Goal: Task Accomplishment & Management: Manage account settings

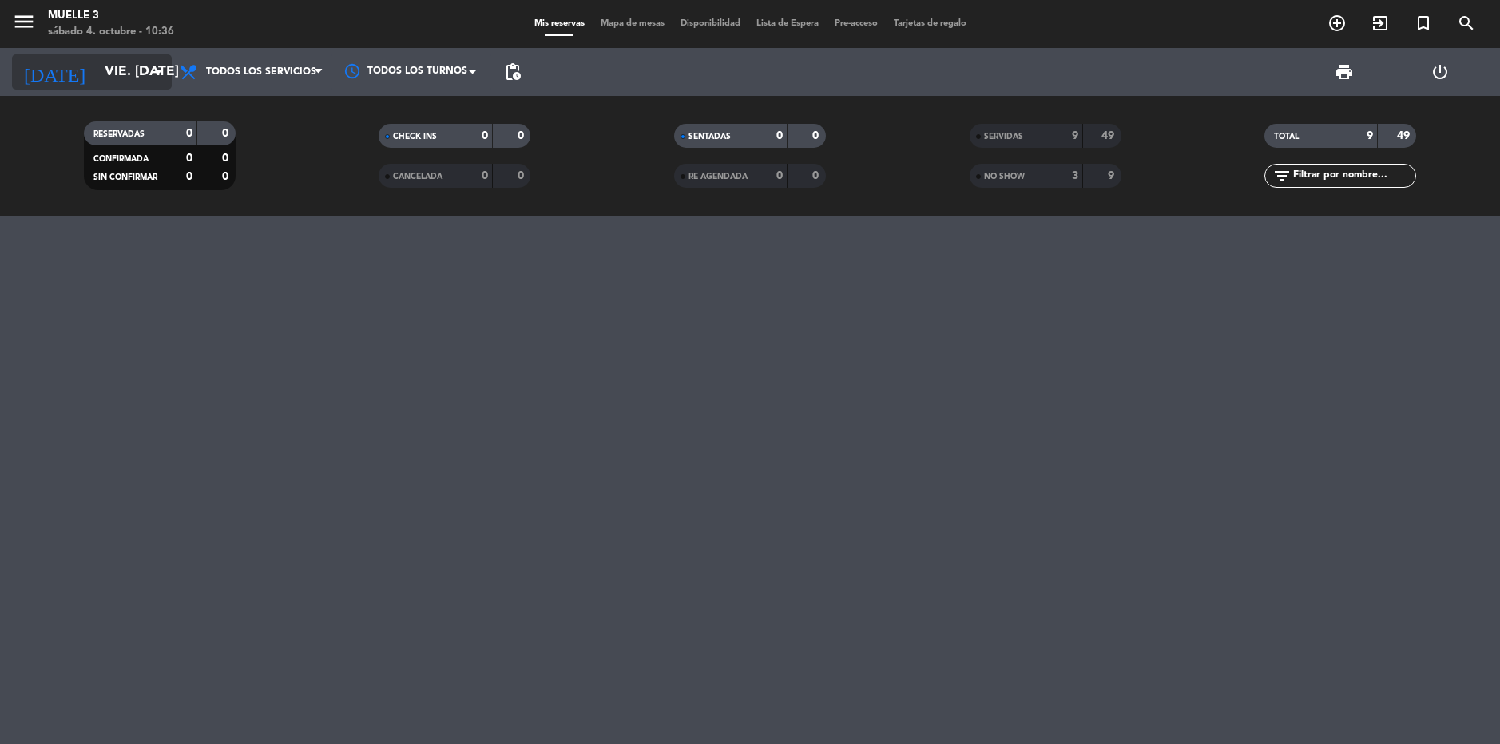
click at [162, 66] on icon "arrow_drop_down" at bounding box center [158, 71] width 19 height 19
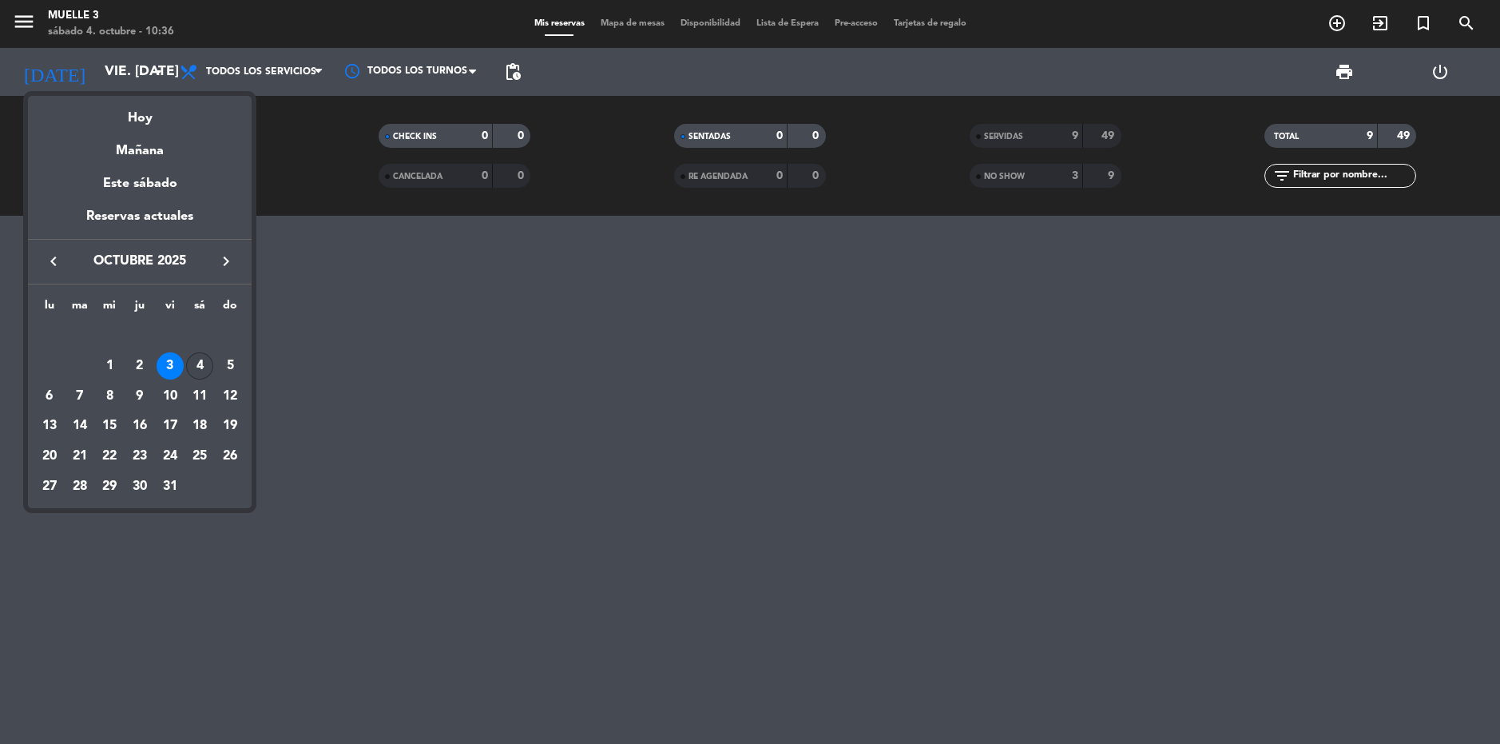
click at [195, 363] on div "4" at bounding box center [199, 365] width 27 height 27
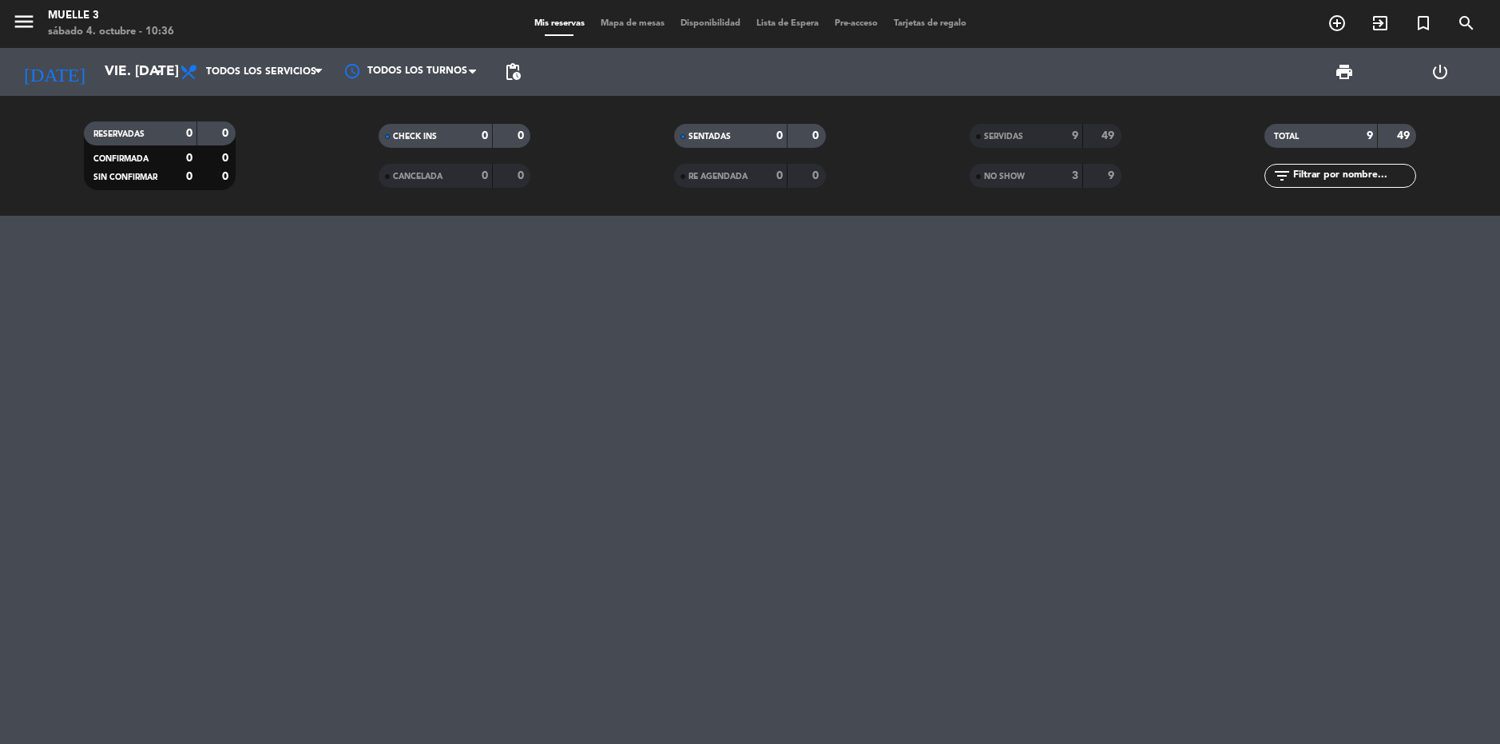
type input "sáb. [DATE]"
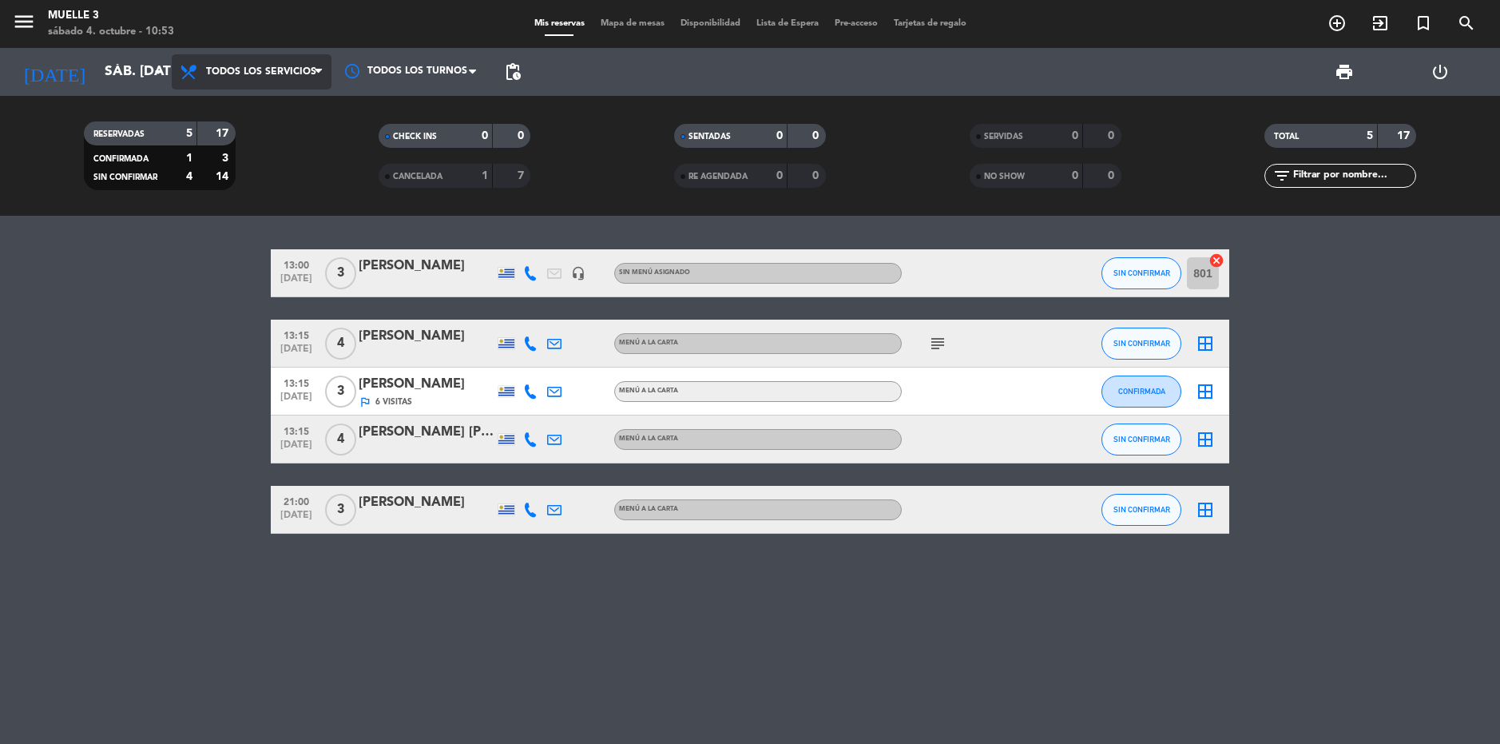
click at [302, 77] on span "Todos los servicios" at bounding box center [261, 71] width 110 height 11
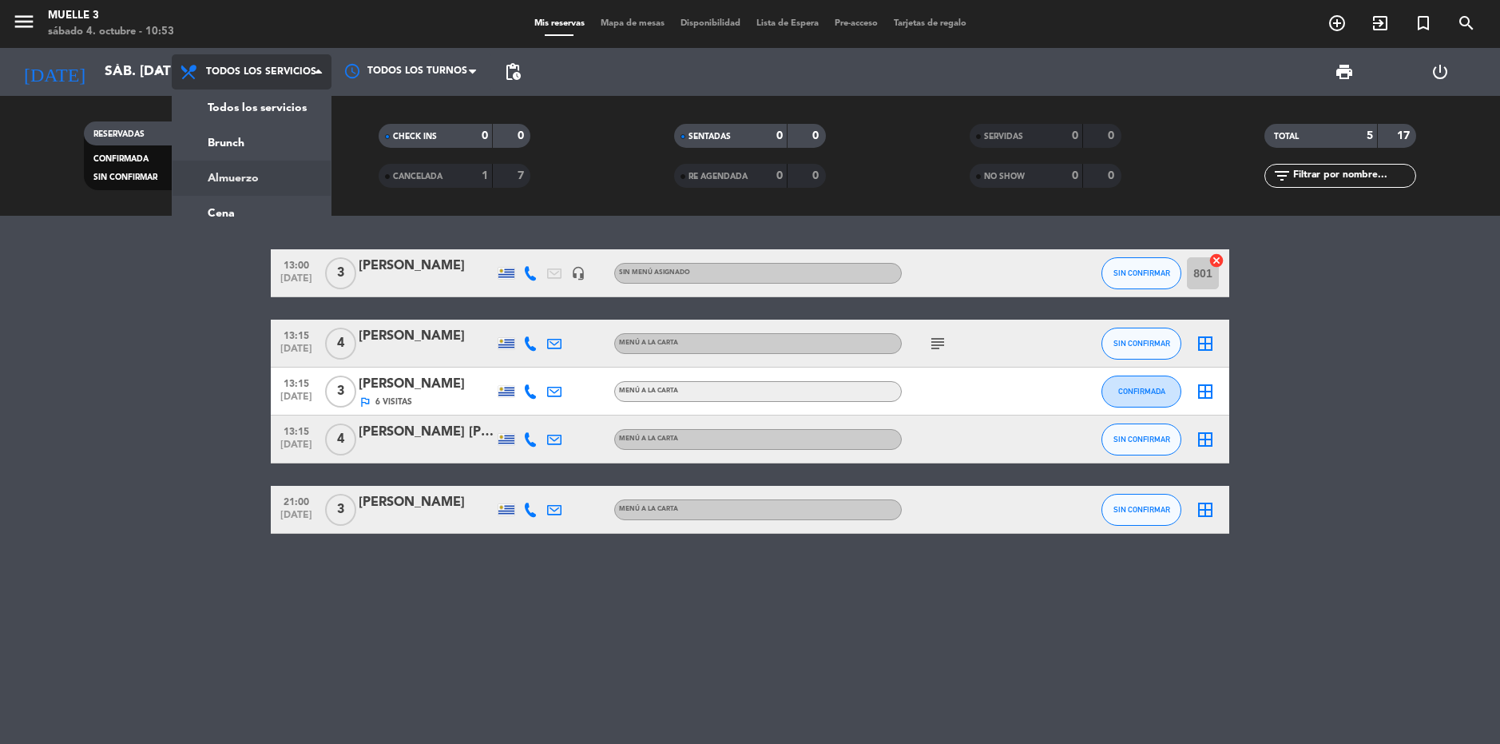
click at [239, 176] on div "menu Muelle 3 sábado 4. octubre - 10:53 Mis reservas Mapa de mesas Disponibilid…" at bounding box center [750, 108] width 1500 height 216
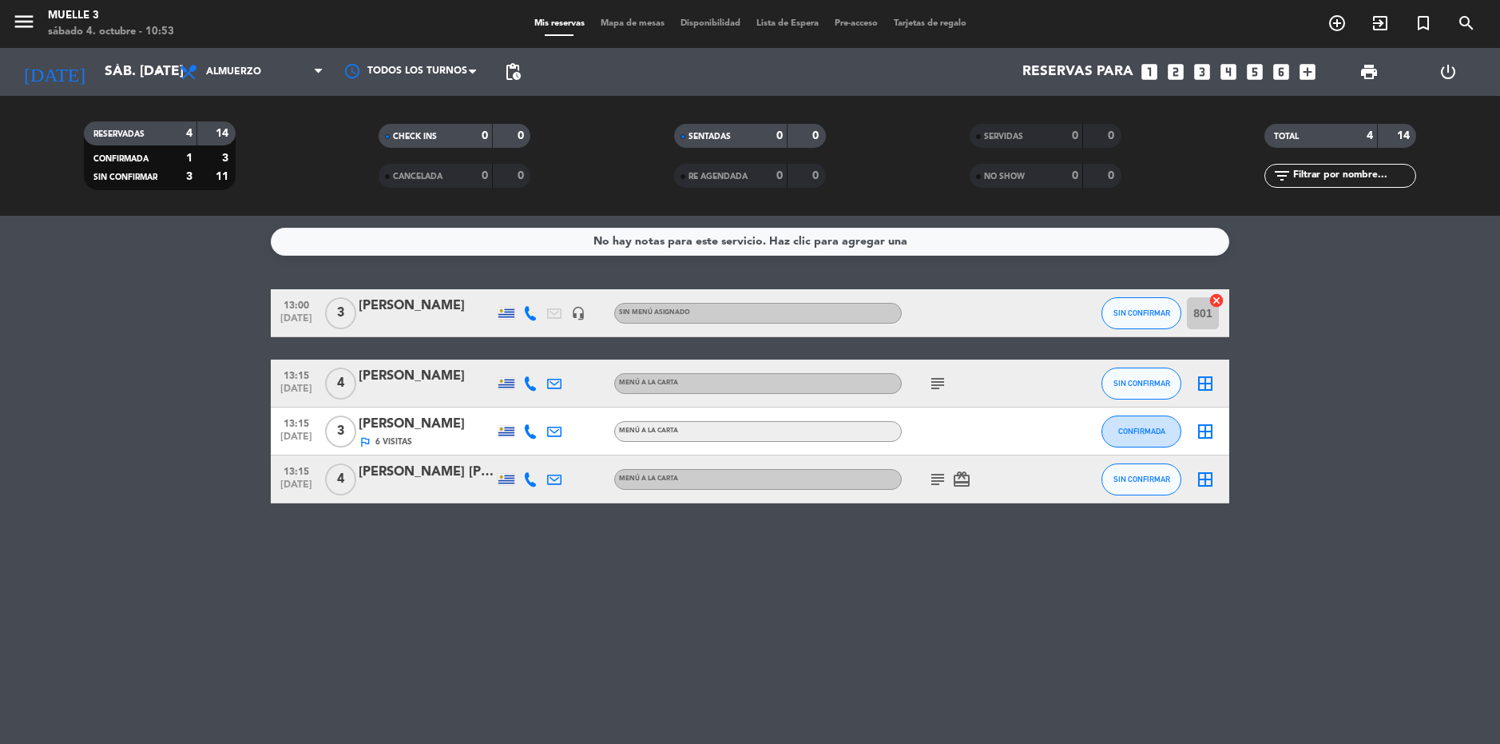
click at [944, 383] on icon "subject" at bounding box center [937, 383] width 19 height 19
click at [943, 481] on icon "subject" at bounding box center [937, 479] width 19 height 19
click at [1333, 25] on icon "add_circle_outline" at bounding box center [1337, 23] width 19 height 19
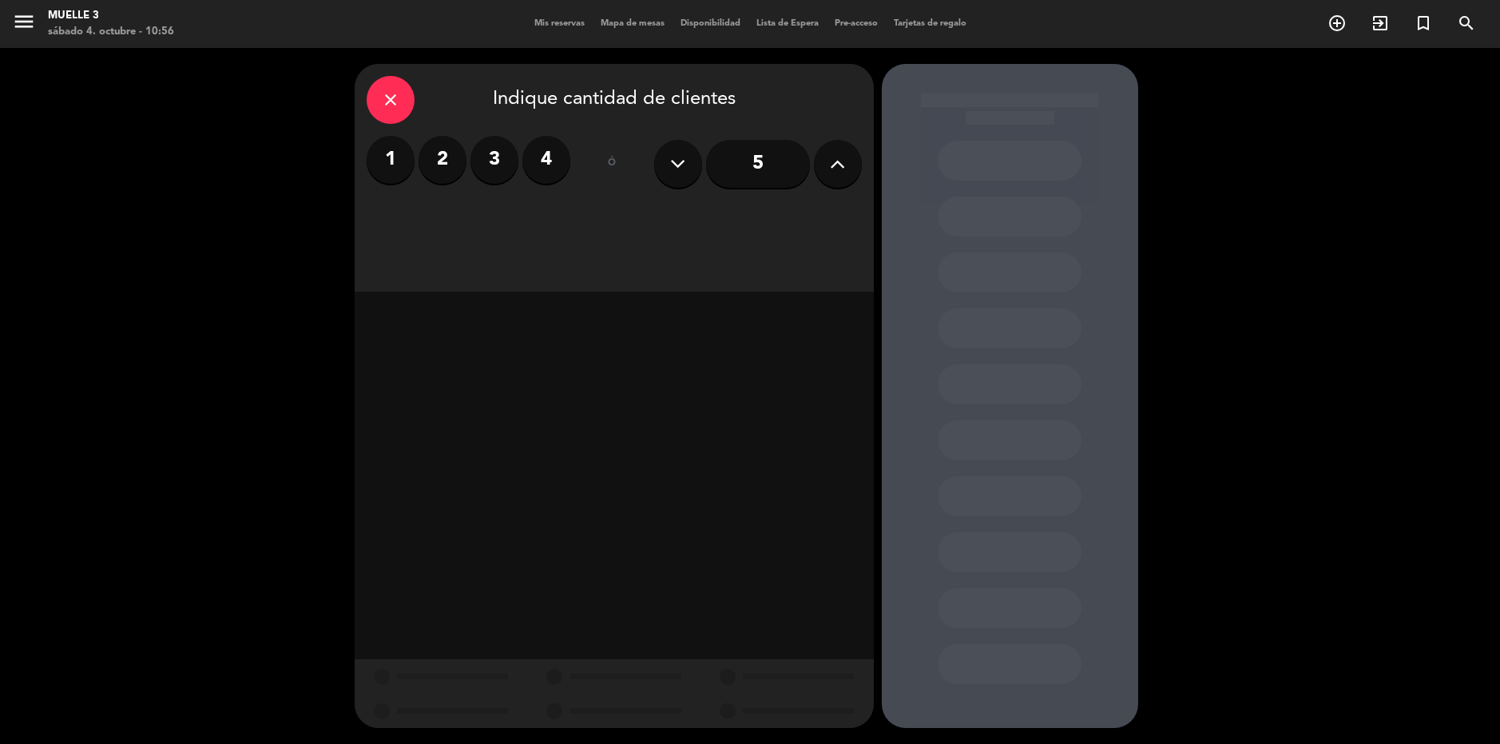
click at [832, 165] on icon at bounding box center [837, 164] width 15 height 24
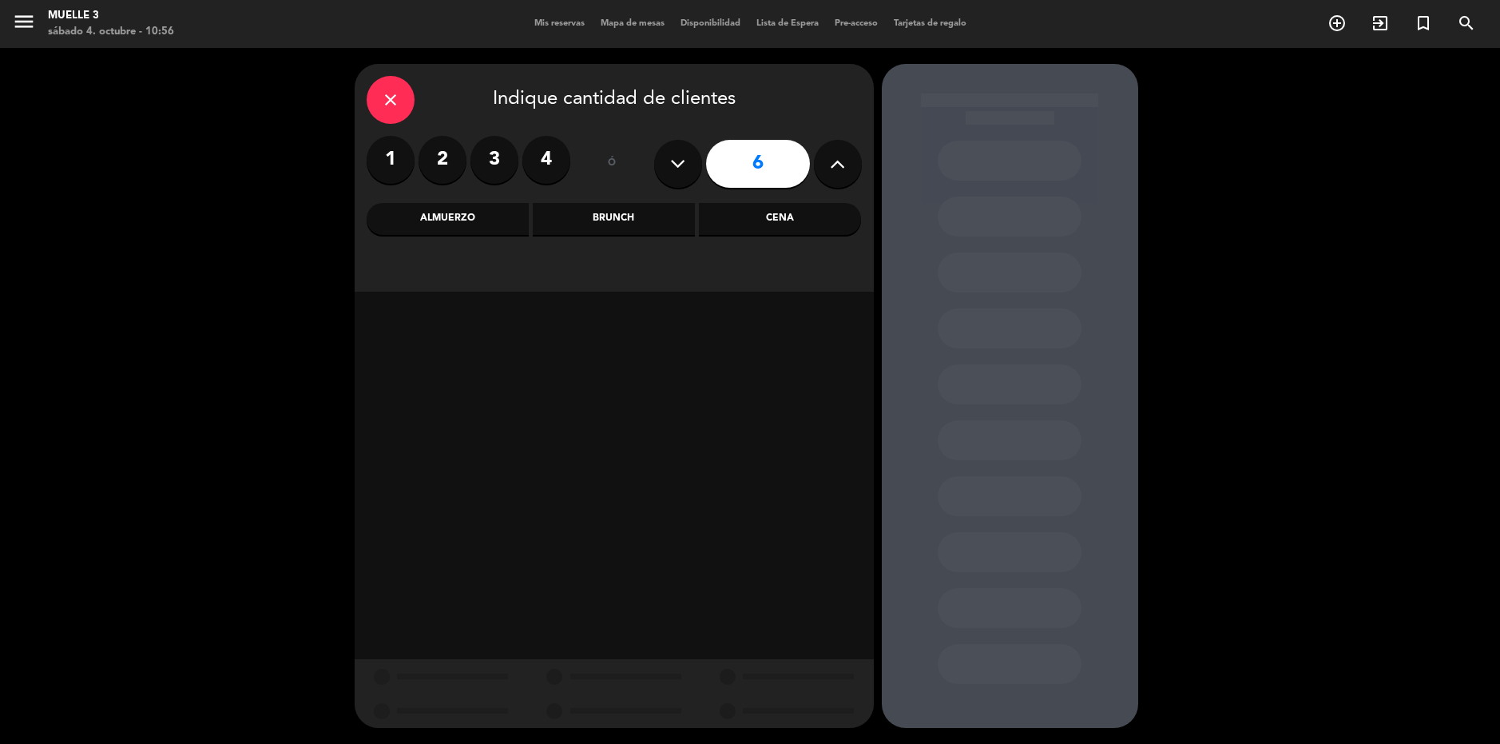
click at [746, 162] on input "6" at bounding box center [758, 164] width 104 height 48
click at [395, 218] on div "Almuerzo" at bounding box center [448, 219] width 162 height 32
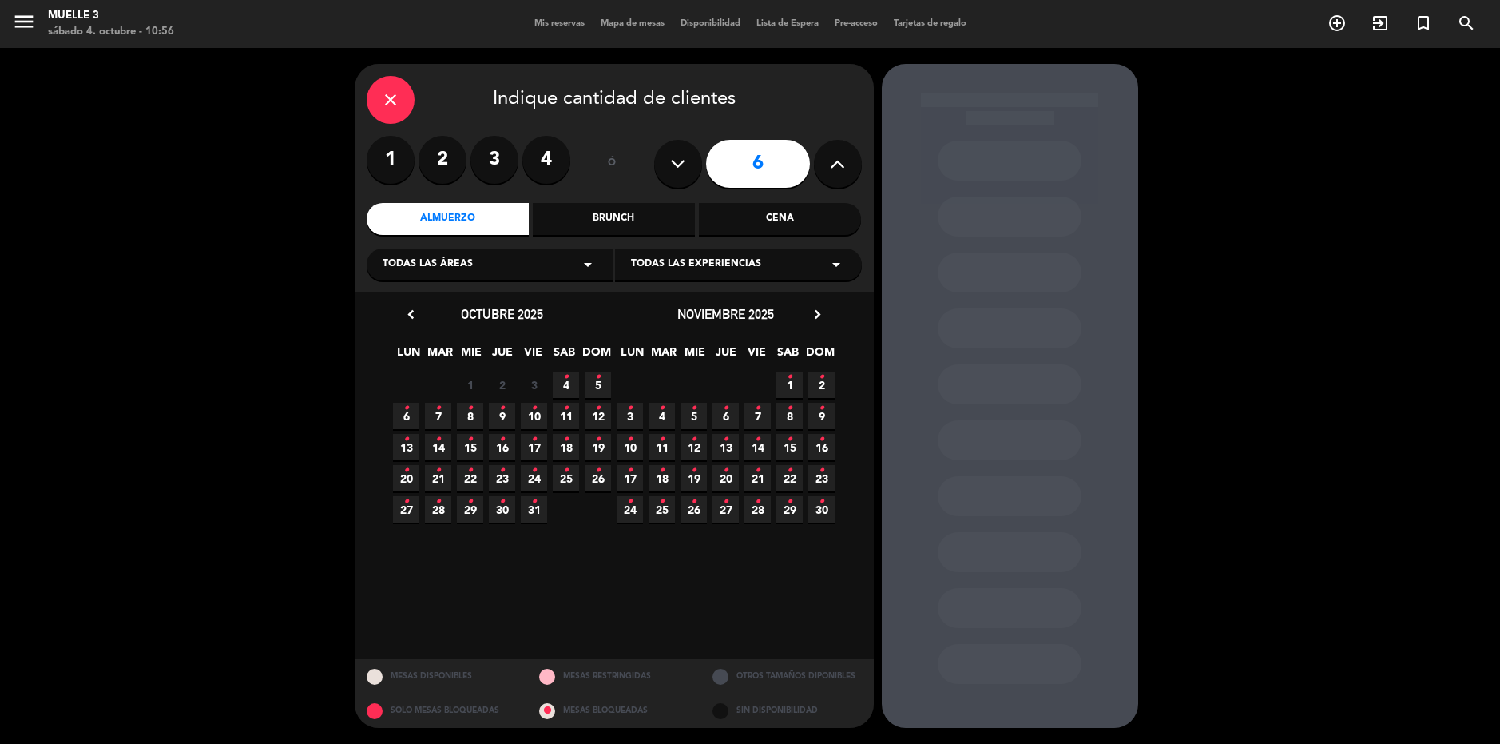
click at [558, 379] on span "4 •" at bounding box center [566, 384] width 26 height 26
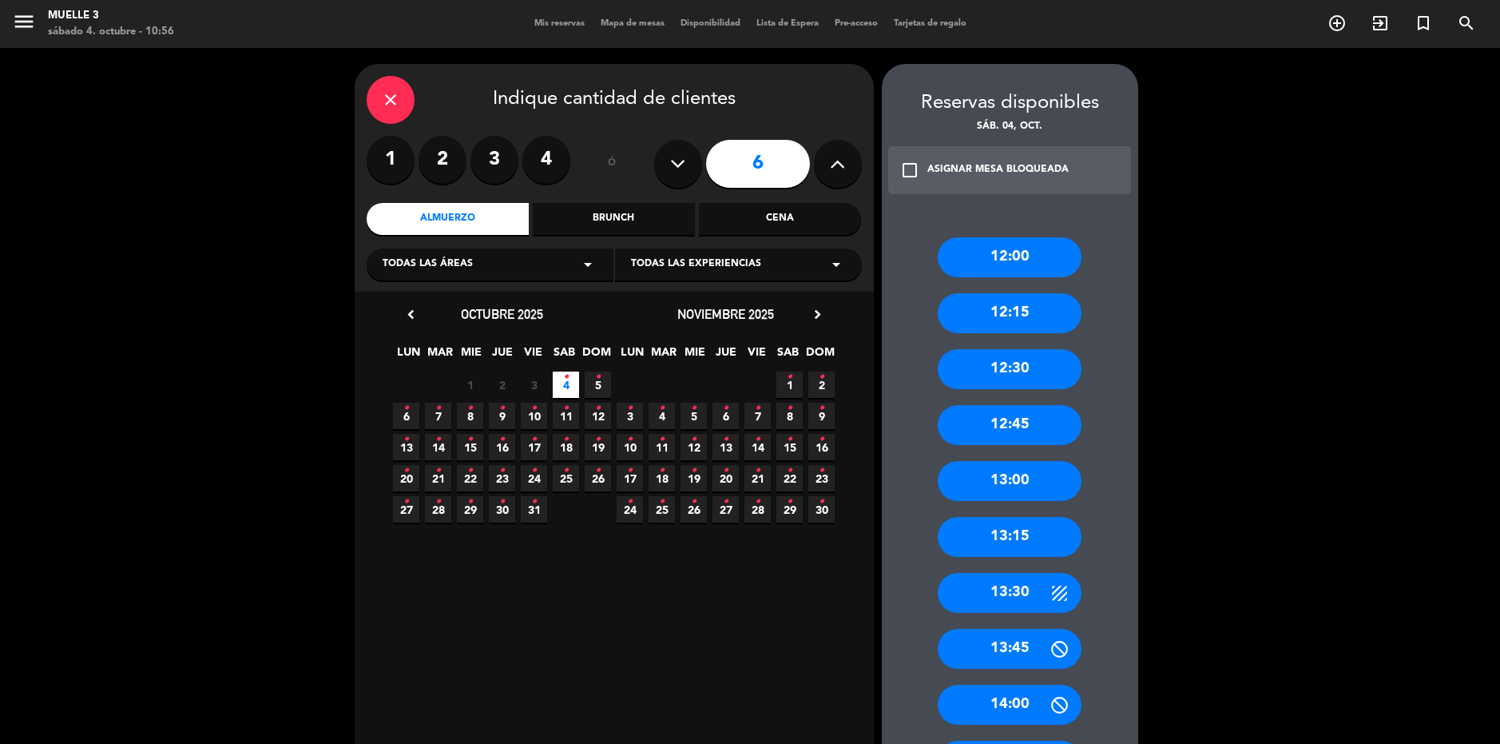
click at [1014, 584] on div "13:30" at bounding box center [1010, 593] width 144 height 40
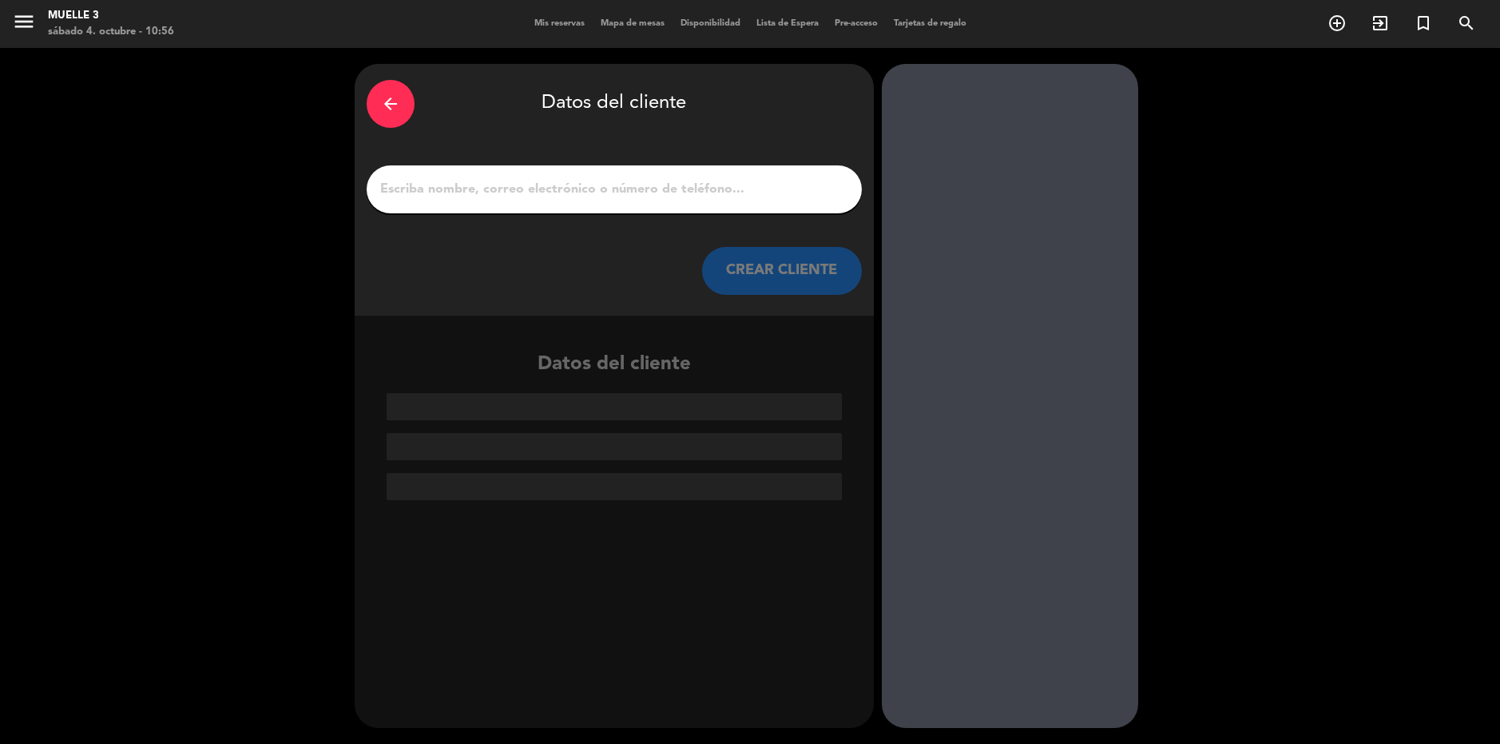
click at [570, 186] on input "1" at bounding box center [614, 189] width 471 height 22
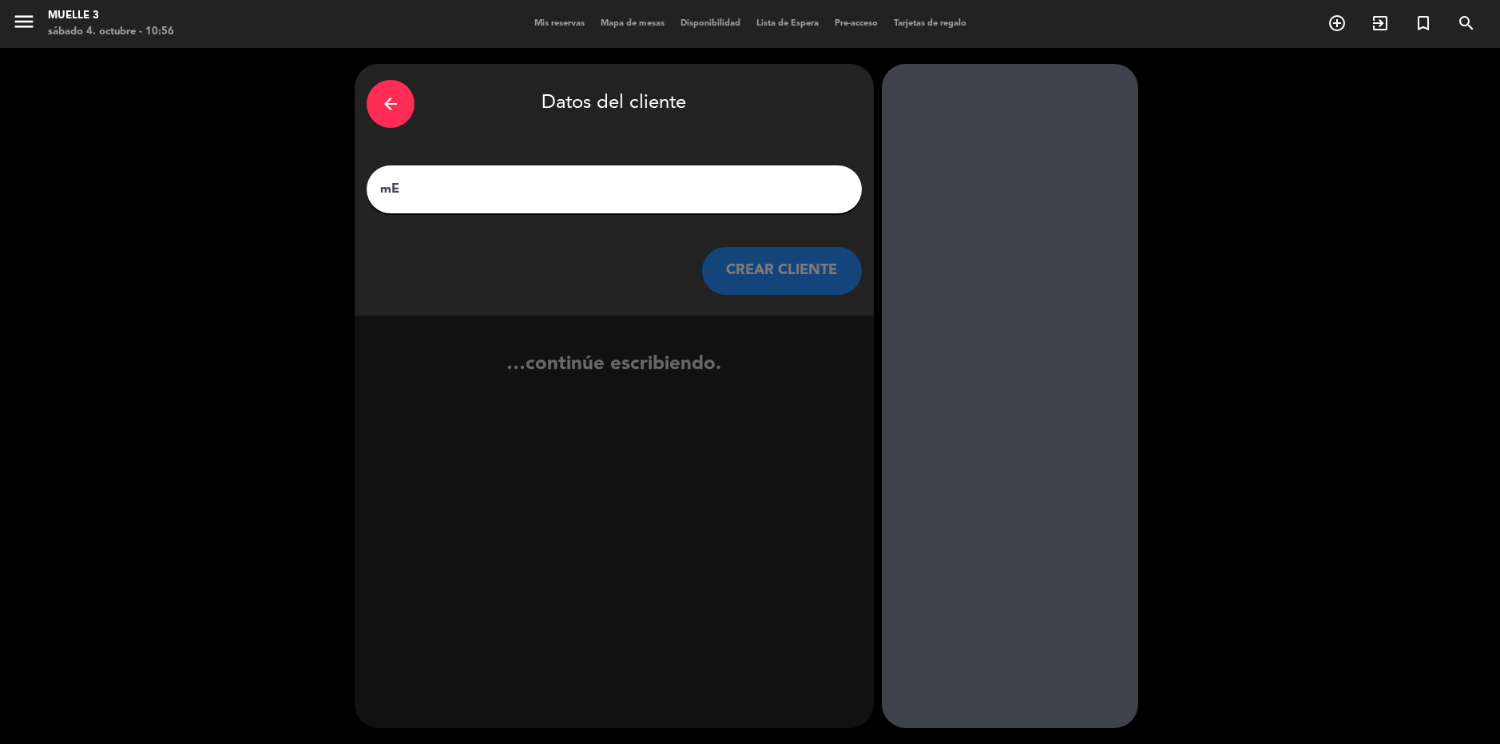
type input "m"
drag, startPoint x: 527, startPoint y: 190, endPoint x: 353, endPoint y: 186, distance: 174.2
click at [353, 186] on div "arrow_back Datos del cliente [PERSON_NAME] [PERSON_NAME] CLIENTE no se econtrar…" at bounding box center [750, 396] width 1500 height 696
paste input "des"
type input "[PERSON_NAME]"
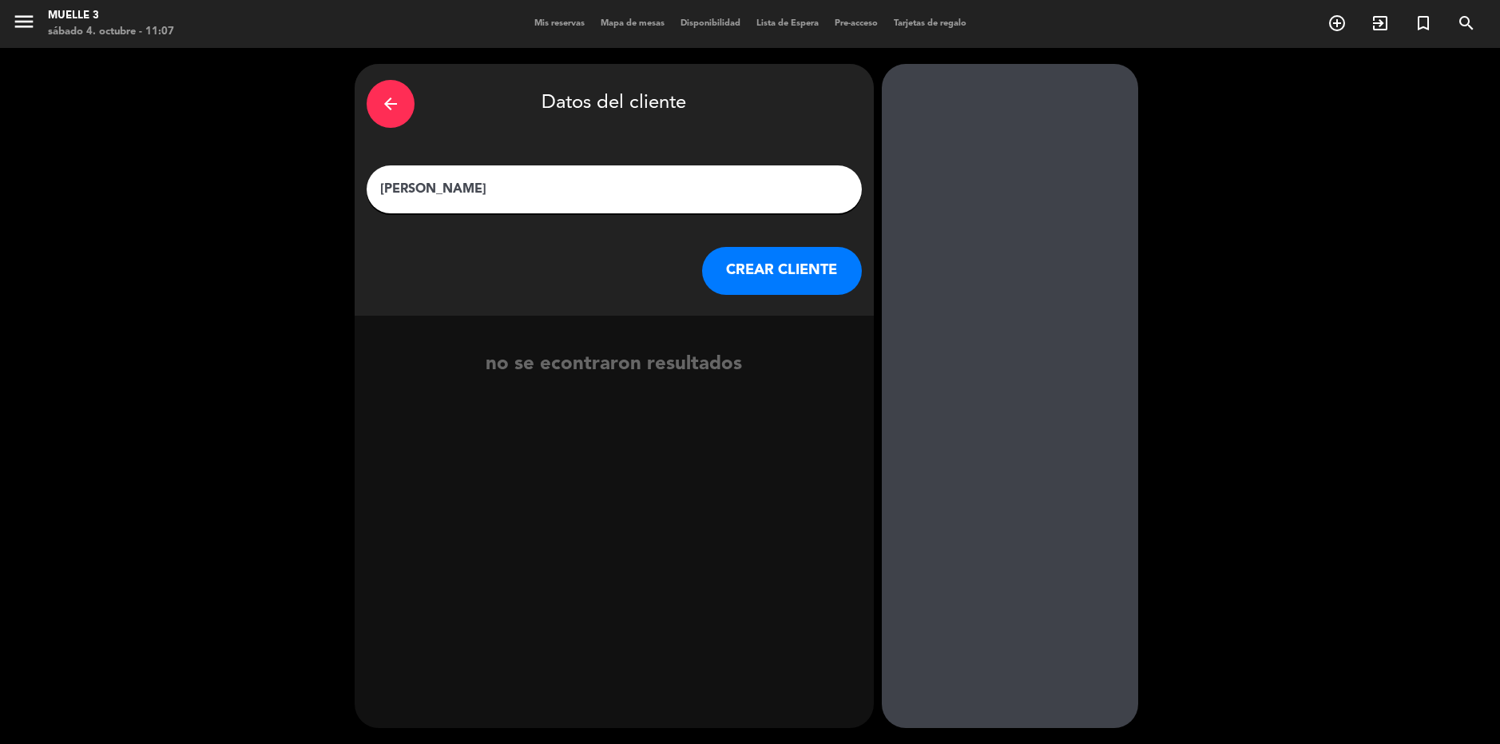
click at [780, 264] on button "CREAR CLIENTE" at bounding box center [782, 271] width 160 height 48
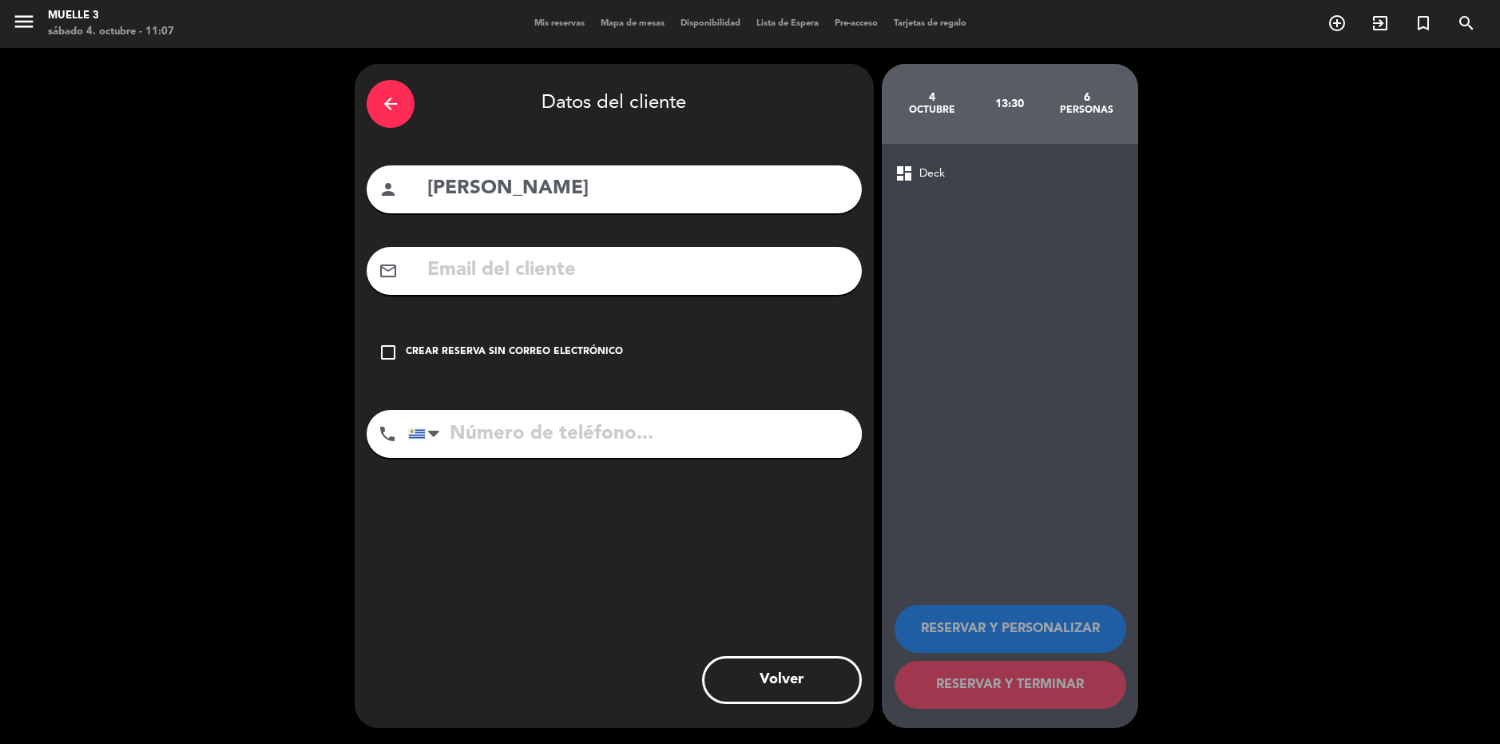
click at [385, 349] on icon "check_box_outline_blank" at bounding box center [388, 352] width 19 height 19
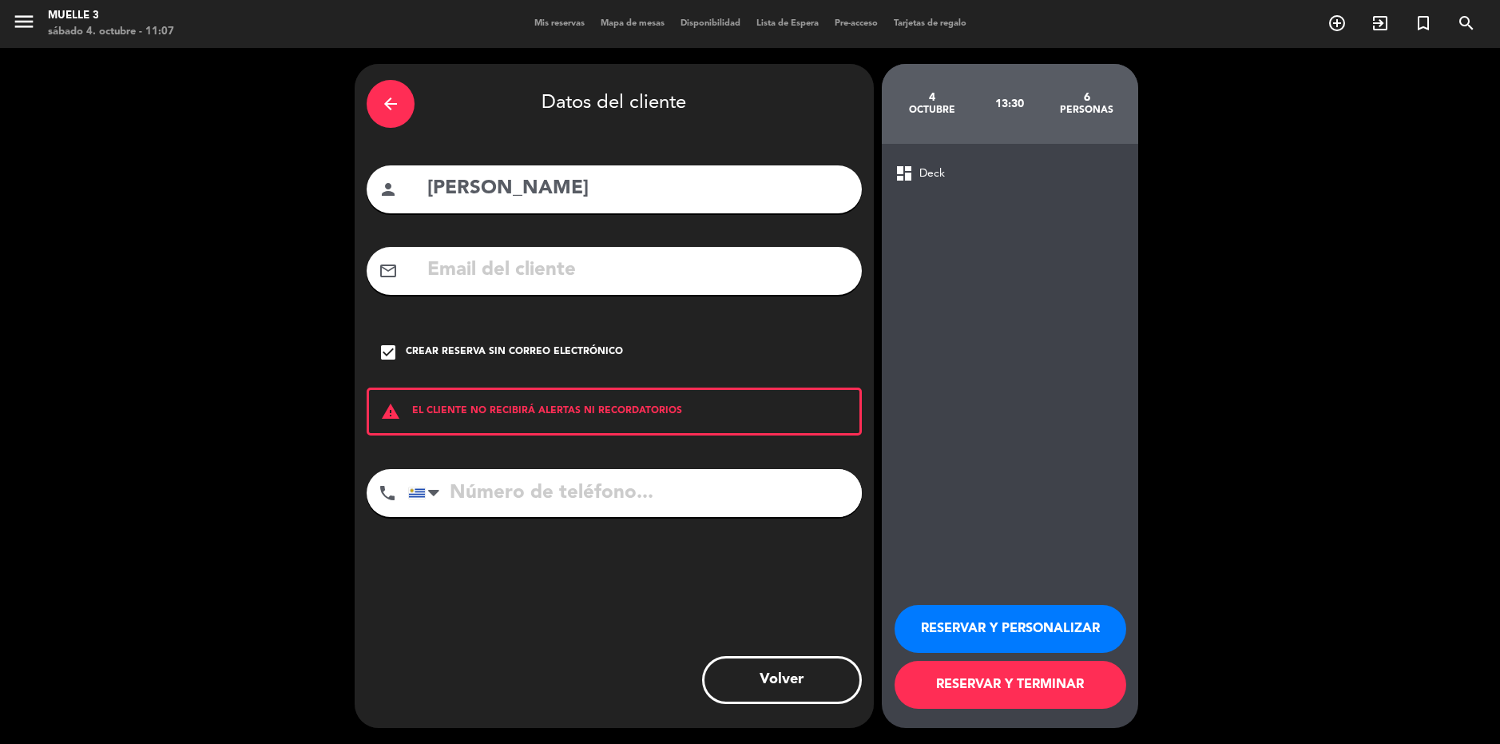
click at [572, 493] on input "tel" at bounding box center [635, 493] width 454 height 48
paste input "99 819 964"
click at [450, 490] on input "99 819 964" at bounding box center [635, 493] width 454 height 48
type input "099 819 964"
click at [1023, 689] on button "RESERVAR Y TERMINAR" at bounding box center [1011, 685] width 232 height 48
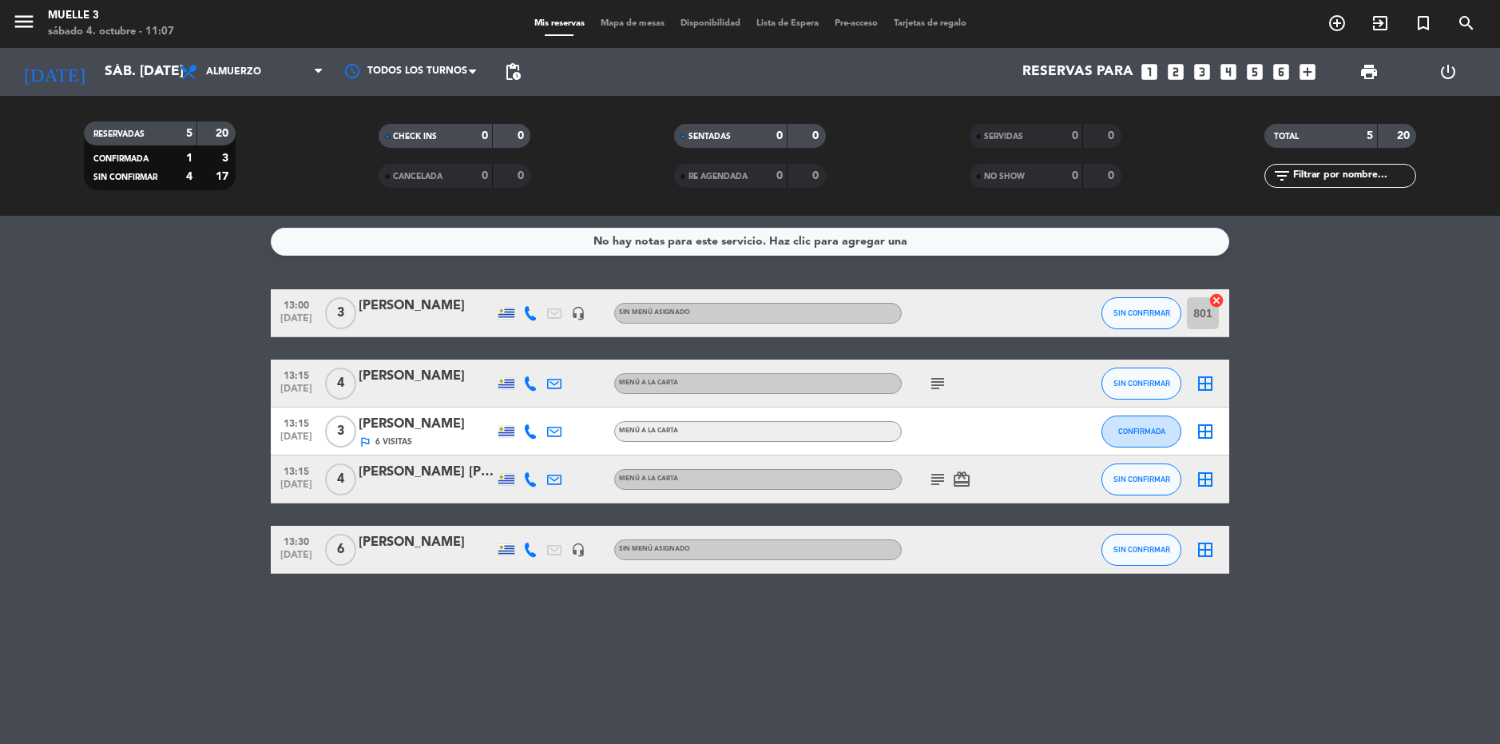
click at [1206, 554] on icon "border_all" at bounding box center [1205, 549] width 19 height 19
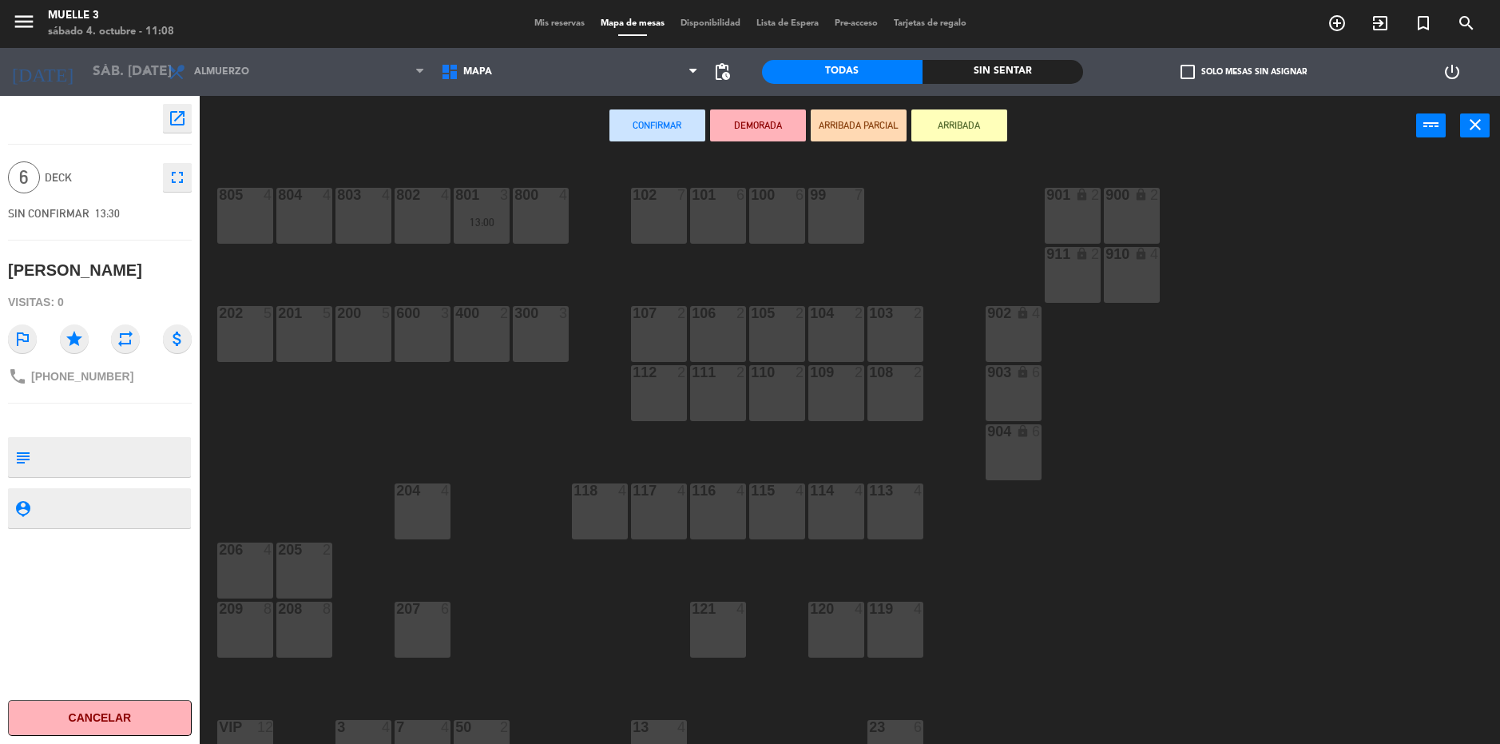
click at [775, 217] on div "100 6" at bounding box center [777, 216] width 56 height 56
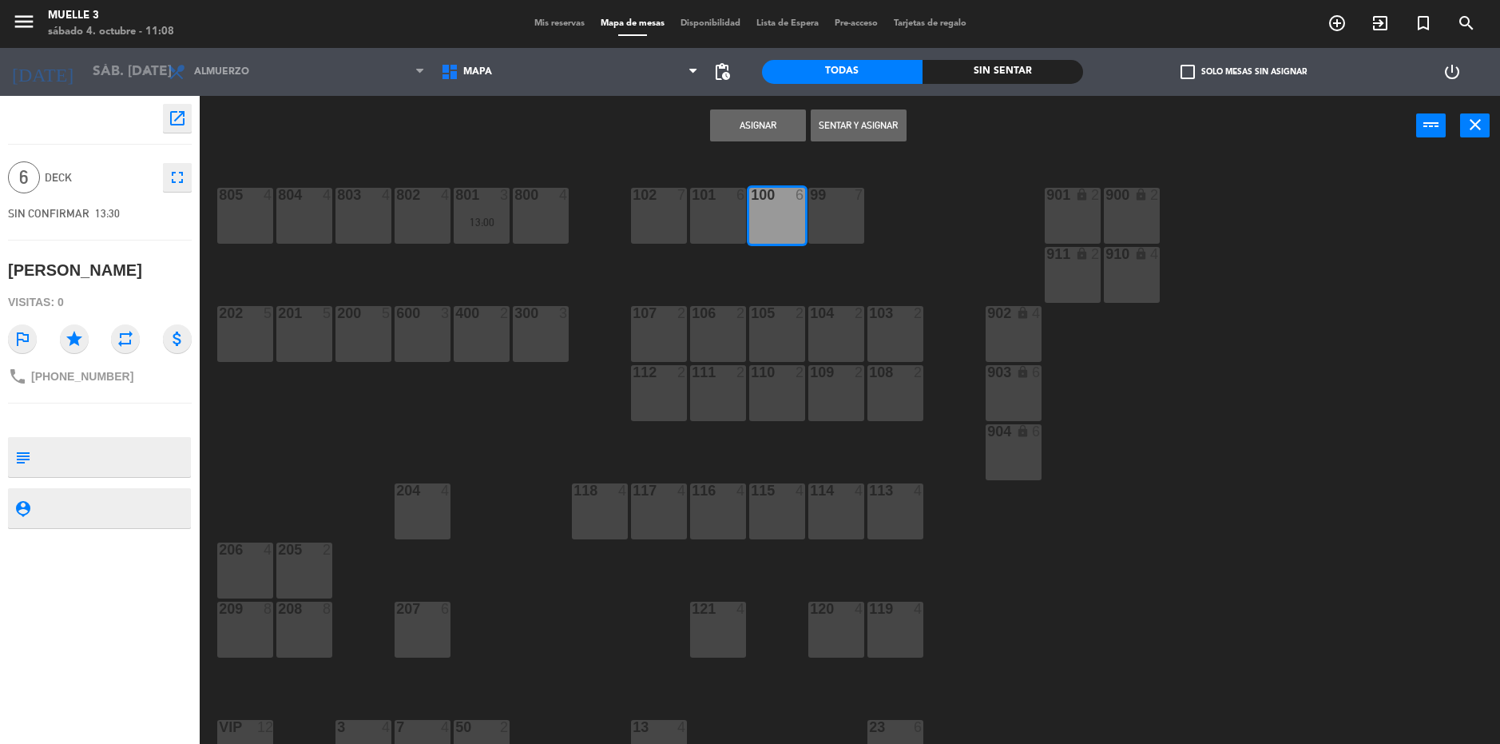
click at [742, 125] on button "Asignar" at bounding box center [758, 125] width 96 height 32
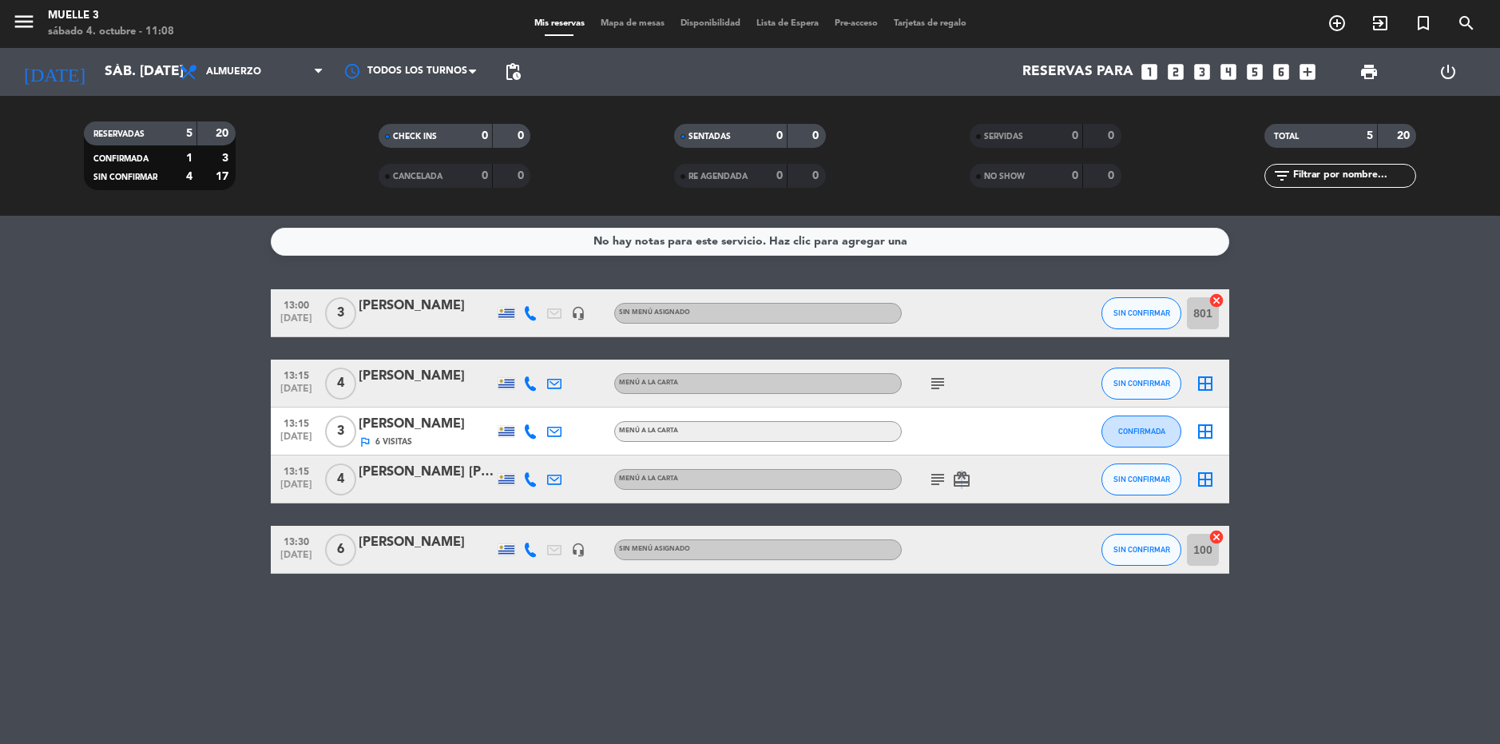
click at [959, 483] on icon "card_giftcard" at bounding box center [961, 479] width 19 height 19
click at [1008, 481] on div "subject card_giftcard SOLO UN REGALO" at bounding box center [974, 478] width 144 height 47
click at [932, 481] on icon "subject" at bounding box center [937, 479] width 19 height 19
click at [961, 483] on icon "card_giftcard" at bounding box center [961, 479] width 19 height 19
click at [1205, 474] on icon "border_all" at bounding box center [1205, 479] width 19 height 19
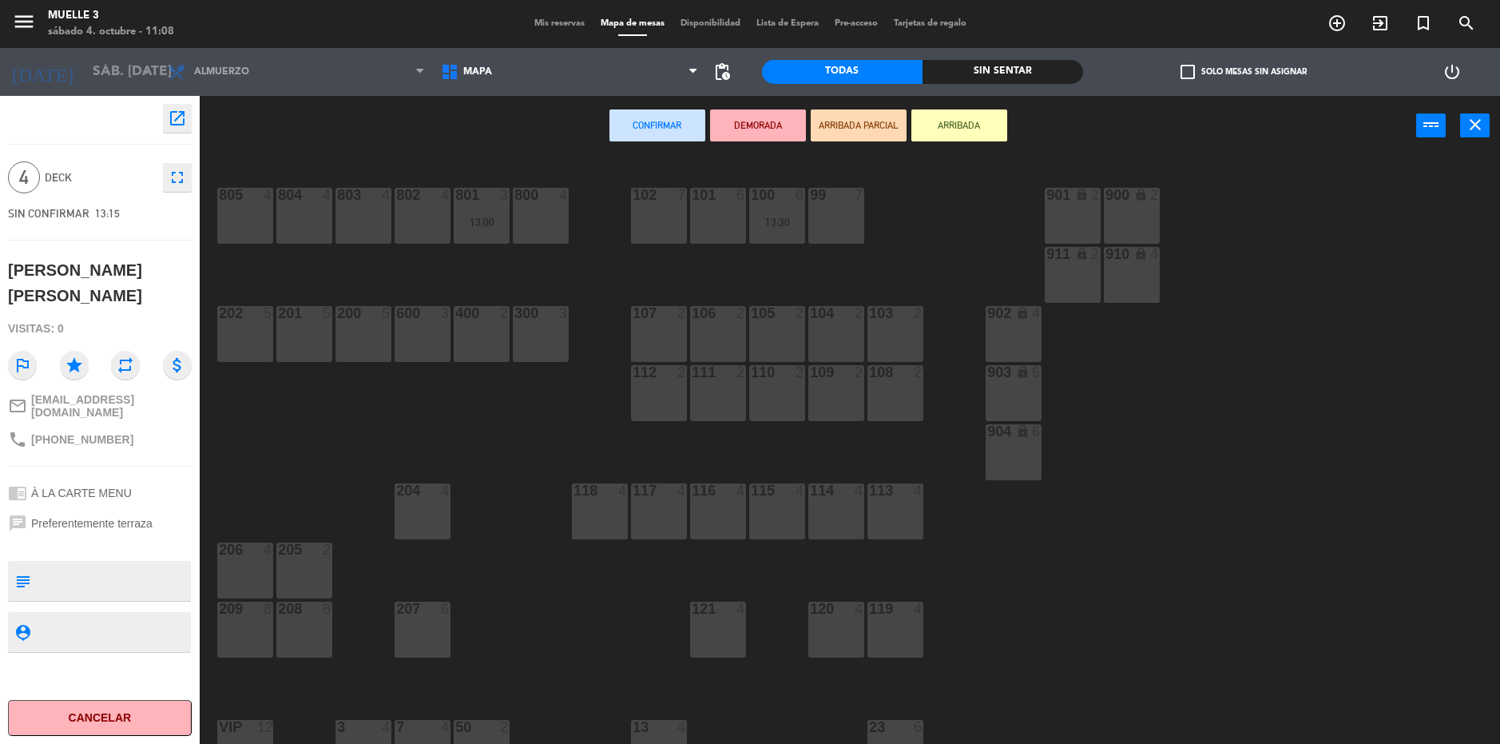
click at [416, 216] on div "802 4" at bounding box center [423, 216] width 56 height 56
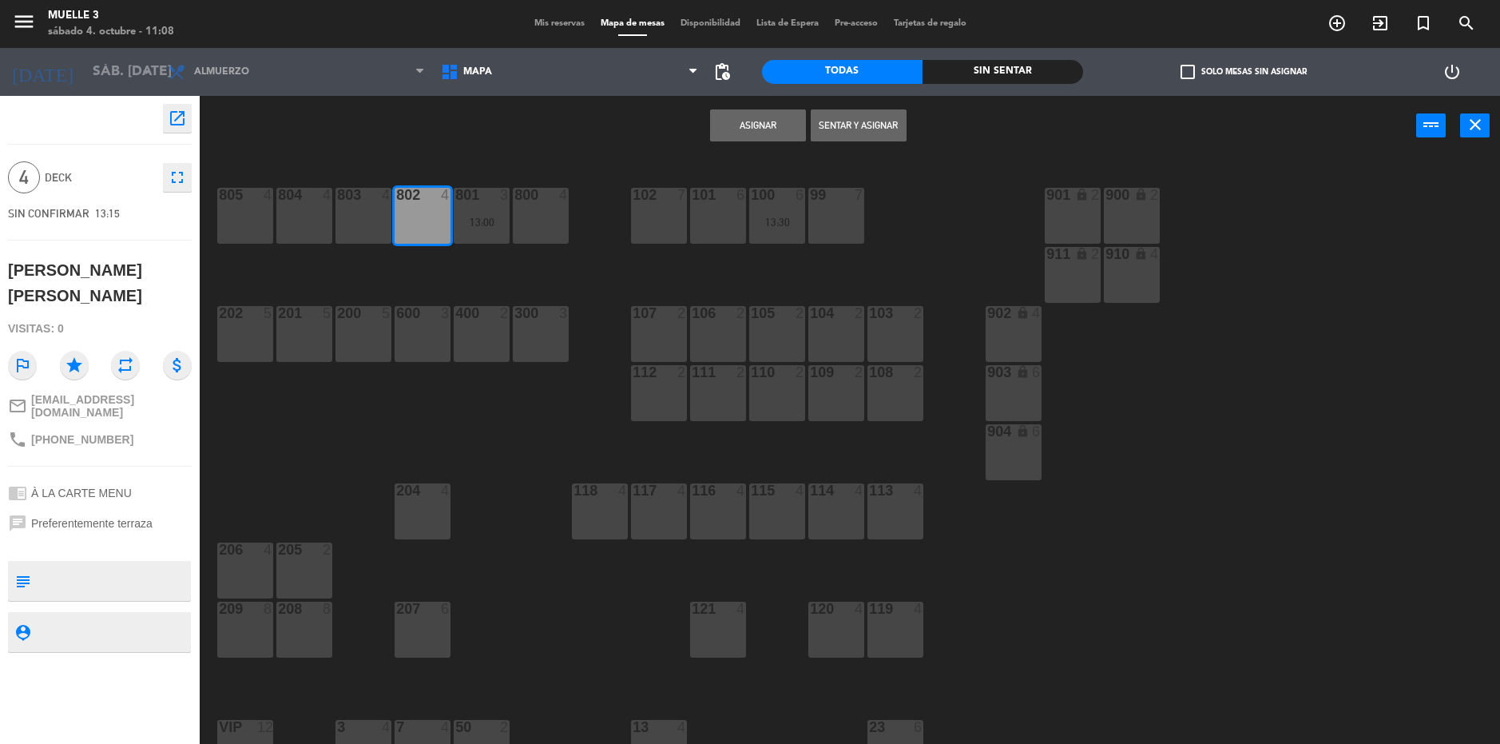
click at [776, 122] on button "Asignar" at bounding box center [758, 125] width 96 height 32
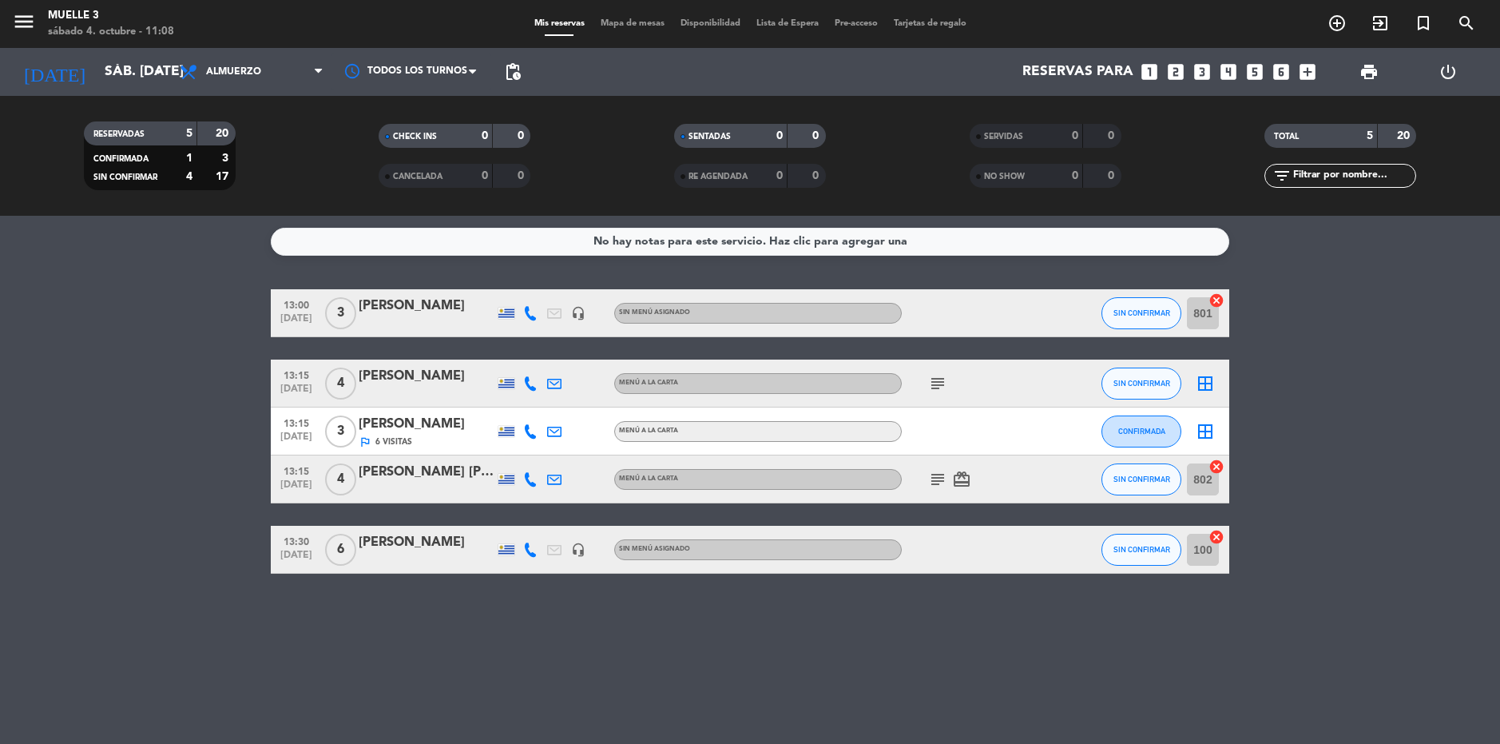
click at [937, 383] on icon "subject" at bounding box center [937, 383] width 19 height 19
click at [1201, 385] on icon "border_all" at bounding box center [1205, 383] width 19 height 19
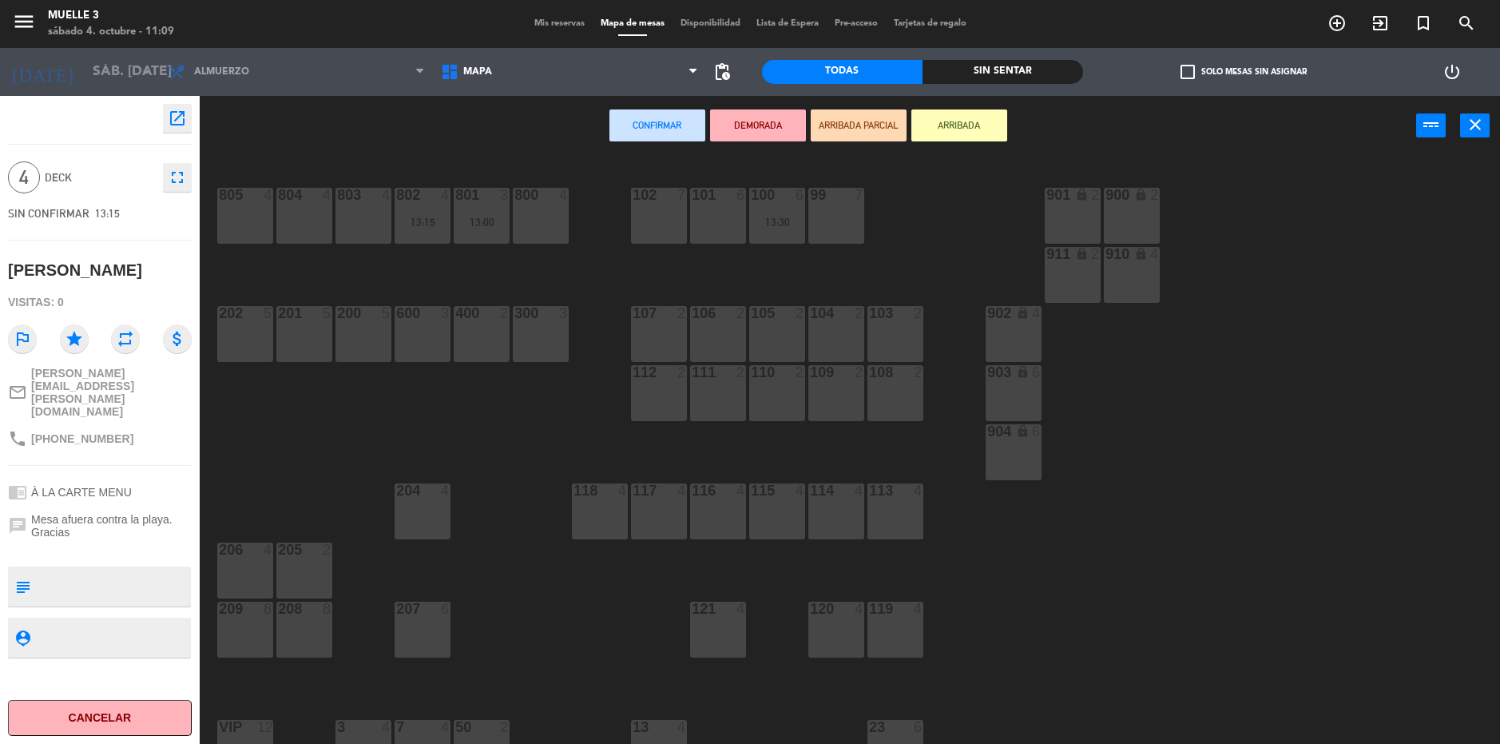
click at [304, 200] on div at bounding box center [305, 195] width 26 height 14
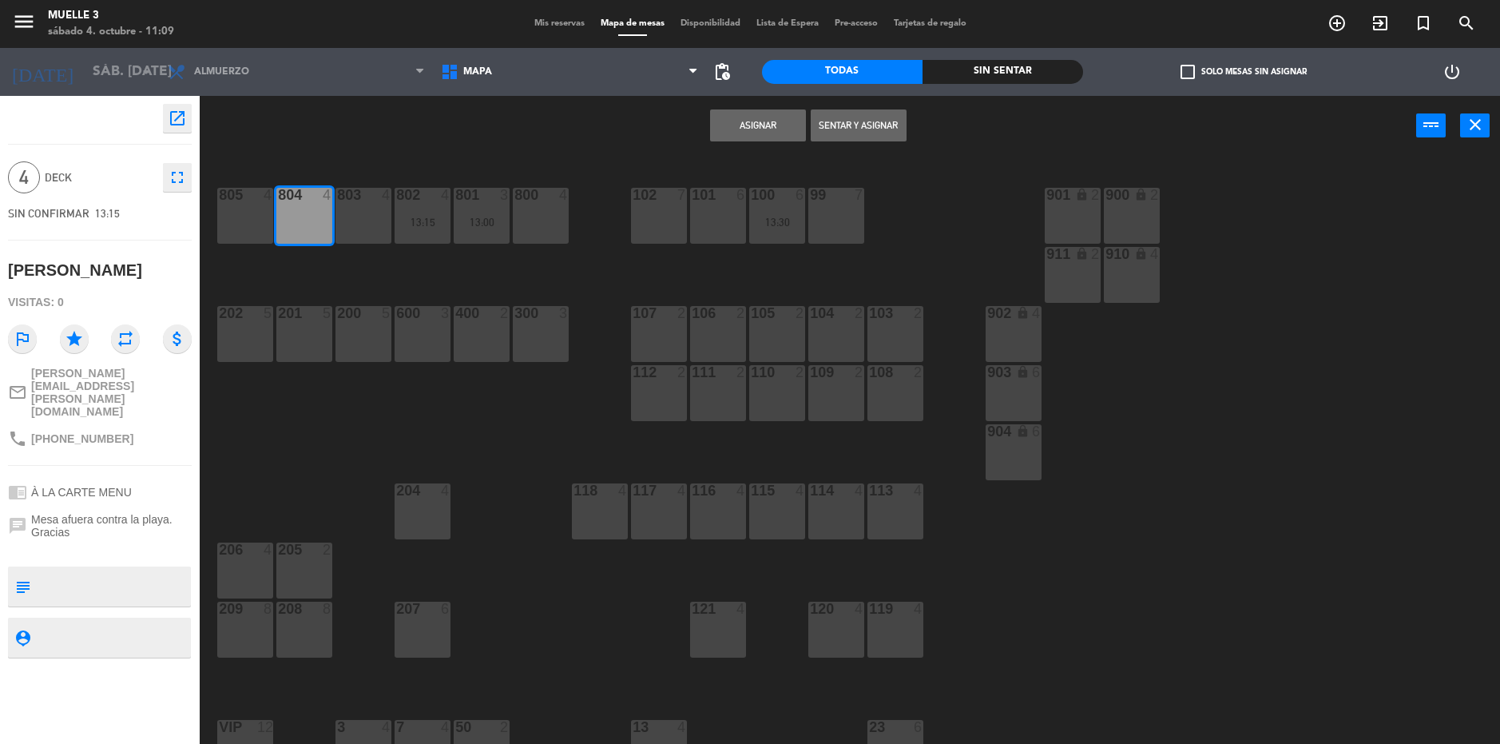
click at [760, 122] on button "Asignar" at bounding box center [758, 125] width 96 height 32
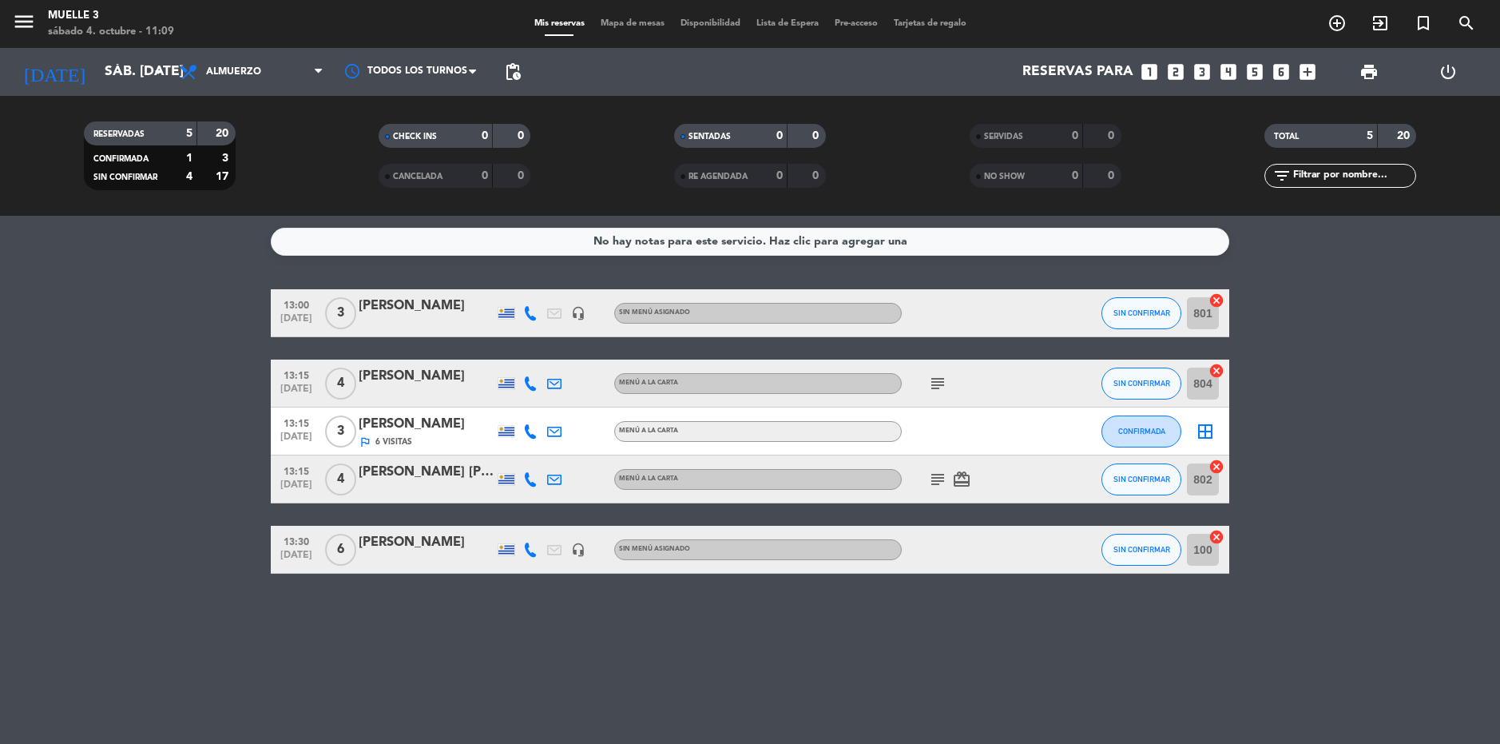
click at [1206, 429] on icon "border_all" at bounding box center [1205, 431] width 19 height 19
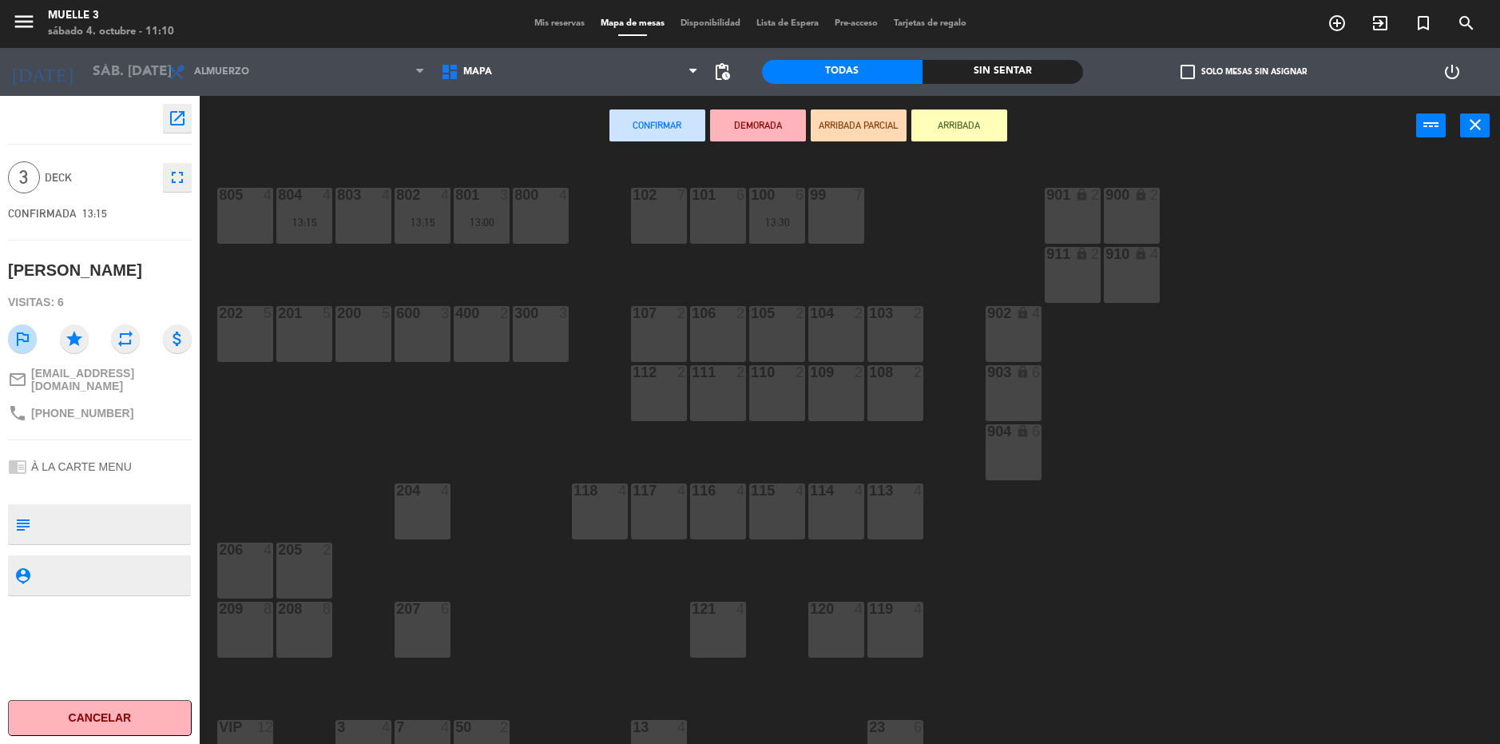
click at [364, 215] on div "803 4" at bounding box center [364, 216] width 56 height 56
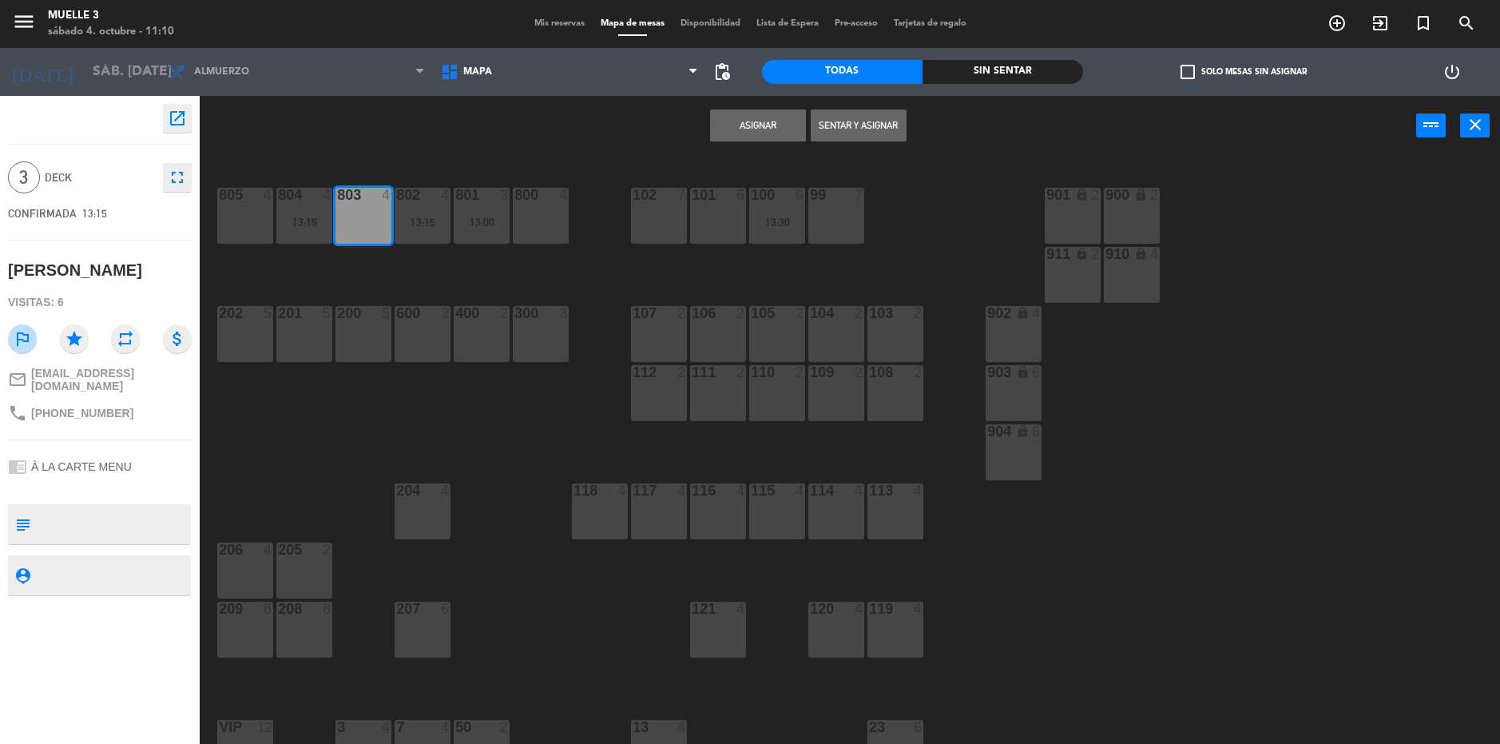
click at [754, 115] on button "Asignar" at bounding box center [758, 125] width 96 height 32
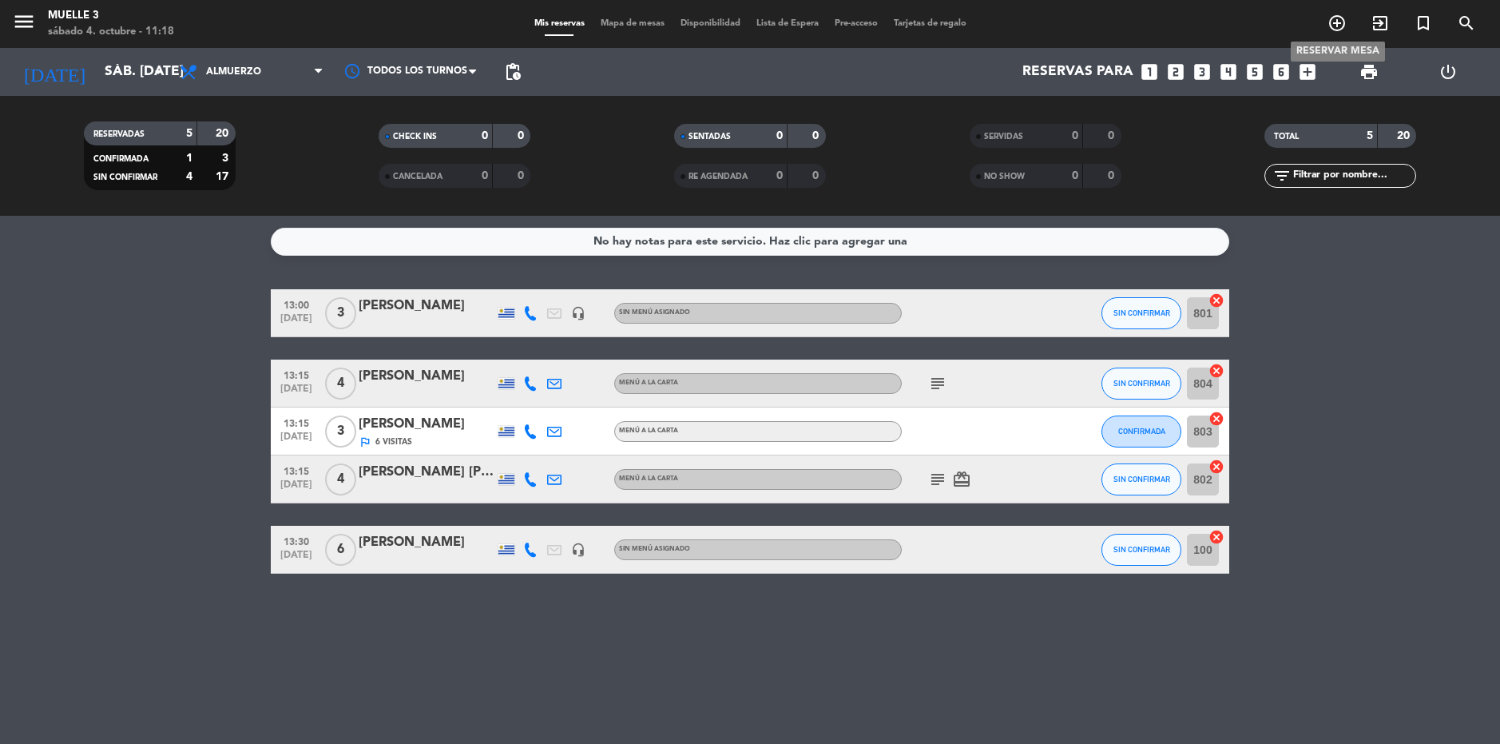
click at [1332, 24] on icon "add_circle_outline" at bounding box center [1337, 23] width 19 height 19
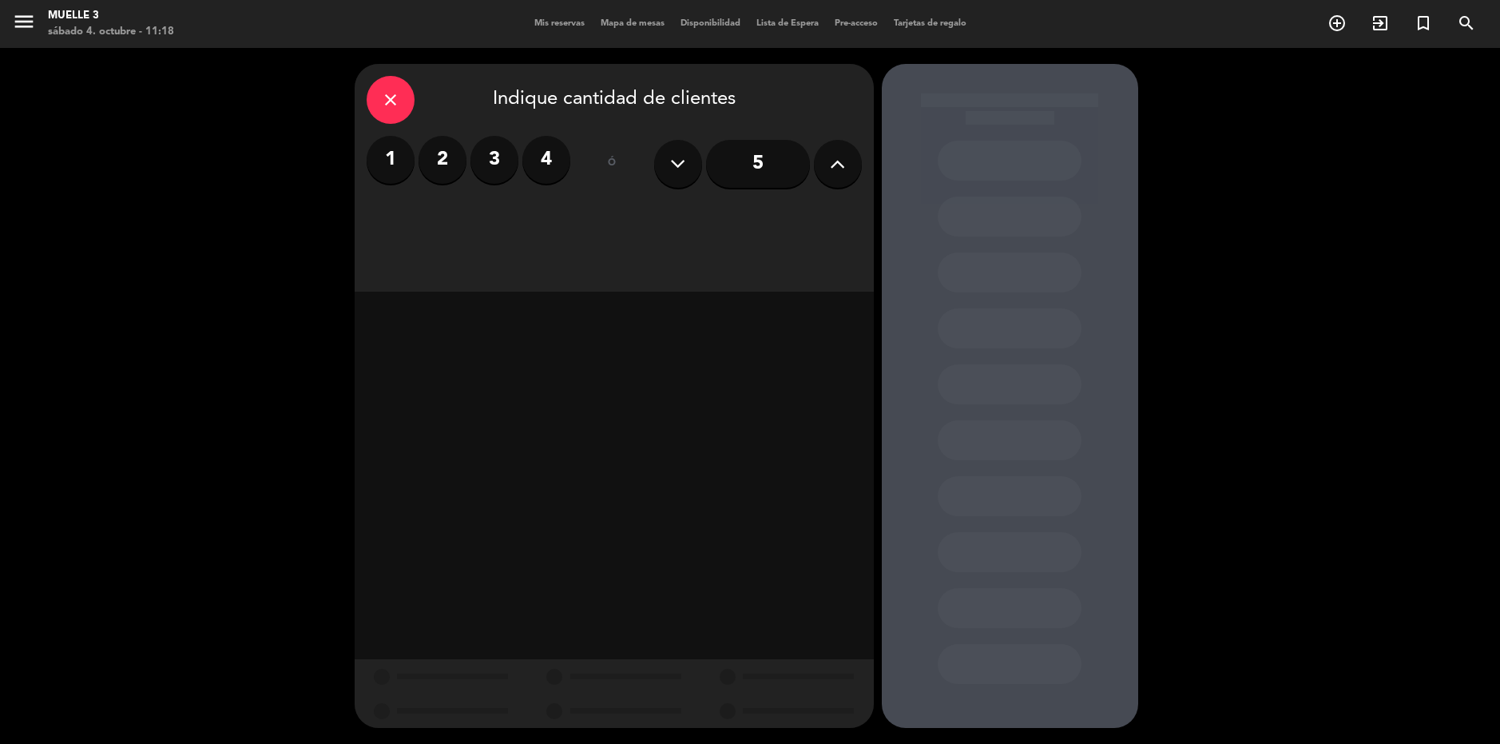
click at [439, 165] on label "2" at bounding box center [443, 160] width 48 height 48
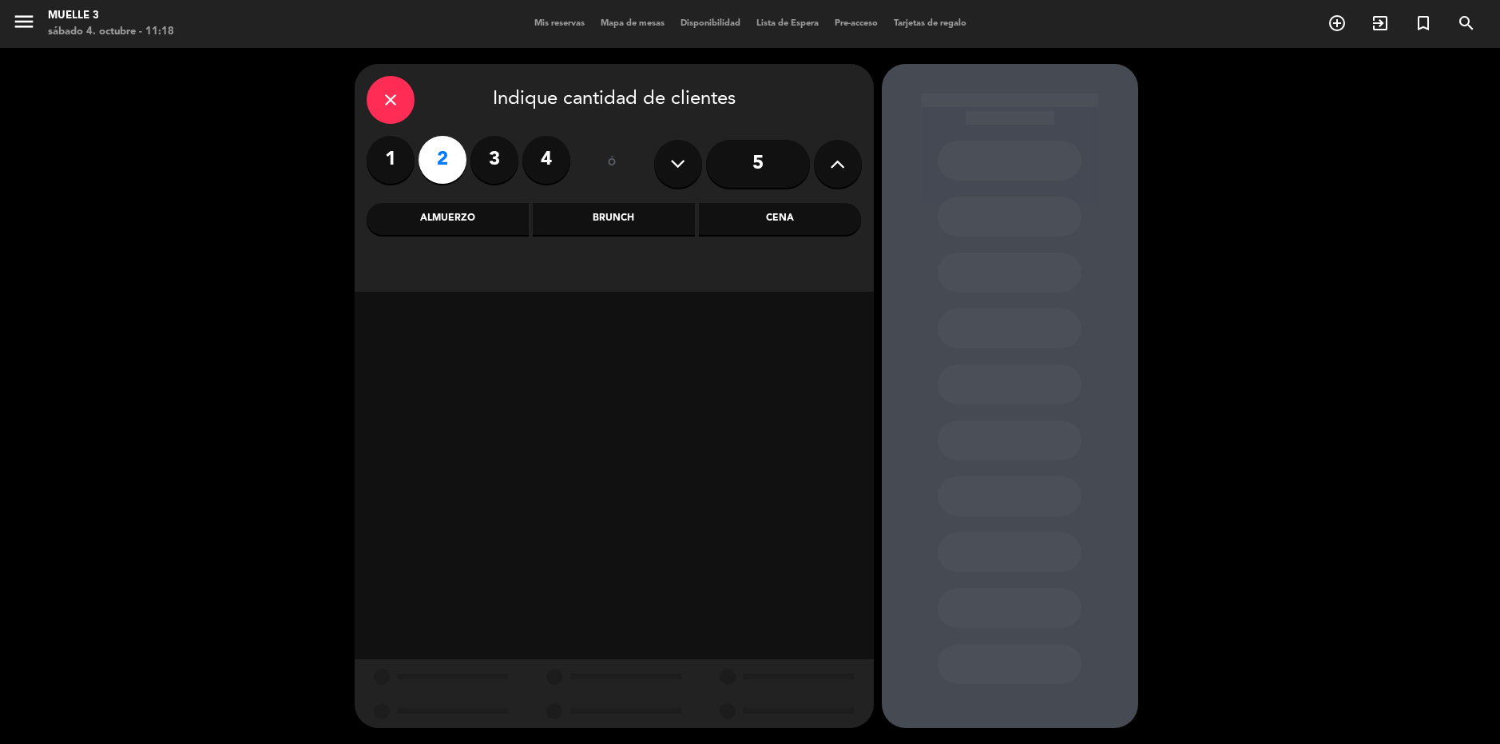
click at [467, 224] on div "Almuerzo" at bounding box center [448, 219] width 162 height 32
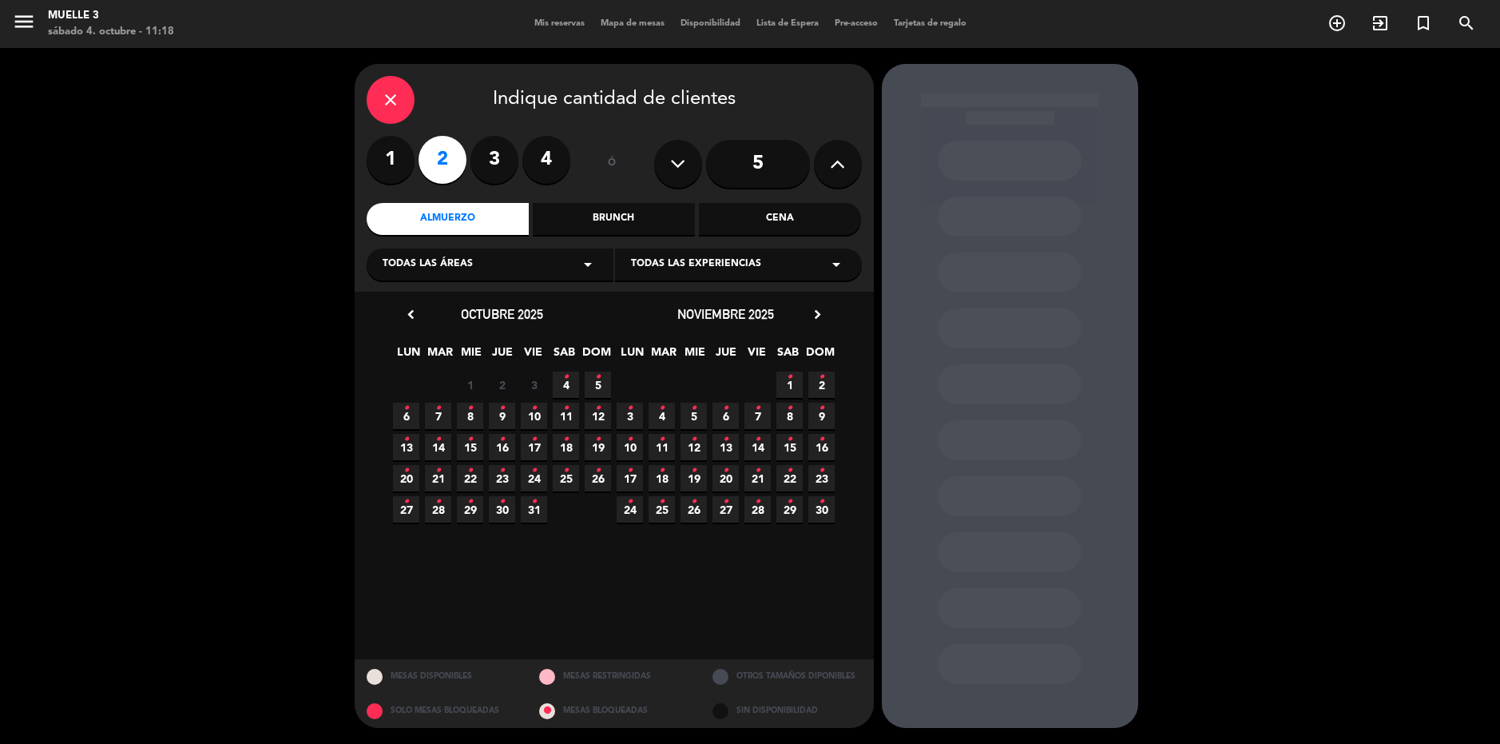
click at [567, 383] on icon "•" at bounding box center [566, 377] width 6 height 26
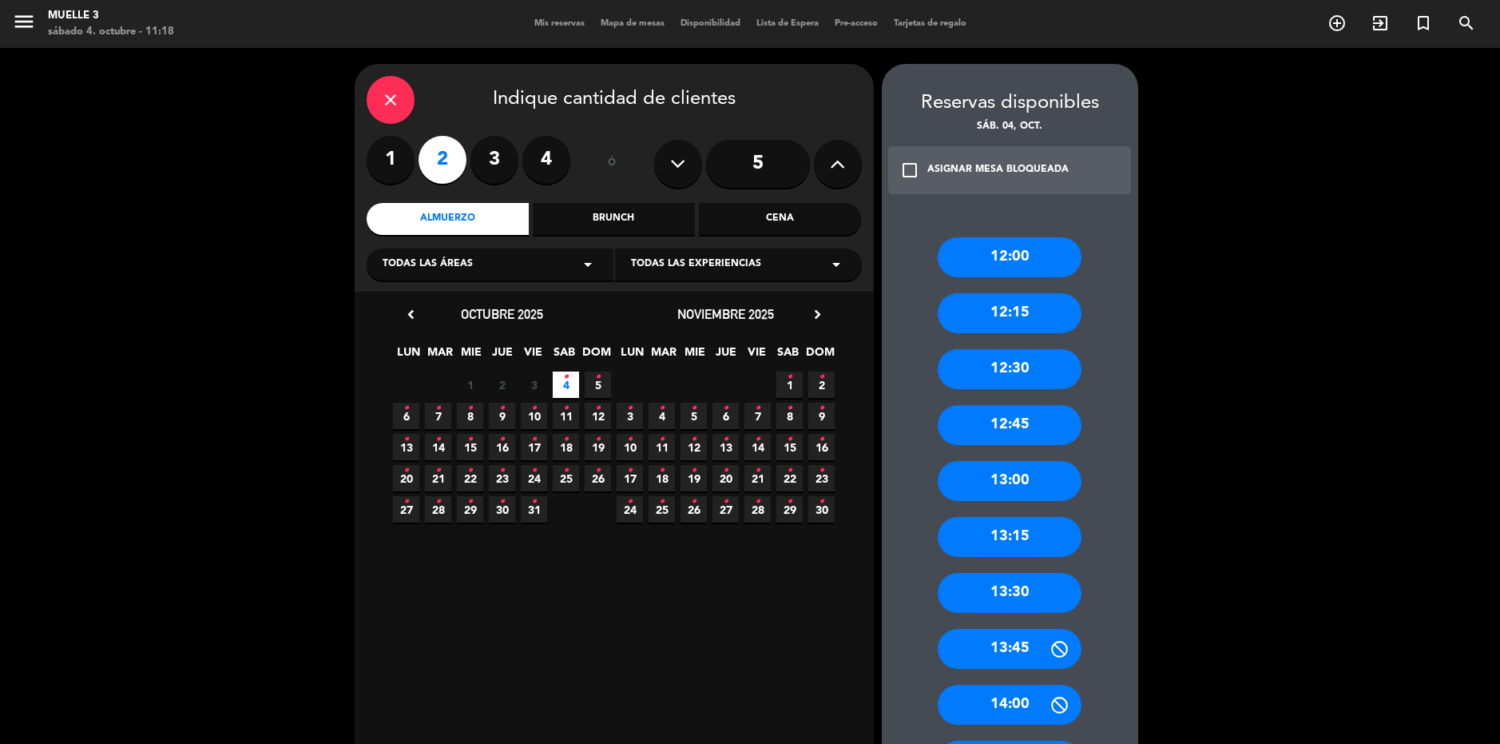
click at [1011, 479] on div "13:00" at bounding box center [1010, 481] width 144 height 40
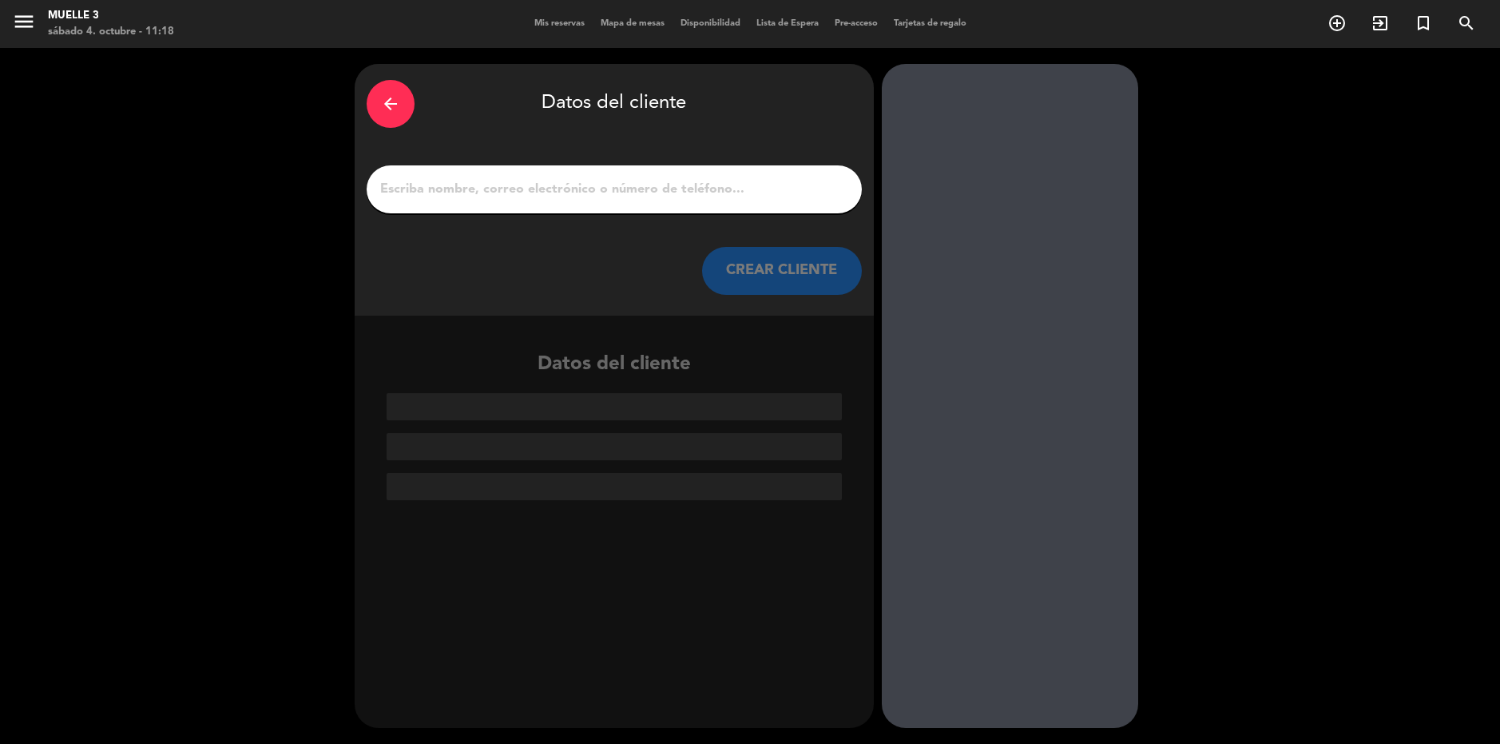
click at [462, 178] on input "1" at bounding box center [614, 189] width 471 height 22
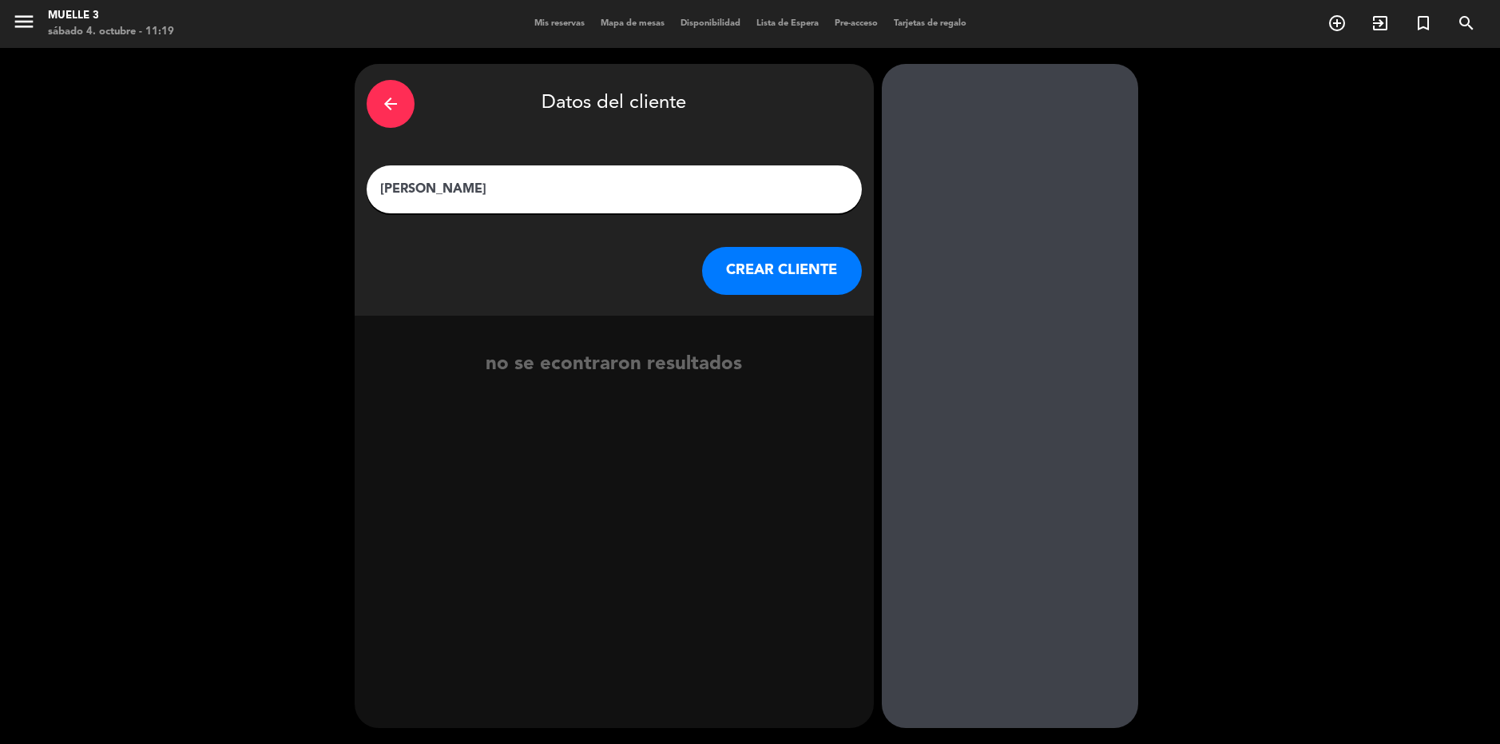
type input "[PERSON_NAME]"
click at [792, 268] on button "CREAR CLIENTE" at bounding box center [782, 271] width 160 height 48
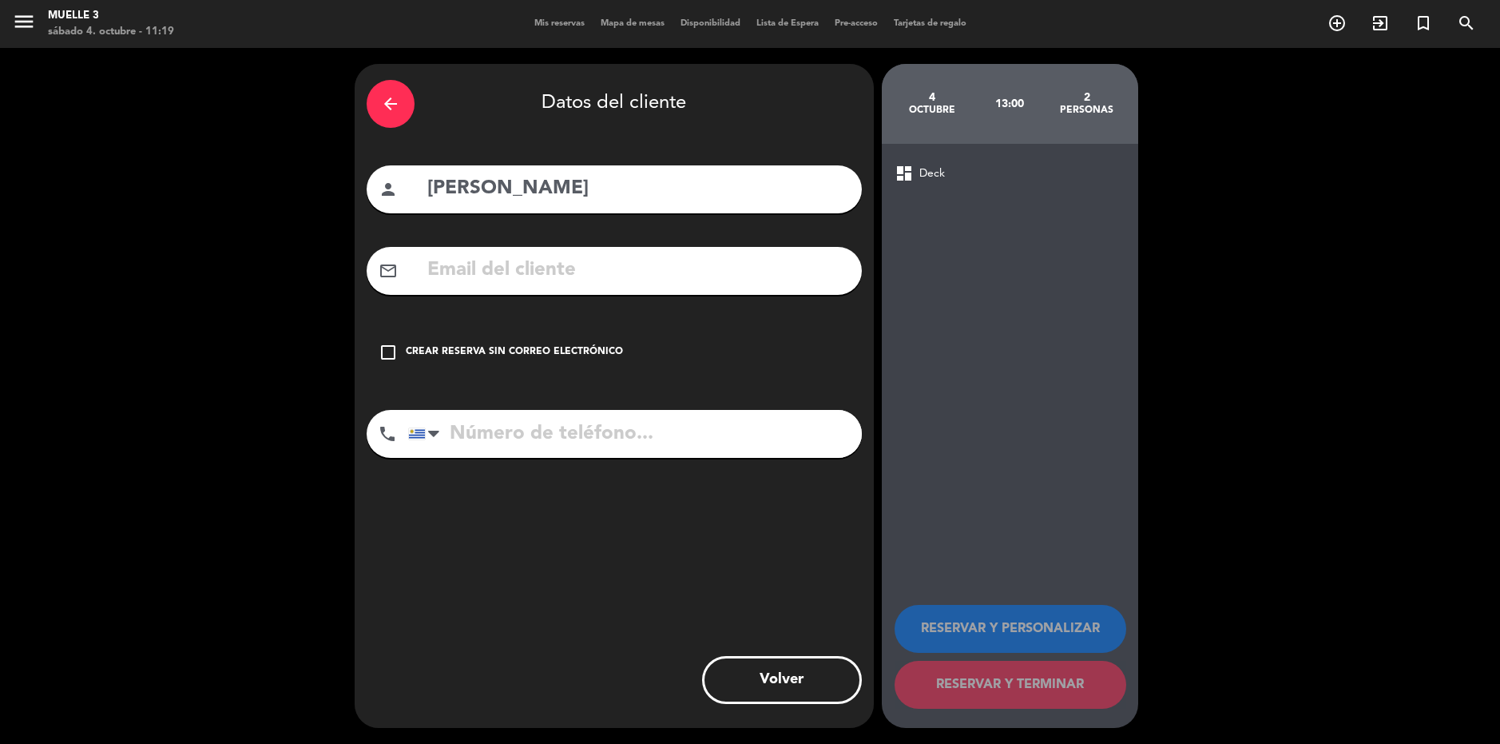
click at [582, 443] on input "tel" at bounding box center [635, 434] width 454 height 48
type input "099268647"
click at [383, 355] on icon "check_box_outline_blank" at bounding box center [388, 352] width 19 height 19
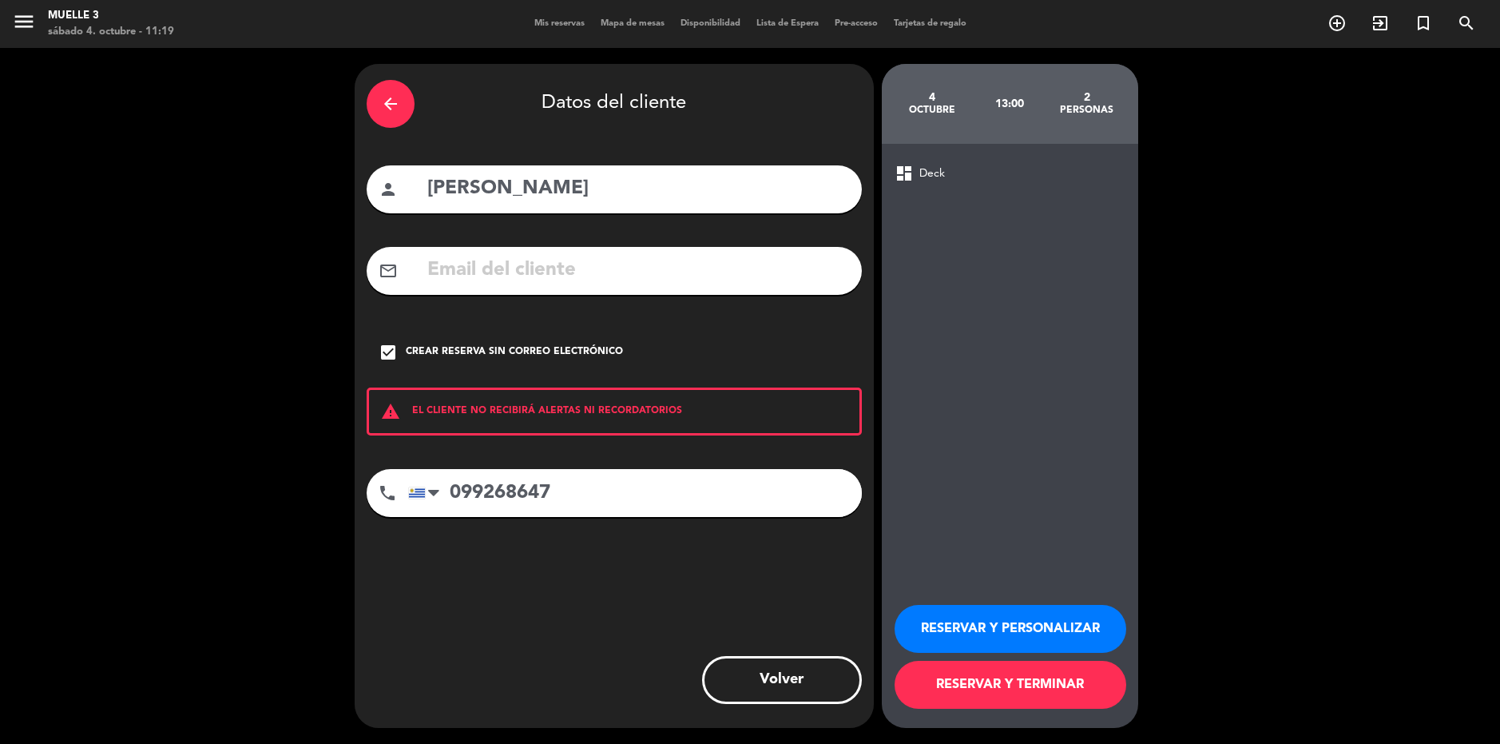
click at [1008, 621] on button "RESERVAR Y PERSONALIZAR" at bounding box center [1011, 629] width 232 height 48
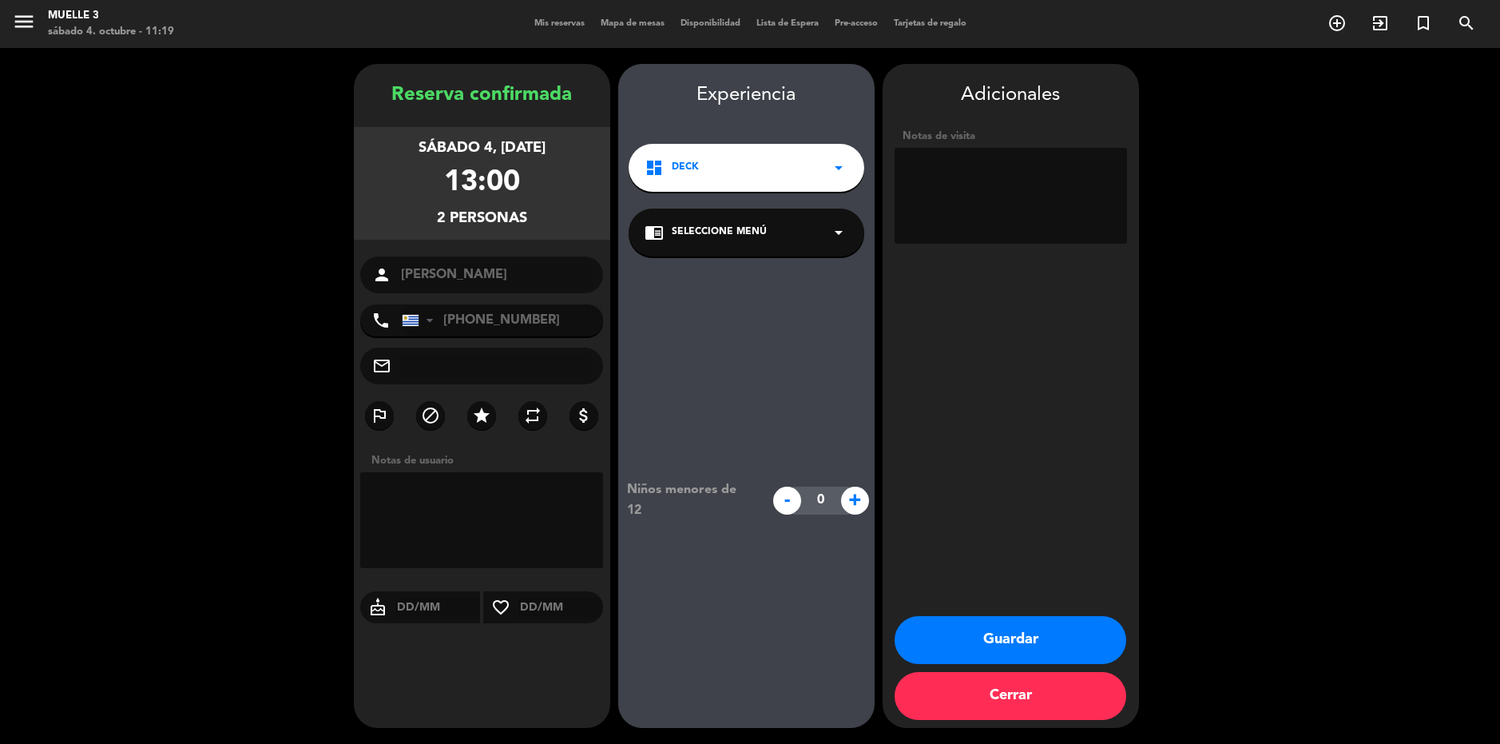
click at [983, 640] on button "Guardar" at bounding box center [1011, 640] width 232 height 48
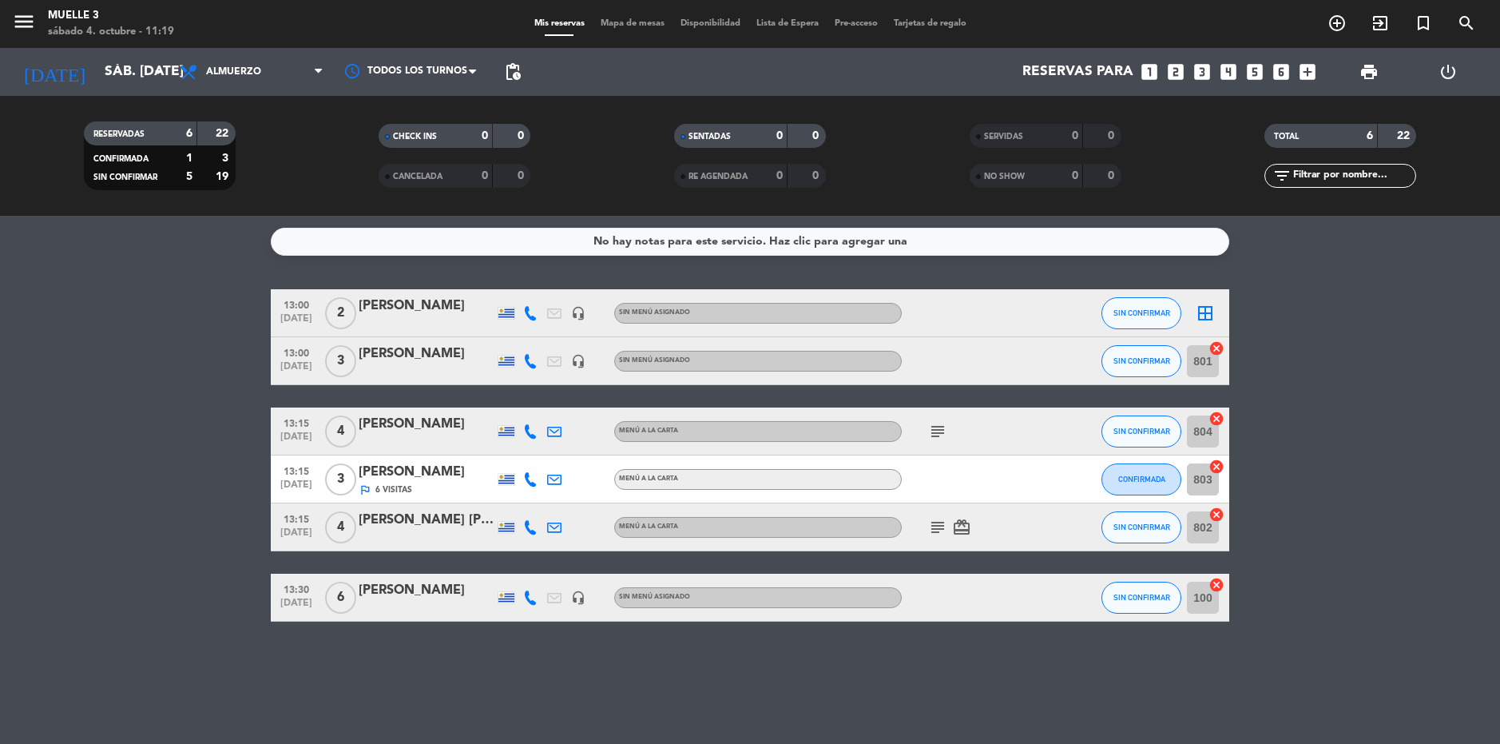
click at [1211, 308] on icon "border_all" at bounding box center [1205, 313] width 19 height 19
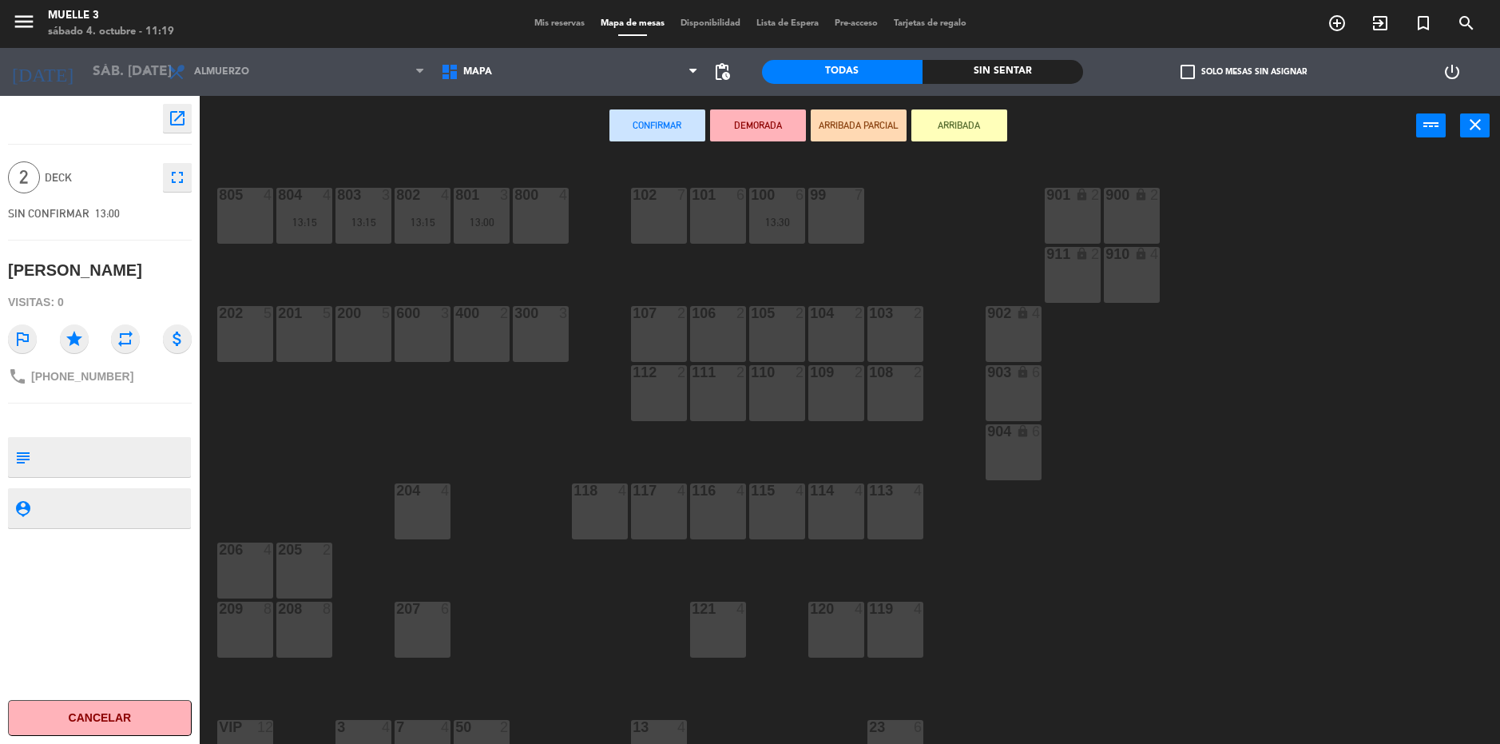
click at [544, 212] on div "800 4" at bounding box center [541, 216] width 56 height 56
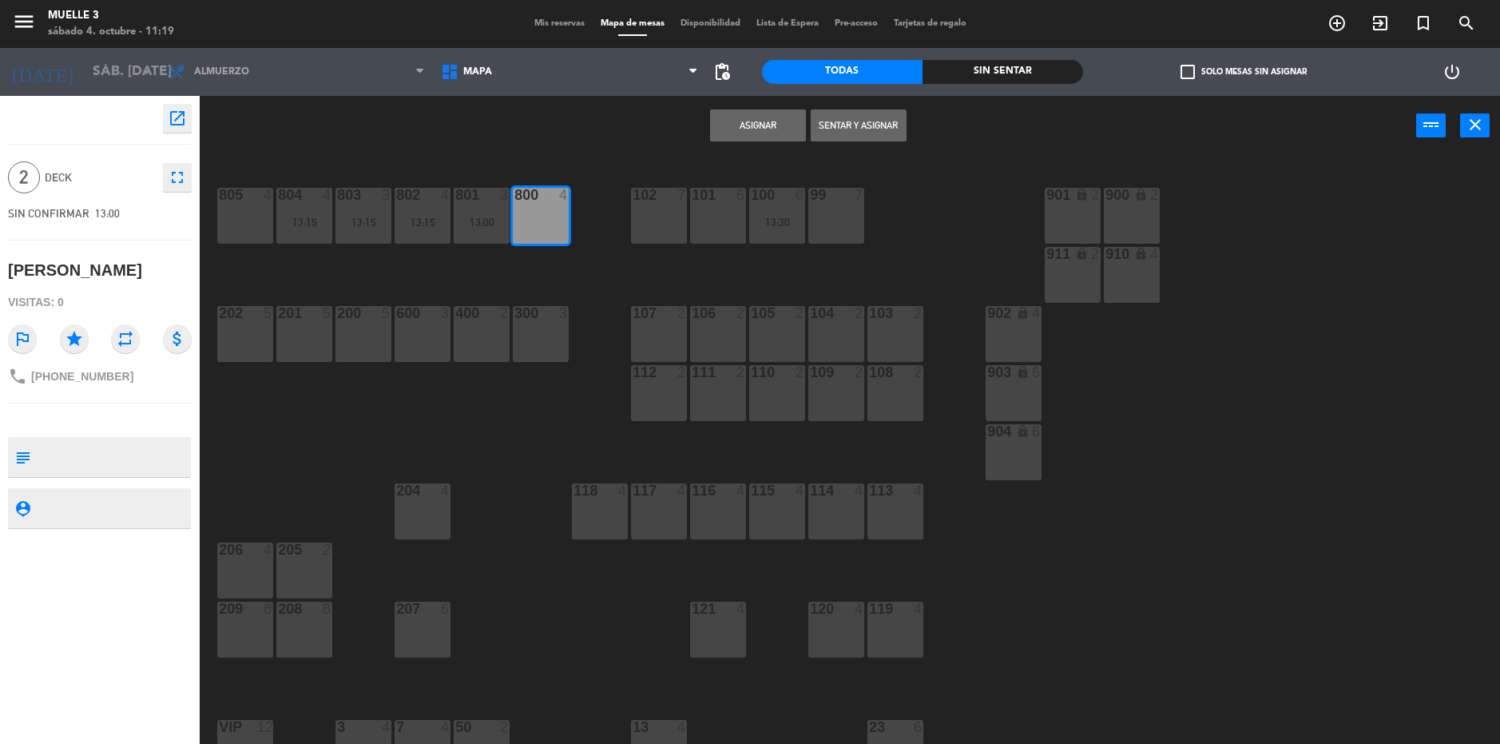
click at [751, 128] on button "Asignar" at bounding box center [758, 125] width 96 height 32
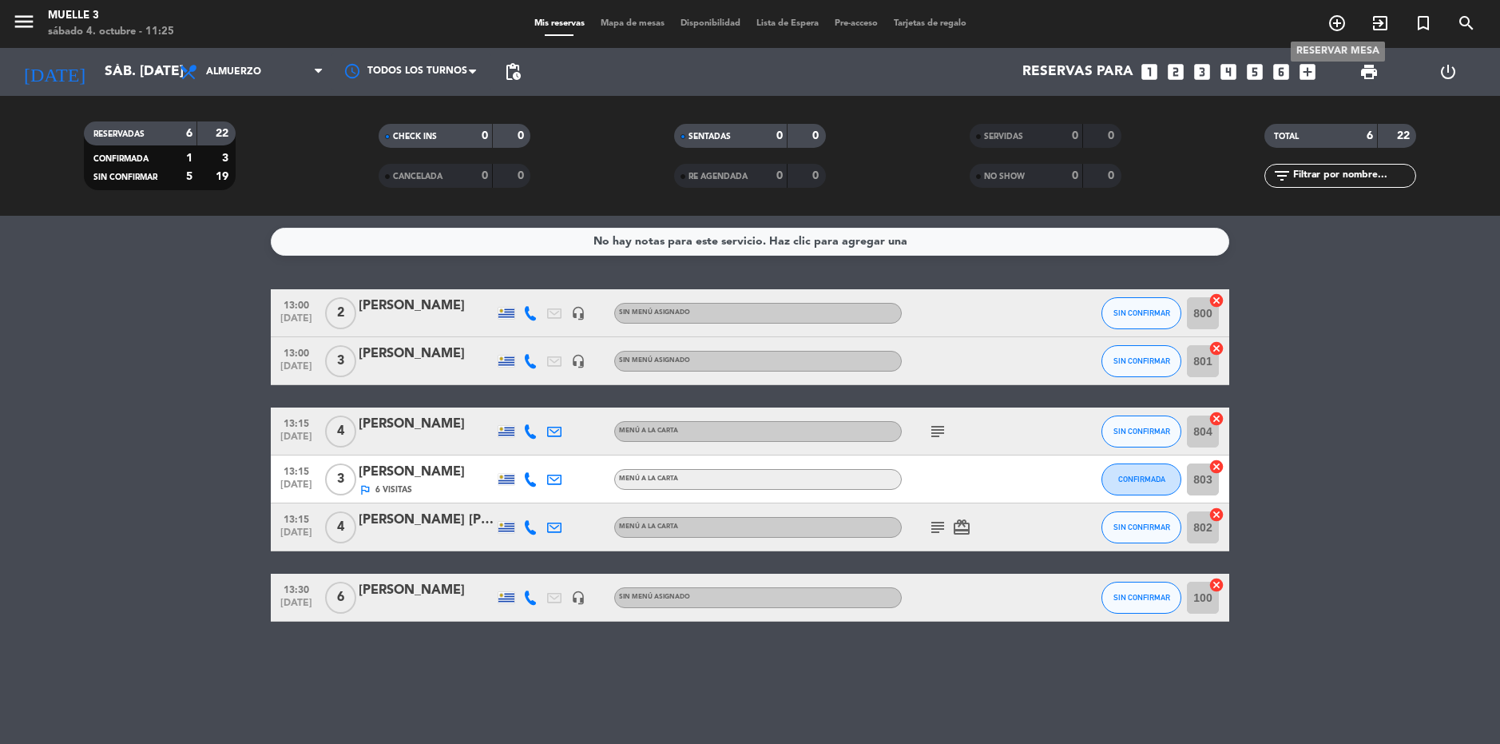
click at [1338, 27] on icon "add_circle_outline" at bounding box center [1337, 23] width 19 height 19
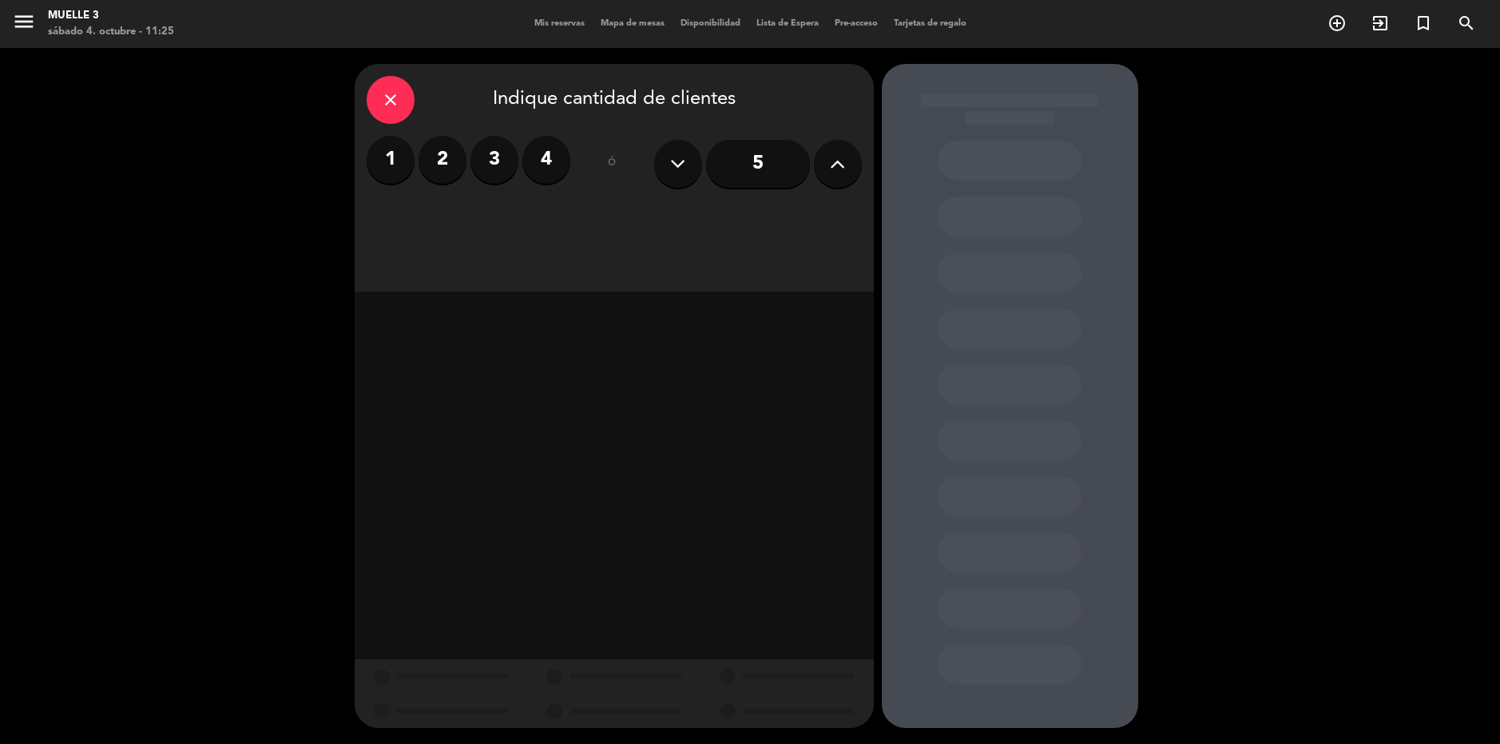
click at [838, 173] on icon at bounding box center [837, 164] width 15 height 24
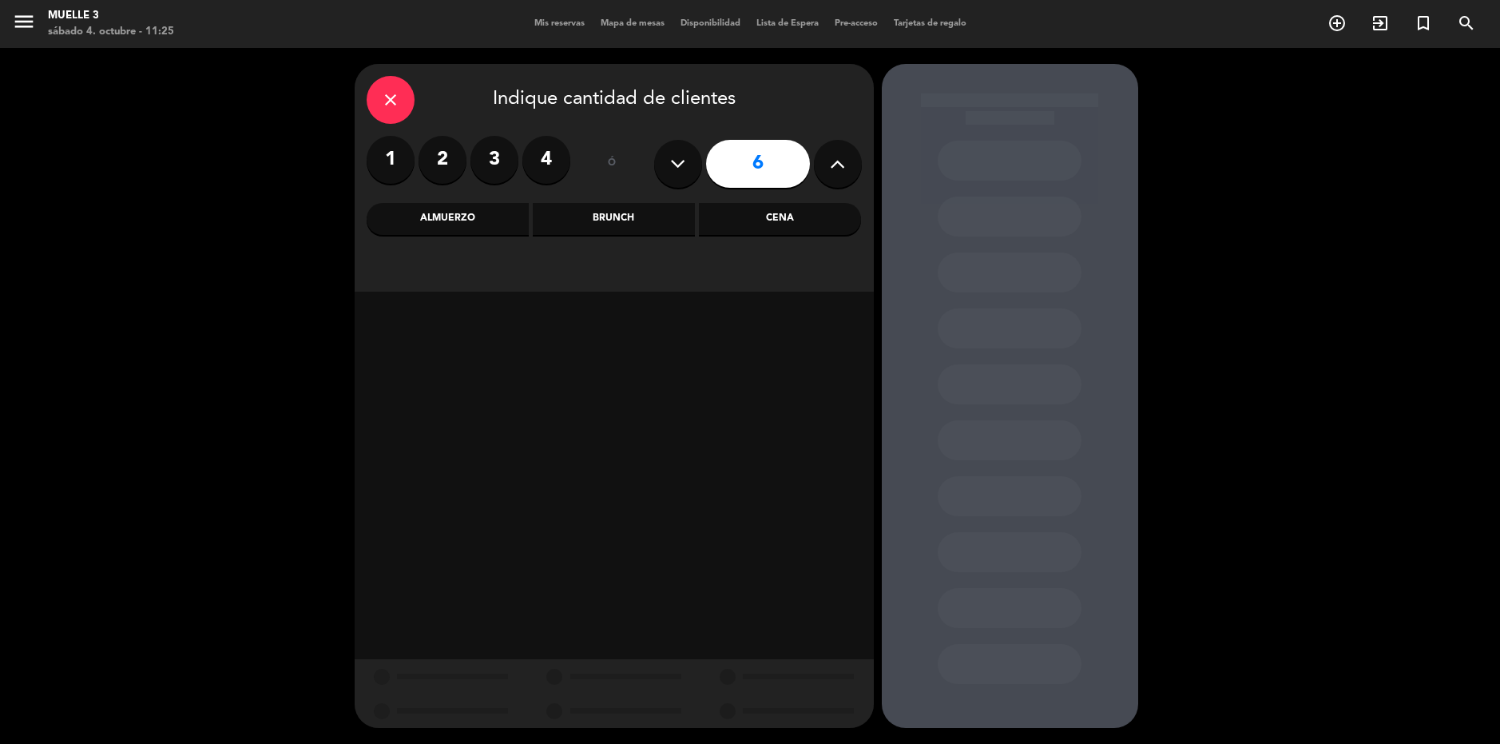
click at [838, 173] on icon at bounding box center [837, 164] width 15 height 24
type input "9"
click at [452, 224] on div "Almuerzo" at bounding box center [448, 219] width 162 height 32
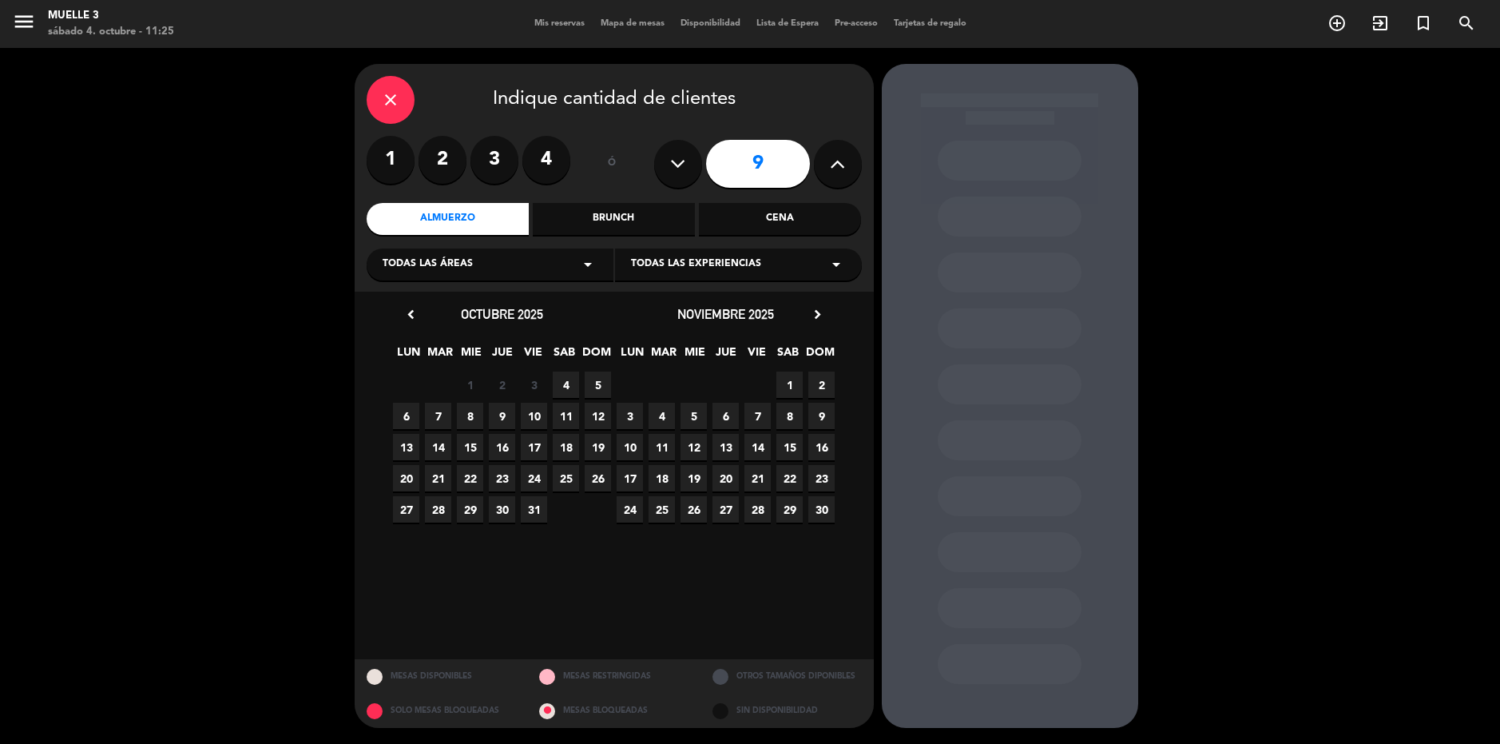
click at [565, 381] on span "4" at bounding box center [566, 384] width 26 height 26
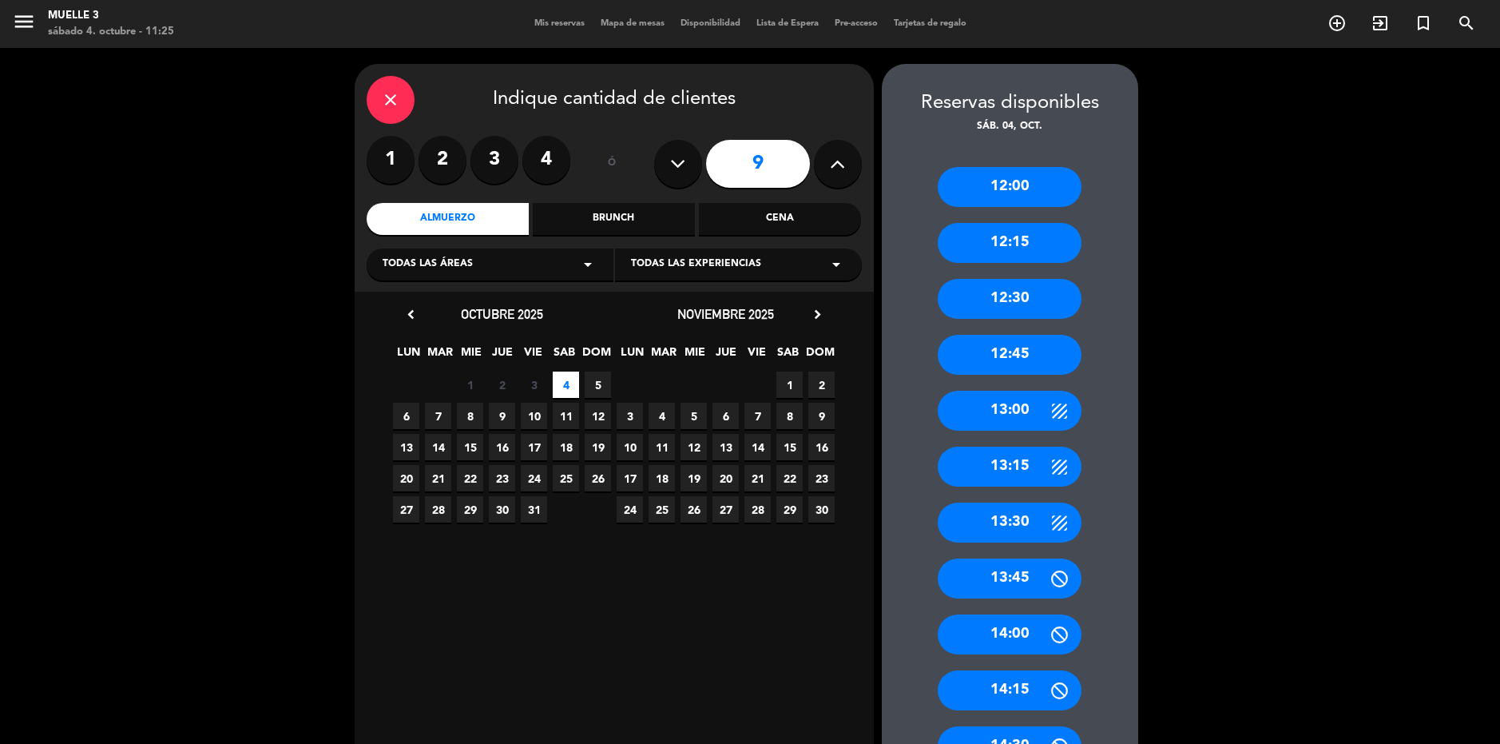
click at [1004, 525] on div "13:30" at bounding box center [1010, 522] width 144 height 40
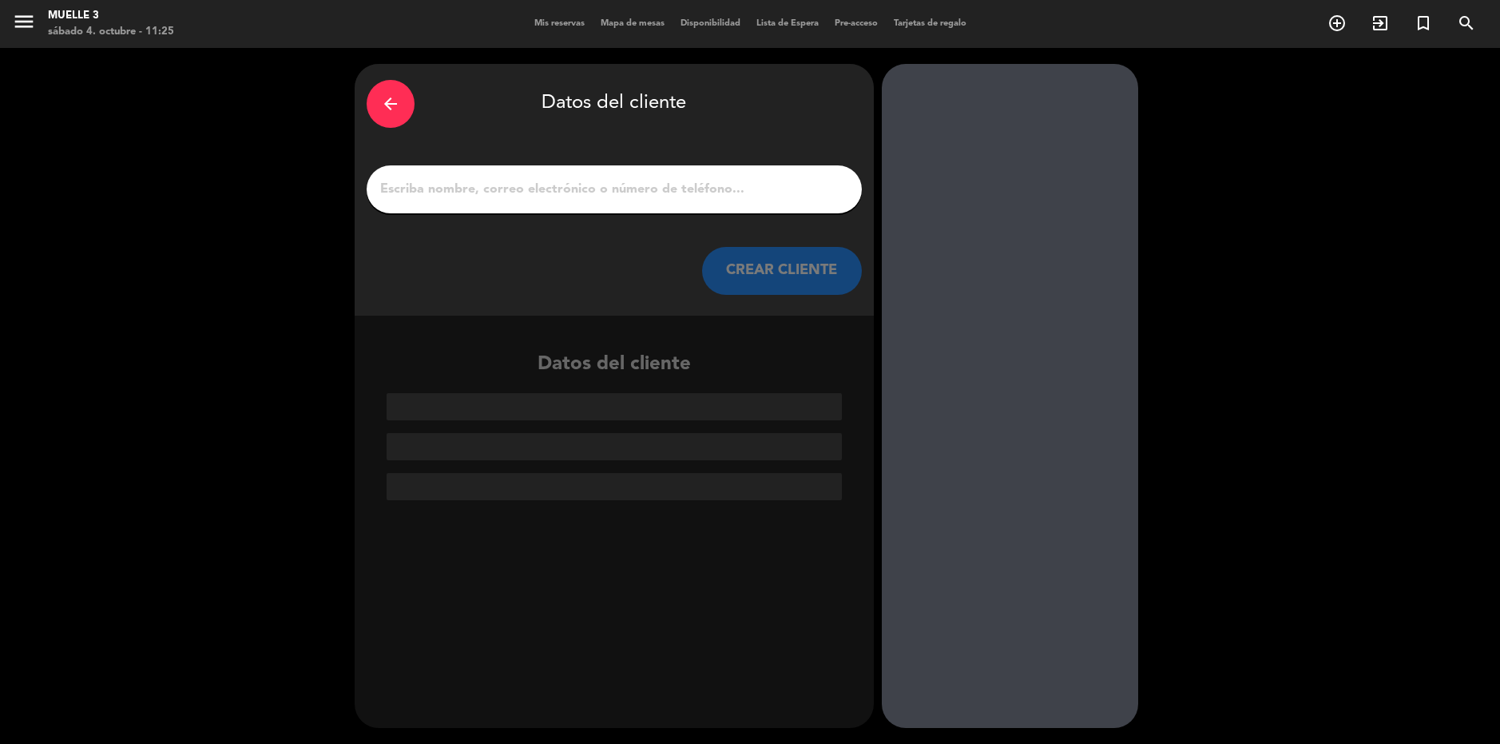
click at [690, 201] on div at bounding box center [614, 189] width 495 height 48
click at [740, 188] on input "1" at bounding box center [614, 189] width 471 height 22
click at [637, 20] on span "Mapa de mesas" at bounding box center [633, 23] width 80 height 9
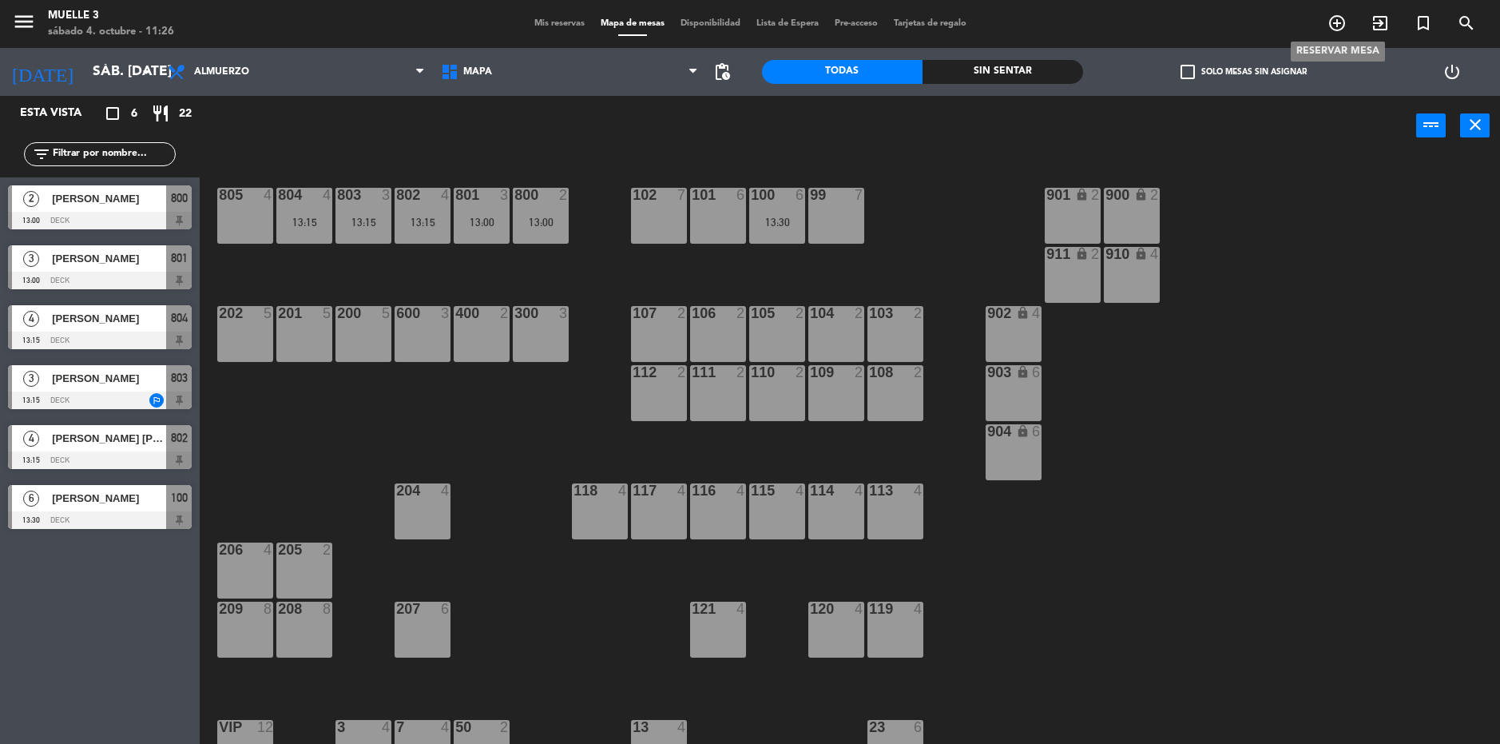
click at [1335, 20] on icon "add_circle_outline" at bounding box center [1337, 23] width 19 height 19
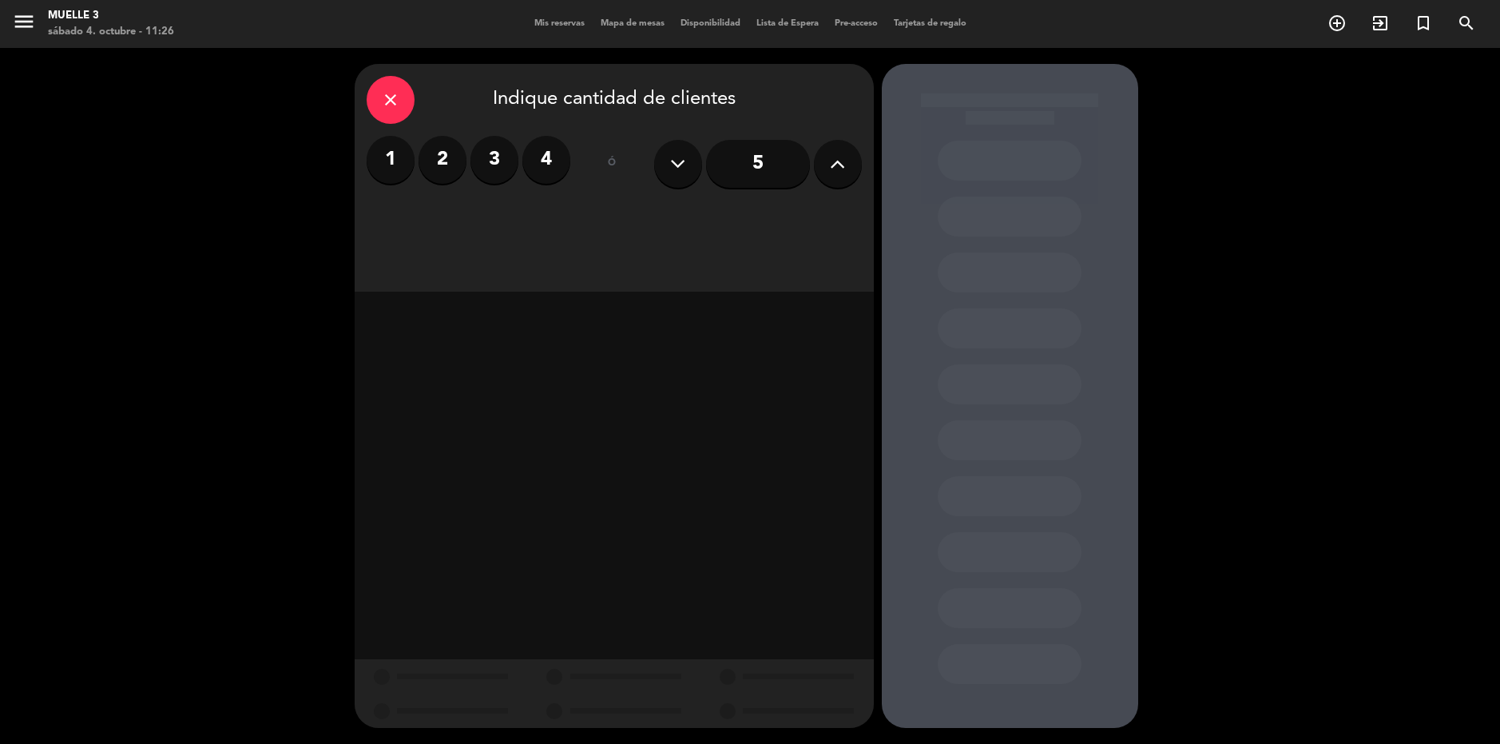
click at [848, 155] on button at bounding box center [838, 164] width 48 height 48
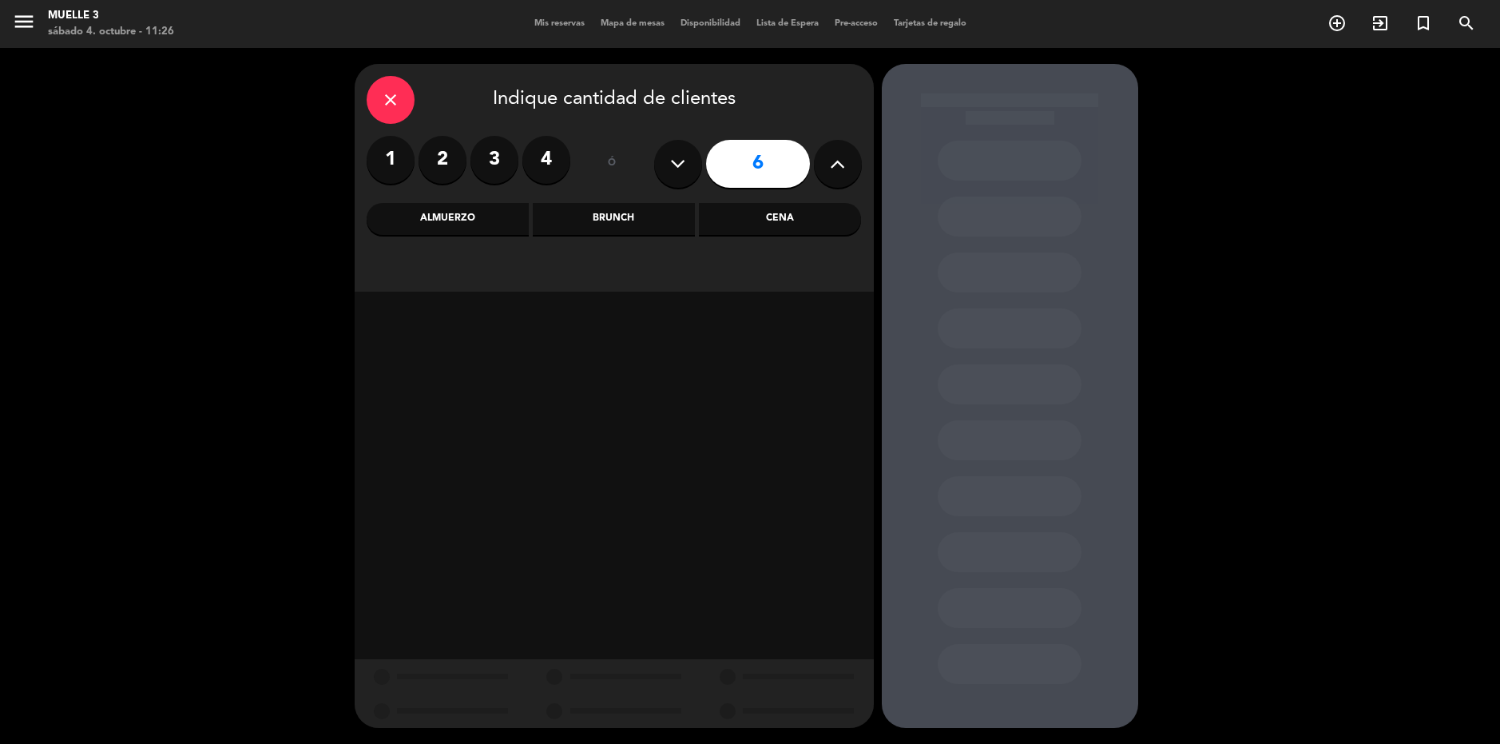
click at [848, 155] on button at bounding box center [838, 164] width 48 height 48
click at [846, 155] on button at bounding box center [838, 164] width 48 height 48
type input "9"
click at [494, 207] on div "Almuerzo" at bounding box center [448, 219] width 162 height 32
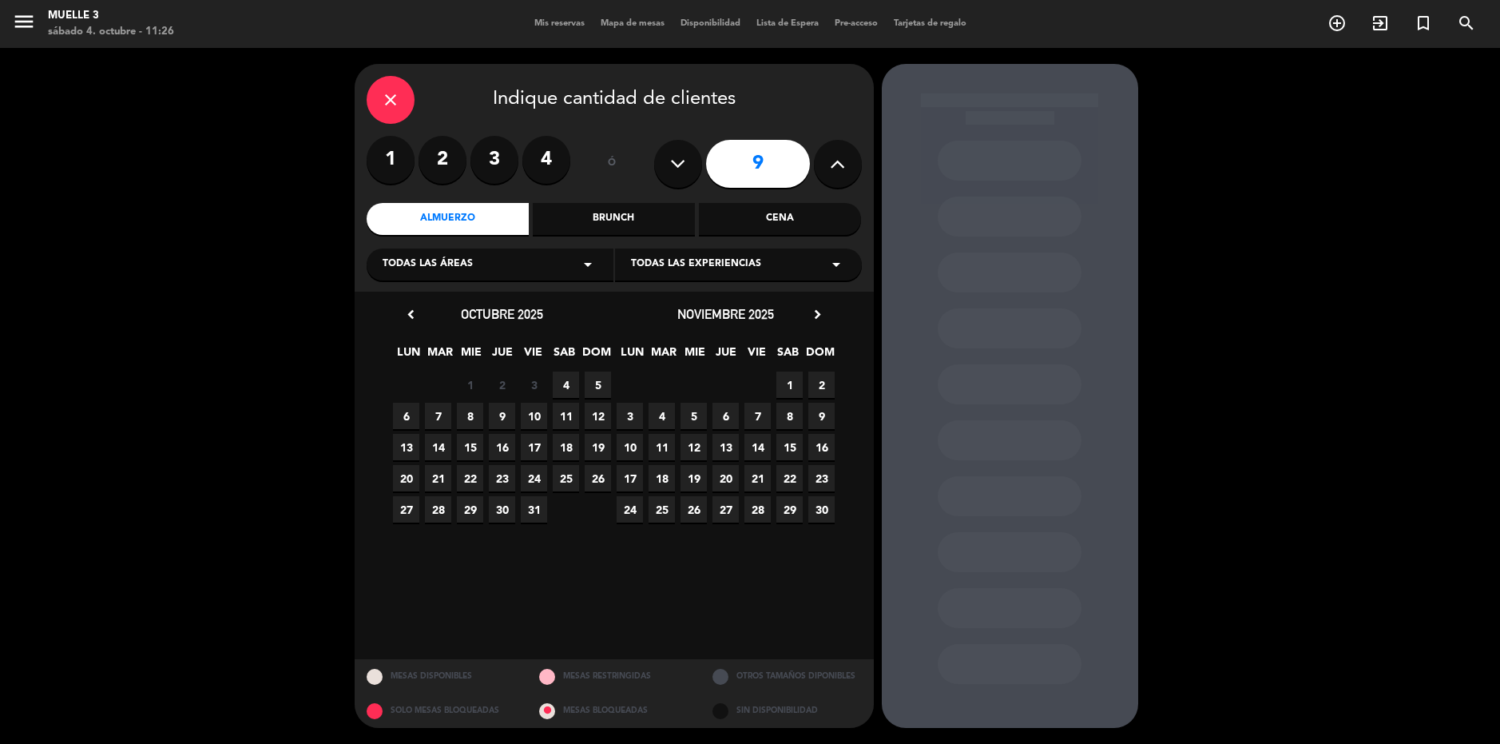
click at [563, 376] on span "4" at bounding box center [566, 384] width 26 height 26
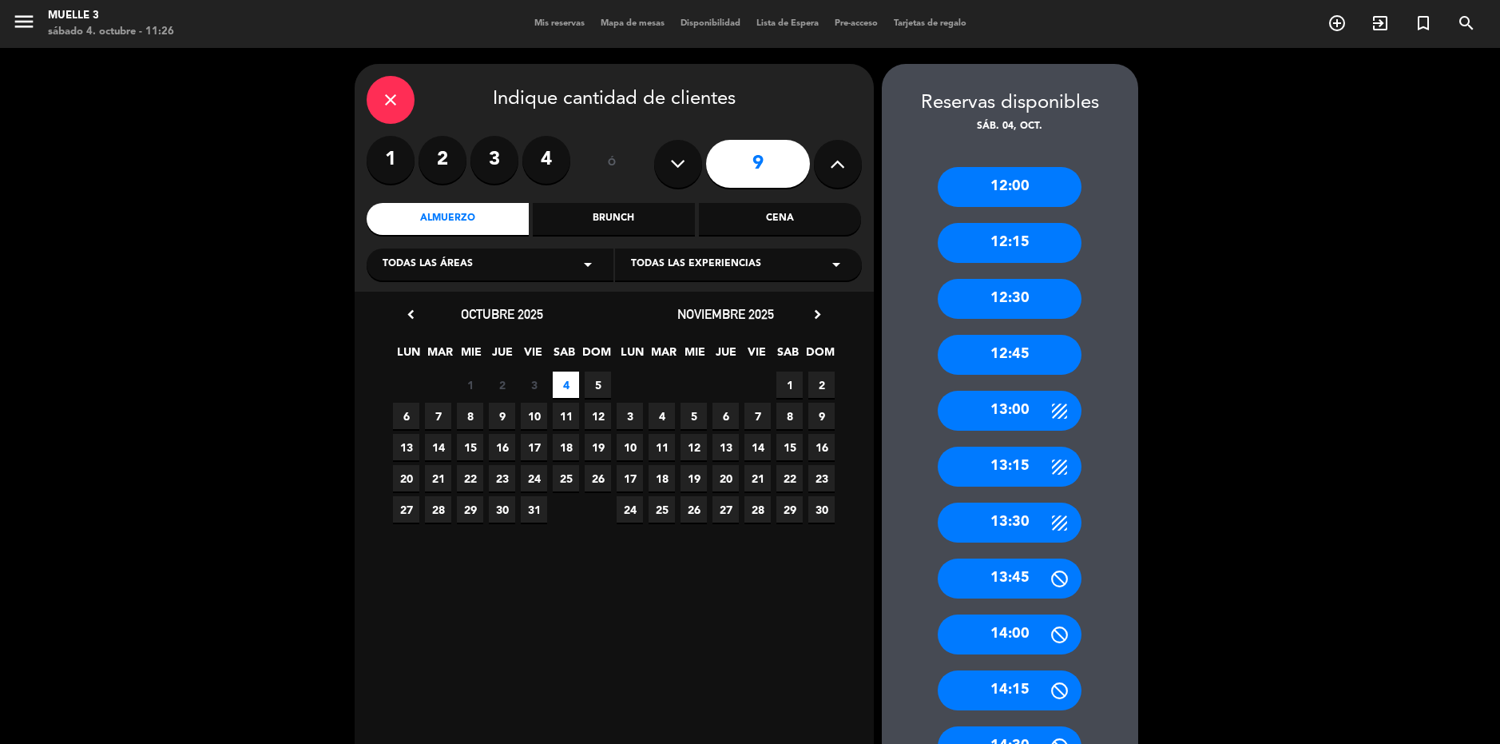
click at [1015, 526] on div "13:30" at bounding box center [1010, 522] width 144 height 40
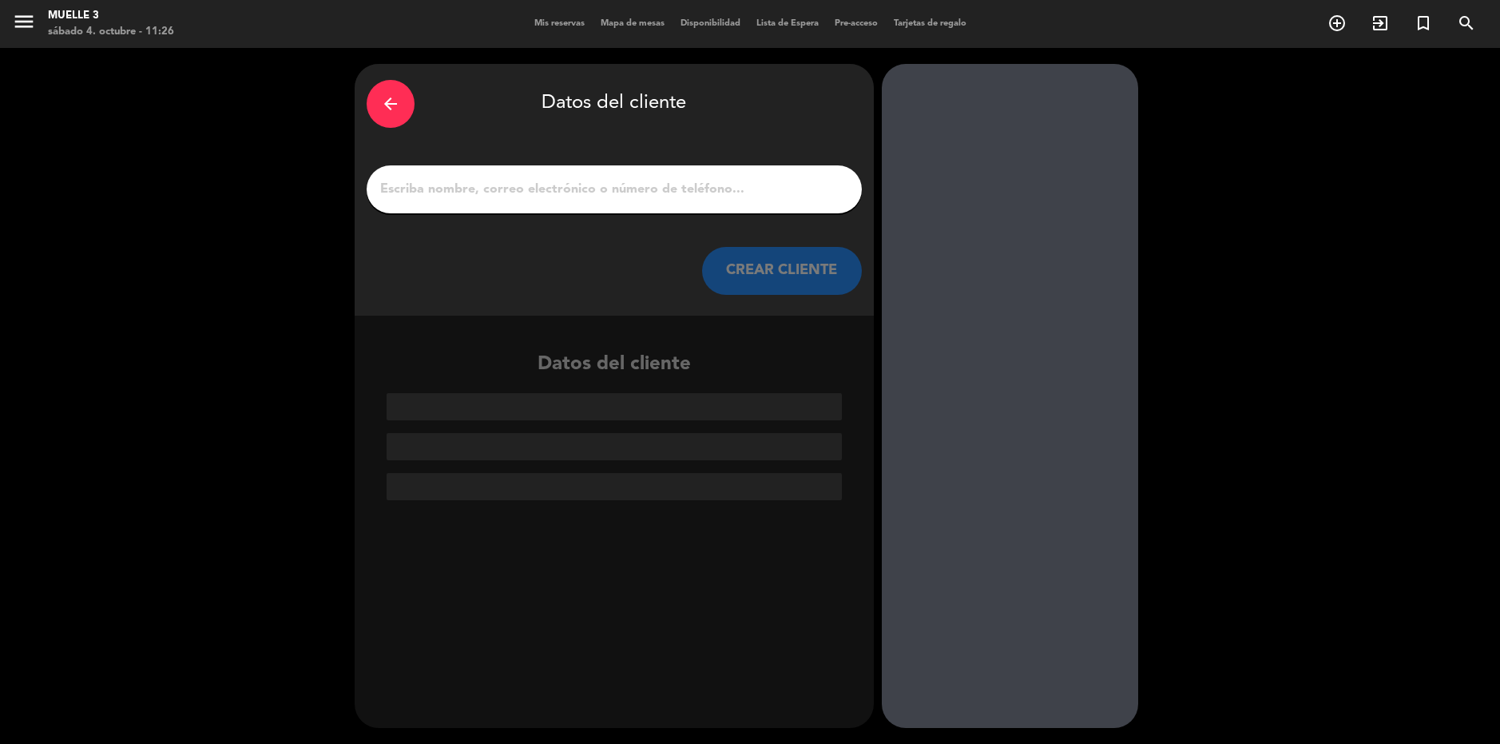
click at [529, 184] on input "1" at bounding box center [614, 189] width 471 height 22
type input "k"
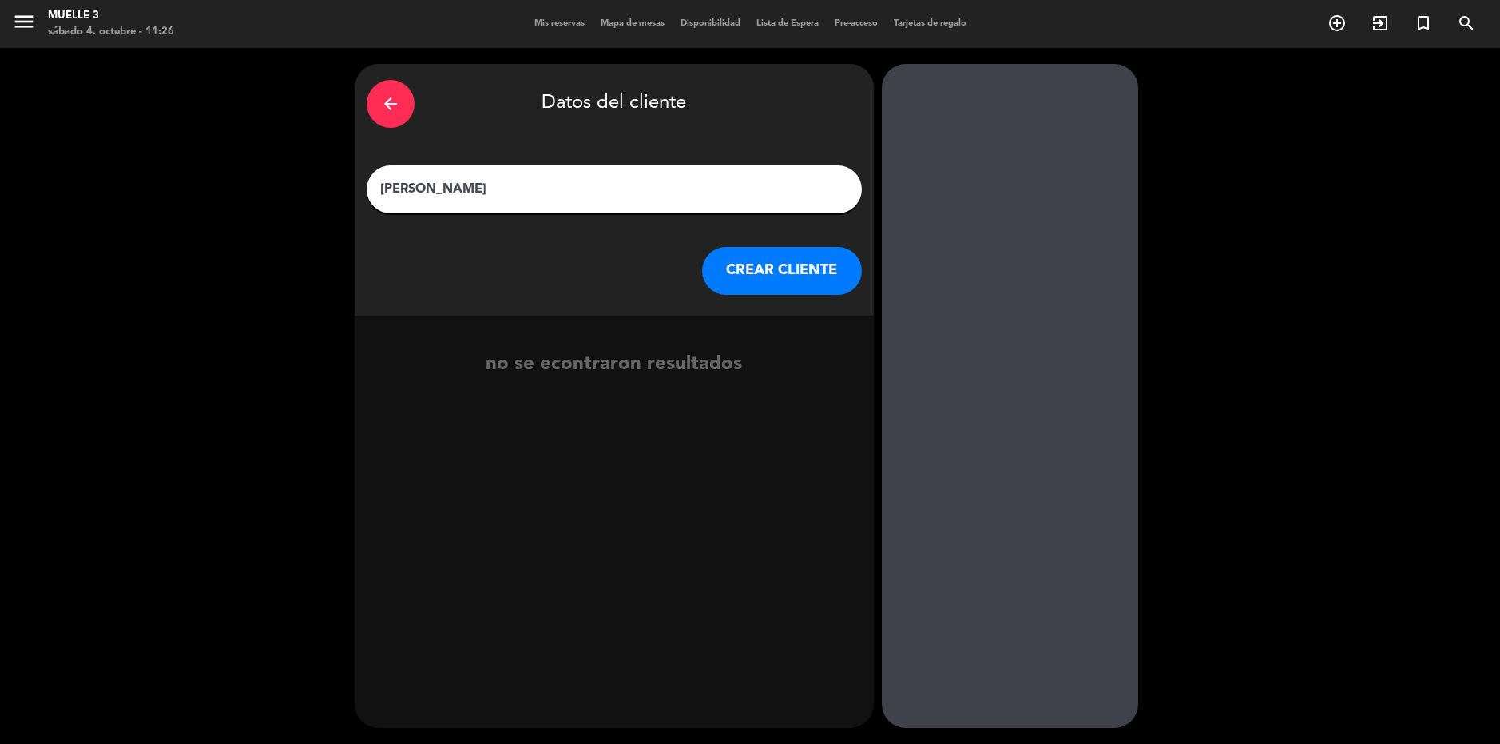
type input "[PERSON_NAME]"
click at [800, 281] on button "CREAR CLIENTE" at bounding box center [782, 271] width 160 height 48
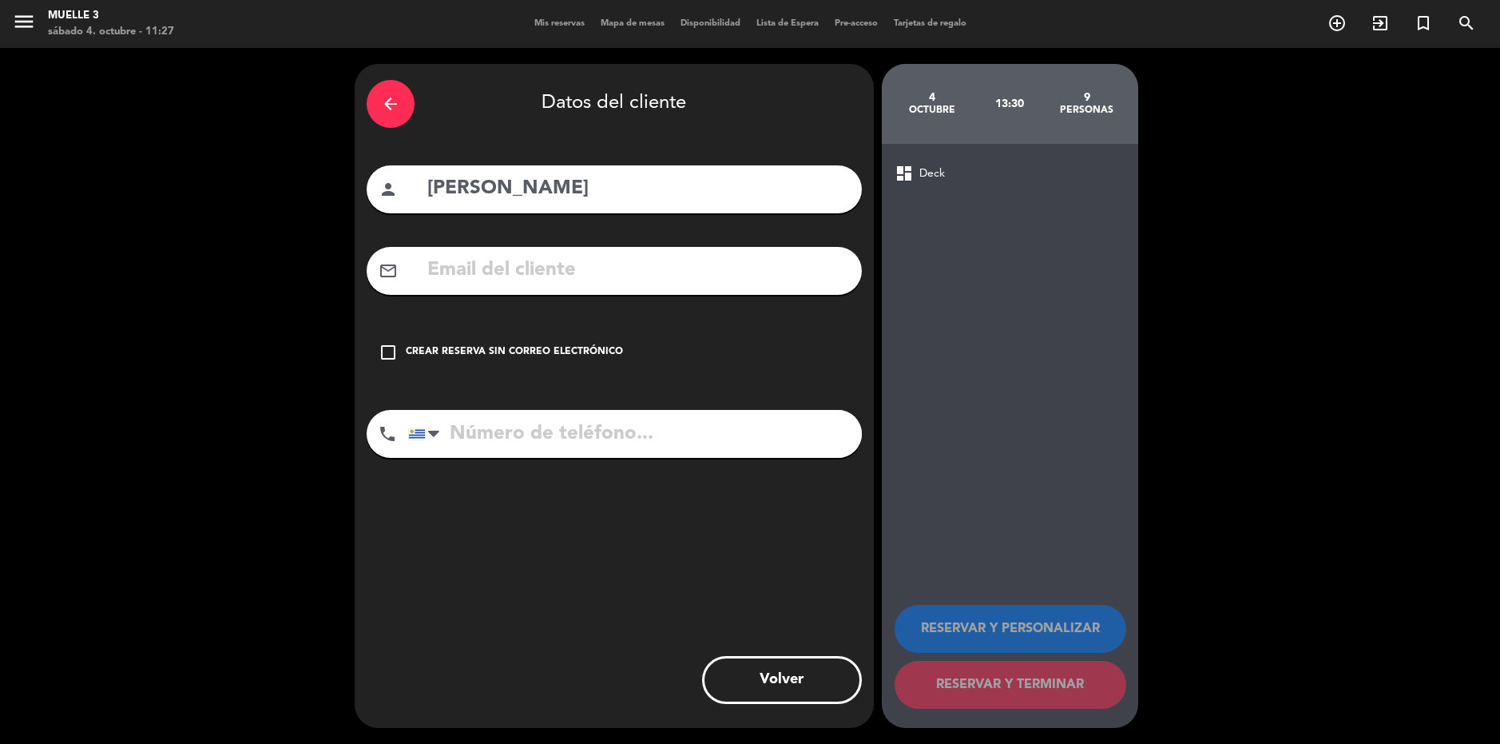
click at [653, 435] on input "tel" at bounding box center [635, 434] width 454 height 48
type input "099783108"
click at [391, 349] on icon "check_box_outline_blank" at bounding box center [388, 352] width 19 height 19
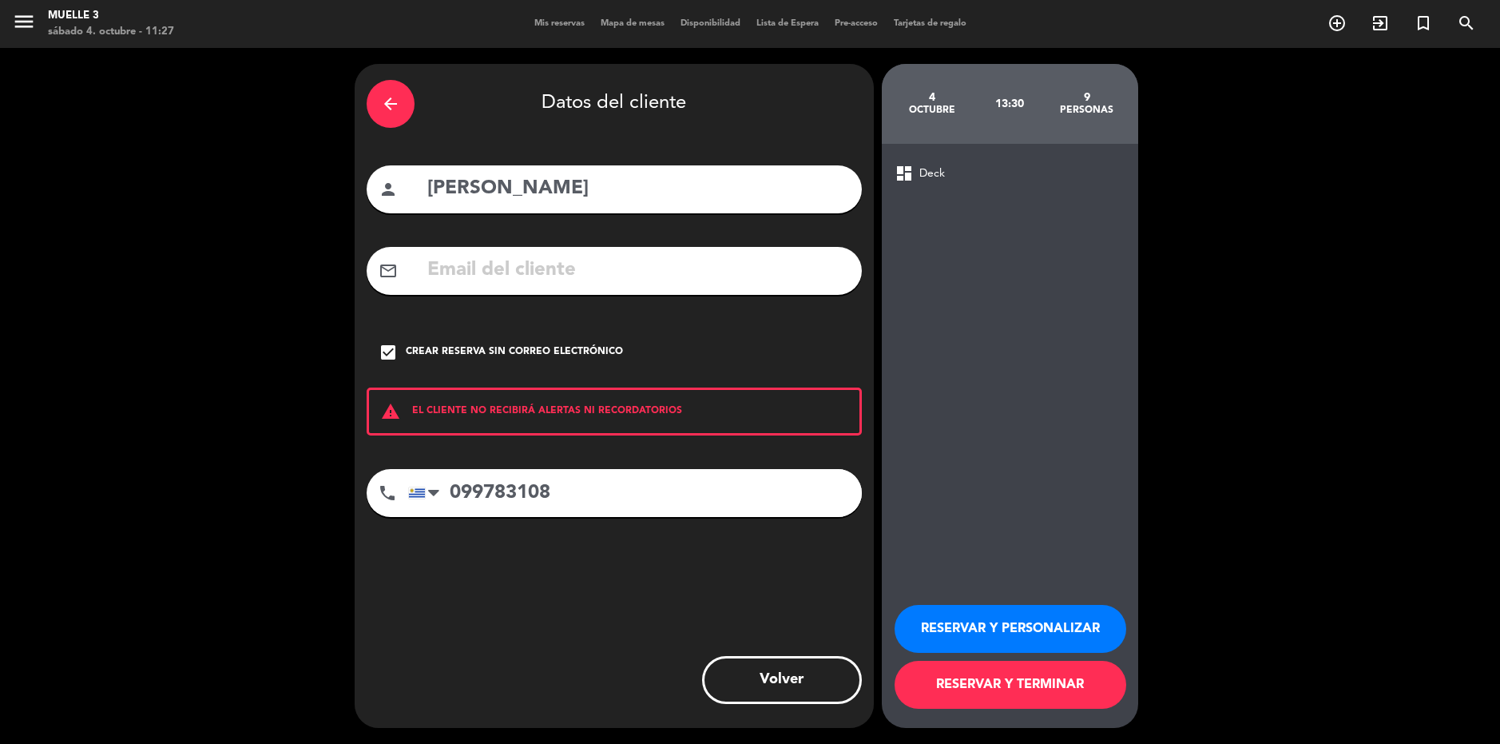
click at [1039, 681] on button "RESERVAR Y TERMINAR" at bounding box center [1011, 685] width 232 height 48
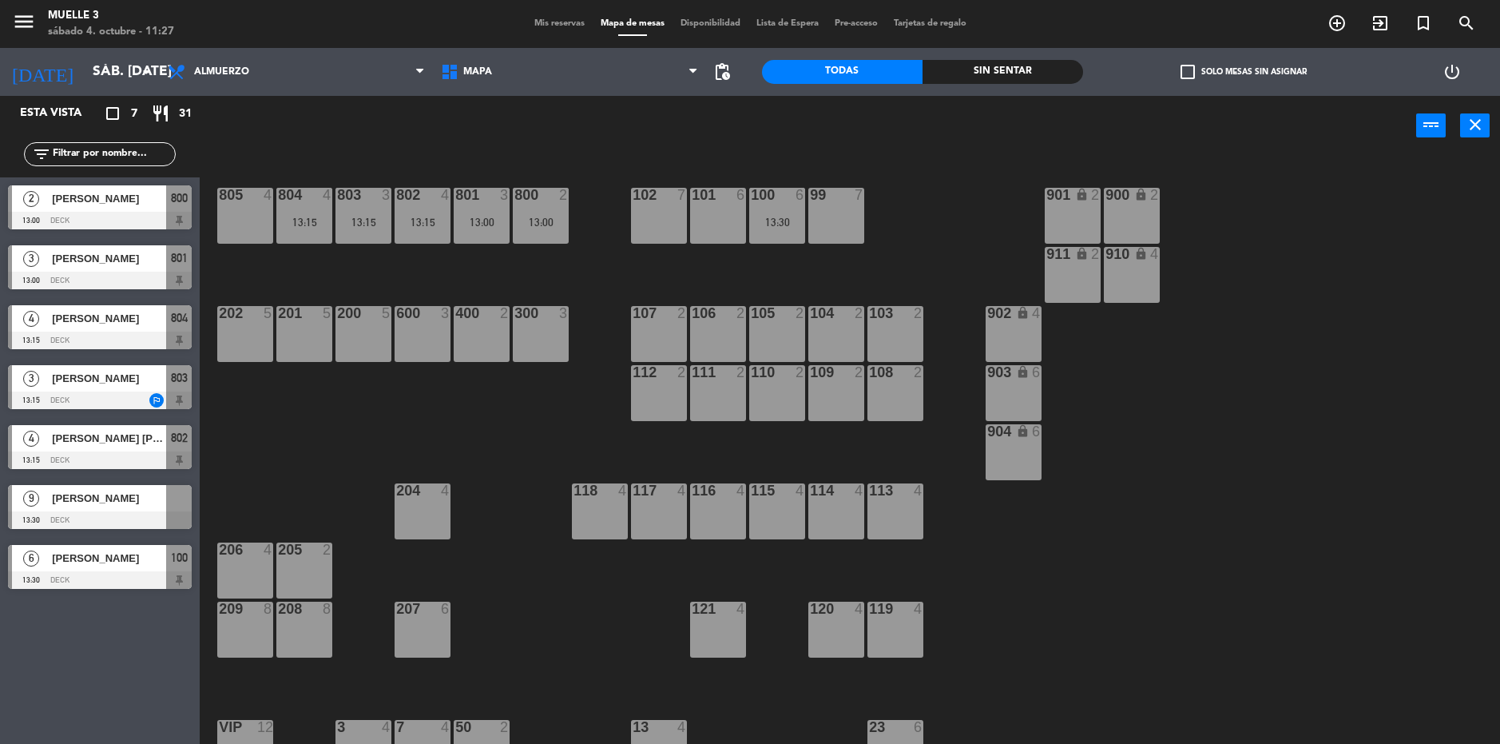
click at [665, 223] on div "102 7" at bounding box center [659, 216] width 56 height 56
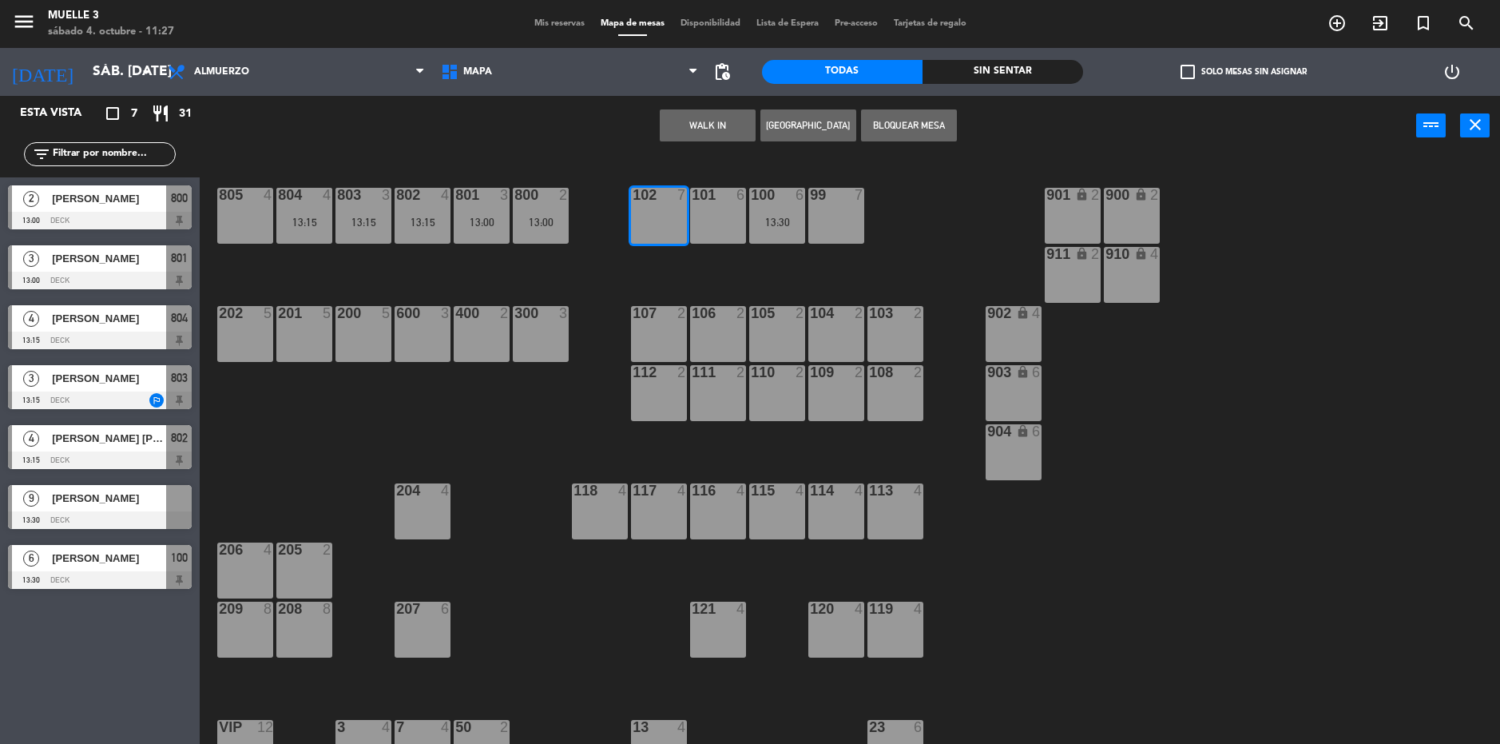
click at [558, 22] on span "Mis reservas" at bounding box center [559, 23] width 66 height 9
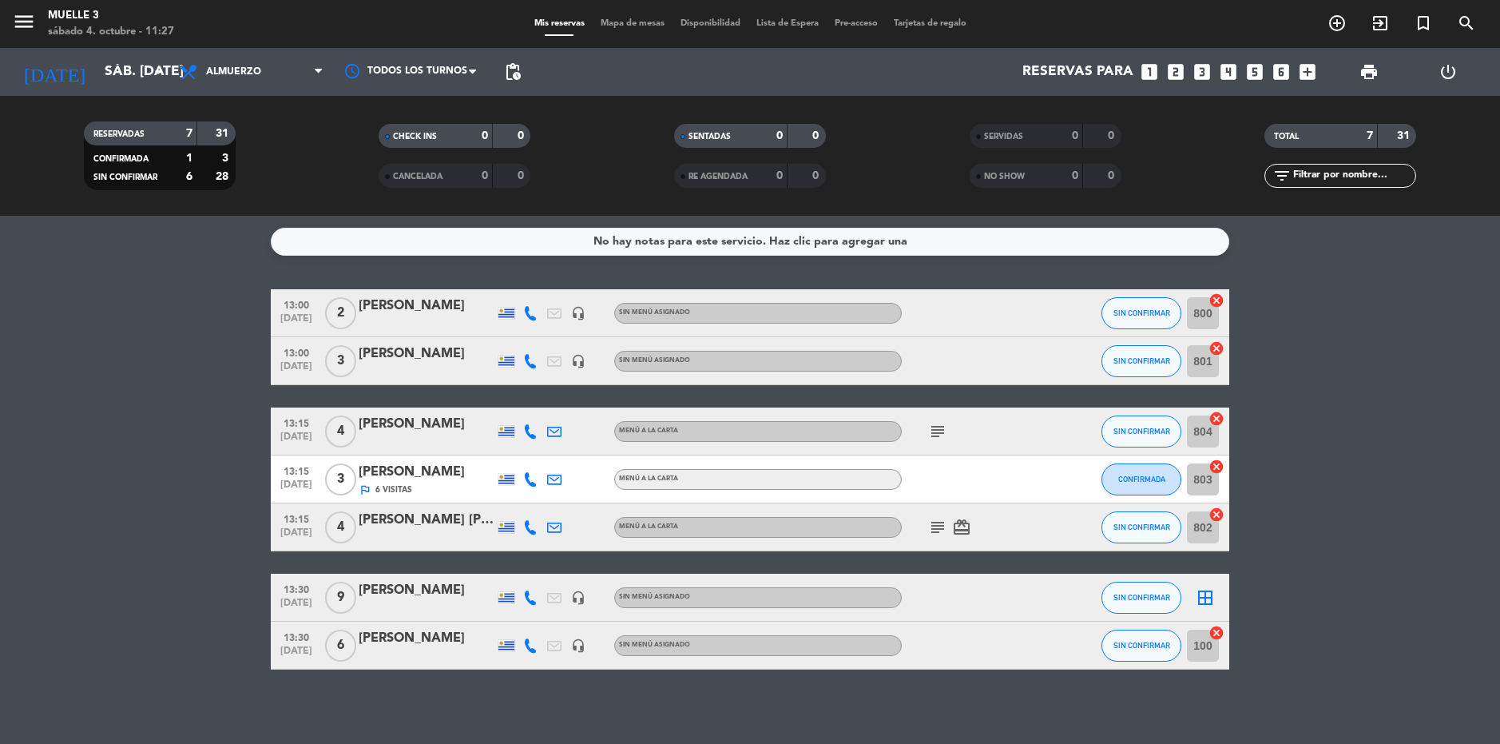
click at [1206, 586] on div "border_all" at bounding box center [1206, 597] width 48 height 47
click at [1206, 601] on icon "border_all" at bounding box center [1205, 597] width 19 height 19
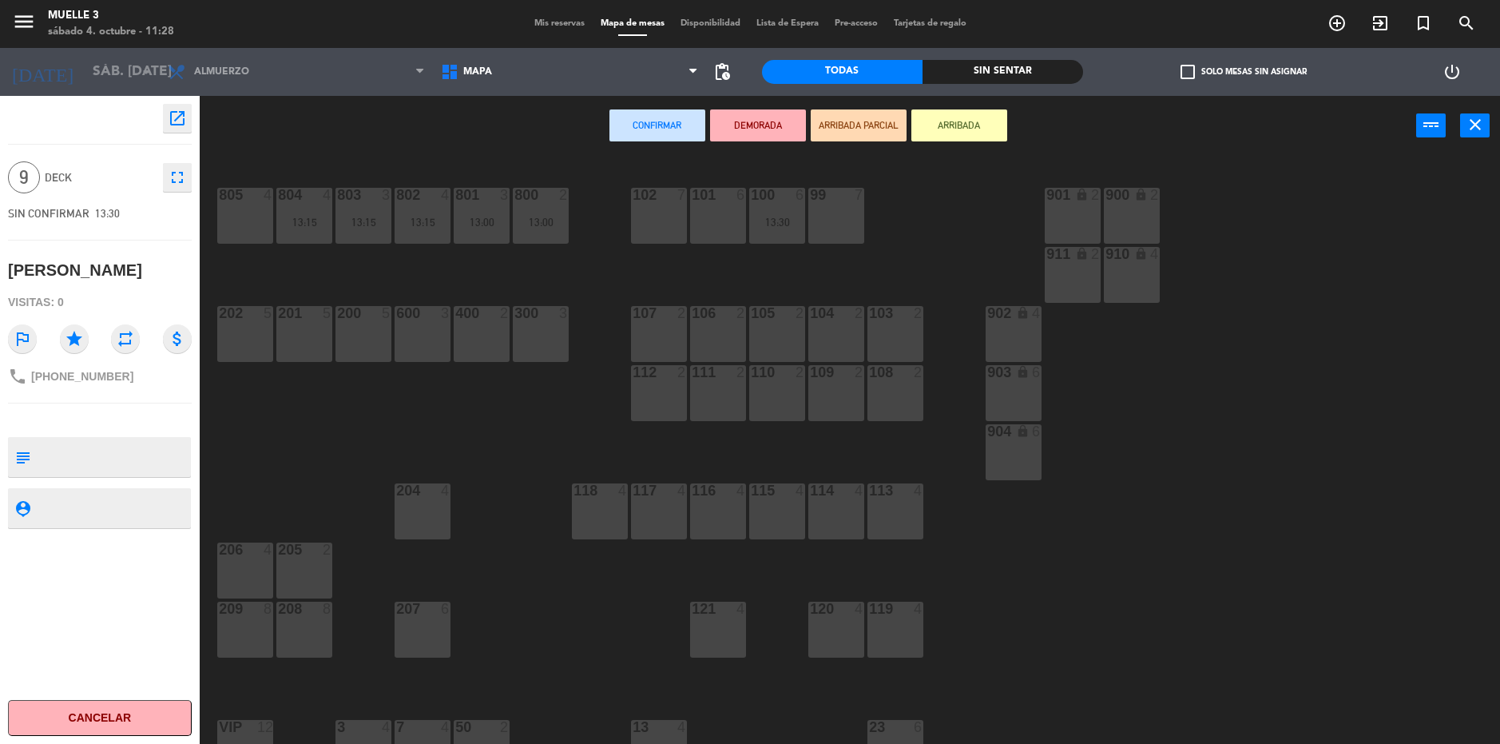
click at [668, 214] on div "102 7" at bounding box center [659, 216] width 56 height 56
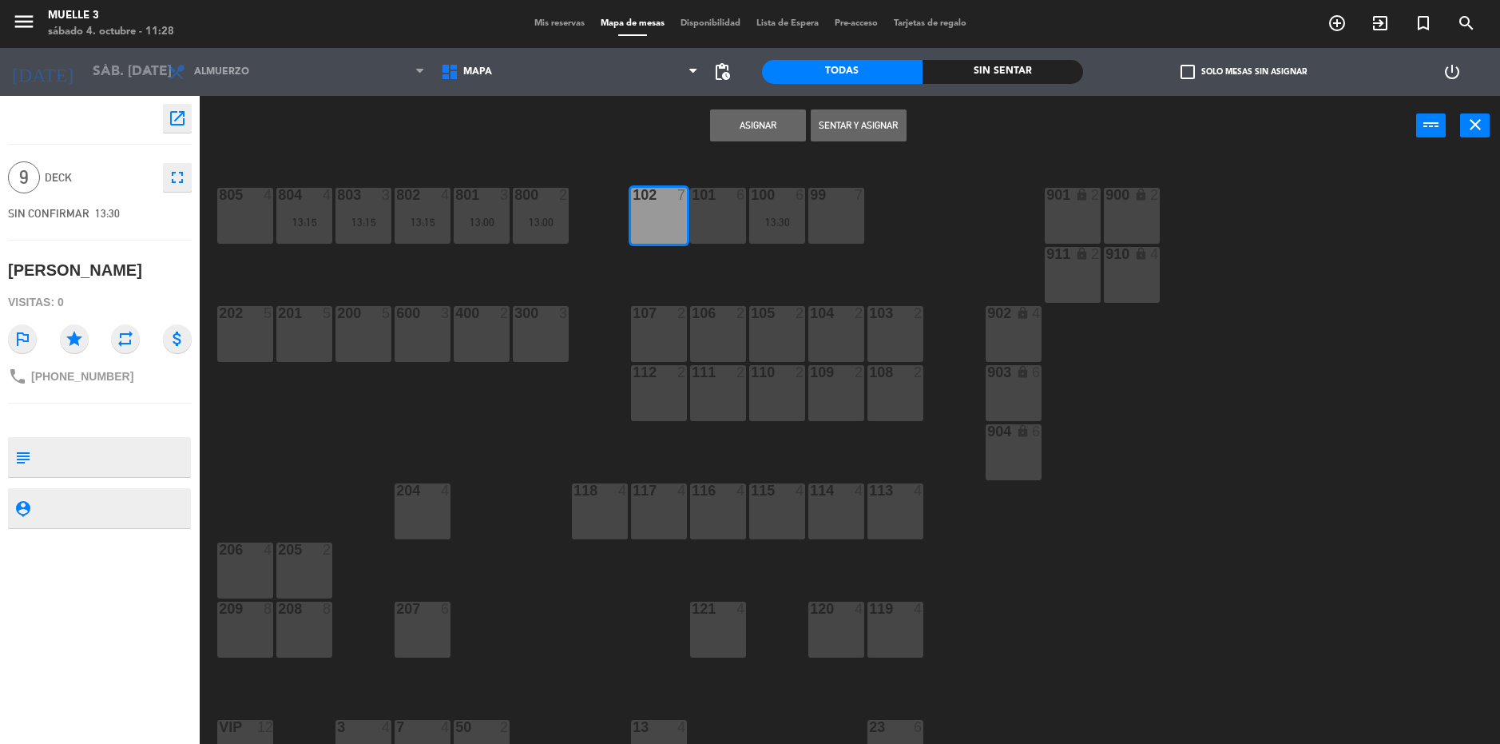
click at [748, 117] on button "Asignar" at bounding box center [758, 125] width 96 height 32
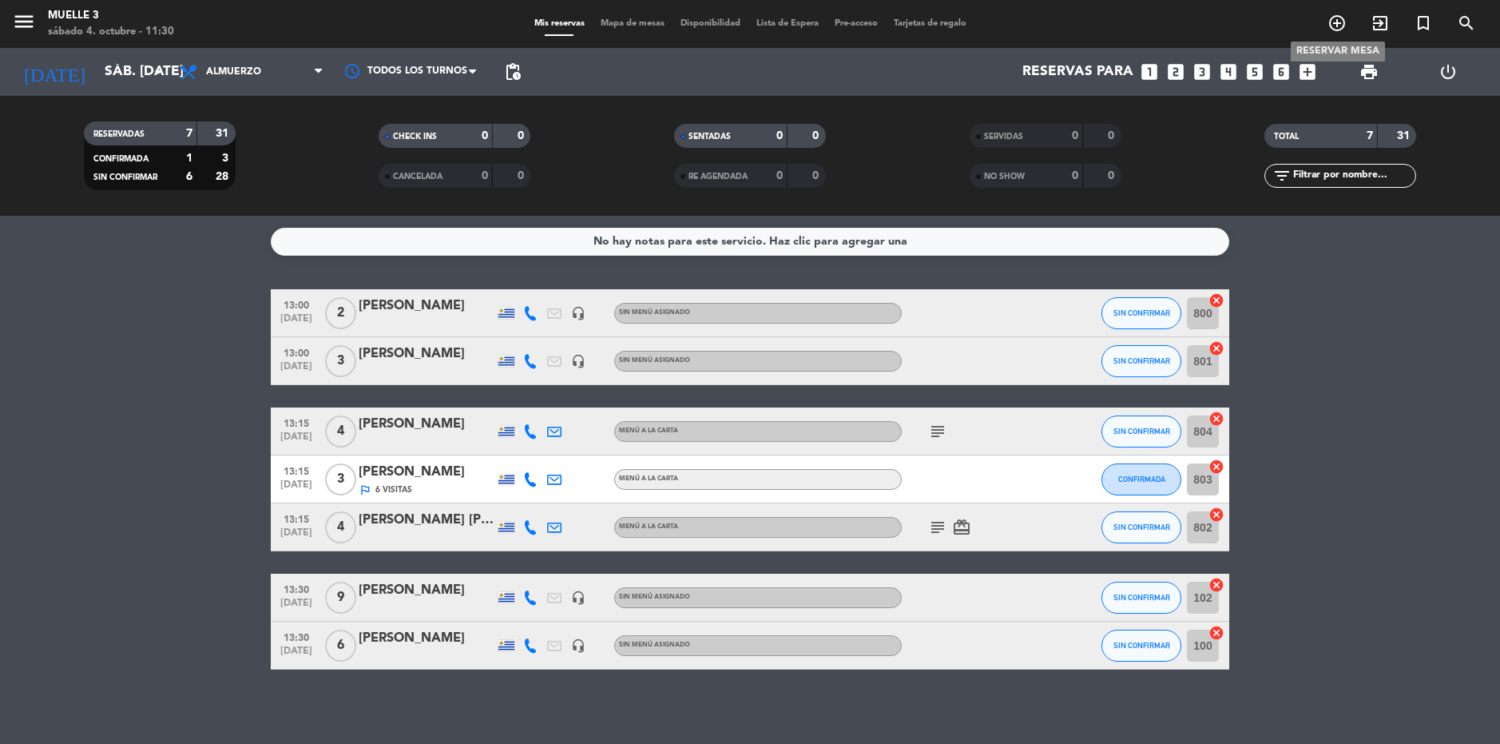
click at [1341, 22] on icon "add_circle_outline" at bounding box center [1337, 23] width 19 height 19
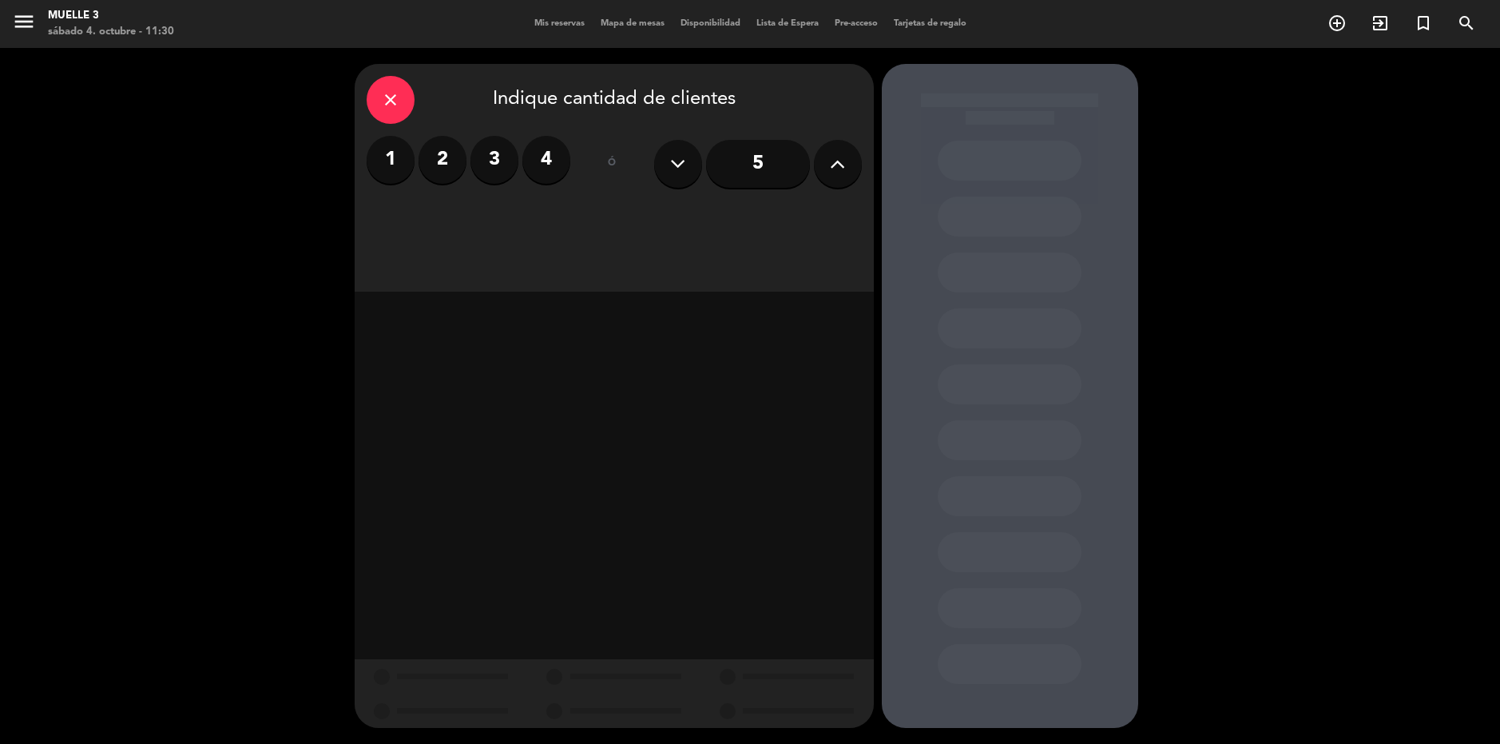
click at [448, 156] on label "2" at bounding box center [443, 160] width 48 height 48
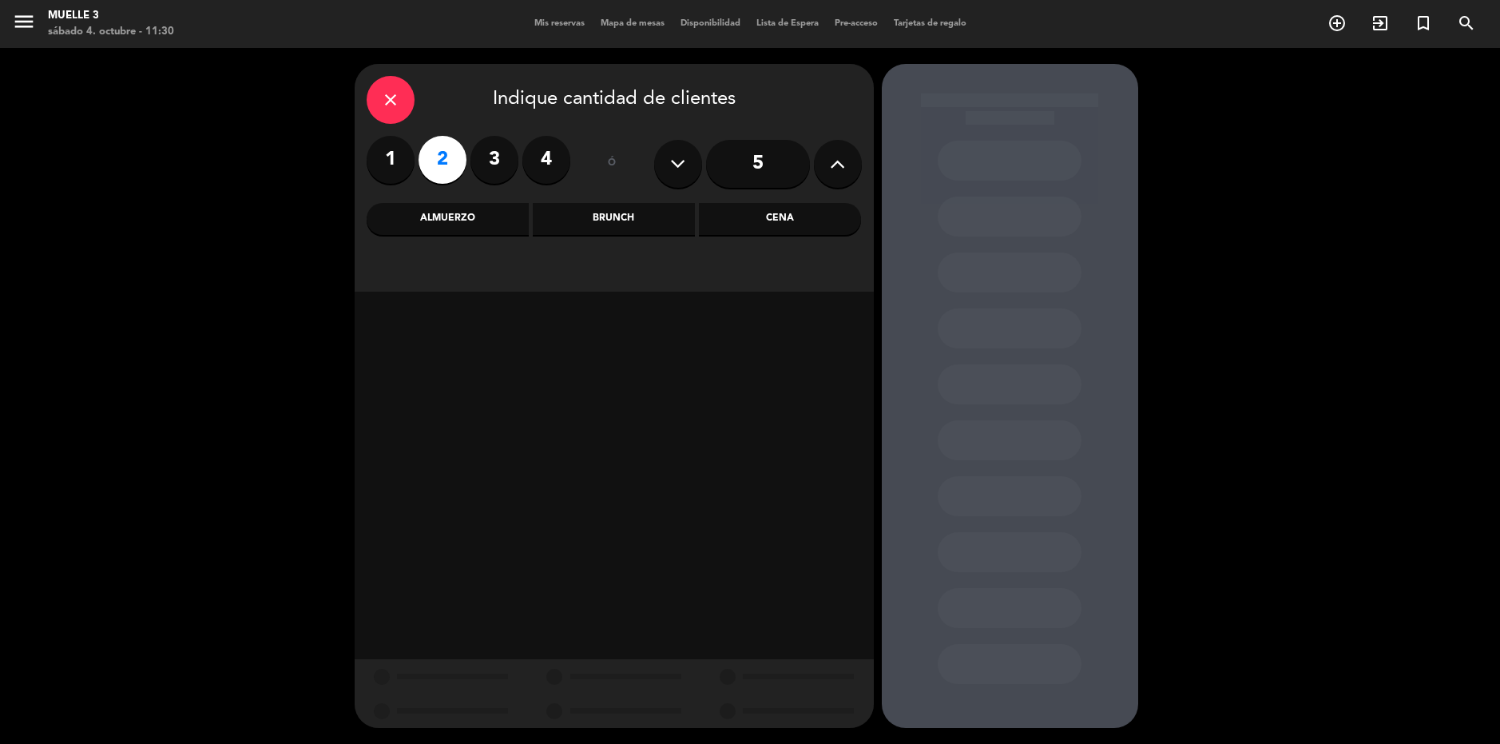
click at [444, 221] on div "Almuerzo" at bounding box center [448, 219] width 162 height 32
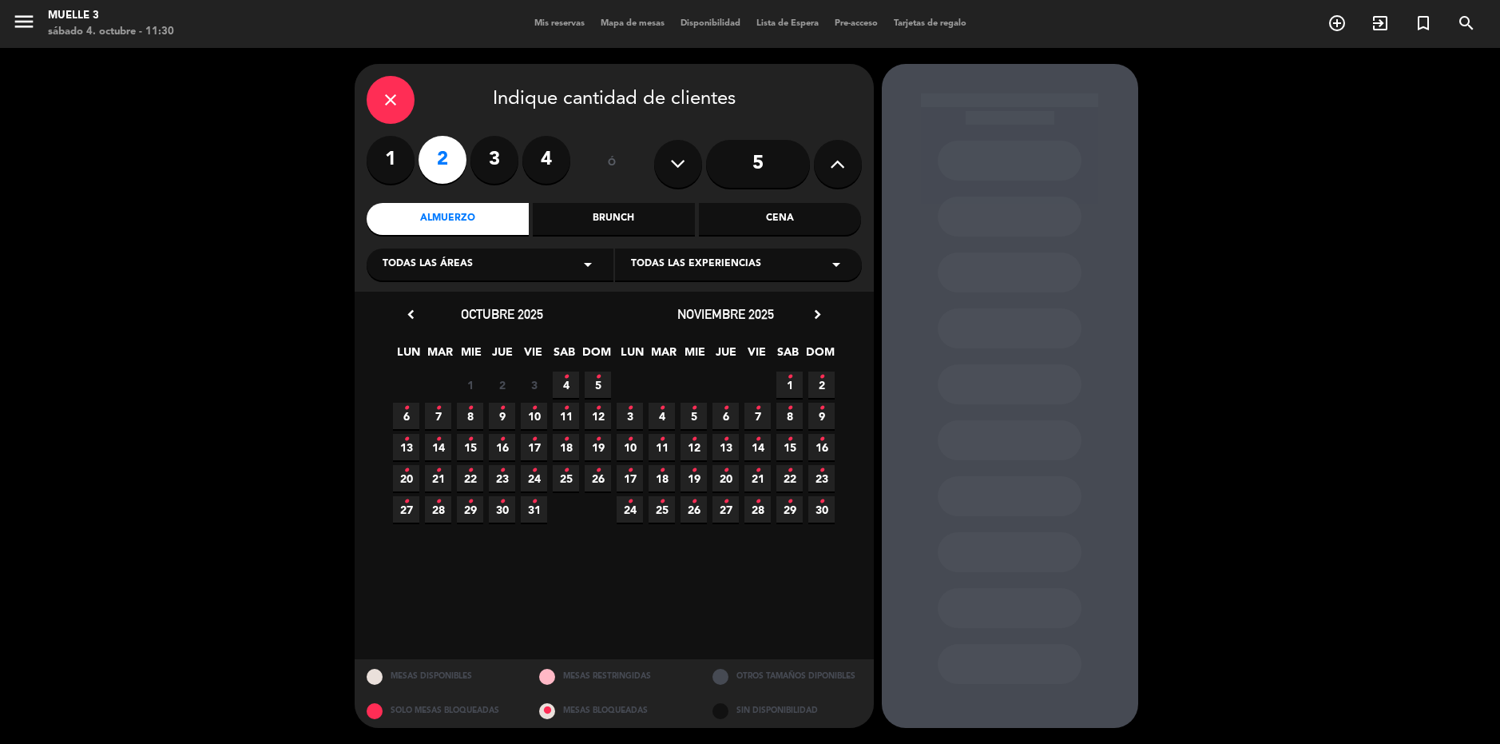
click at [572, 380] on span "4 •" at bounding box center [566, 384] width 26 height 26
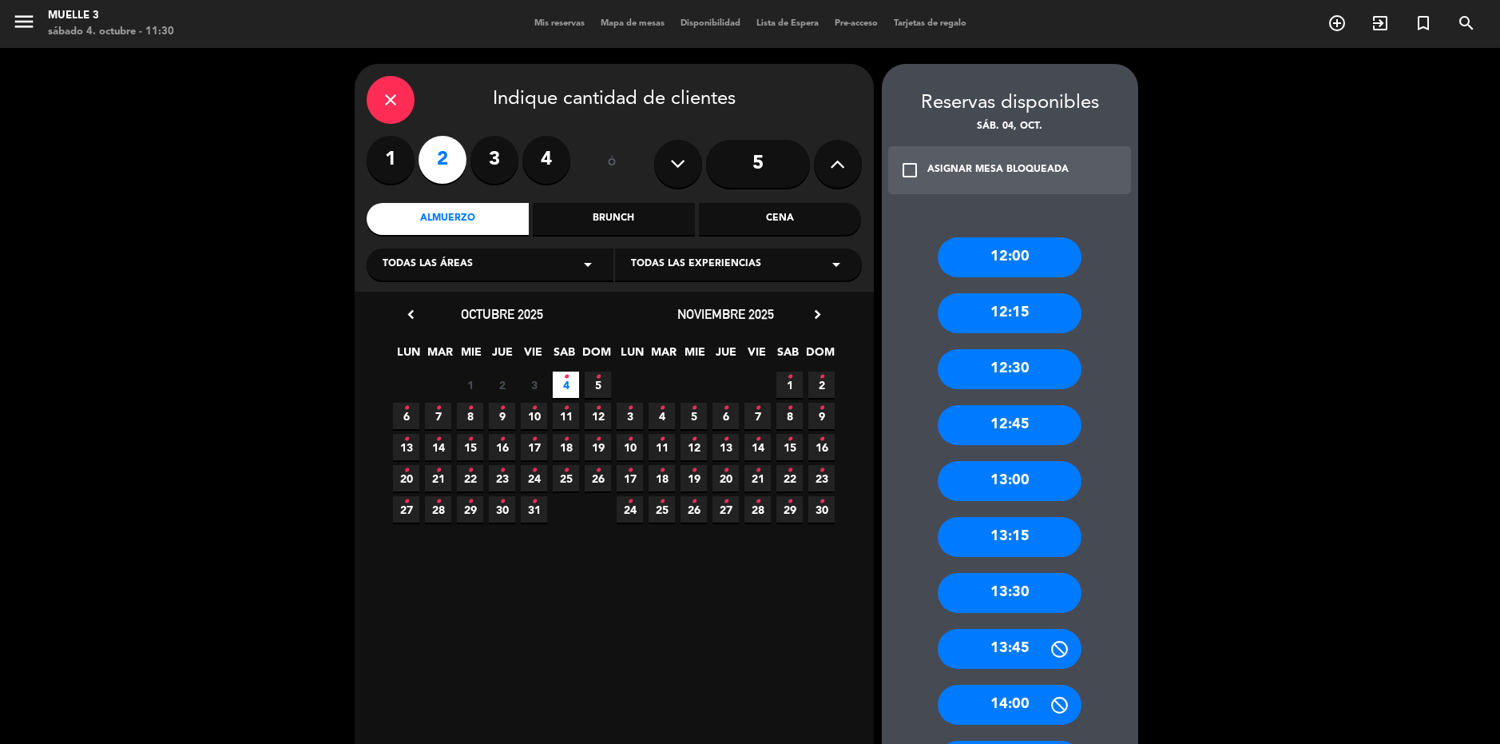
click at [1035, 594] on div "13:30" at bounding box center [1010, 593] width 144 height 40
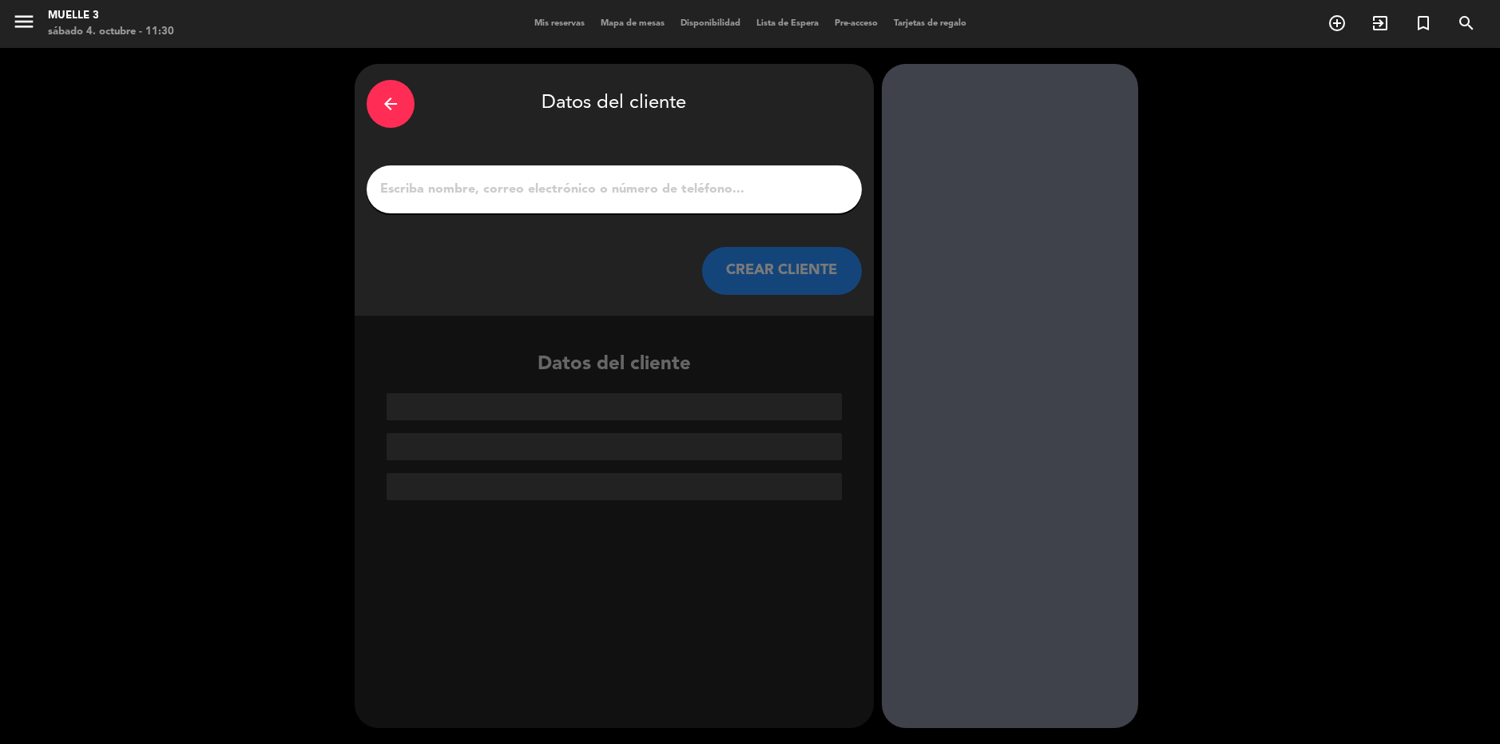
click at [638, 178] on input "1" at bounding box center [614, 189] width 471 height 22
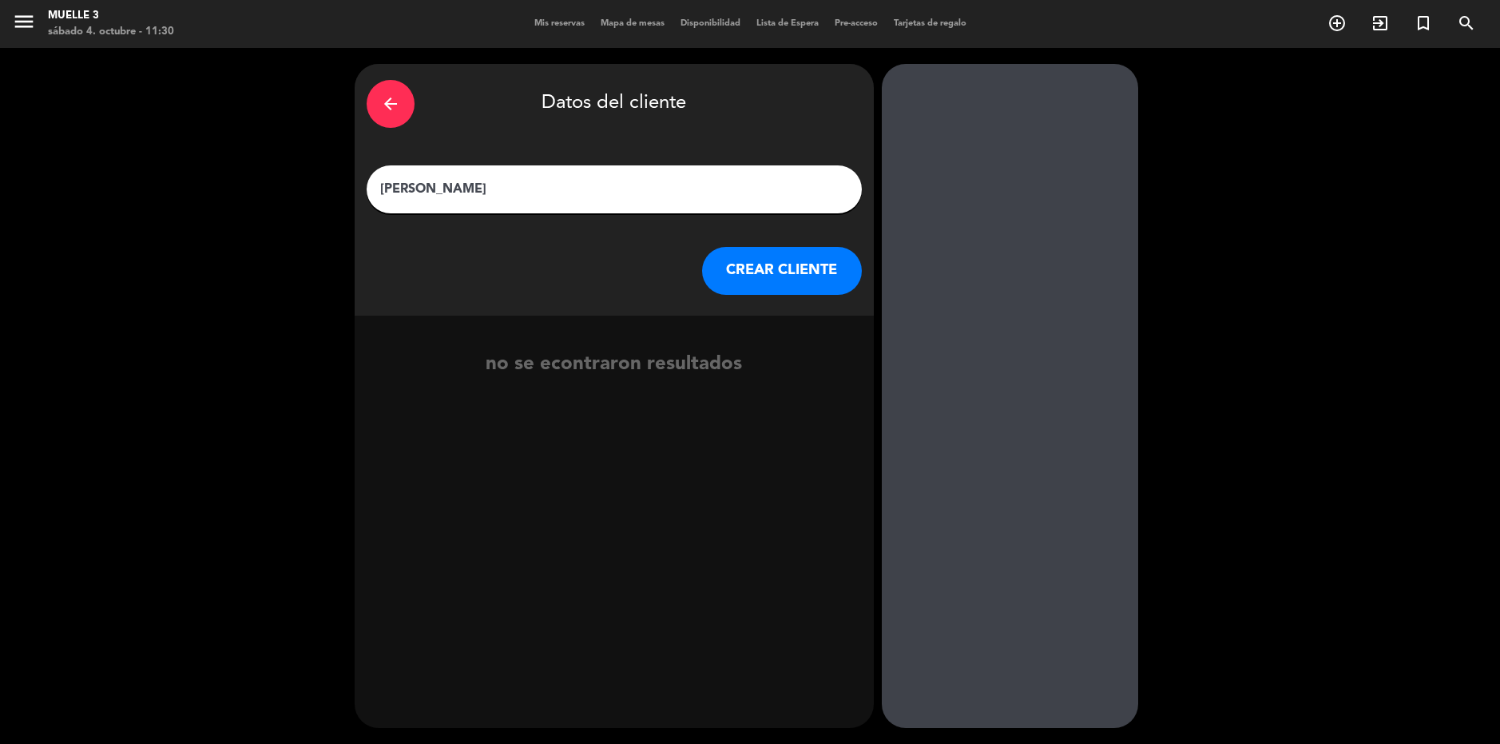
type input "[PERSON_NAME]"
click at [795, 279] on button "CREAR CLIENTE" at bounding box center [782, 271] width 160 height 48
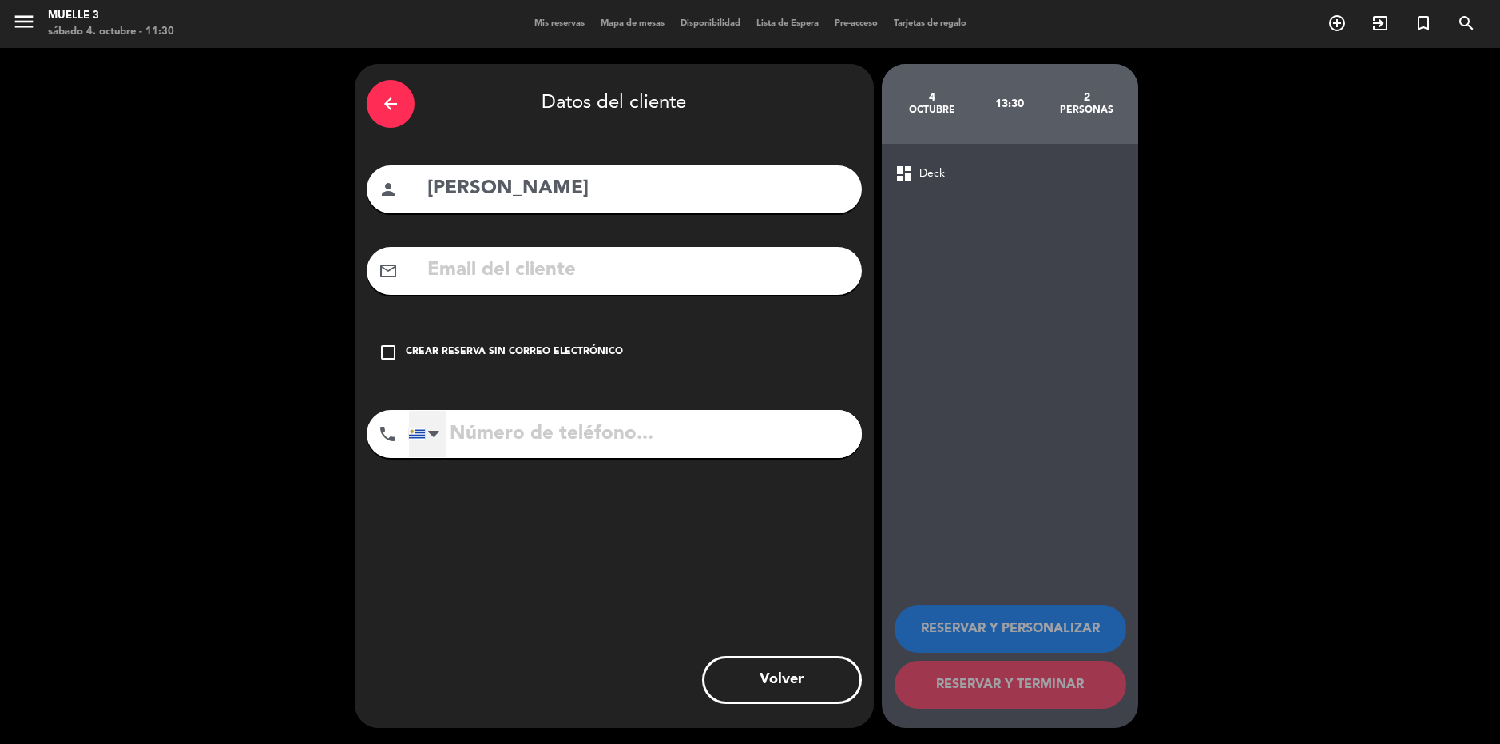
click at [422, 432] on div at bounding box center [417, 433] width 16 height 11
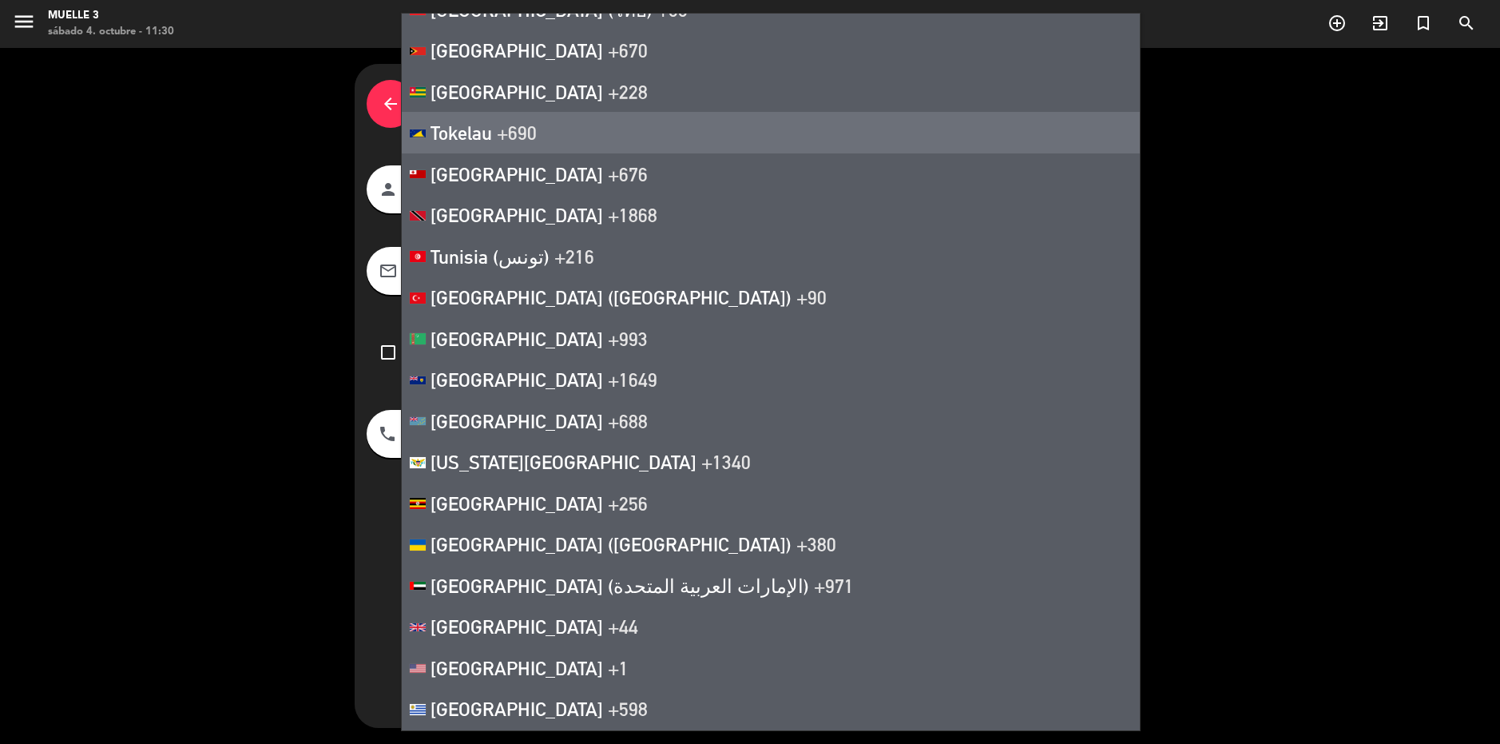
scroll to position [988, 0]
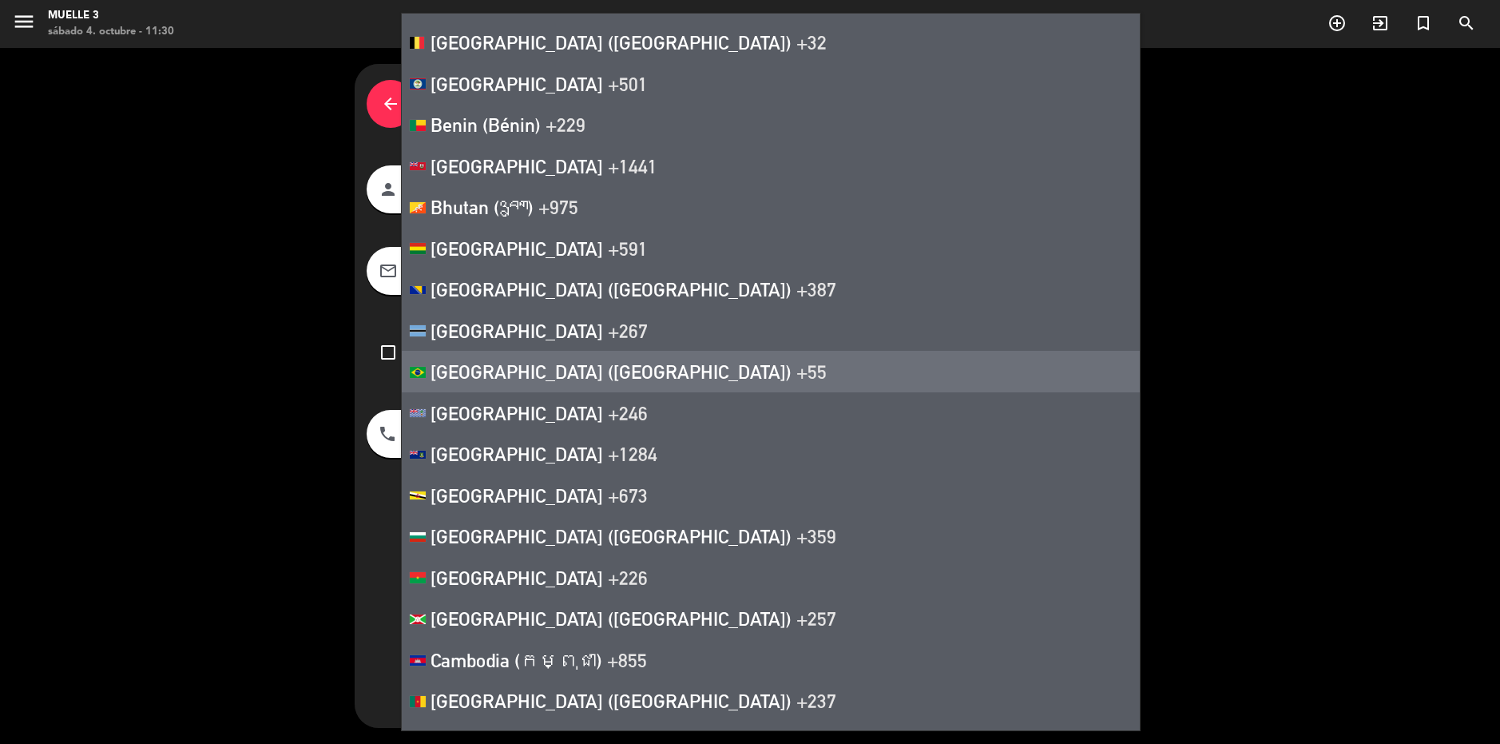
click at [796, 370] on span "+55" at bounding box center [811, 371] width 30 height 22
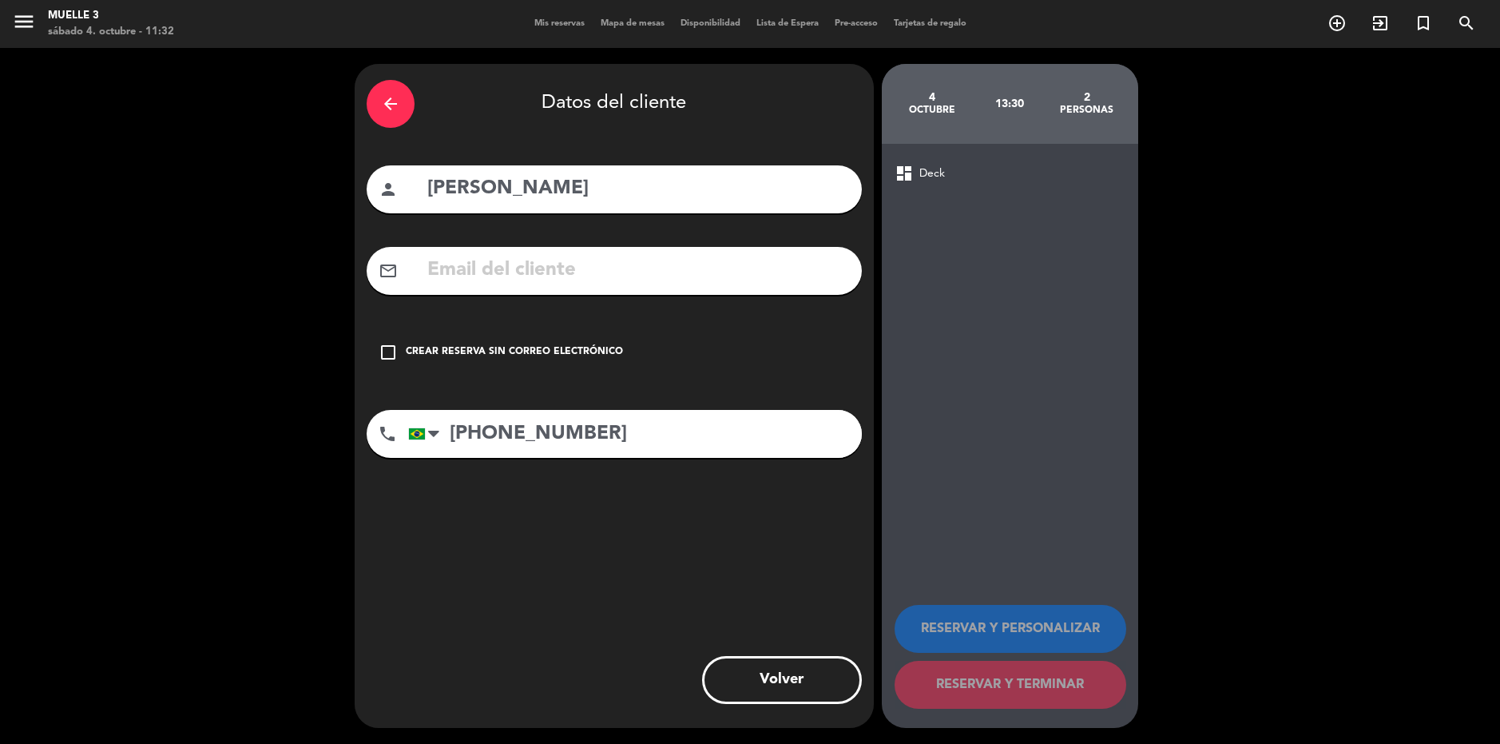
type input "[PHONE_NUMBER]"
click at [391, 355] on icon "check_box_outline_blank" at bounding box center [388, 352] width 19 height 19
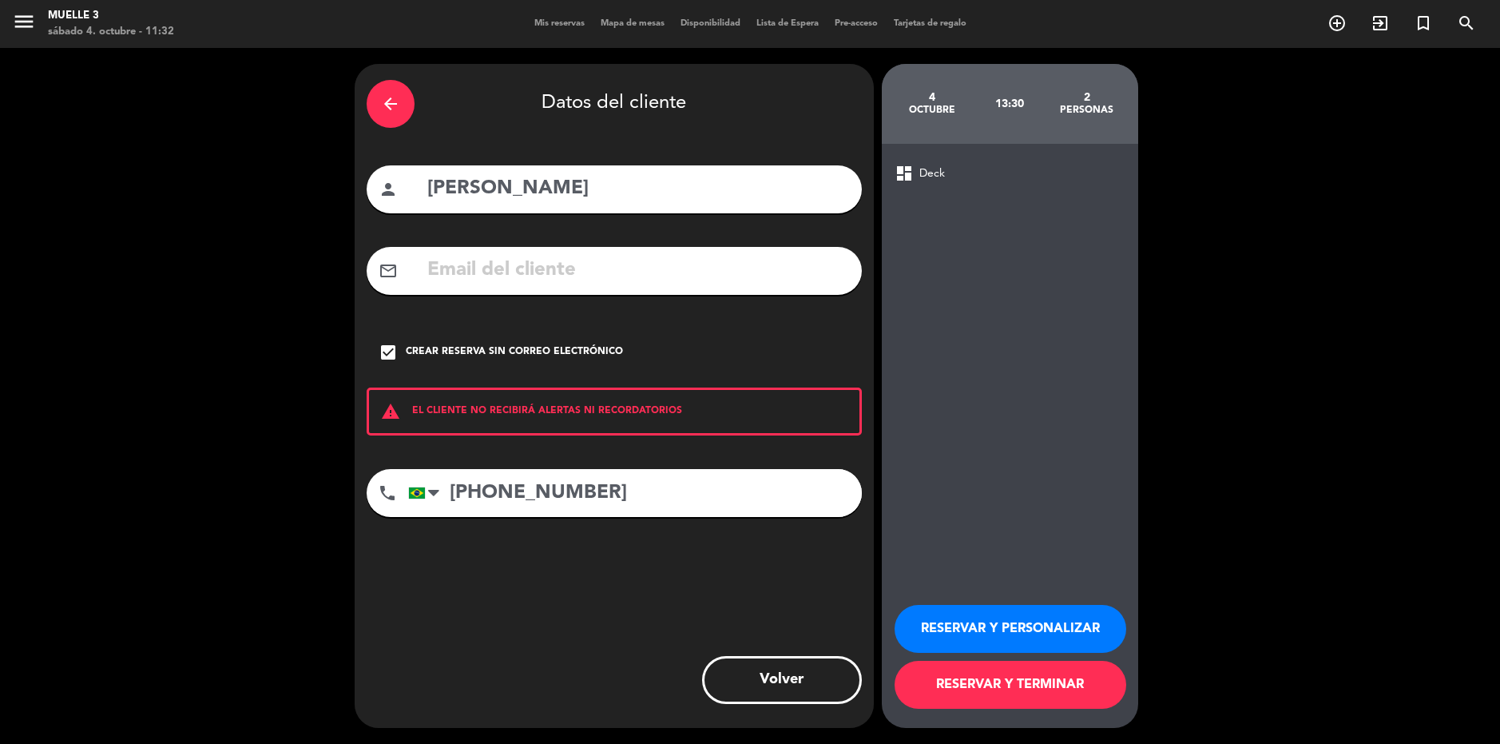
click at [1003, 680] on button "RESERVAR Y TERMINAR" at bounding box center [1011, 685] width 232 height 48
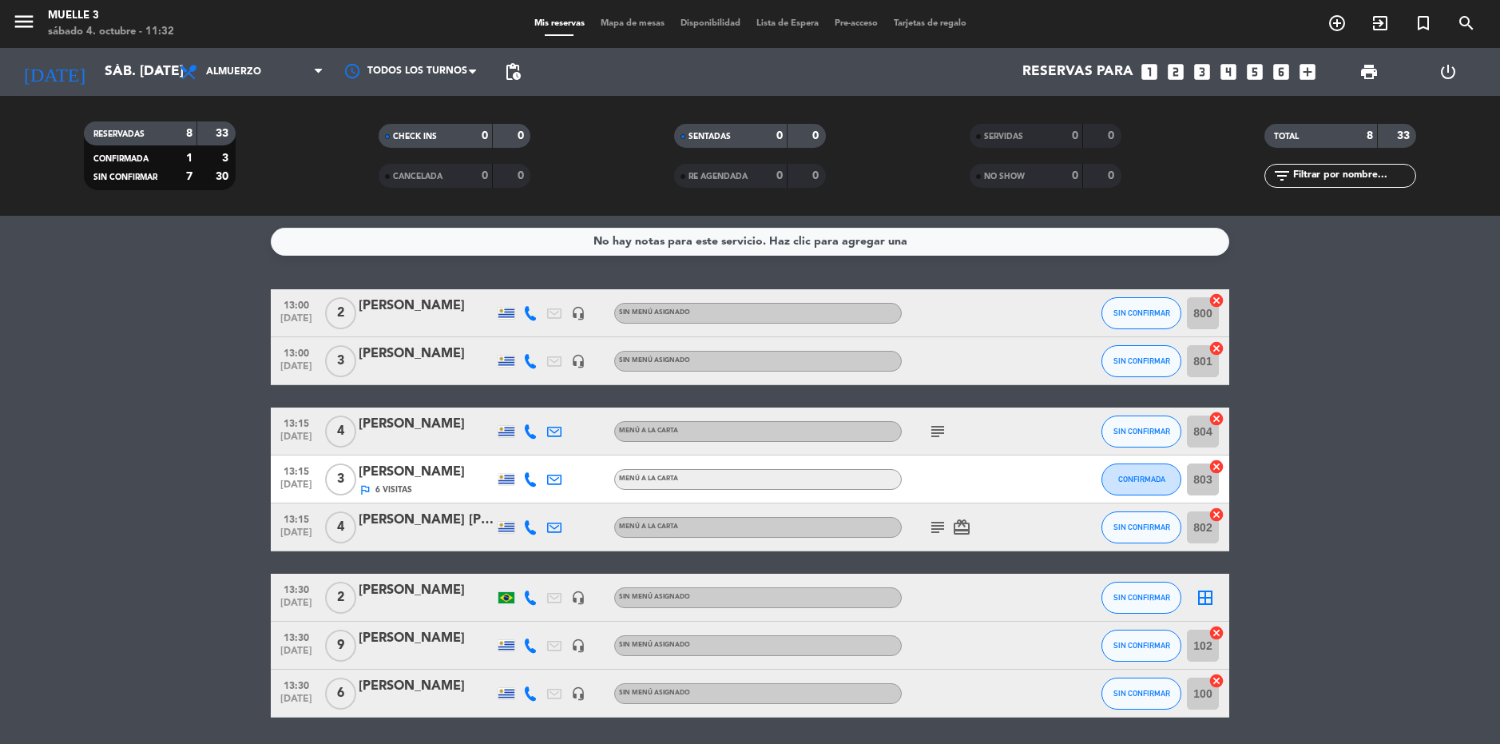
click at [1205, 596] on icon "border_all" at bounding box center [1205, 597] width 19 height 19
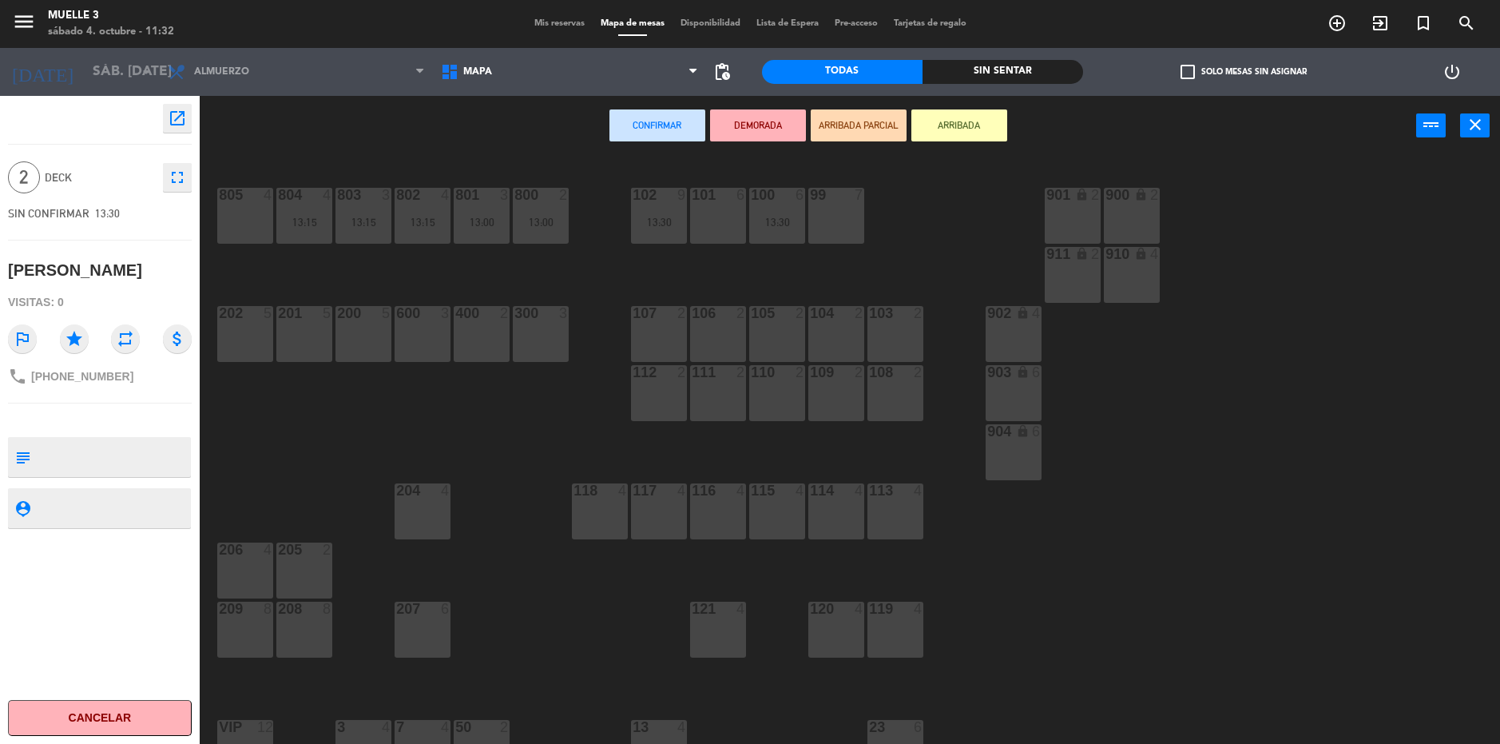
click at [245, 218] on div "805 4" at bounding box center [245, 216] width 56 height 56
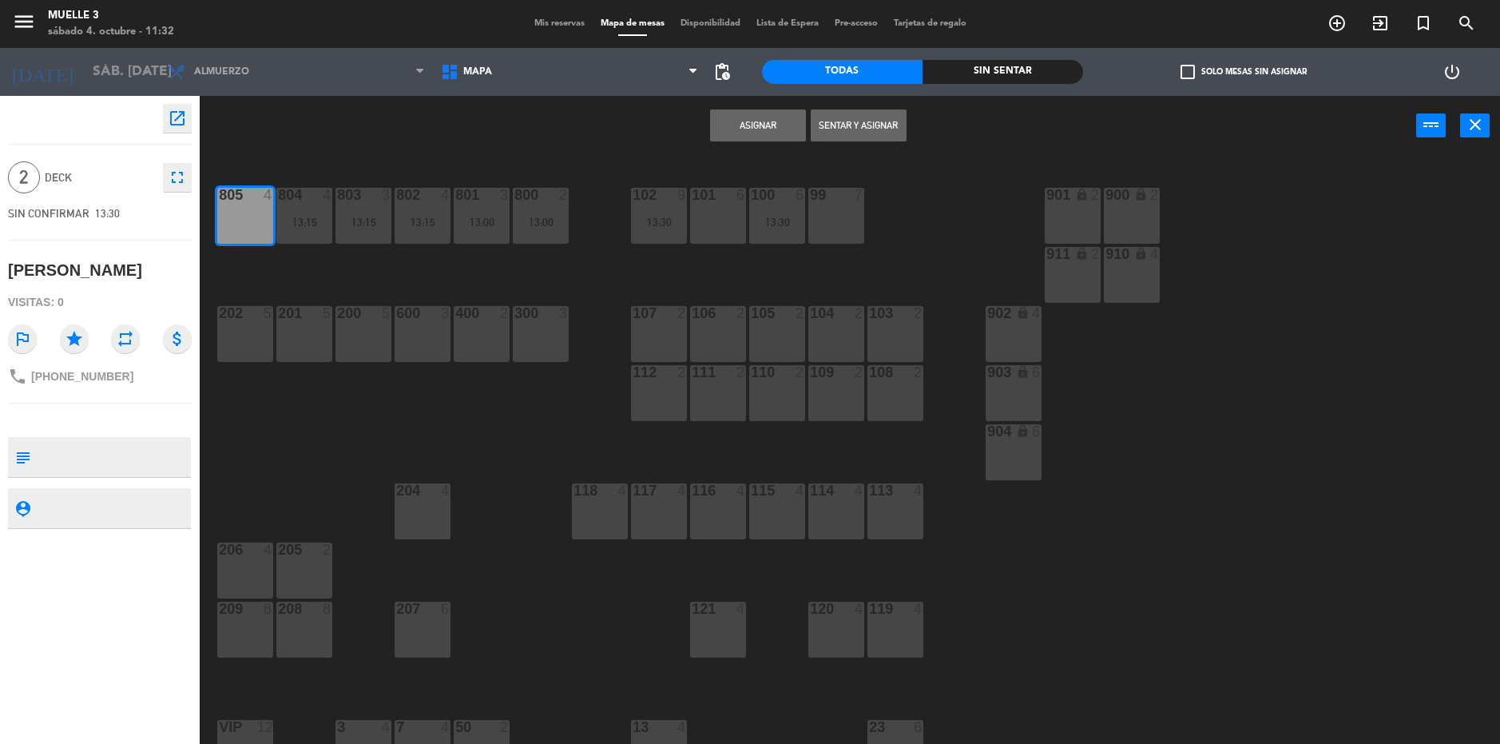
click at [763, 117] on button "Asignar" at bounding box center [758, 125] width 96 height 32
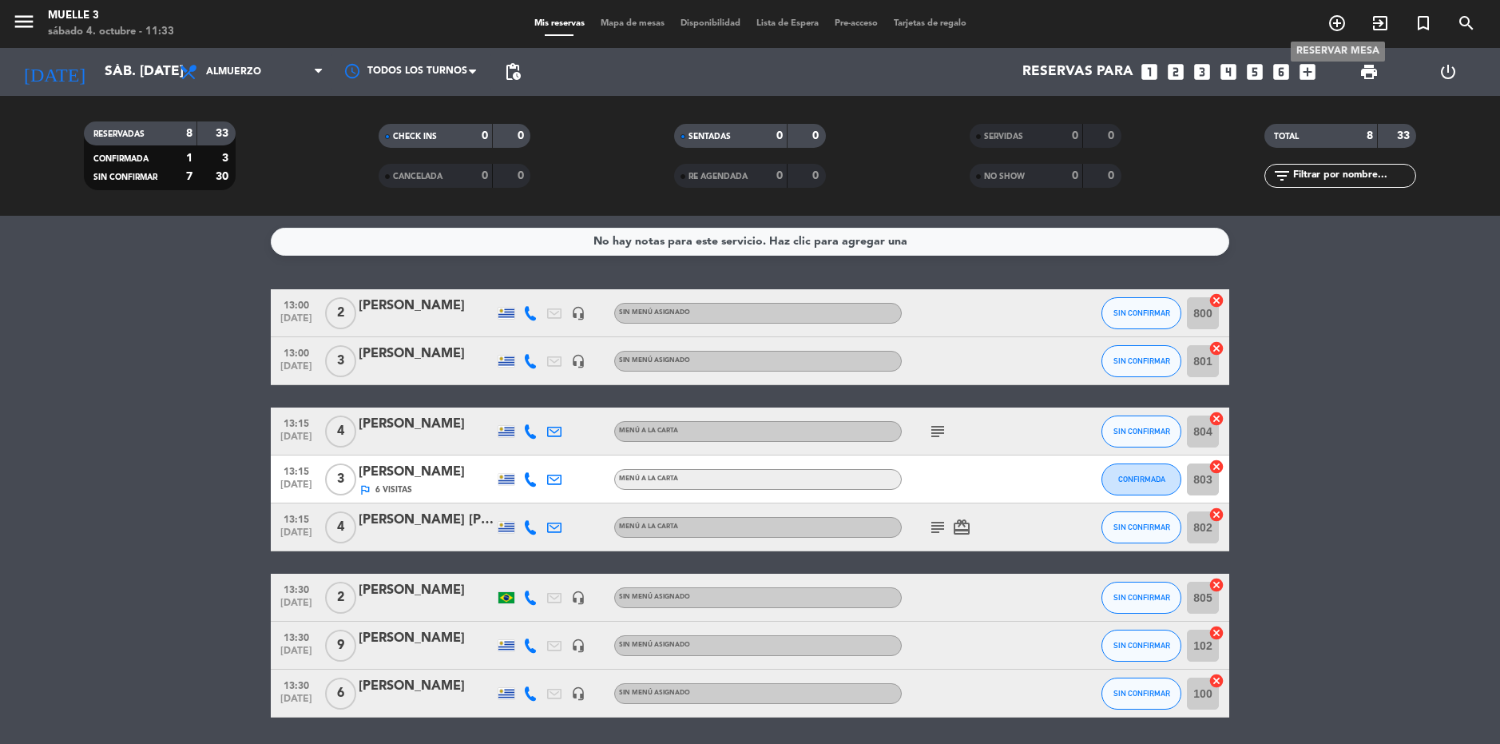
click at [1335, 24] on icon "add_circle_outline" at bounding box center [1337, 23] width 19 height 19
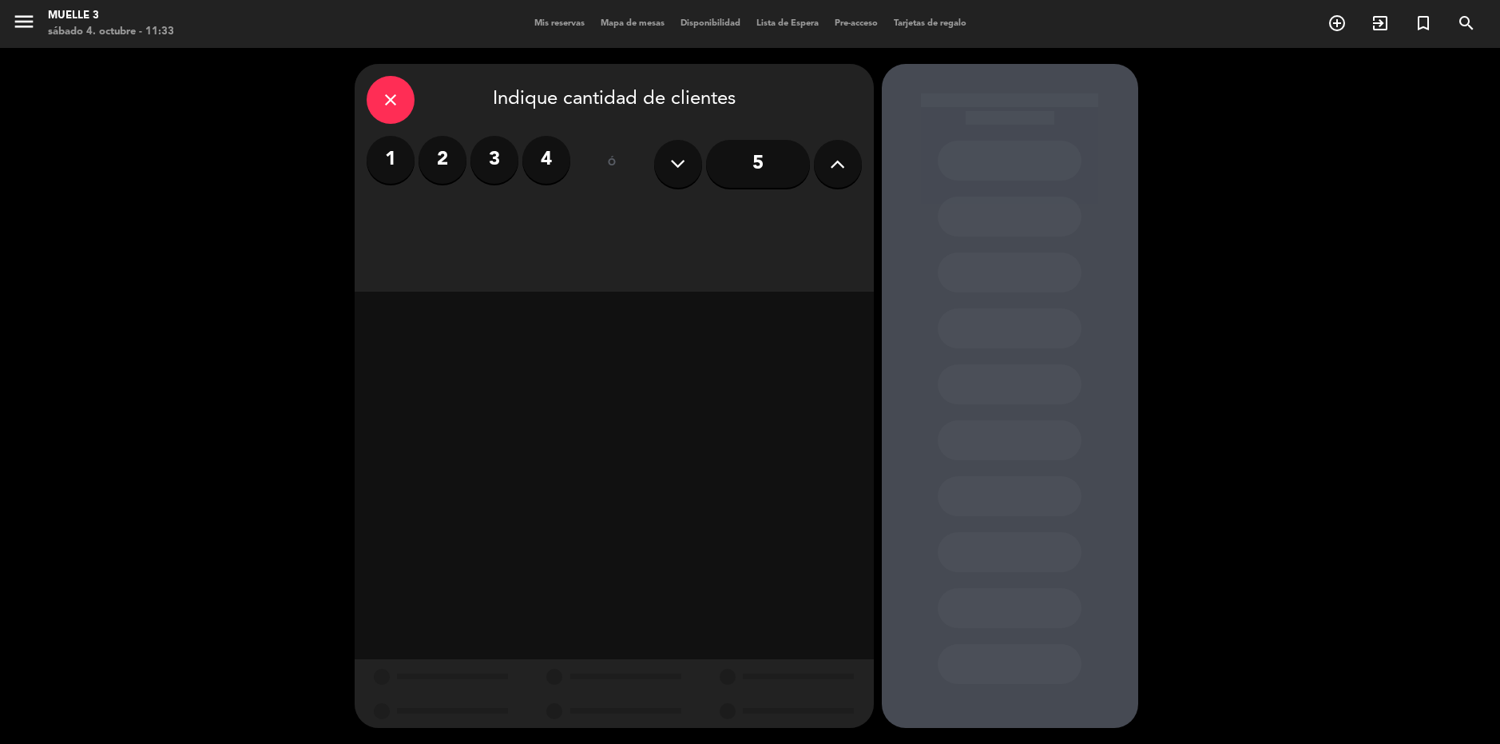
click at [436, 157] on label "2" at bounding box center [443, 160] width 48 height 48
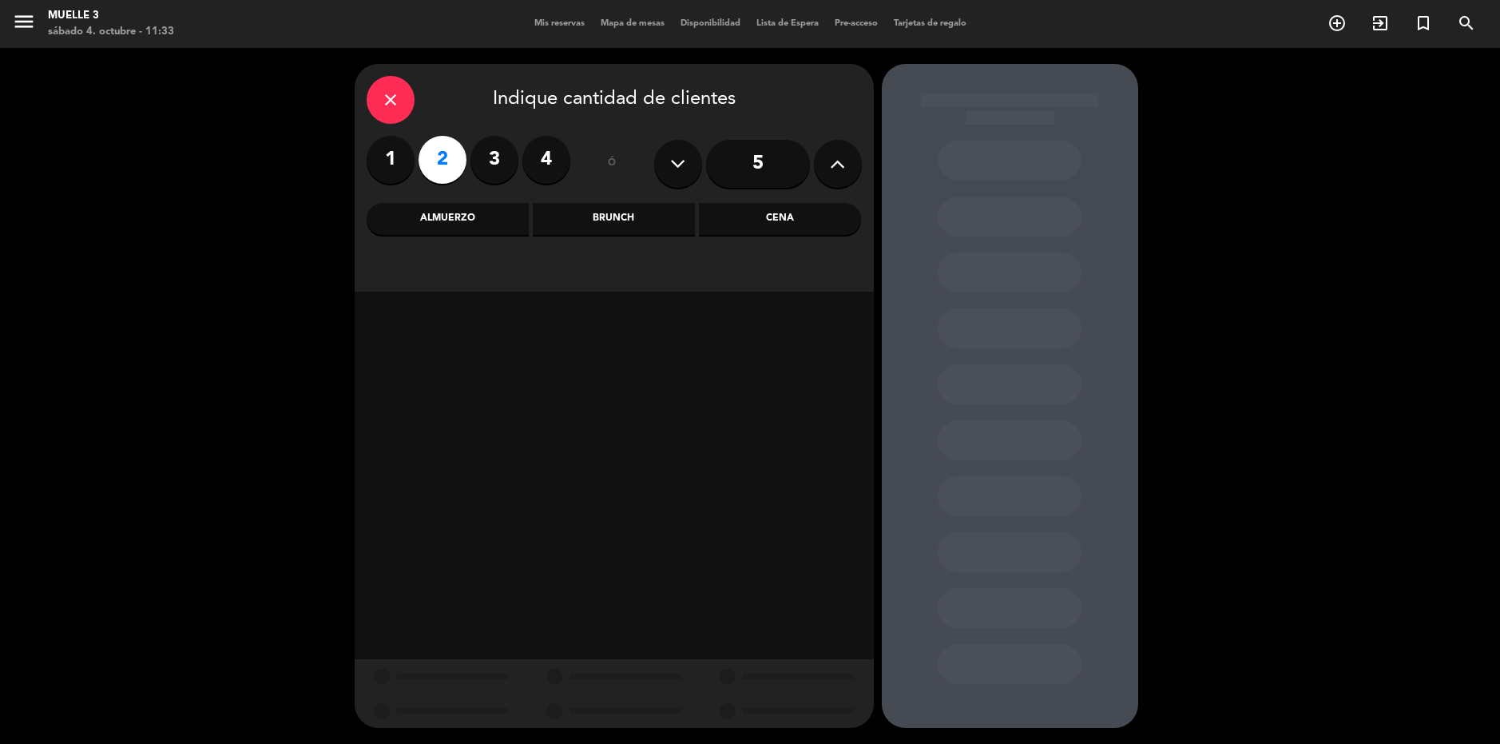
click at [455, 221] on div "Almuerzo" at bounding box center [448, 219] width 162 height 32
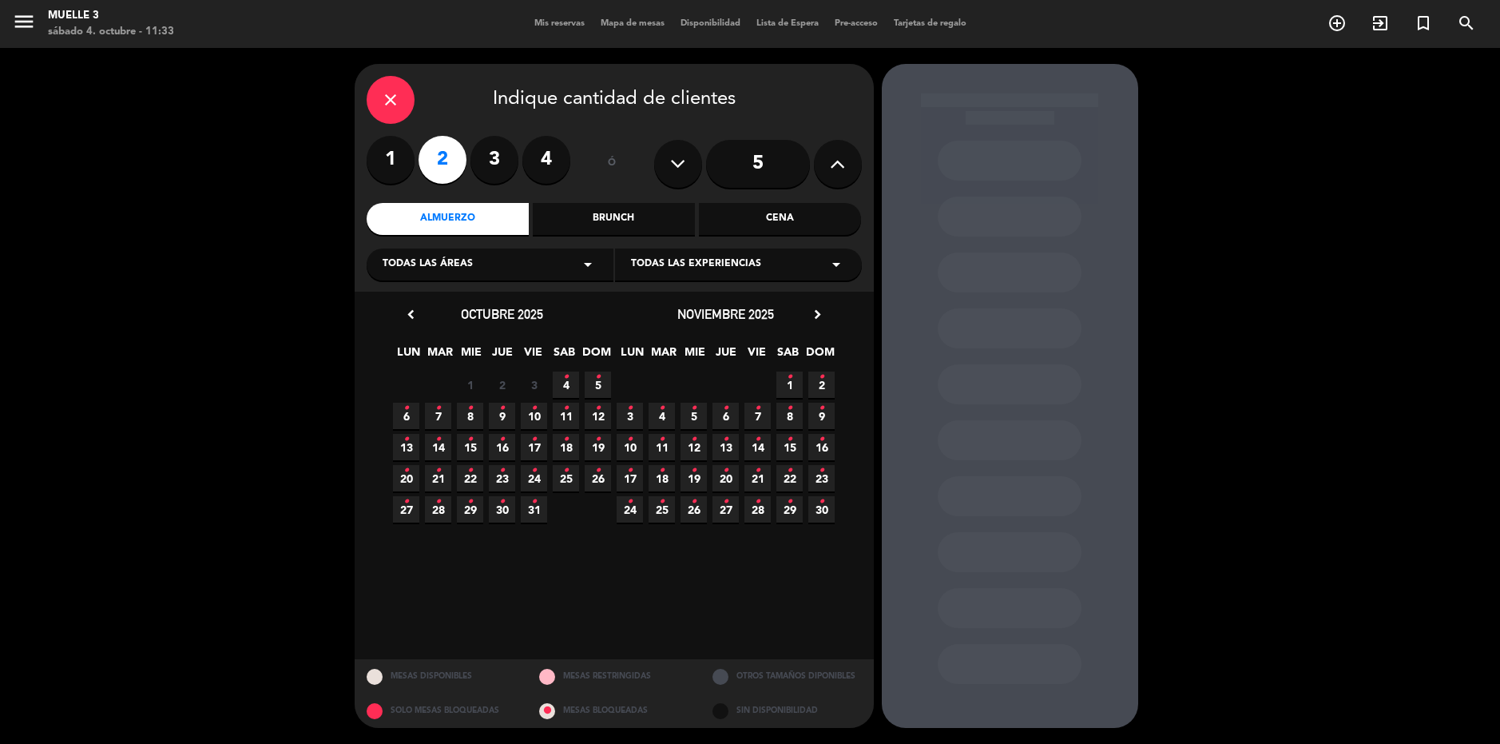
click at [562, 378] on span "4 •" at bounding box center [566, 384] width 26 height 26
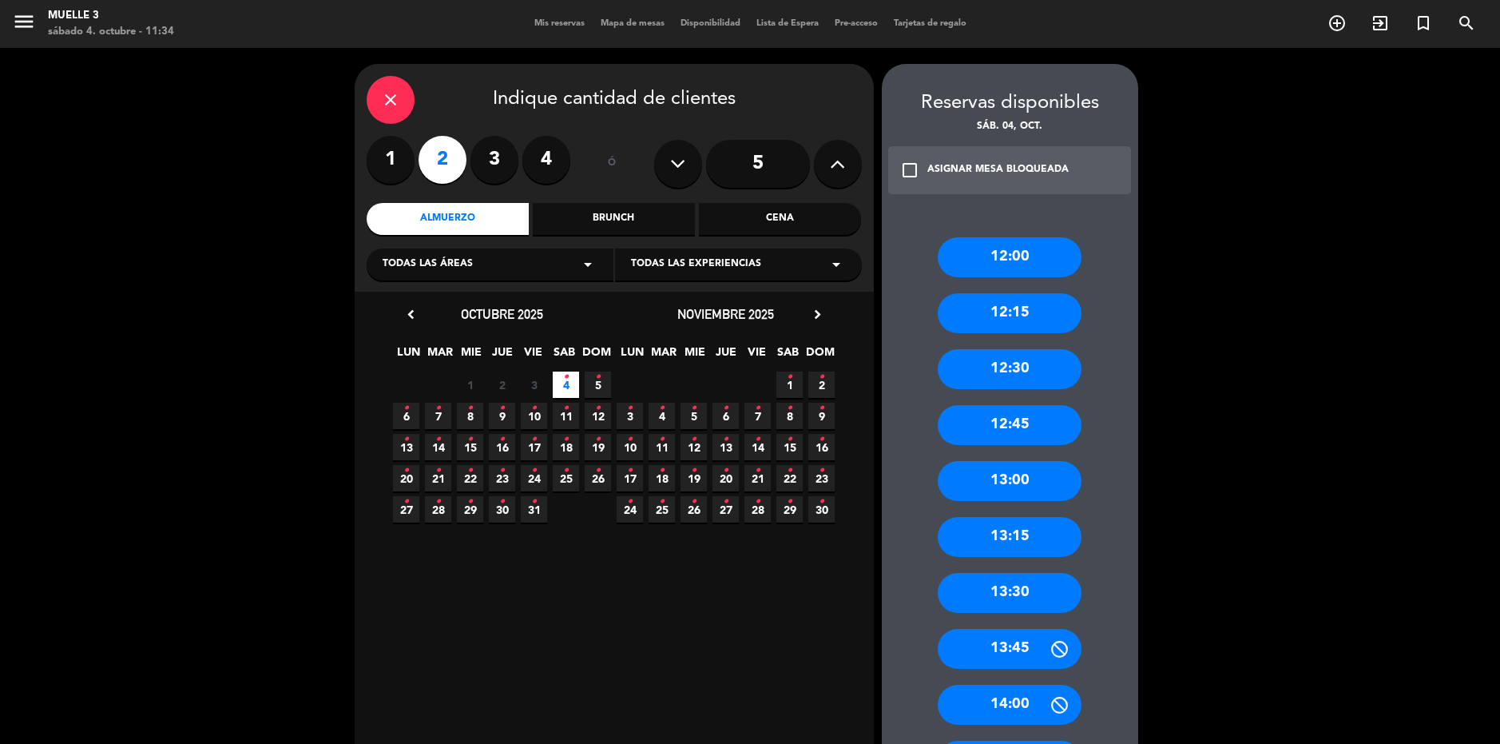
click at [1007, 586] on div "13:30" at bounding box center [1010, 593] width 144 height 40
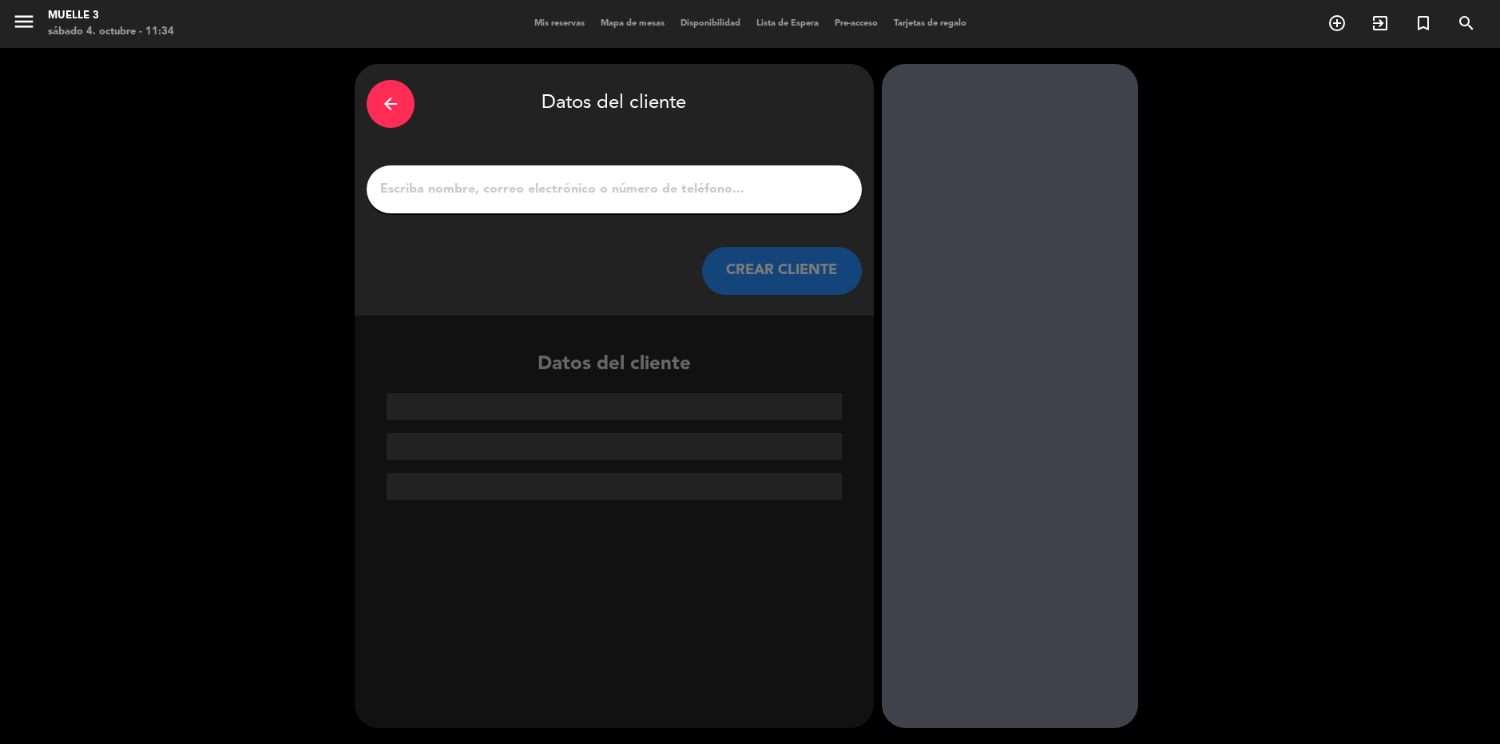
click at [694, 187] on input "1" at bounding box center [614, 189] width 471 height 22
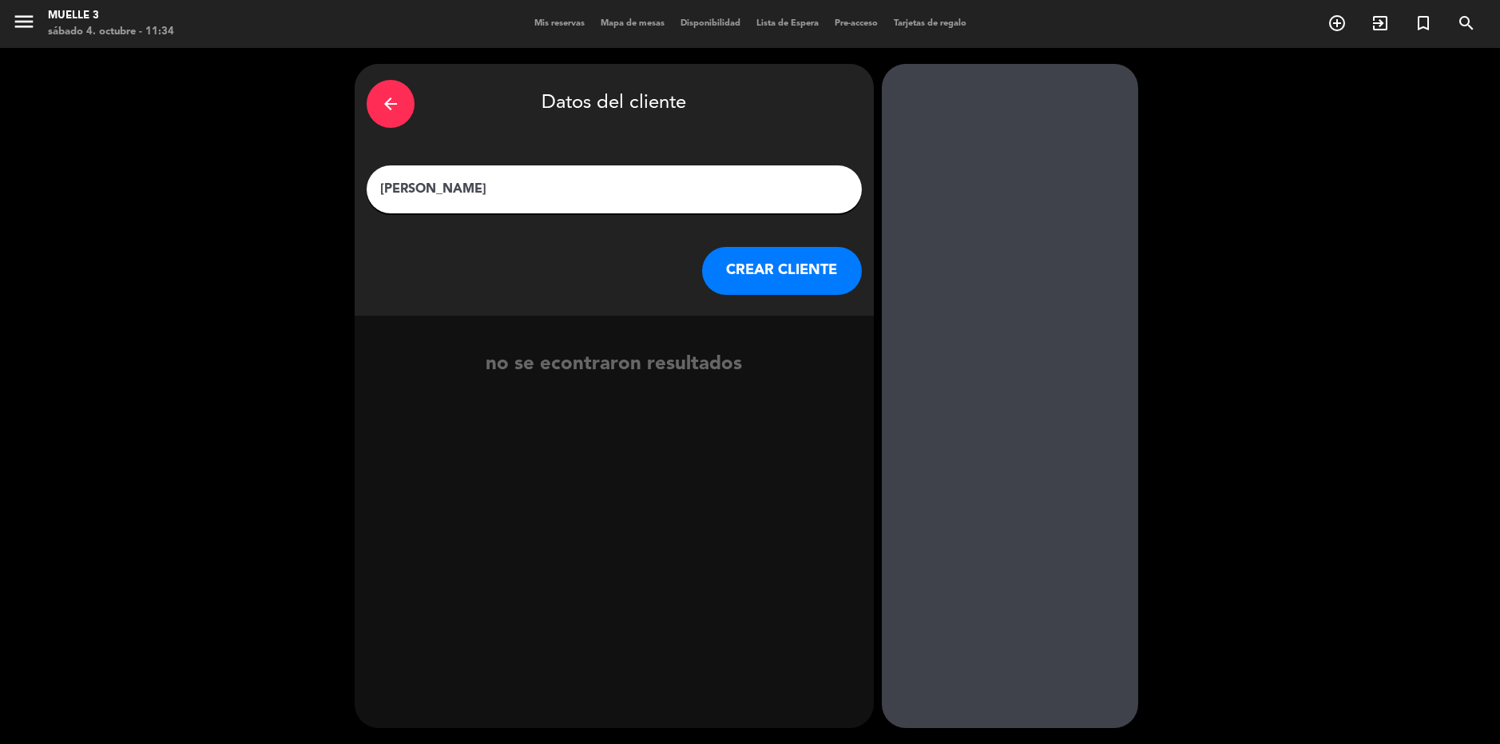
type input "[PERSON_NAME]"
click at [791, 272] on button "CREAR CLIENTE" at bounding box center [782, 271] width 160 height 48
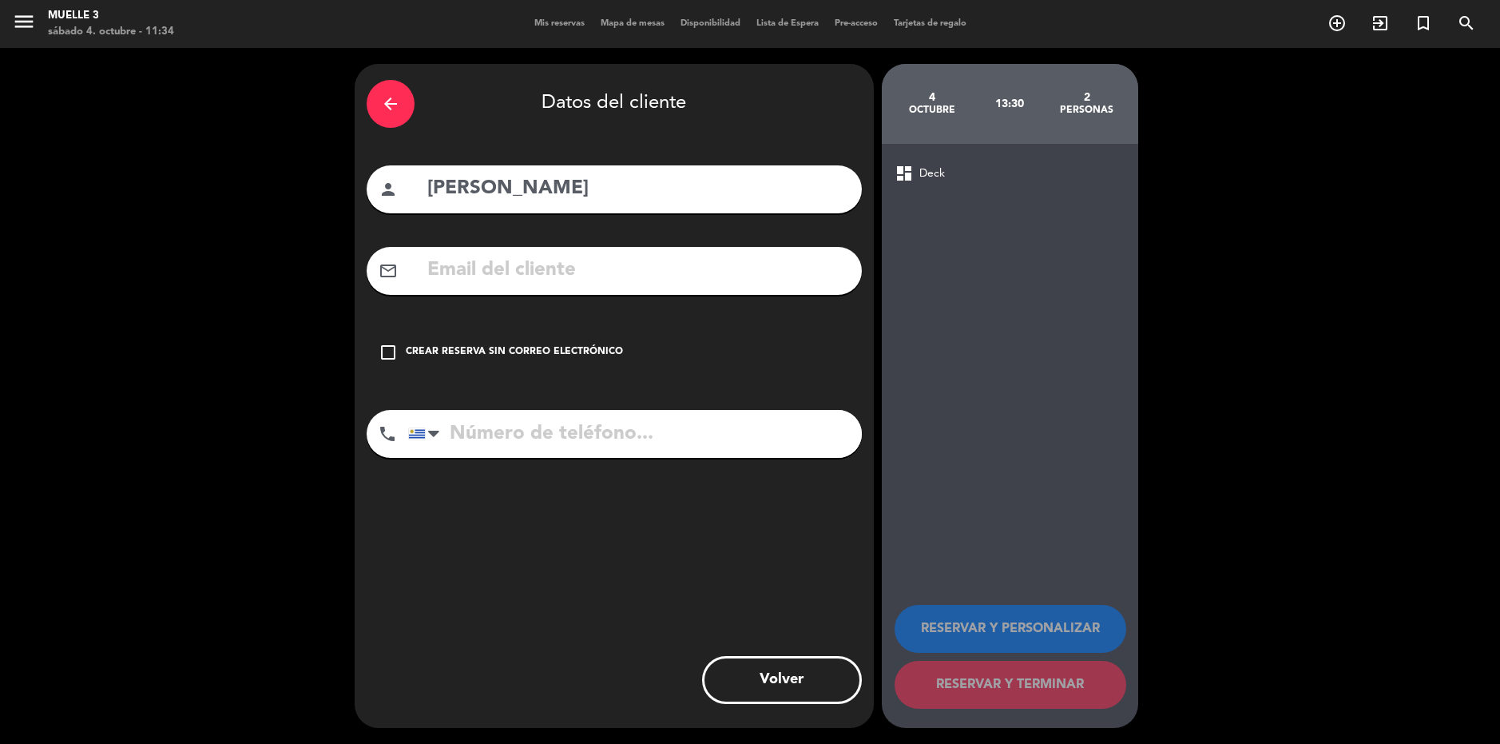
click at [387, 352] on icon "check_box_outline_blank" at bounding box center [388, 352] width 19 height 19
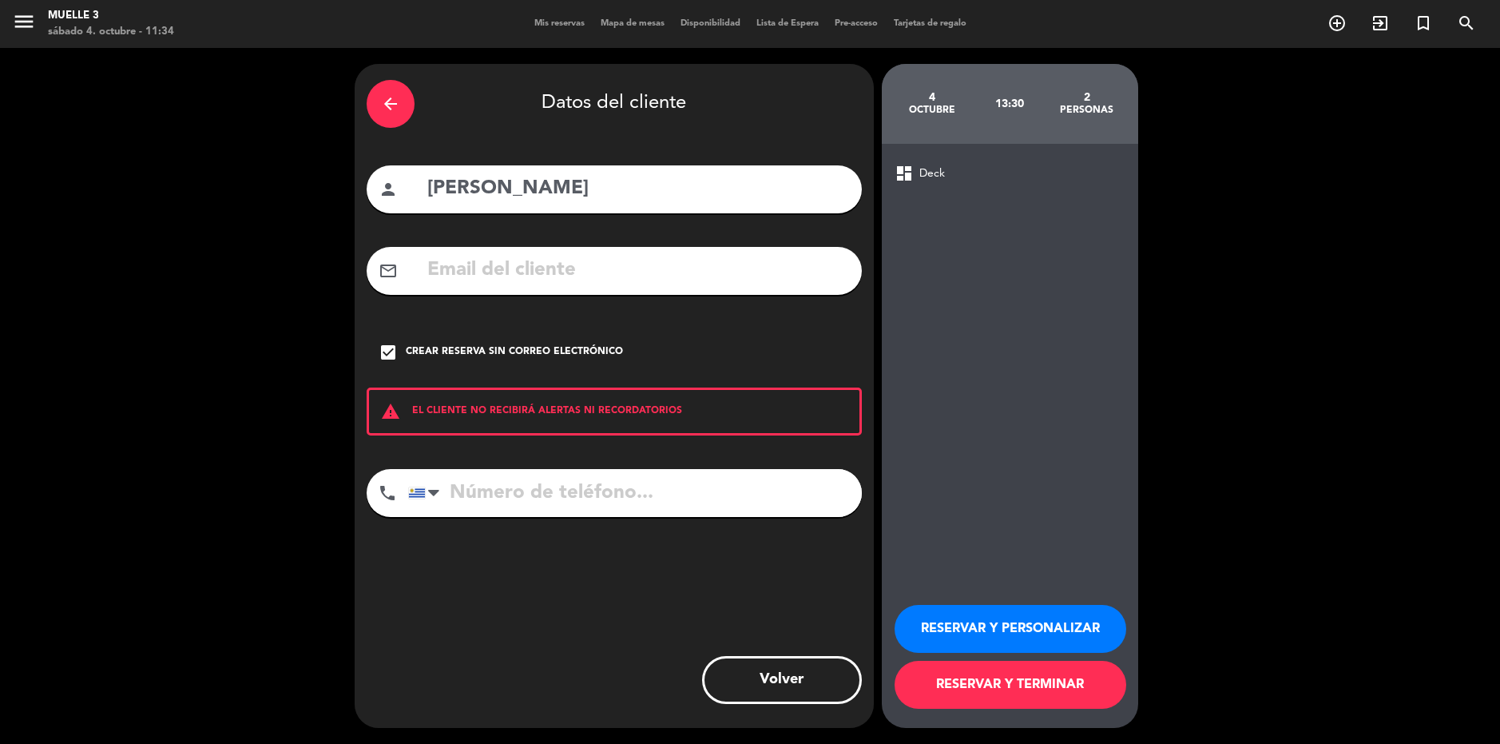
click at [532, 490] on input "tel" at bounding box center [635, 493] width 454 height 48
type input "094440245"
click at [1053, 680] on button "RESERVAR Y TERMINAR" at bounding box center [1011, 685] width 232 height 48
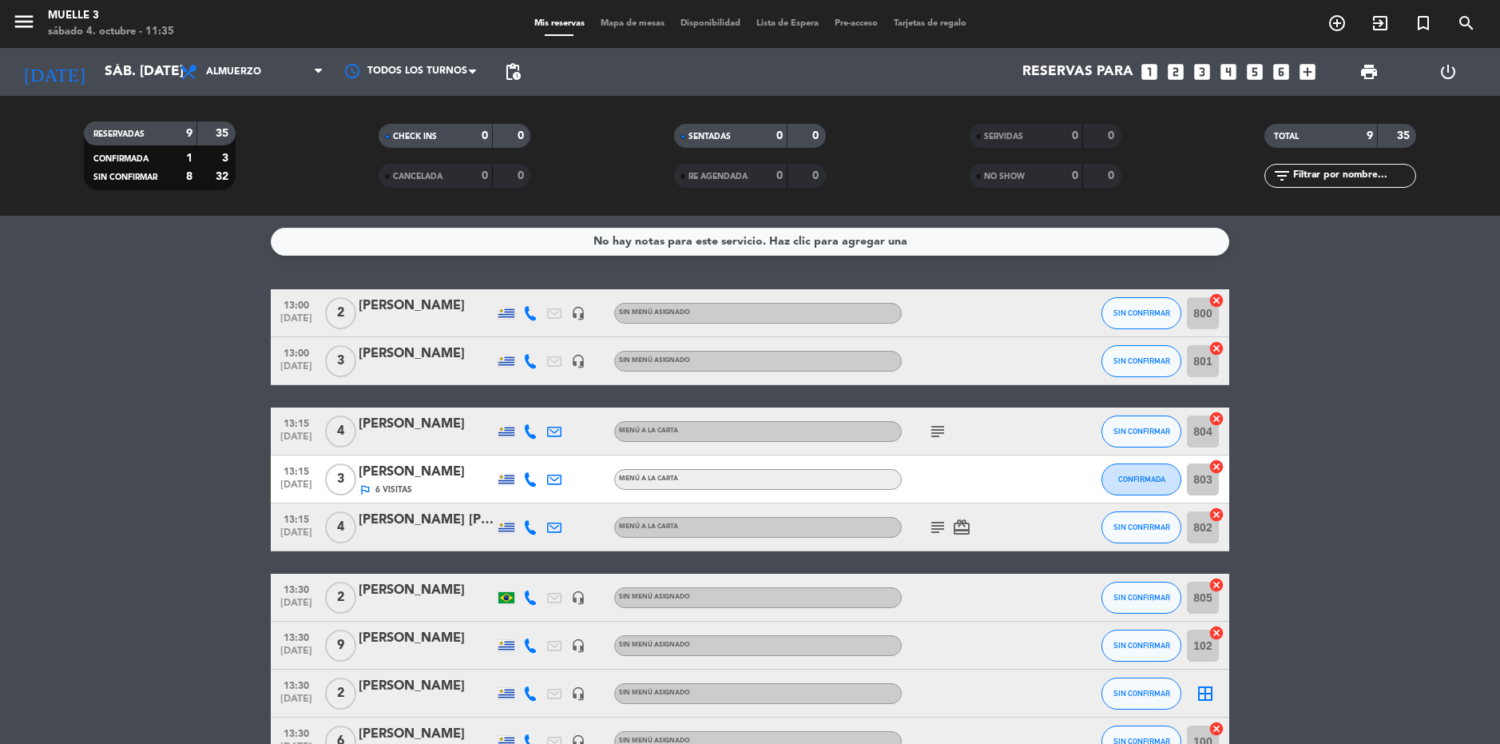
click at [626, 21] on span "Mapa de mesas" at bounding box center [633, 23] width 80 height 9
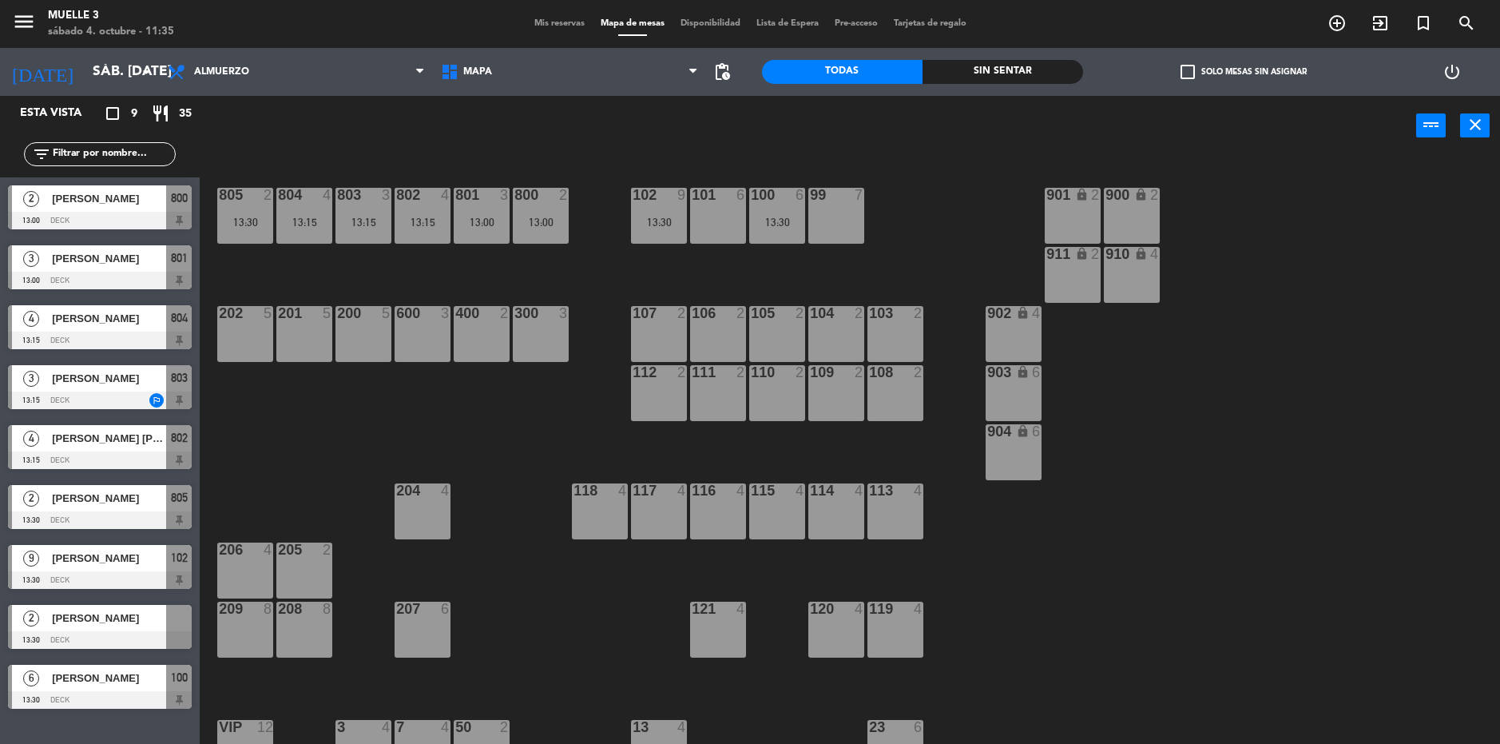
click at [553, 25] on span "Mis reservas" at bounding box center [559, 23] width 66 height 9
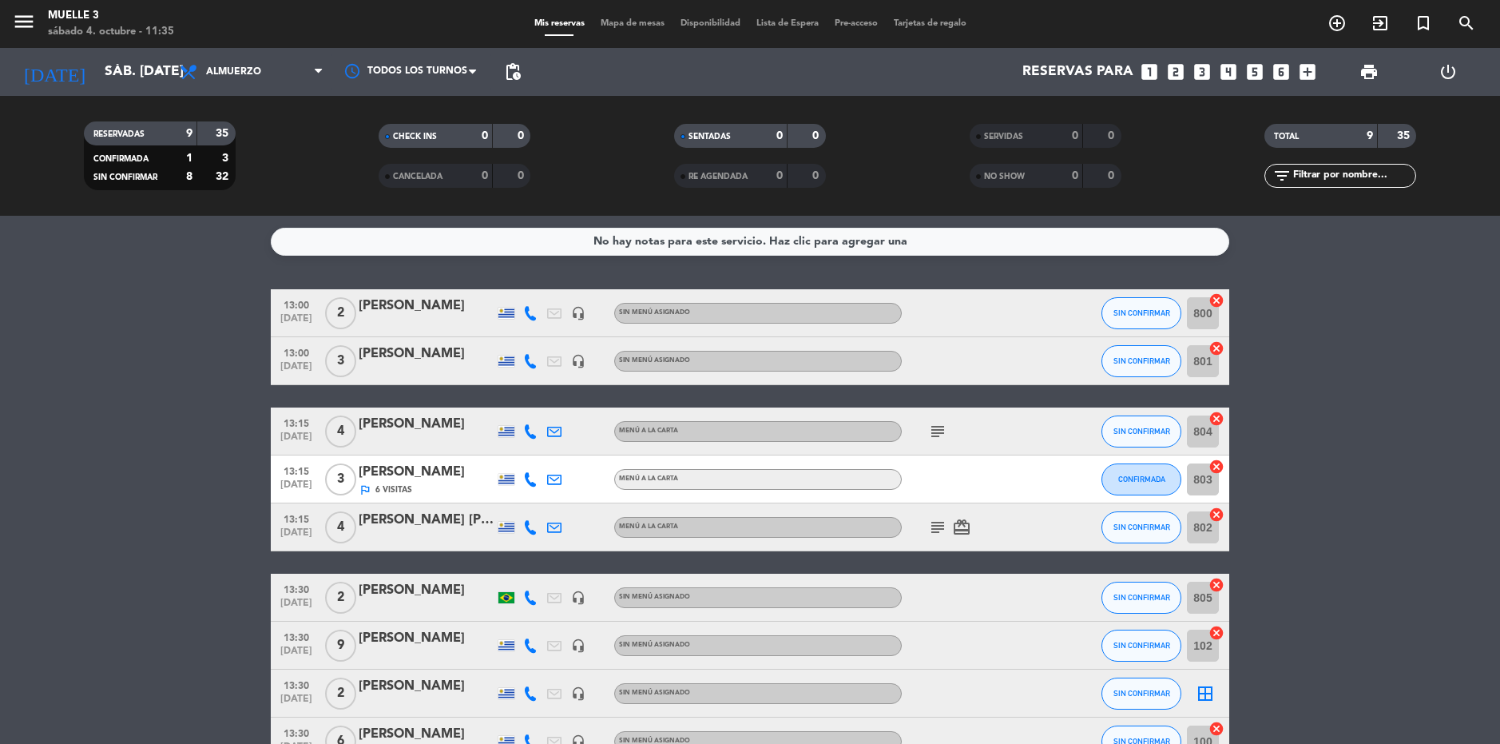
click at [1201, 685] on icon "border_all" at bounding box center [1205, 693] width 19 height 19
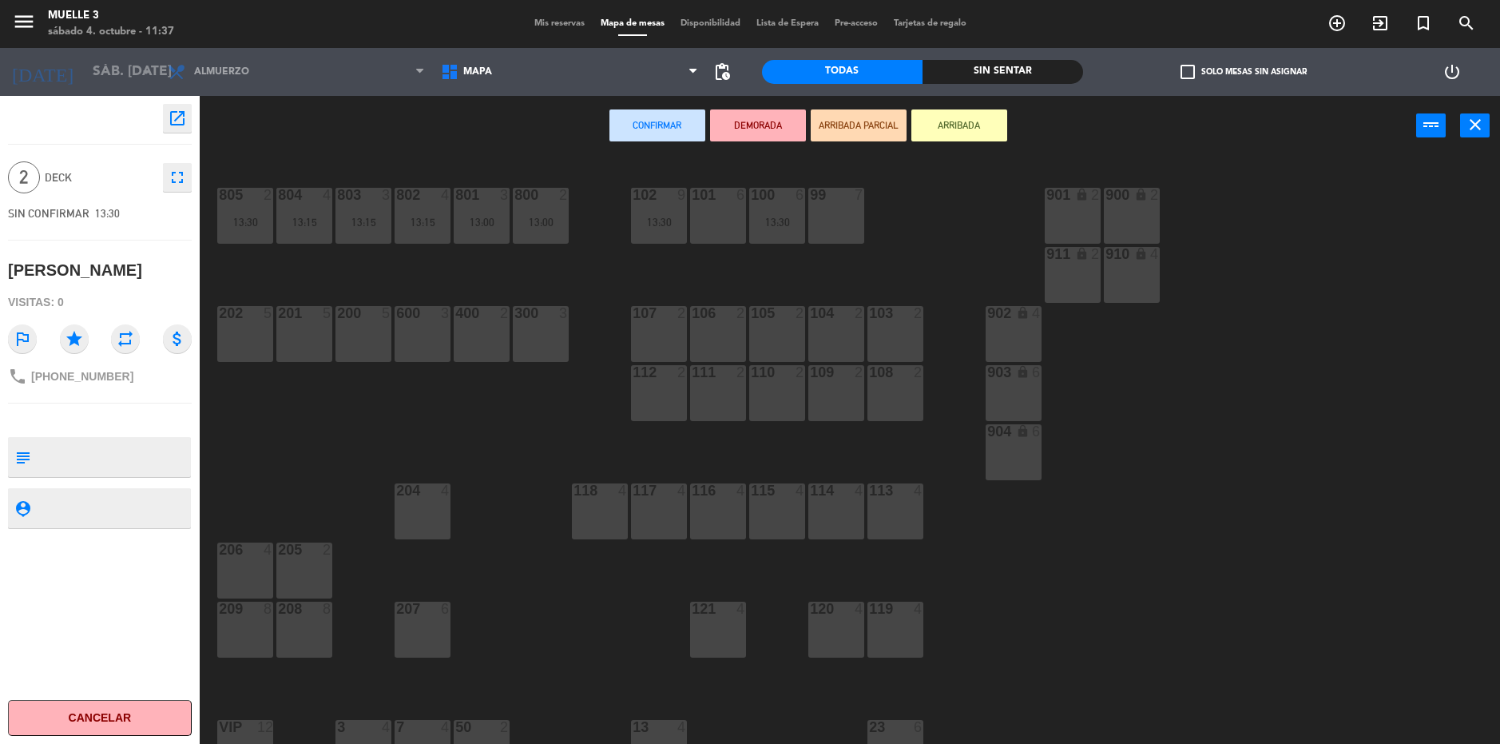
click at [411, 334] on div "600 3" at bounding box center [423, 334] width 56 height 56
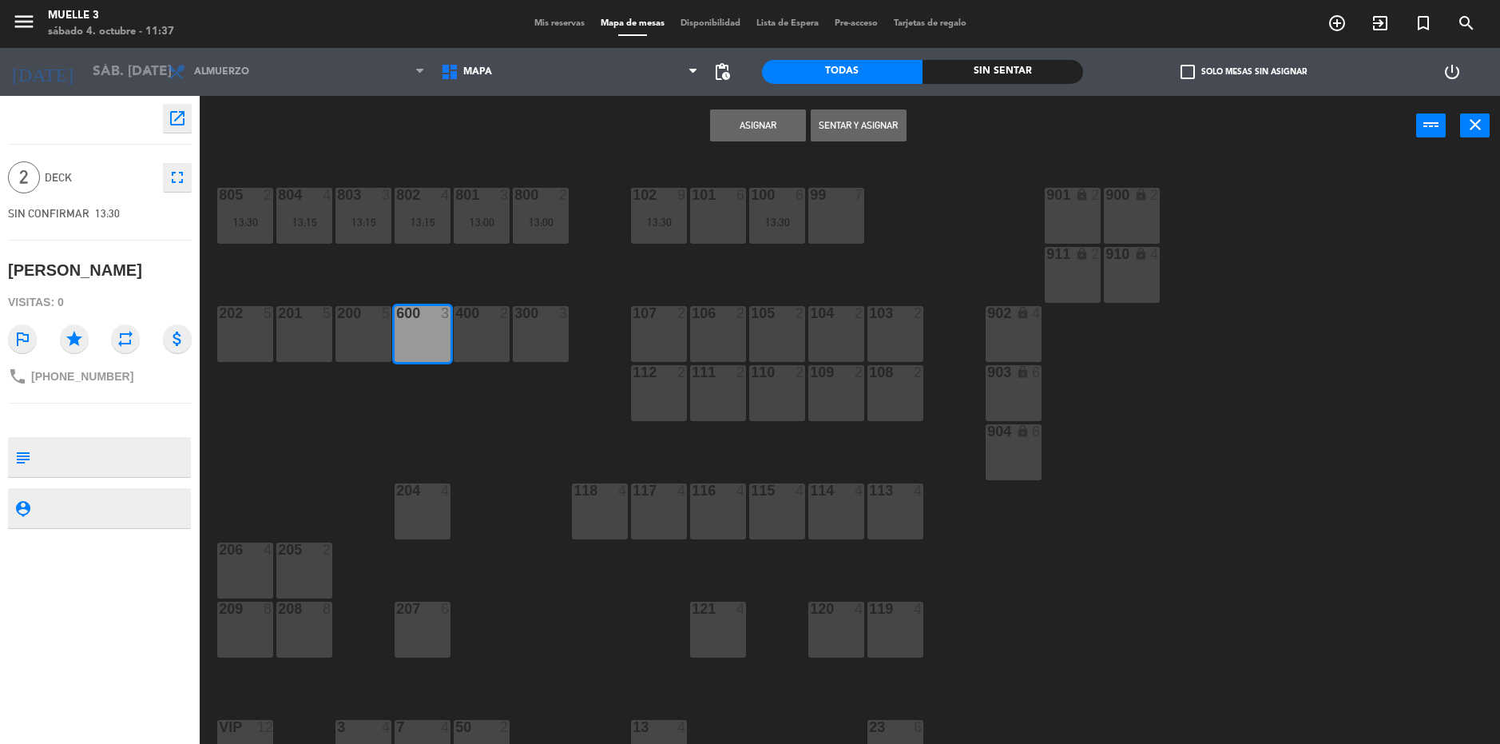
click at [759, 129] on button "Asignar" at bounding box center [758, 125] width 96 height 32
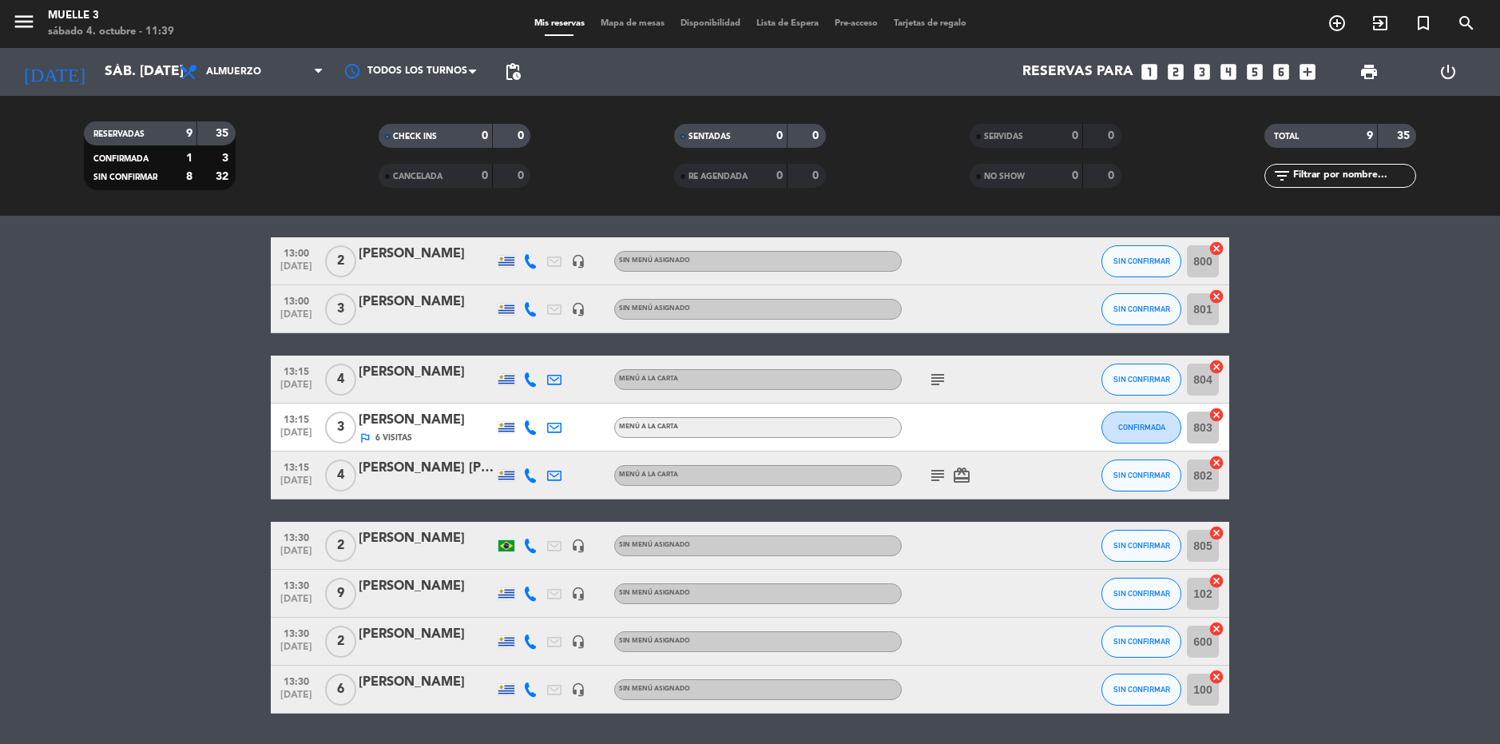
scroll to position [80, 0]
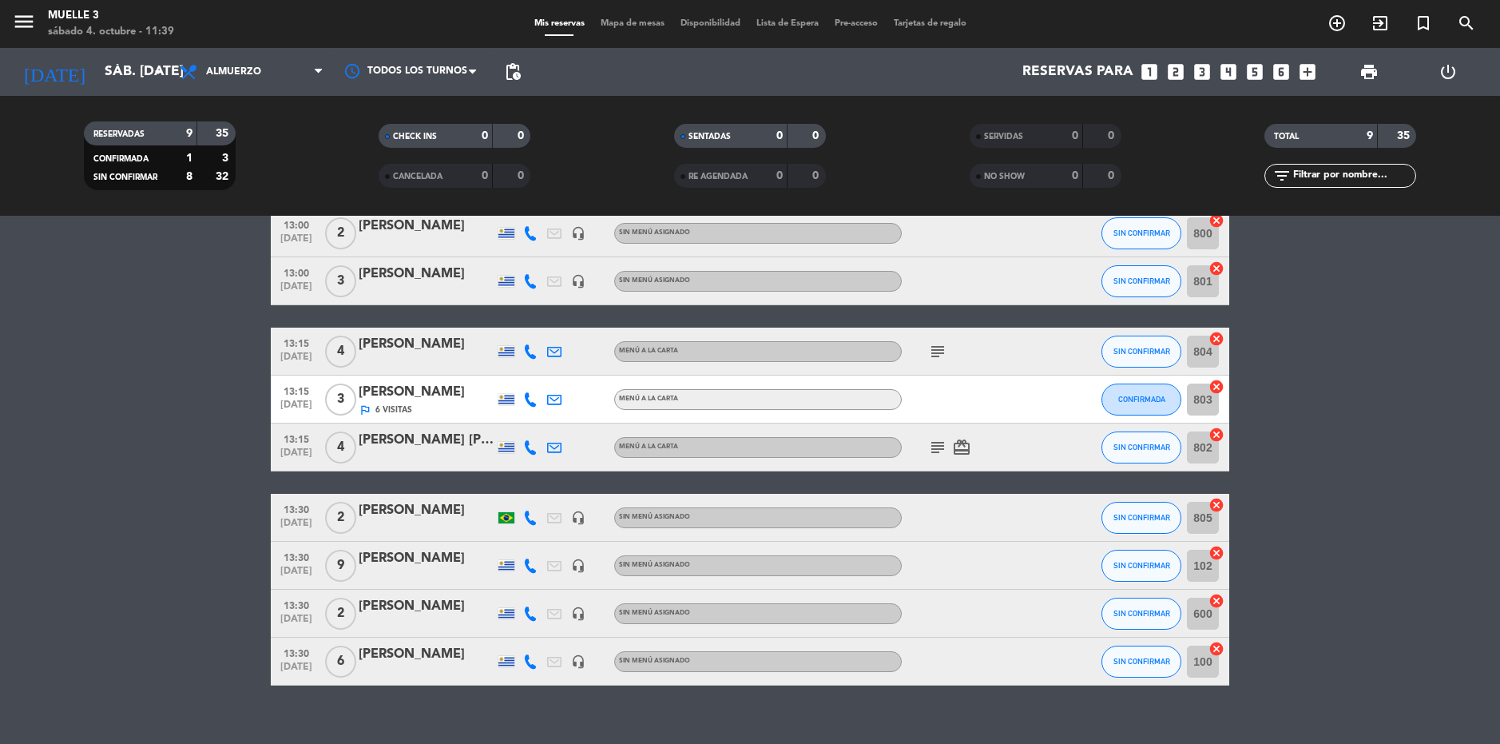
click at [483, 565] on div "[PERSON_NAME]" at bounding box center [427, 558] width 136 height 21
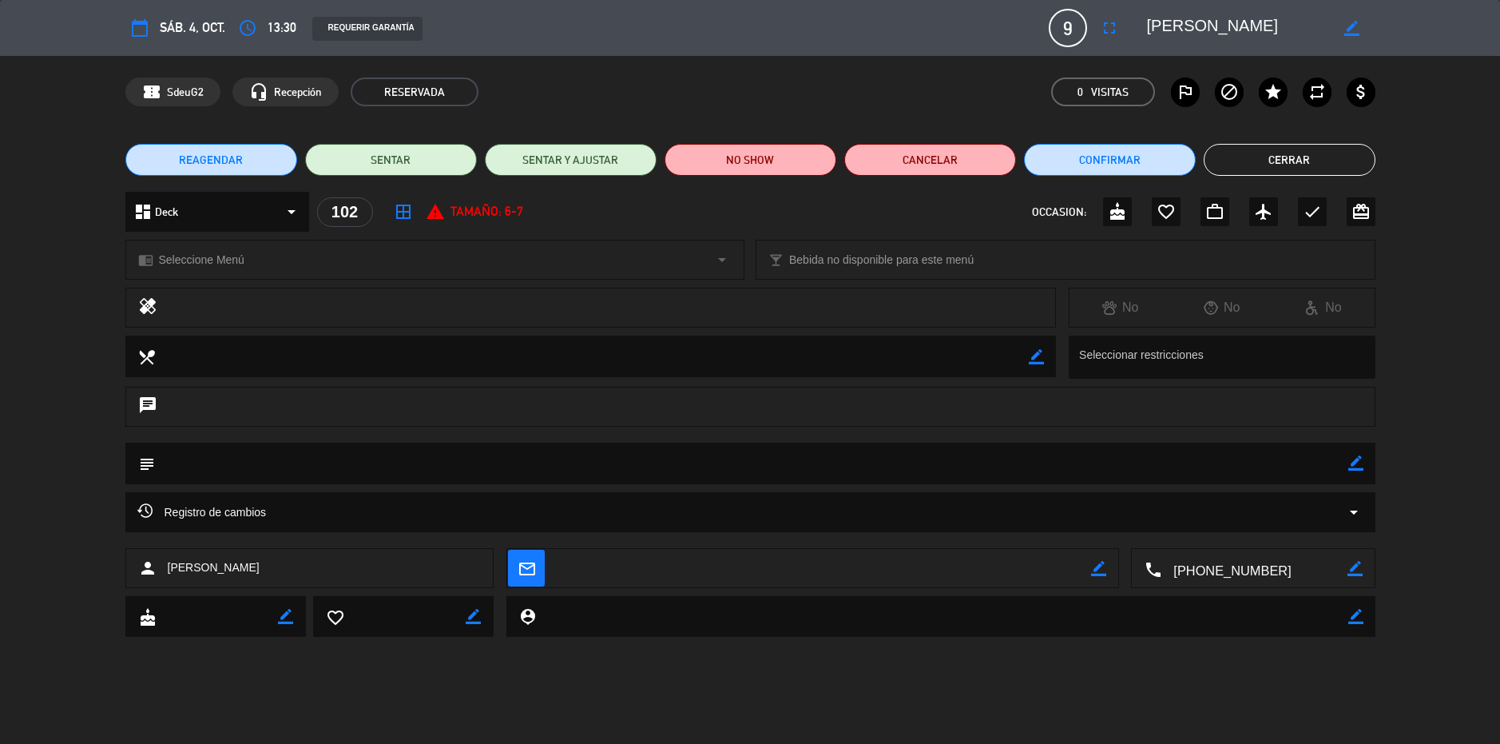
click at [1362, 460] on icon "border_color" at bounding box center [1355, 462] width 15 height 15
type textarea "Cumpleaños 75 años [PERSON_NAME]"
click at [1351, 463] on icon at bounding box center [1355, 462] width 15 height 15
click at [1297, 157] on button "Cerrar" at bounding box center [1290, 160] width 172 height 32
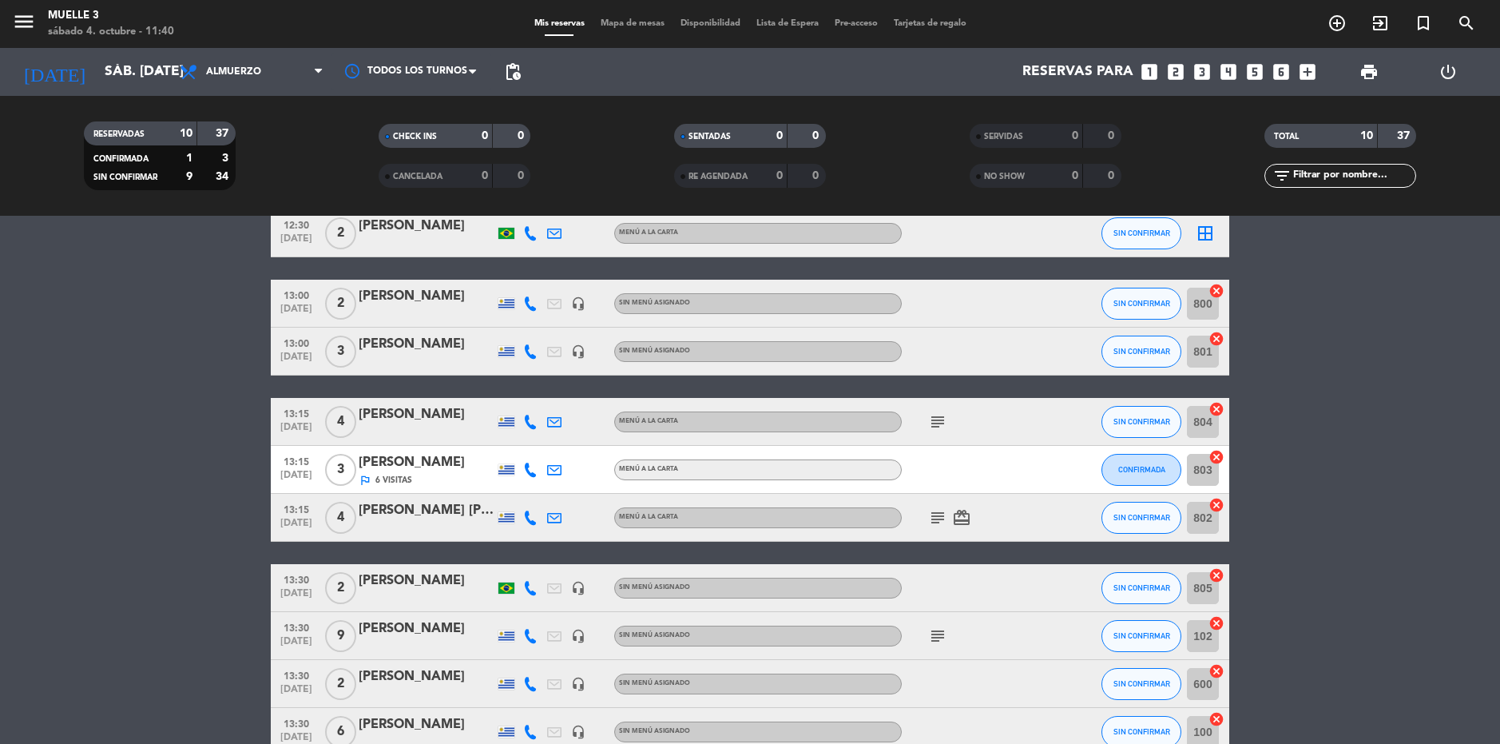
click at [944, 635] on icon "subject" at bounding box center [937, 635] width 19 height 19
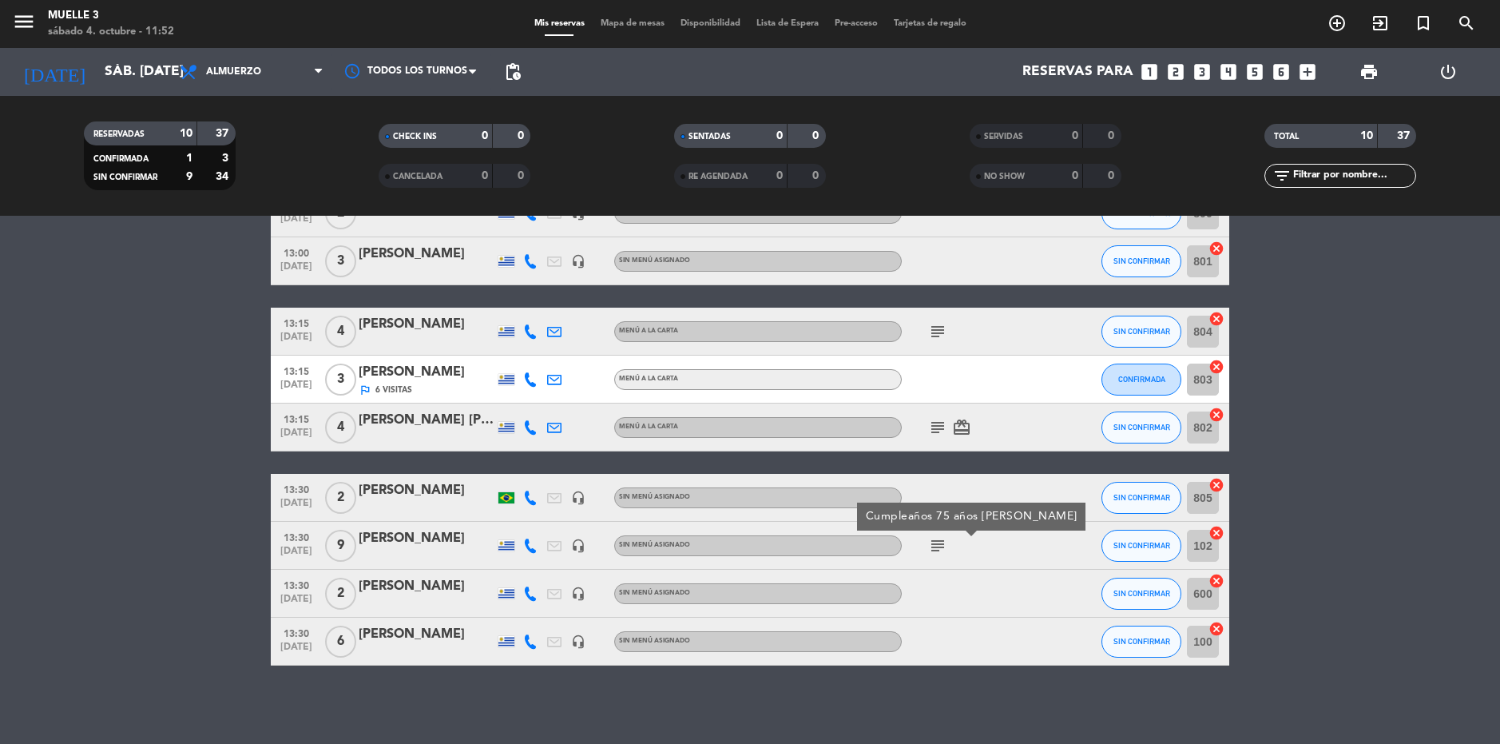
scroll to position [172, 0]
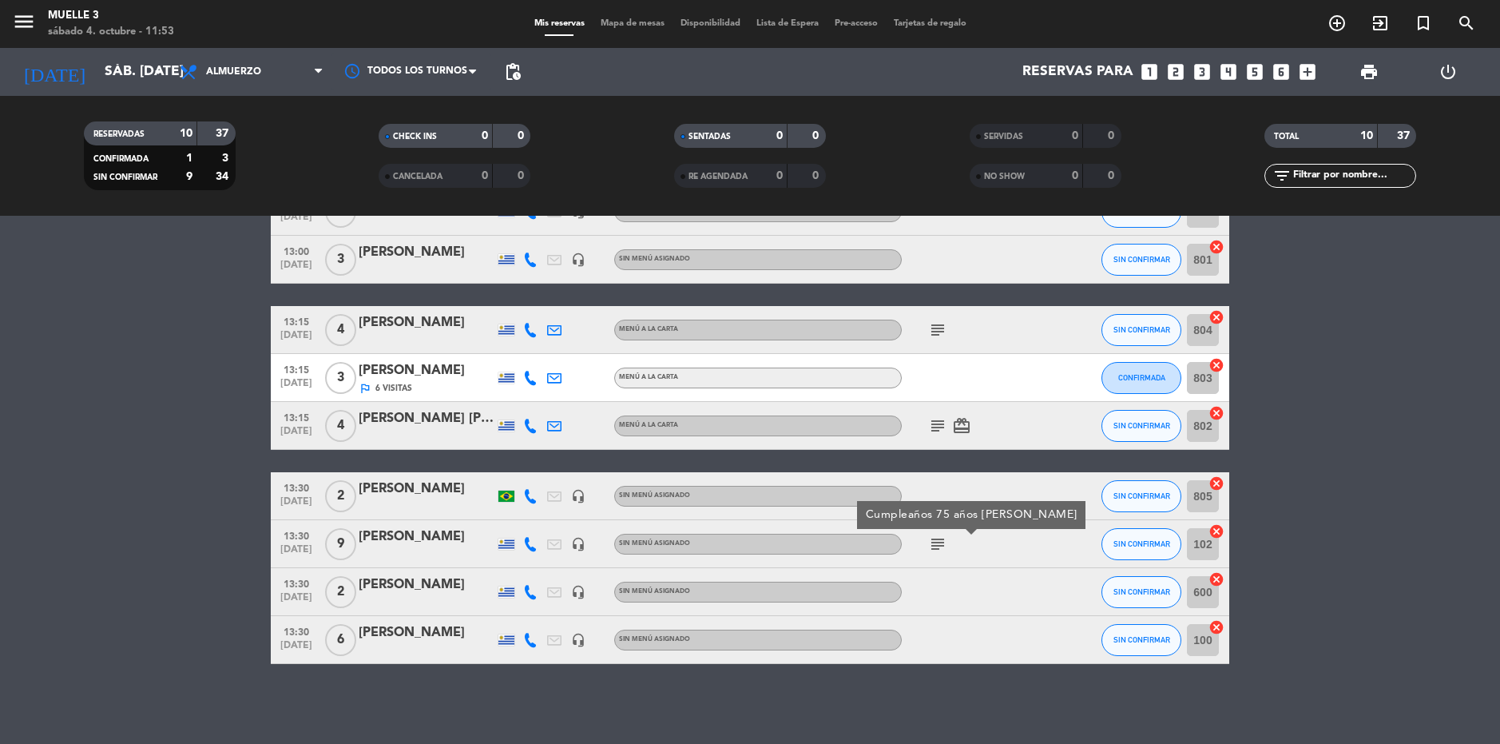
click at [1003, 422] on div "subject card_giftcard" at bounding box center [974, 425] width 144 height 47
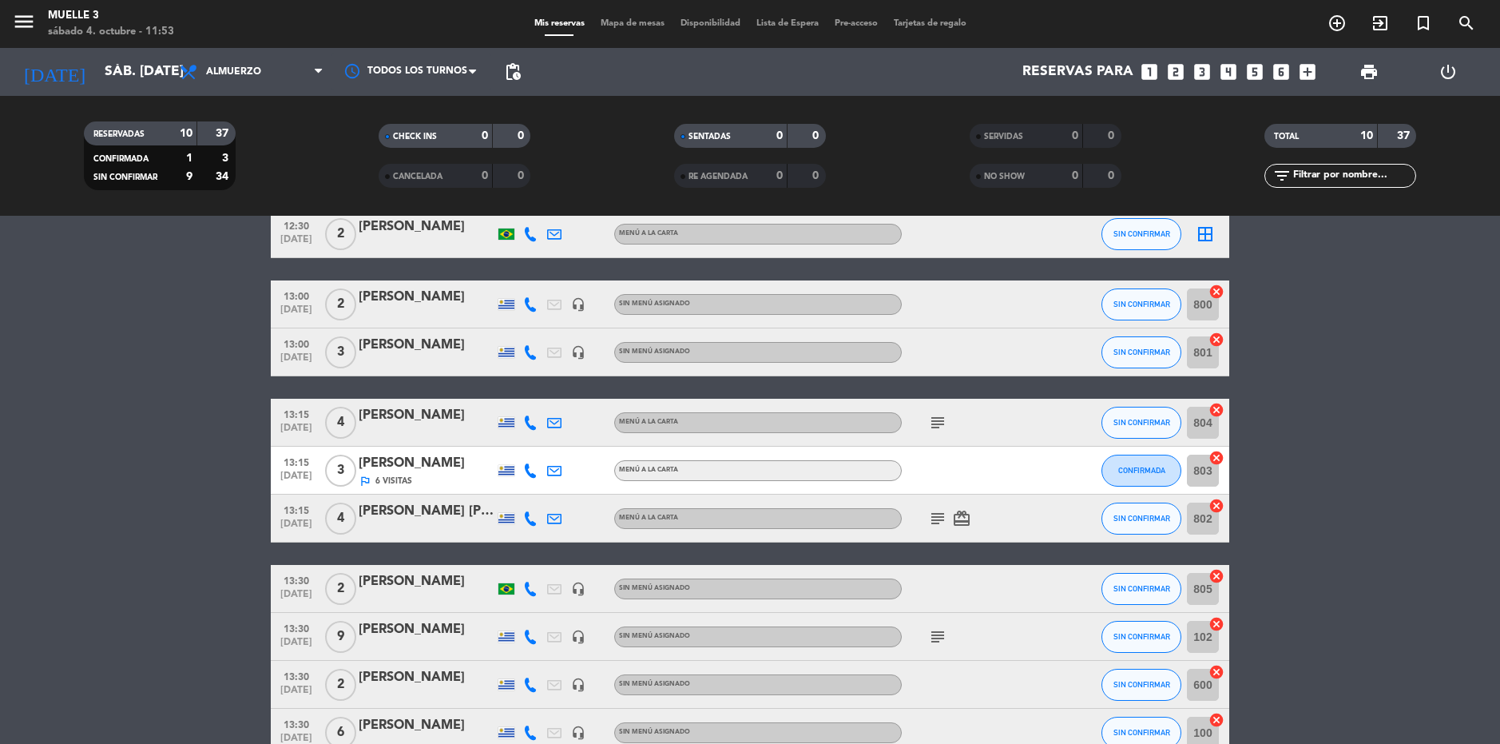
scroll to position [0, 0]
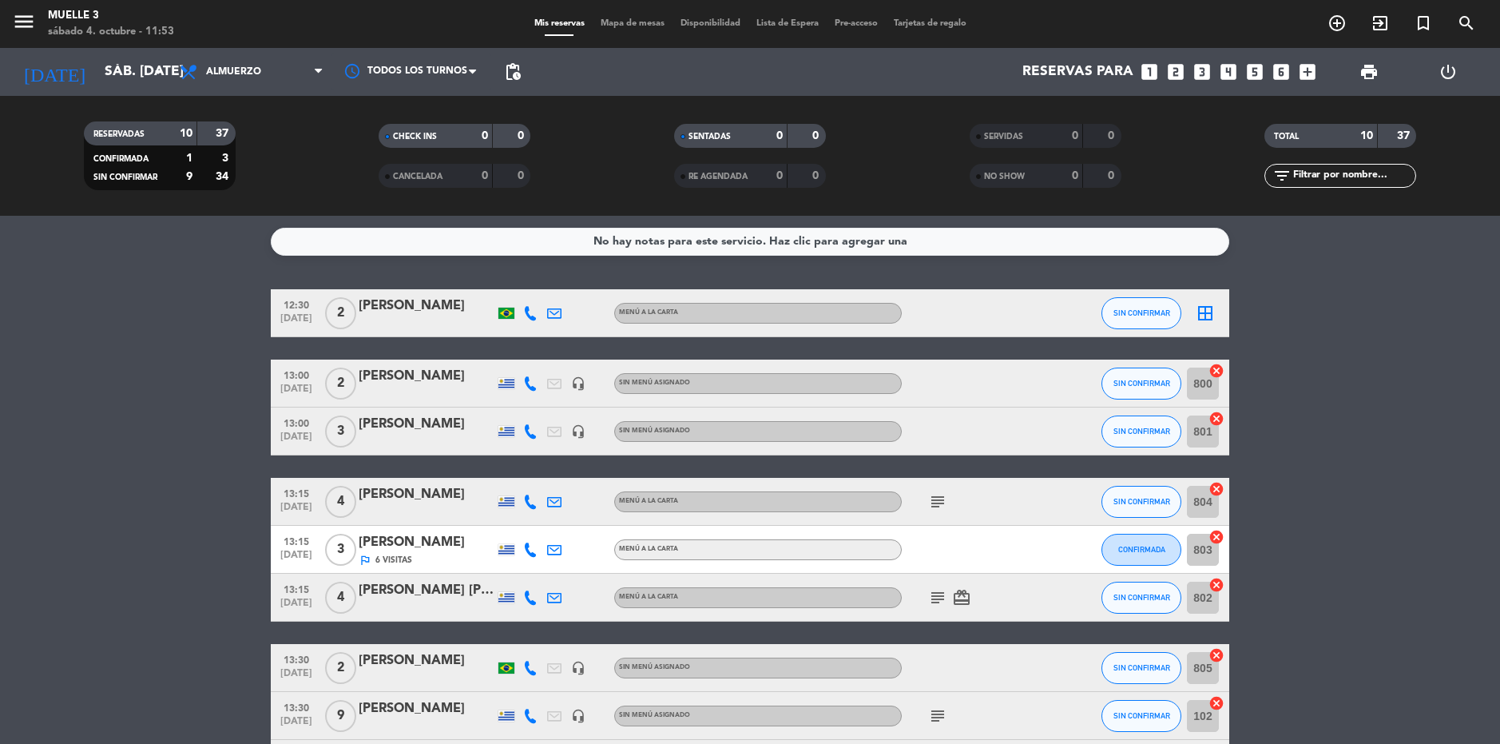
drag, startPoint x: 173, startPoint y: 366, endPoint x: 187, endPoint y: 322, distance: 46.2
click at [174, 357] on bookings-row "12:30 [DATE] 2 [PERSON_NAME] MENÚ A LA CARTA SIN CONFIRMAR border_all 13:00 [DA…" at bounding box center [750, 562] width 1500 height 546
click at [1334, 26] on icon "add_circle_outline" at bounding box center [1337, 23] width 19 height 19
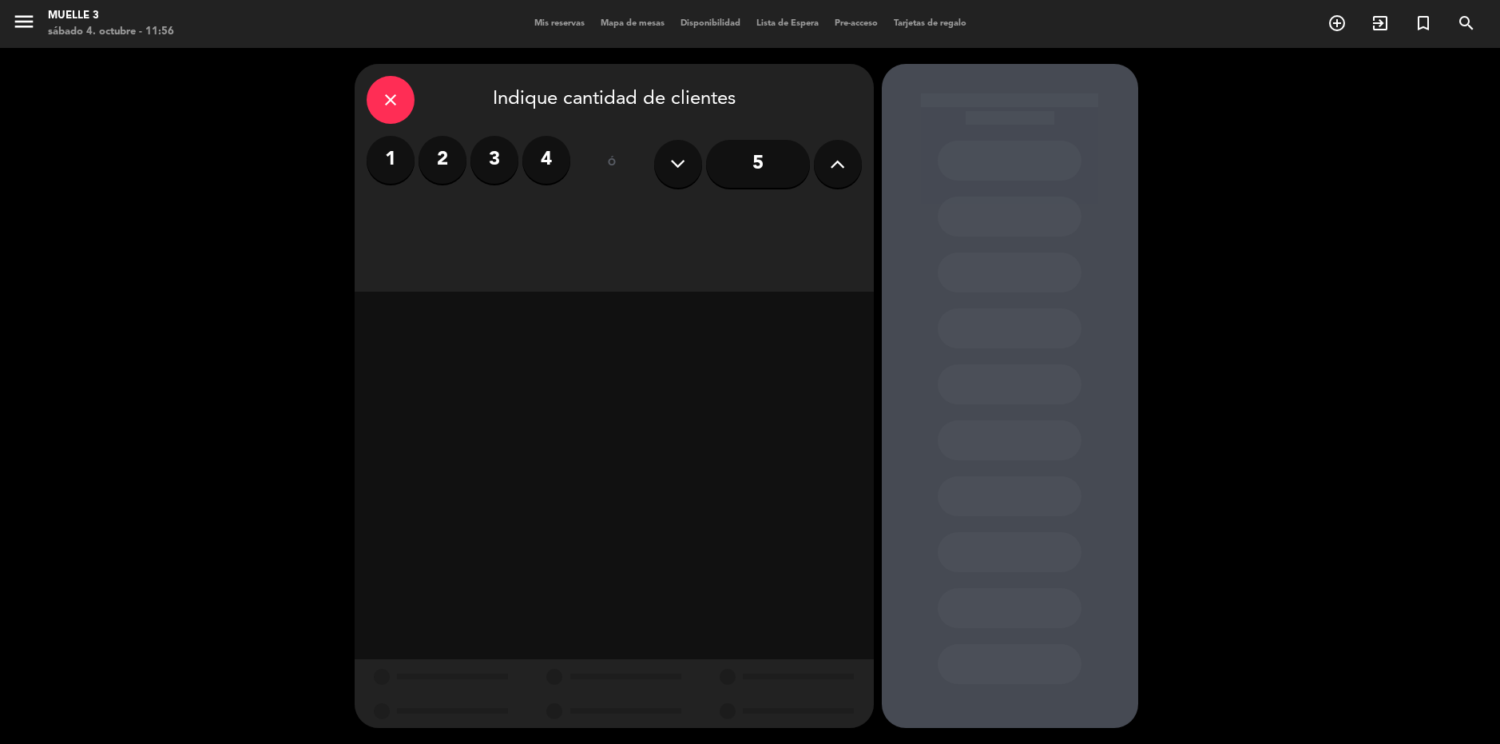
click at [746, 175] on input "5" at bounding box center [758, 164] width 104 height 48
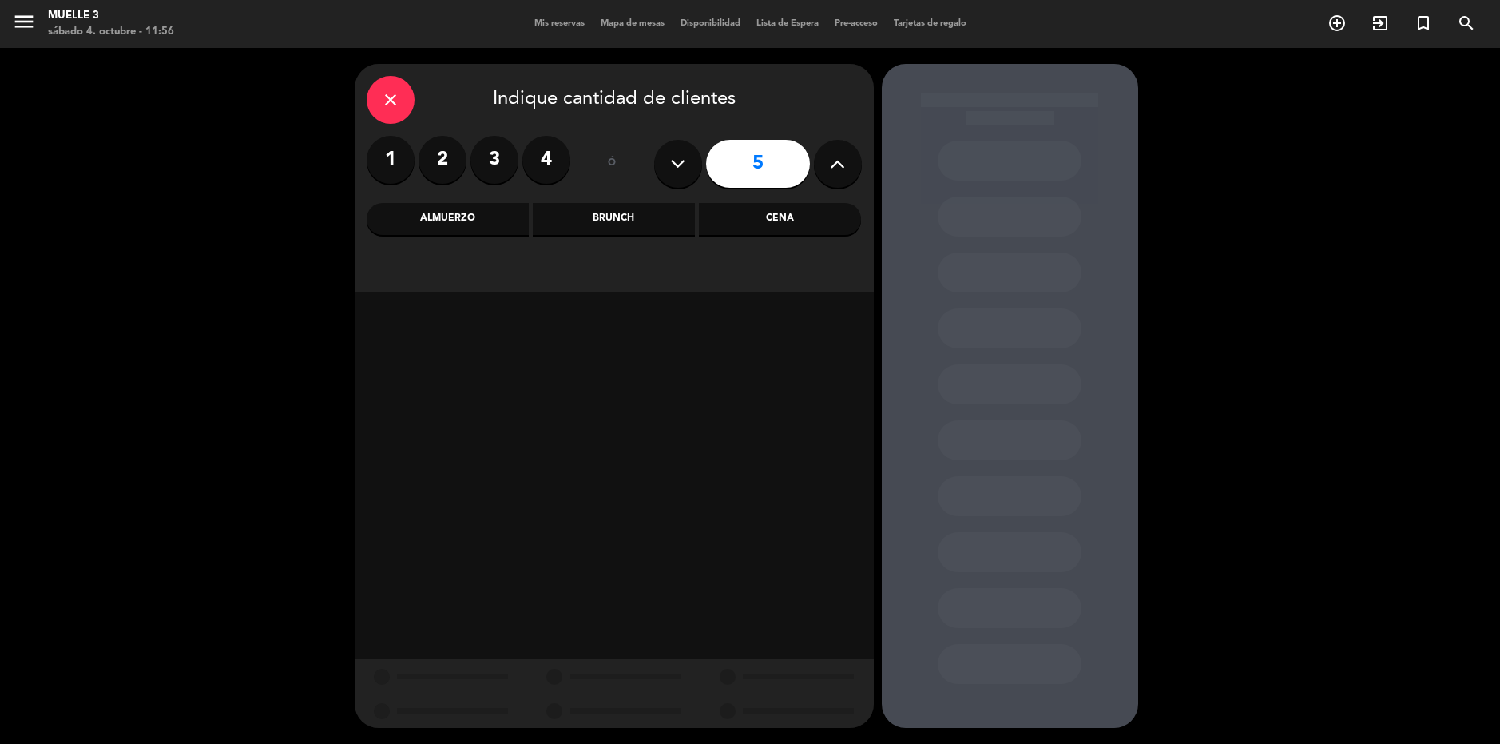
click at [475, 210] on div "Almuerzo" at bounding box center [448, 219] width 162 height 32
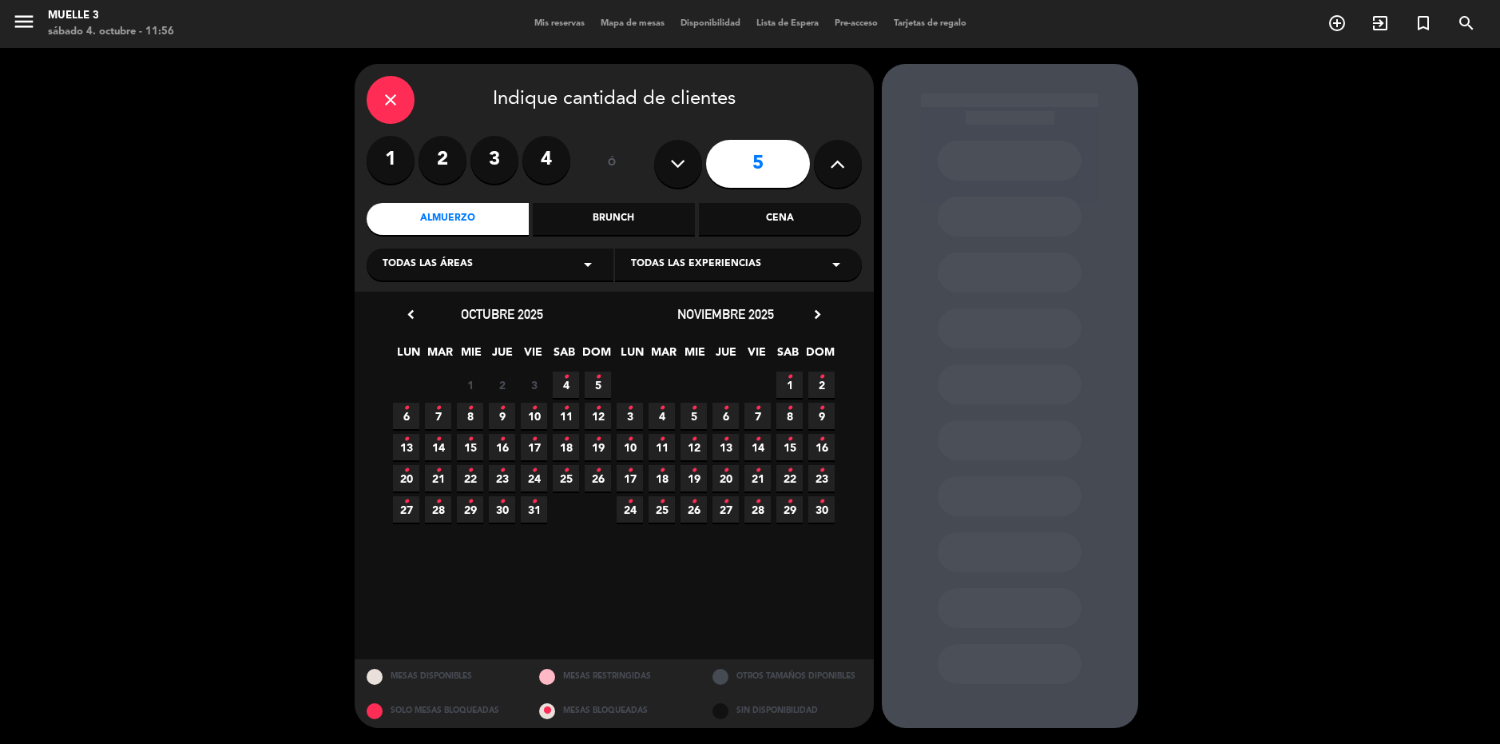
click at [560, 381] on span "4 •" at bounding box center [566, 384] width 26 height 26
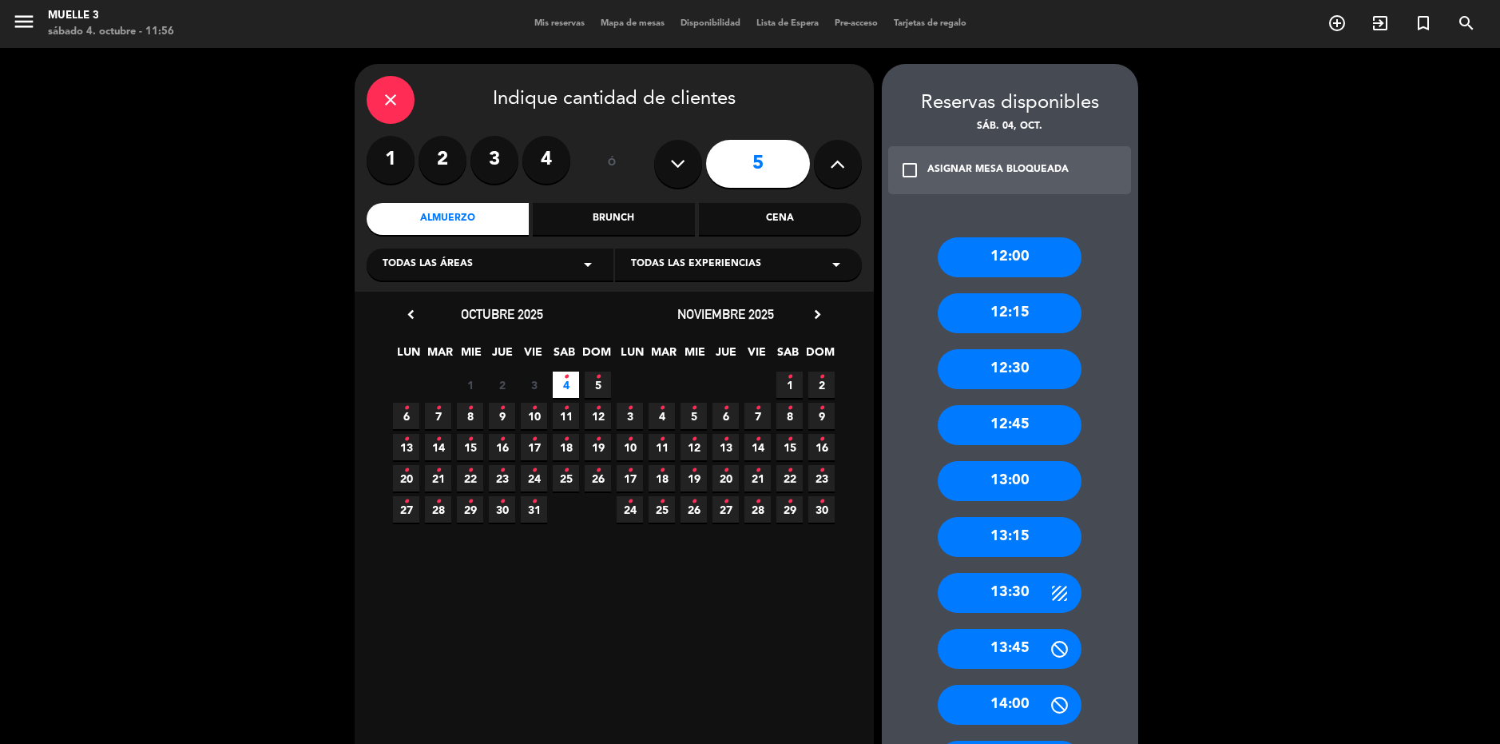
click at [1028, 421] on div "12:45" at bounding box center [1010, 425] width 144 height 40
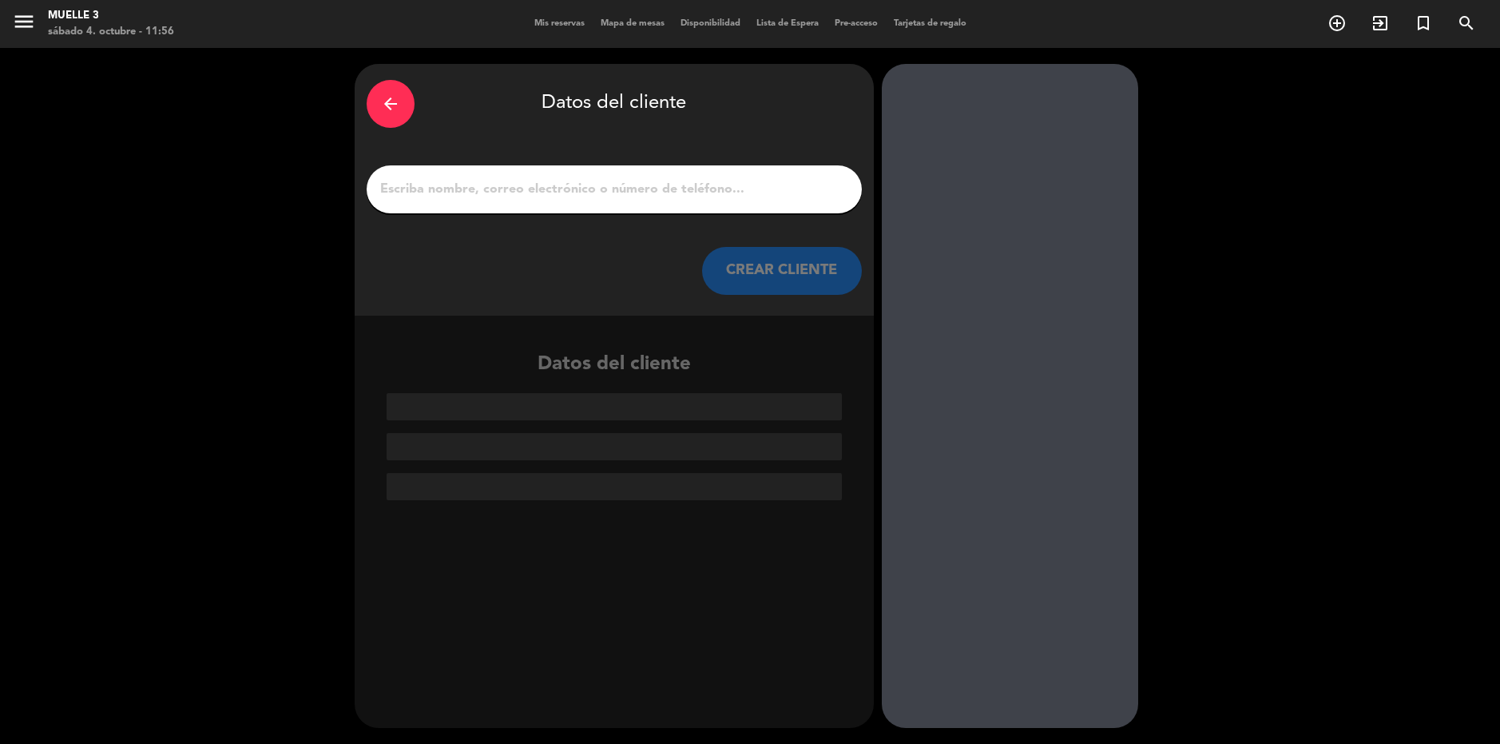
click at [414, 185] on input "1" at bounding box center [614, 189] width 471 height 22
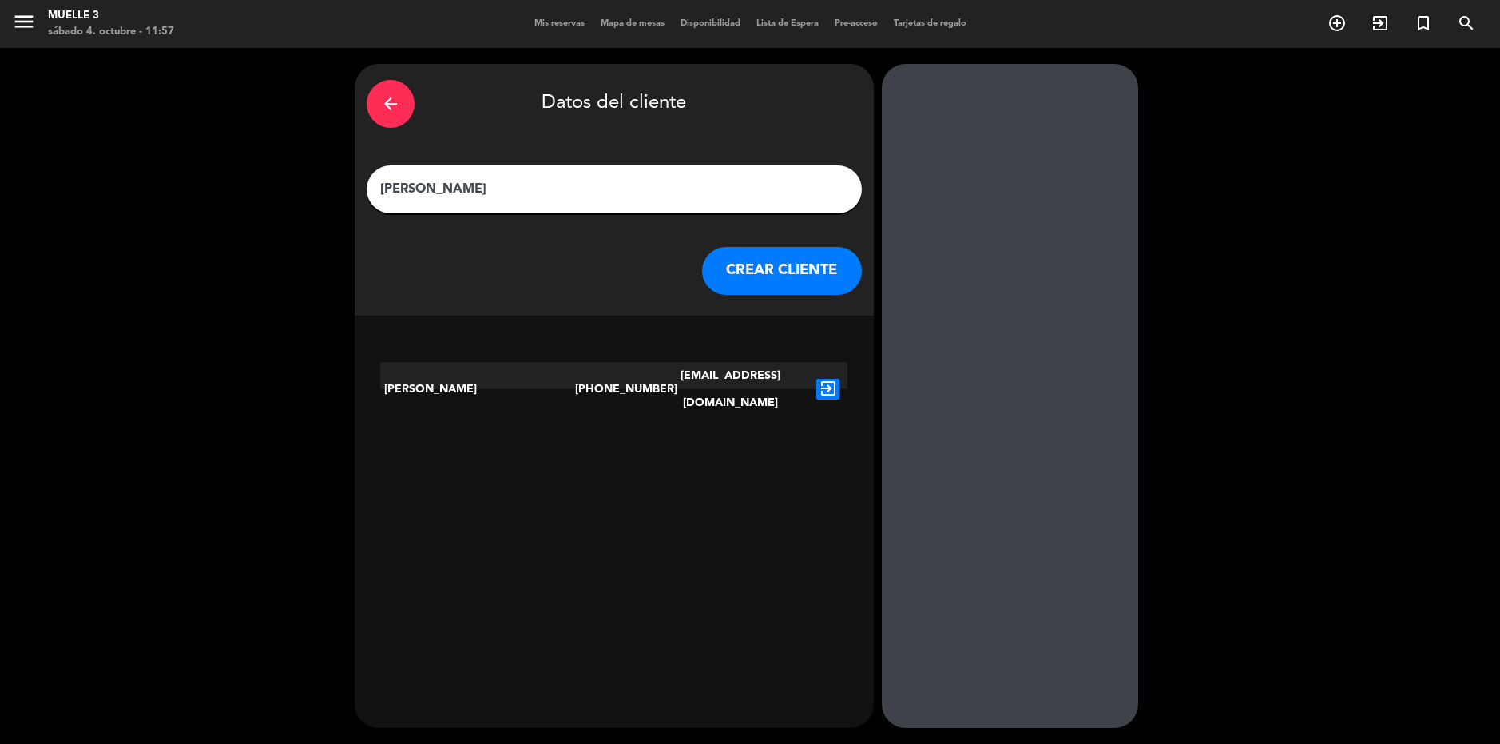
type input "[PERSON_NAME]"
click at [822, 379] on icon "exit_to_app" at bounding box center [827, 389] width 23 height 21
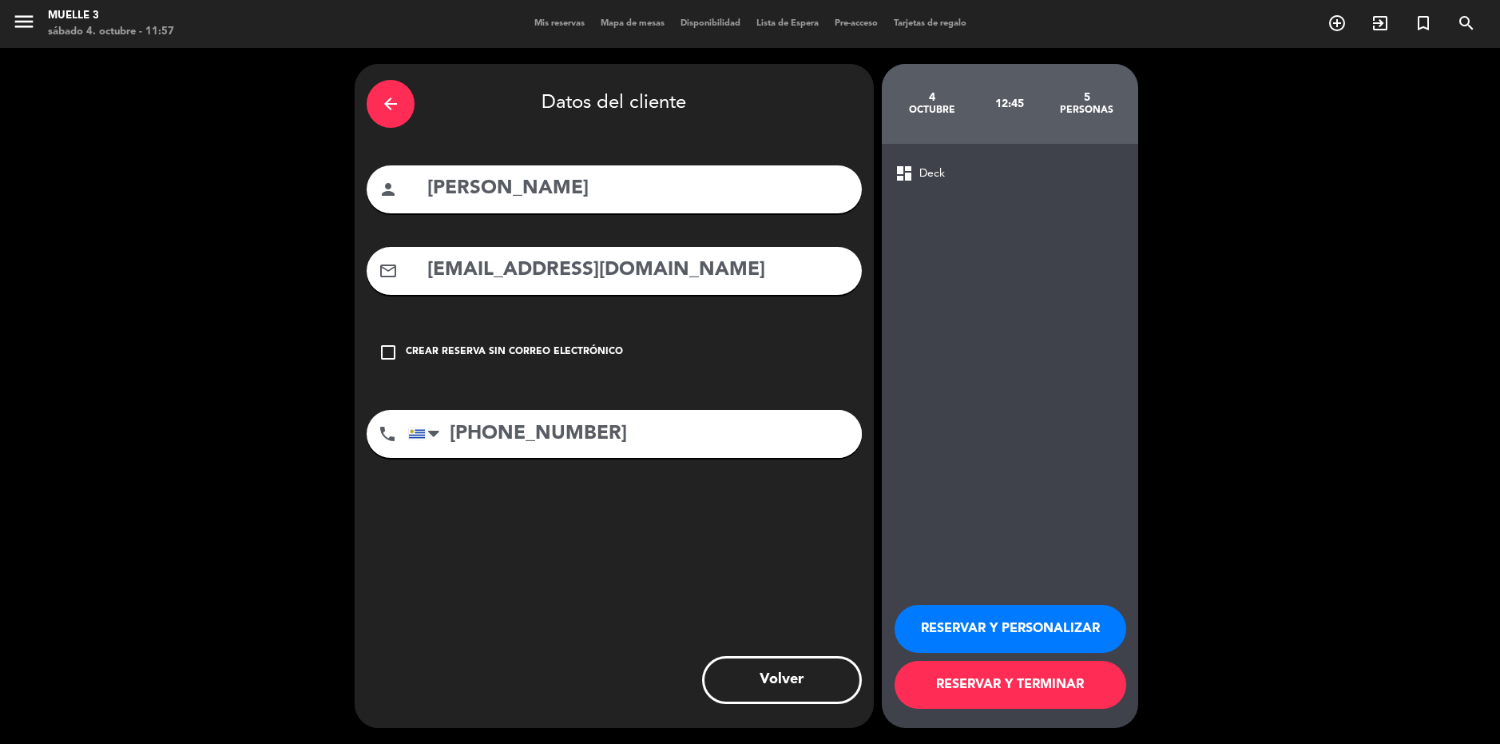
click at [389, 355] on icon "check_box_outline_blank" at bounding box center [388, 352] width 19 height 19
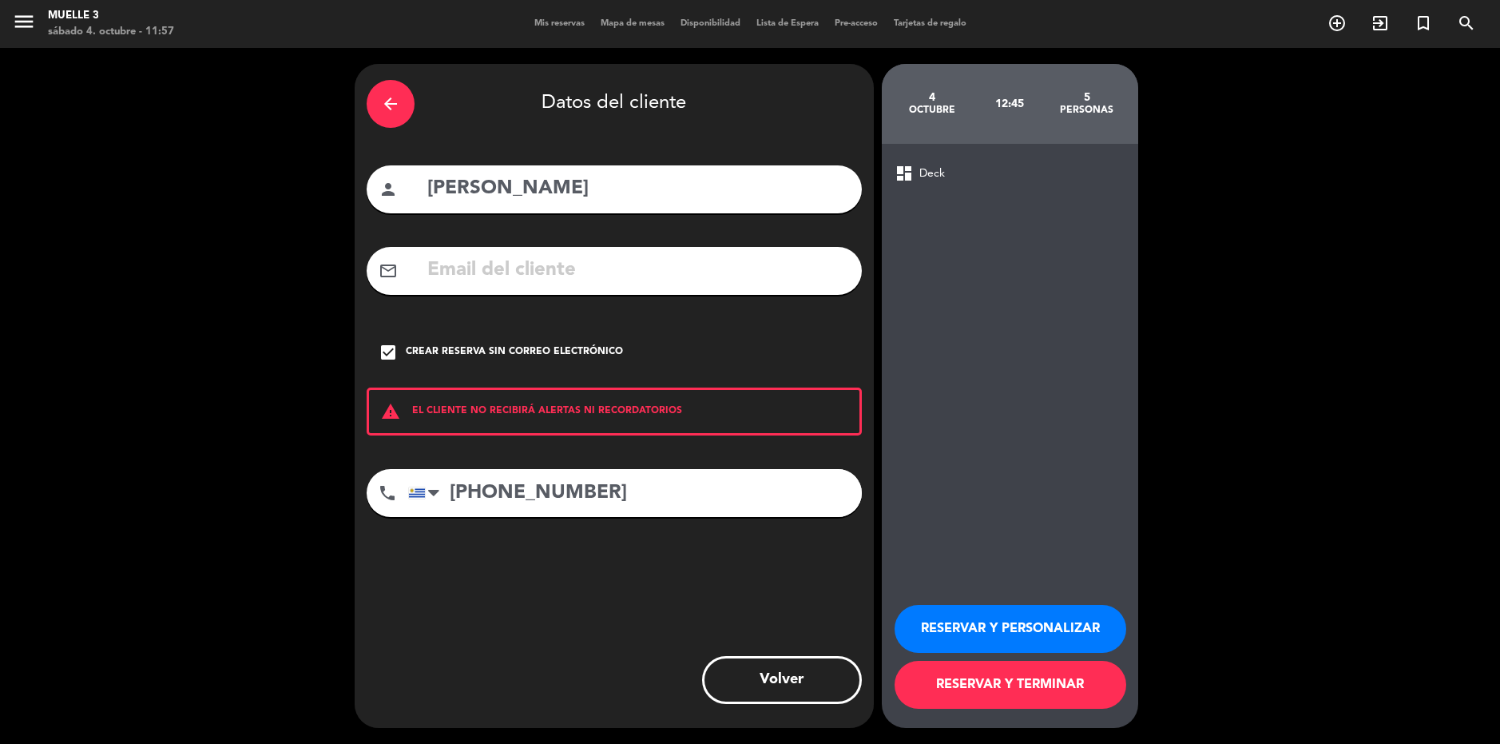
click at [389, 355] on icon "check_box" at bounding box center [388, 352] width 19 height 19
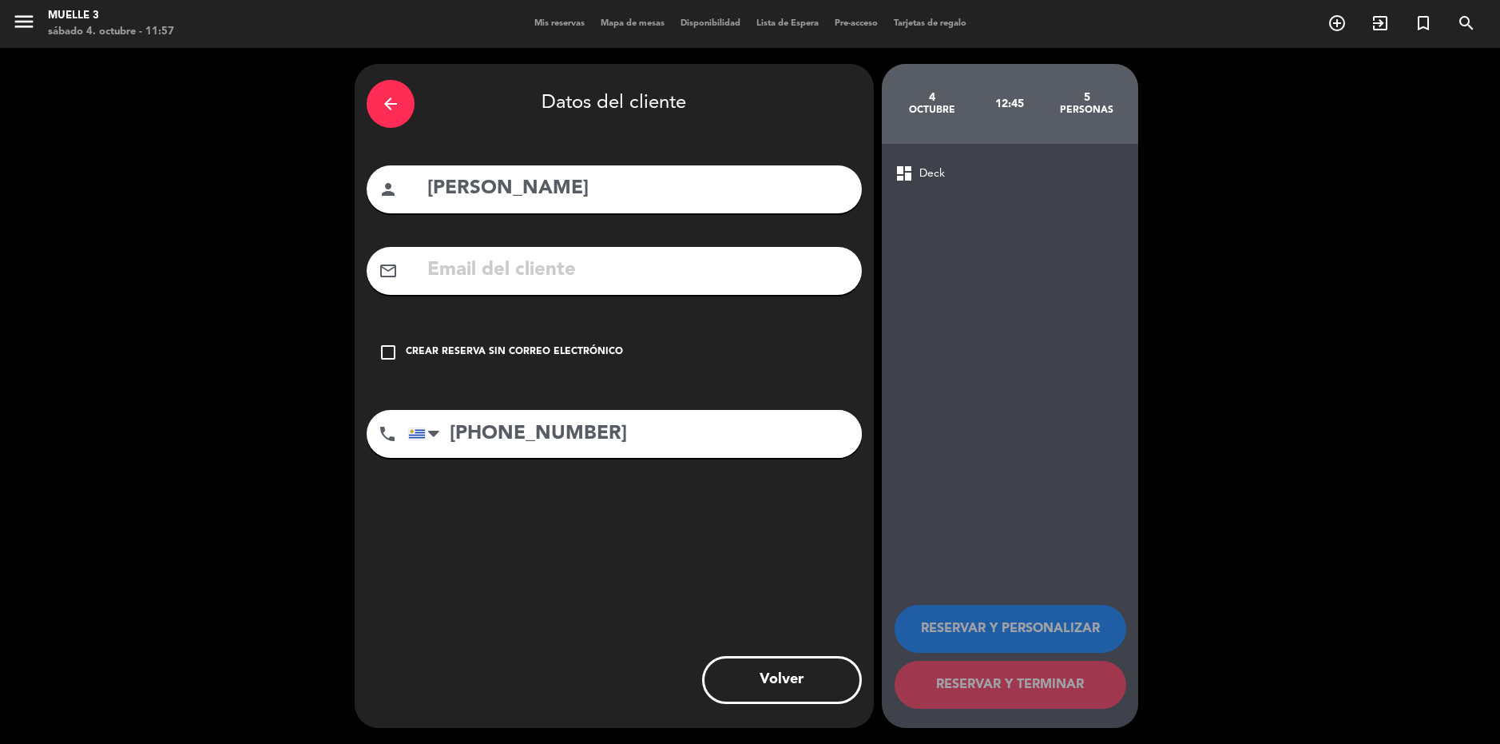
click at [387, 350] on icon "check_box_outline_blank" at bounding box center [388, 352] width 19 height 19
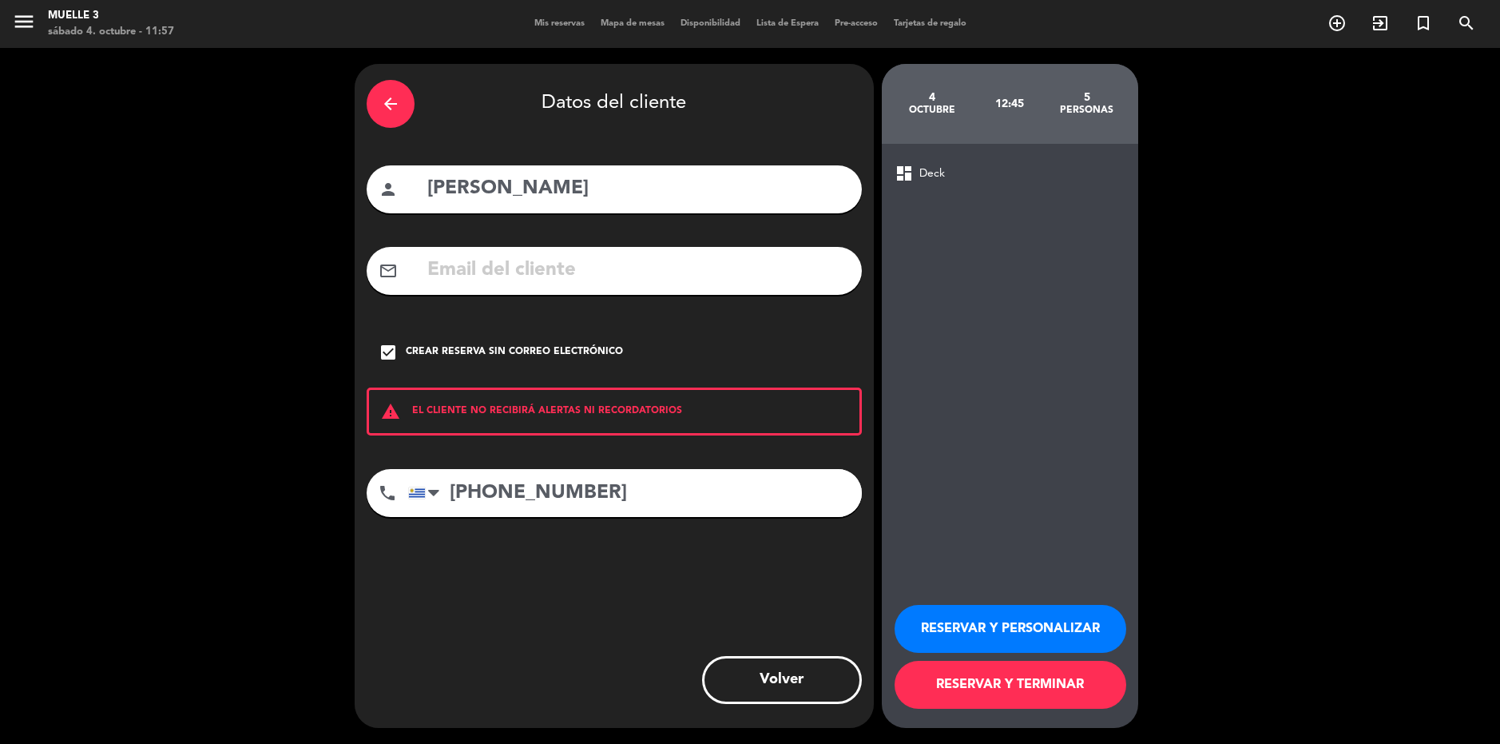
click at [967, 683] on button "RESERVAR Y TERMINAR" at bounding box center [1011, 685] width 232 height 48
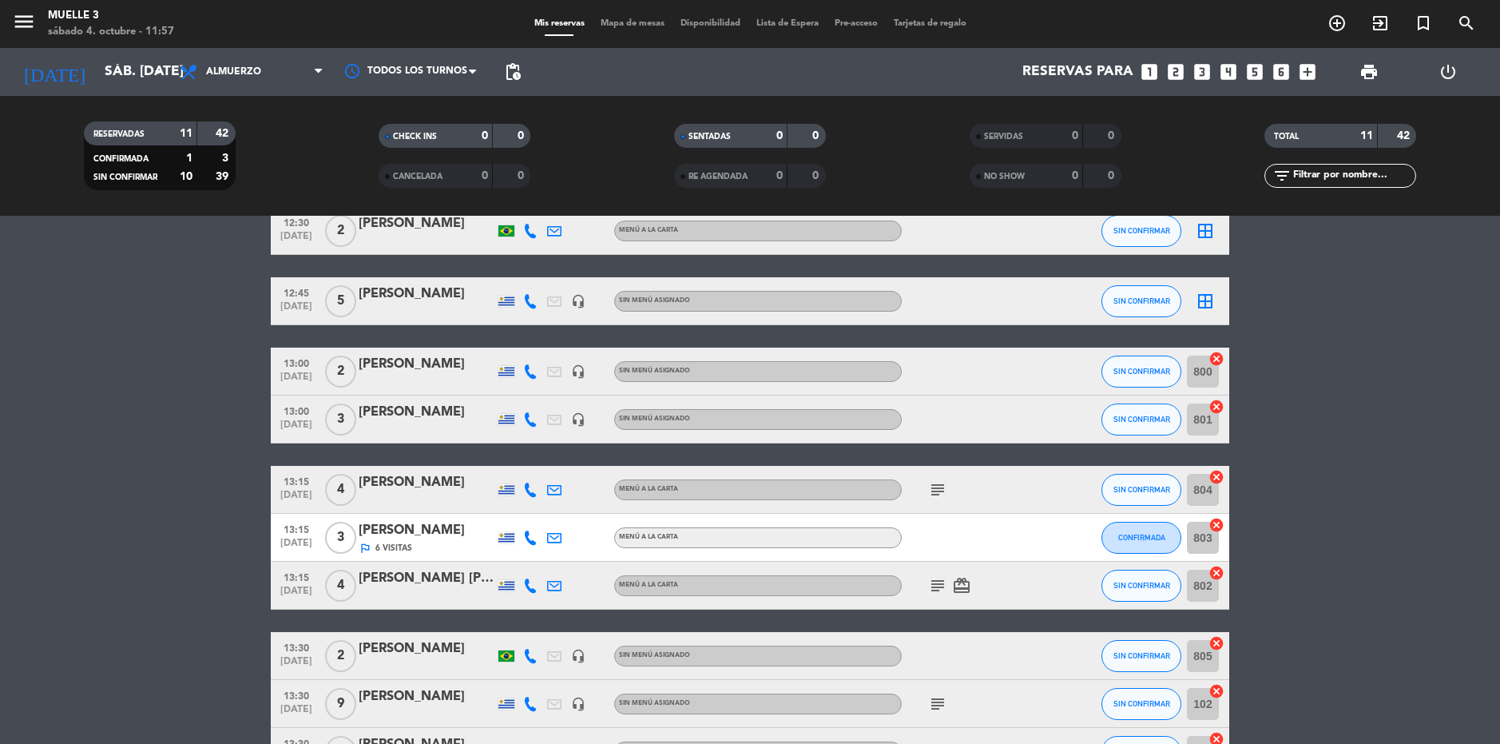
scroll to position [2, 0]
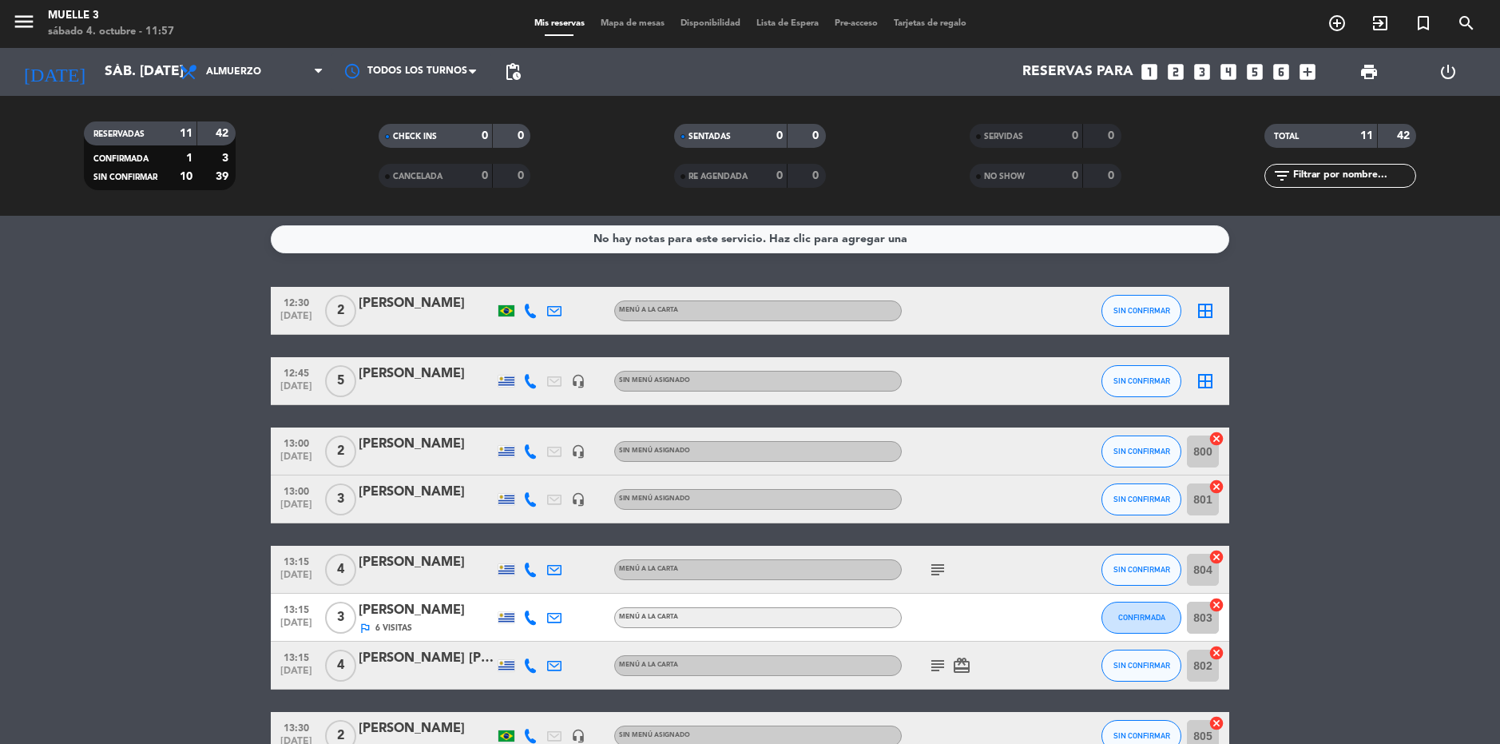
click at [1206, 375] on icon "border_all" at bounding box center [1205, 380] width 19 height 19
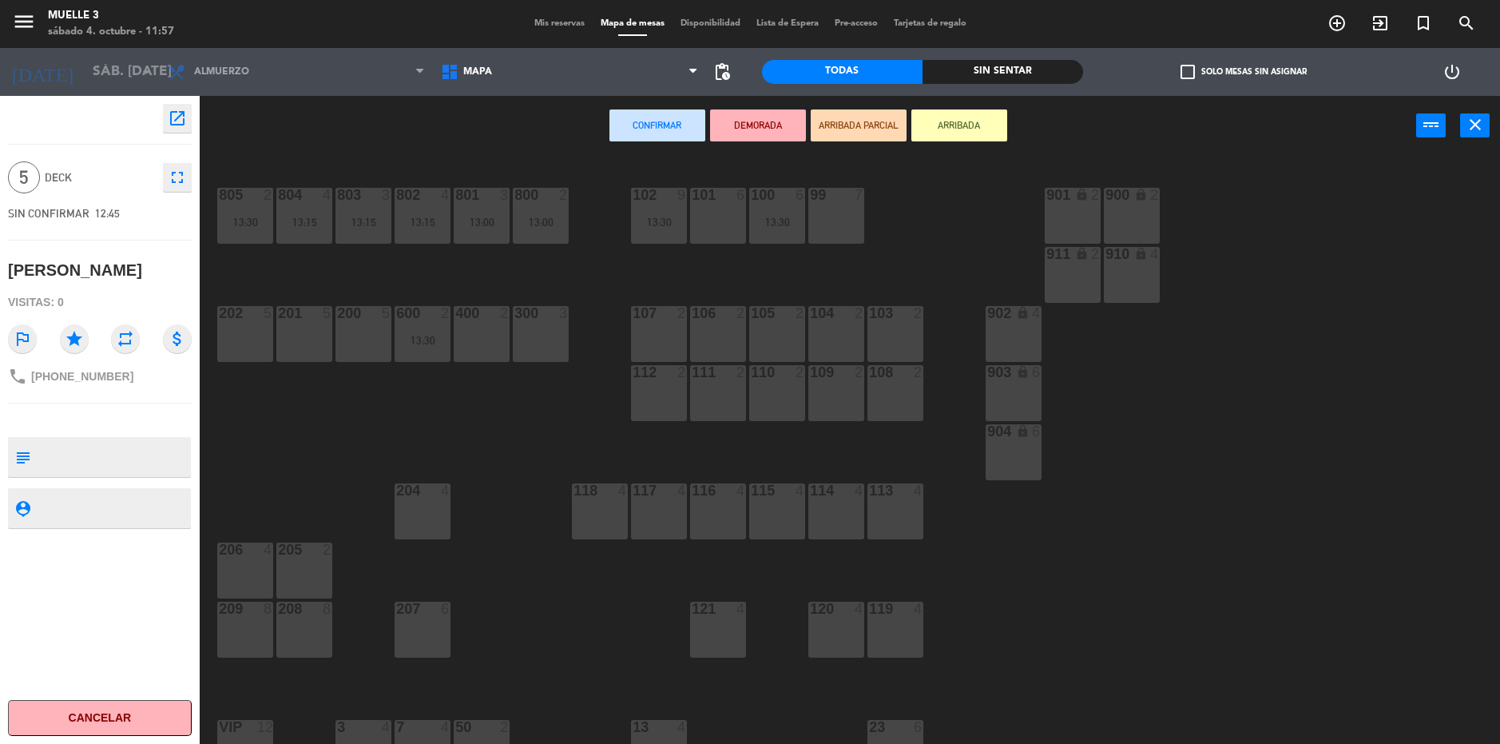
click at [701, 205] on div "101 6" at bounding box center [718, 216] width 56 height 56
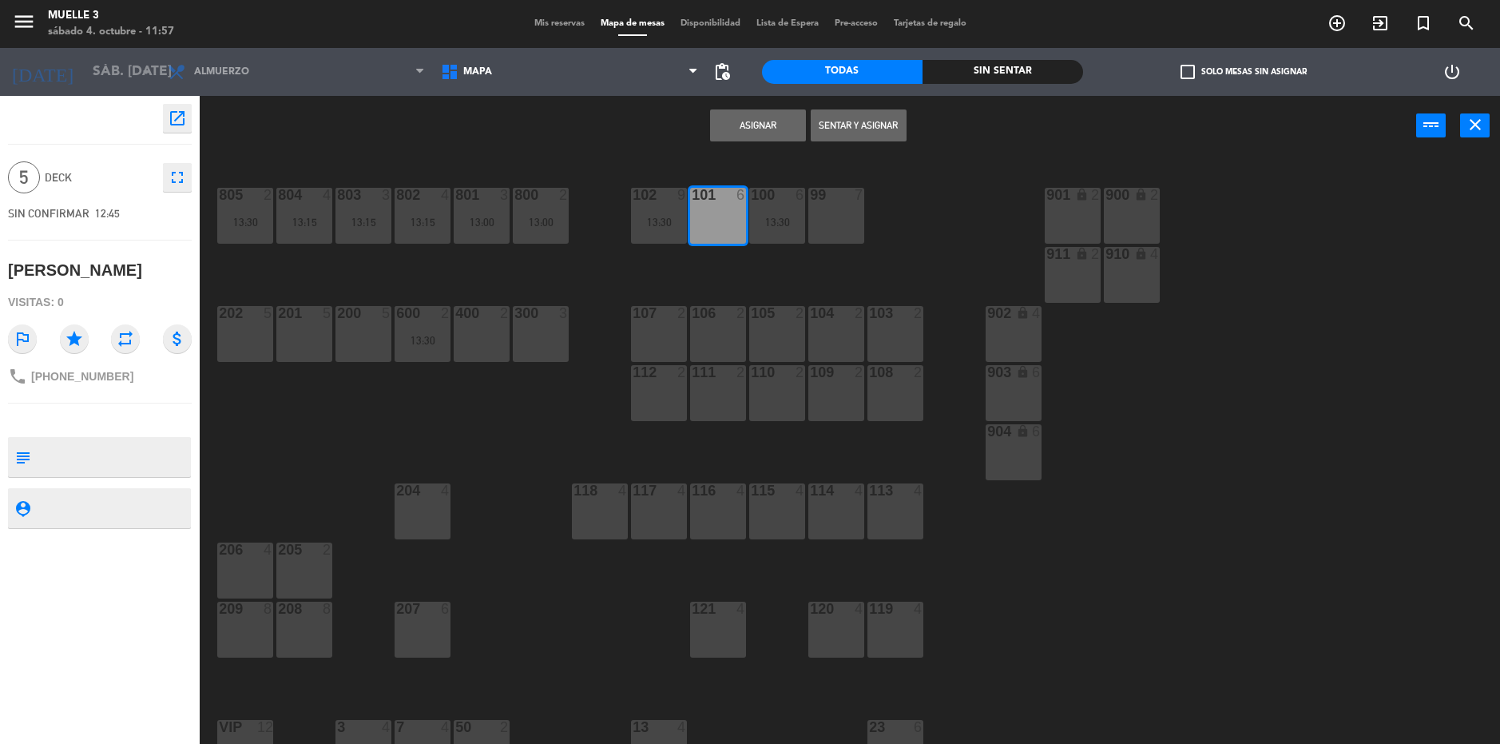
click at [750, 113] on button "Asignar" at bounding box center [758, 125] width 96 height 32
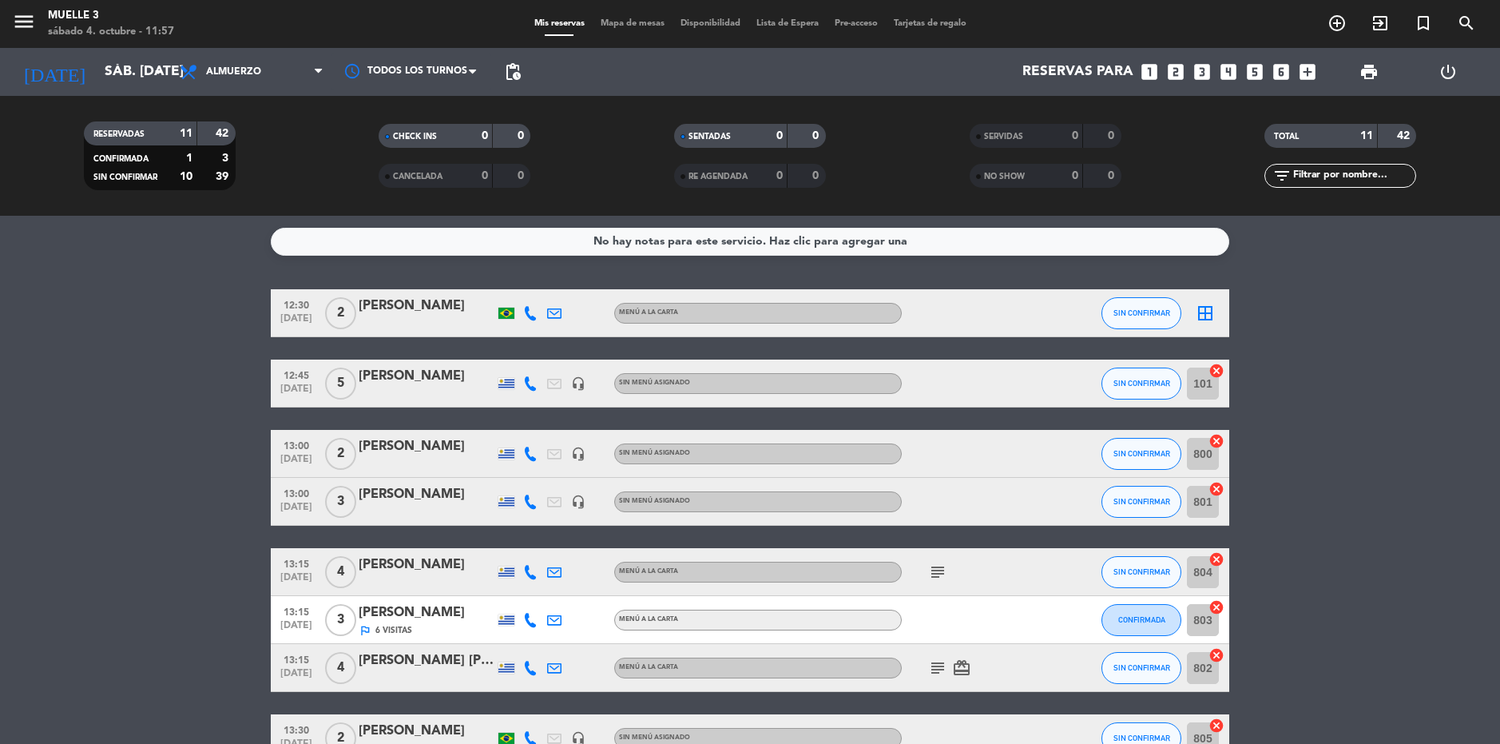
click at [1203, 313] on icon "border_all" at bounding box center [1205, 313] width 19 height 19
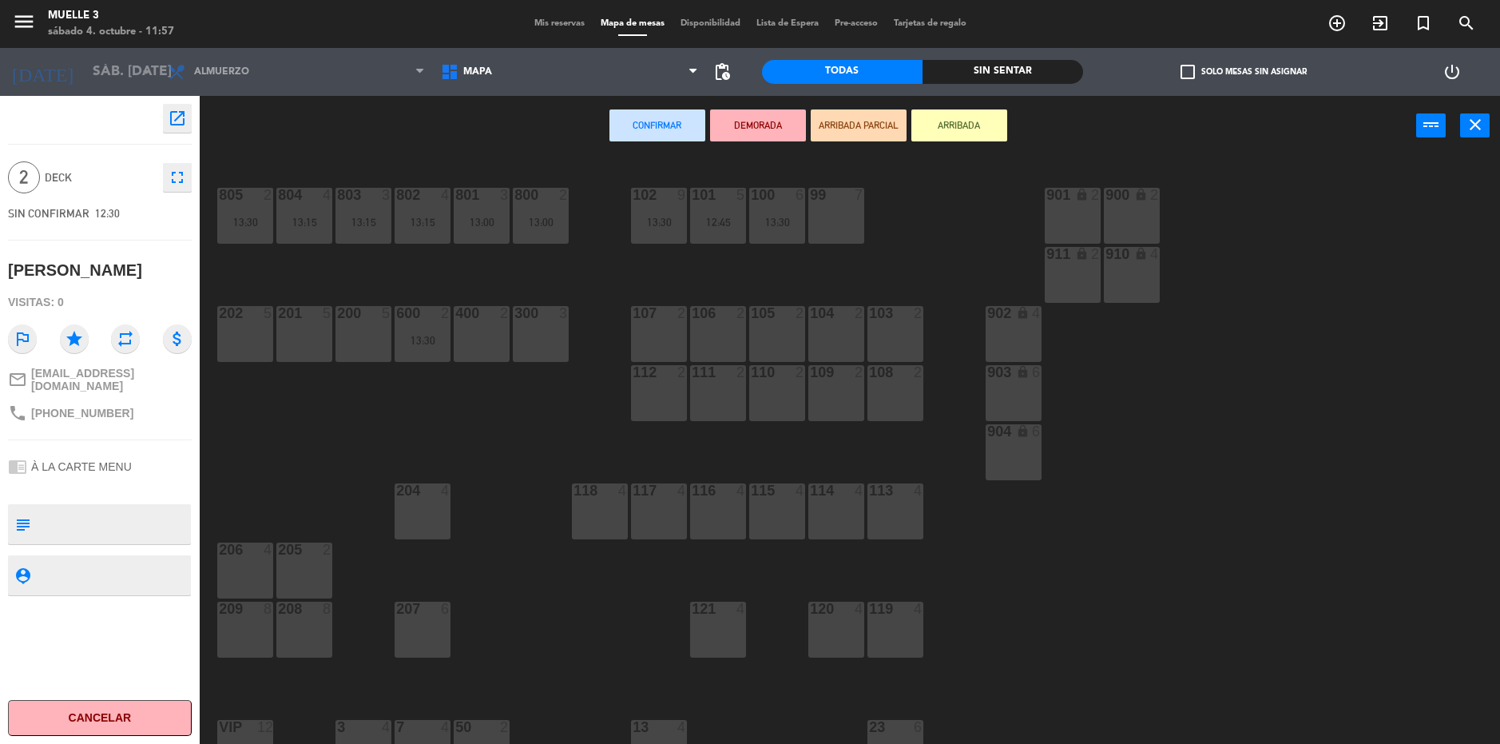
click at [483, 331] on div "400 2" at bounding box center [482, 334] width 56 height 56
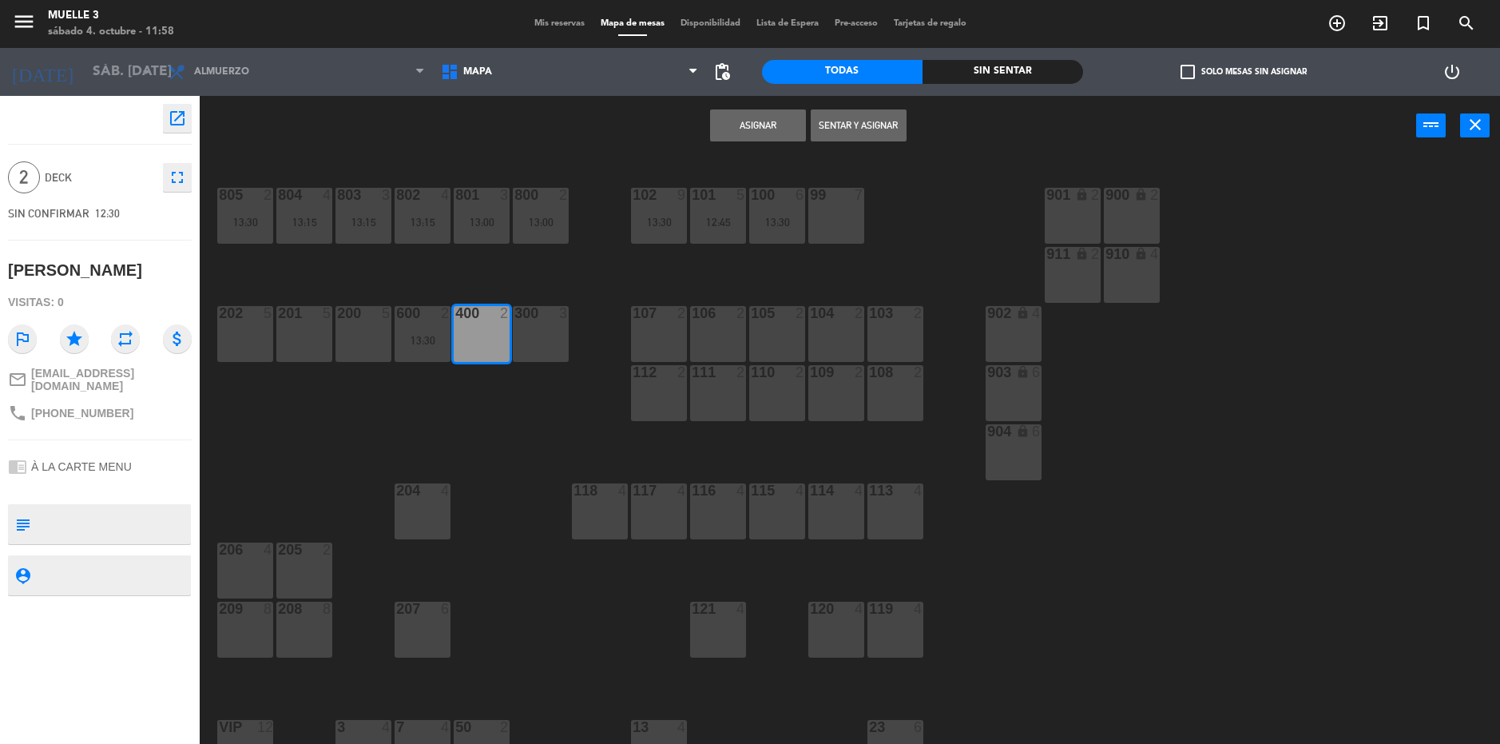
click at [769, 122] on button "Asignar" at bounding box center [758, 125] width 96 height 32
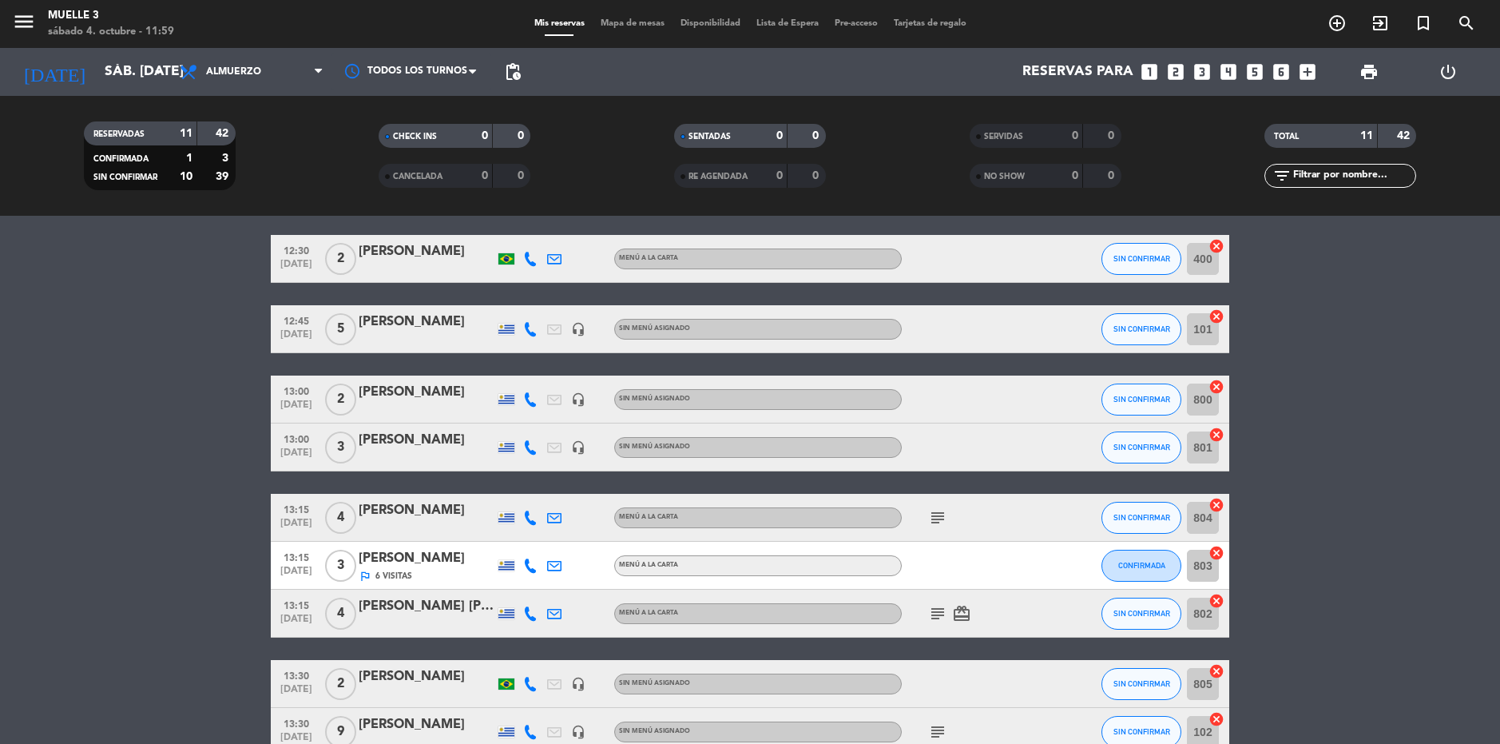
scroll to position [80, 0]
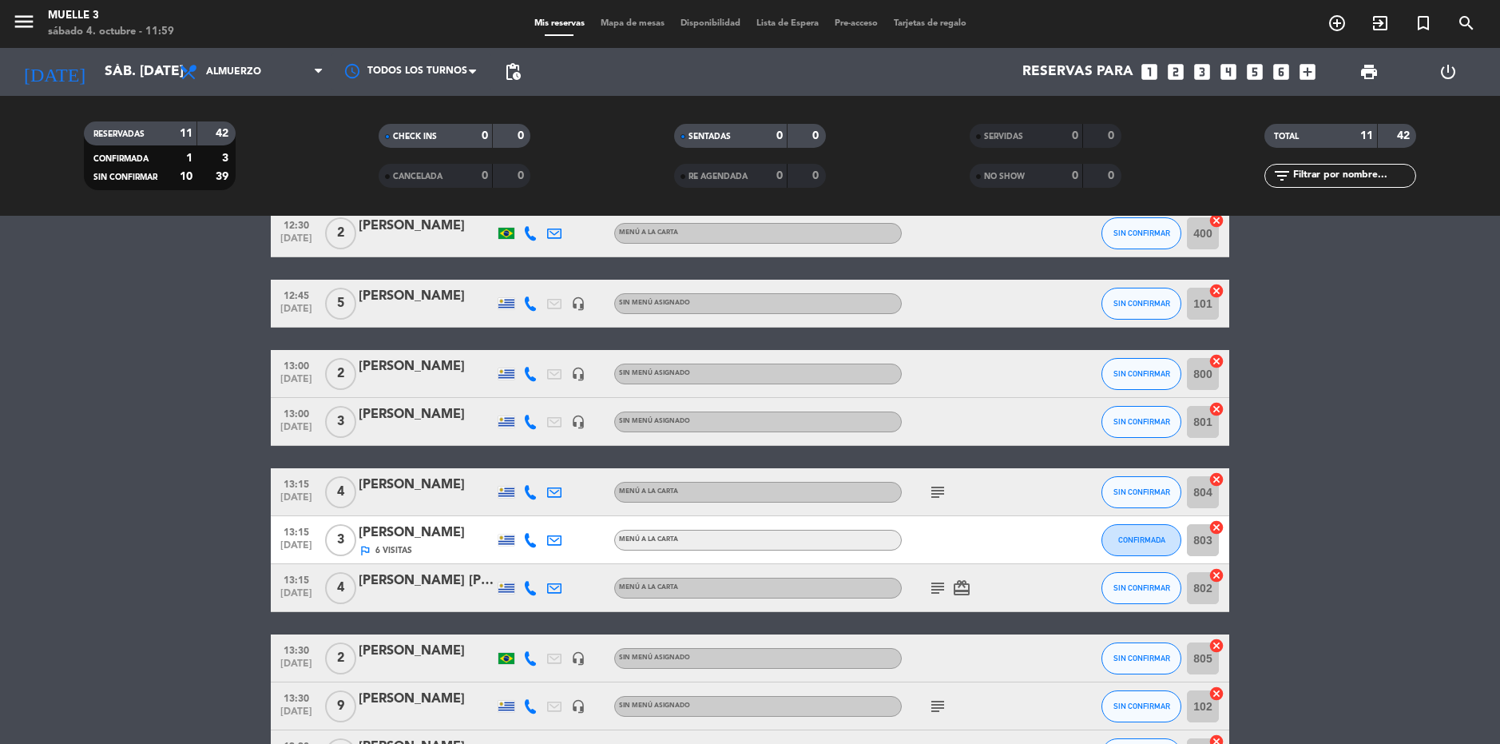
click at [1463, 457] on bookings-row "12:30 [DATE] 2 [PERSON_NAME] MENÚ A LA CARTA SIN CONFIRMAR 400 cancel 12:45 [DA…" at bounding box center [750, 517] width 1500 height 617
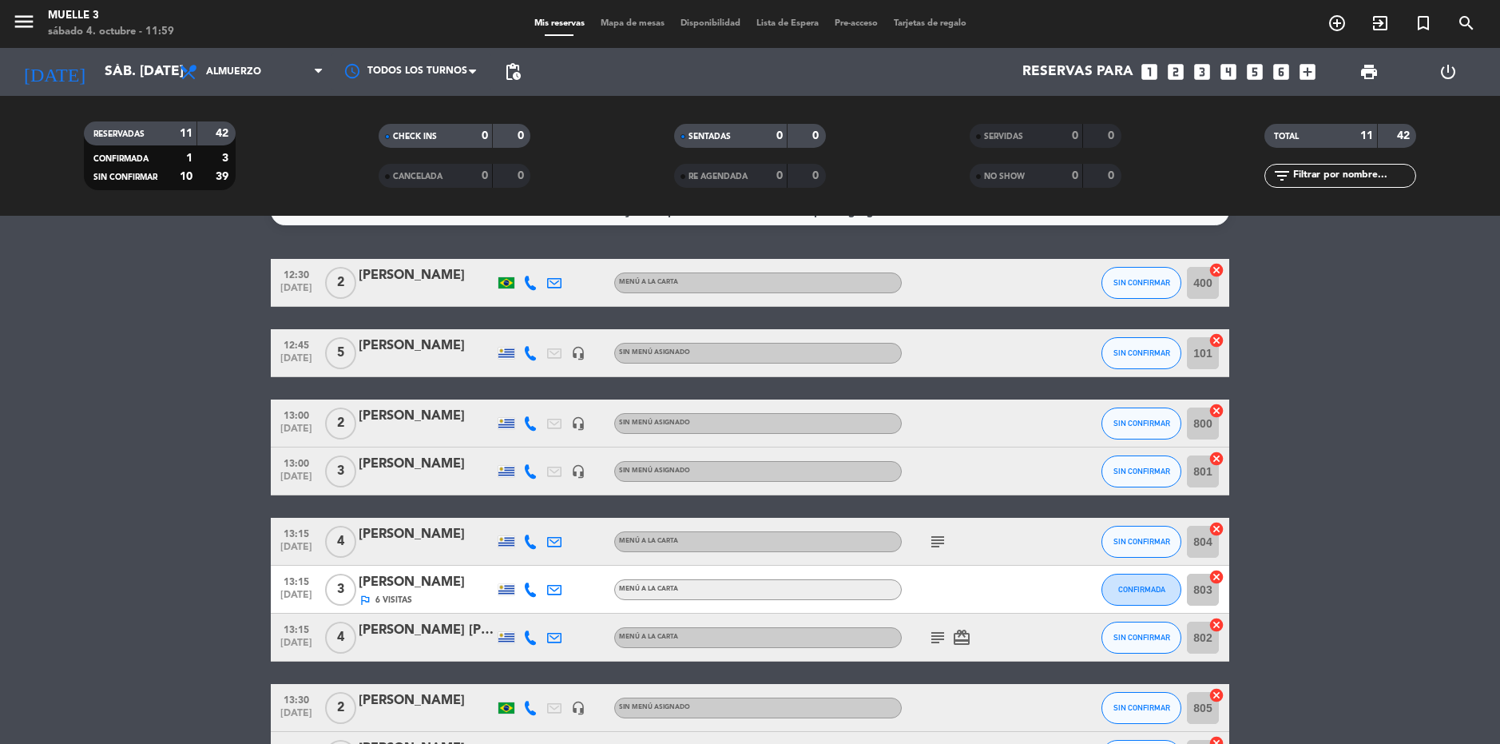
scroll to position [2, 0]
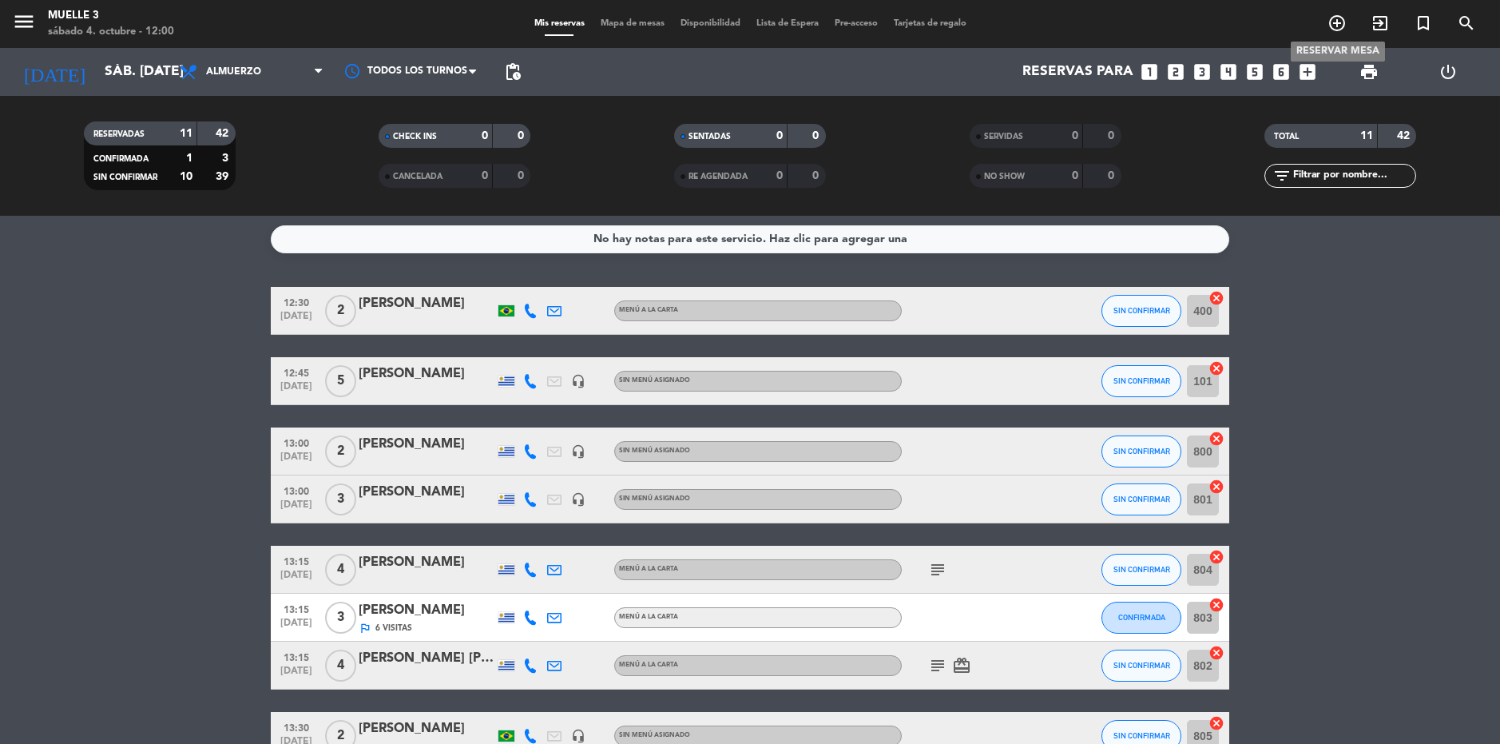
click at [1336, 27] on icon "add_circle_outline" at bounding box center [1337, 23] width 19 height 19
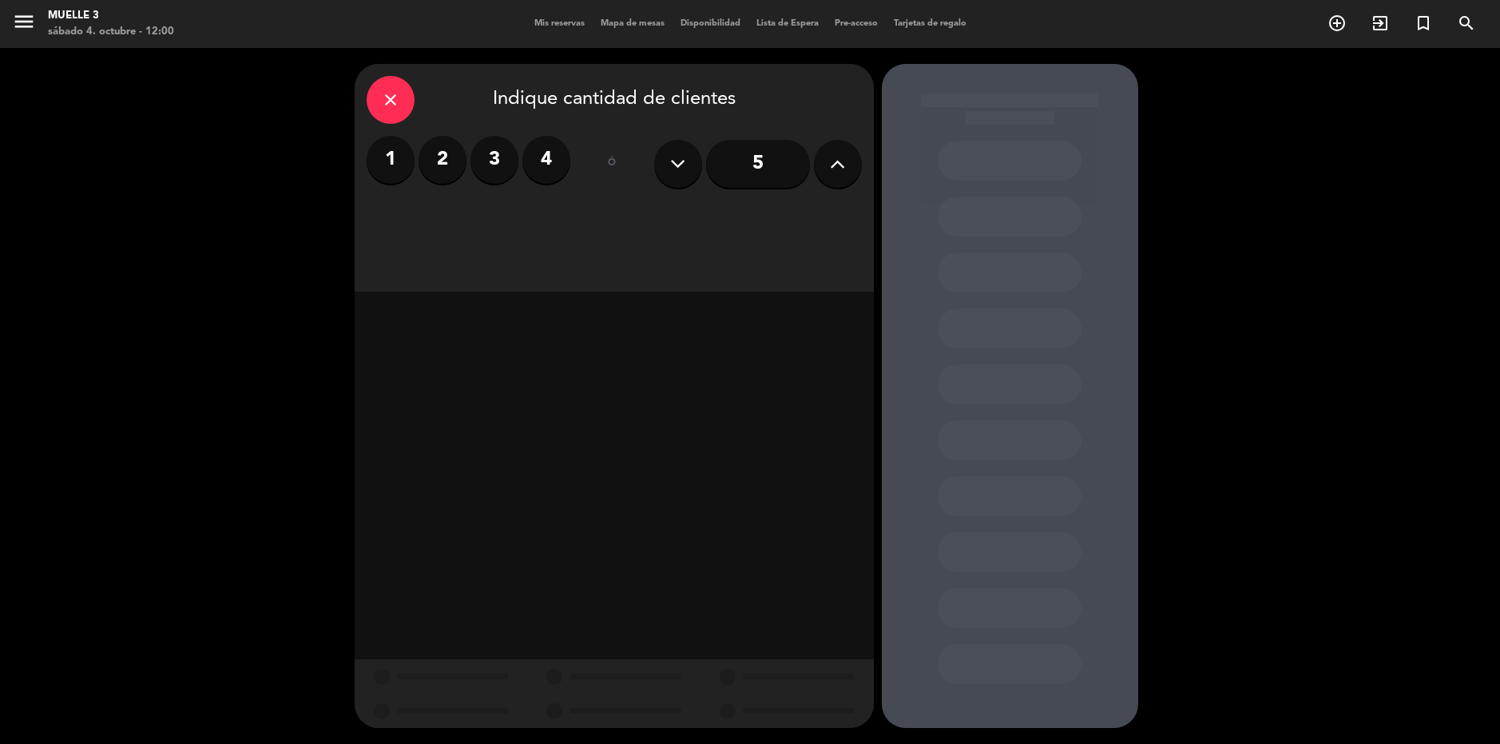
click at [431, 165] on label "2" at bounding box center [443, 160] width 48 height 48
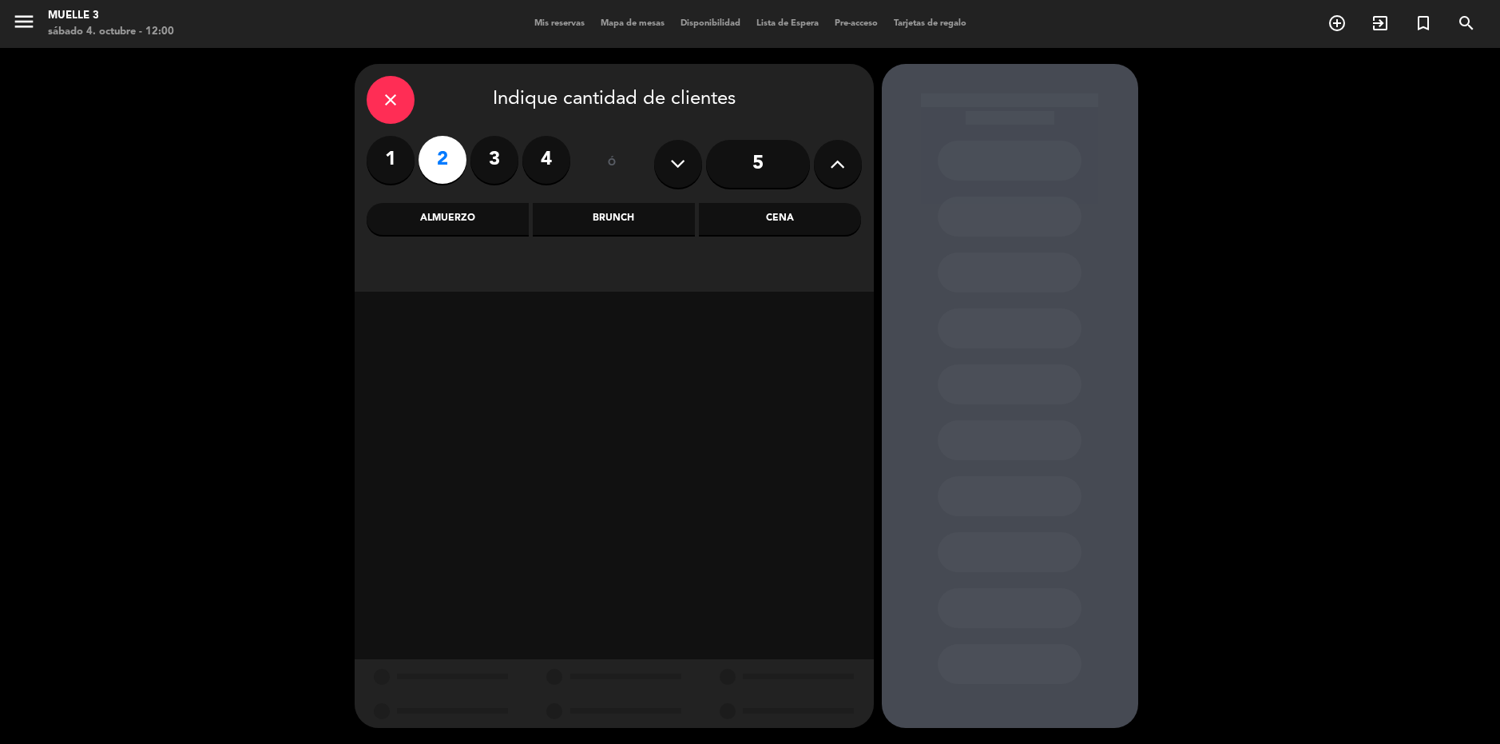
click at [452, 216] on div "Almuerzo" at bounding box center [448, 219] width 162 height 32
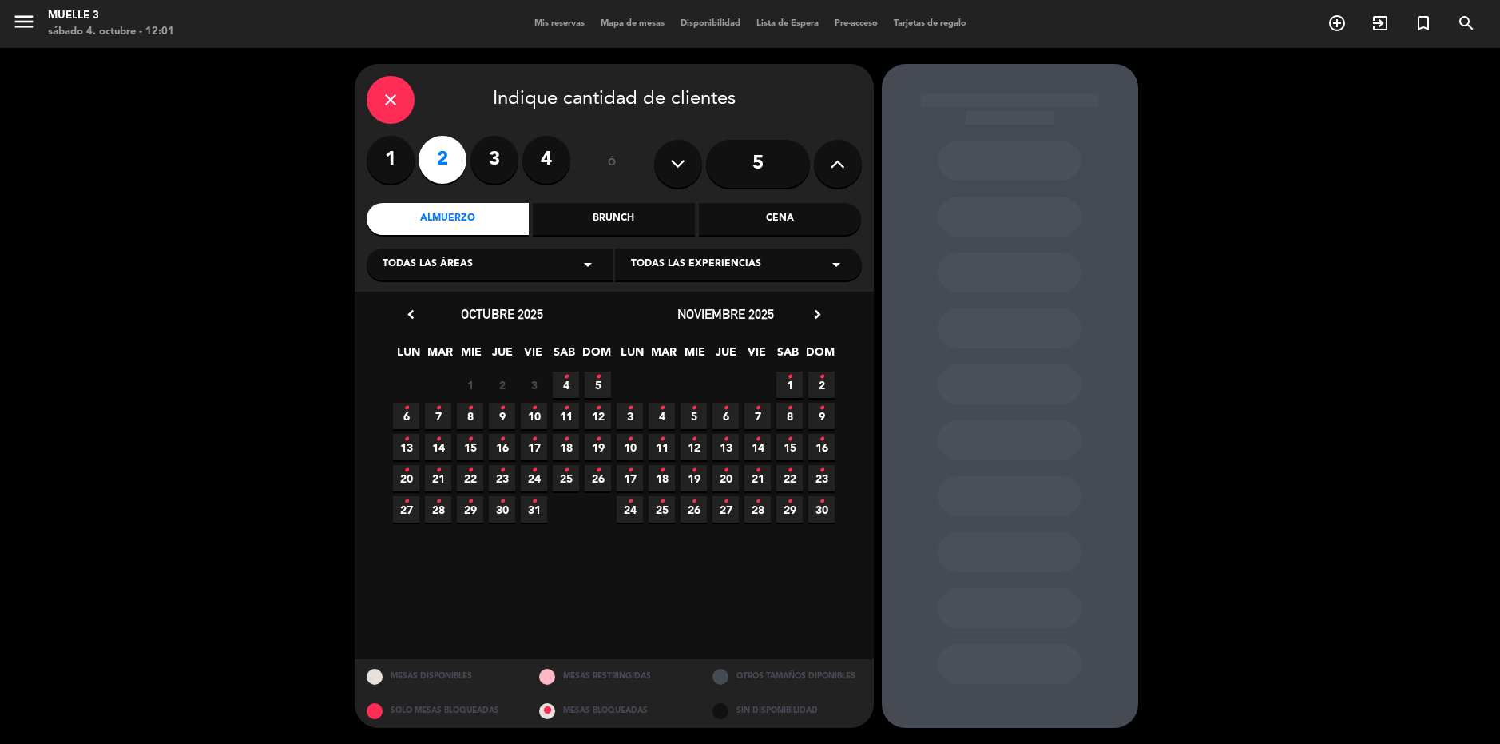
click at [559, 379] on span "4 •" at bounding box center [566, 384] width 26 height 26
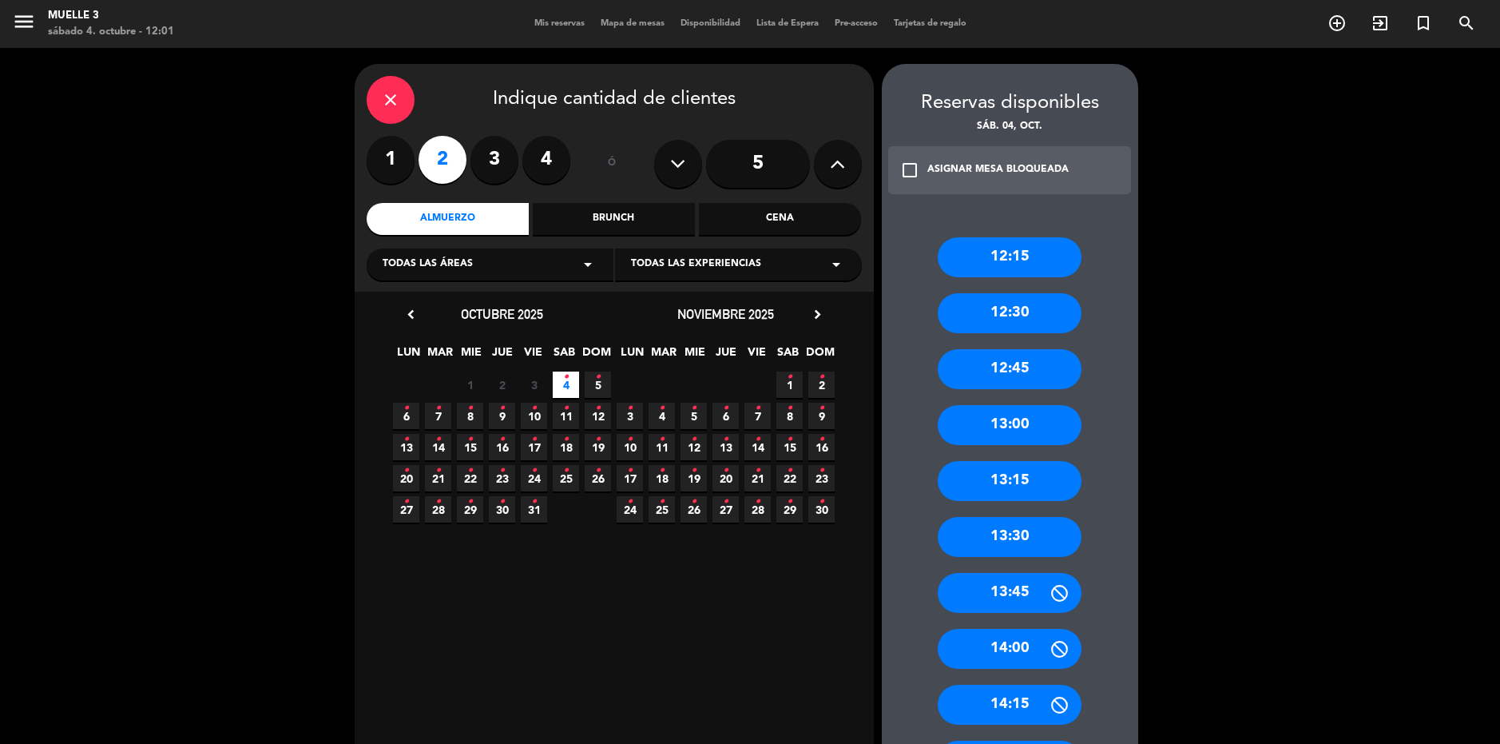
click at [1027, 534] on div "13:30" at bounding box center [1010, 537] width 144 height 40
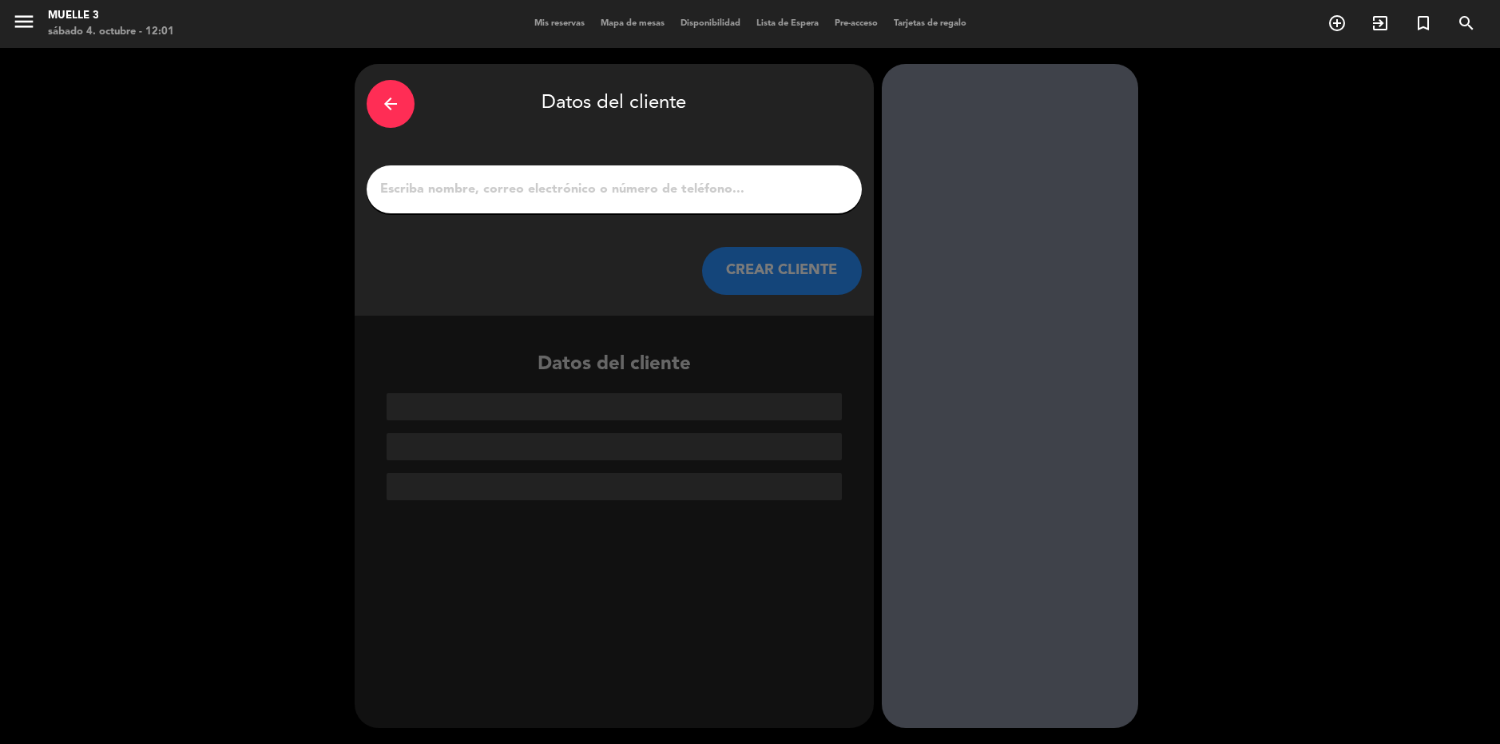
click at [535, 195] on input "1" at bounding box center [614, 189] width 471 height 22
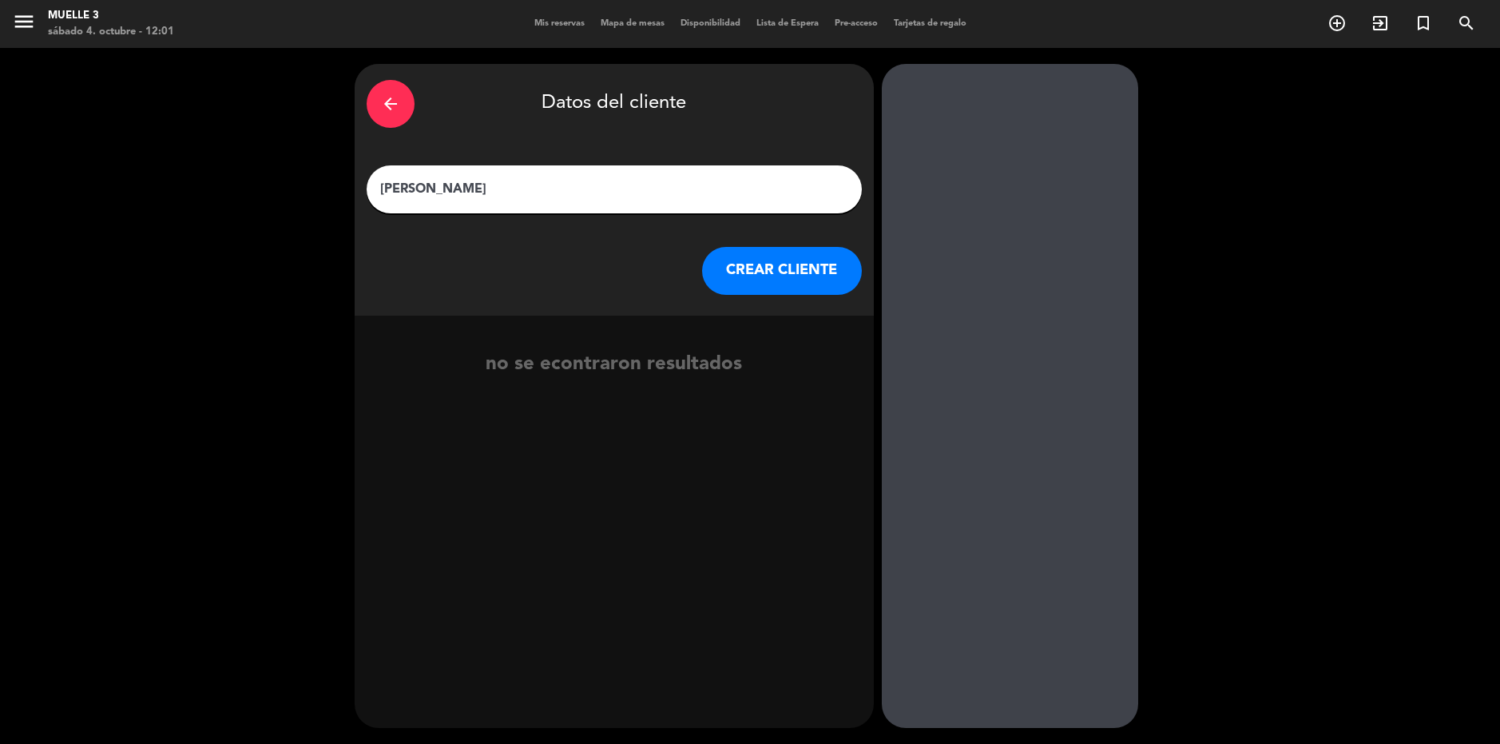
type input "[PERSON_NAME]"
click at [812, 266] on button "CREAR CLIENTE" at bounding box center [782, 271] width 160 height 48
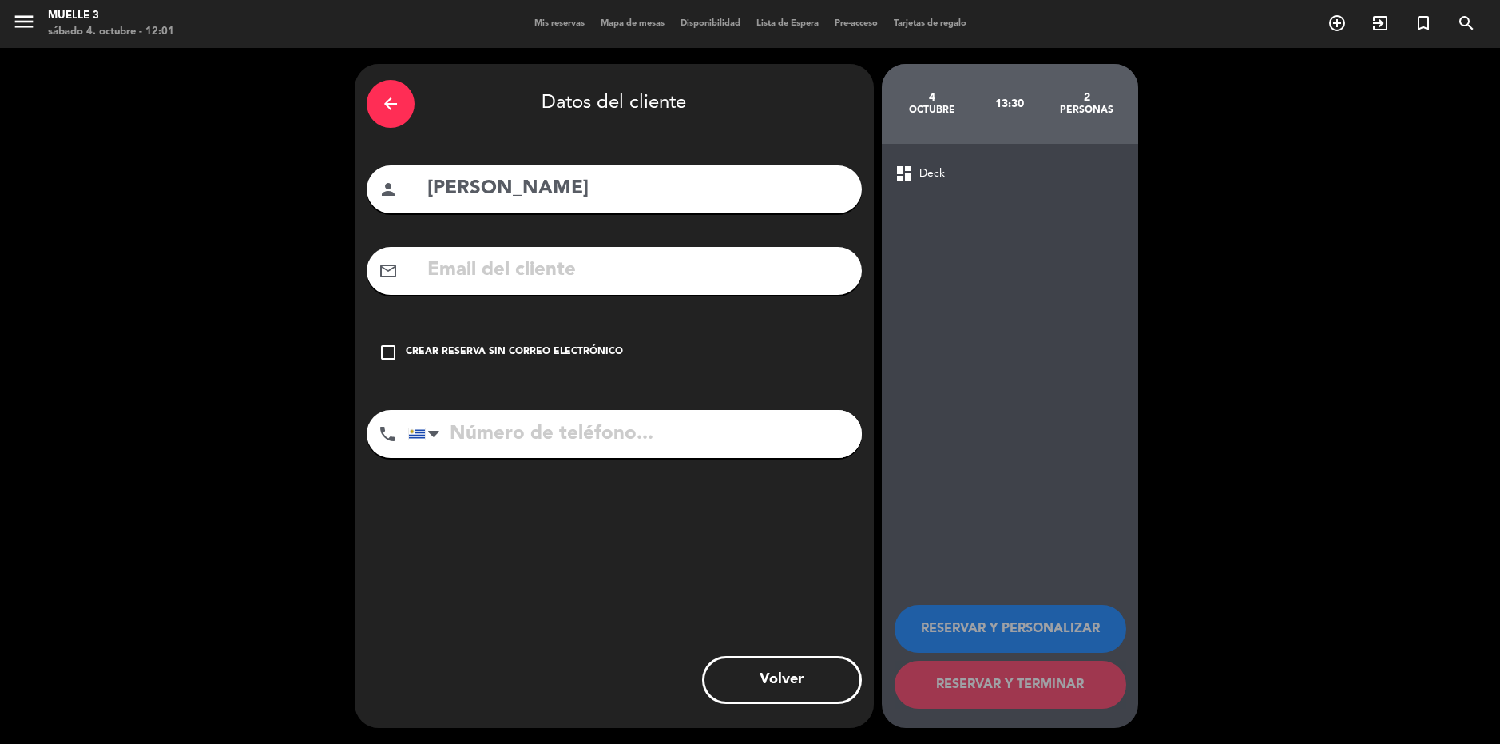
click at [390, 352] on icon "check_box_outline_blank" at bounding box center [388, 352] width 19 height 19
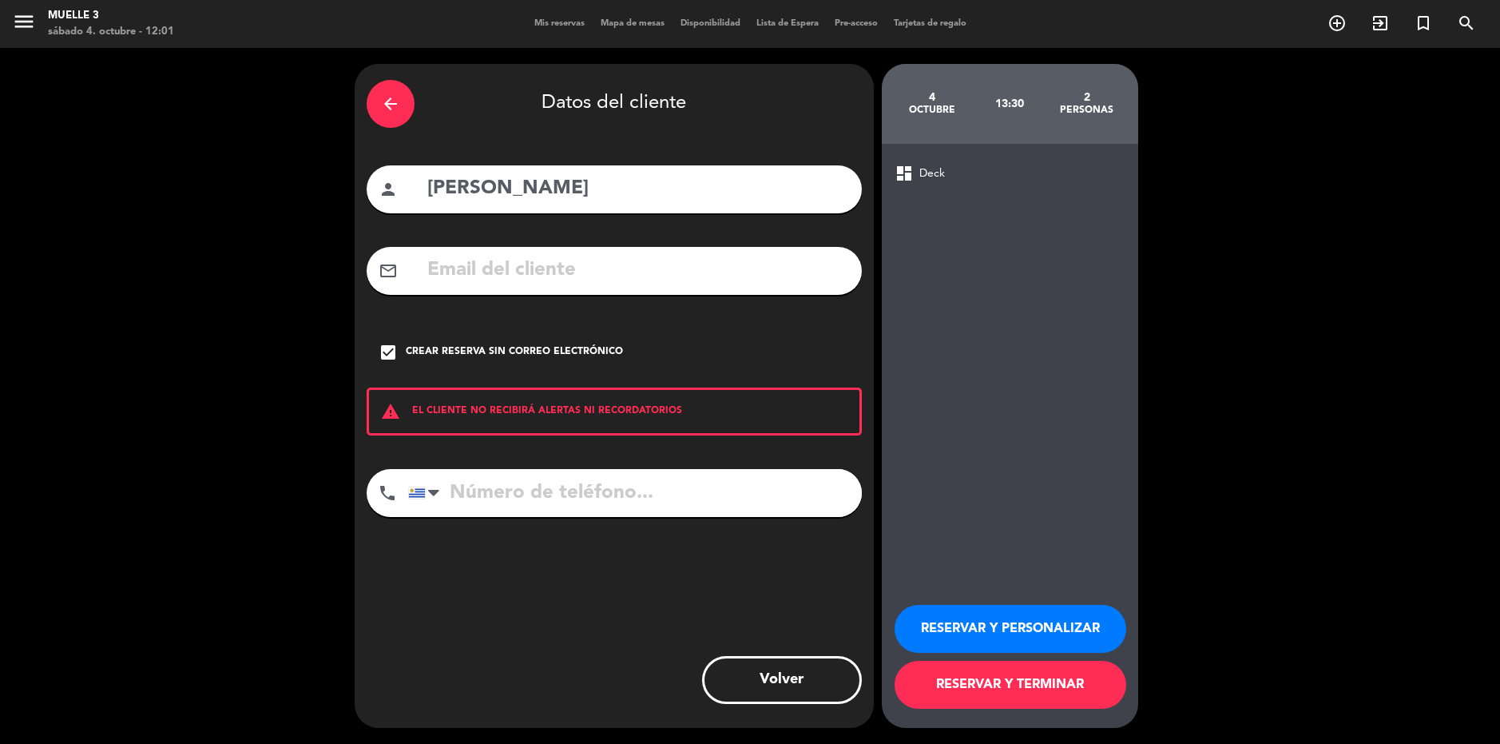
click at [526, 501] on input "tel" at bounding box center [635, 493] width 454 height 48
type input "097200232"
click at [1059, 684] on button "RESERVAR Y TERMINAR" at bounding box center [1011, 685] width 232 height 48
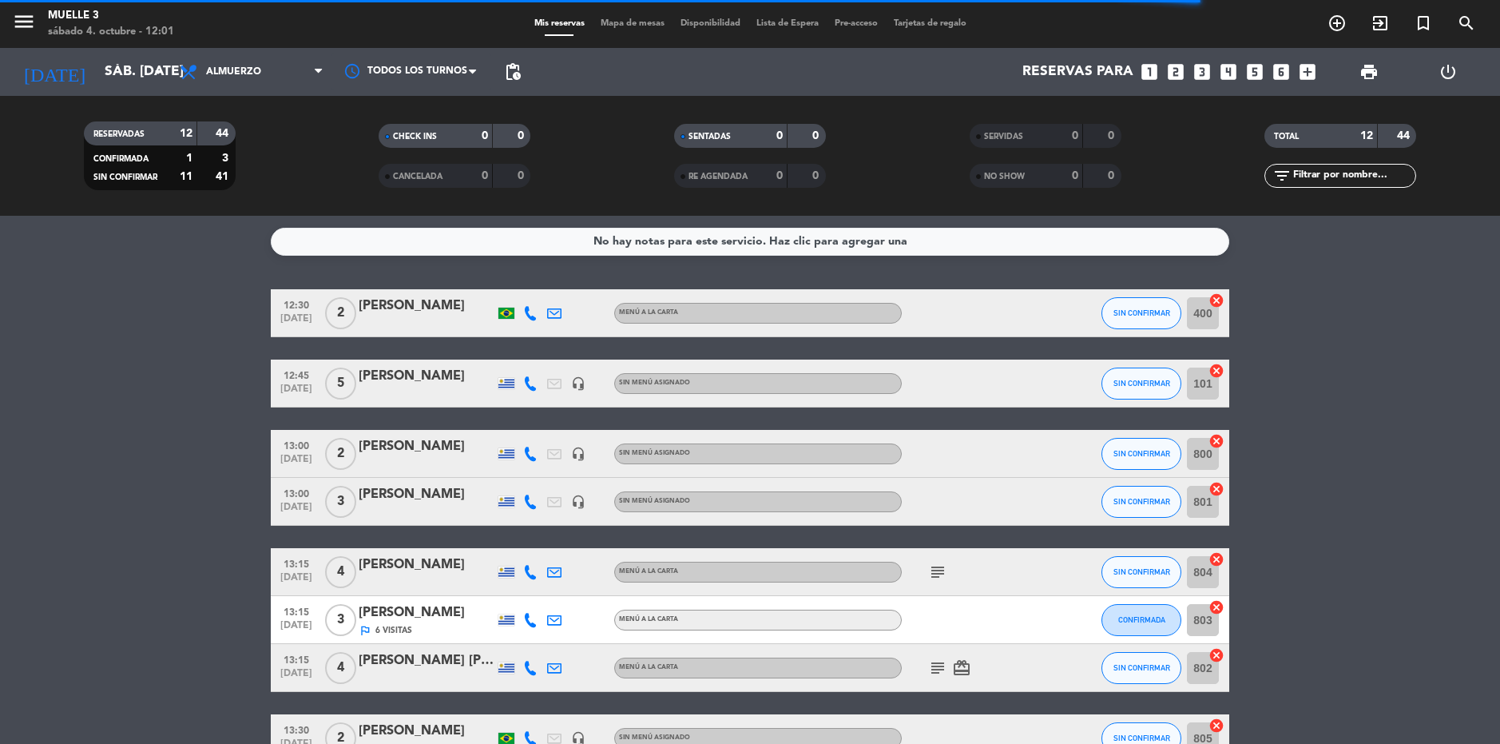
scroll to position [290, 0]
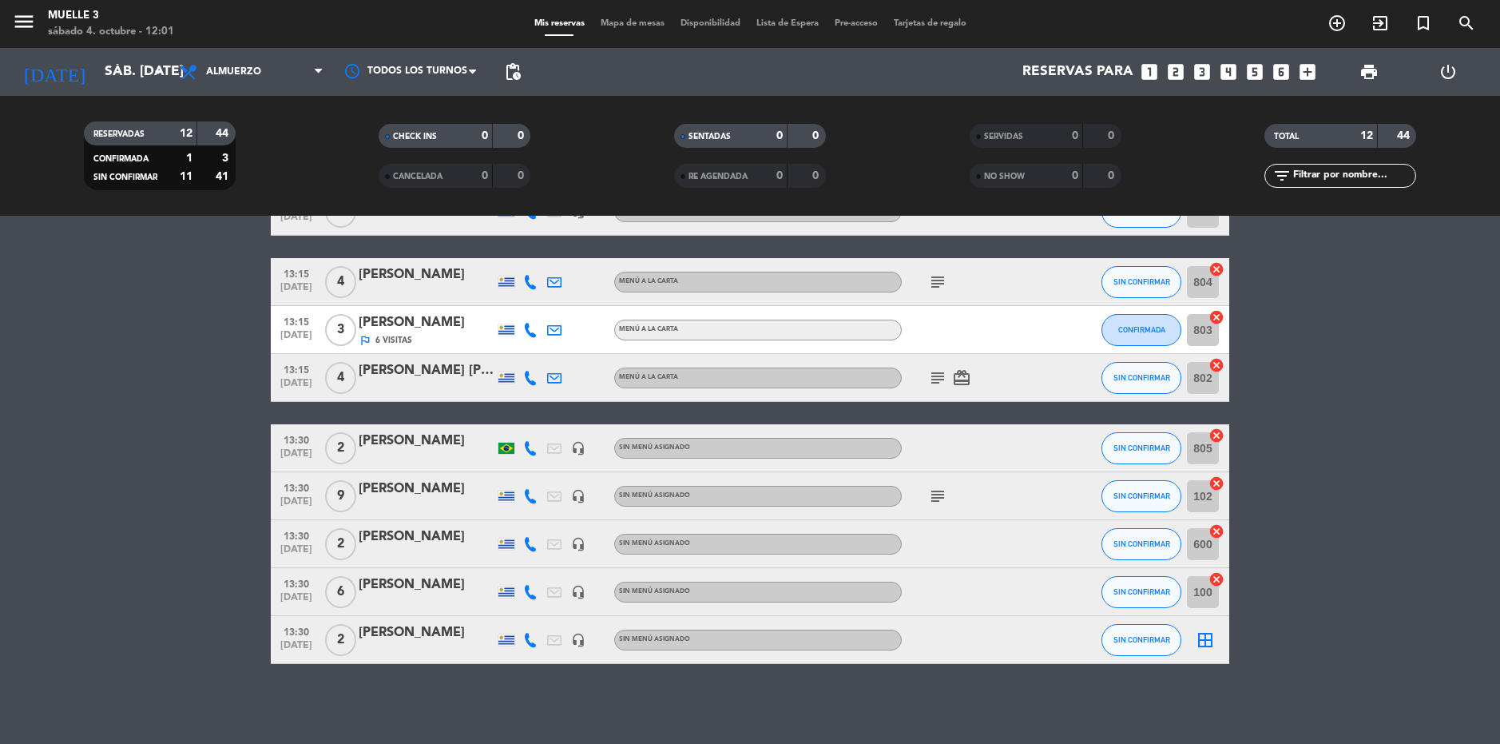
click at [1201, 642] on icon "border_all" at bounding box center [1205, 639] width 19 height 19
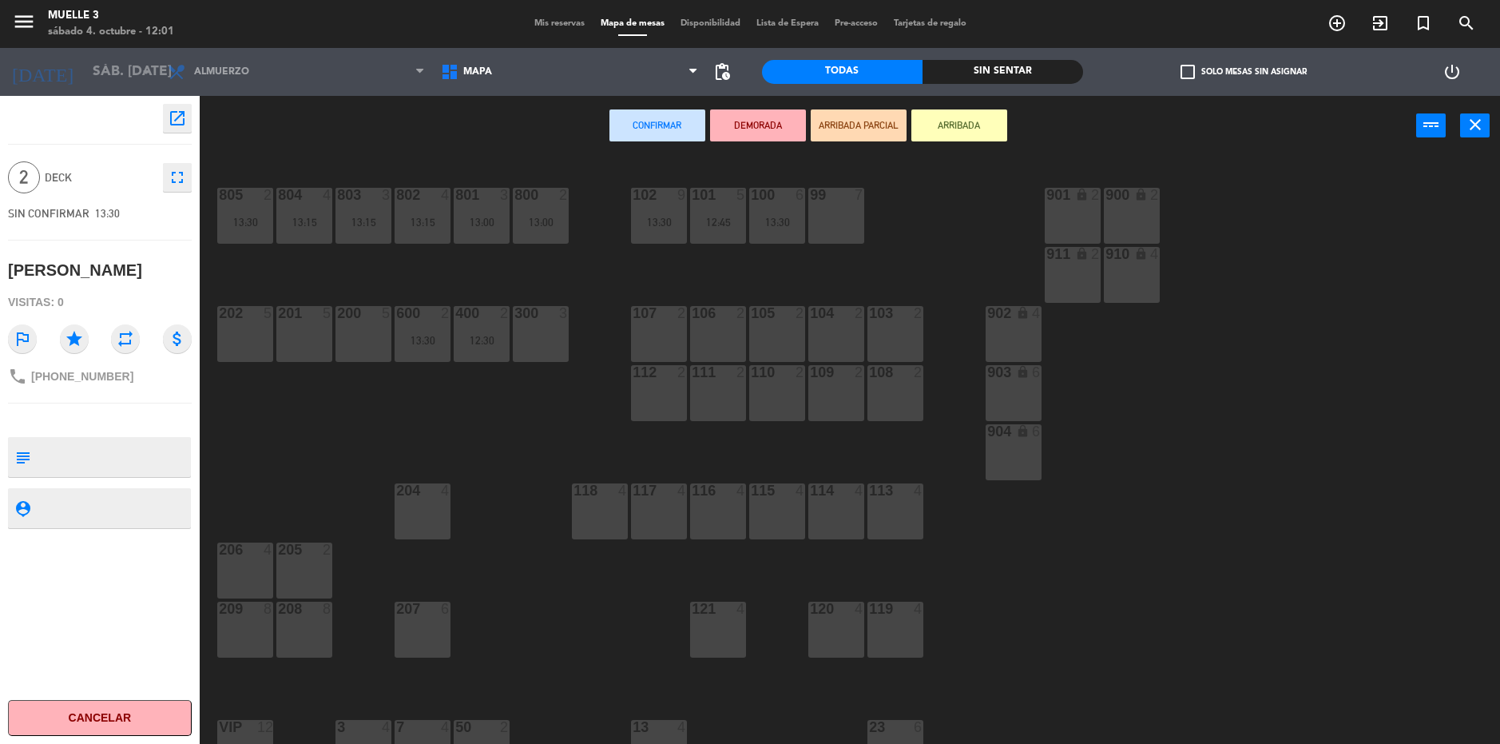
click at [534, 337] on div "300 3" at bounding box center [541, 334] width 56 height 56
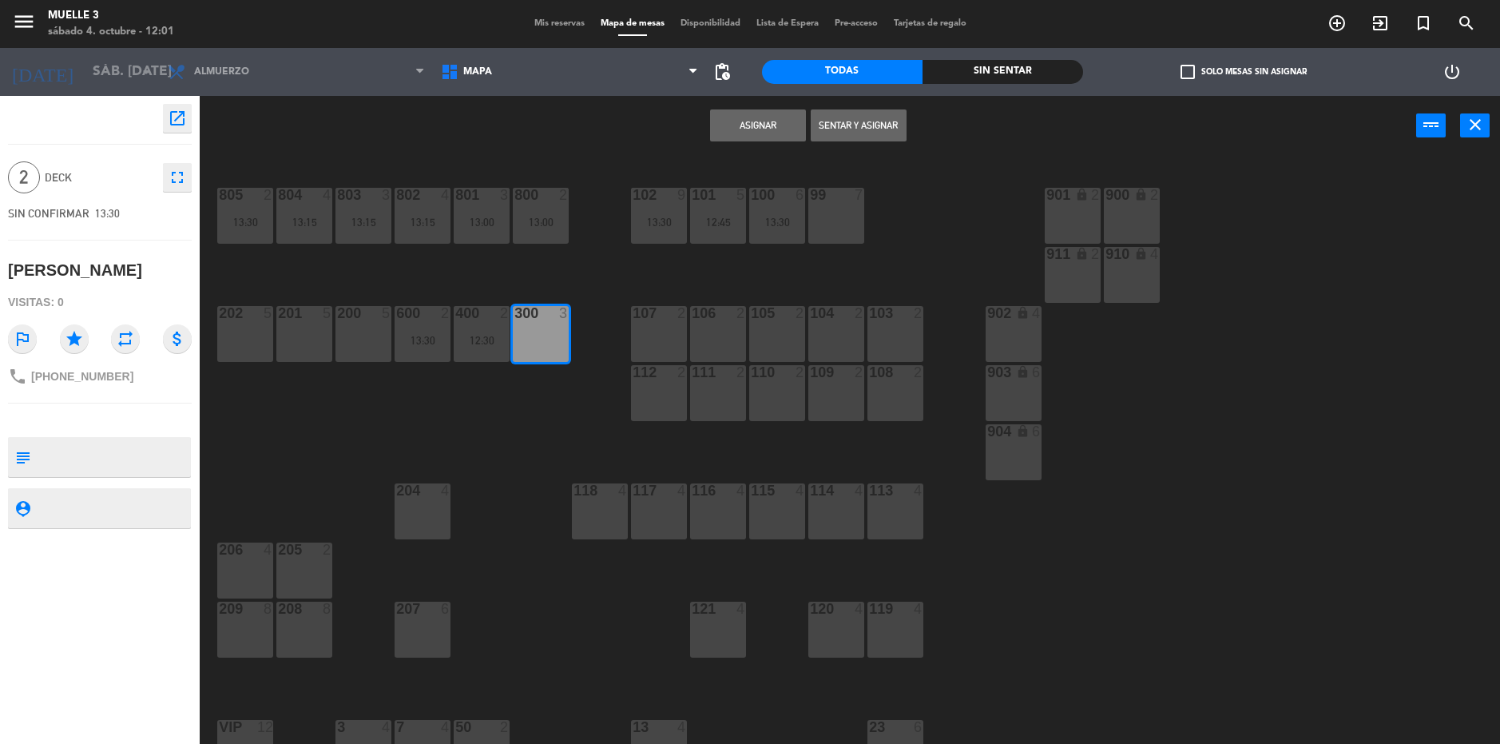
click at [780, 121] on button "Asignar" at bounding box center [758, 125] width 96 height 32
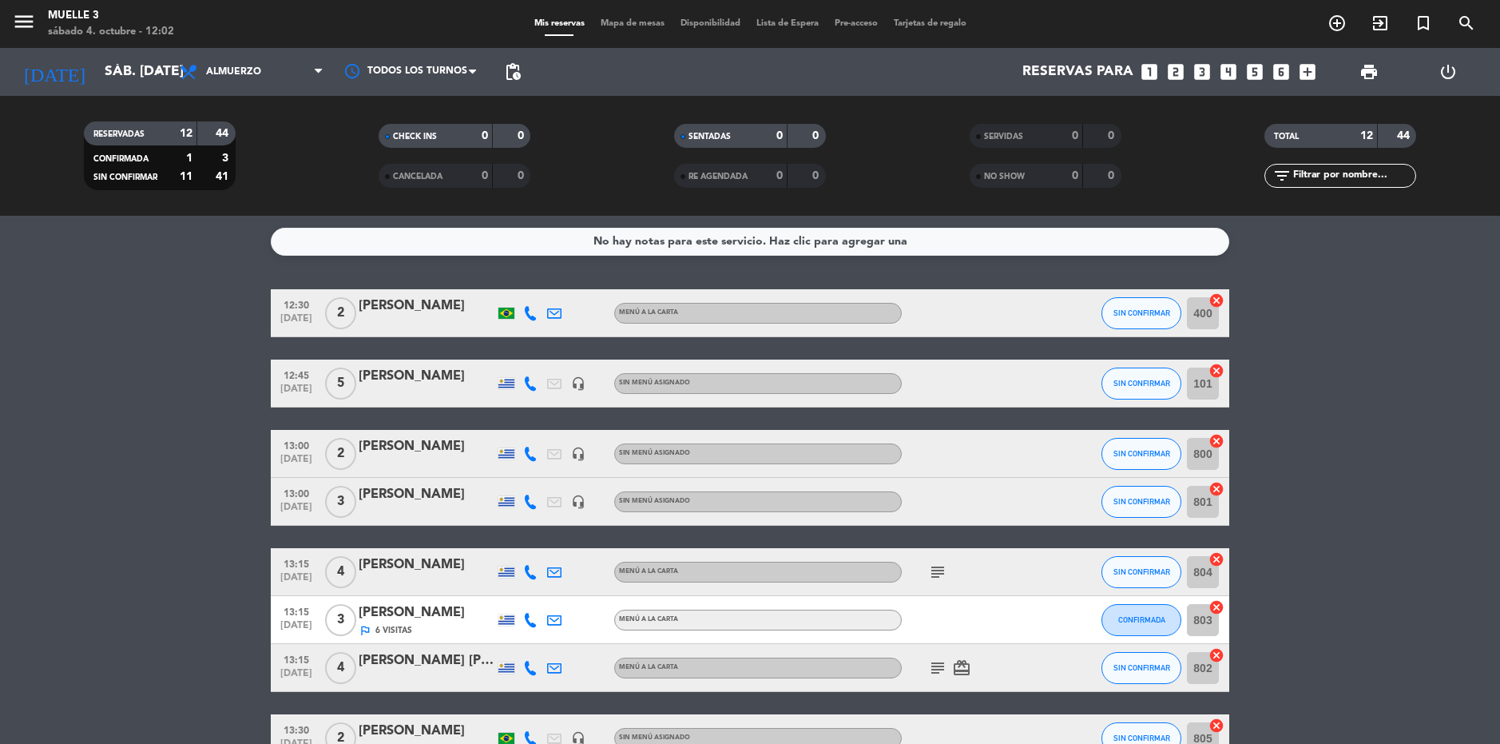
click at [938, 665] on icon "subject" at bounding box center [937, 667] width 19 height 19
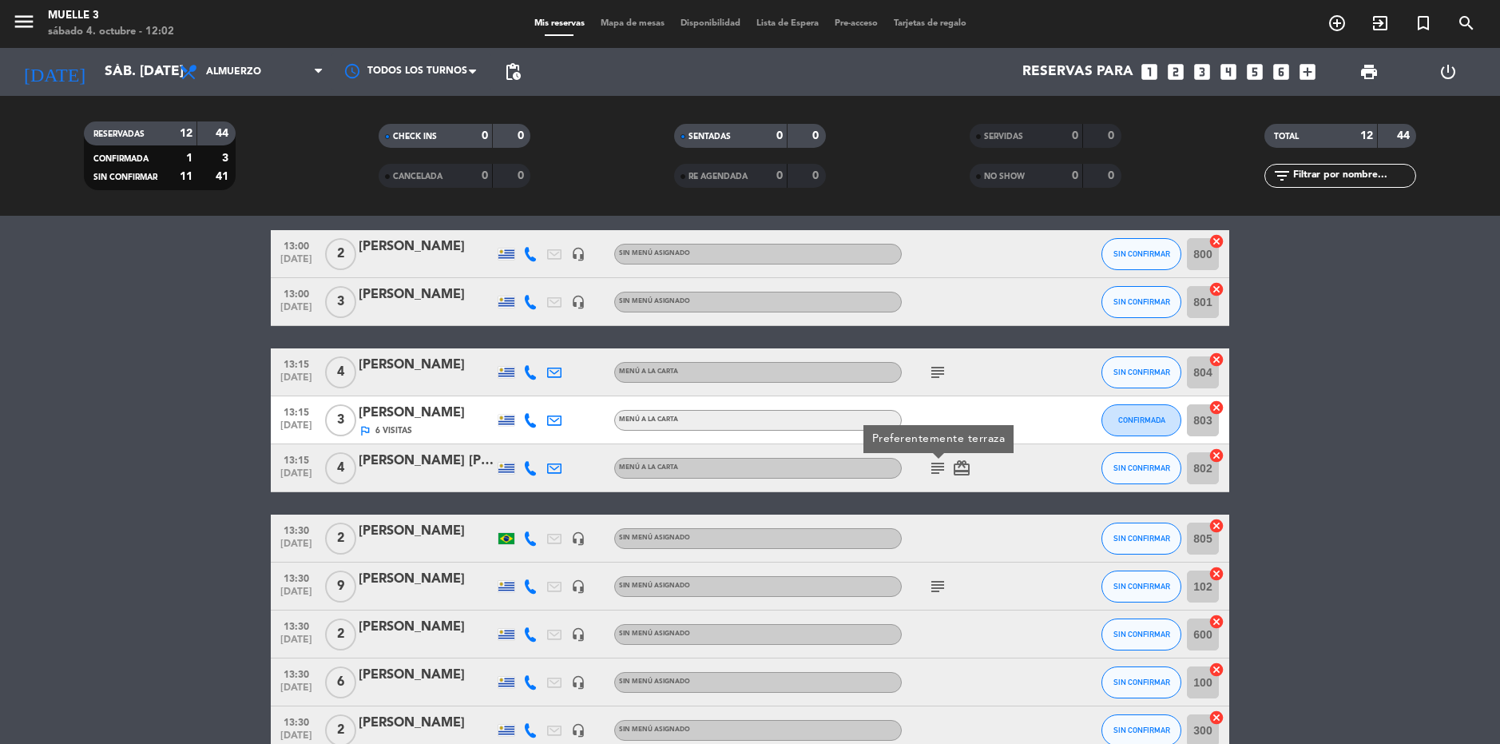
scroll to position [290, 0]
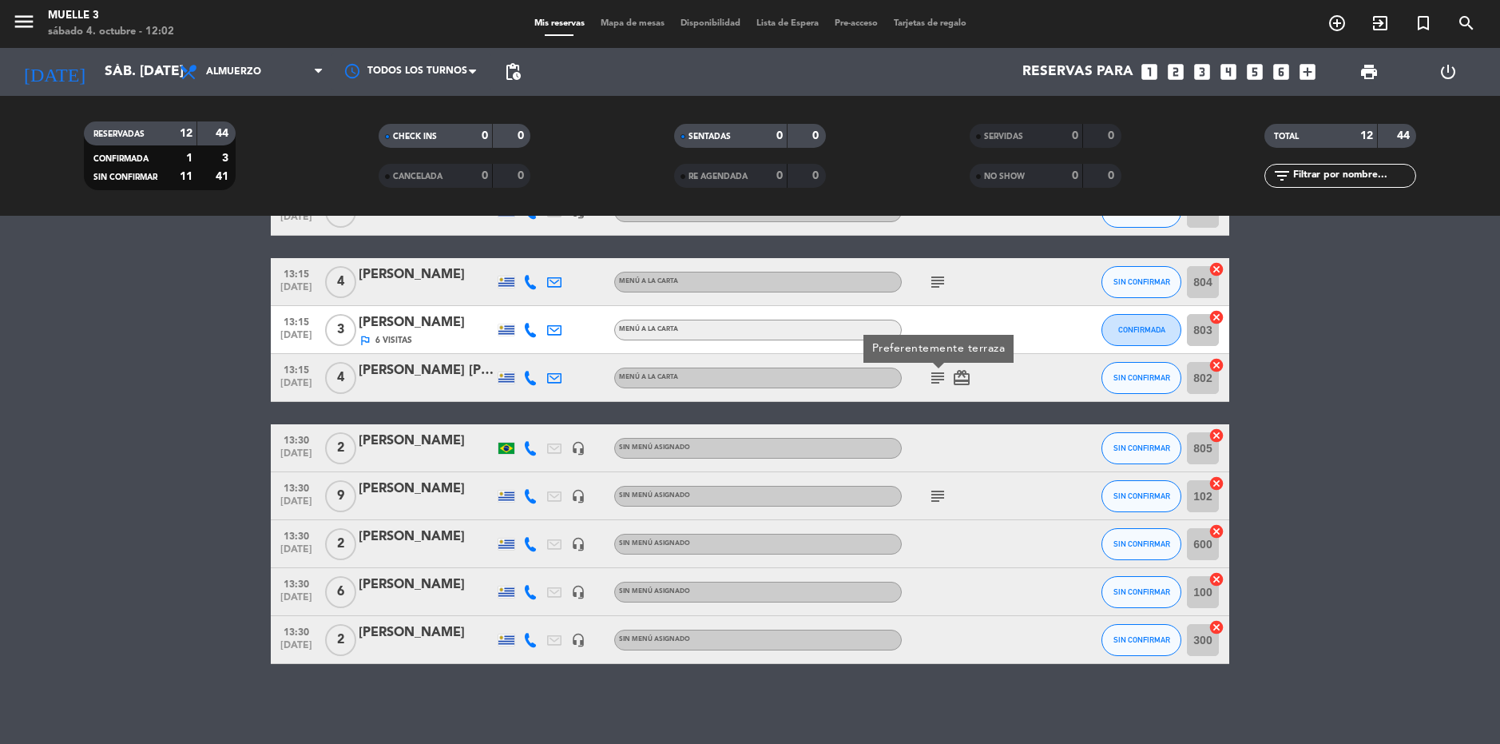
drag, startPoint x: 947, startPoint y: 496, endPoint x: 939, endPoint y: 494, distance: 8.3
click at [947, 496] on span "subject" at bounding box center [938, 496] width 24 height 19
click at [937, 494] on icon "subject" at bounding box center [937, 496] width 19 height 19
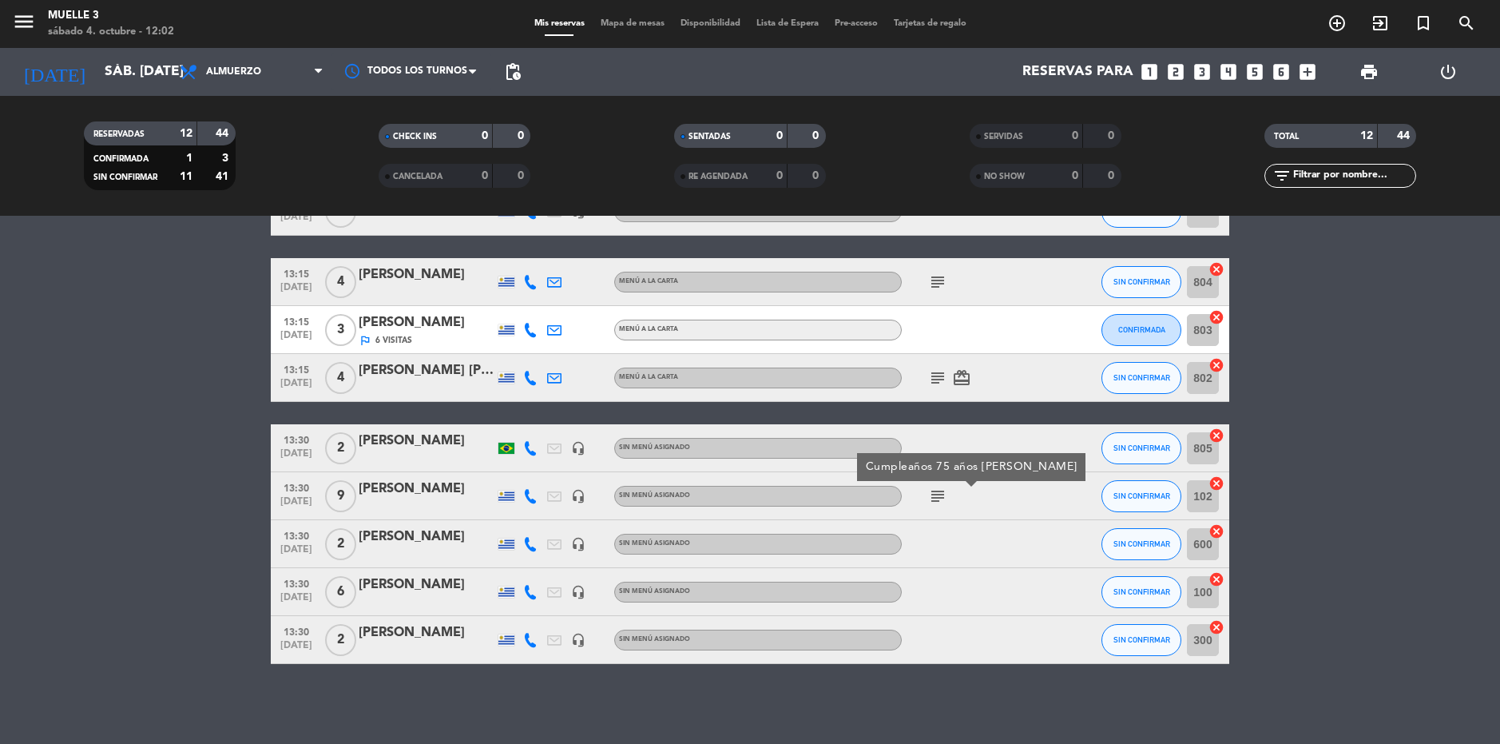
click at [1304, 526] on bookings-row "12:30 [DATE] 2 [PERSON_NAME] MENÚ A LA CARTA SIN CONFIRMAR 400 cancel 12:45 [DA…" at bounding box center [750, 331] width 1500 height 665
click at [1389, 514] on bookings-row "12:30 [DATE] 2 [PERSON_NAME] MENÚ A LA CARTA SIN CONFIRMAR 400 cancel 12:45 [DA…" at bounding box center [750, 331] width 1500 height 665
click at [933, 498] on icon "subject" at bounding box center [937, 496] width 19 height 19
click at [1435, 542] on bookings-row "12:30 [DATE] 2 [PERSON_NAME] MENÚ A LA CARTA SIN CONFIRMAR 400 cancel 12:45 [DA…" at bounding box center [750, 331] width 1500 height 665
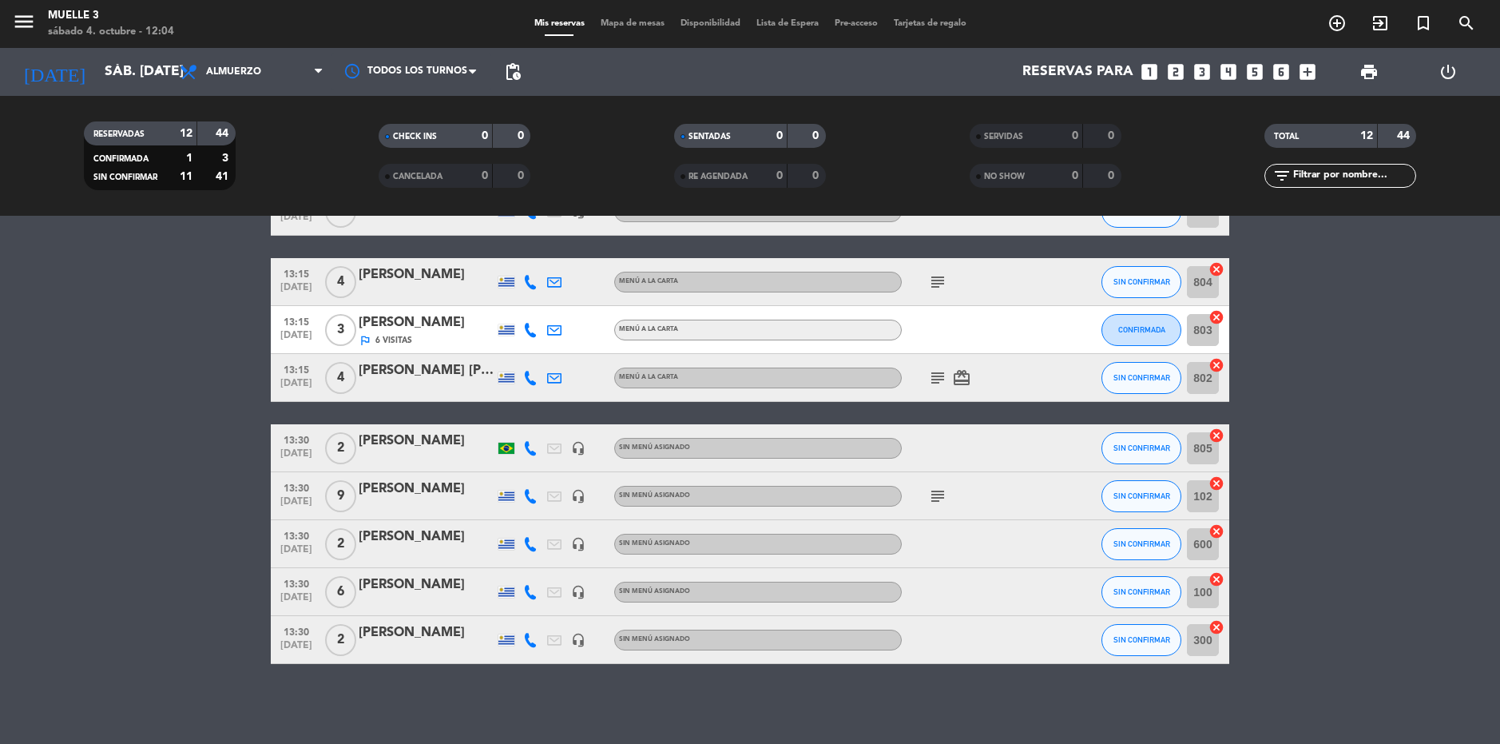
click at [621, 19] on span "Mapa de mesas" at bounding box center [633, 23] width 80 height 9
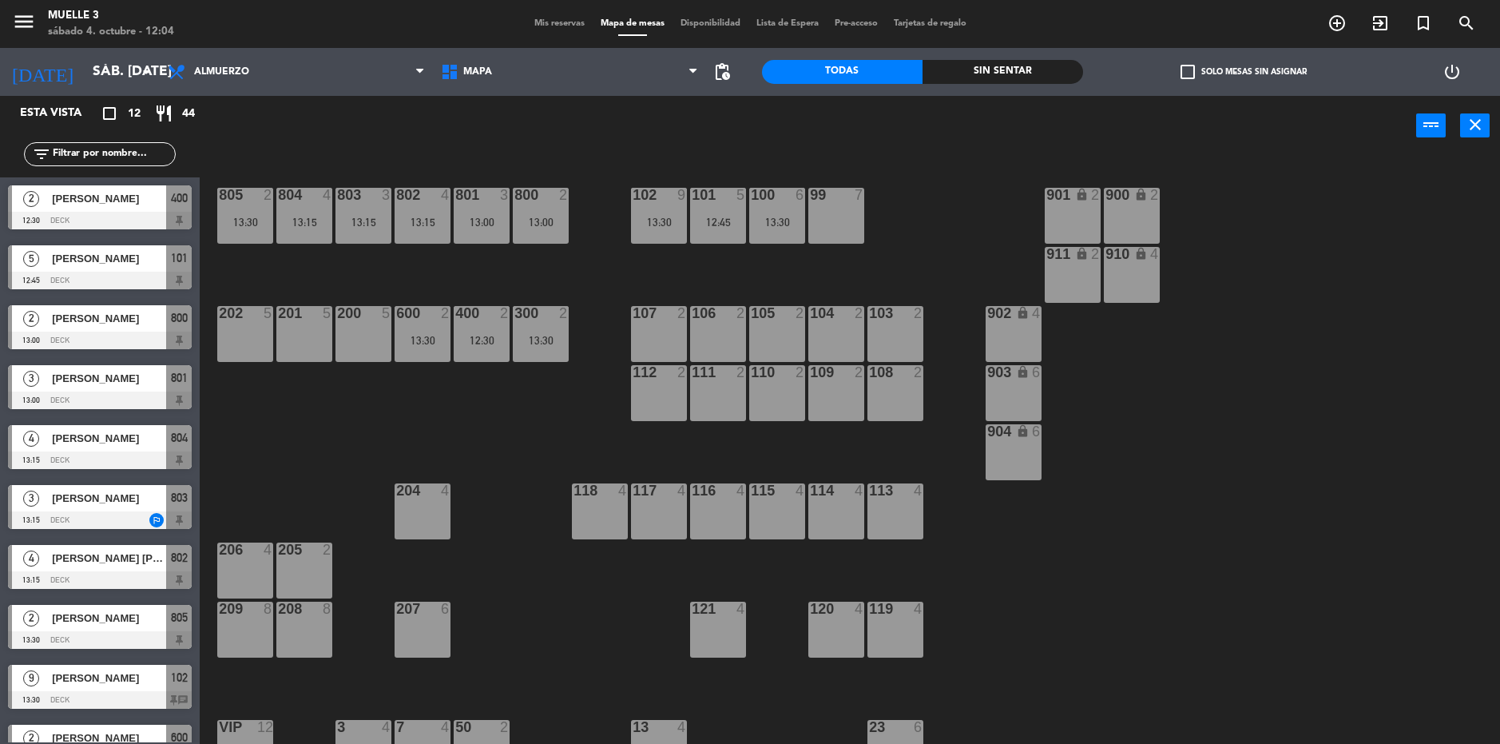
click at [540, 25] on span "Mis reservas" at bounding box center [559, 23] width 66 height 9
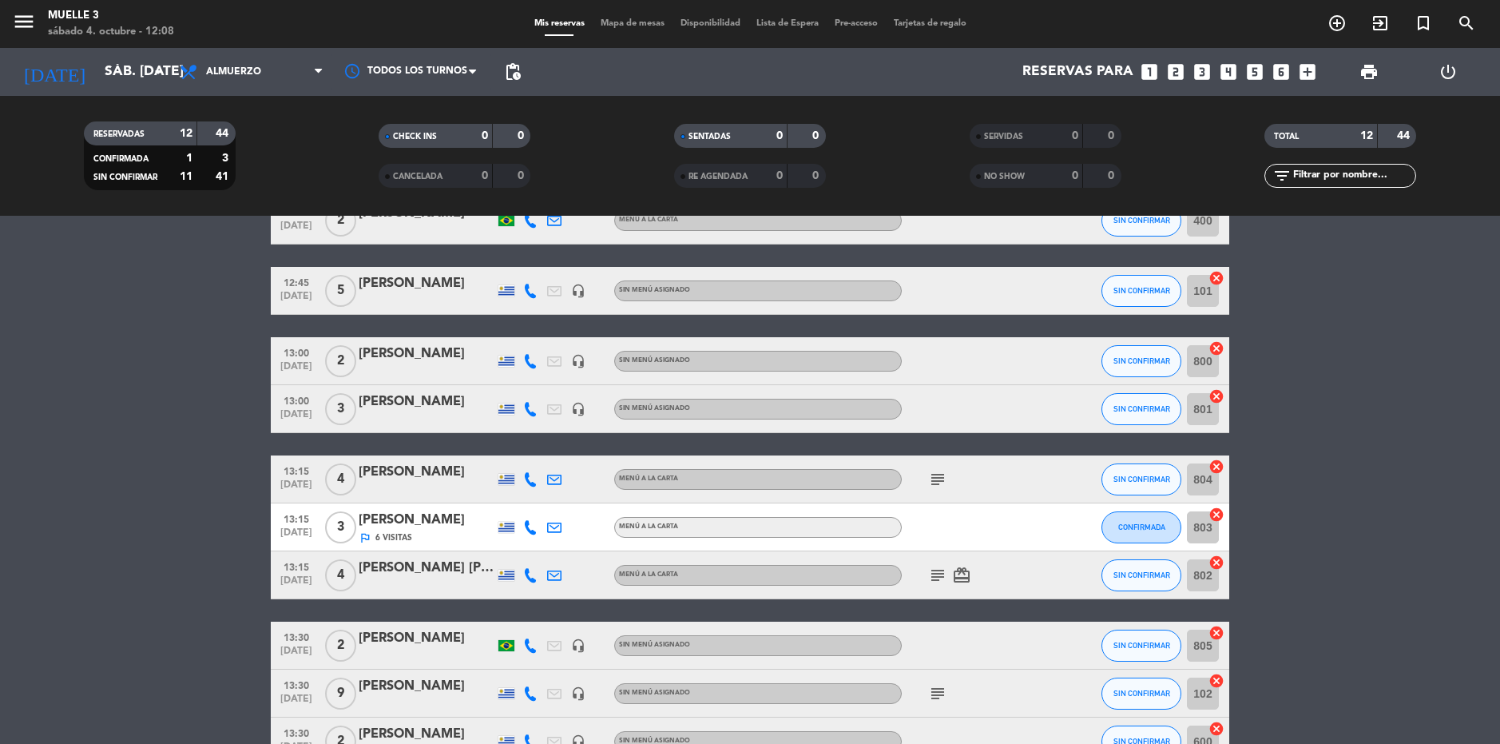
scroll to position [240, 0]
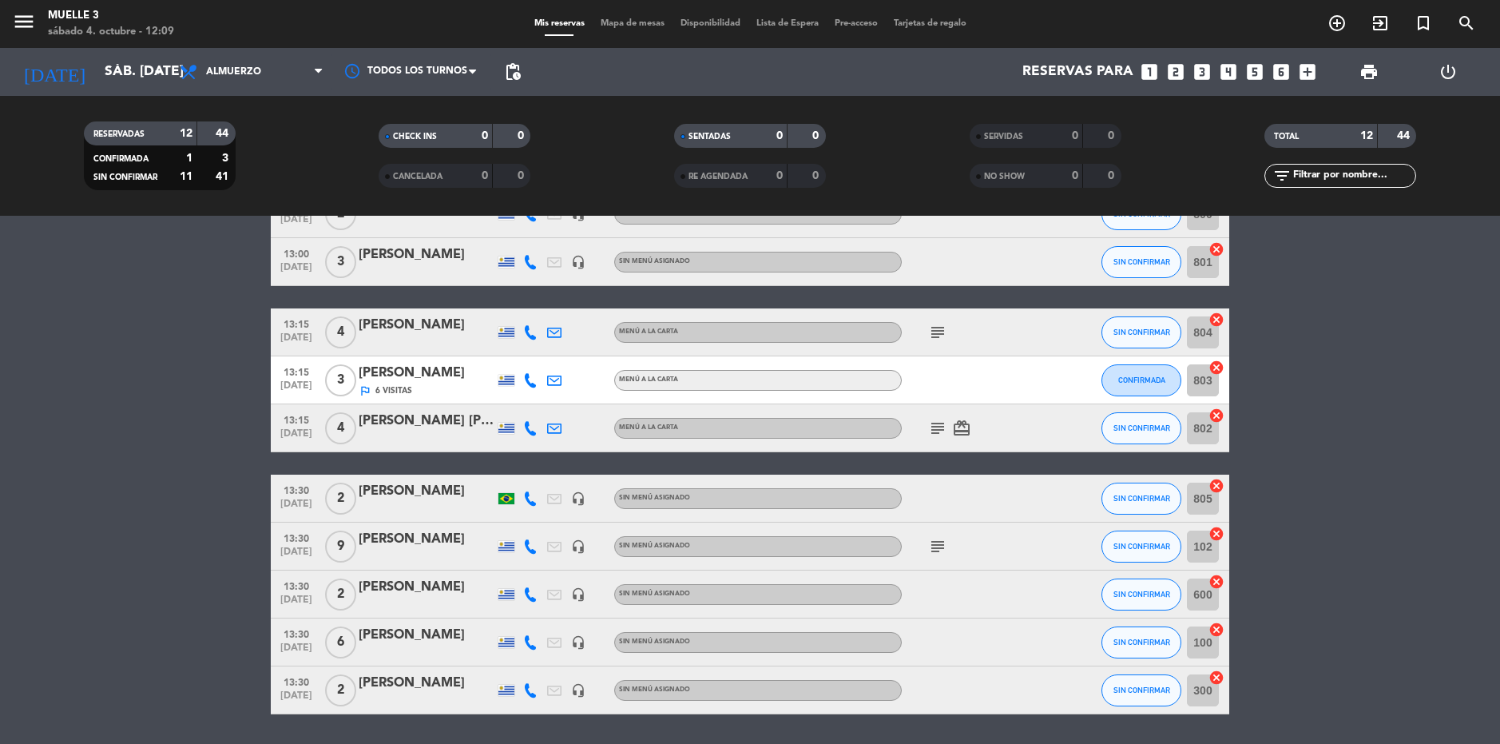
click at [1313, 613] on bookings-row "12:30 [DATE] 2 [PERSON_NAME] MENÚ A LA CARTA SIN CONFIRMAR 400 cancel 12:45 [DA…" at bounding box center [750, 382] width 1500 height 665
click at [605, 32] on div "menu Muelle 3 sábado 4. octubre - 12:09 Mis reservas Mapa de mesas Disponibilid…" at bounding box center [750, 24] width 1500 height 48
click at [612, 23] on span "Mapa de mesas" at bounding box center [633, 23] width 80 height 9
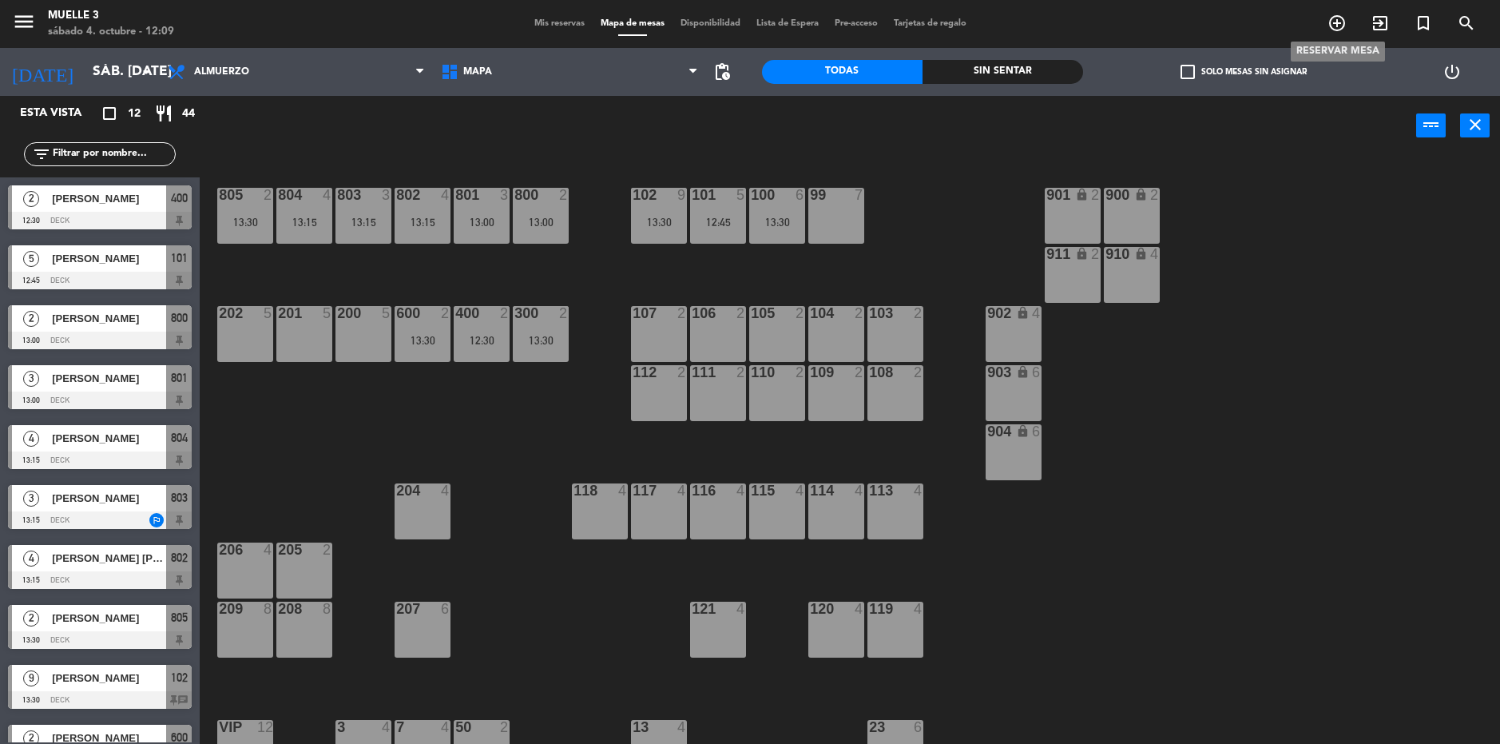
click at [1334, 17] on icon "add_circle_outline" at bounding box center [1337, 23] width 19 height 19
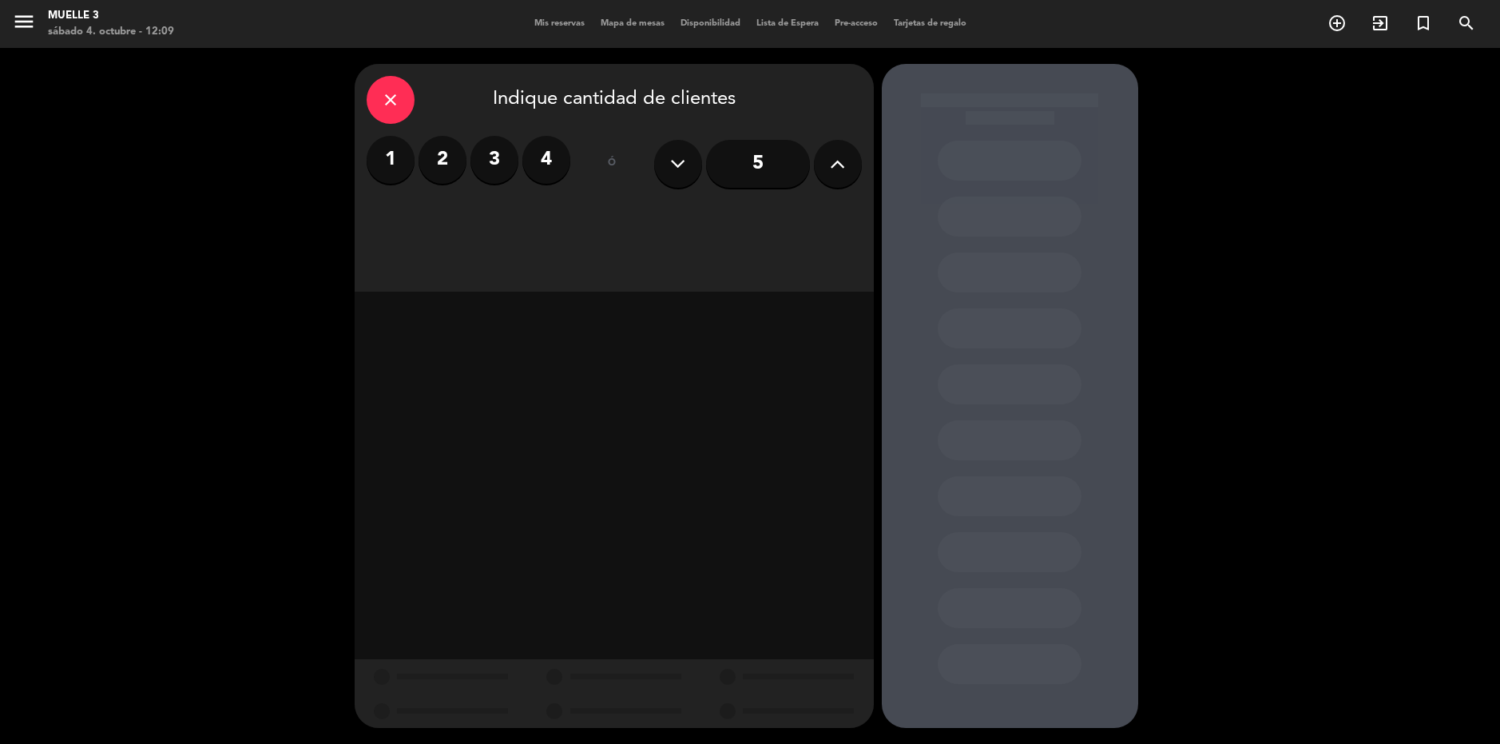
click at [489, 153] on label "3" at bounding box center [495, 160] width 48 height 48
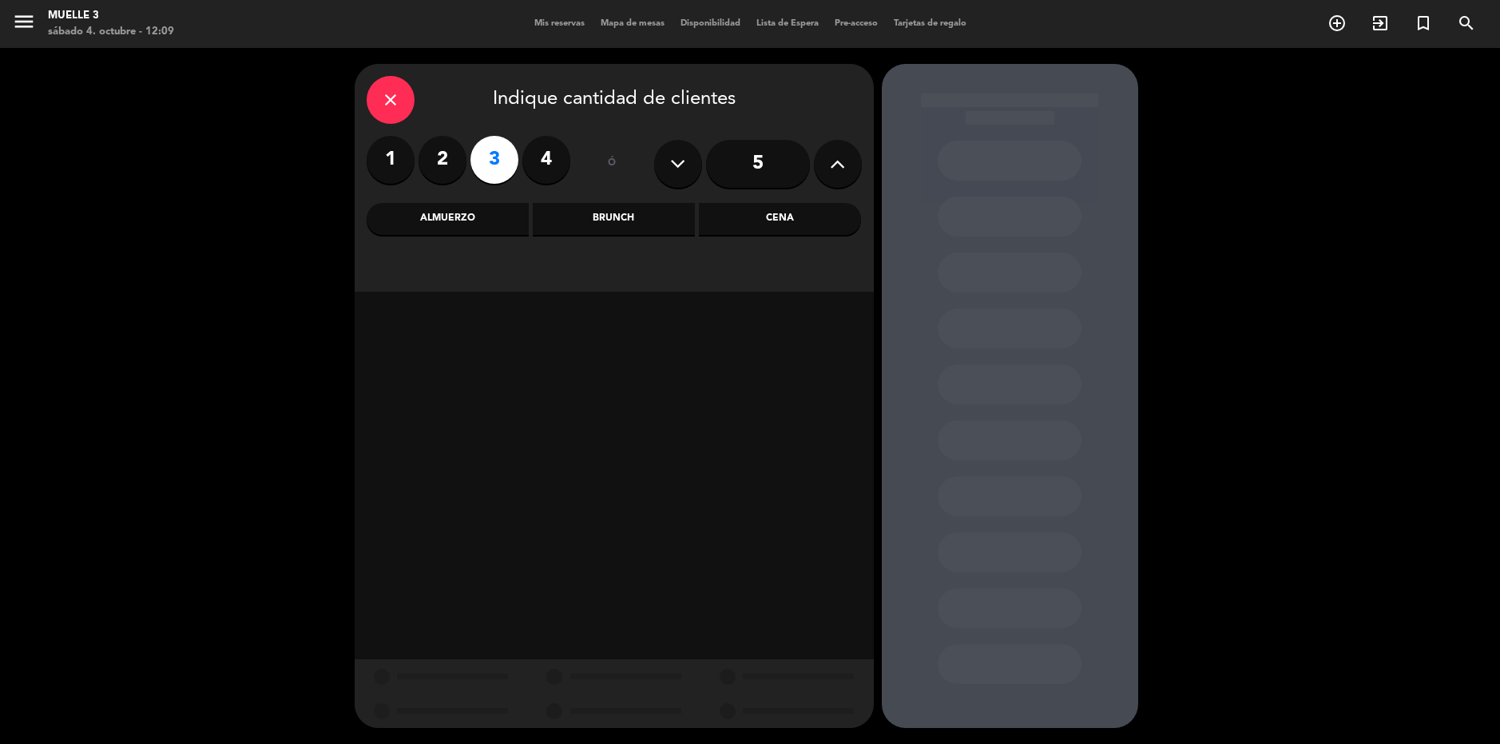
click at [450, 207] on div "Almuerzo" at bounding box center [448, 219] width 162 height 32
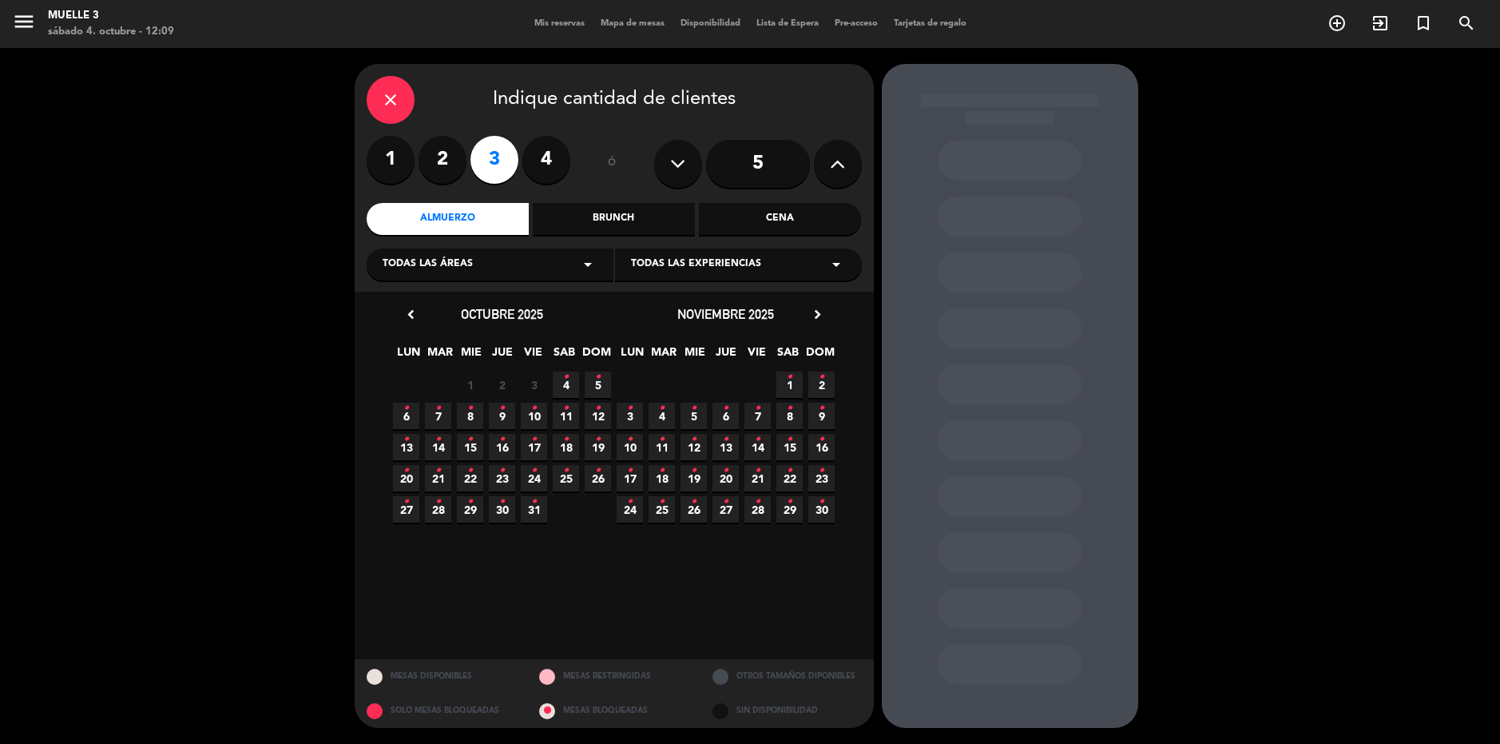
click at [567, 381] on icon "•" at bounding box center [566, 377] width 6 height 26
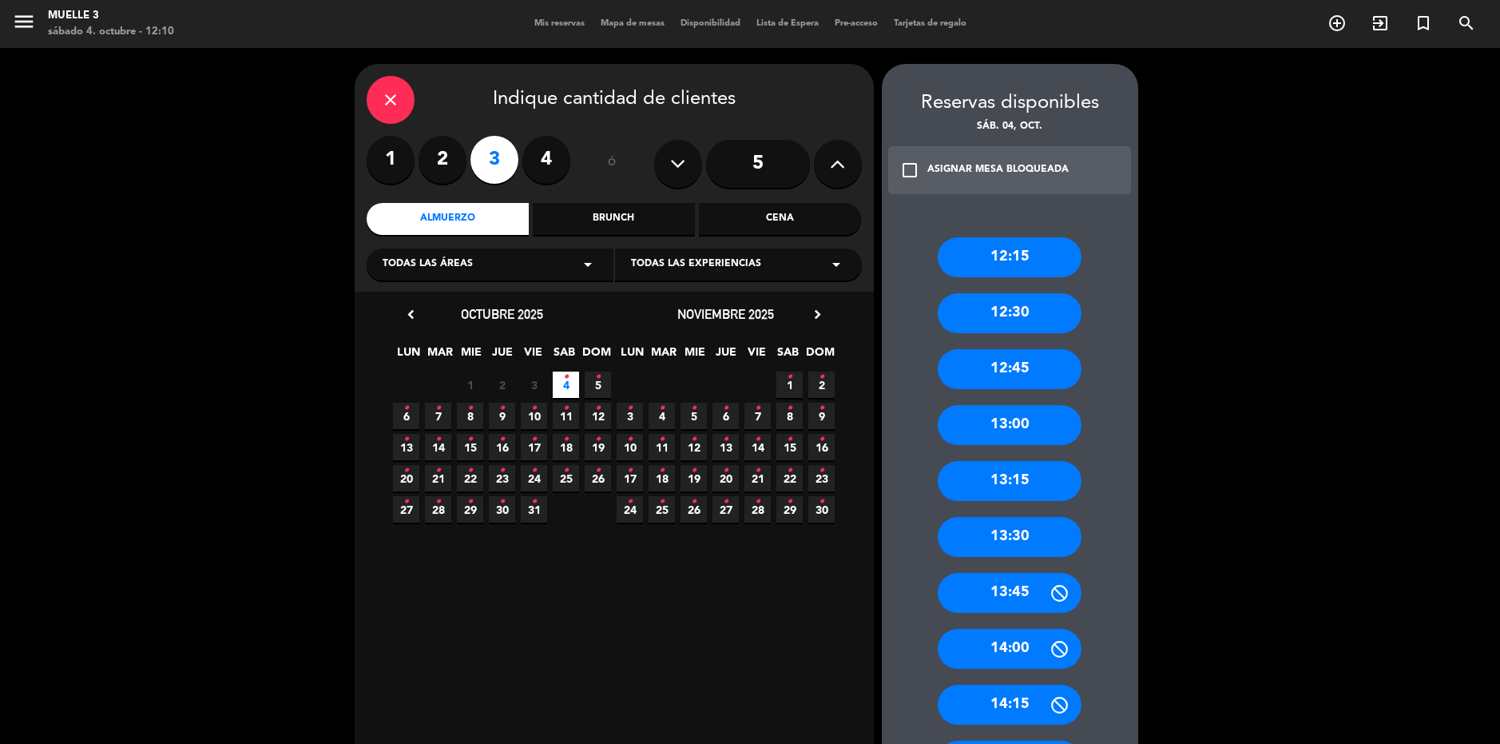
click at [1012, 530] on div "13:30" at bounding box center [1010, 537] width 144 height 40
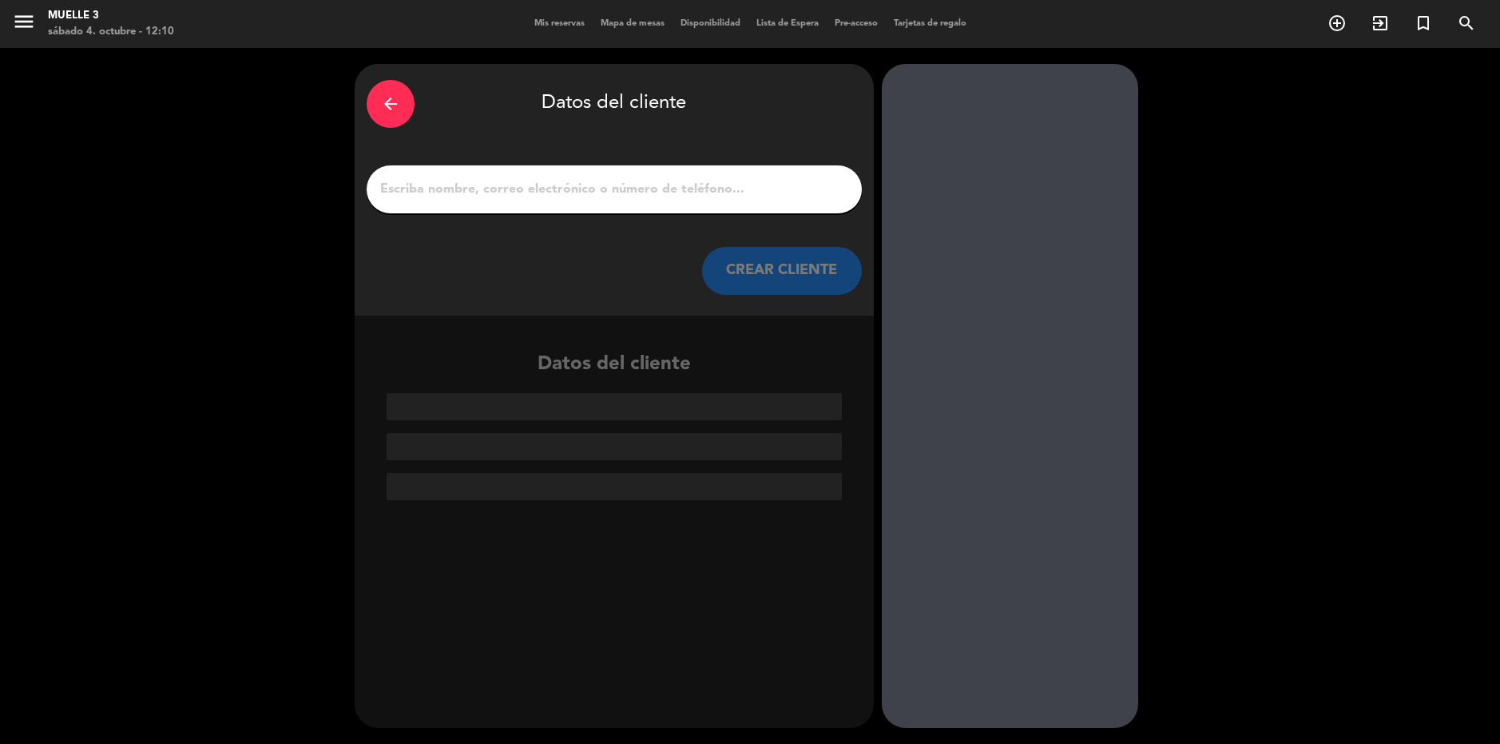
click at [588, 194] on input "1" at bounding box center [614, 189] width 471 height 22
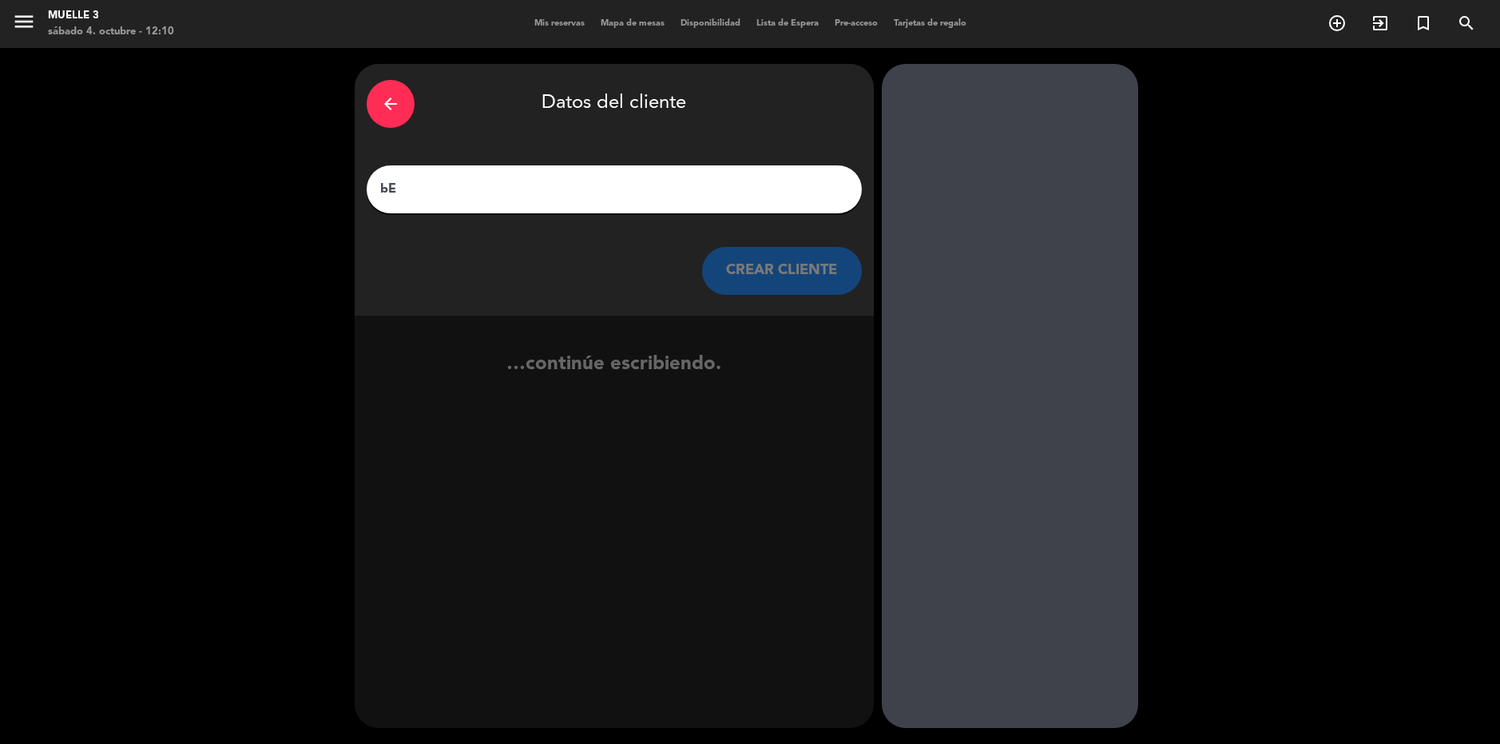
type input "b"
type input "[PERSON_NAME]"
click at [813, 261] on button "CREAR CLIENTE" at bounding box center [782, 271] width 160 height 48
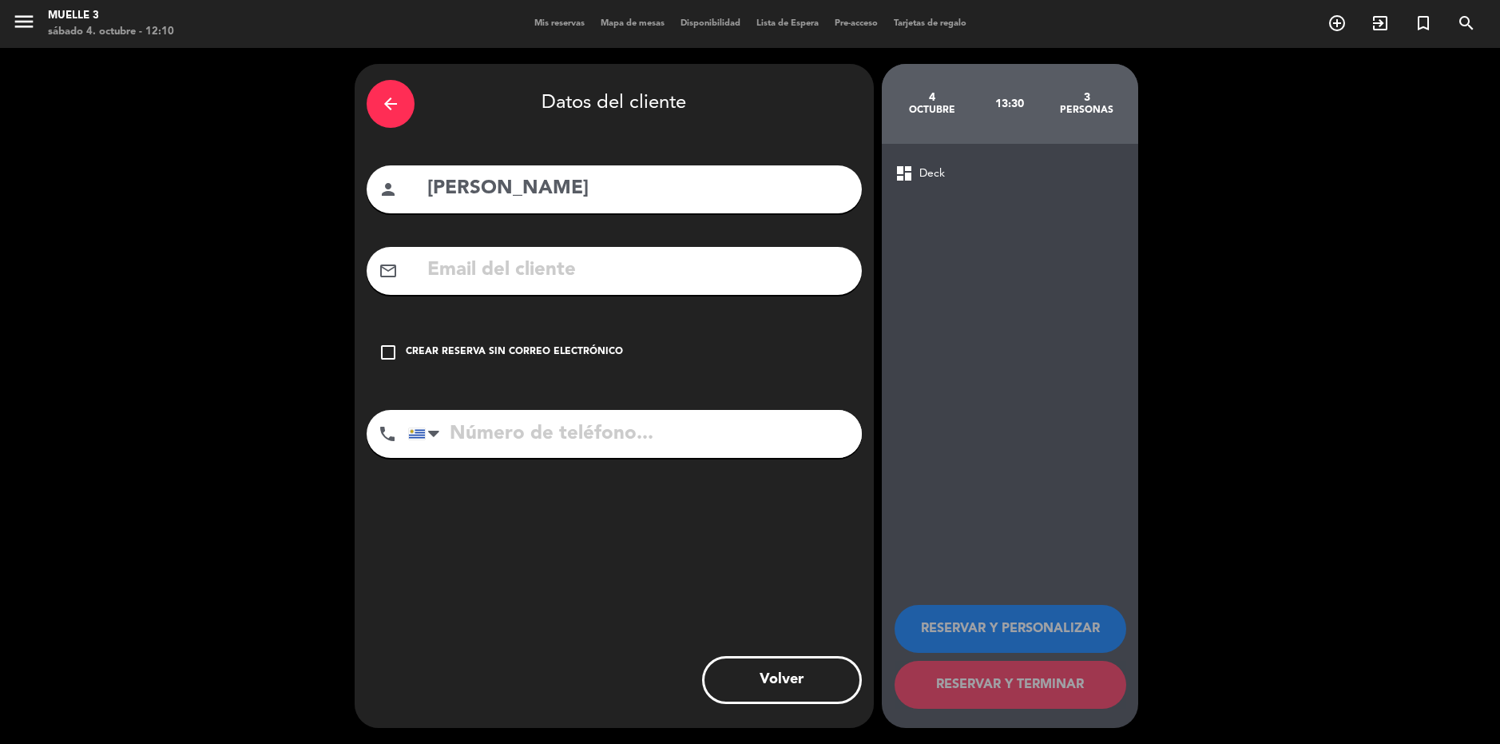
click at [391, 352] on icon "check_box_outline_blank" at bounding box center [388, 352] width 19 height 19
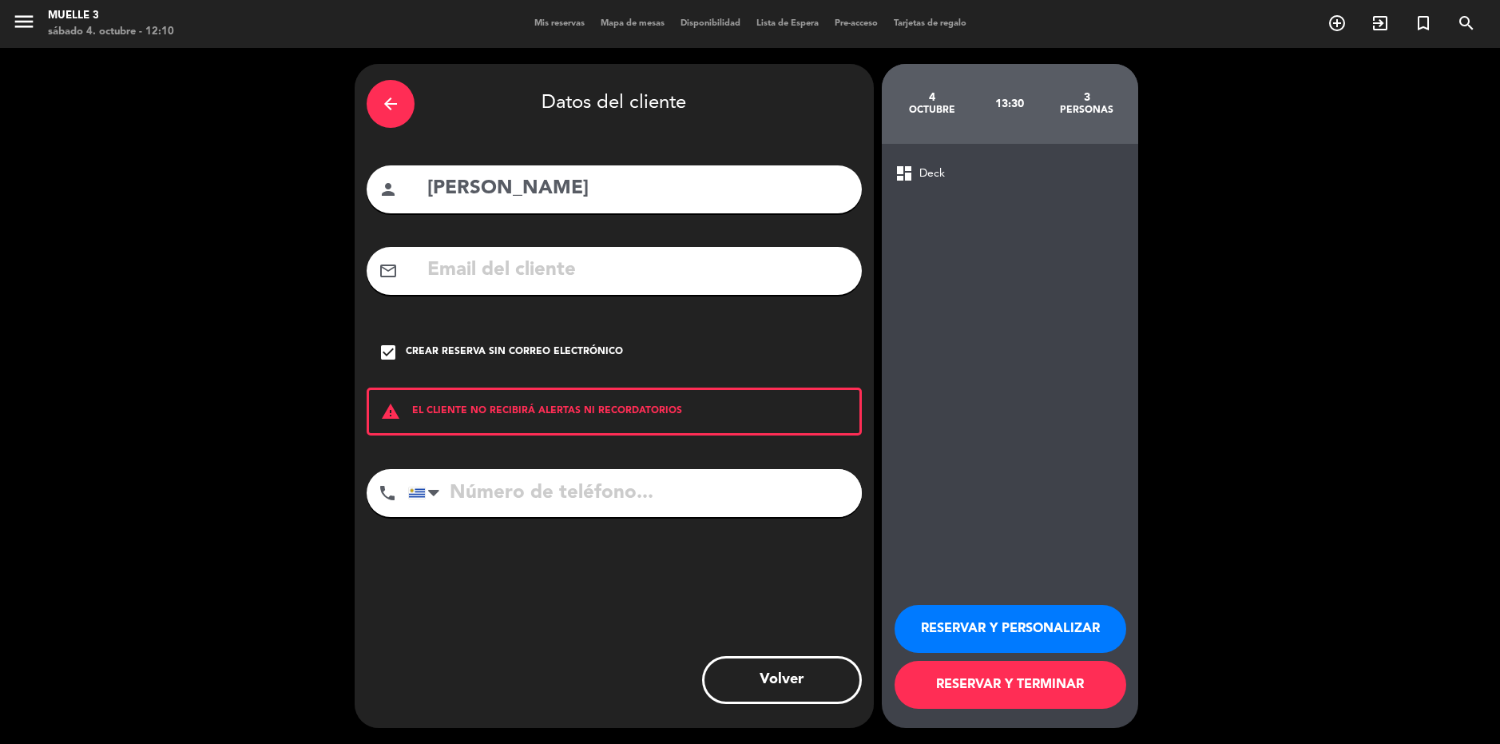
click at [487, 484] on input "tel" at bounding box center [635, 493] width 454 height 48
type input "099115598"
click at [1035, 681] on button "RESERVAR Y TERMINAR" at bounding box center [1011, 685] width 232 height 48
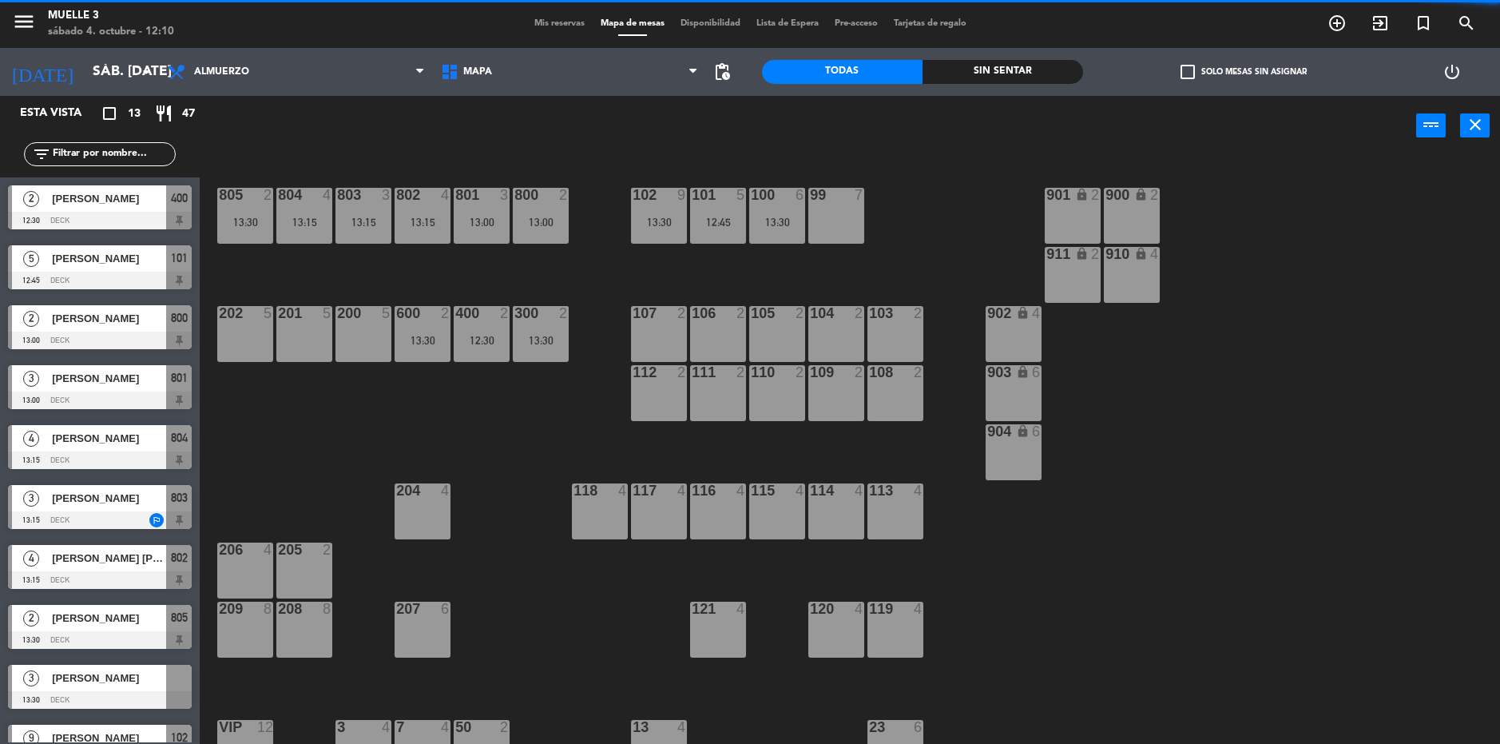
click at [526, 25] on span "Mis reservas" at bounding box center [559, 23] width 66 height 9
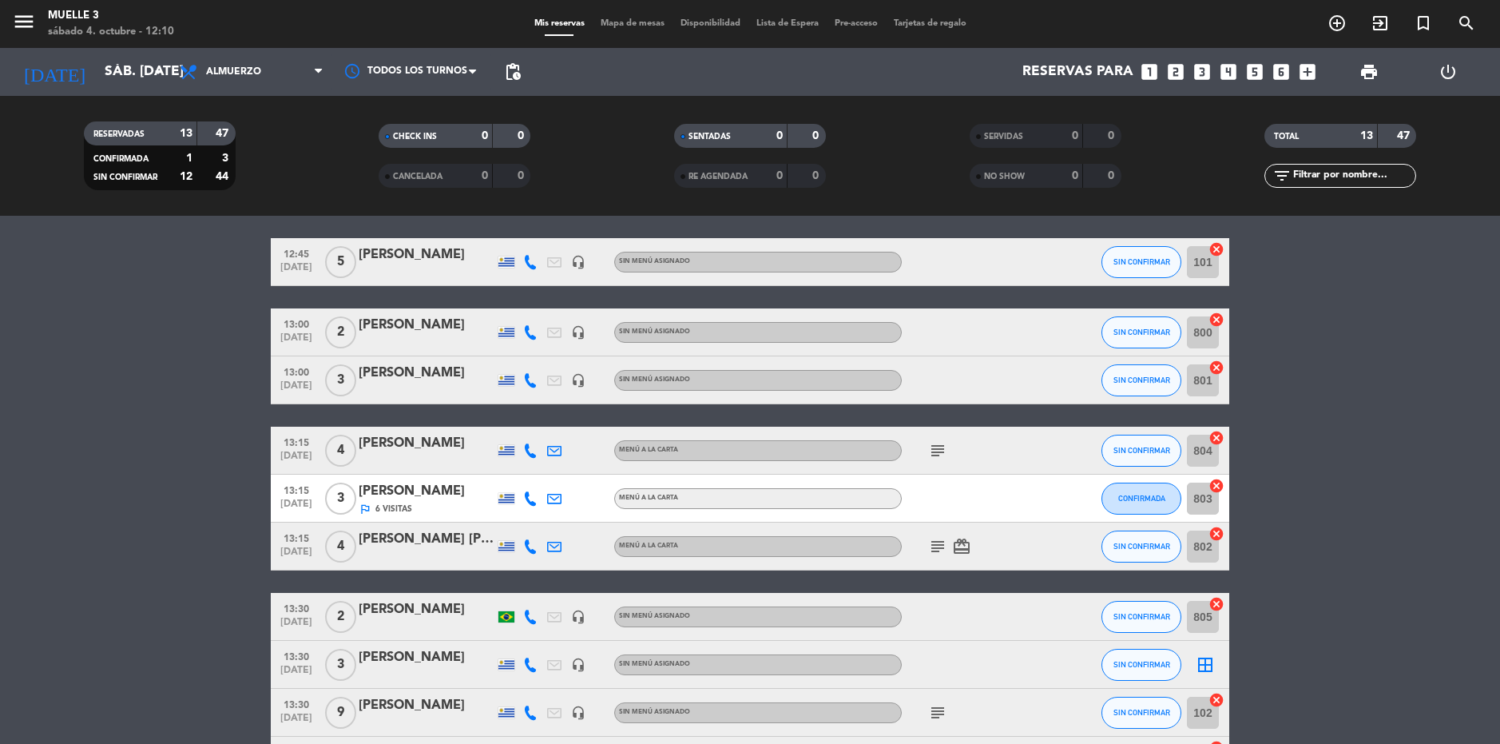
scroll to position [160, 0]
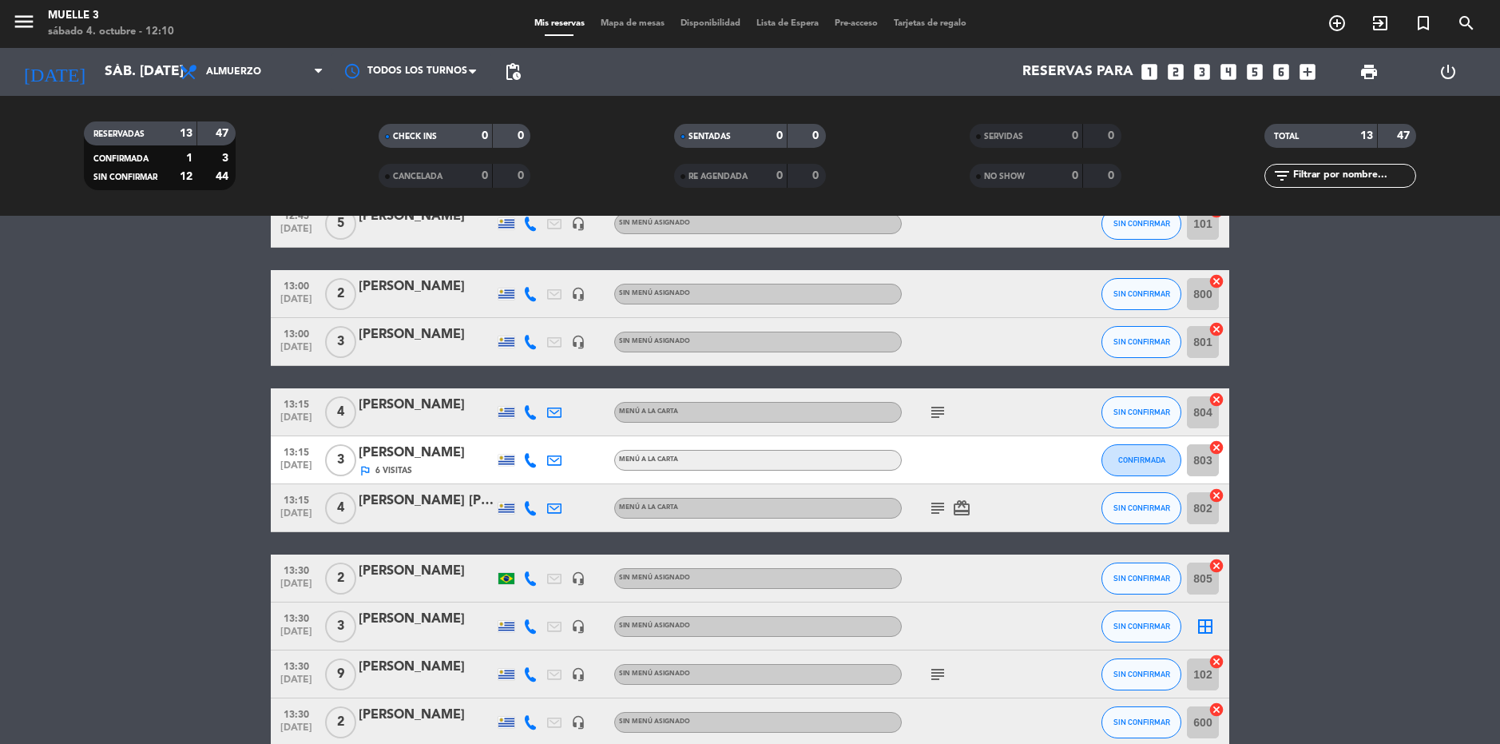
click at [1206, 628] on icon "border_all" at bounding box center [1205, 626] width 19 height 19
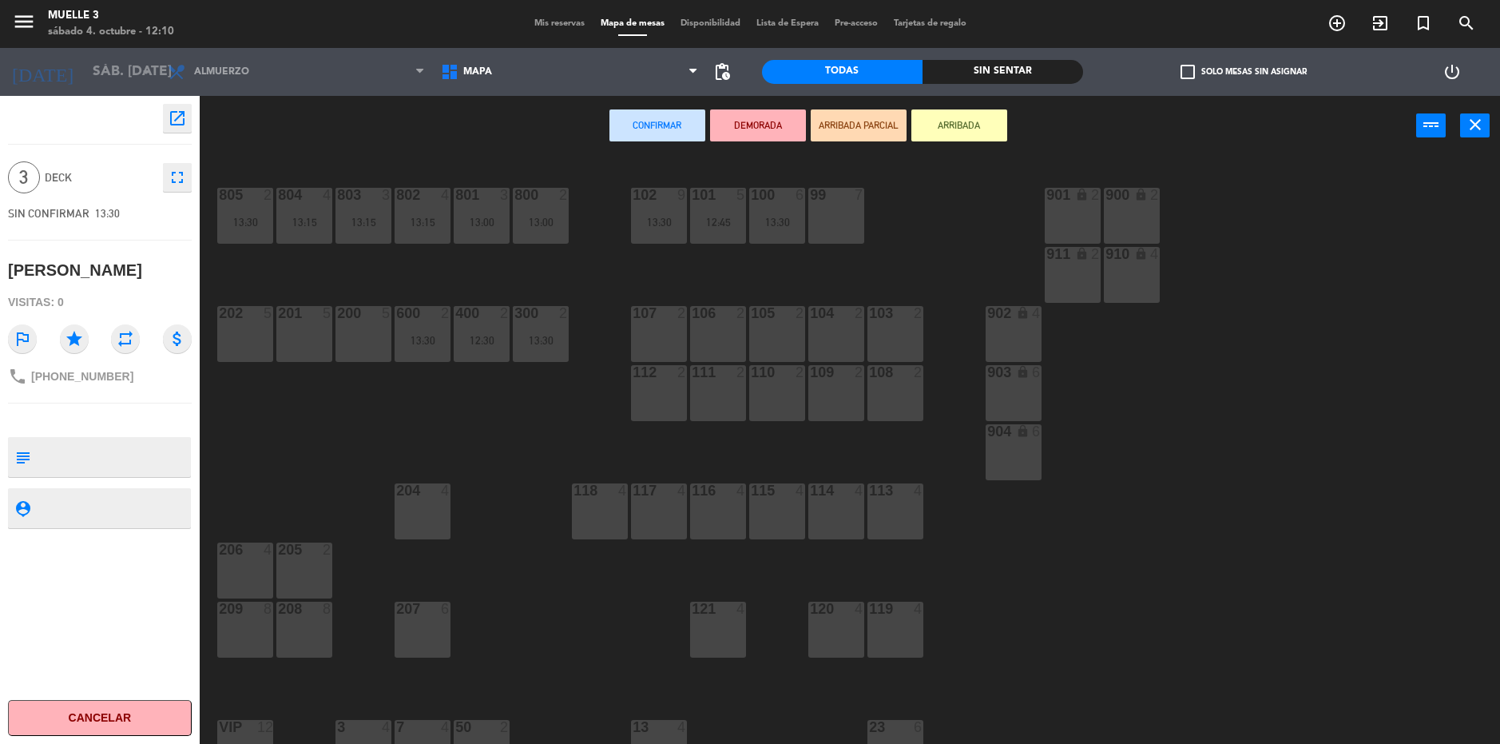
click at [360, 339] on div "200 5" at bounding box center [364, 334] width 56 height 56
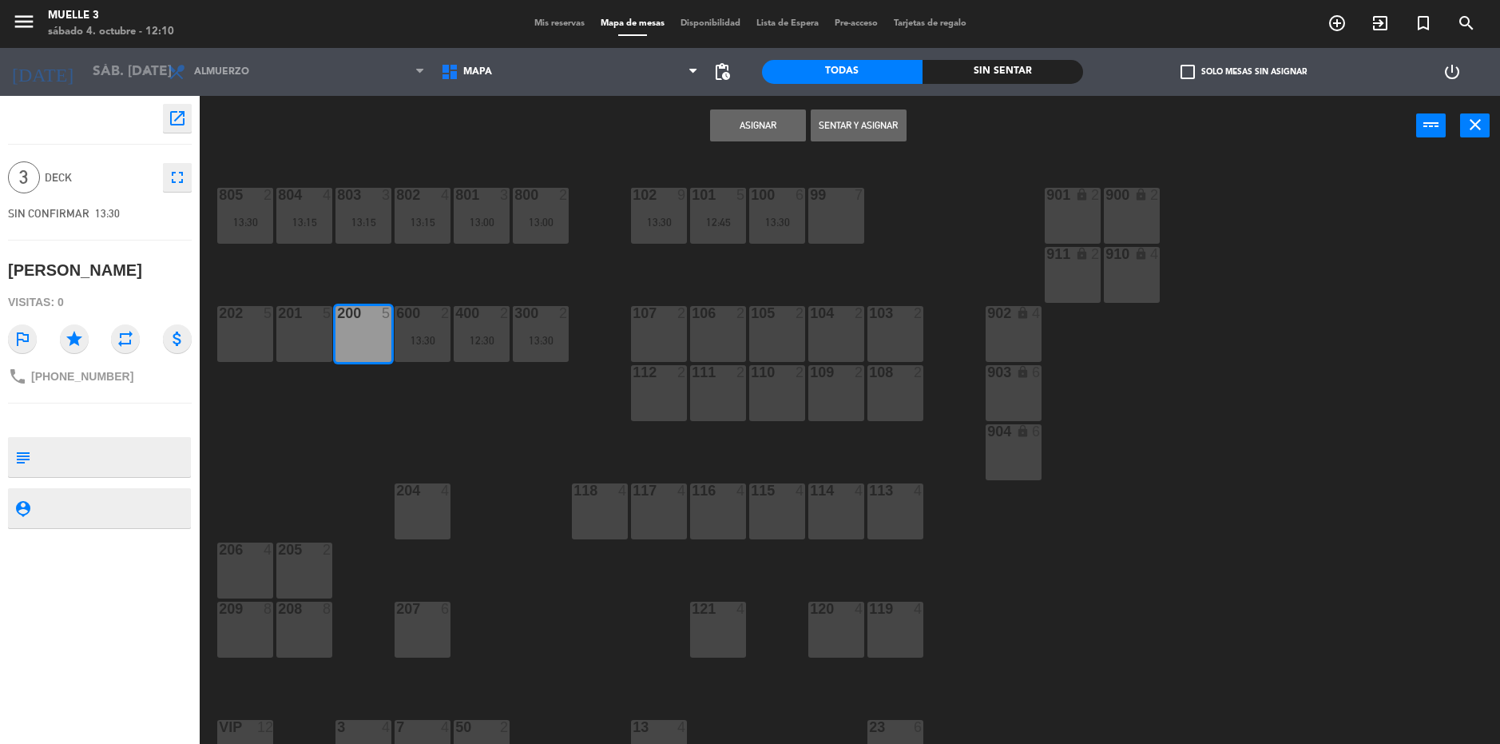
click at [737, 124] on button "Asignar" at bounding box center [758, 125] width 96 height 32
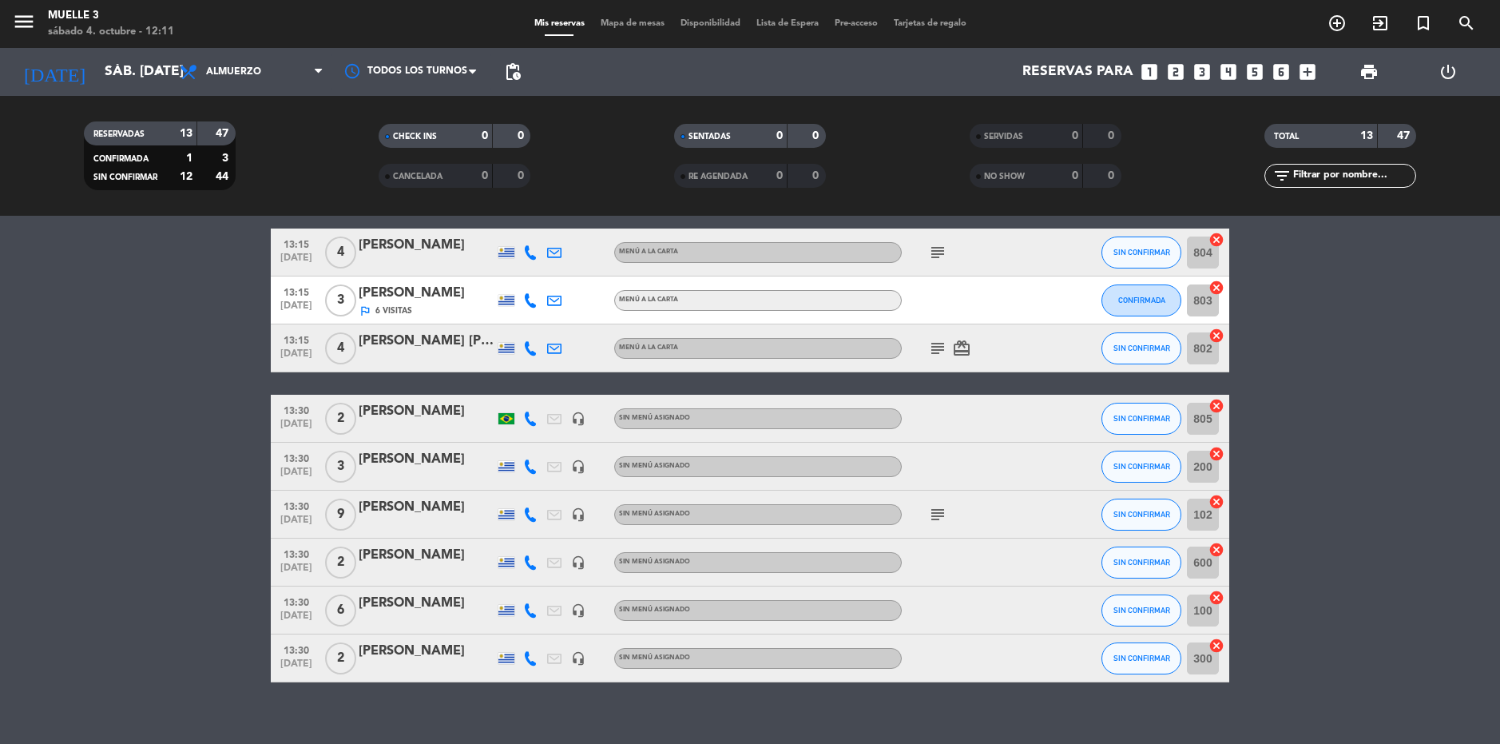
scroll to position [338, 0]
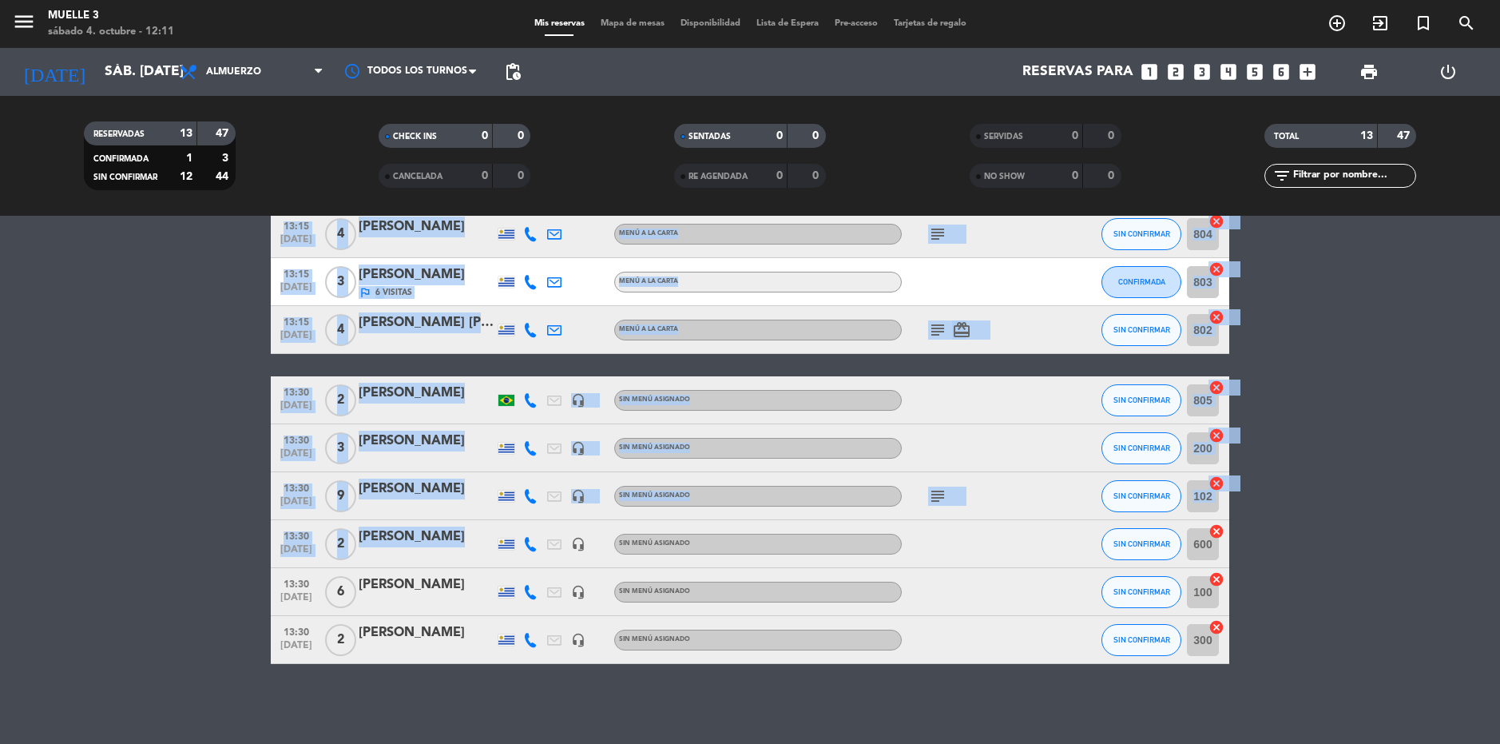
drag, startPoint x: 223, startPoint y: 546, endPoint x: 518, endPoint y: 549, distance: 294.8
click at [518, 549] on bookings-row "12:30 [DATE] 2 [PERSON_NAME] MENÚ A LA CARTA SIN CONFIRMAR 400 cancel 12:45 [DA…" at bounding box center [750, 307] width 1500 height 713
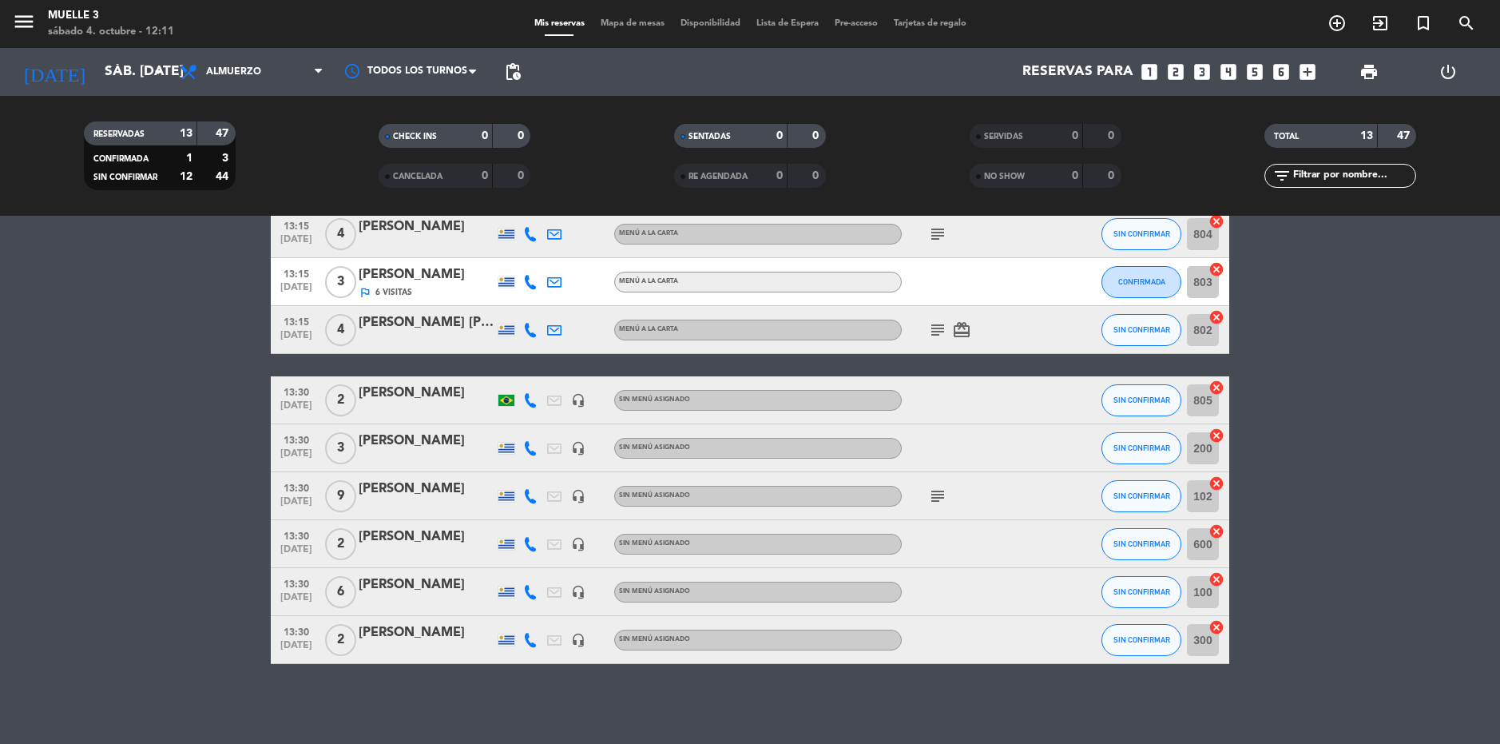
click at [76, 512] on bookings-row "12:30 [DATE] 2 [PERSON_NAME] MENÚ A LA CARTA SIN CONFIRMAR 400 cancel 12:45 [DA…" at bounding box center [750, 307] width 1500 height 713
click at [205, 550] on bookings-row "12:30 [DATE] 2 [PERSON_NAME] MENÚ A LA CARTA SIN CONFIRMAR 400 cancel 12:45 [DA…" at bounding box center [750, 307] width 1500 height 713
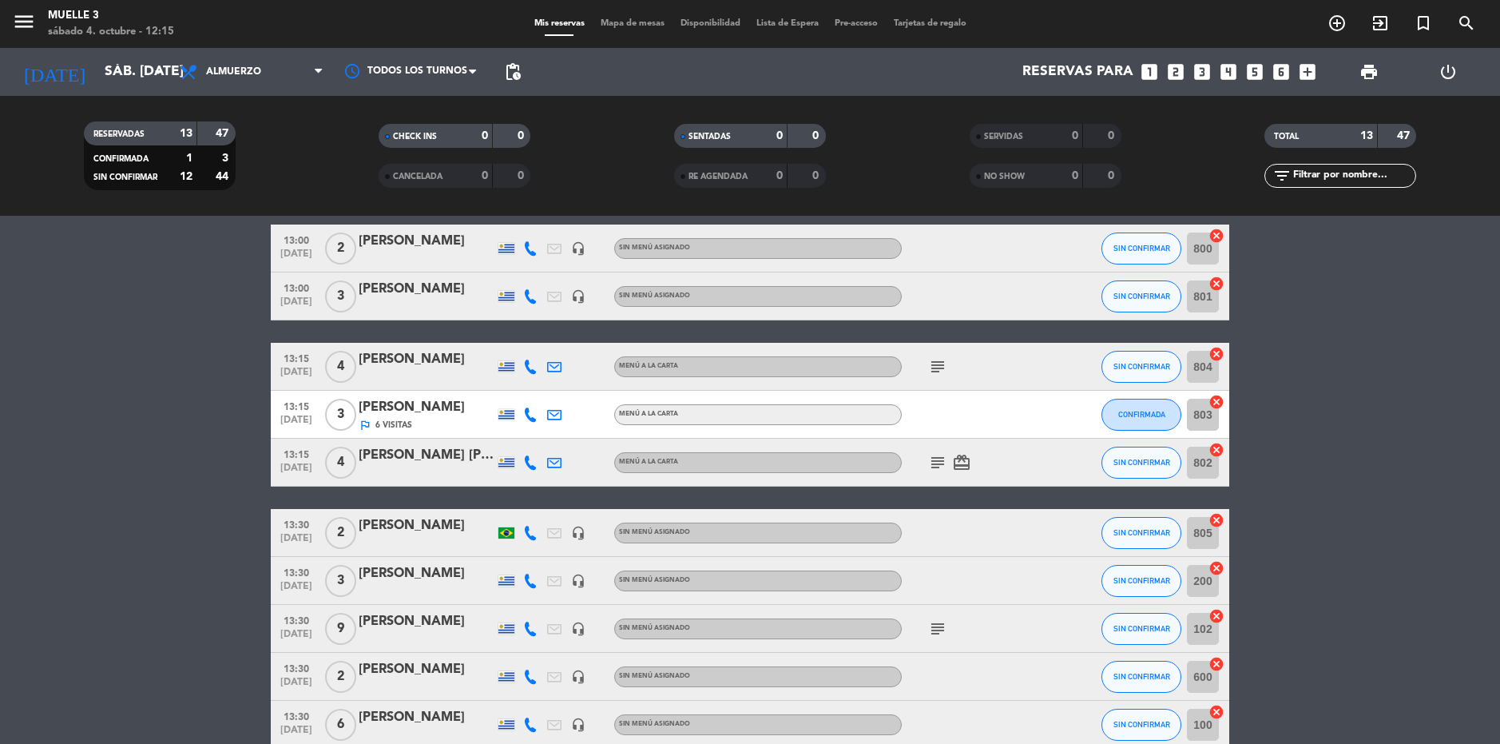
scroll to position [0, 0]
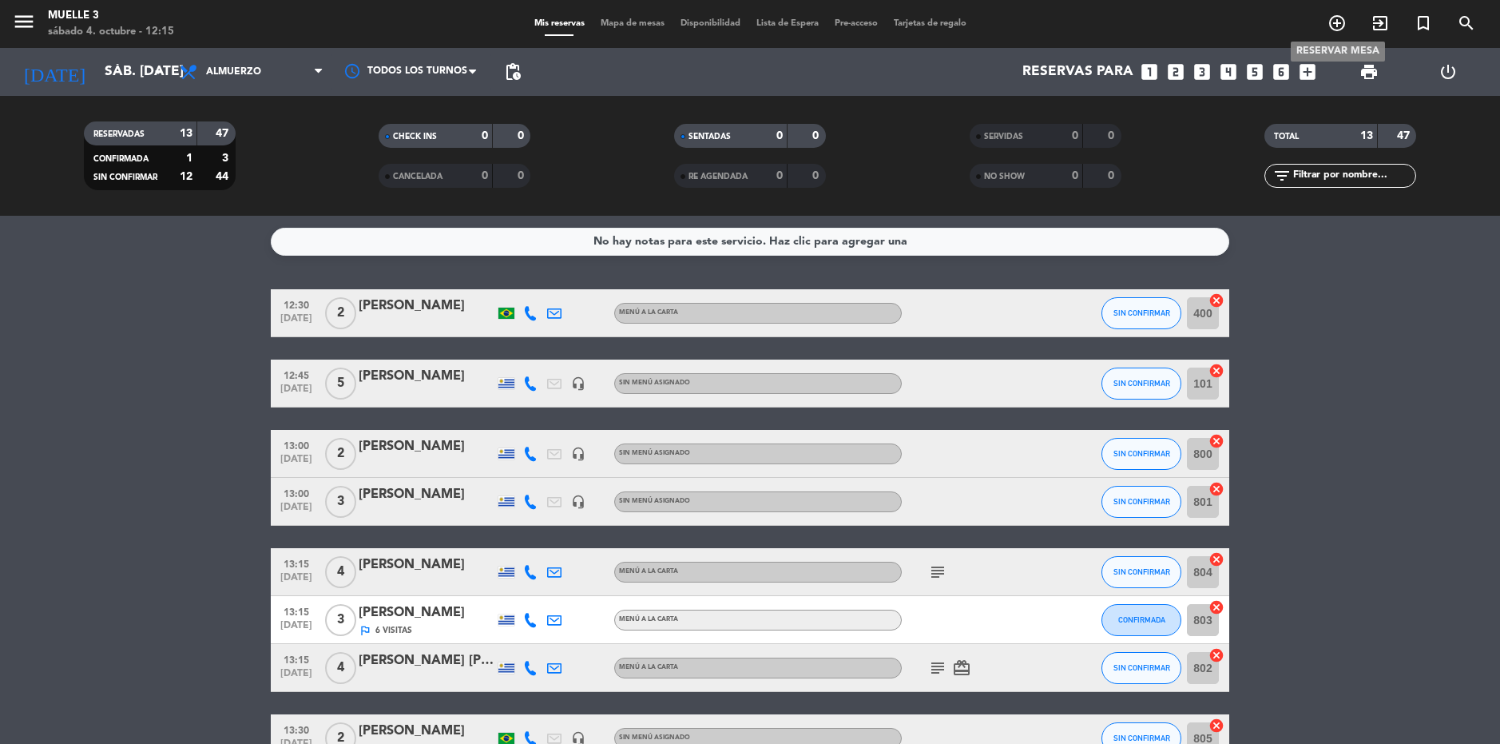
click at [1338, 18] on icon "add_circle_outline" at bounding box center [1337, 23] width 19 height 19
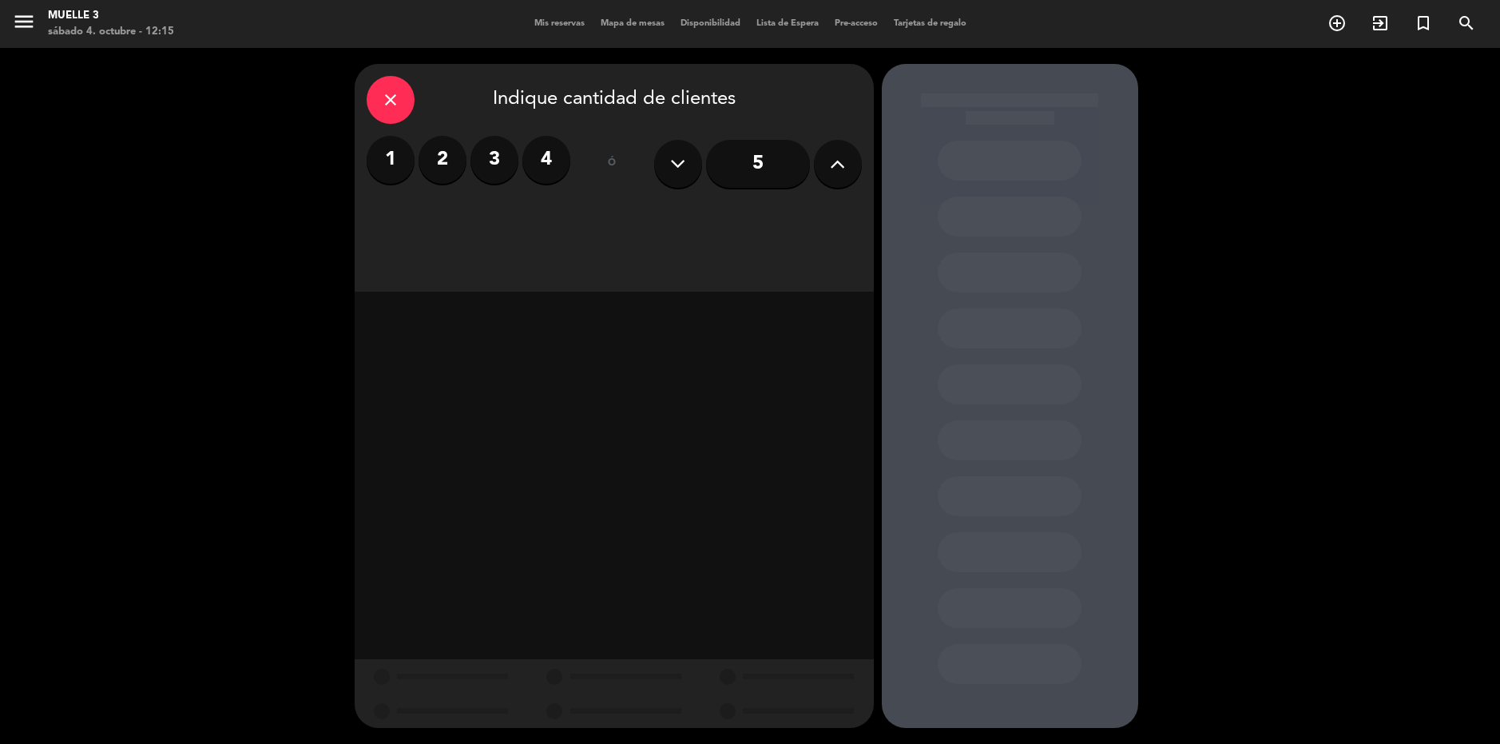
click at [544, 158] on label "4" at bounding box center [546, 160] width 48 height 48
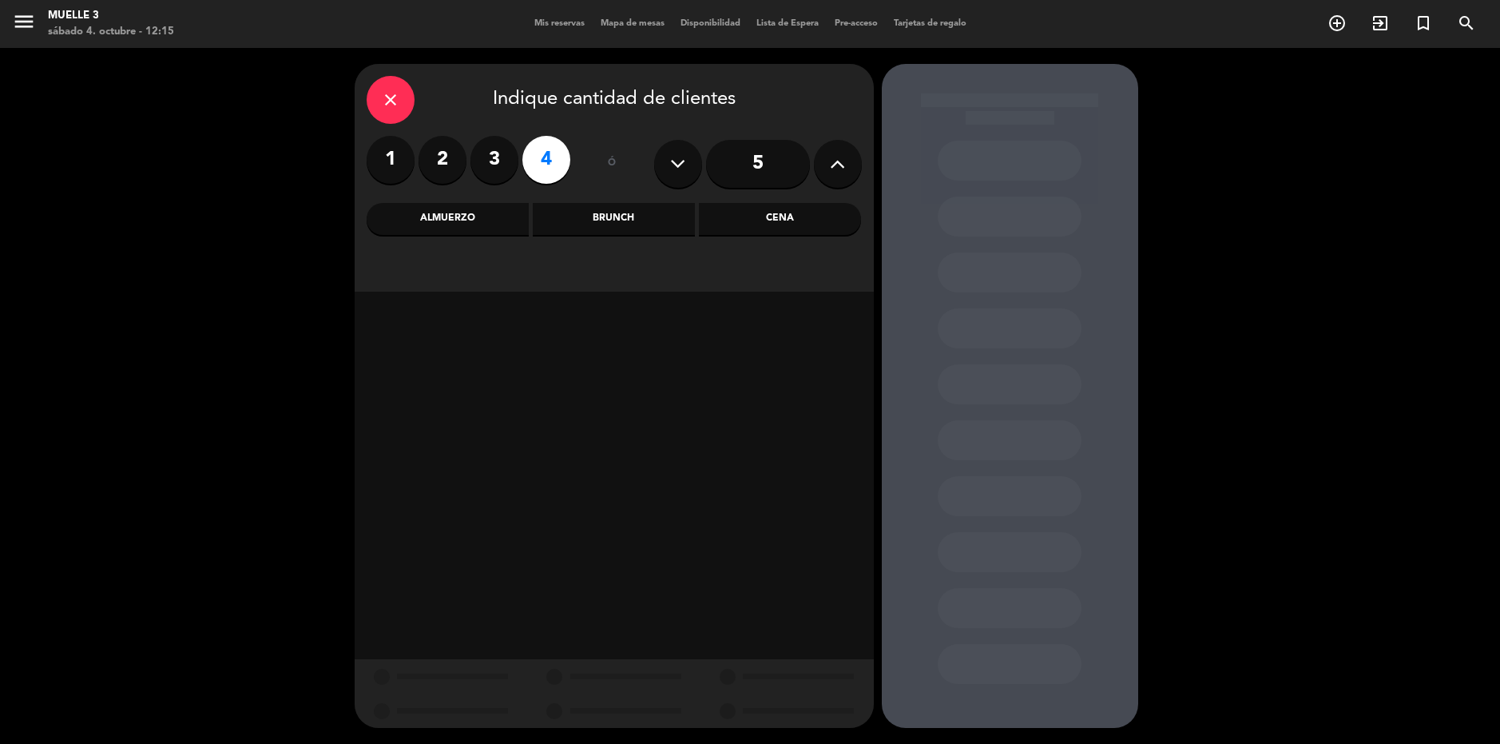
click at [793, 215] on div "Cena" at bounding box center [780, 219] width 162 height 32
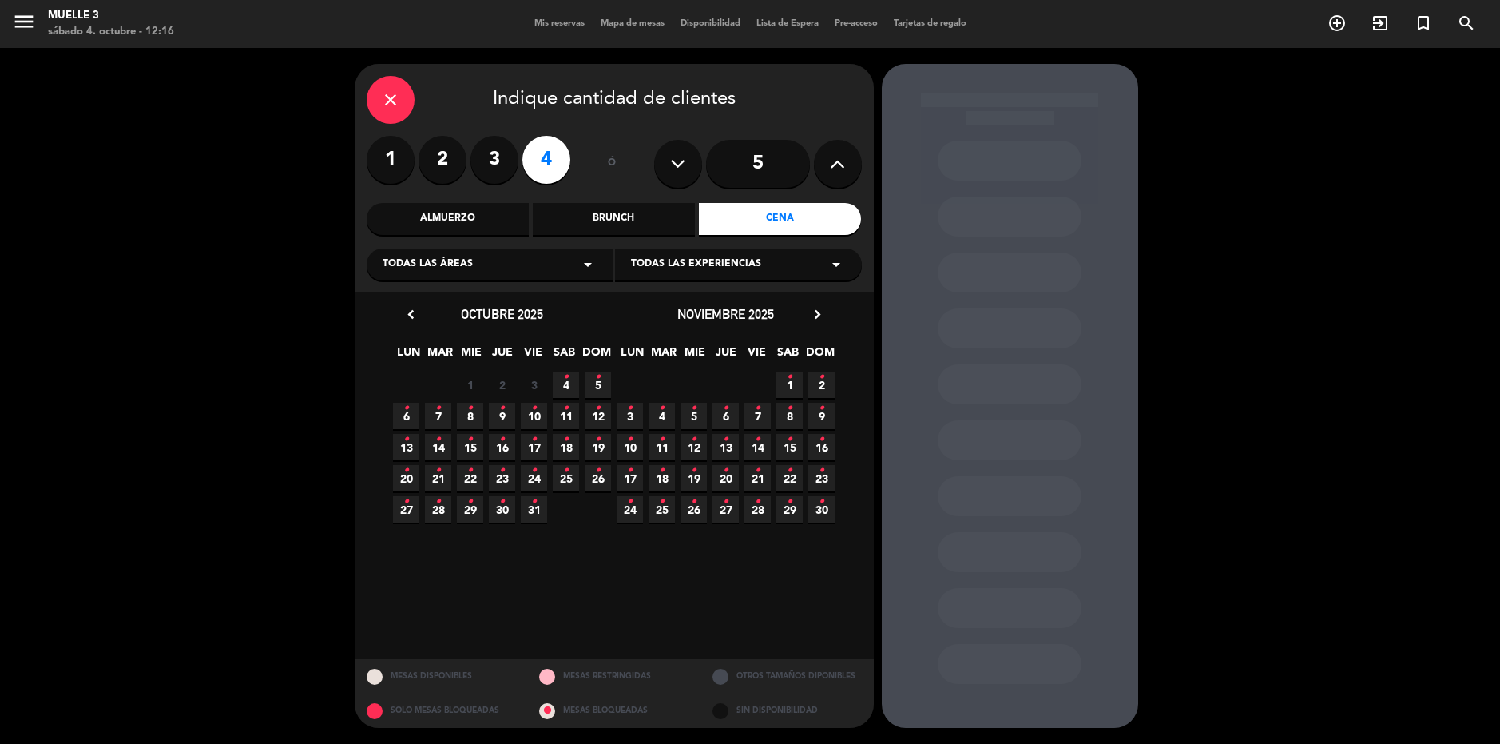
click at [568, 381] on icon "•" at bounding box center [566, 377] width 6 height 26
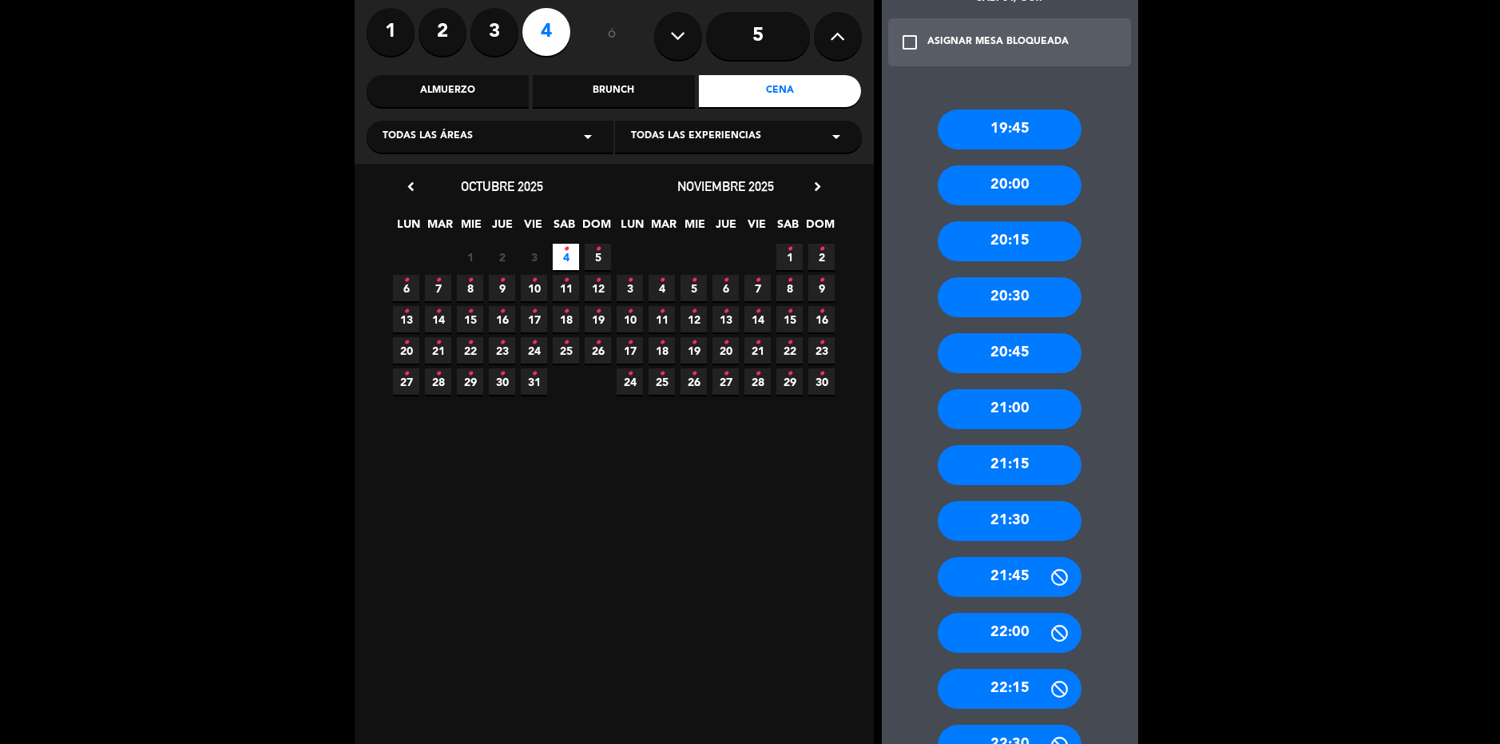
scroll to position [240, 0]
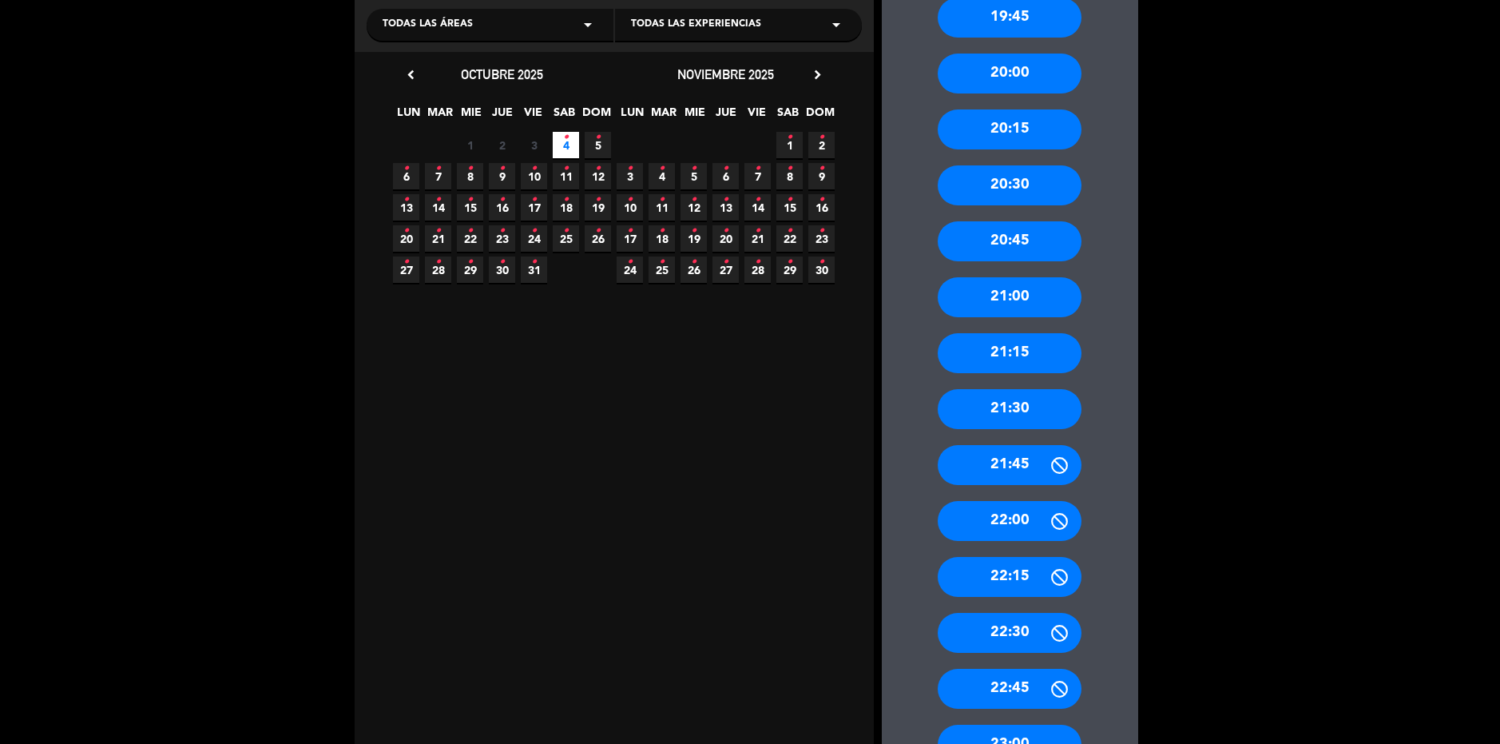
click at [1047, 288] on div "21:00" at bounding box center [1010, 297] width 144 height 40
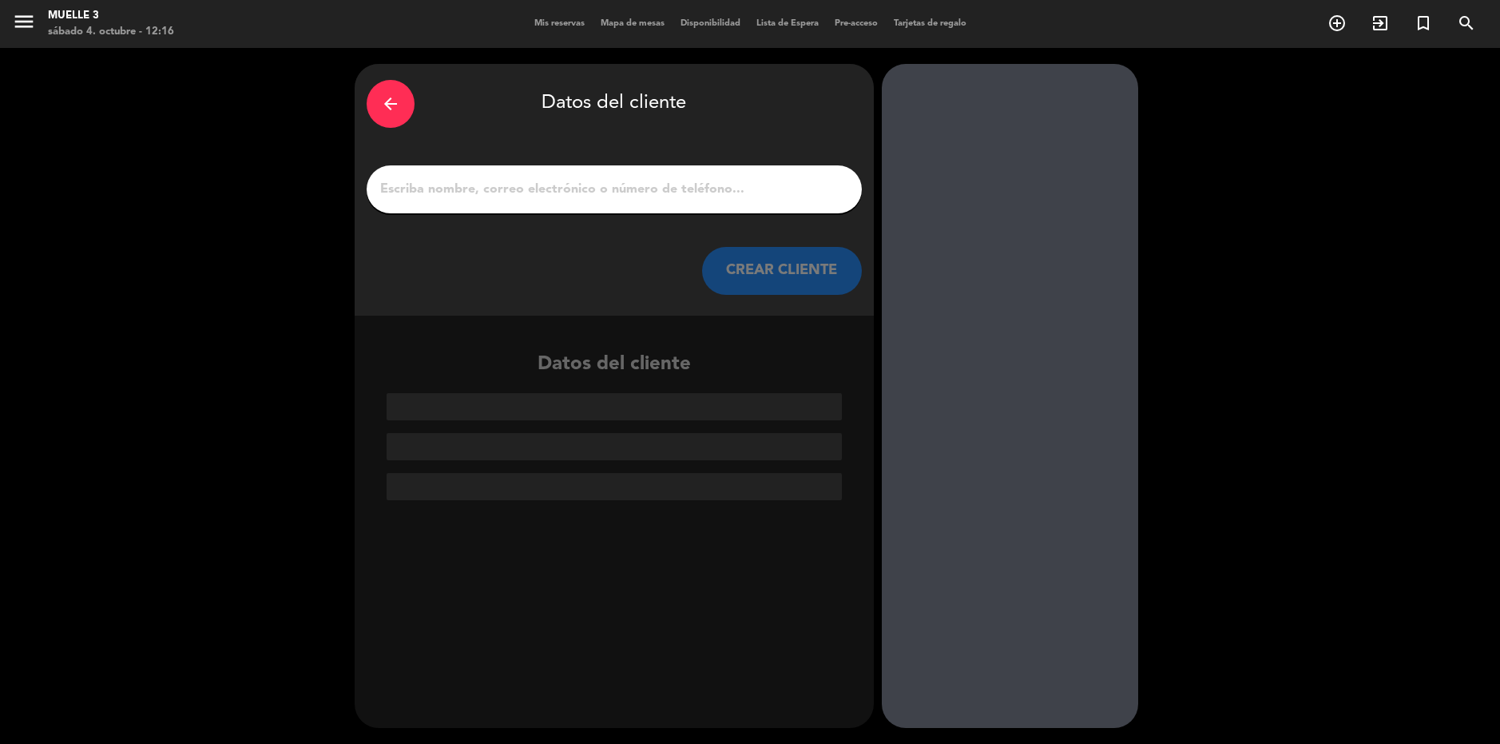
scroll to position [0, 0]
click at [427, 180] on input "1" at bounding box center [614, 189] width 471 height 22
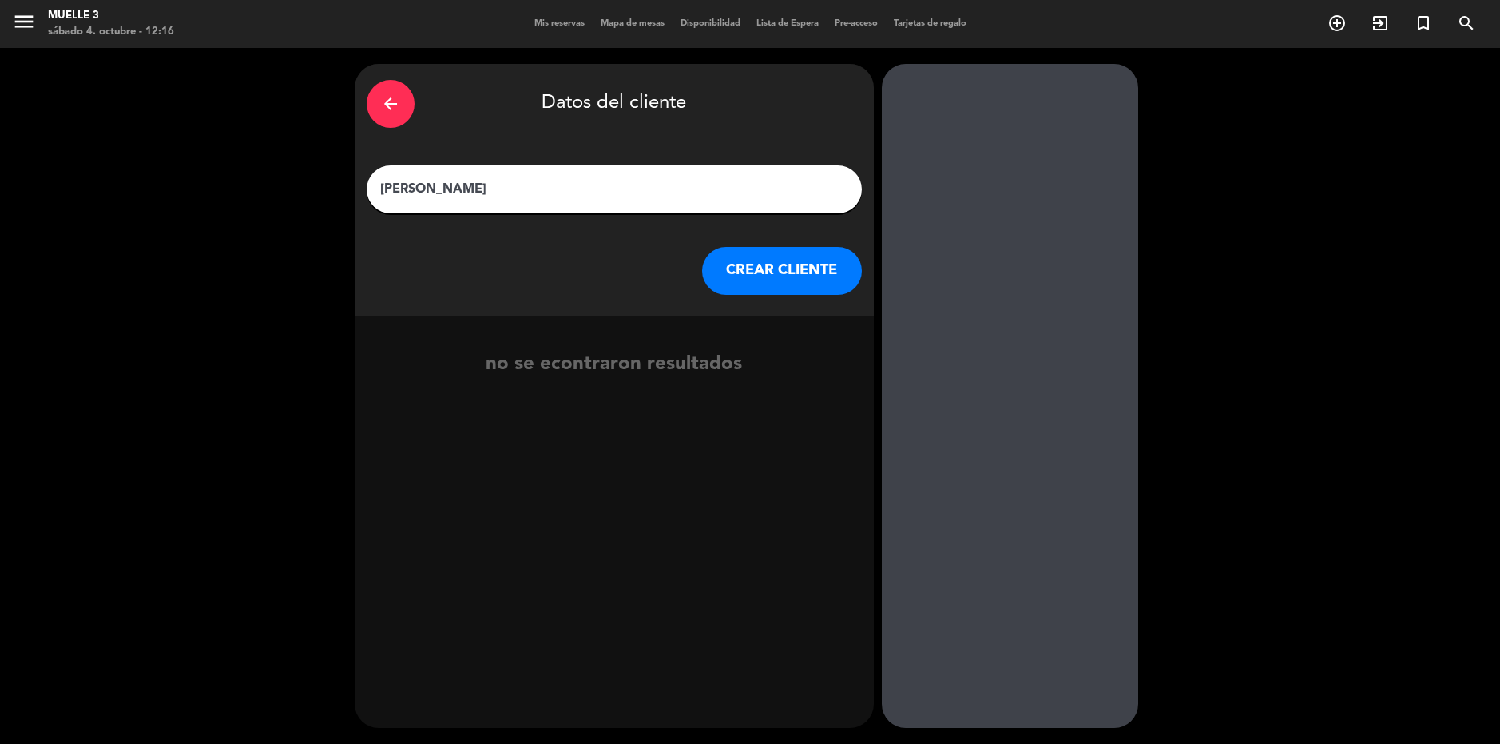
type input "[PERSON_NAME]"
click at [805, 279] on button "CREAR CLIENTE" at bounding box center [782, 271] width 160 height 48
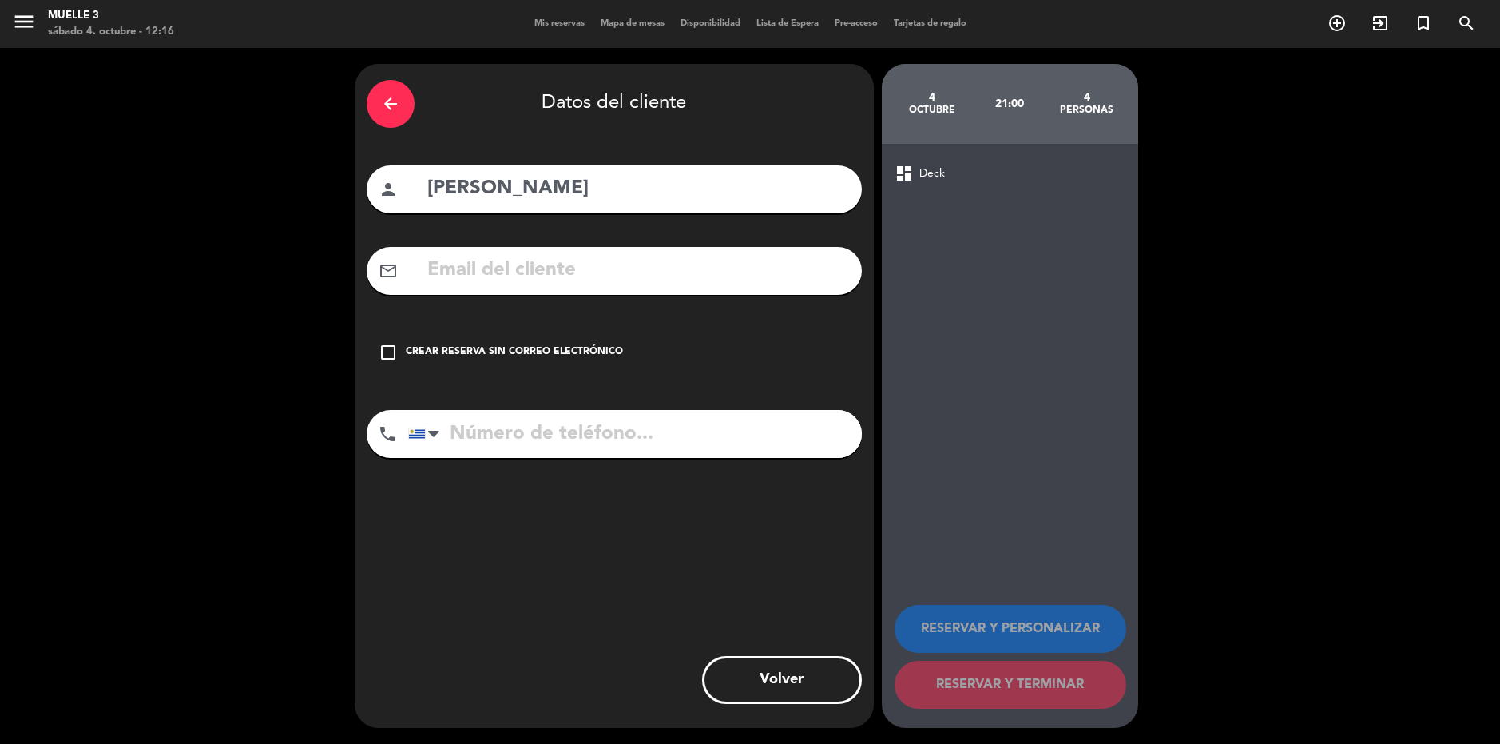
click at [671, 422] on input "tel" at bounding box center [635, 434] width 454 height 48
type input "099660703"
drag, startPoint x: 391, startPoint y: 348, endPoint x: 402, endPoint y: 353, distance: 12.2
click at [392, 349] on icon "check_box_outline_blank" at bounding box center [388, 352] width 19 height 19
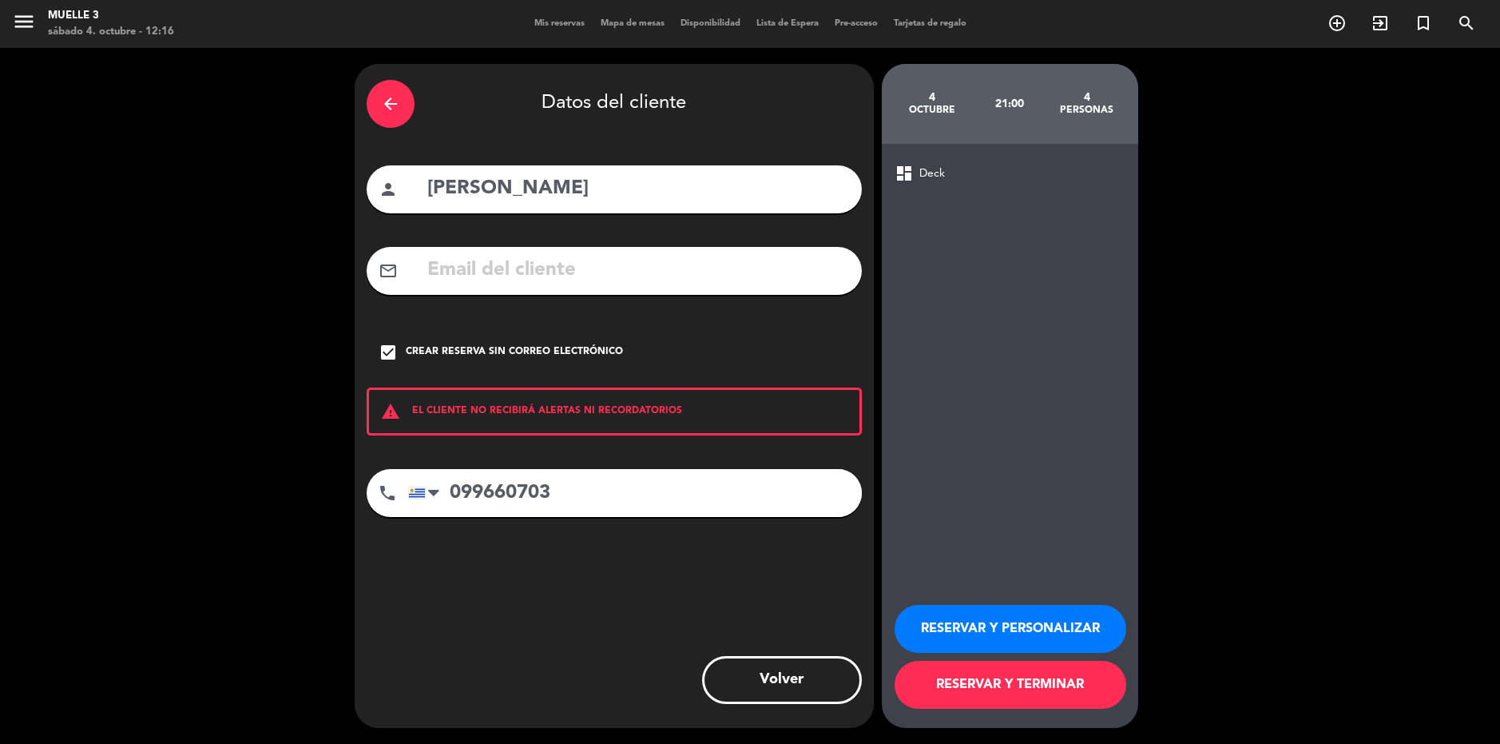
click at [1008, 679] on button "RESERVAR Y TERMINAR" at bounding box center [1011, 685] width 232 height 48
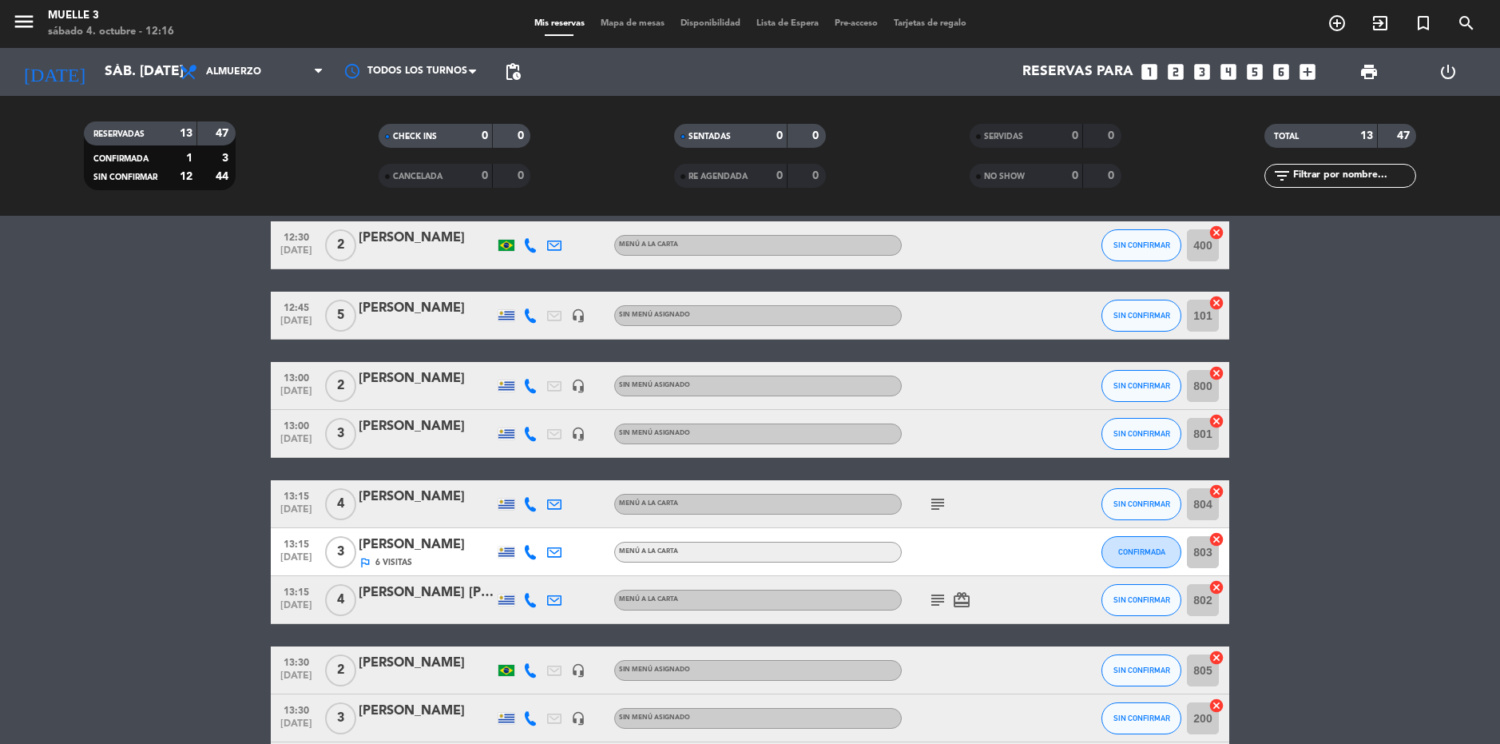
scroll to position [338, 0]
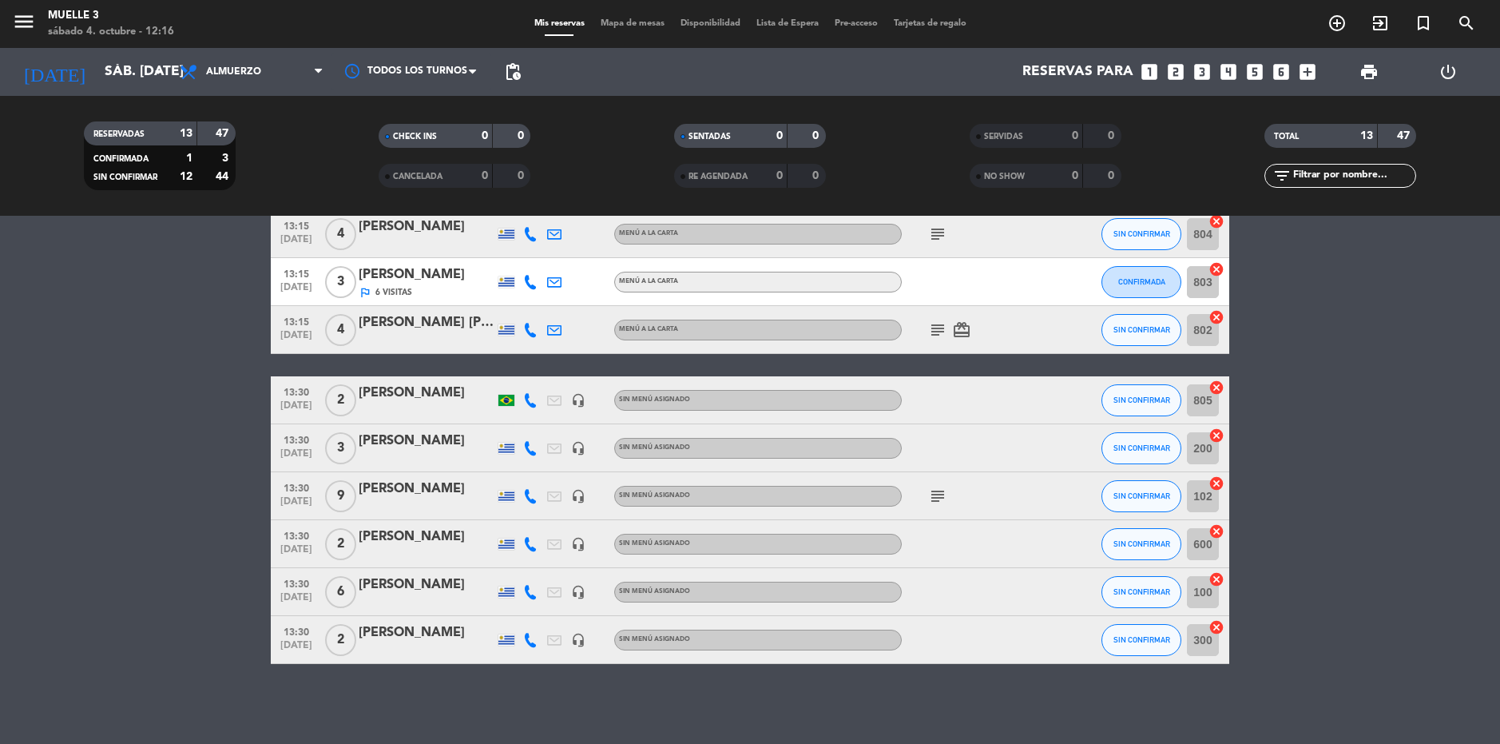
click at [1216, 434] on icon "cancel" at bounding box center [1217, 435] width 16 height 16
click at [933, 502] on icon "subject" at bounding box center [937, 496] width 19 height 19
click at [1209, 446] on icon "border_all" at bounding box center [1205, 448] width 19 height 19
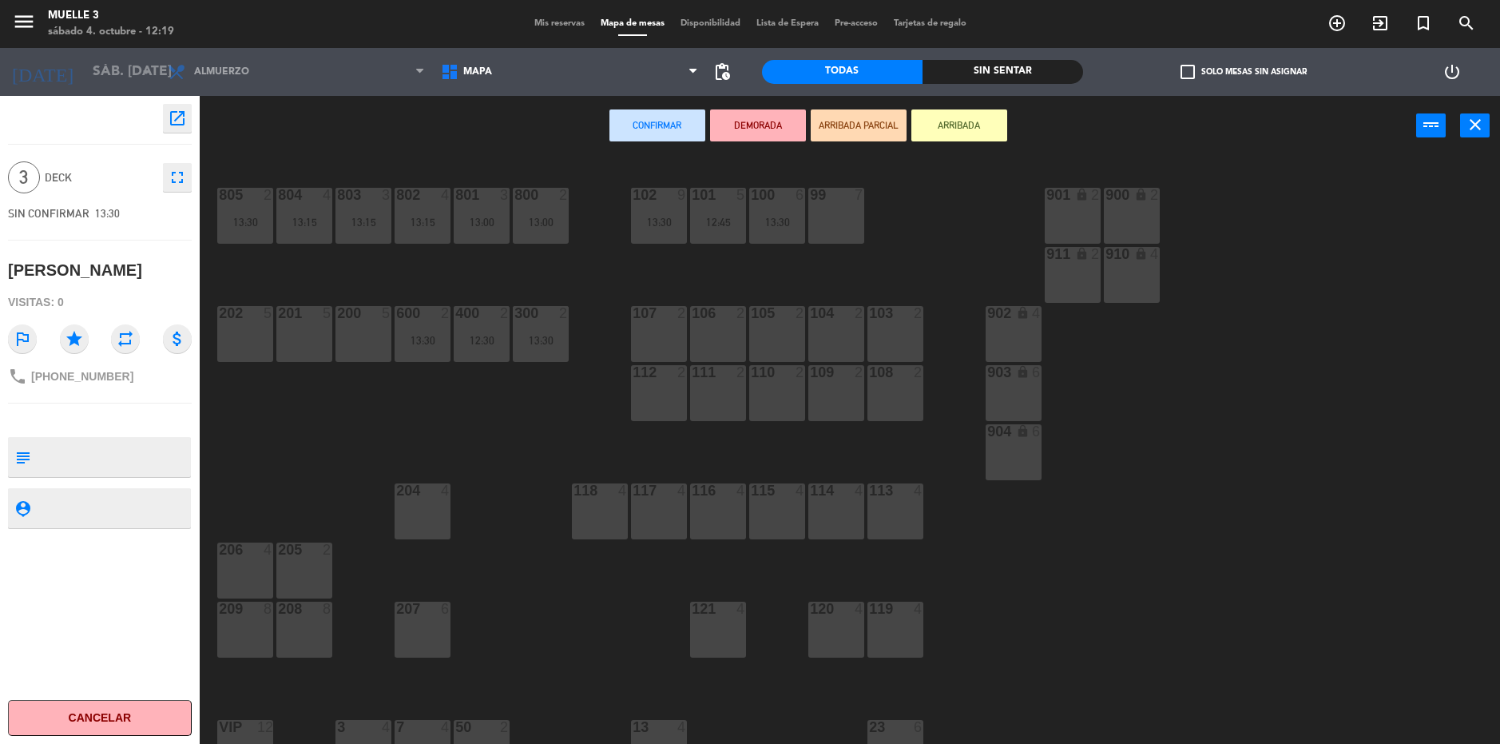
click at [909, 325] on div "103 2" at bounding box center [896, 334] width 56 height 56
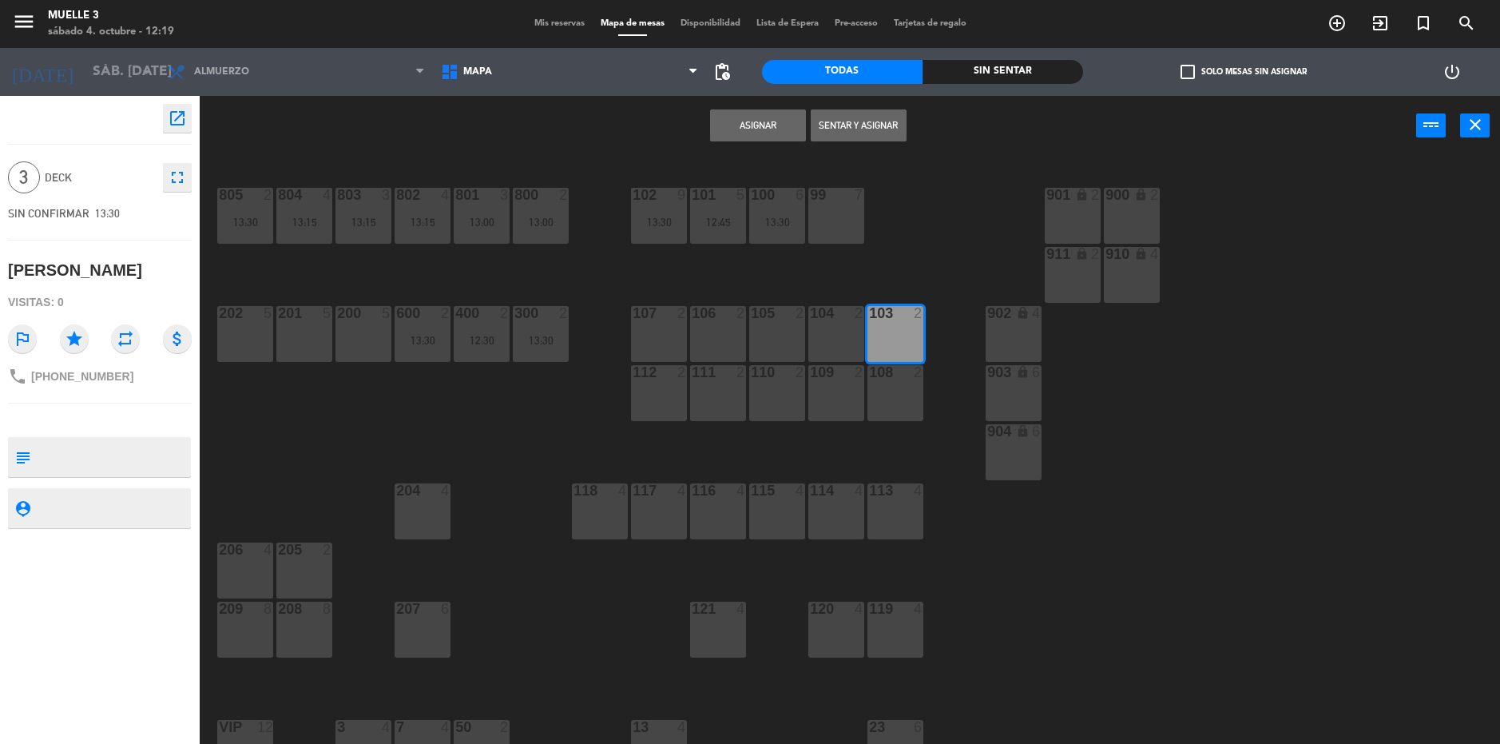
click at [775, 124] on button "Asignar" at bounding box center [758, 125] width 96 height 32
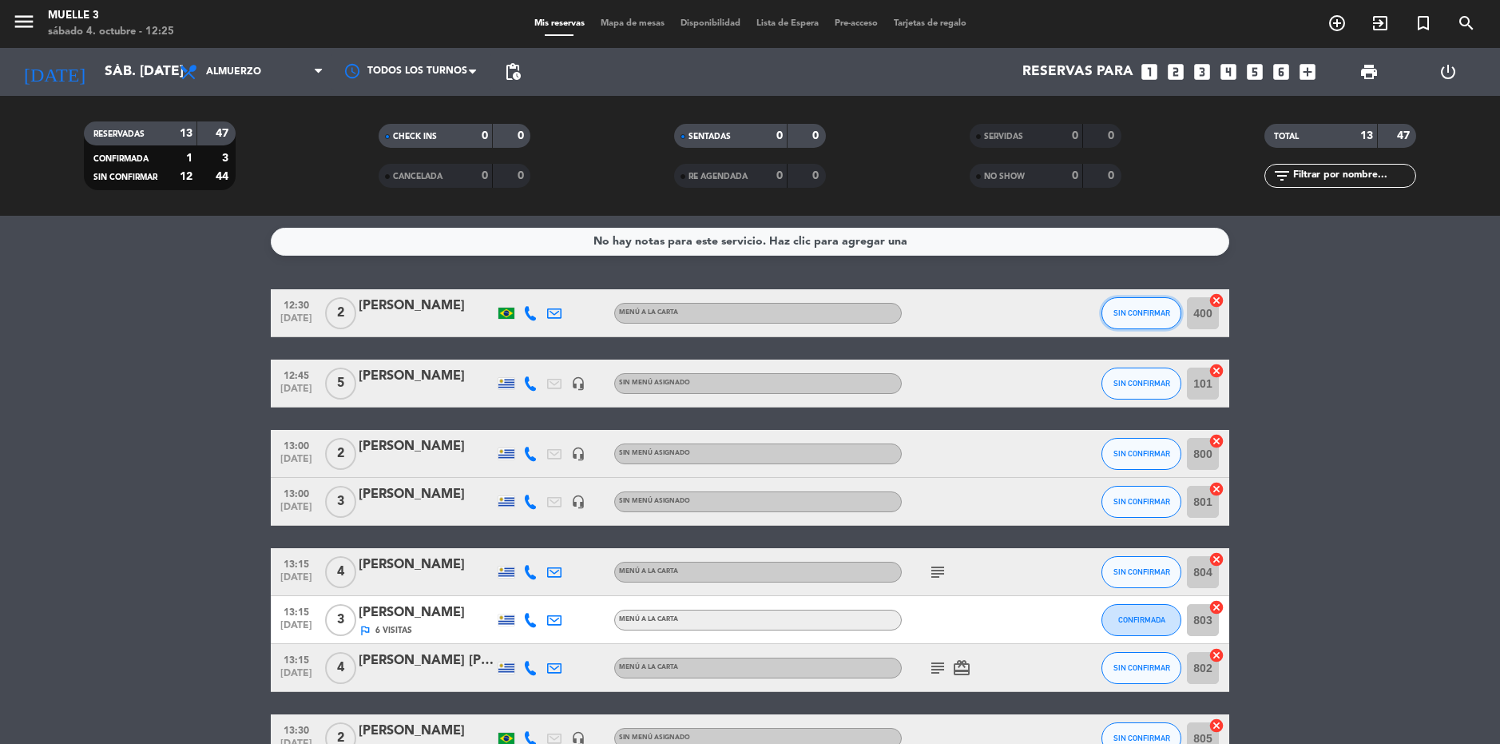
click at [1130, 304] on button "SIN CONFIRMAR" at bounding box center [1142, 313] width 80 height 32
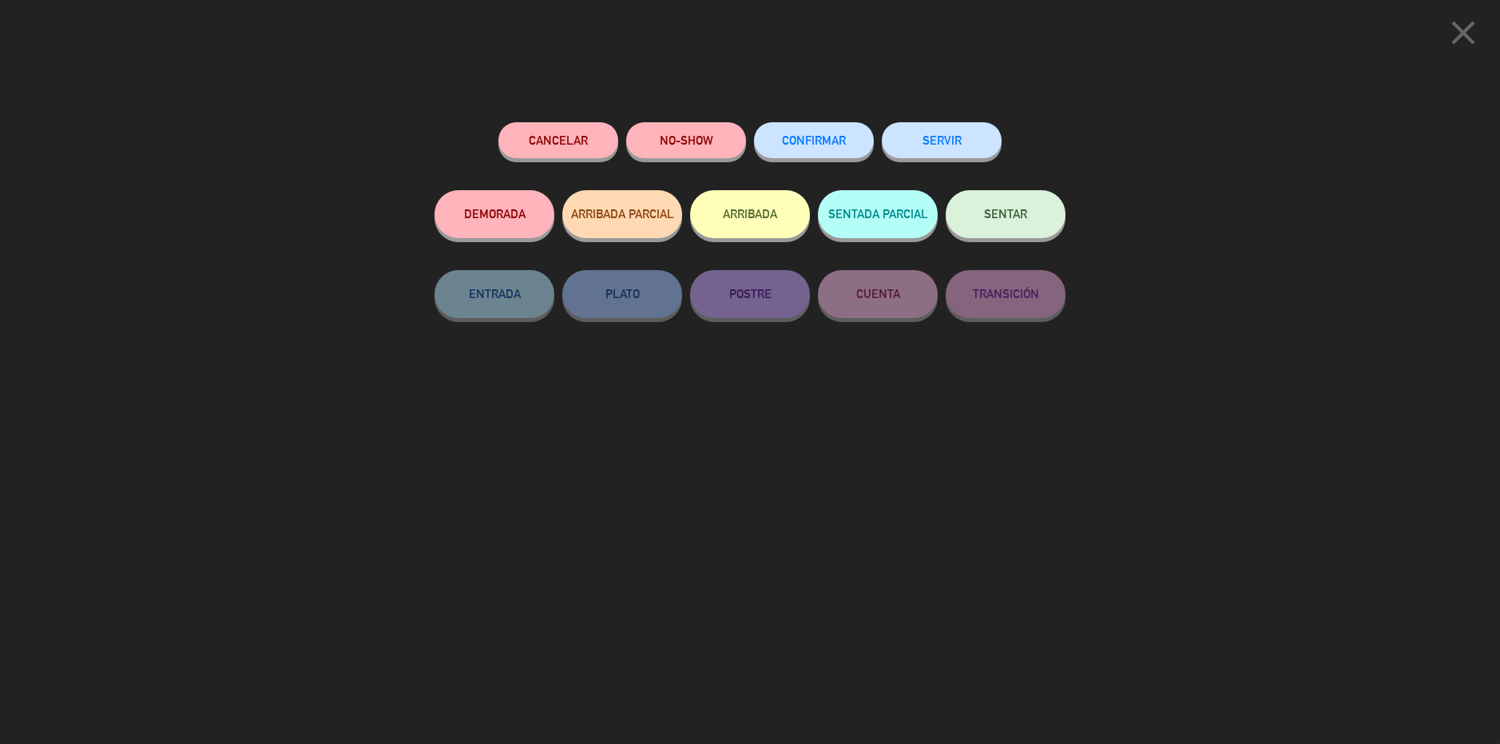
click at [939, 137] on button "SERVIR" at bounding box center [942, 140] width 120 height 36
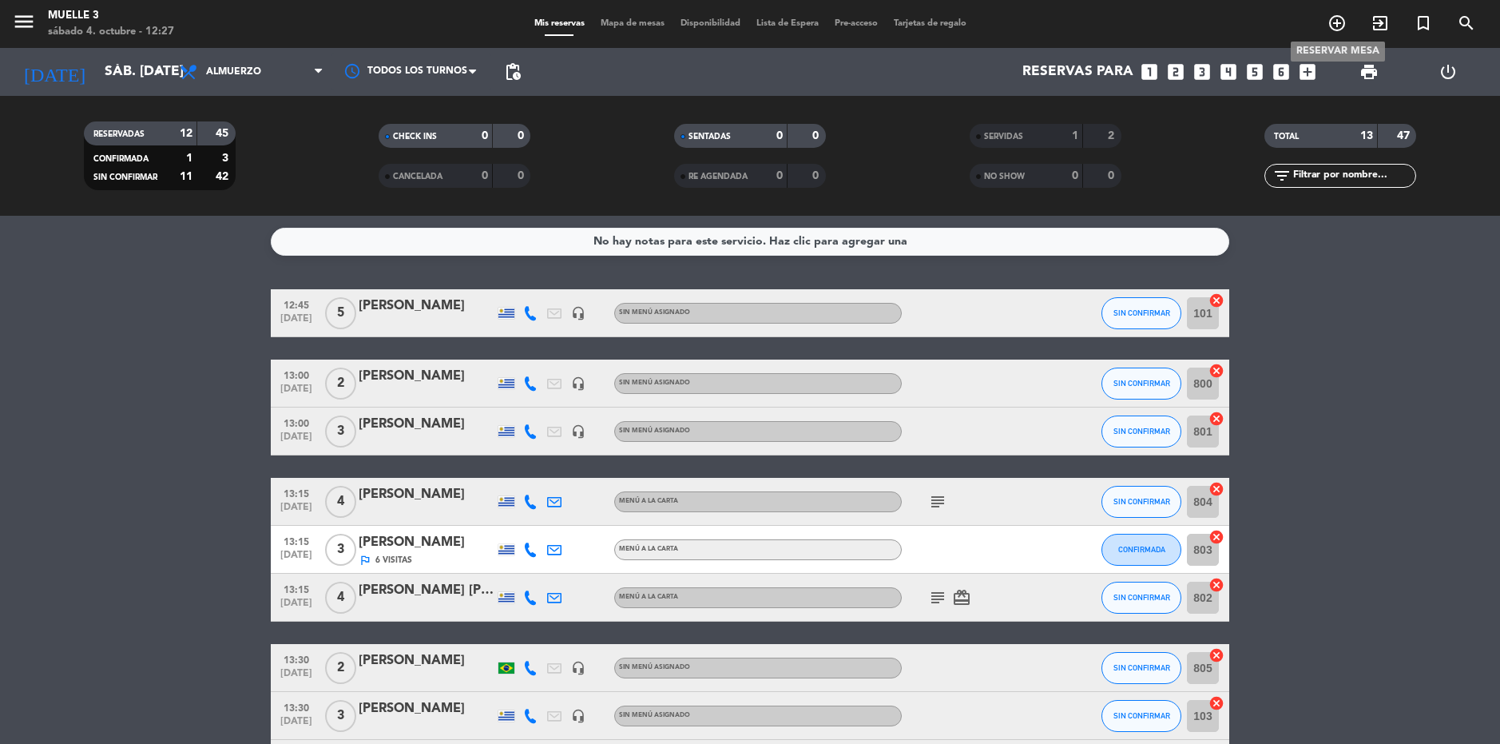
click at [1339, 20] on icon "add_circle_outline" at bounding box center [1337, 23] width 19 height 19
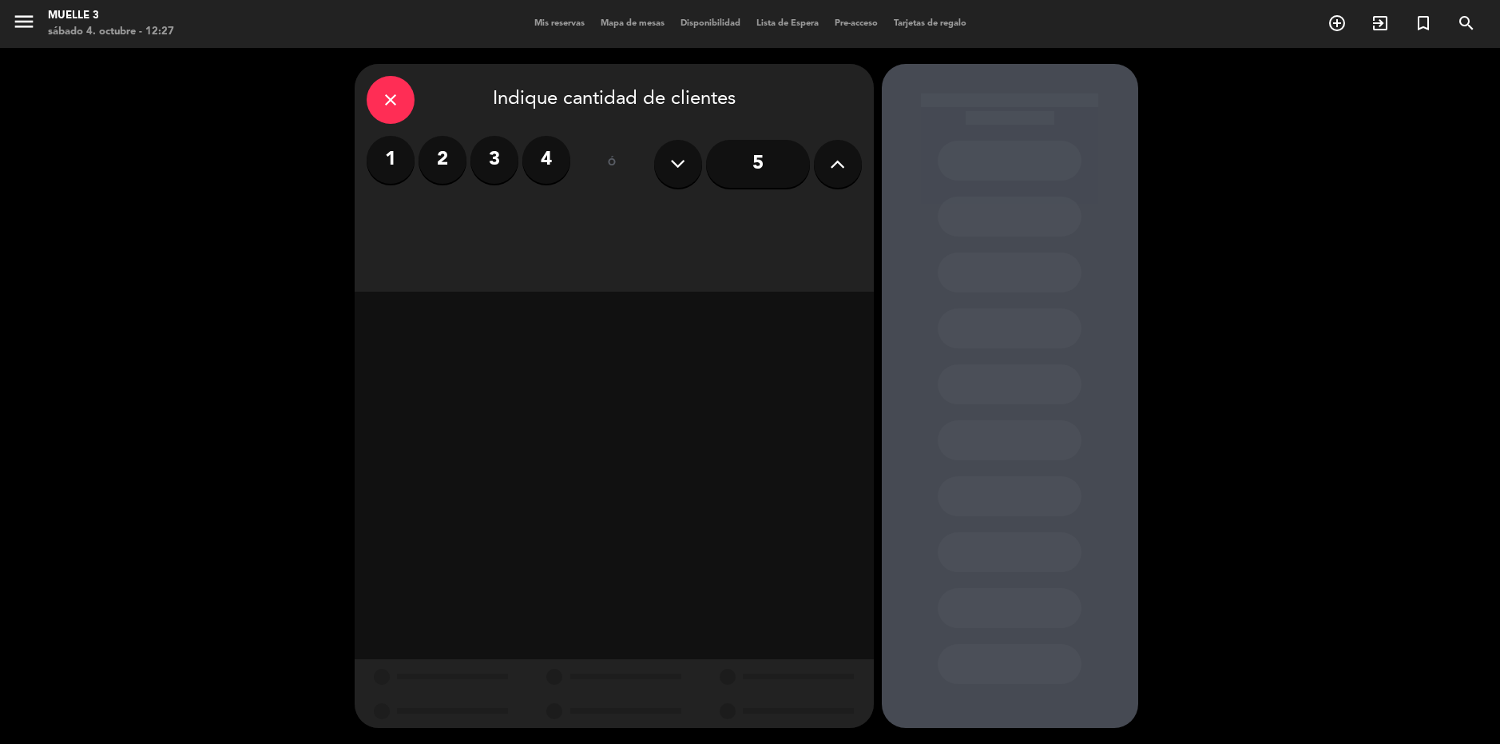
click at [839, 164] on icon at bounding box center [837, 164] width 15 height 24
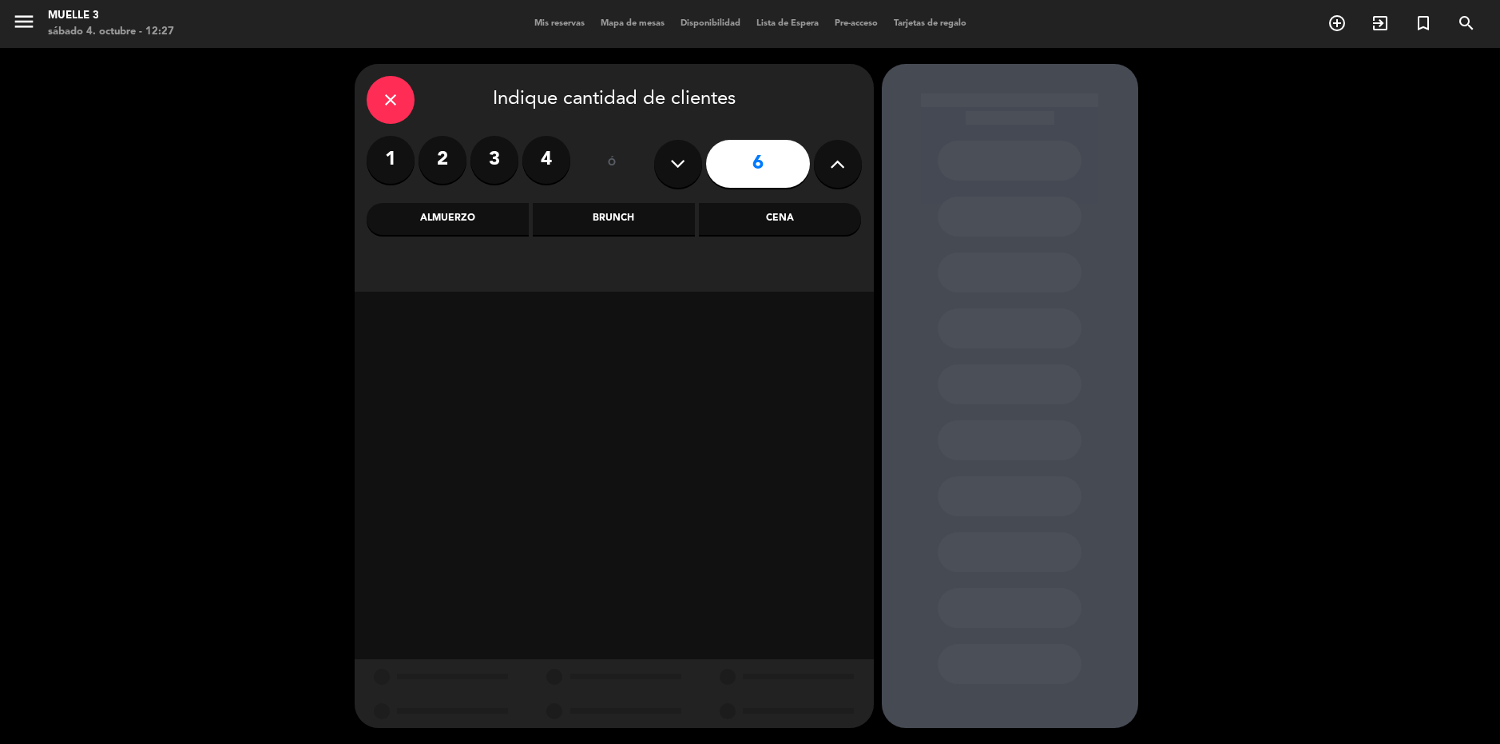
click at [454, 207] on div "Almuerzo" at bounding box center [448, 219] width 162 height 32
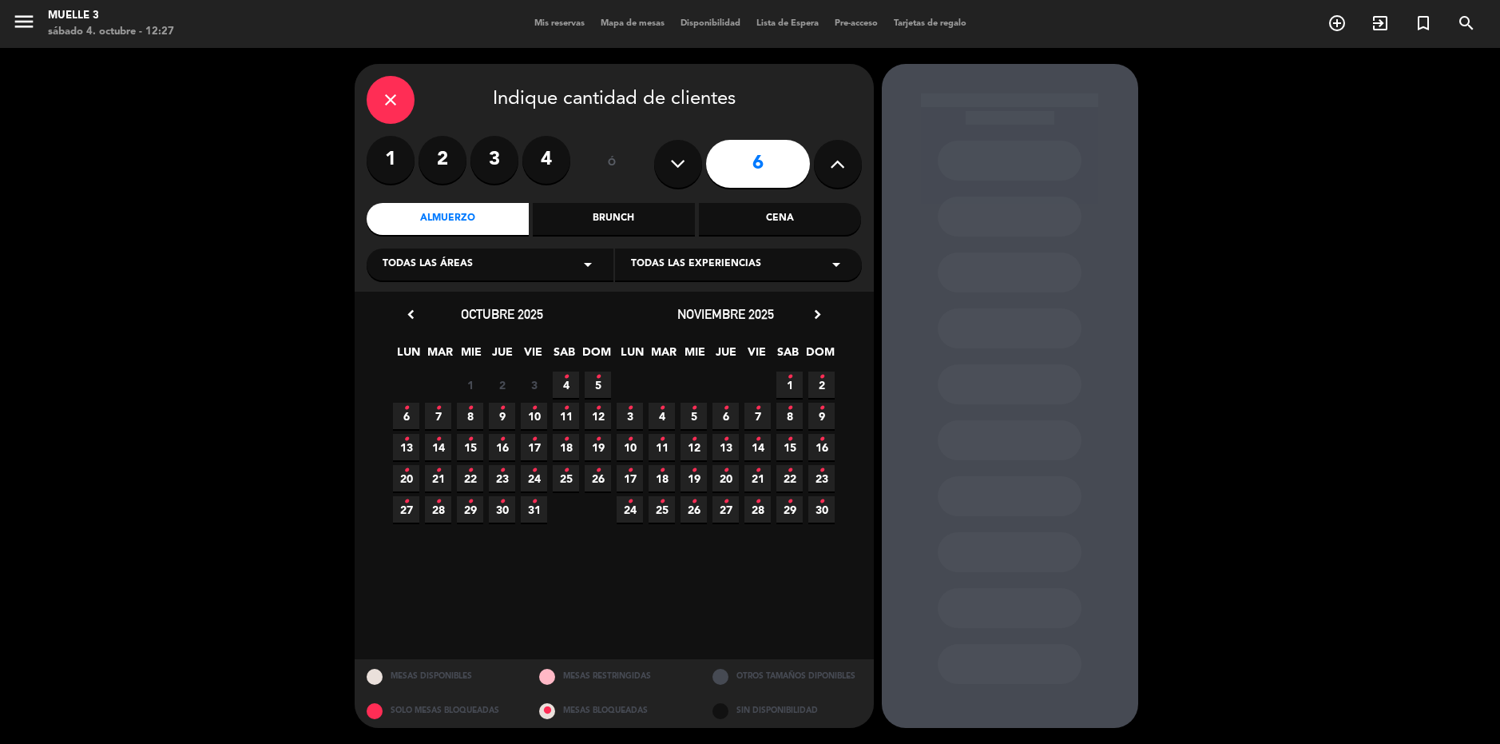
click at [566, 382] on icon "•" at bounding box center [566, 377] width 6 height 26
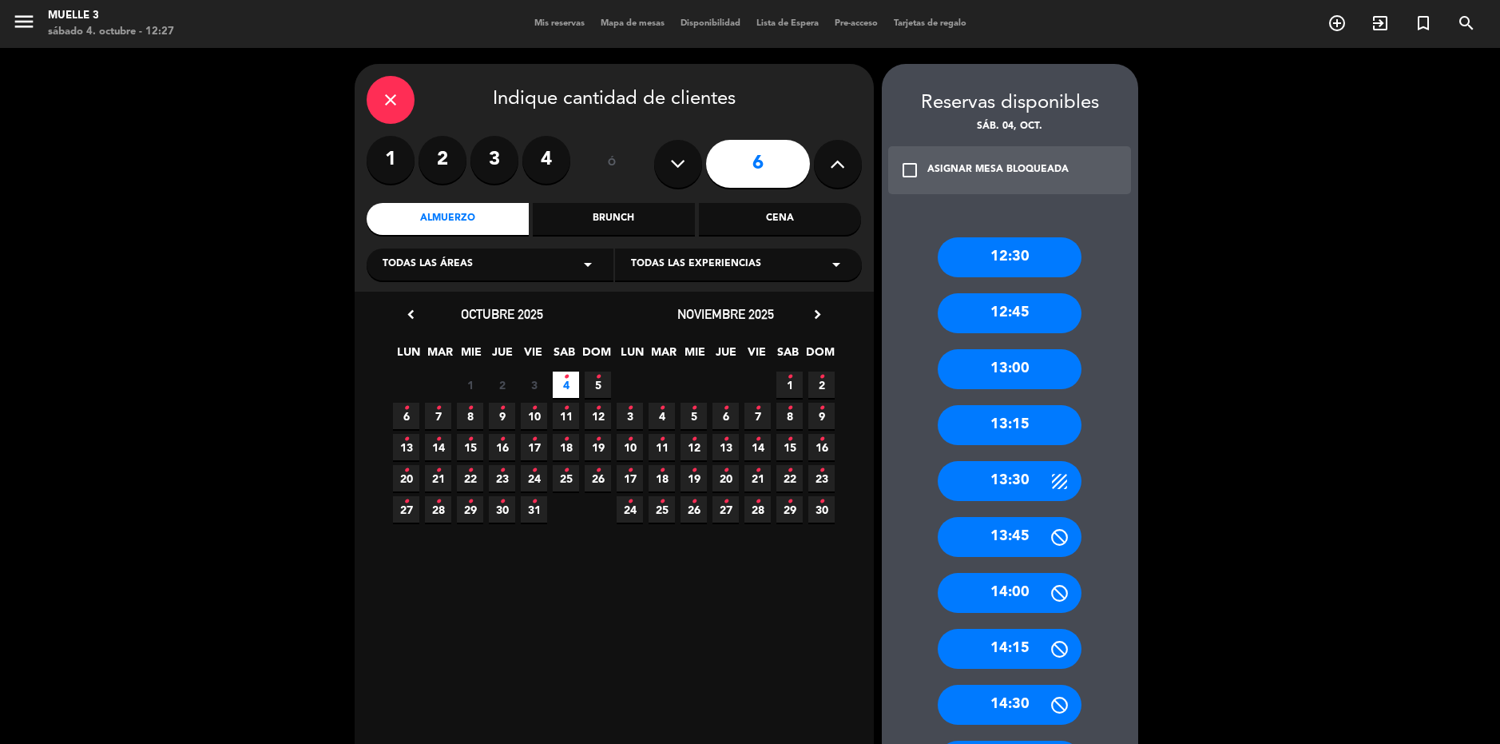
click at [1010, 425] on div "13:15" at bounding box center [1010, 425] width 144 height 40
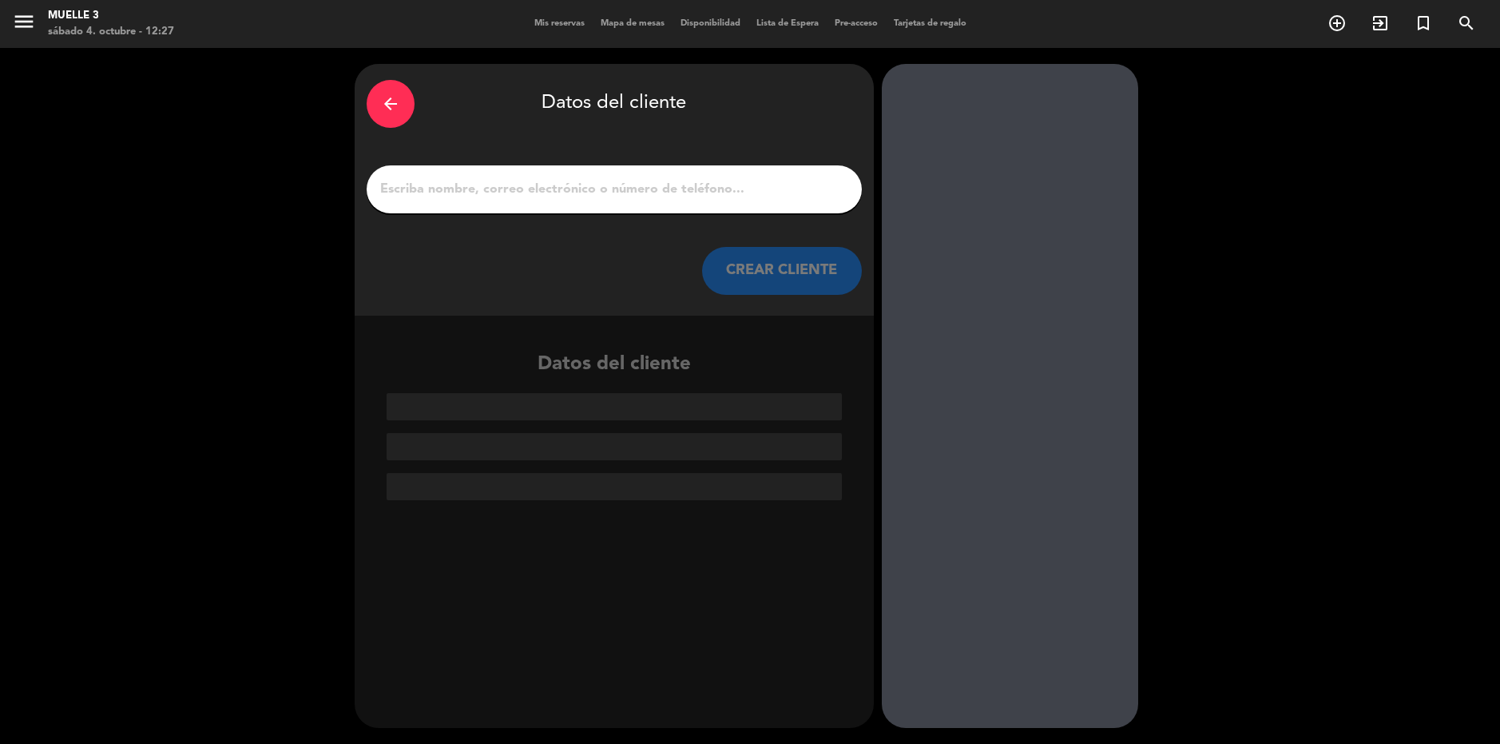
click at [653, 201] on div at bounding box center [614, 189] width 495 height 48
click at [649, 184] on input "1" at bounding box center [614, 189] width 471 height 22
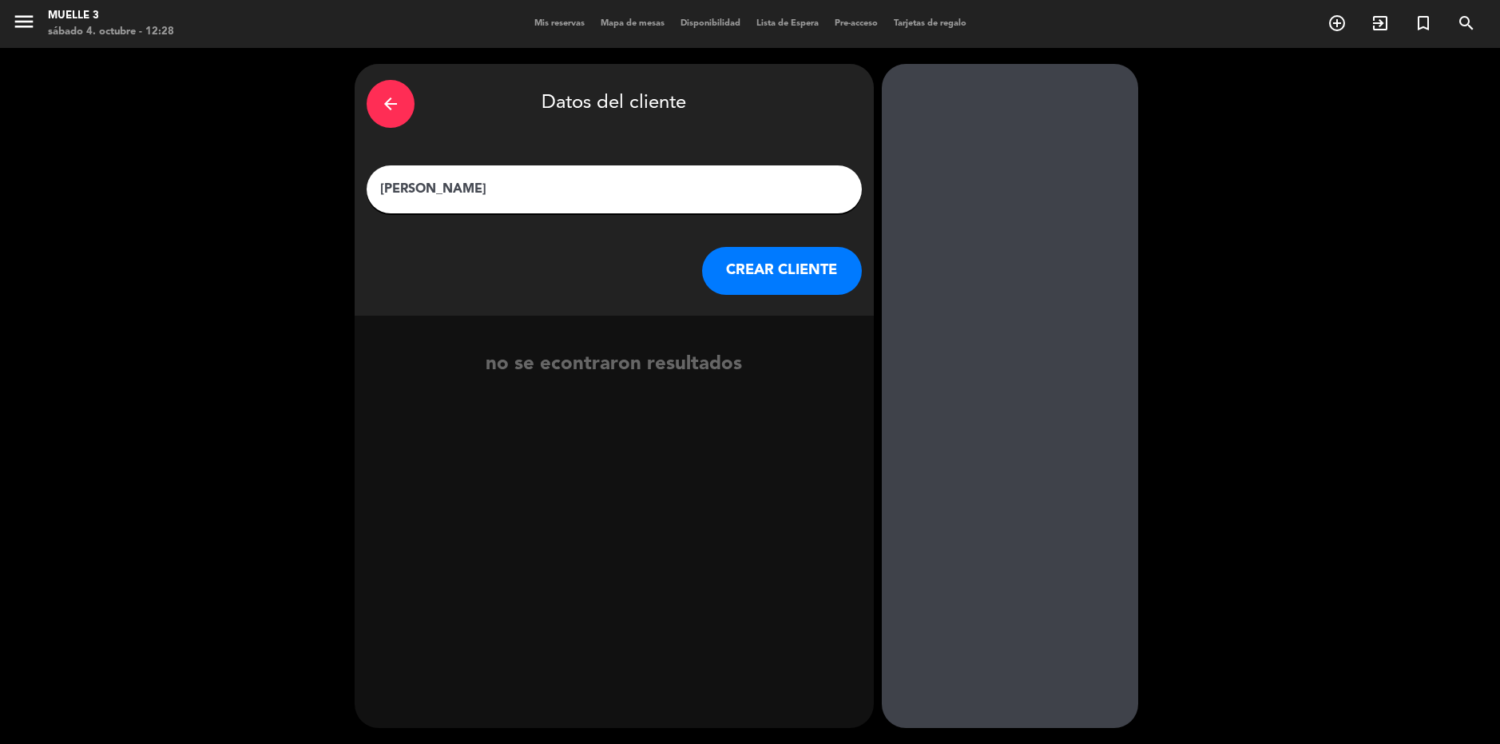
type input "[PERSON_NAME]"
click at [740, 276] on button "CREAR CLIENTE" at bounding box center [782, 271] width 160 height 48
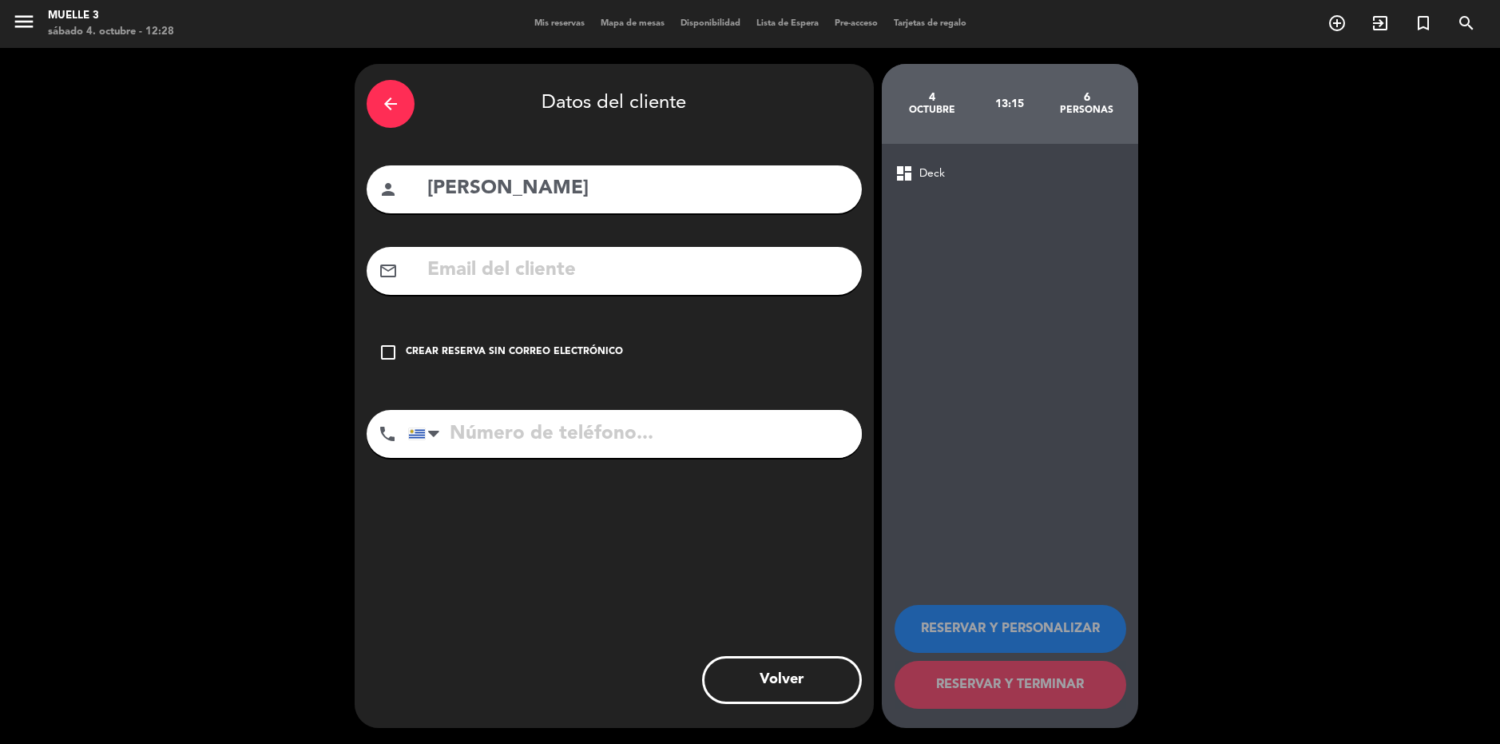
click at [517, 443] on input "tel" at bounding box center [635, 434] width 454 height 48
type input "094270001"
click at [390, 351] on icon "check_box_outline_blank" at bounding box center [388, 352] width 19 height 19
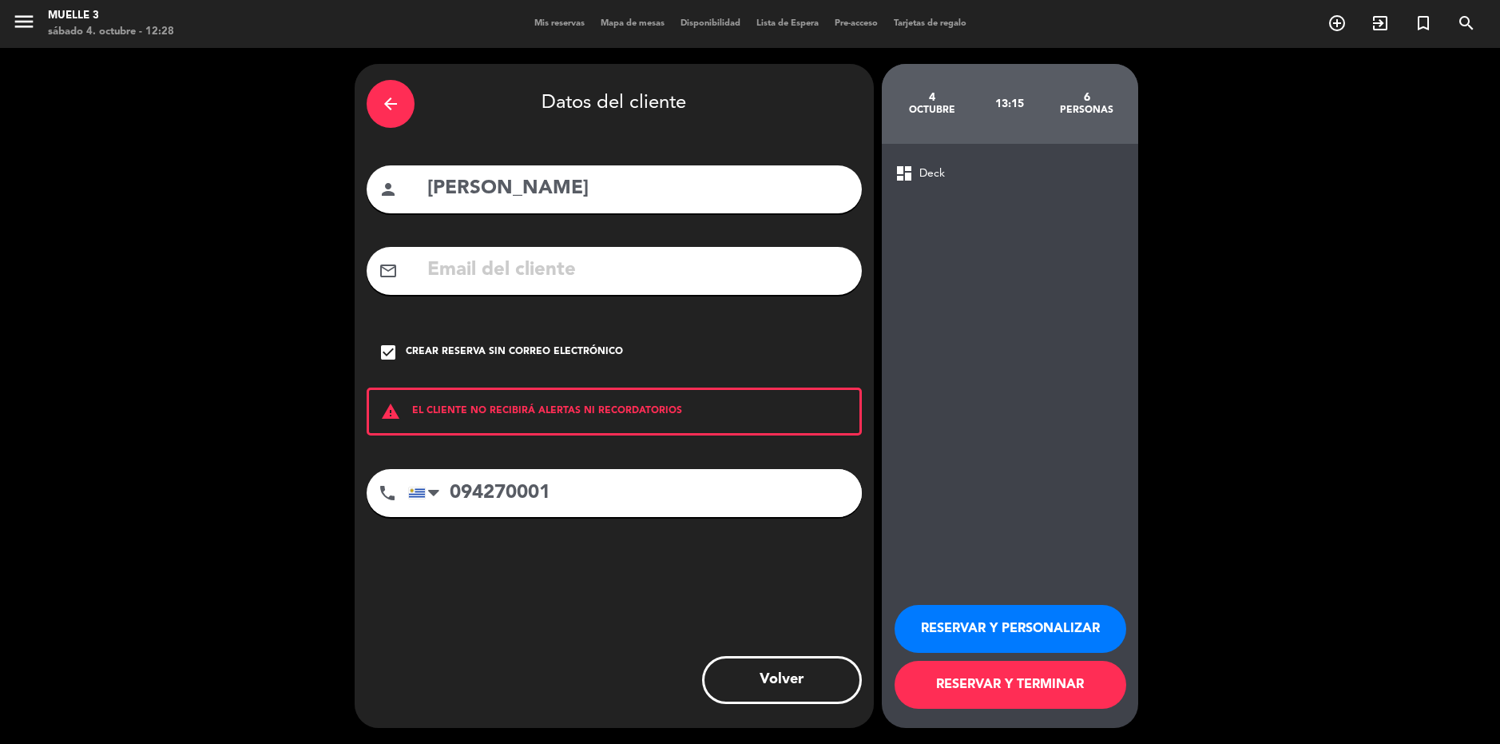
click at [1006, 680] on button "RESERVAR Y TERMINAR" at bounding box center [1011, 685] width 232 height 48
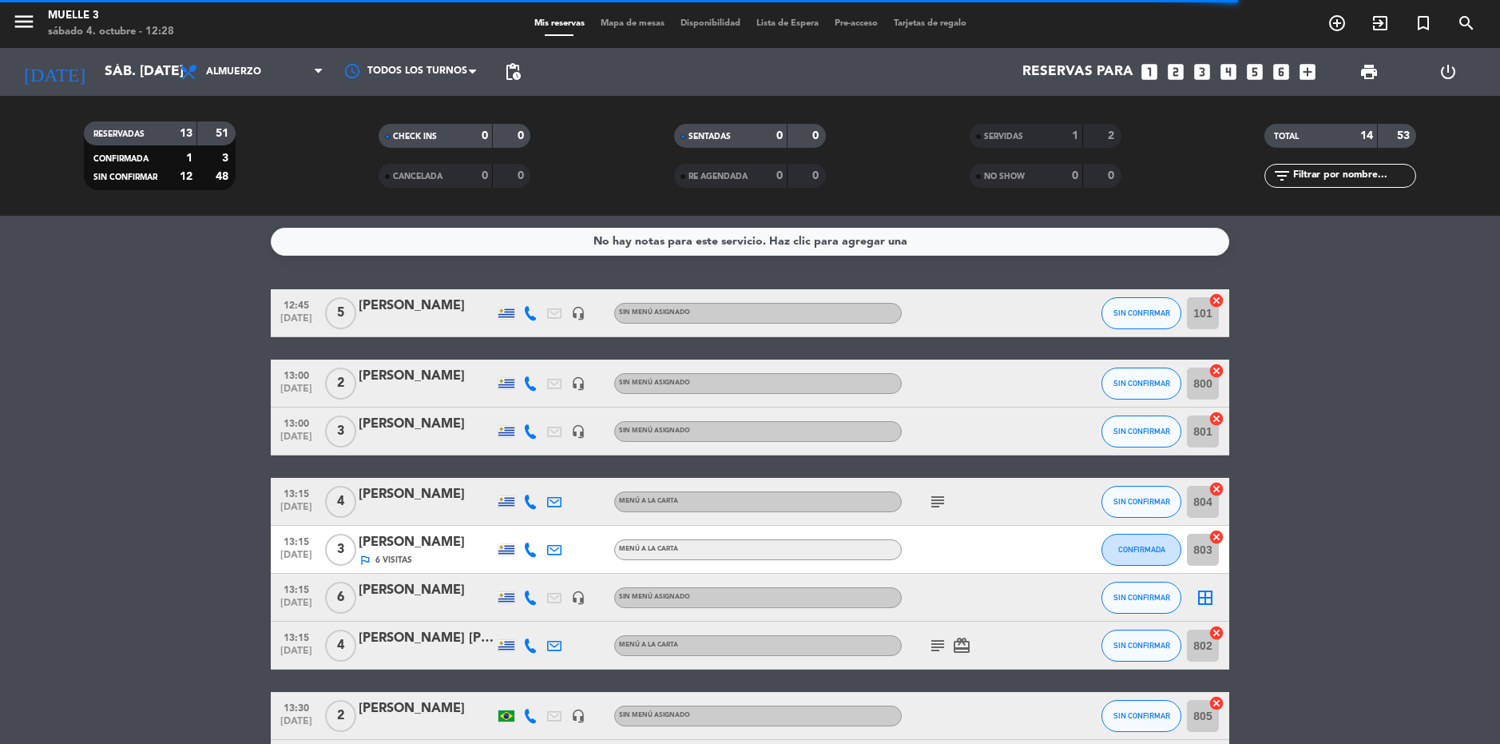
click at [1206, 595] on icon "border_all" at bounding box center [1205, 597] width 19 height 19
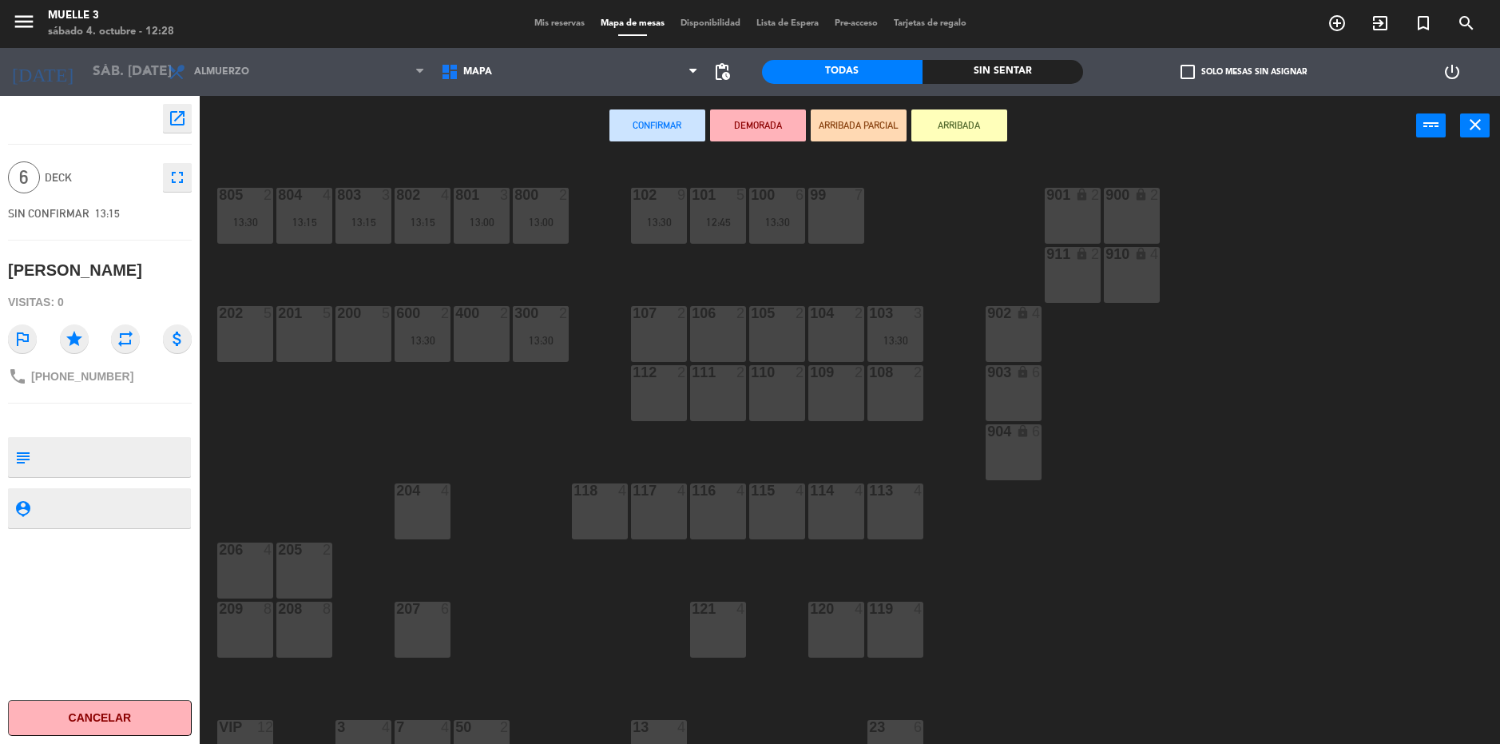
click at [850, 214] on div "99 7" at bounding box center [836, 216] width 56 height 56
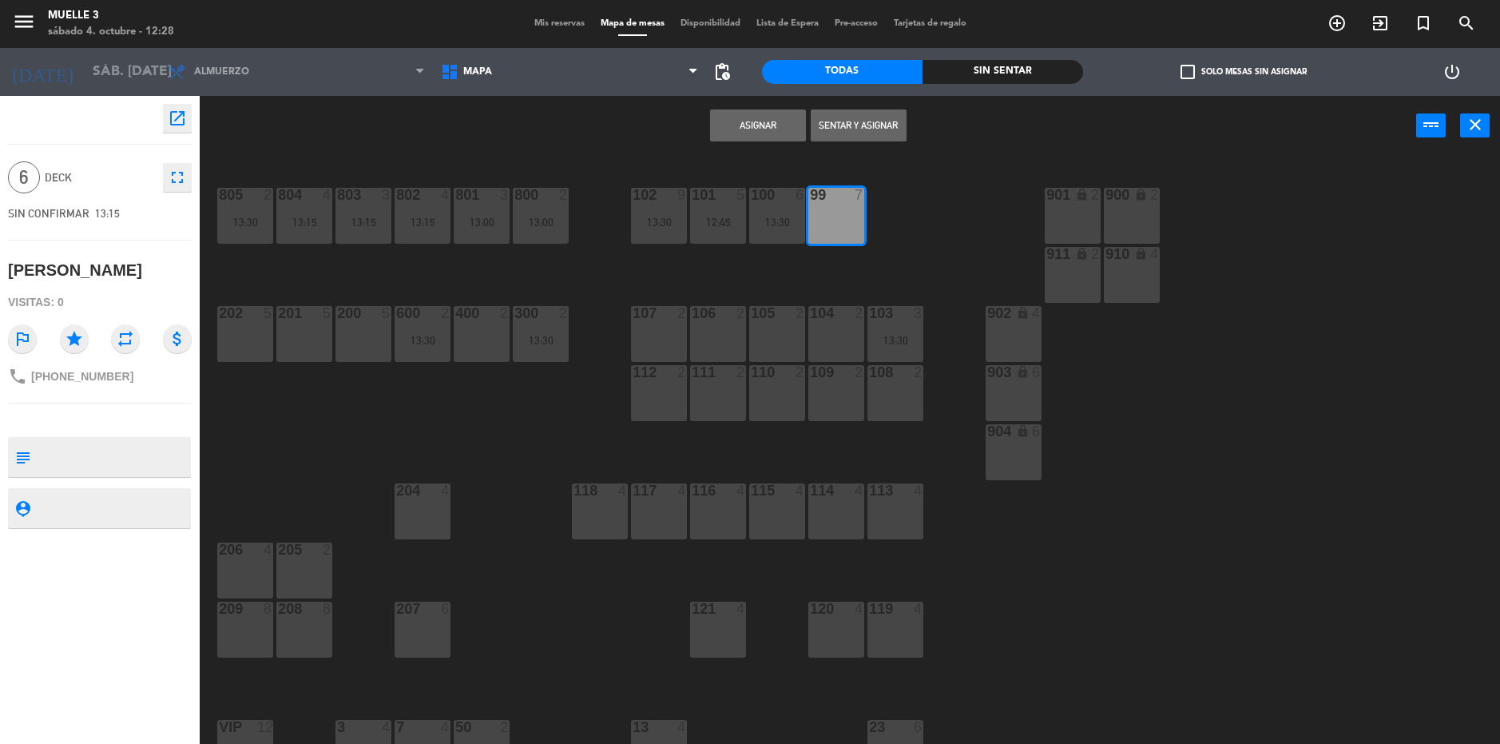
click at [748, 125] on button "Asignar" at bounding box center [758, 125] width 96 height 32
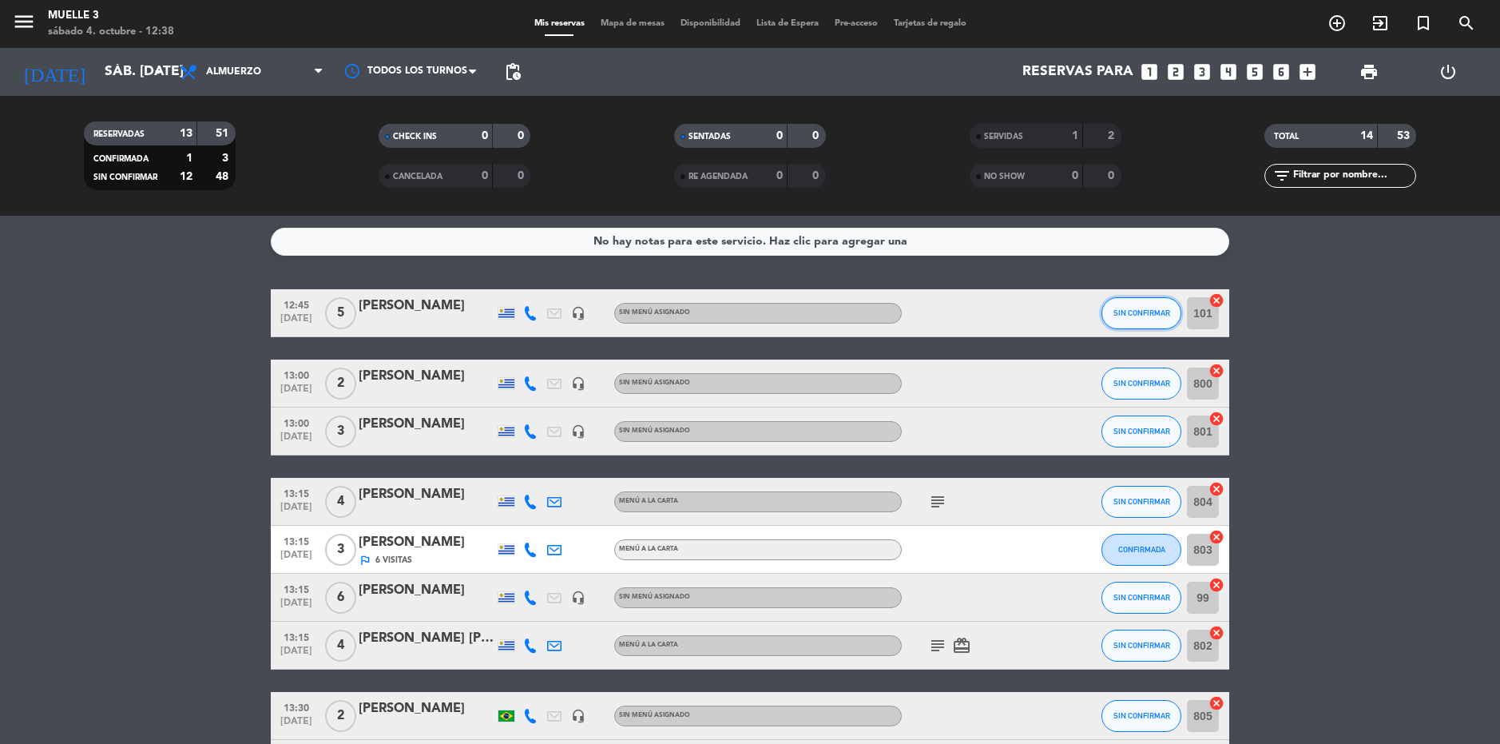
click at [1142, 312] on span "SIN CONFIRMAR" at bounding box center [1142, 312] width 57 height 9
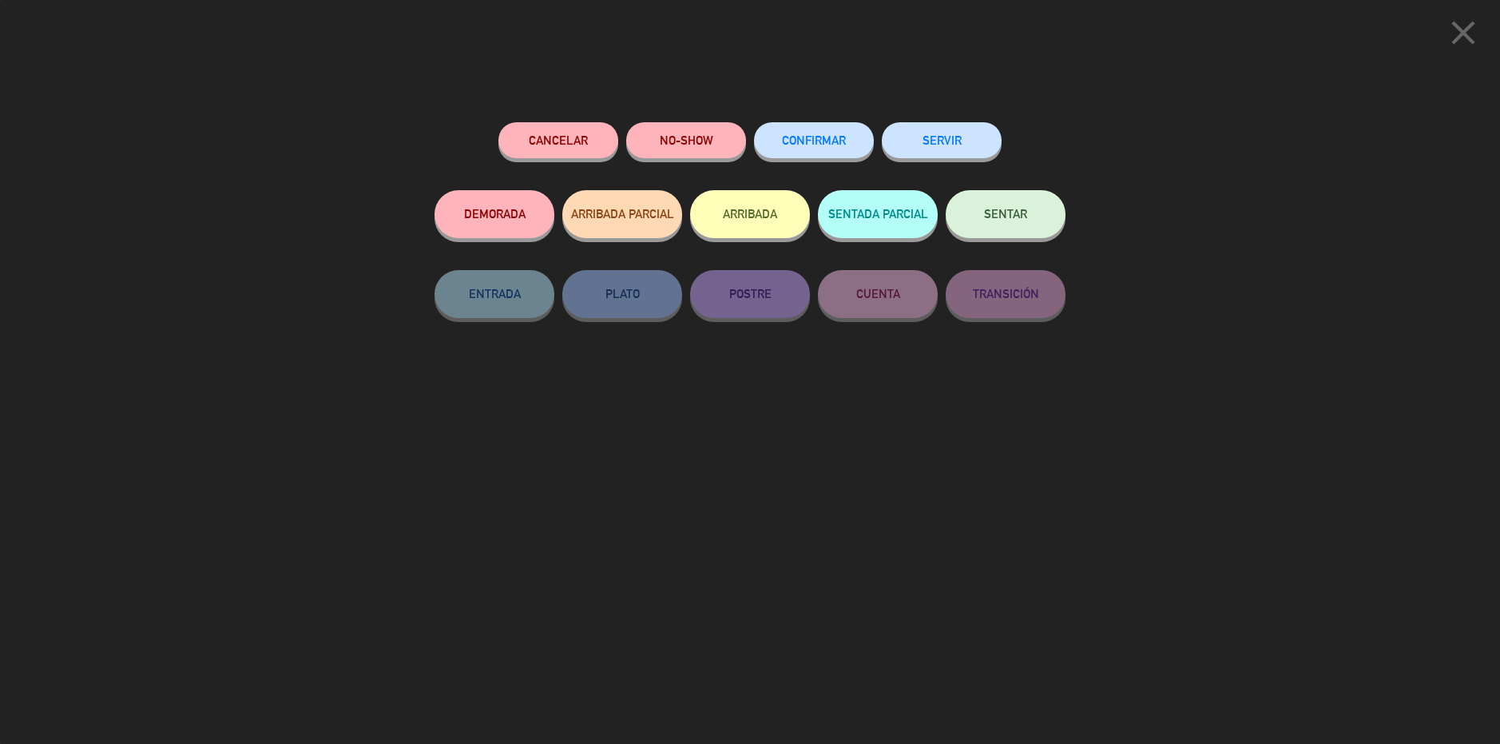
click at [961, 141] on button "SERVIR" at bounding box center [942, 140] width 120 height 36
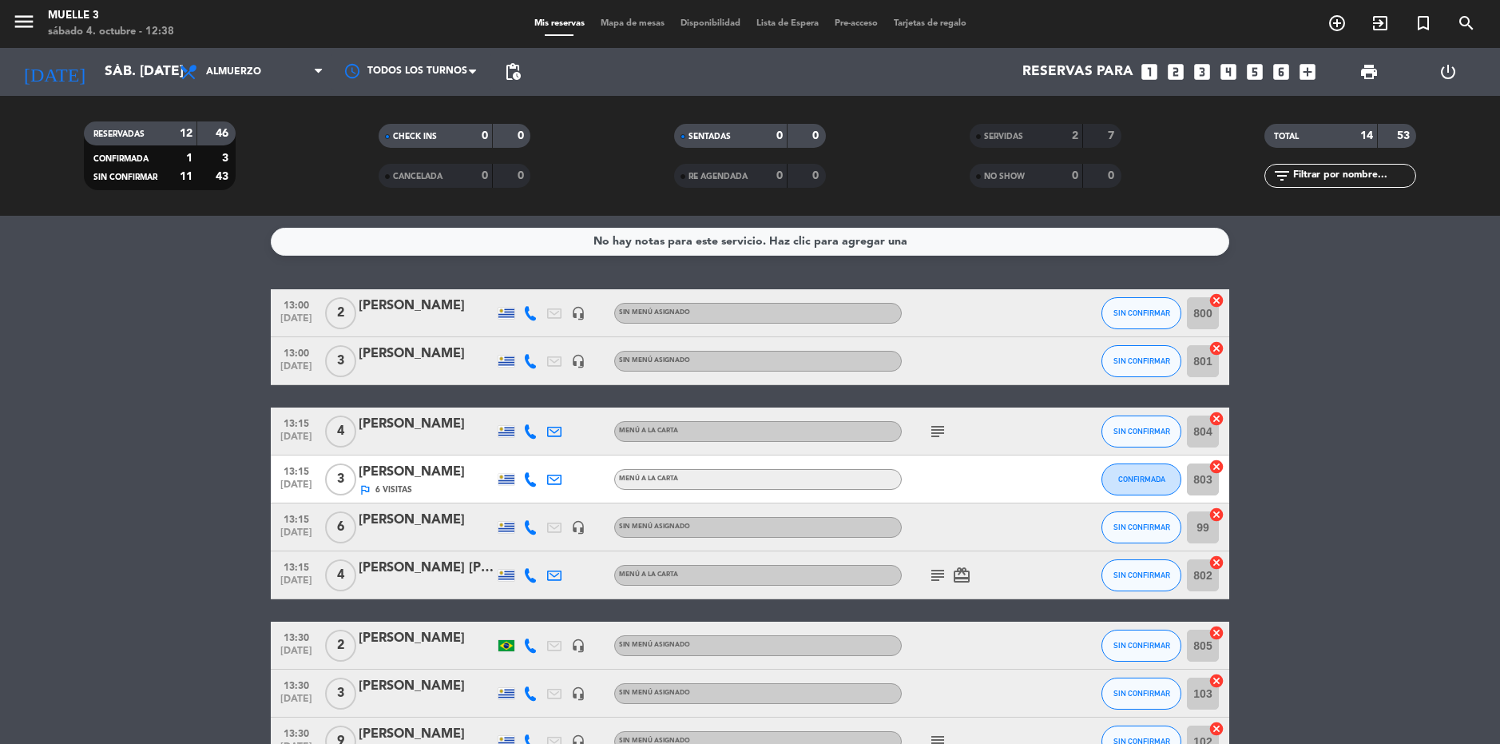
click at [1420, 425] on bookings-row "13:00 [DATE] 2 [PERSON_NAME] headset_mic Sin menú asignado SIN CONFIRMAR 800 ca…" at bounding box center [750, 599] width 1500 height 620
click at [1342, 21] on icon "add_circle_outline" at bounding box center [1337, 23] width 19 height 19
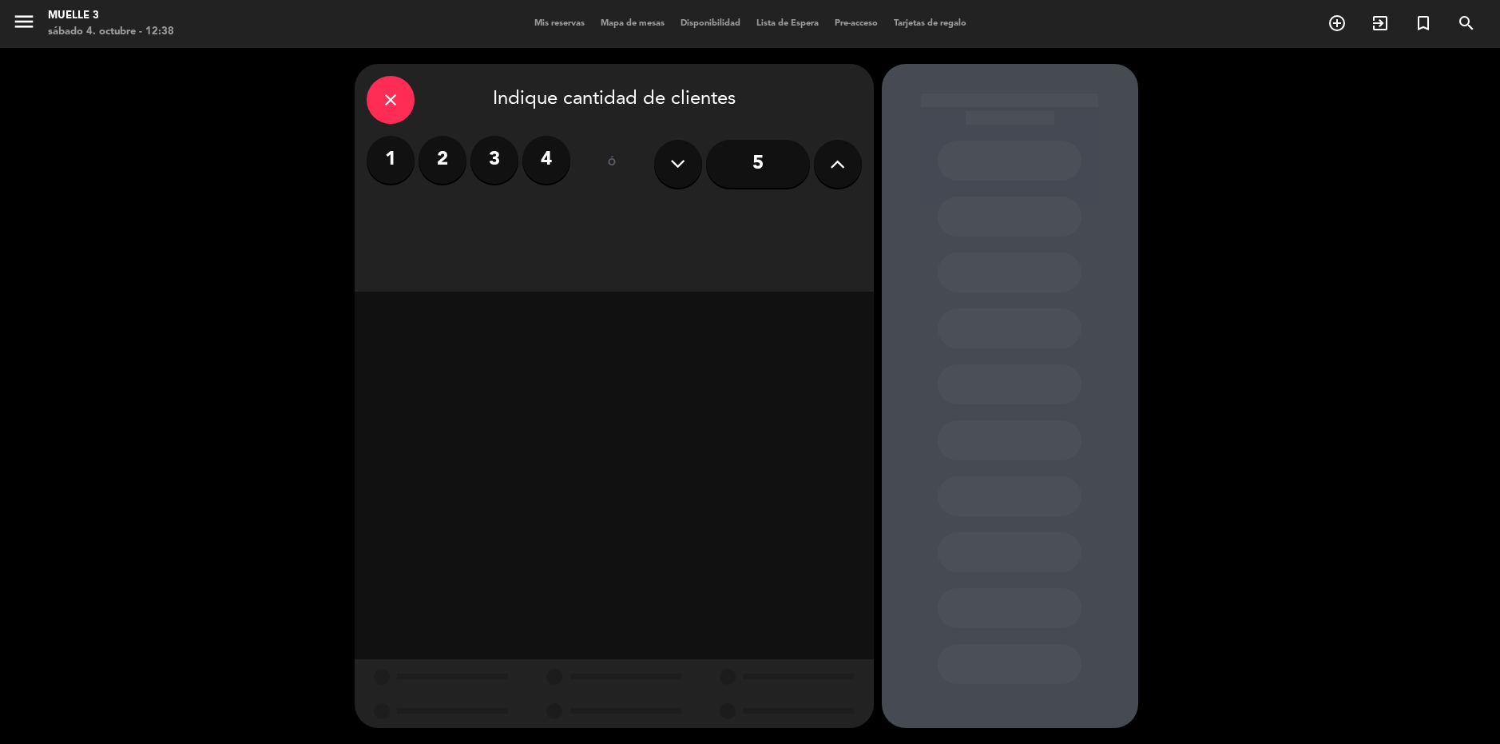
click at [849, 163] on button at bounding box center [838, 164] width 48 height 48
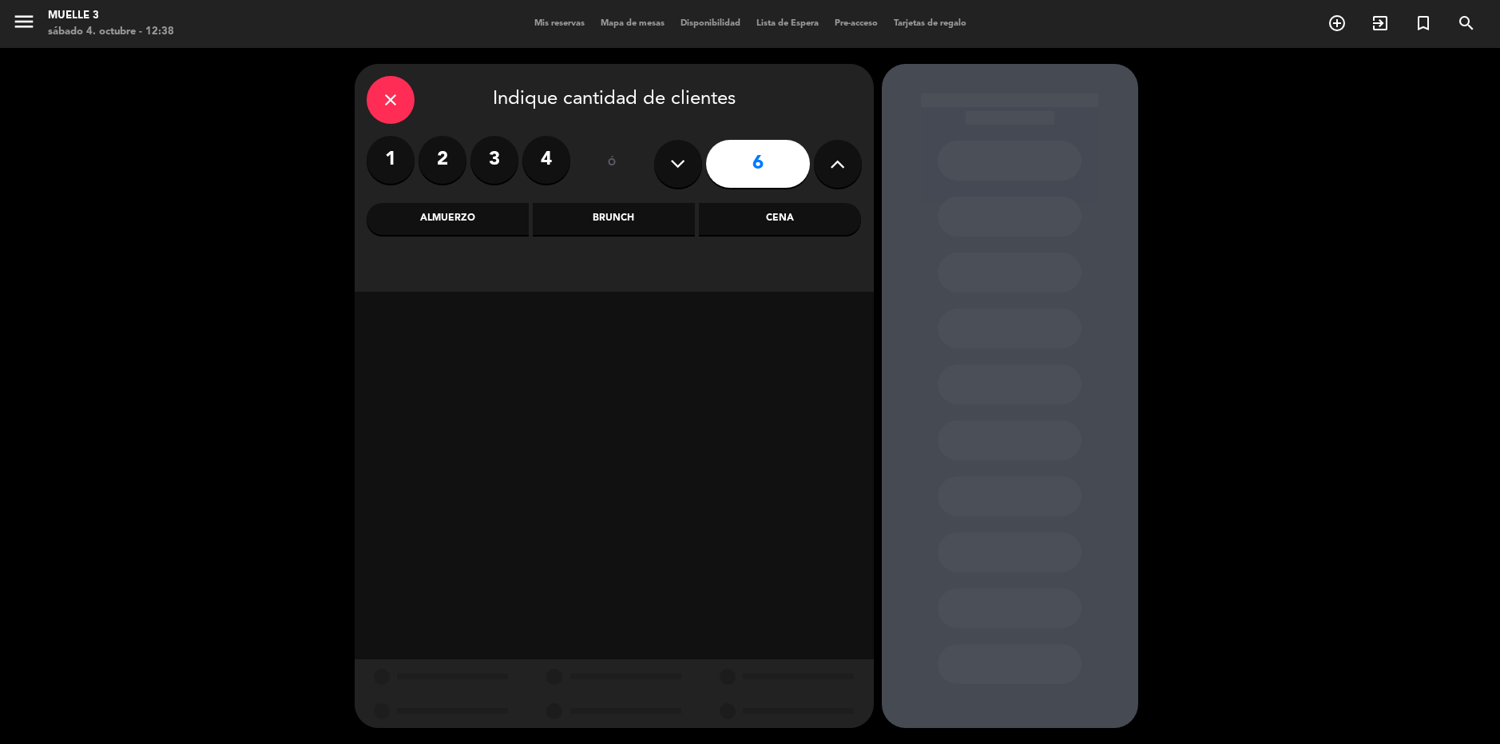
click at [401, 100] on div "close" at bounding box center [391, 100] width 48 height 48
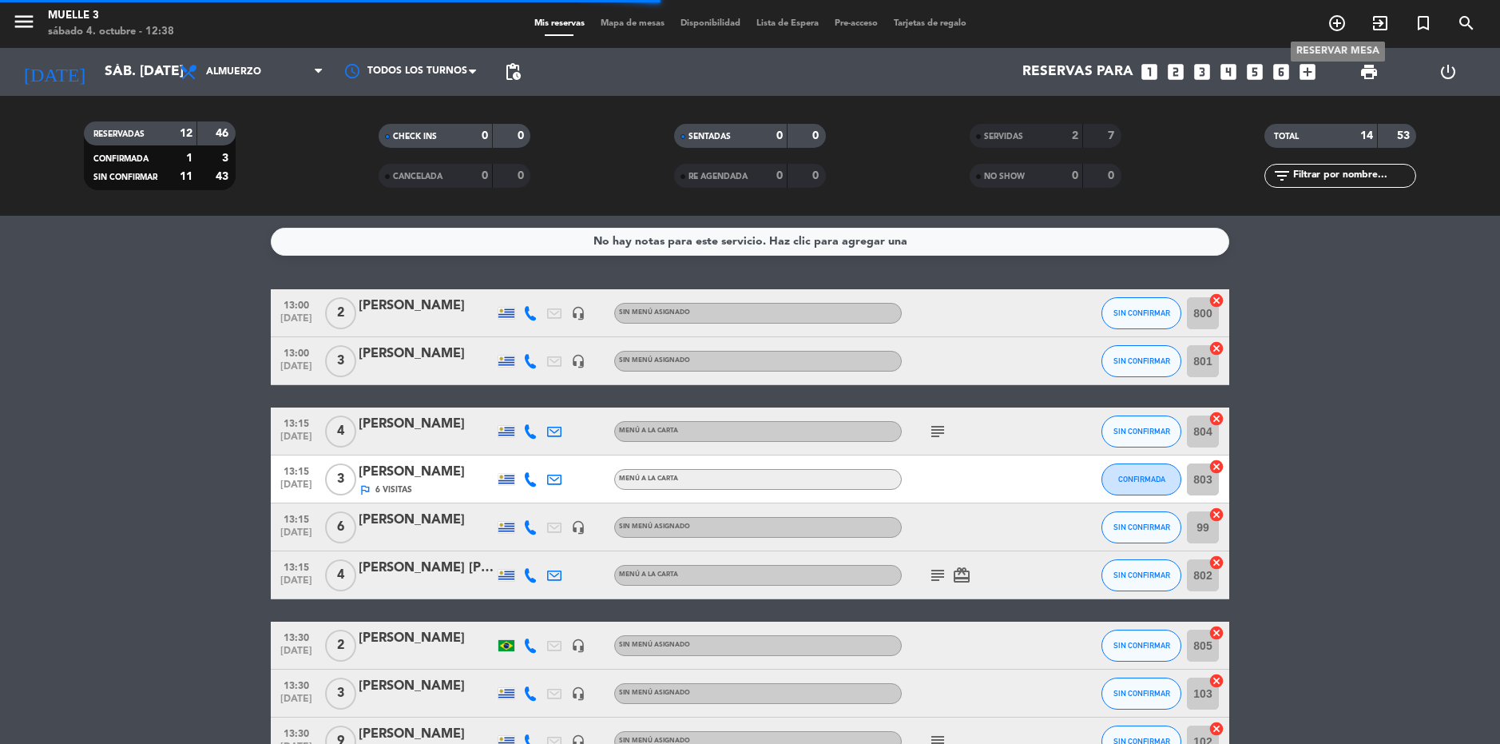
click at [1329, 19] on icon "add_circle_outline" at bounding box center [1337, 23] width 19 height 19
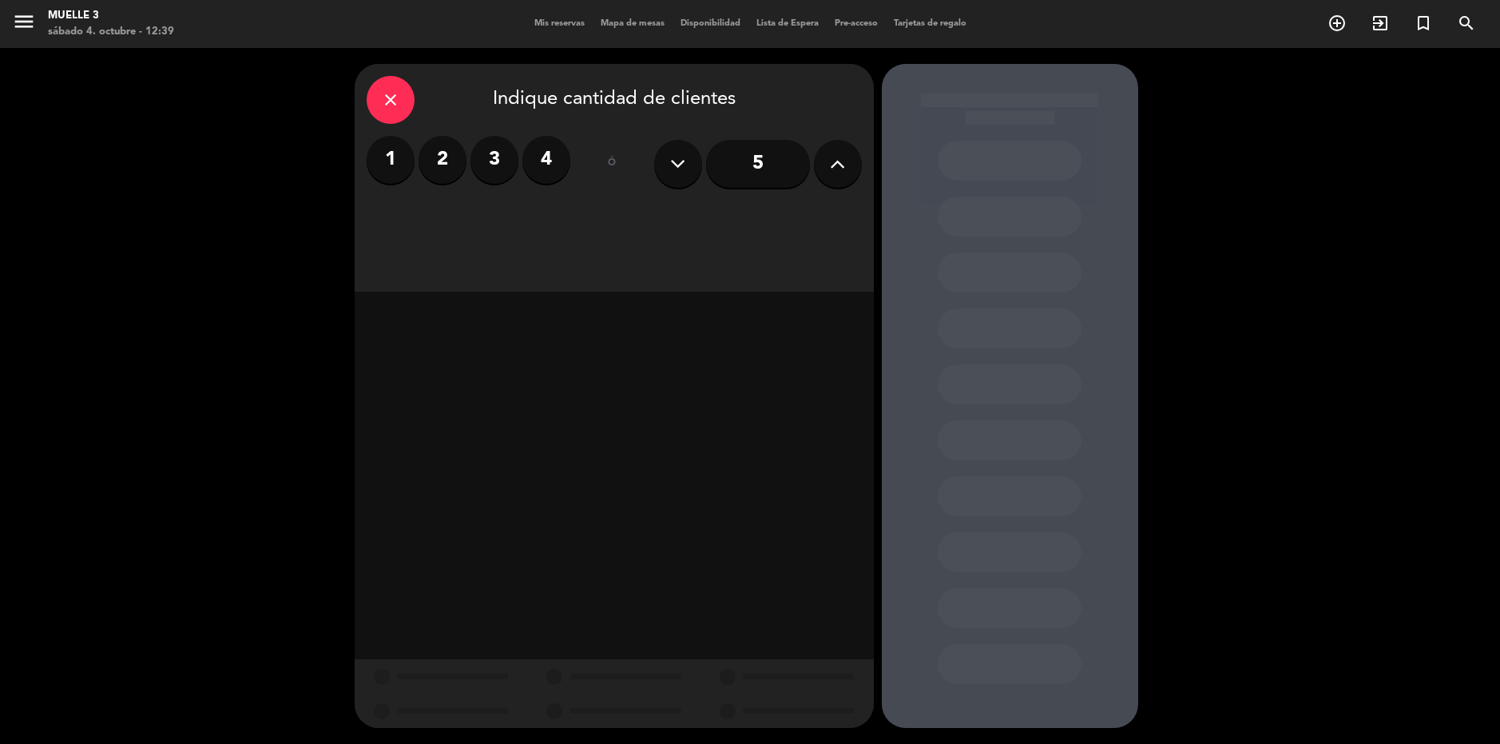
click at [850, 156] on button at bounding box center [838, 164] width 48 height 48
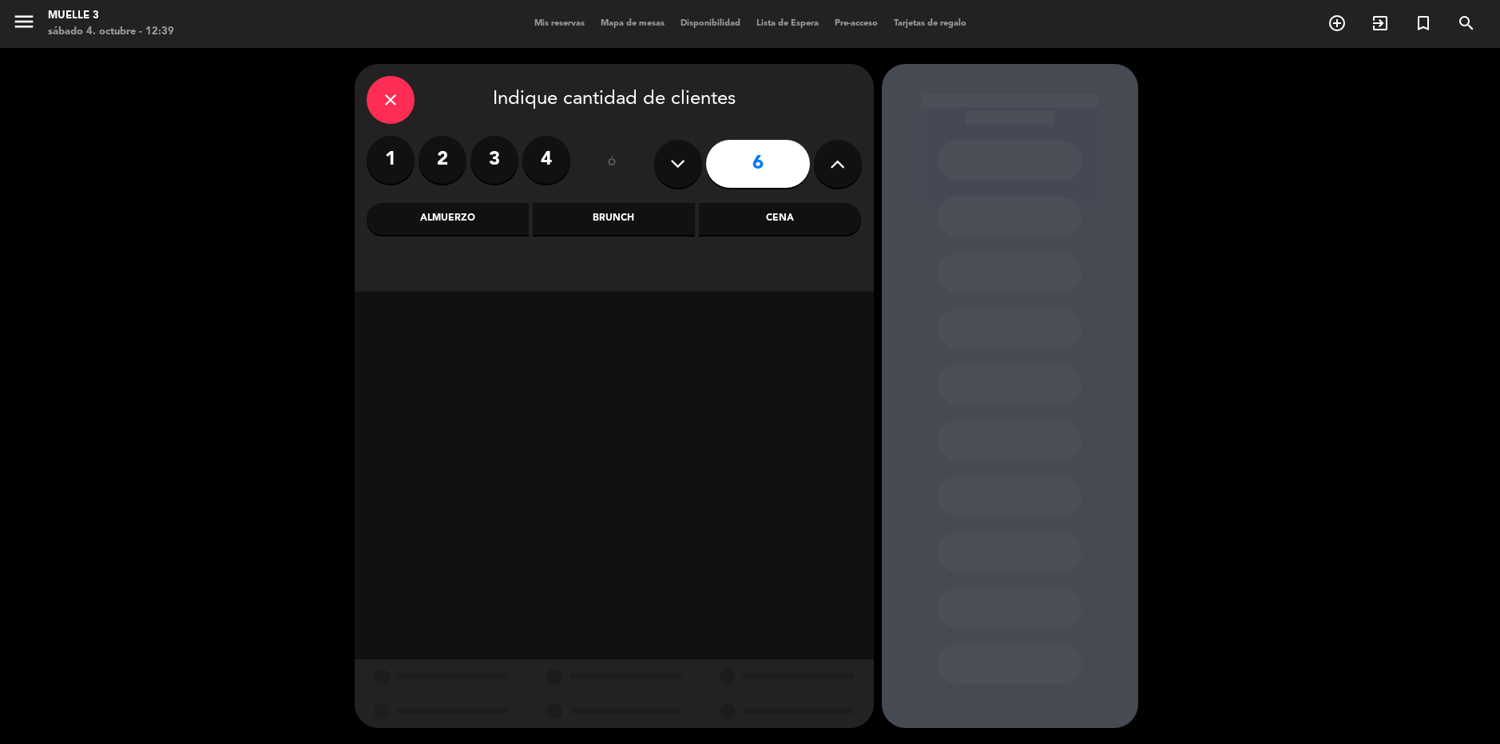
click at [850, 156] on button at bounding box center [838, 164] width 48 height 48
type input "7"
click at [471, 215] on div "Almuerzo" at bounding box center [448, 219] width 162 height 32
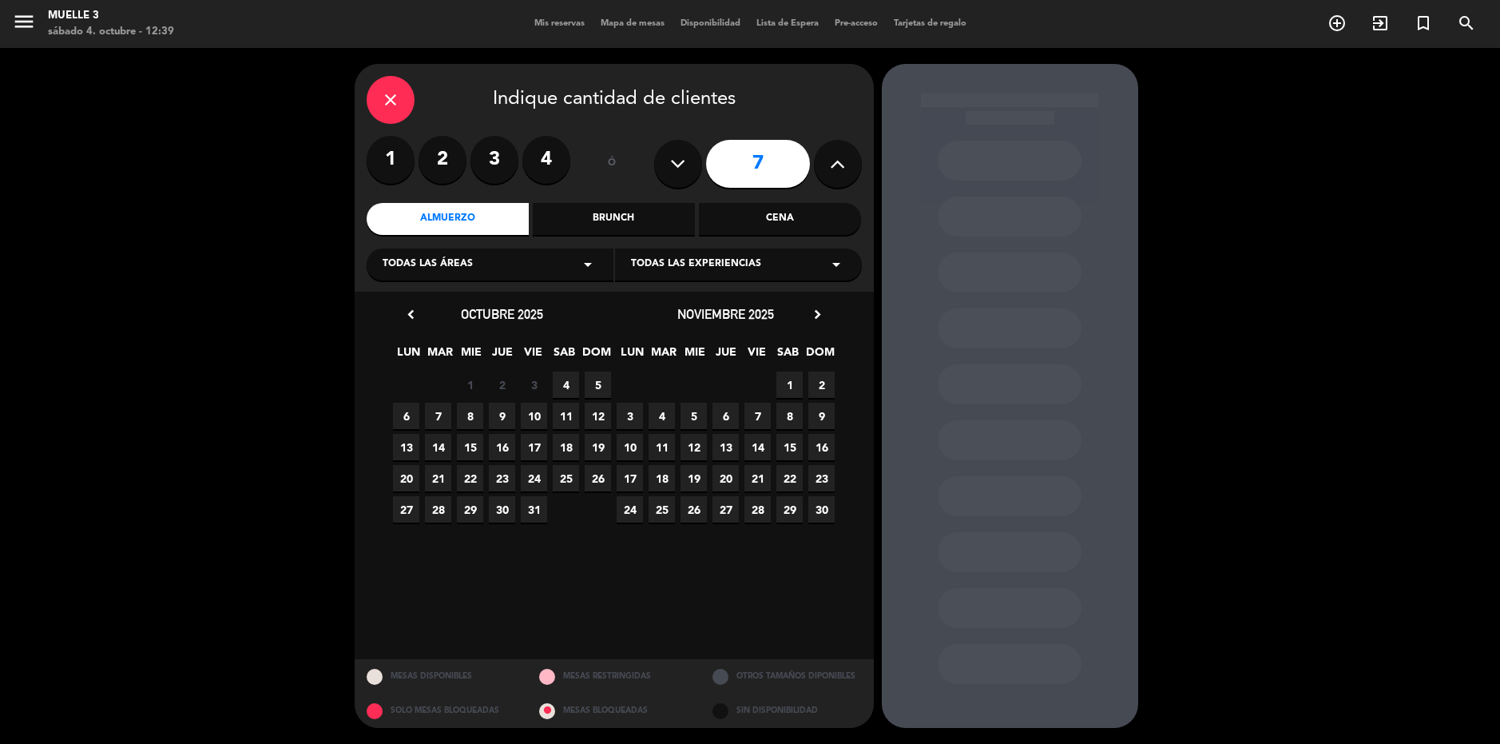
click at [565, 375] on span "4" at bounding box center [566, 384] width 26 height 26
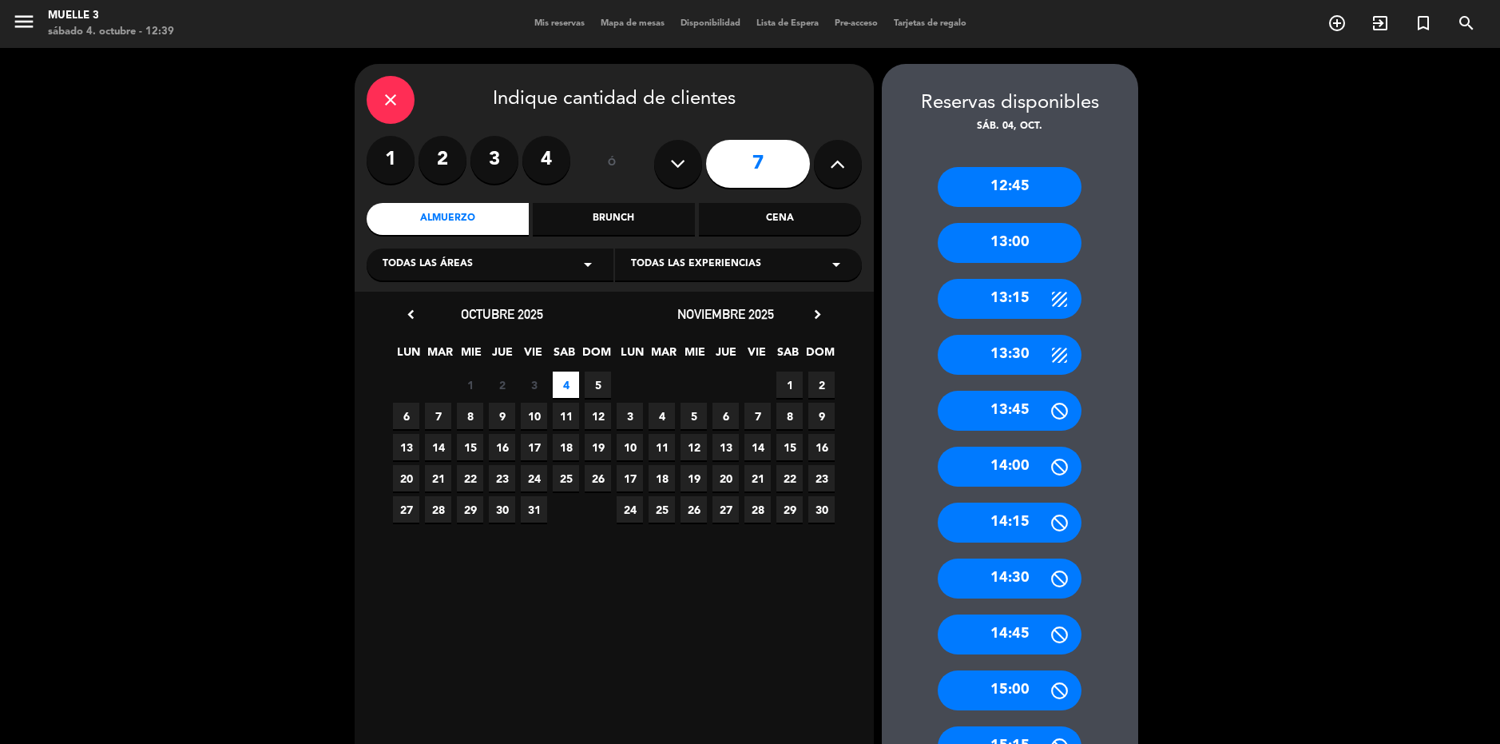
click at [1017, 351] on div "13:30" at bounding box center [1010, 355] width 144 height 40
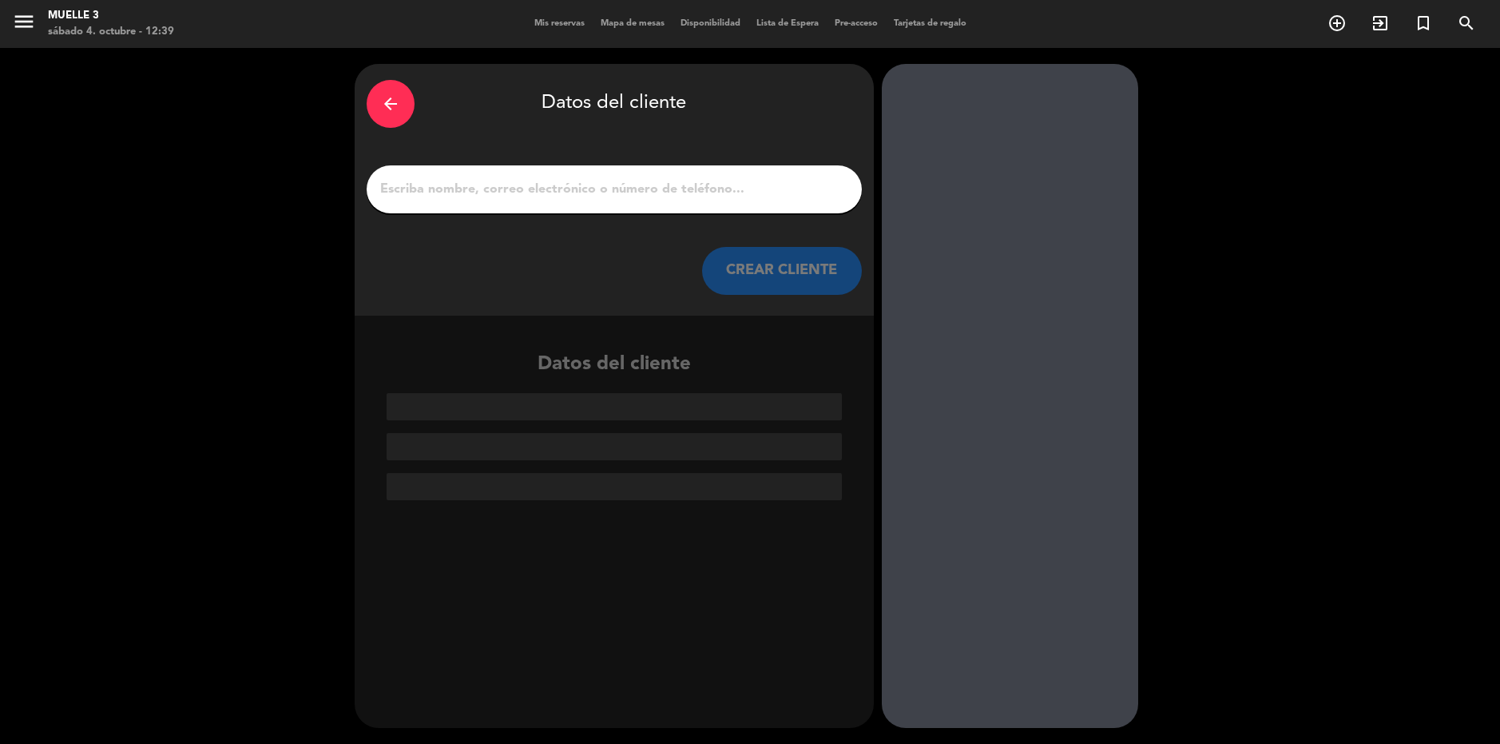
click at [747, 189] on input "1" at bounding box center [614, 189] width 471 height 22
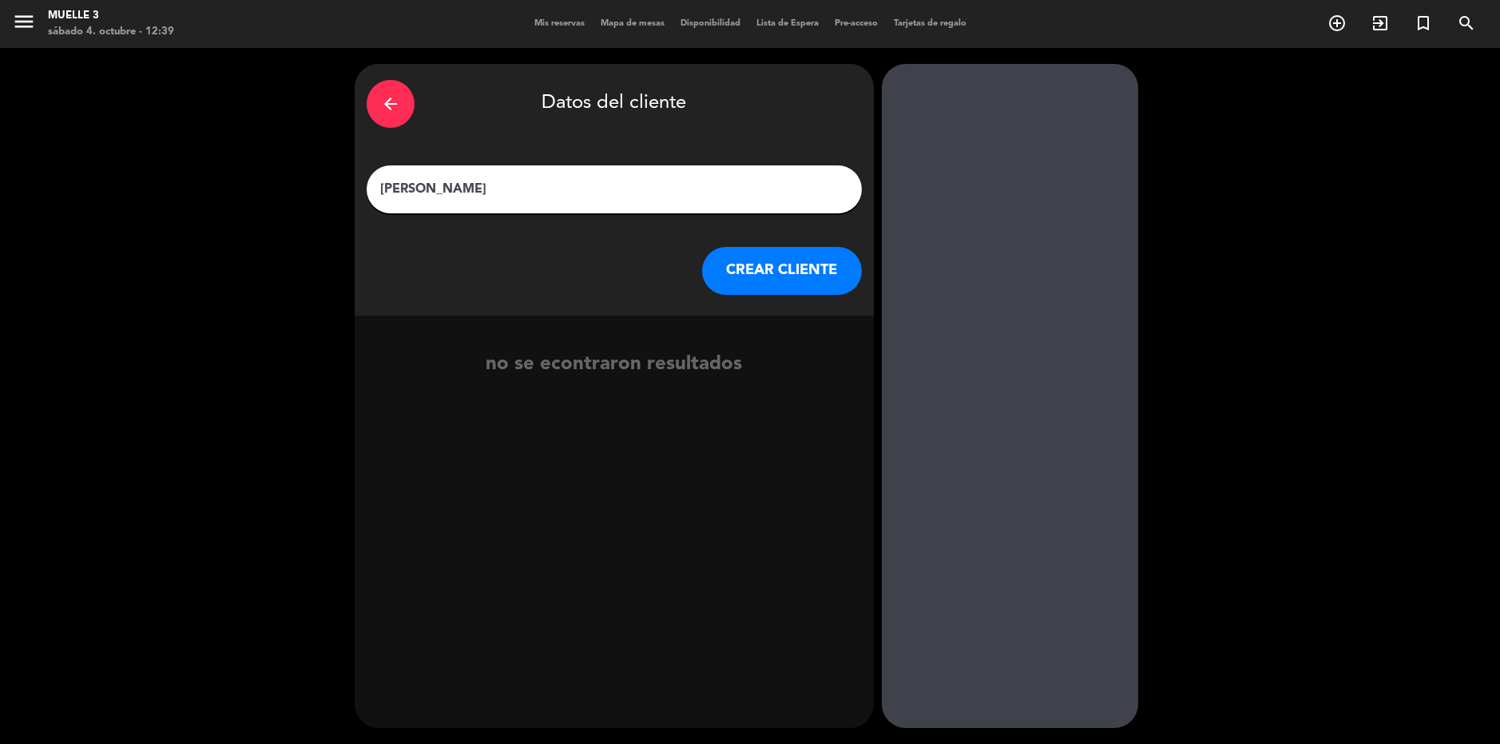
type input "[PERSON_NAME]"
click at [756, 256] on button "CREAR CLIENTE" at bounding box center [782, 271] width 160 height 48
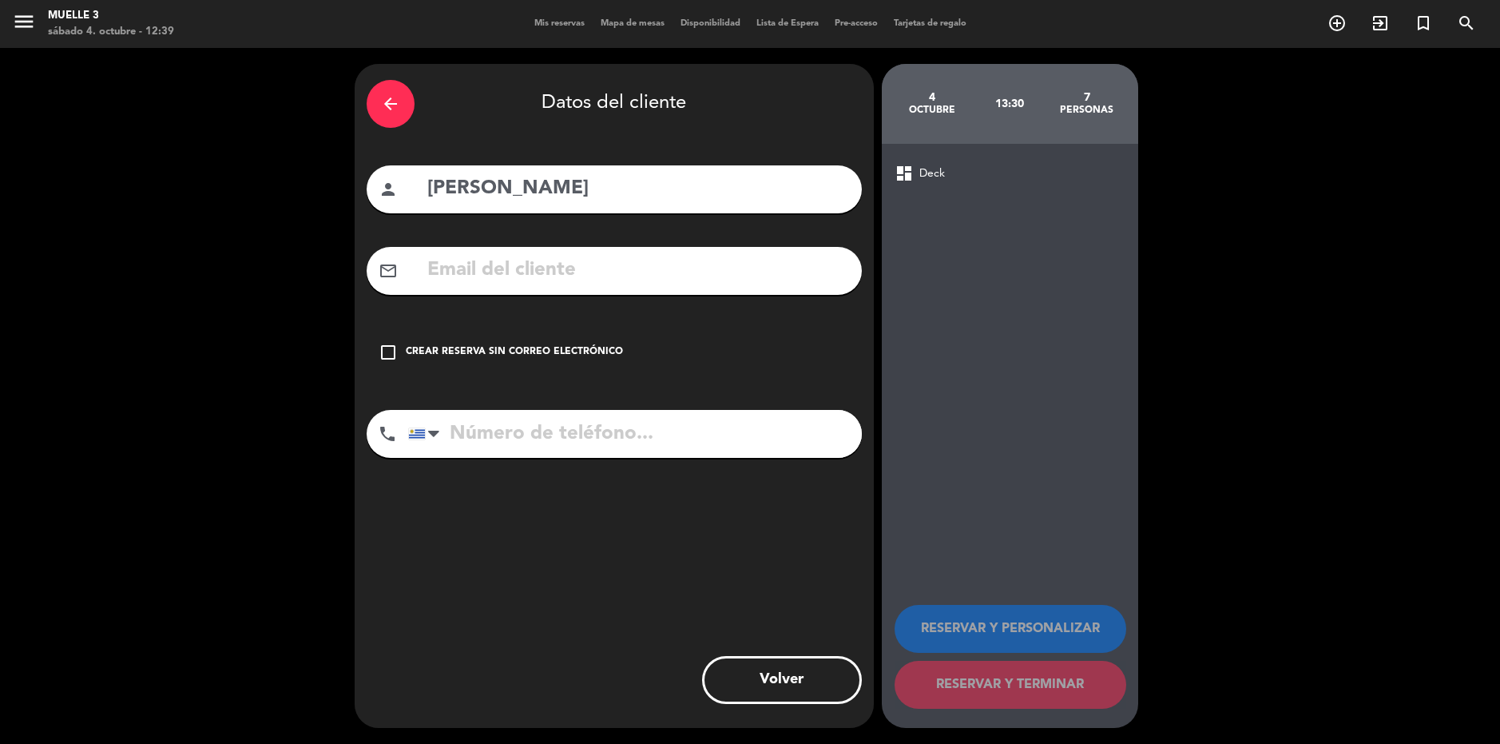
click at [509, 332] on div "check_box_outline_blank Crear reserva sin correo electrónico" at bounding box center [614, 352] width 495 height 48
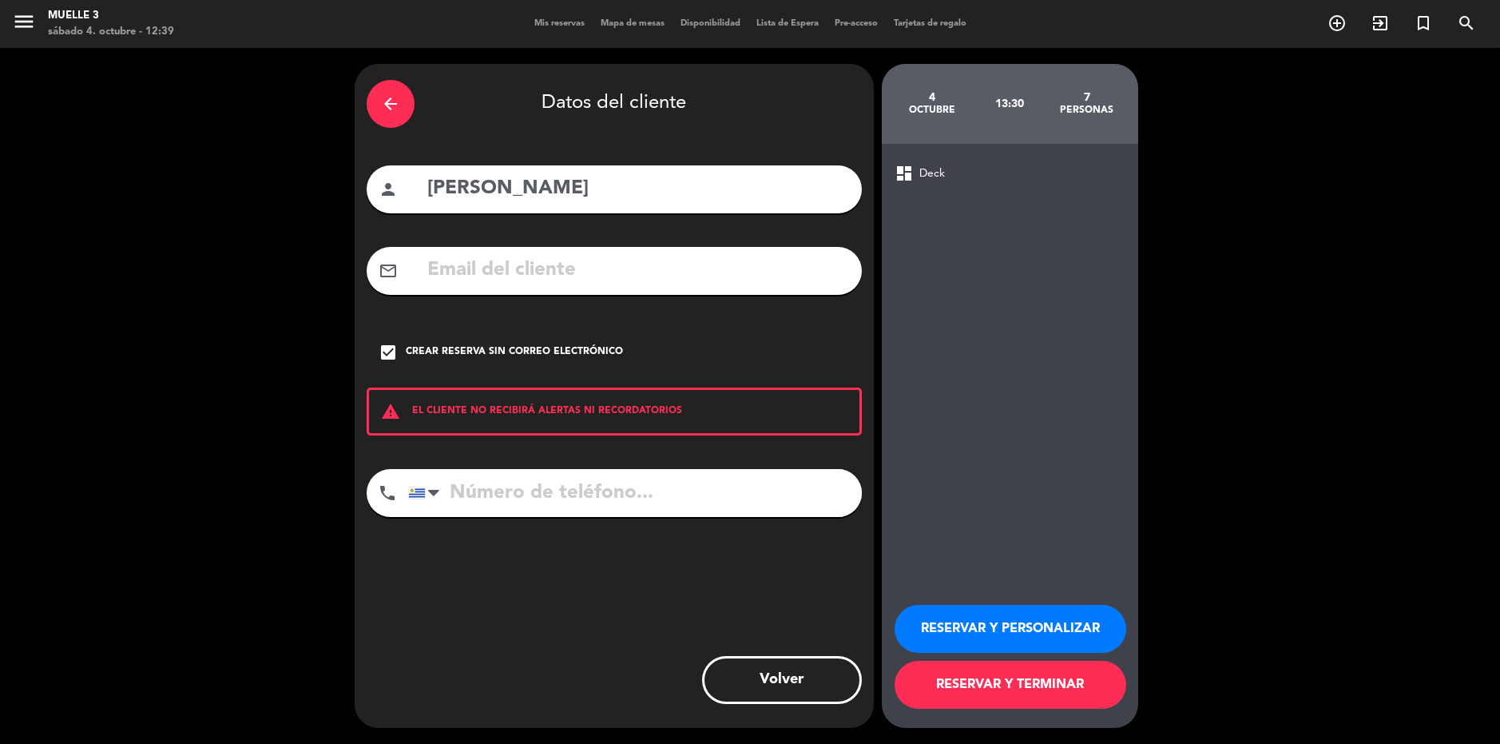
click at [585, 487] on input "tel" at bounding box center [635, 493] width 454 height 48
type input "[PHONE_NUMBER]"
click at [1035, 699] on button "RESERVAR Y TERMINAR" at bounding box center [1011, 685] width 232 height 48
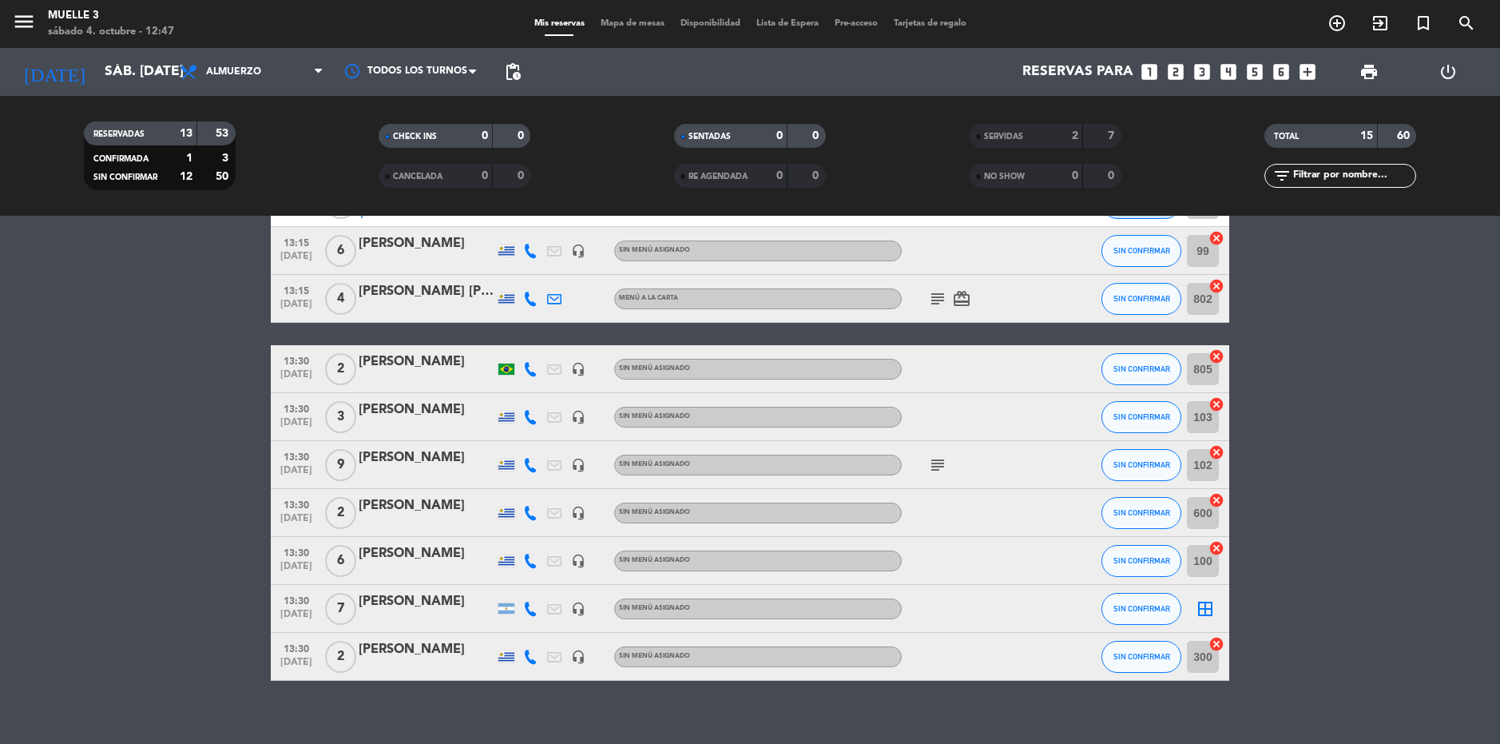
scroll to position [293, 0]
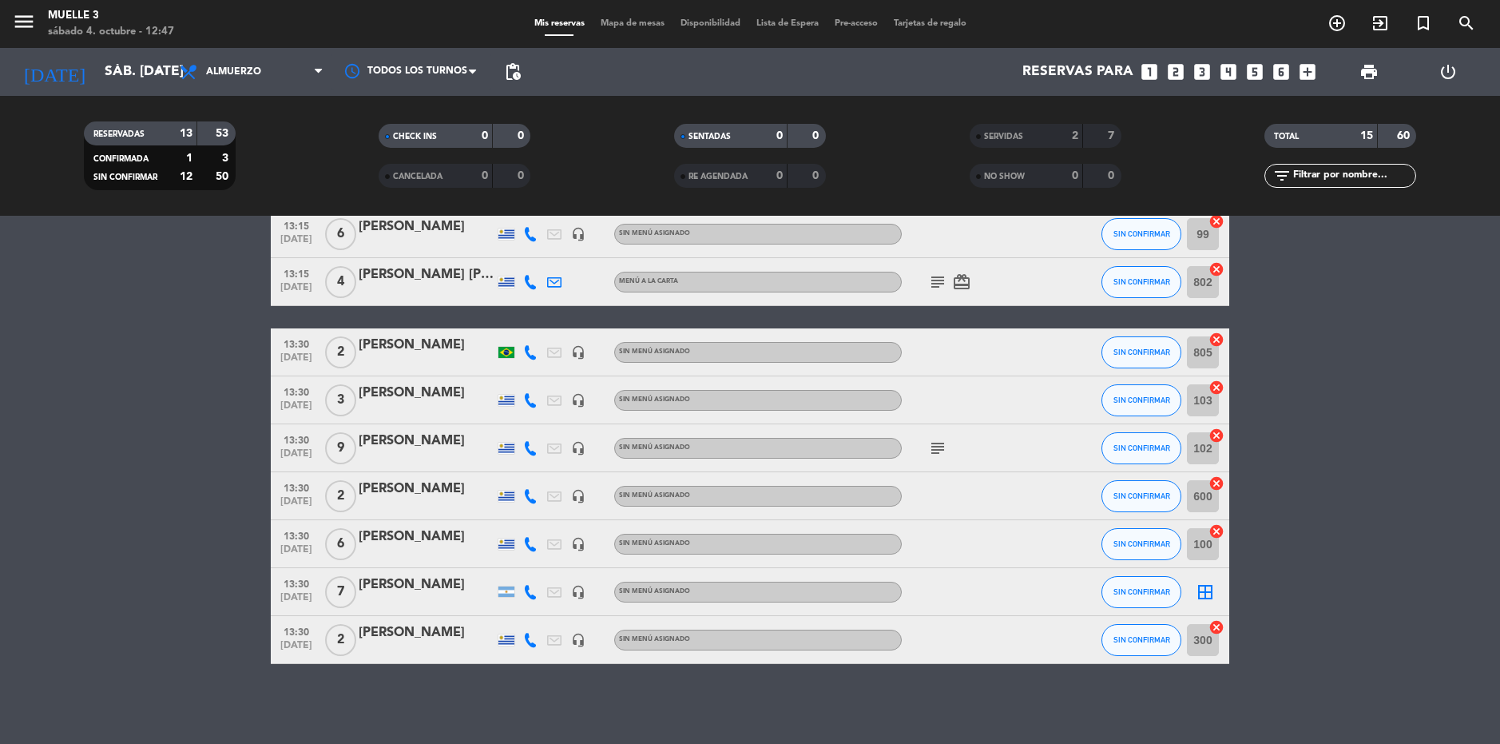
click at [1209, 593] on icon "border_all" at bounding box center [1205, 591] width 19 height 19
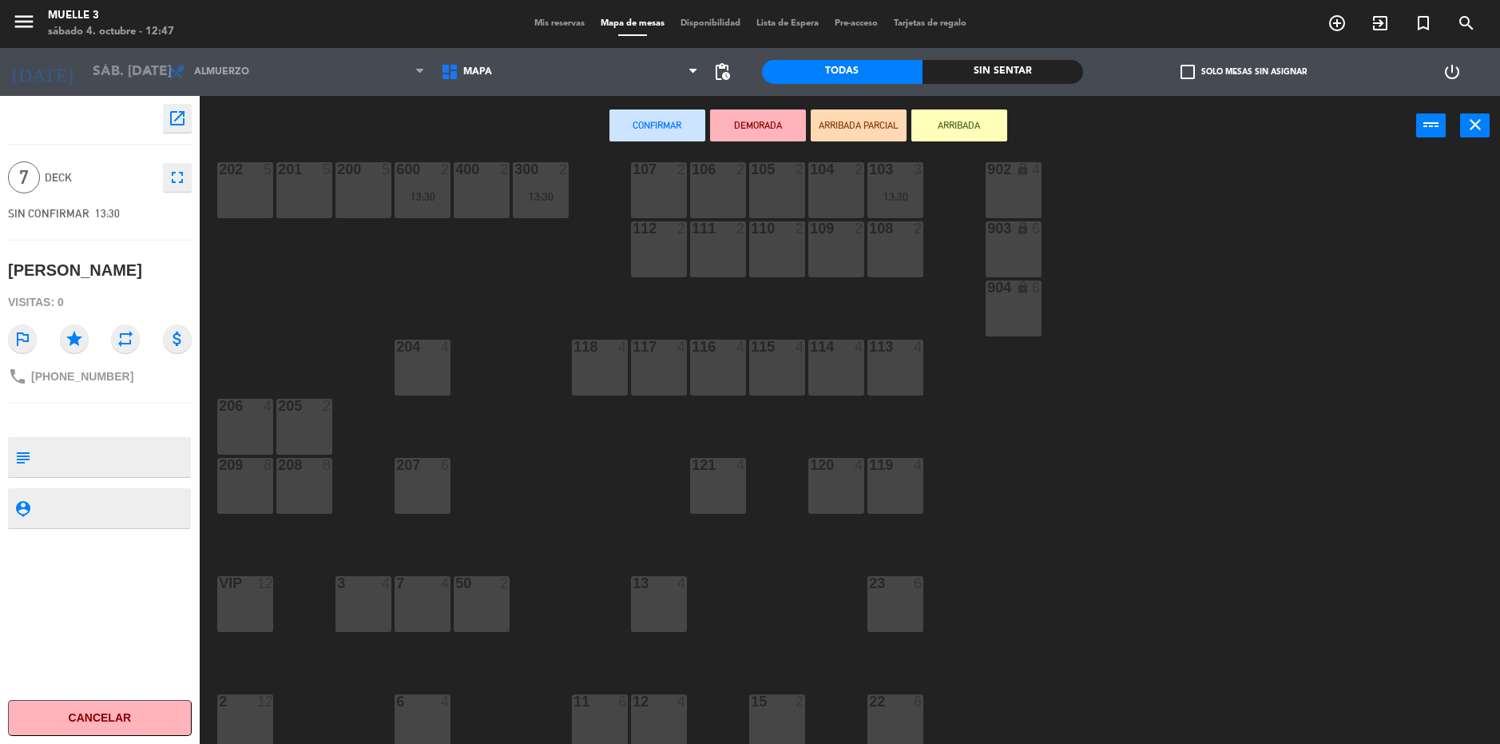
scroll to position [160, 0]
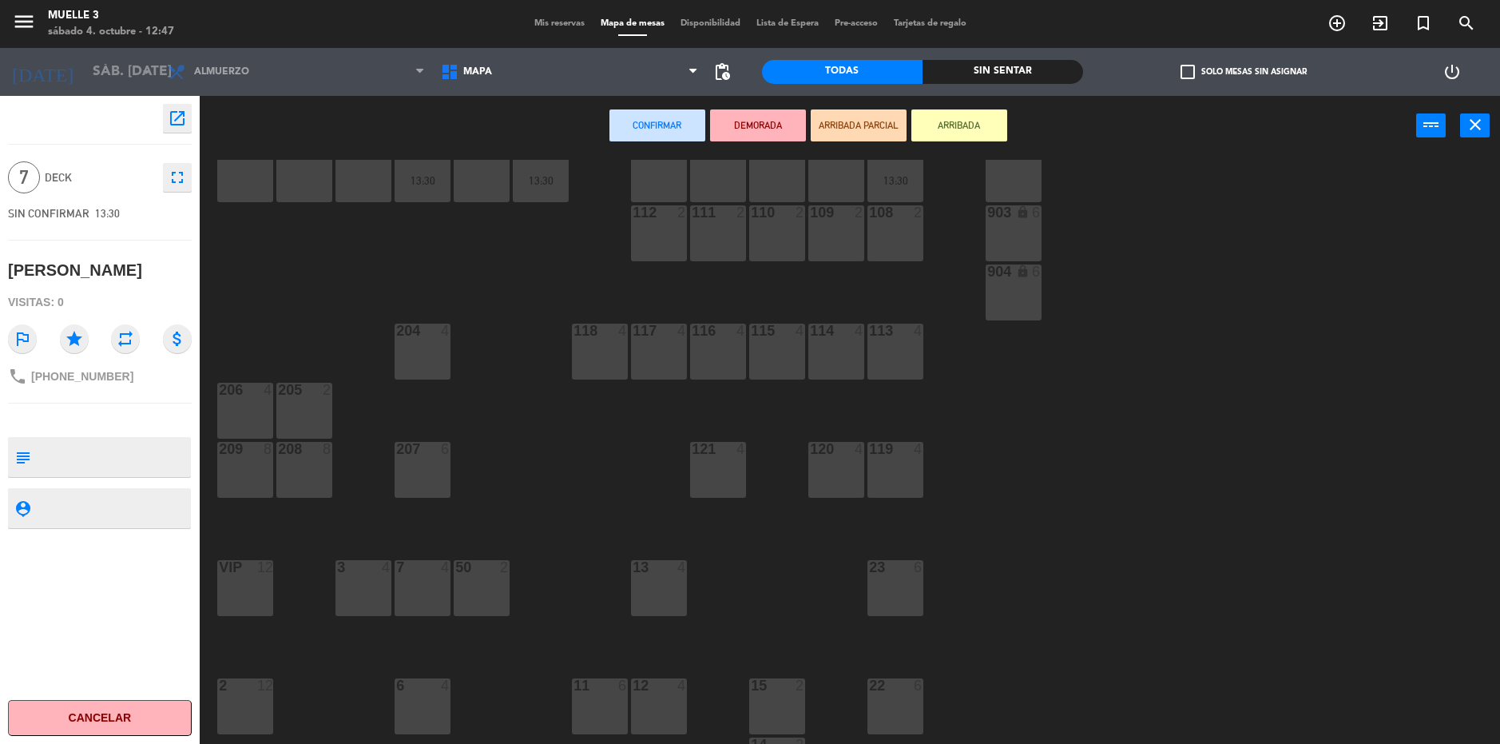
click at [322, 463] on div "208 8" at bounding box center [304, 470] width 56 height 56
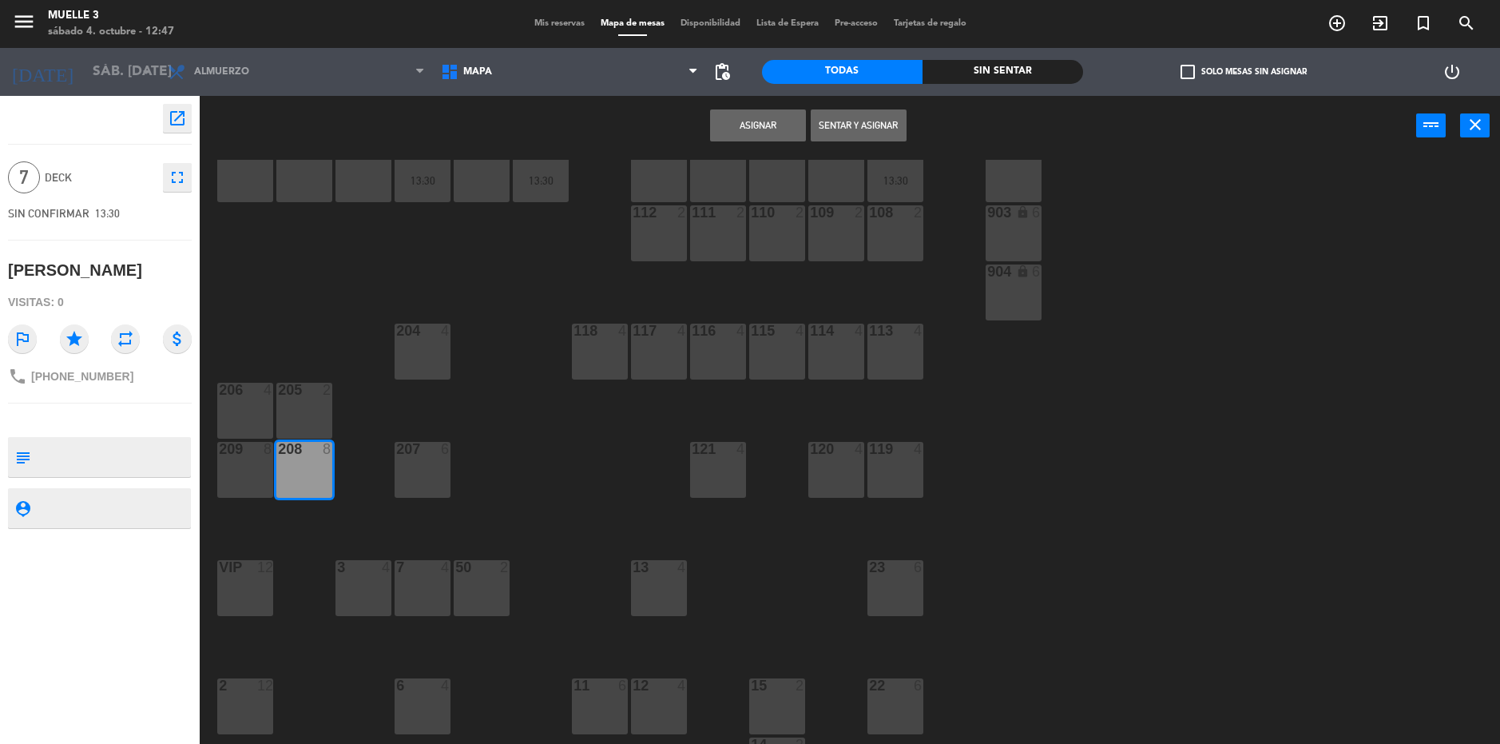
click at [768, 125] on button "Asignar" at bounding box center [758, 125] width 96 height 32
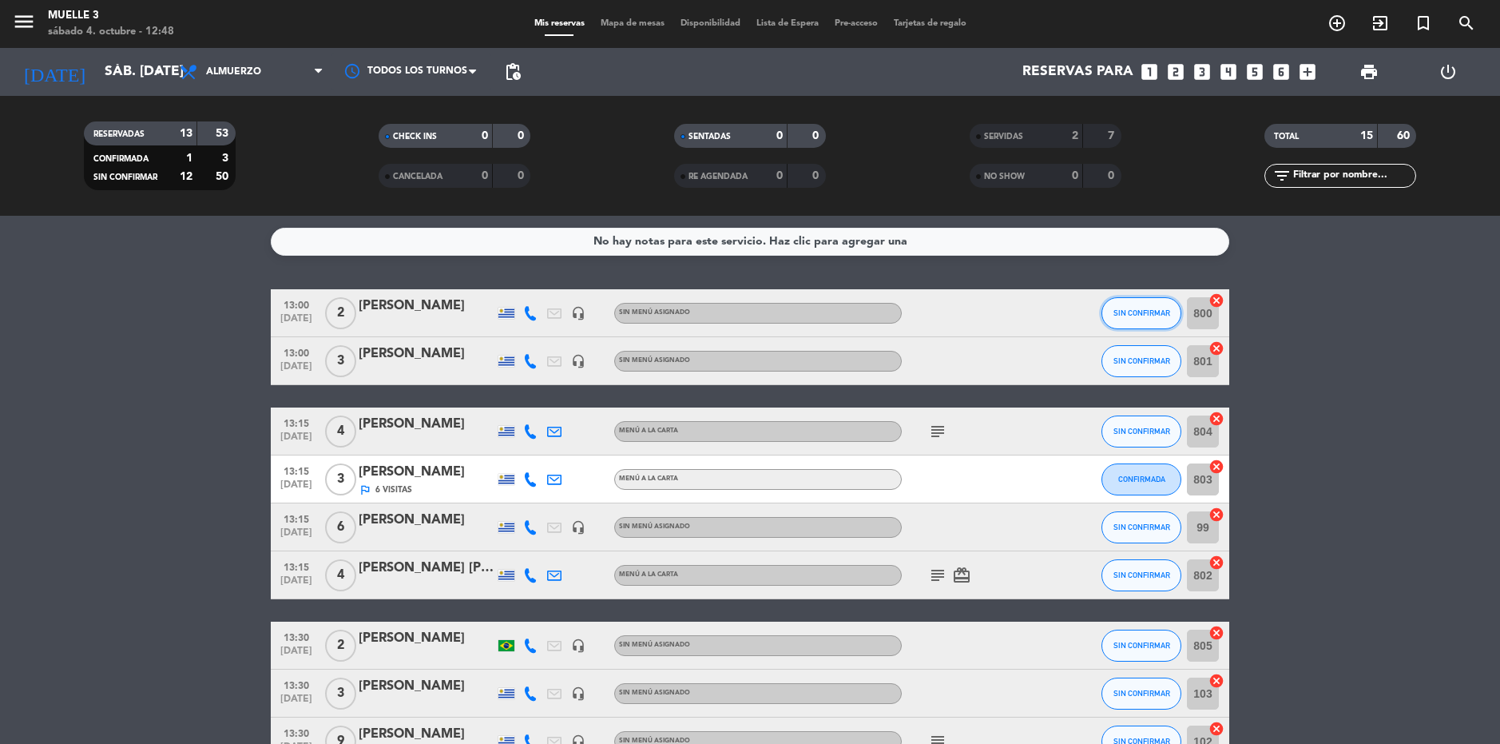
click at [1146, 314] on span "SIN CONFIRMAR" at bounding box center [1142, 312] width 57 height 9
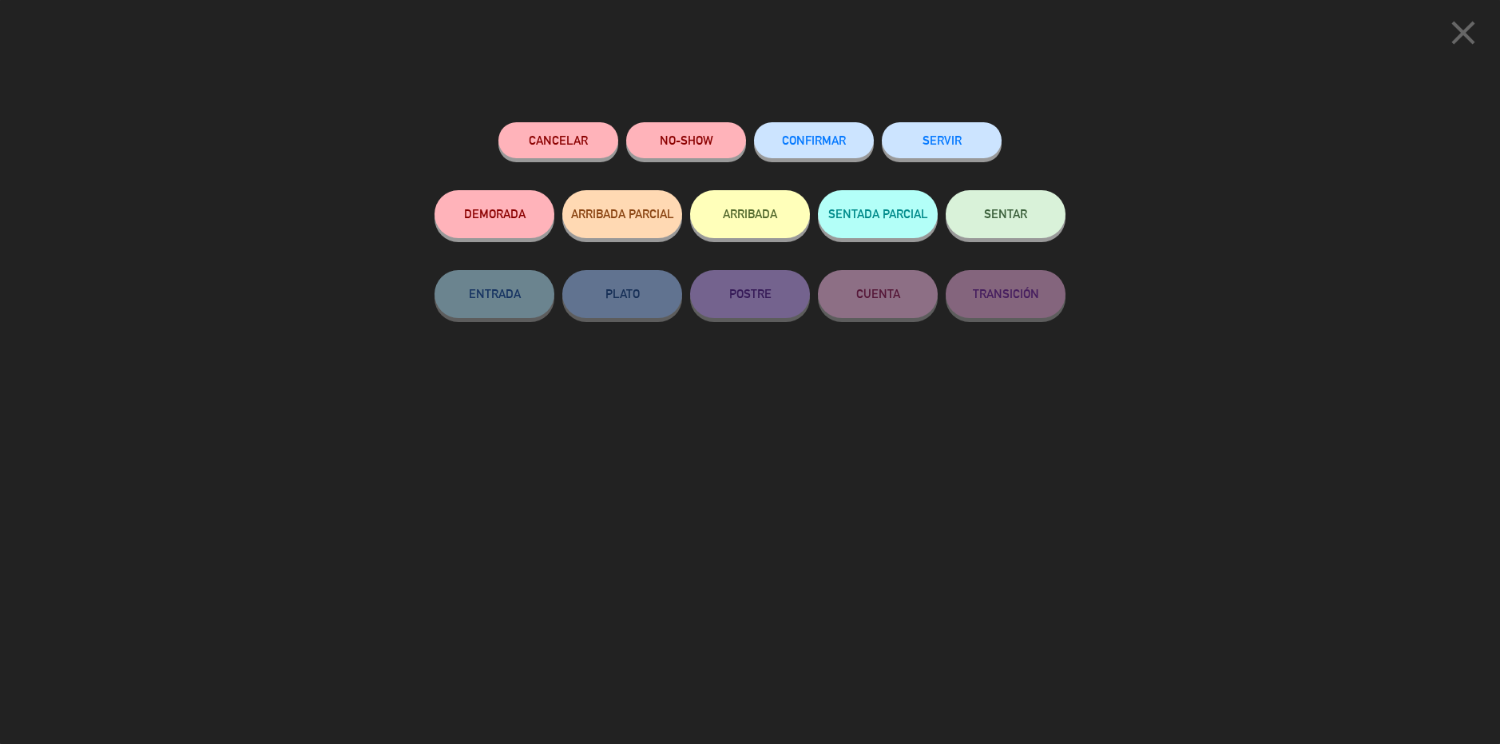
click at [944, 118] on div "Cancelar NO-SHOW CONFIRMAR SERVIR DEMORADA ARRIBADA PARCIAL ARRIBADA SENTADA PA…" at bounding box center [749, 427] width 653 height 633
click at [945, 132] on button "SERVIR" at bounding box center [942, 140] width 120 height 36
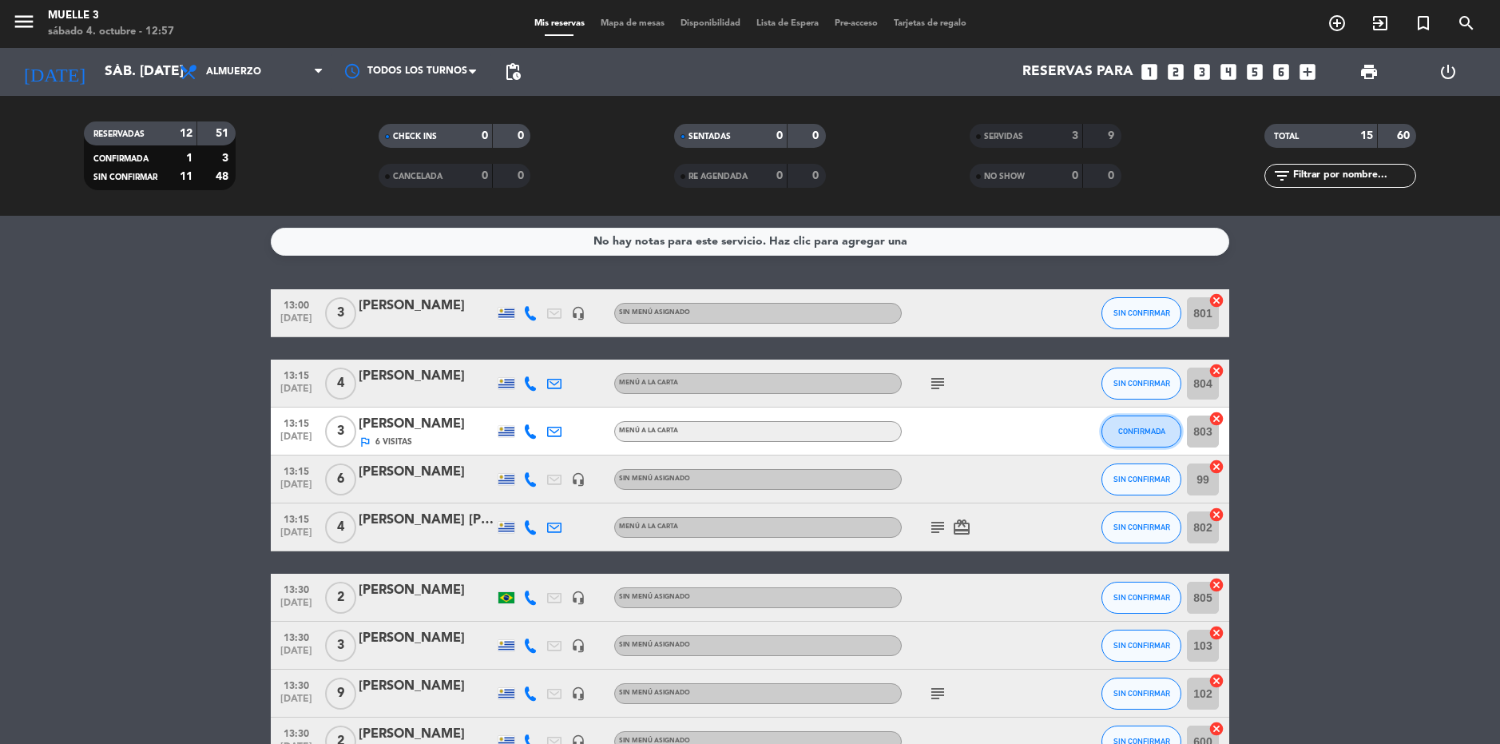
click at [1156, 430] on span "CONFIRMADA" at bounding box center [1141, 431] width 47 height 9
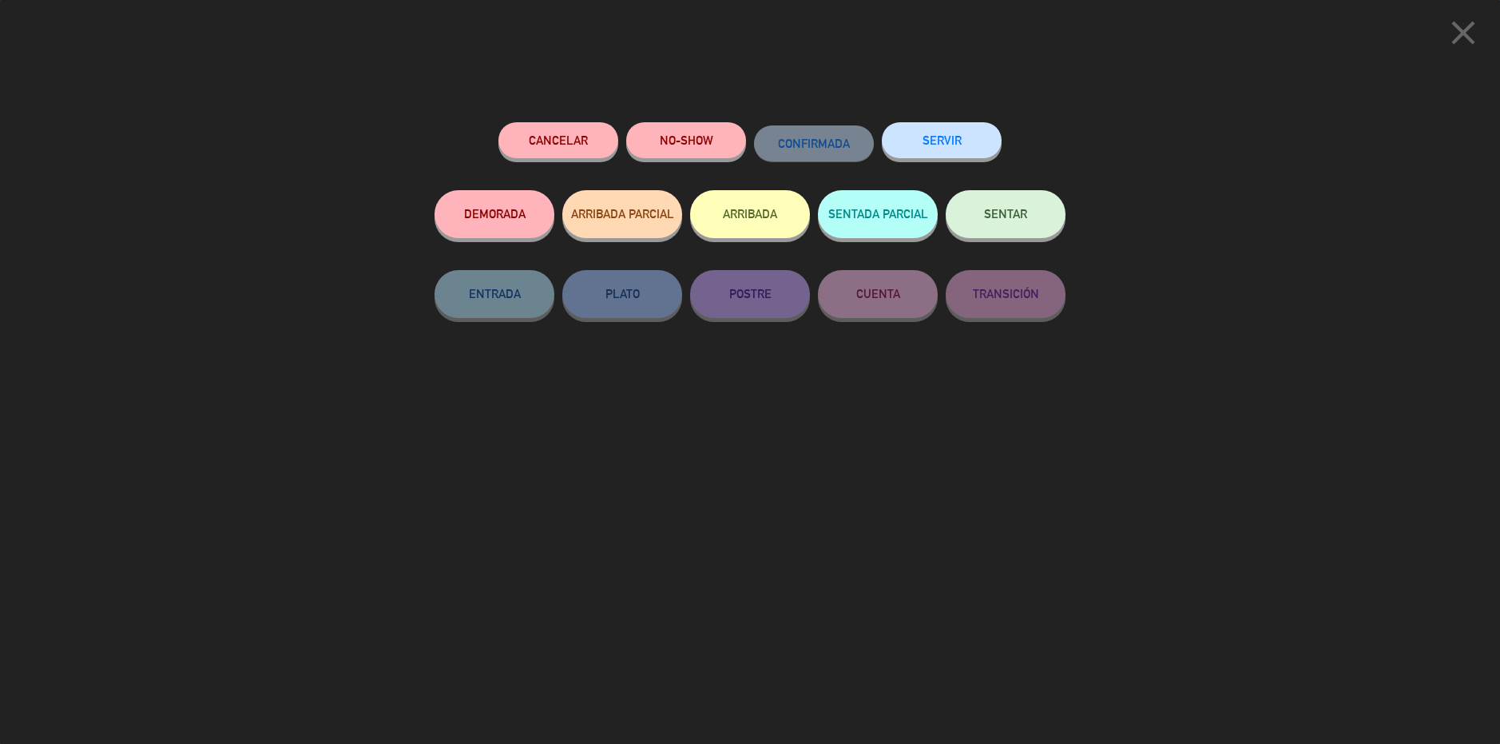
click at [917, 145] on button "SERVIR" at bounding box center [942, 140] width 120 height 36
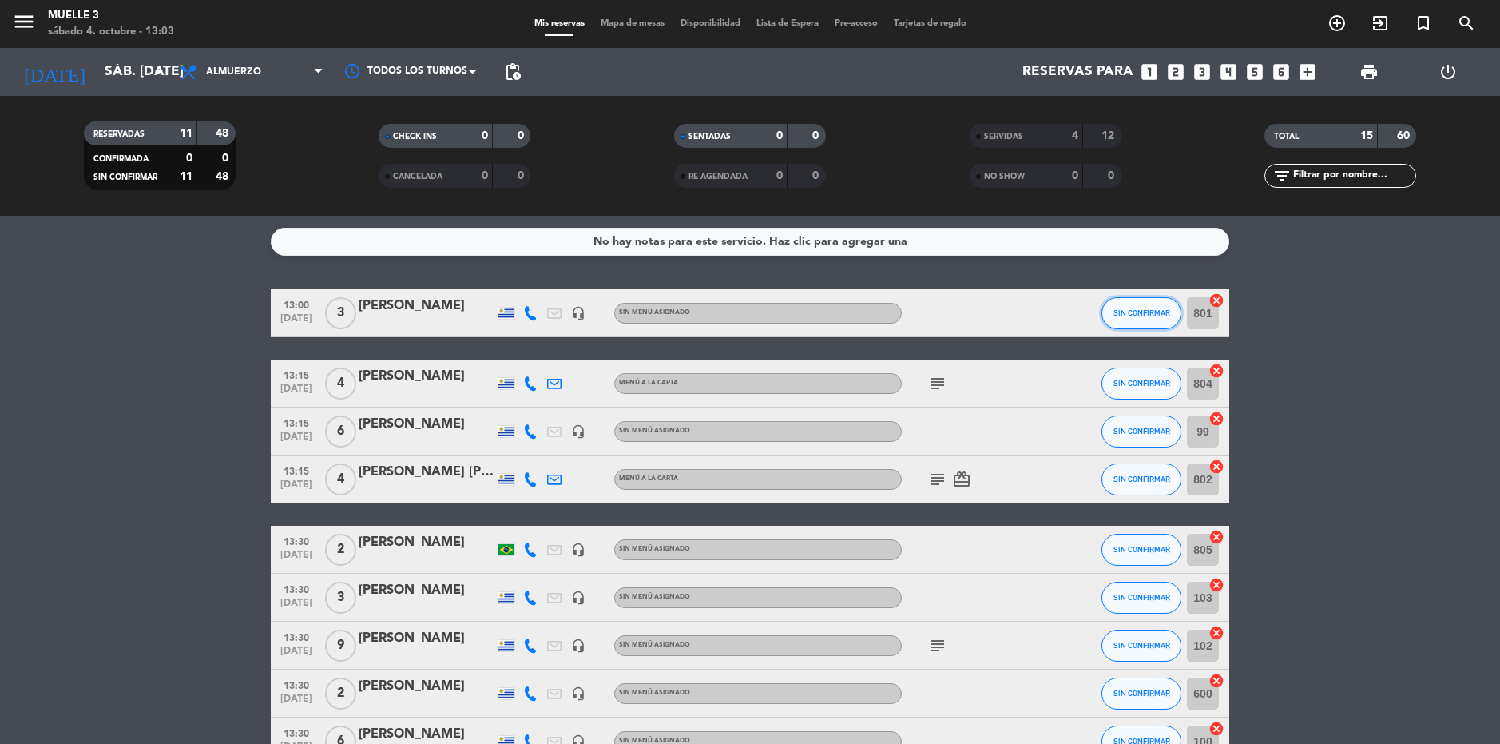
click at [1148, 309] on span "SIN CONFIRMAR" at bounding box center [1142, 312] width 57 height 9
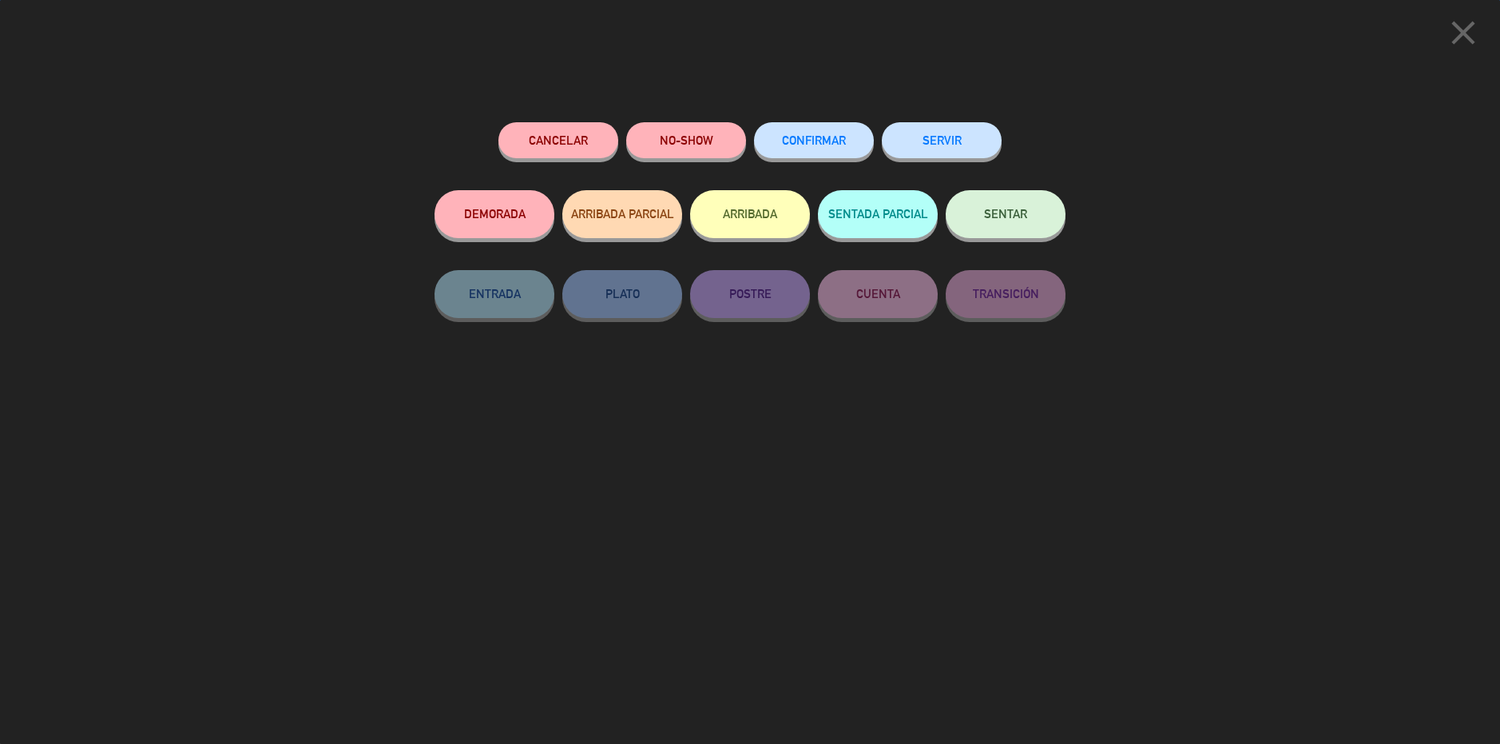
click at [946, 128] on button "SERVIR" at bounding box center [942, 140] width 120 height 36
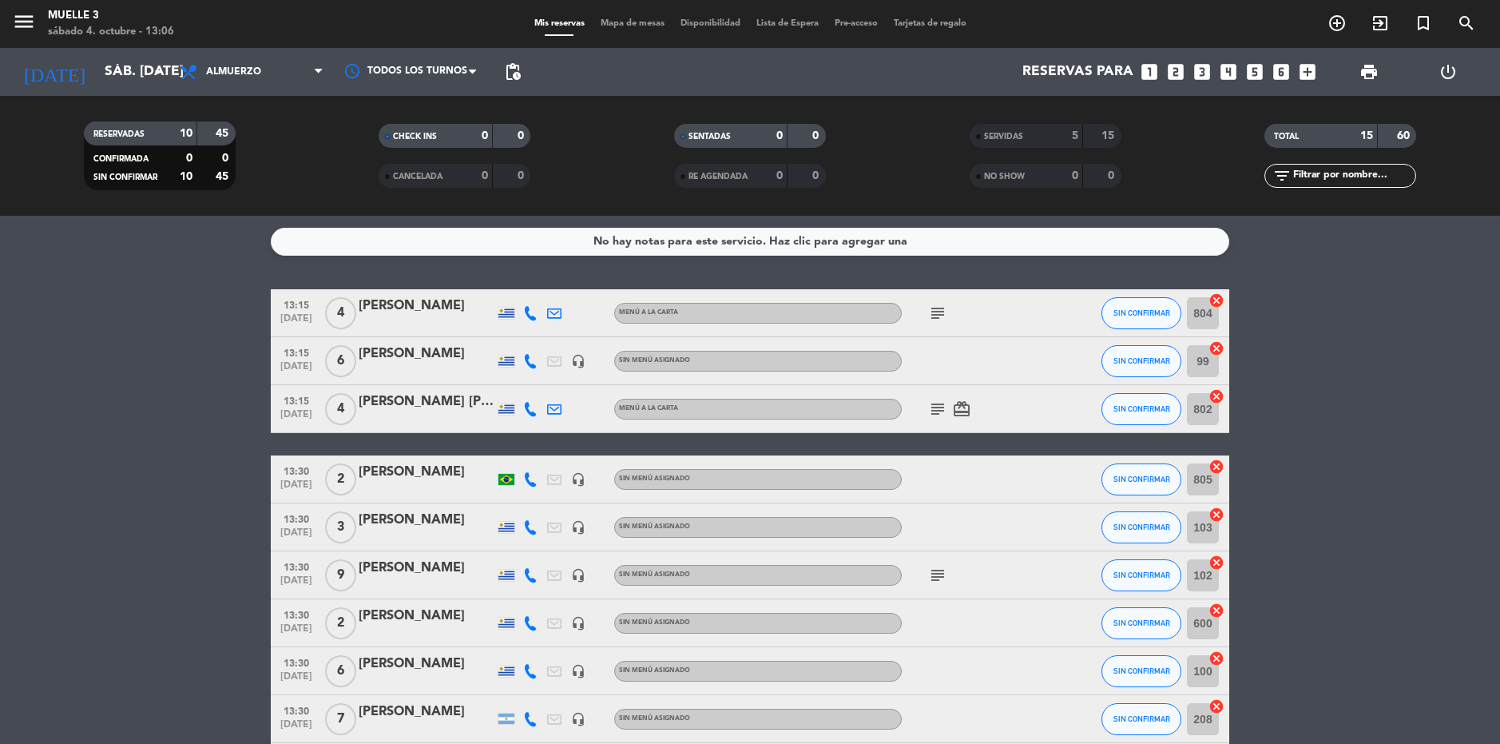
click at [140, 387] on bookings-row "13:15 [DATE] 4 [PERSON_NAME] MENÚ A LA CARTA subject SIN CONFIRMAR 804 cancel 1…" at bounding box center [750, 540] width 1500 height 502
click at [1020, 139] on span "SERVIDAS" at bounding box center [1003, 137] width 39 height 8
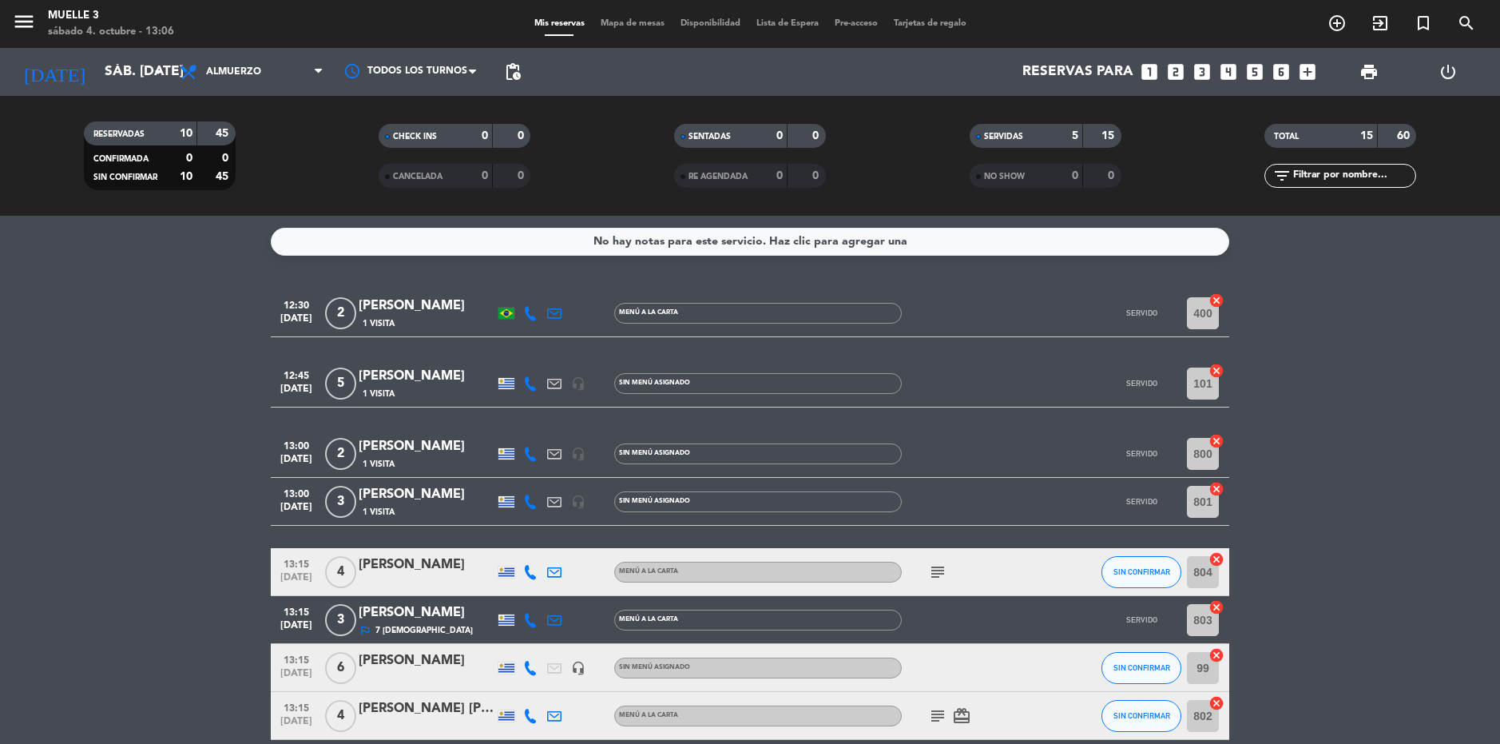
click at [1048, 152] on div "SERVIDAS 5 15" at bounding box center [1046, 144] width 296 height 40
click at [1048, 137] on div "5" at bounding box center [1063, 136] width 32 height 18
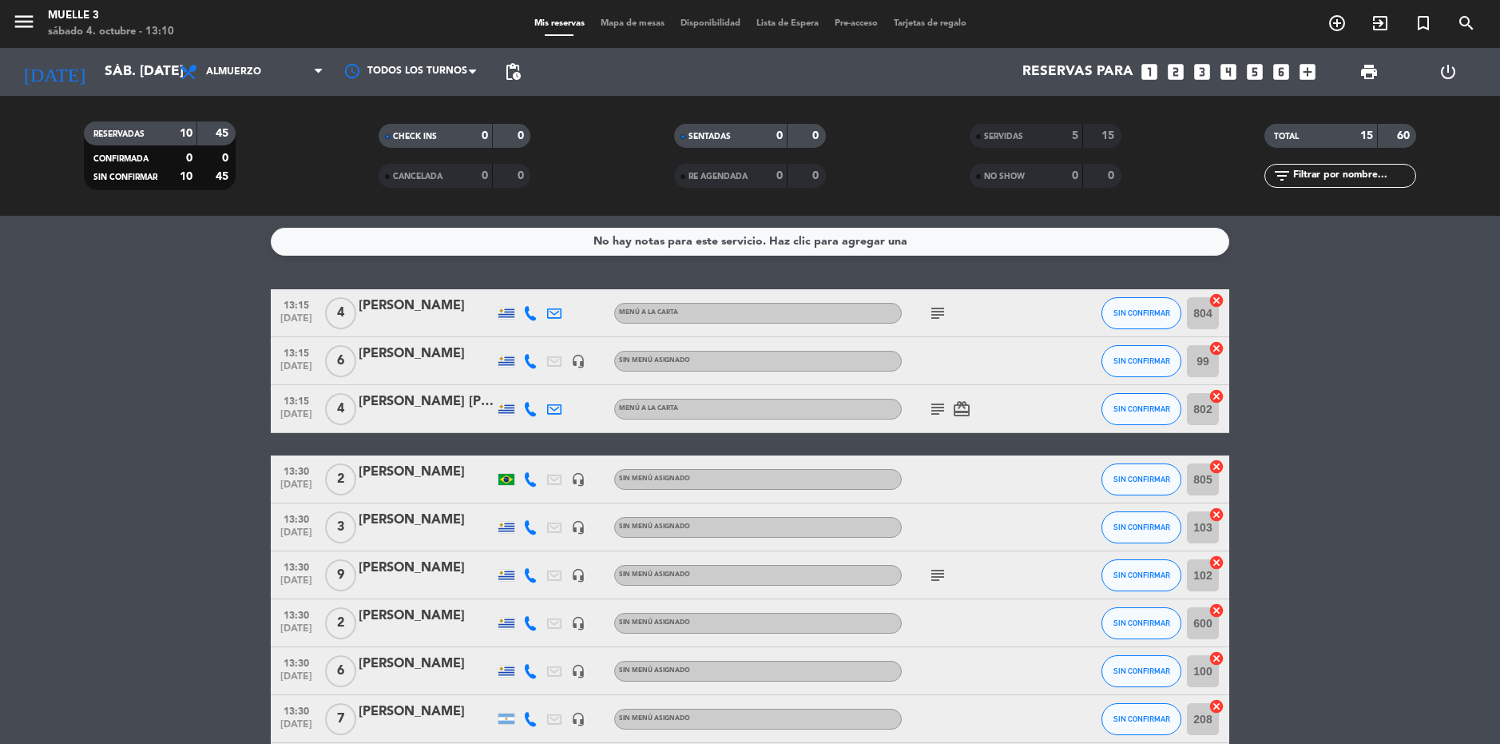
click at [939, 414] on icon "subject" at bounding box center [937, 408] width 19 height 19
click at [1090, 439] on div "13:15 [DATE] 4 [PERSON_NAME] MENÚ A LA CARTA subject SIN CONFIRMAR 804 cancel 1…" at bounding box center [750, 540] width 959 height 502
click at [1134, 404] on span "SIN CONFIRMAR" at bounding box center [1142, 408] width 57 height 9
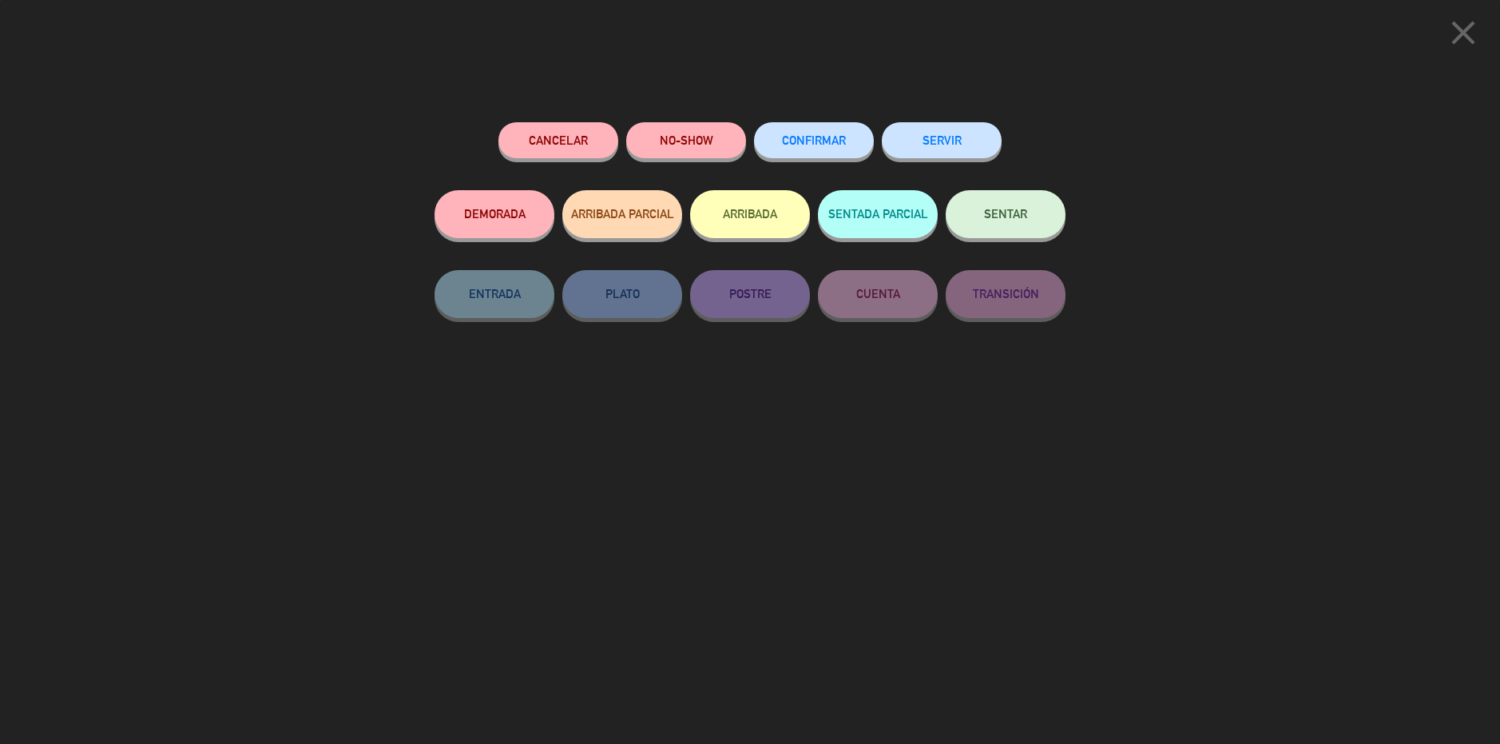
click at [962, 132] on button "SERVIR" at bounding box center [942, 140] width 120 height 36
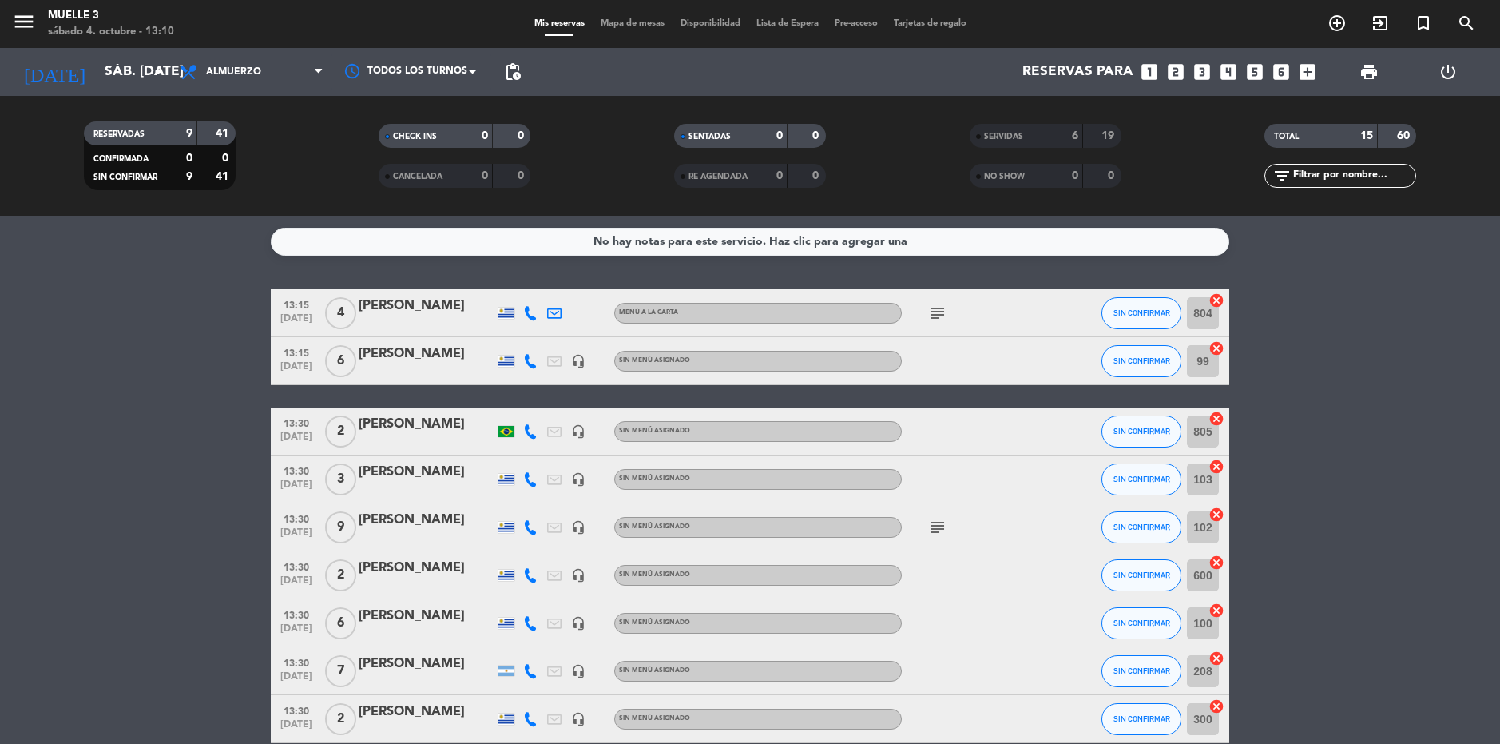
click at [1018, 141] on span "SERVIDAS" at bounding box center [1003, 137] width 39 height 8
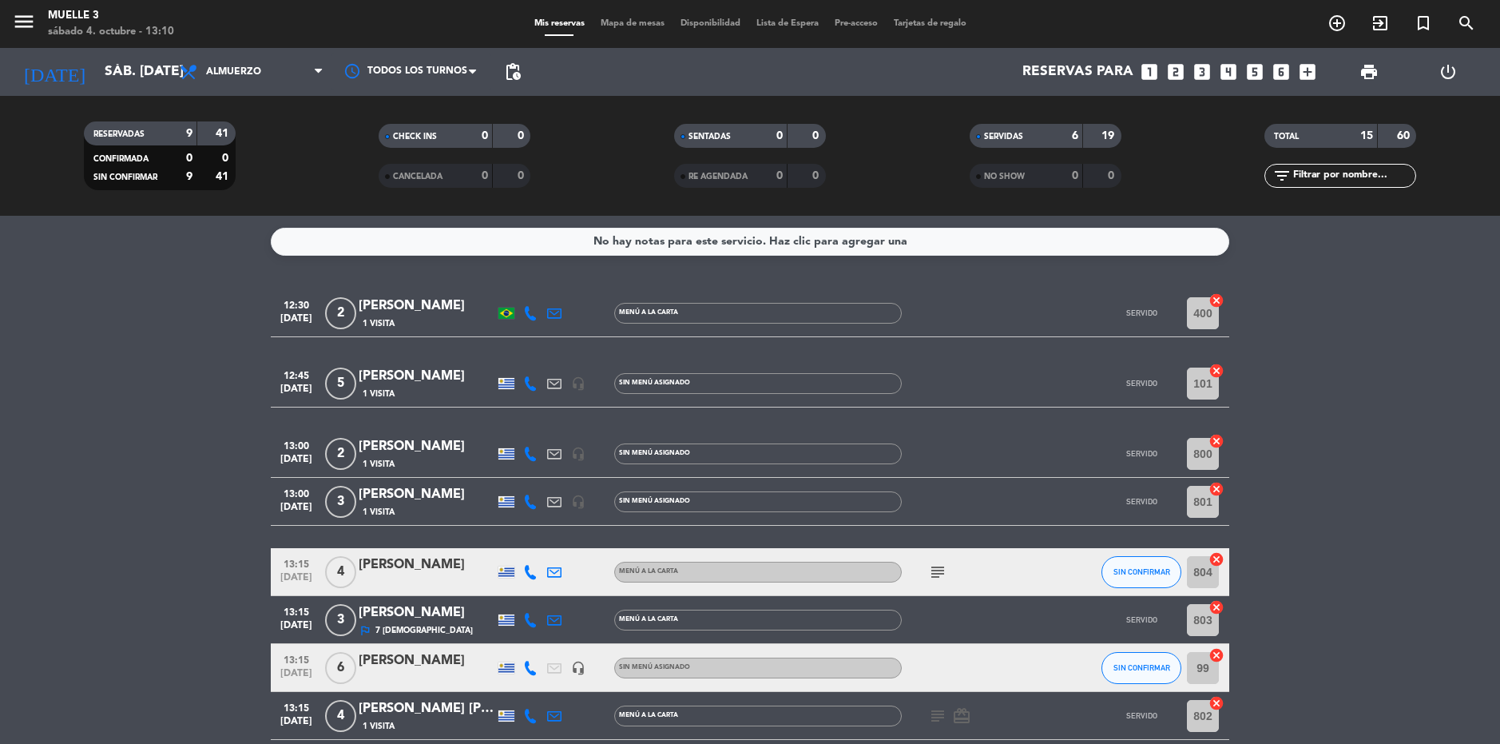
click at [1305, 343] on bookings-row "12:30 [DATE] 2 [PERSON_NAME] 1 Visita MENÚ A LA CARTA SERVIDO 400 cancel 12:45 …" at bounding box center [750, 693] width 1500 height 808
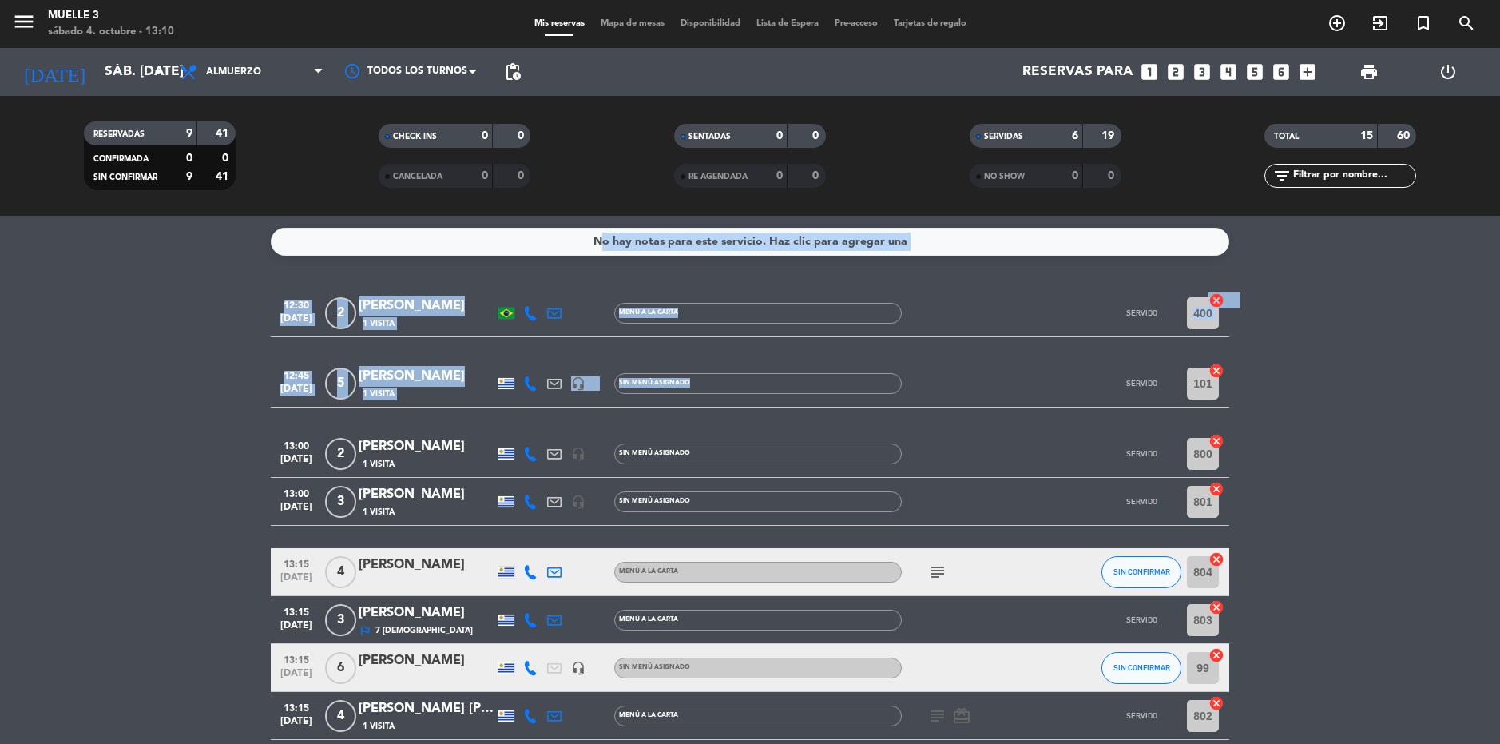
drag, startPoint x: 221, startPoint y: 219, endPoint x: 1217, endPoint y: 340, distance: 1002.8
click at [927, 352] on div "No hay notas para este servicio. Haz clic para agregar una 12:30 [DATE] 2 [PERS…" at bounding box center [750, 480] width 1500 height 528
click at [1412, 348] on bookings-row "12:30 [DATE] 2 [PERSON_NAME] 1 Visita MENÚ A LA CARTA SERVIDO 400 cancel 12:45 …" at bounding box center [750, 693] width 1500 height 808
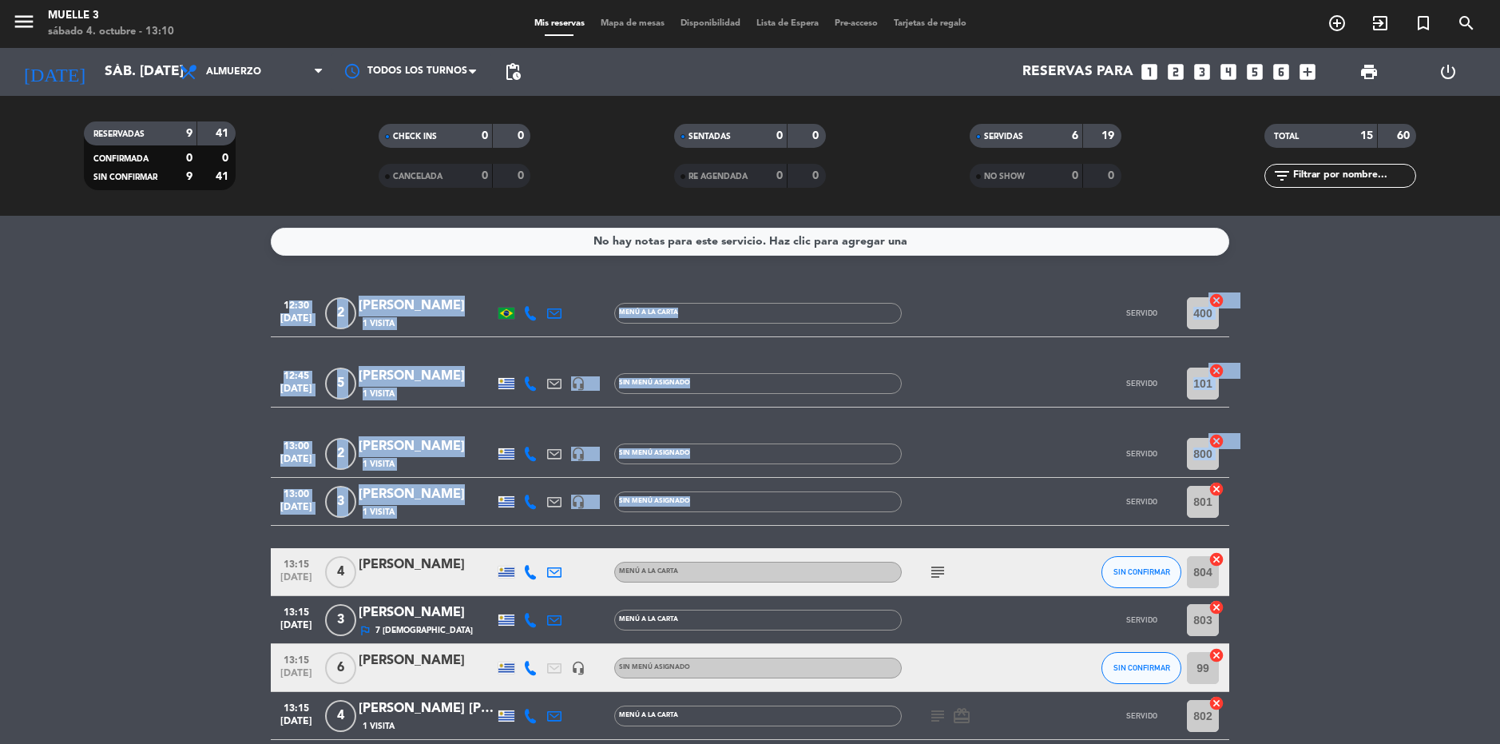
drag, startPoint x: 255, startPoint y: 257, endPoint x: 1205, endPoint y: 515, distance: 984.3
click at [1205, 515] on div "No hay notas para este servicio. Haz clic para agregar una 12:30 [DATE] 2 [PERS…" at bounding box center [750, 480] width 1500 height 528
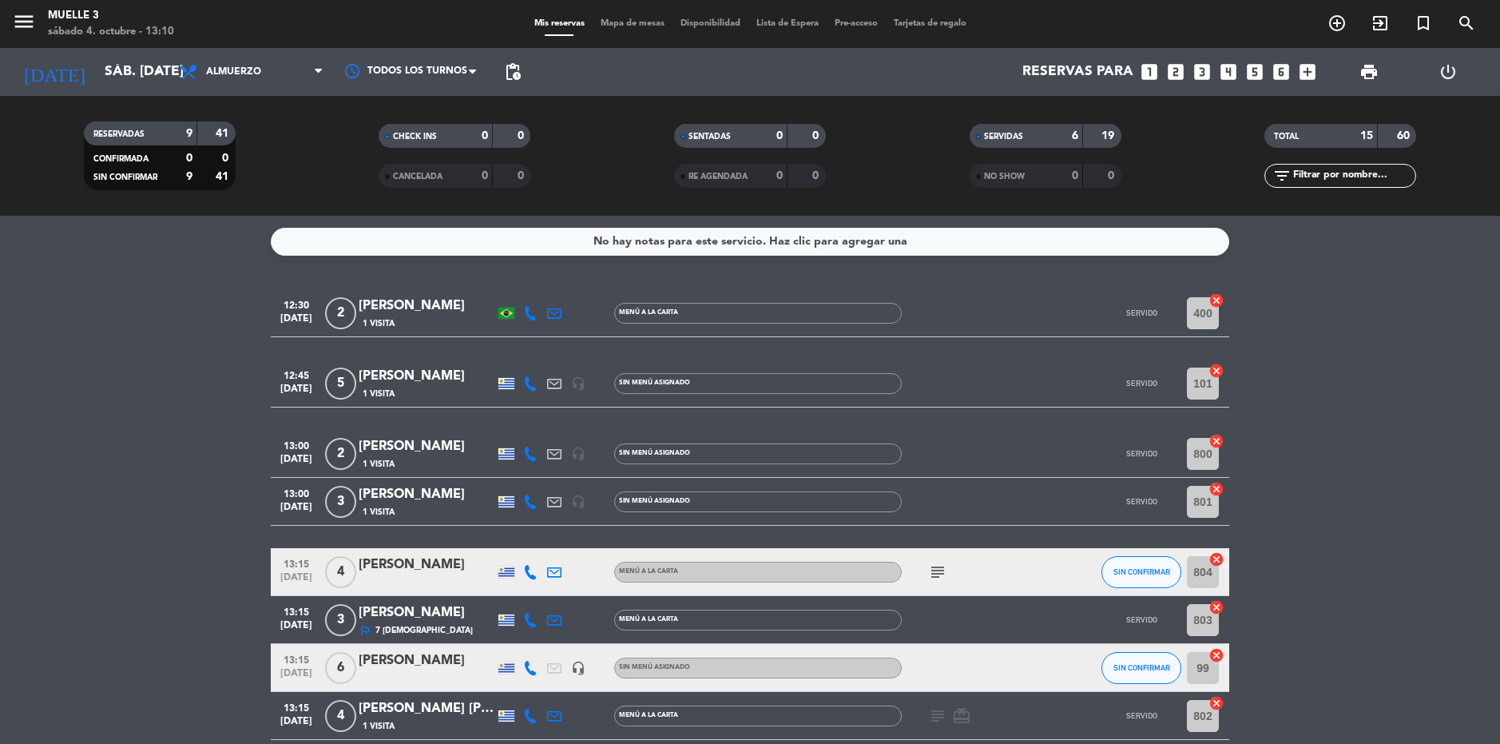
click at [1307, 488] on bookings-row "12:30 [DATE] 2 [PERSON_NAME] 1 Visita MENÚ A LA CARTA SERVIDO 400 cancel 12:45 …" at bounding box center [750, 693] width 1500 height 808
click at [255, 240] on service-notes "No hay notas para este servicio. Haz clic para agregar una" at bounding box center [750, 242] width 1500 height 28
click at [1375, 296] on bookings-row "12:30 [DATE] 2 [PERSON_NAME] 1 Visita MENÚ A LA CARTA SERVIDO 400 cancel 12:45 …" at bounding box center [750, 693] width 1500 height 808
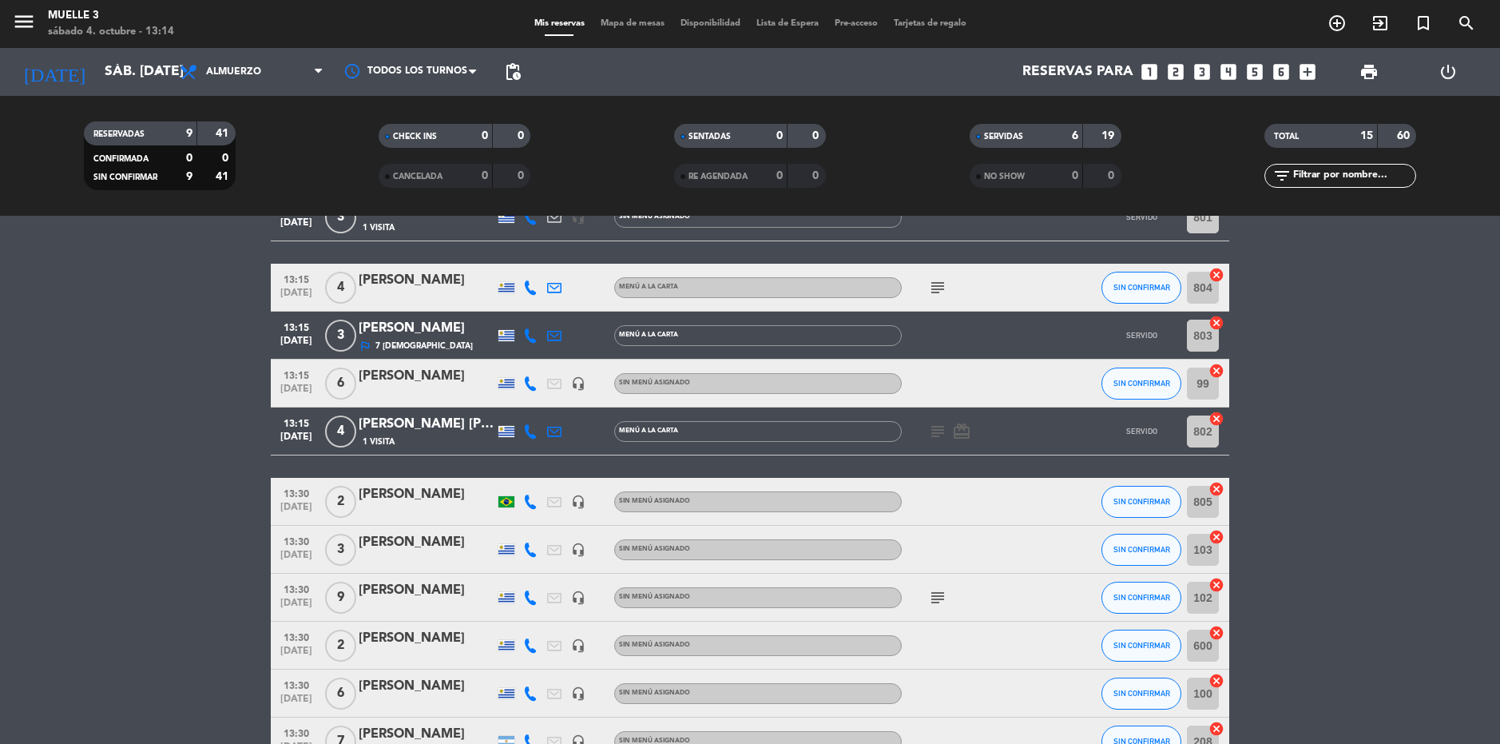
scroll to position [320, 0]
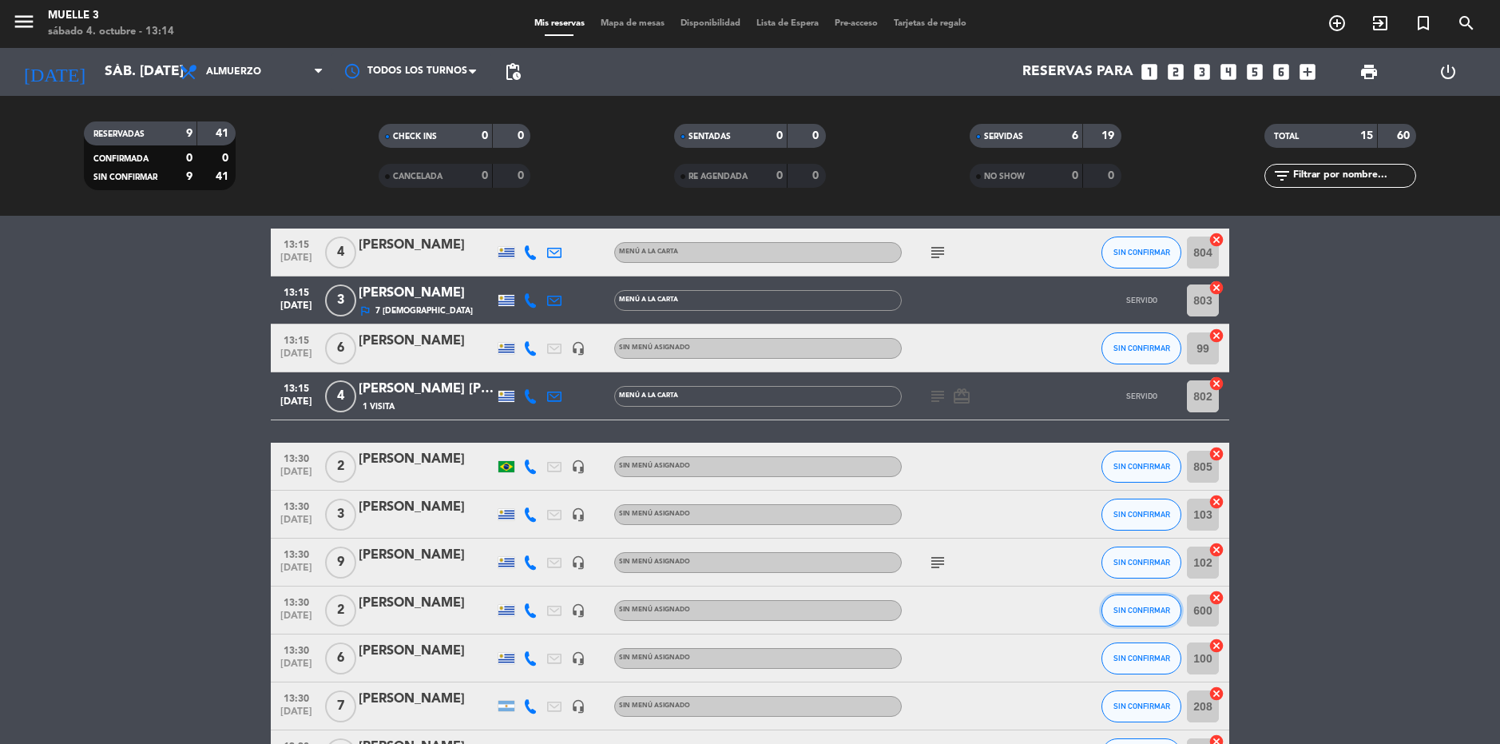
click at [1142, 602] on button "SIN CONFIRMAR" at bounding box center [1142, 610] width 80 height 32
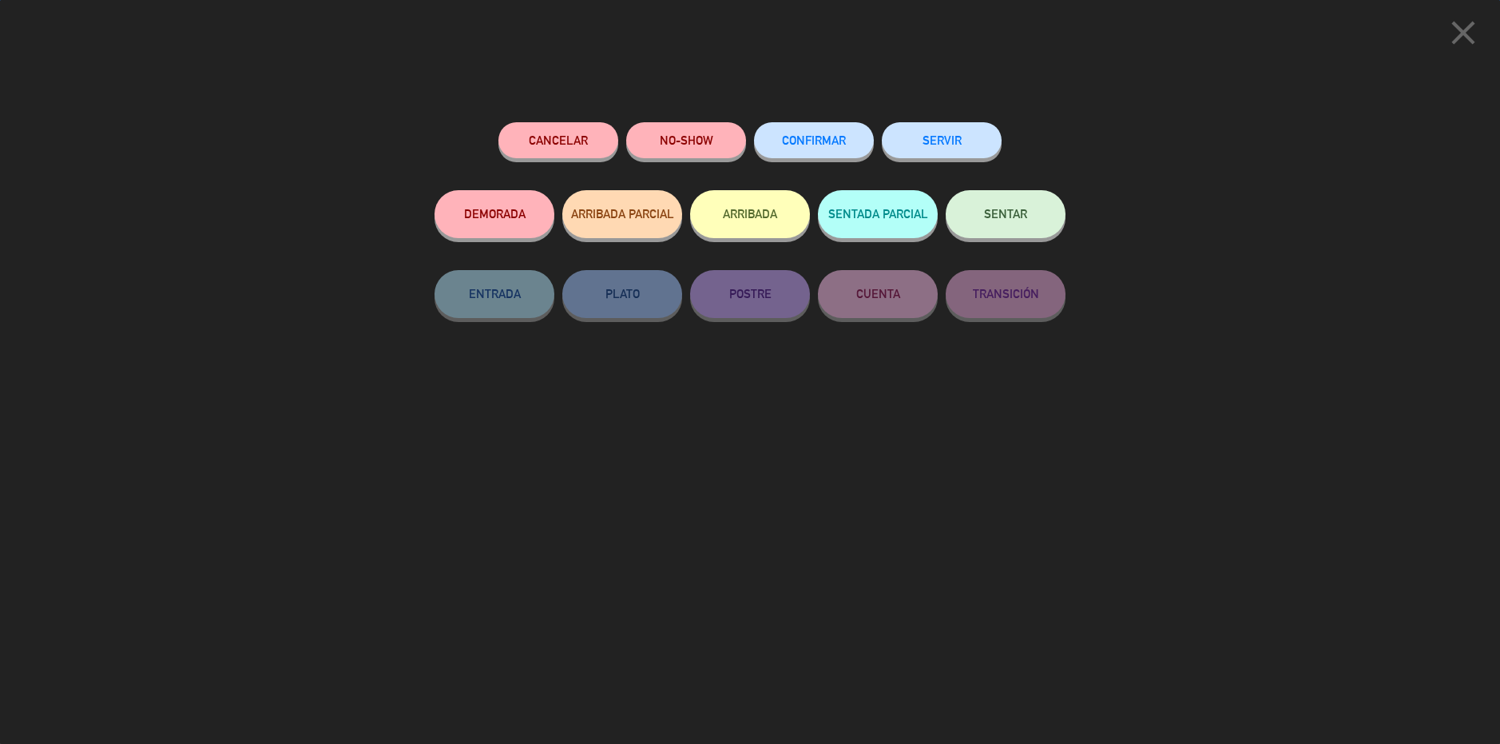
click at [958, 131] on button "SERVIR" at bounding box center [942, 140] width 120 height 36
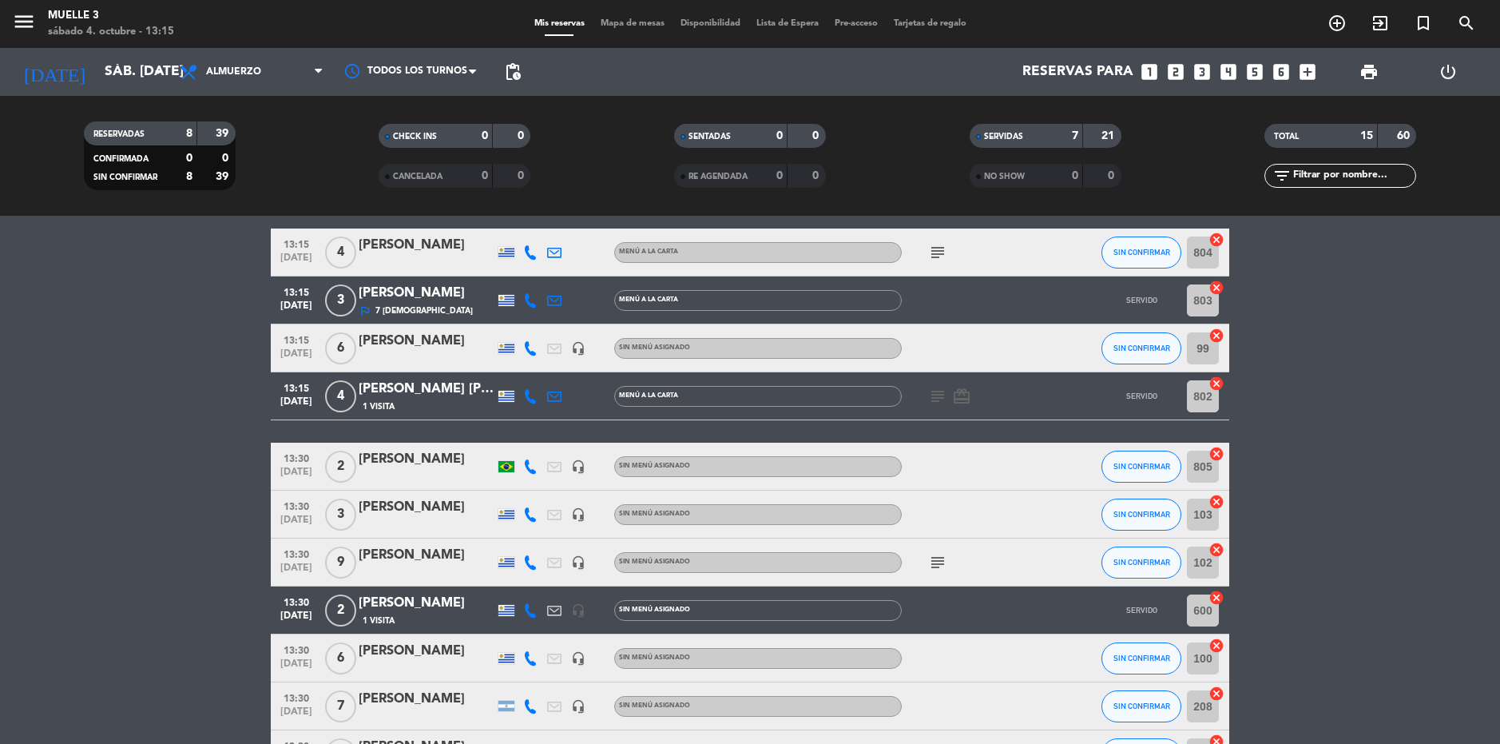
drag, startPoint x: 1042, startPoint y: 127, endPoint x: 1059, endPoint y: 120, distance: 18.3
click at [1050, 123] on div "SERVIDAS 7 21 NO SHOW 0 0" at bounding box center [1046, 156] width 296 height 88
click at [1051, 125] on div "SERVIDAS 7 21" at bounding box center [1046, 136] width 152 height 24
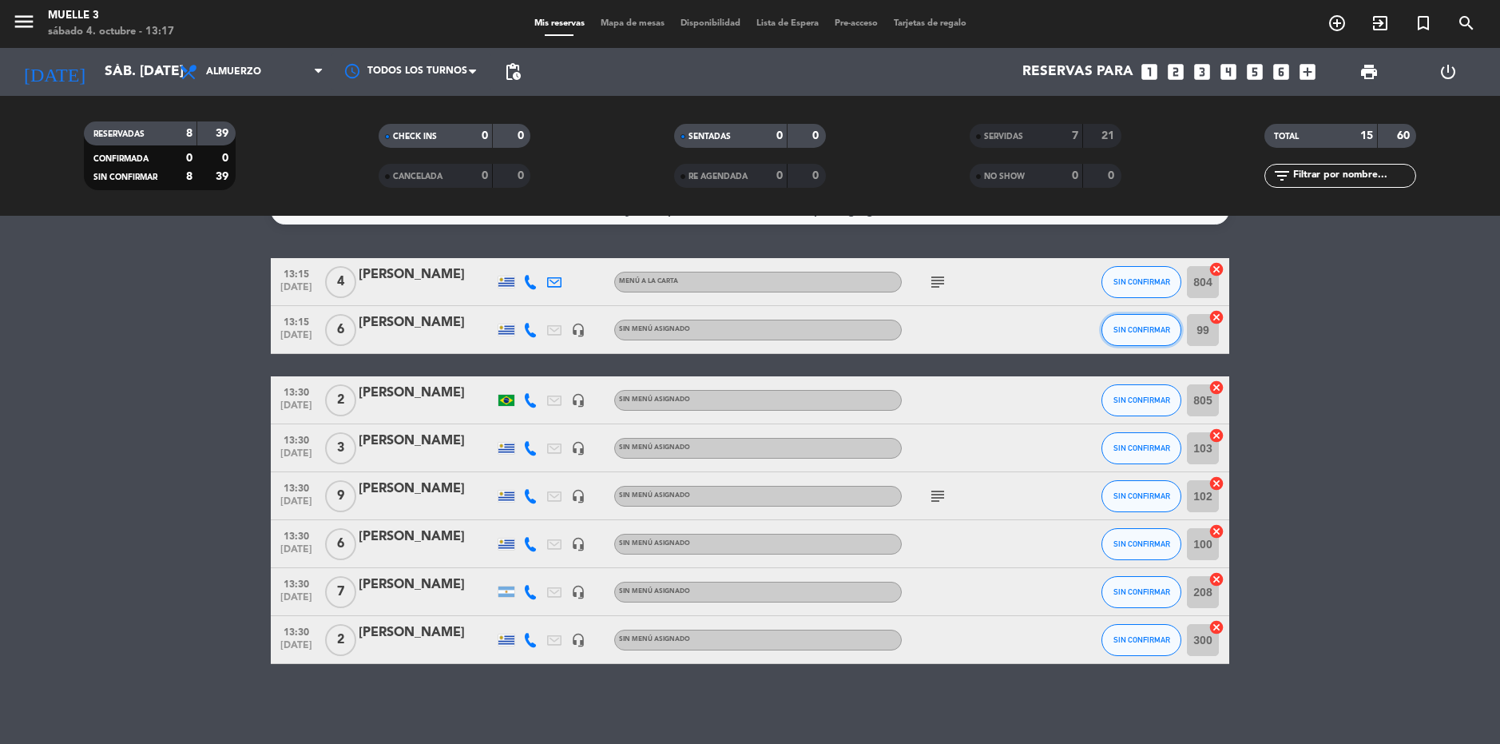
click at [1138, 331] on span "SIN CONFIRMAR" at bounding box center [1142, 329] width 57 height 9
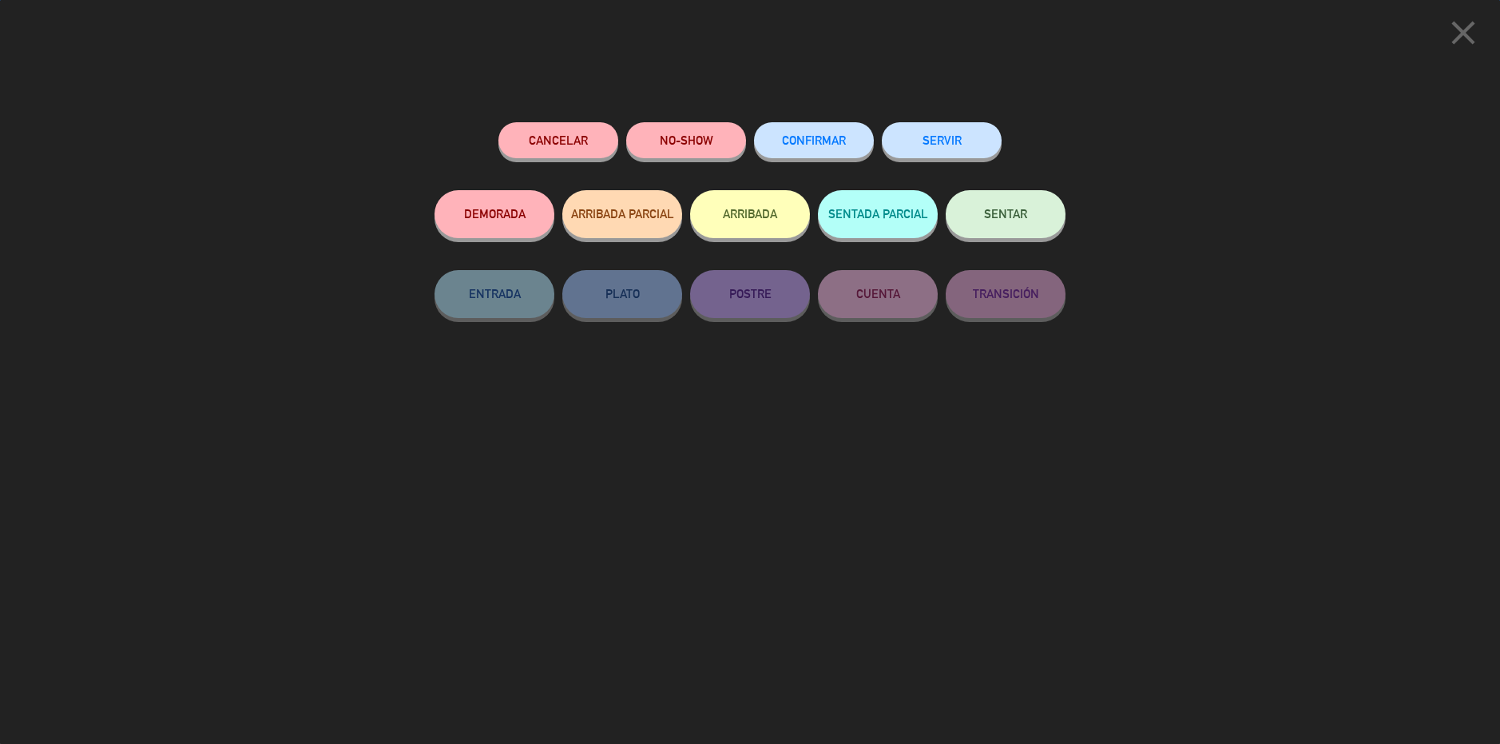
click at [925, 140] on button "SERVIR" at bounding box center [942, 140] width 120 height 36
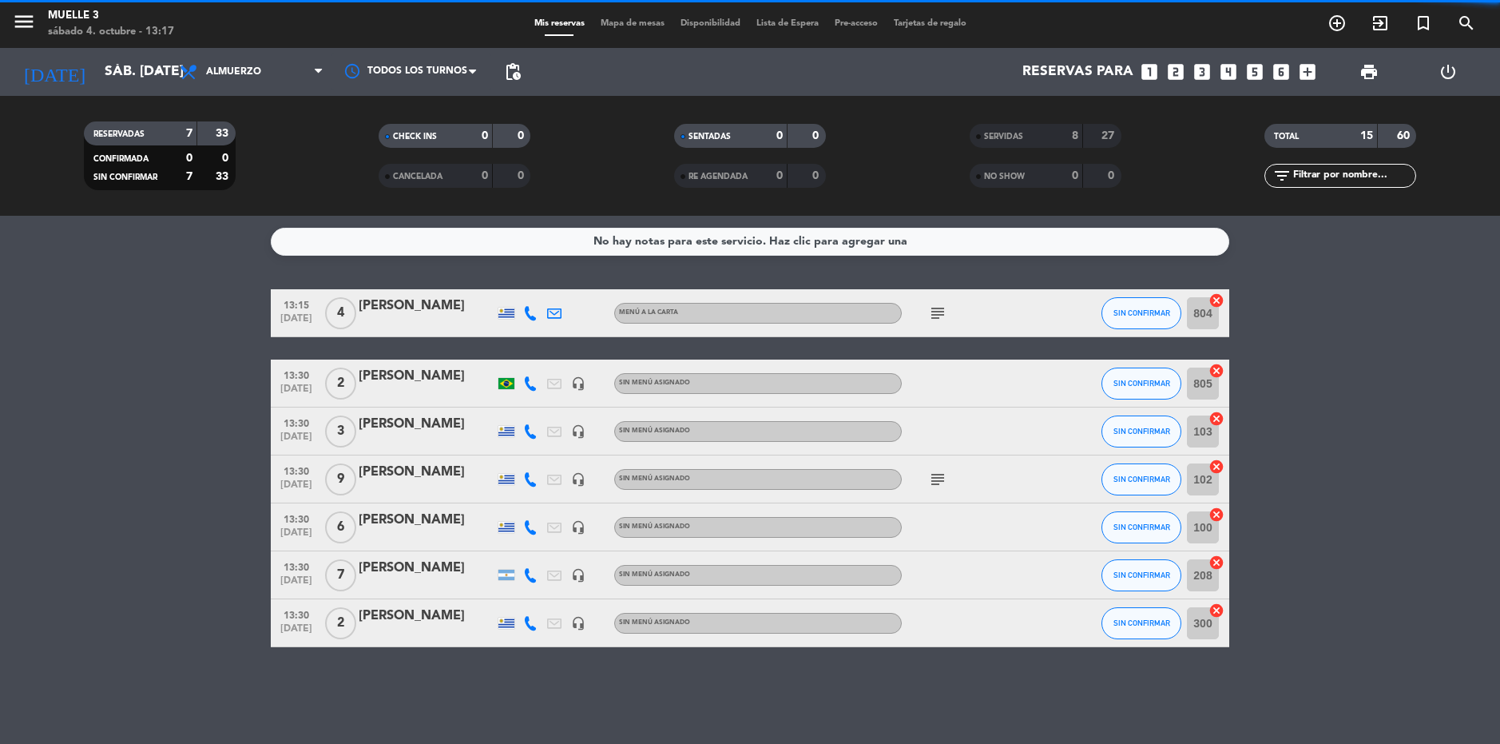
scroll to position [0, 0]
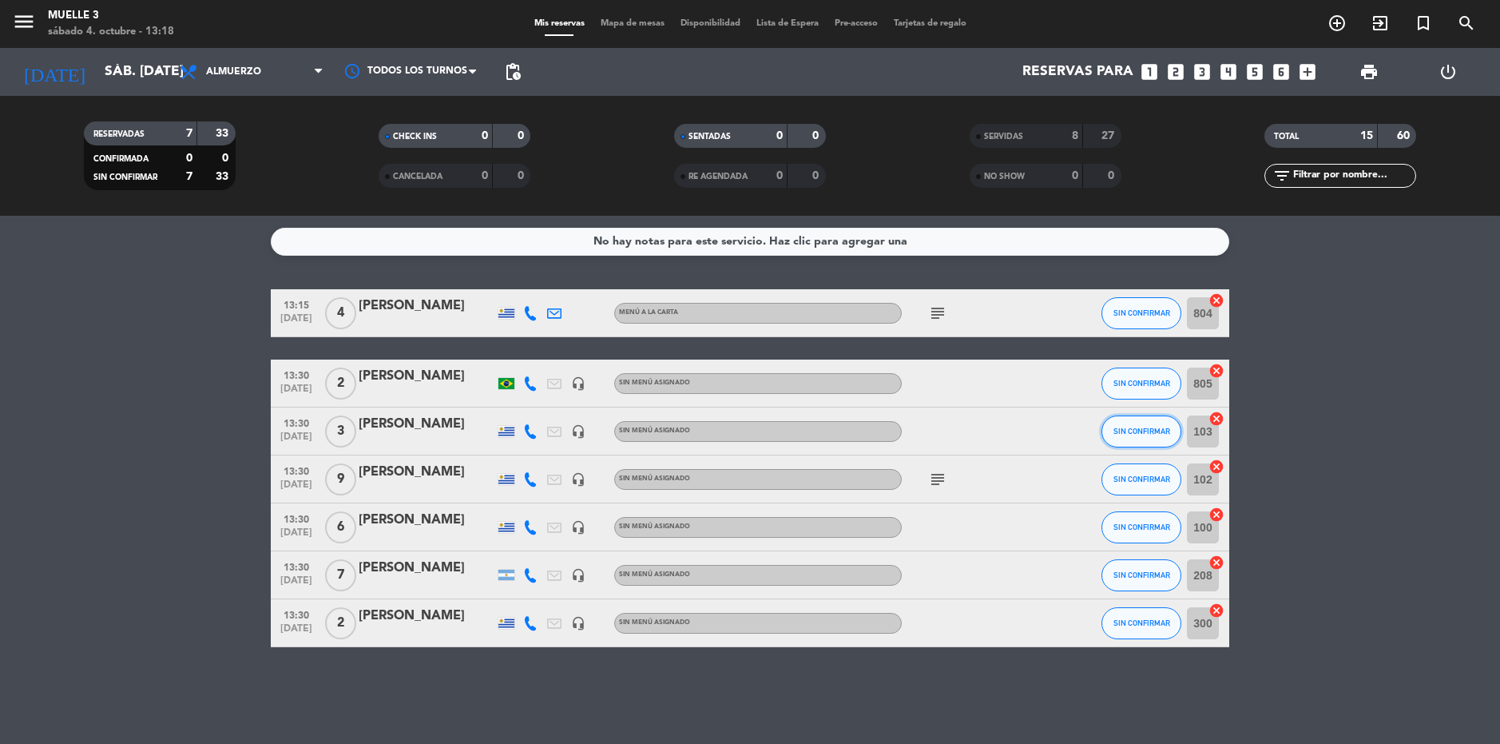
click at [1144, 439] on button "SIN CONFIRMAR" at bounding box center [1142, 431] width 80 height 32
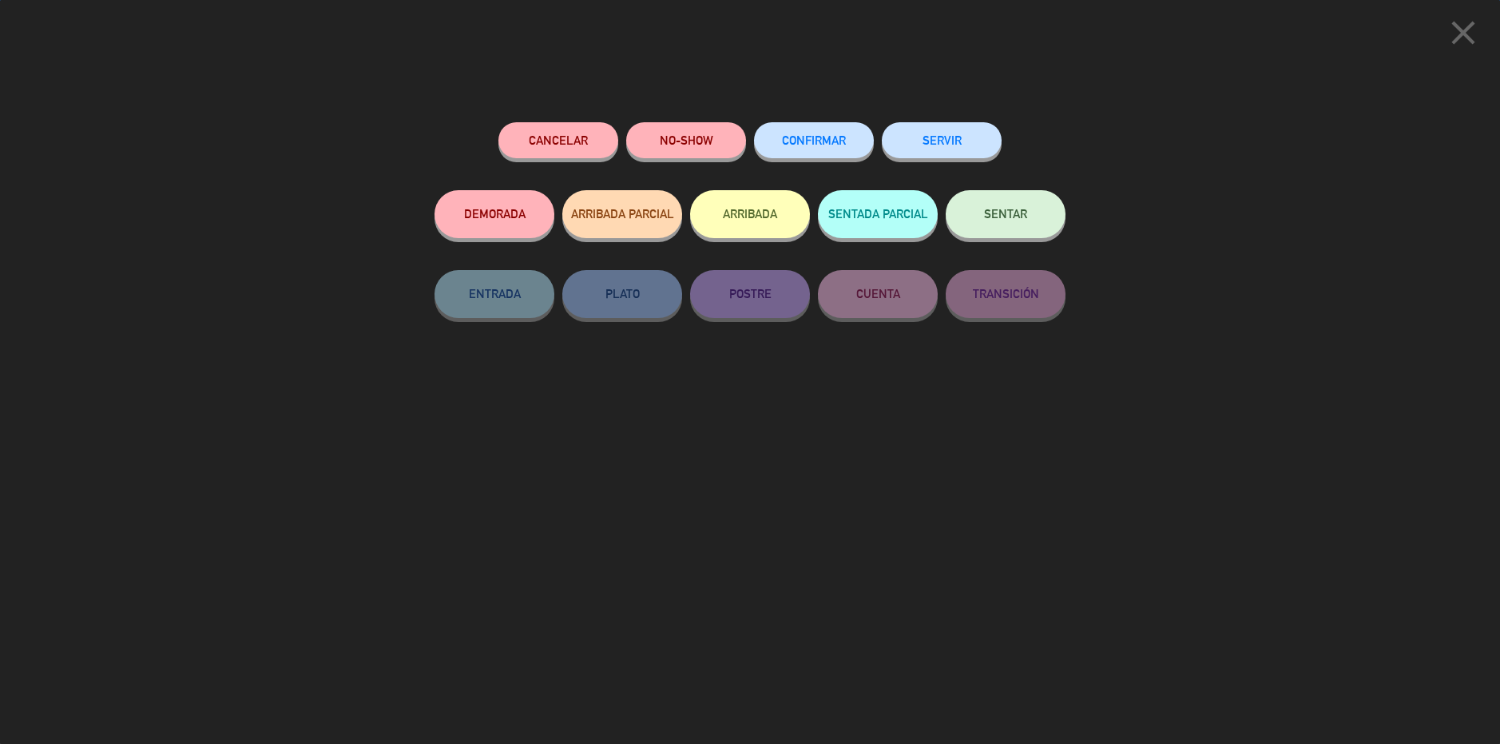
click at [941, 141] on button "SERVIR" at bounding box center [942, 140] width 120 height 36
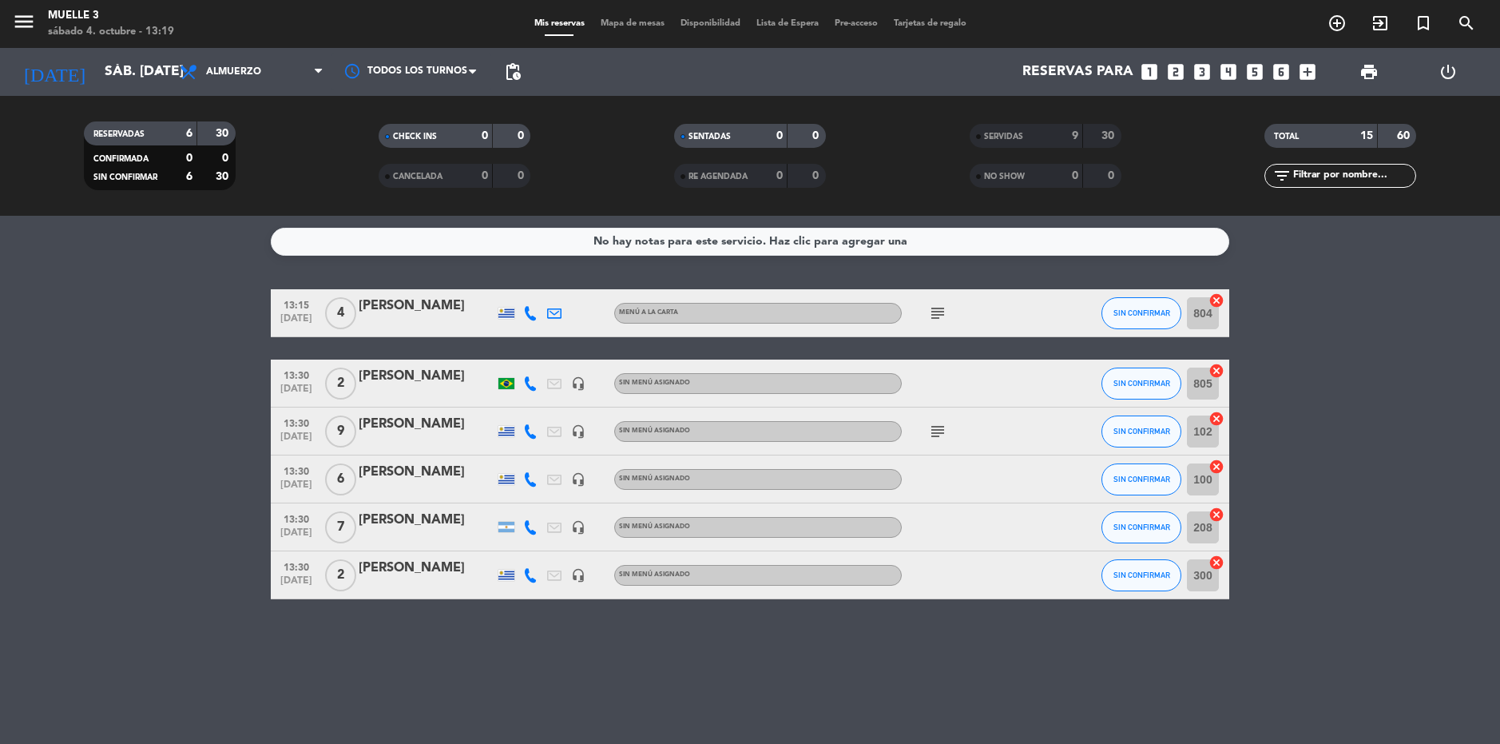
click at [349, 613] on div "No hay notas para este servicio. Haz clic para agregar una 13:15 [DATE] 4 [PERS…" at bounding box center [750, 480] width 1500 height 528
click at [944, 312] on icon "subject" at bounding box center [937, 313] width 19 height 19
click at [1351, 355] on bookings-row "13:15 [DATE] 4 [PERSON_NAME] MENÚ A LA CARTA subject Mesa afuera contra la play…" at bounding box center [750, 444] width 1500 height 310
click at [251, 268] on div "No hay notas para este servicio. Haz clic para agregar una 13:15 [DATE] 4 [PERS…" at bounding box center [750, 480] width 1500 height 528
drag, startPoint x: 244, startPoint y: 272, endPoint x: 469, endPoint y: 347, distance: 236.7
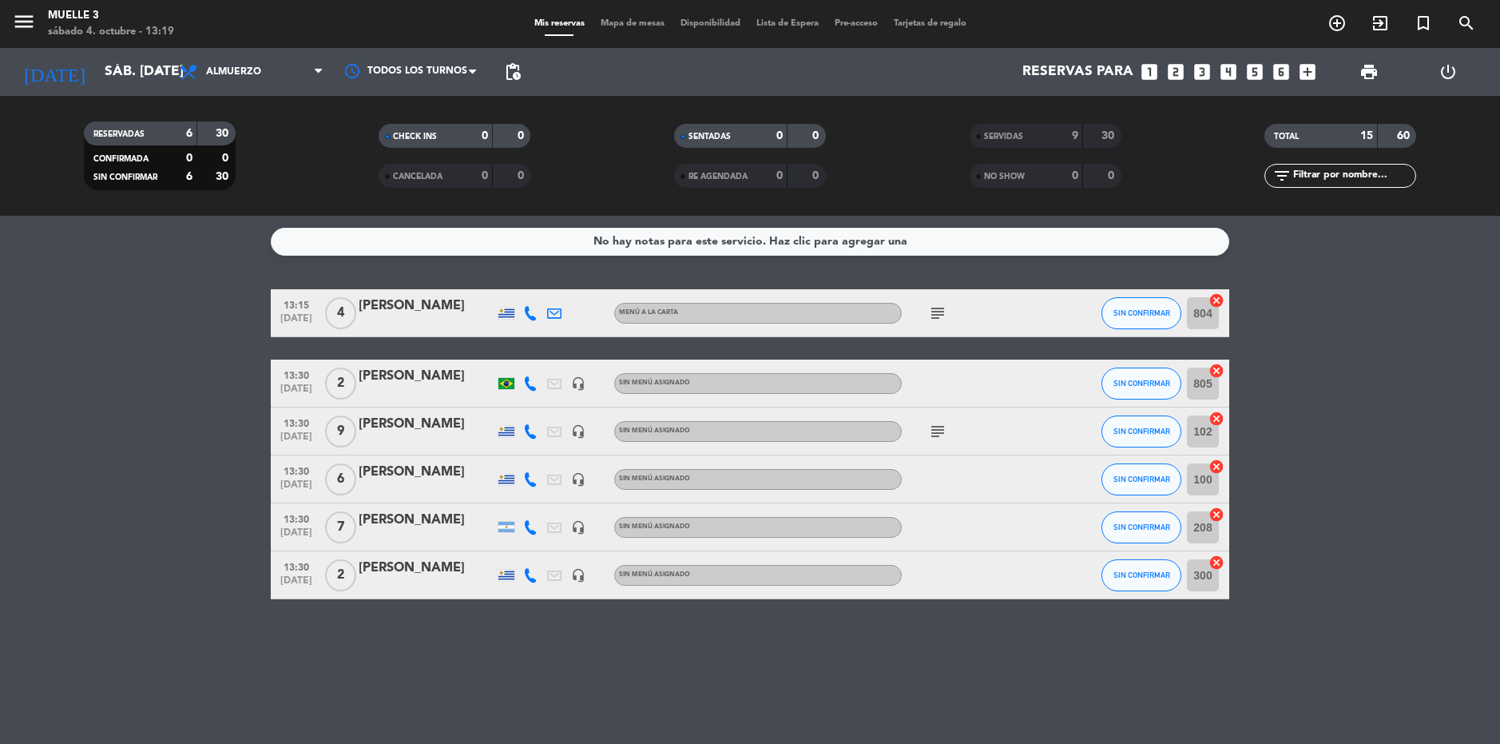
click at [469, 347] on div "No hay notas para este servicio. Haz clic para agregar una 13:15 [DATE] 4 [PERS…" at bounding box center [750, 480] width 1500 height 528
click at [473, 346] on div "13:15 [DATE] 4 [PERSON_NAME] MENÚ A LA CARTA subject SIN CONFIRMAR 804 cancel 1…" at bounding box center [750, 444] width 959 height 310
drag, startPoint x: 224, startPoint y: 296, endPoint x: 1328, endPoint y: 336, distance: 1104.0
click at [1356, 334] on bookings-row "13:15 [DATE] 4 [PERSON_NAME] MENÚ A LA CARTA subject SIN CONFIRMAR 804 cancel 1…" at bounding box center [750, 444] width 1500 height 310
click at [293, 262] on div "No hay notas para este servicio. Haz clic para agregar una 13:15 [DATE] 4 [PERS…" at bounding box center [750, 480] width 1500 height 528
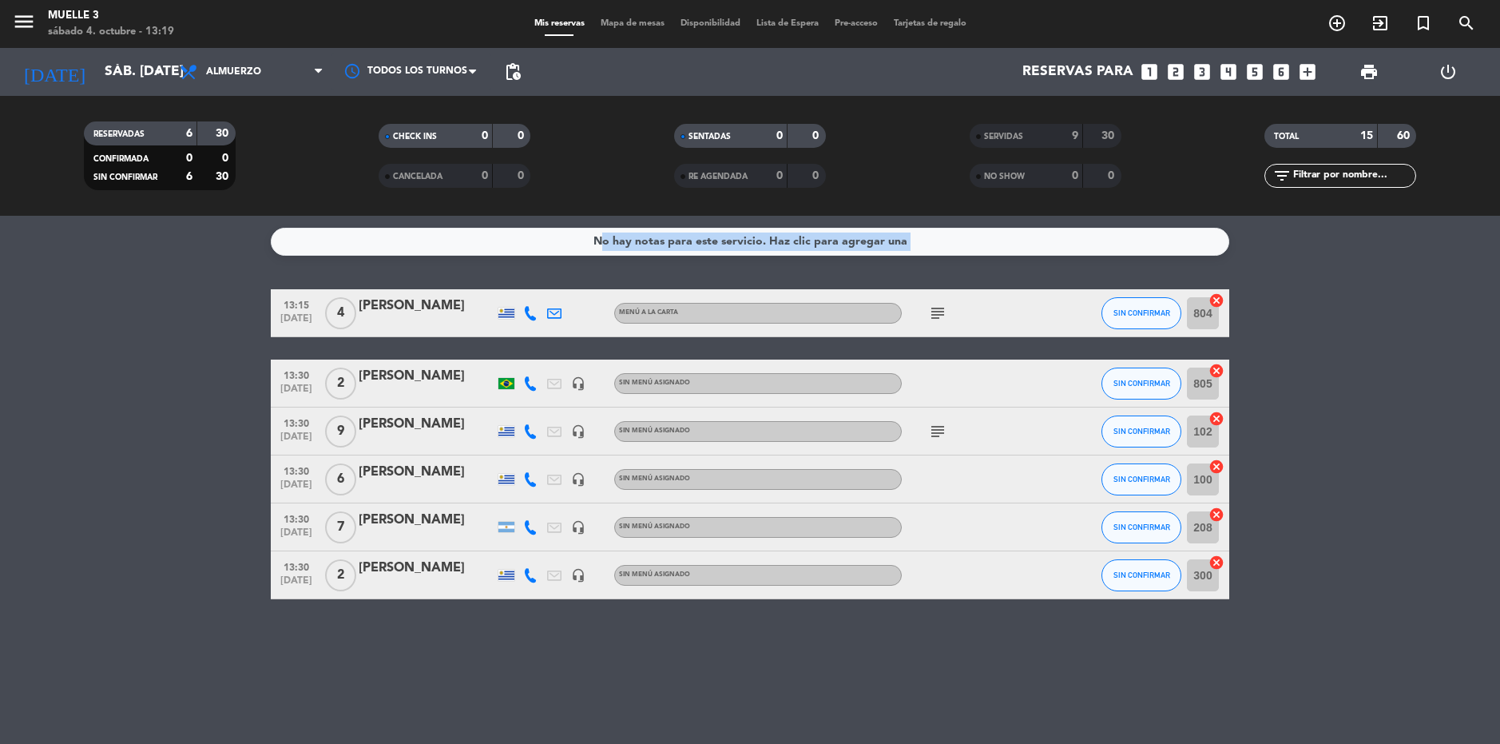
click at [233, 287] on div "No hay notas para este servicio. Haz clic para agregar una 13:15 [DATE] 4 [PERS…" at bounding box center [750, 480] width 1500 height 528
drag, startPoint x: 230, startPoint y: 293, endPoint x: 1438, endPoint y: 323, distance: 1208.3
click at [1438, 323] on bookings-row "13:15 [DATE] 4 [PERSON_NAME] MENÚ A LA CARTA subject SIN CONFIRMAR 804 cancel 1…" at bounding box center [750, 444] width 1500 height 310
click at [1372, 339] on bookings-row "13:15 [DATE] 4 [PERSON_NAME] MENÚ A LA CARTA subject SIN CONFIRMAR 804 cancel 1…" at bounding box center [750, 444] width 1500 height 310
click at [252, 305] on bookings-row "13:15 [DATE] 4 [PERSON_NAME] MENÚ A LA CARTA subject SIN CONFIRMAR 804 cancel 1…" at bounding box center [750, 444] width 1500 height 310
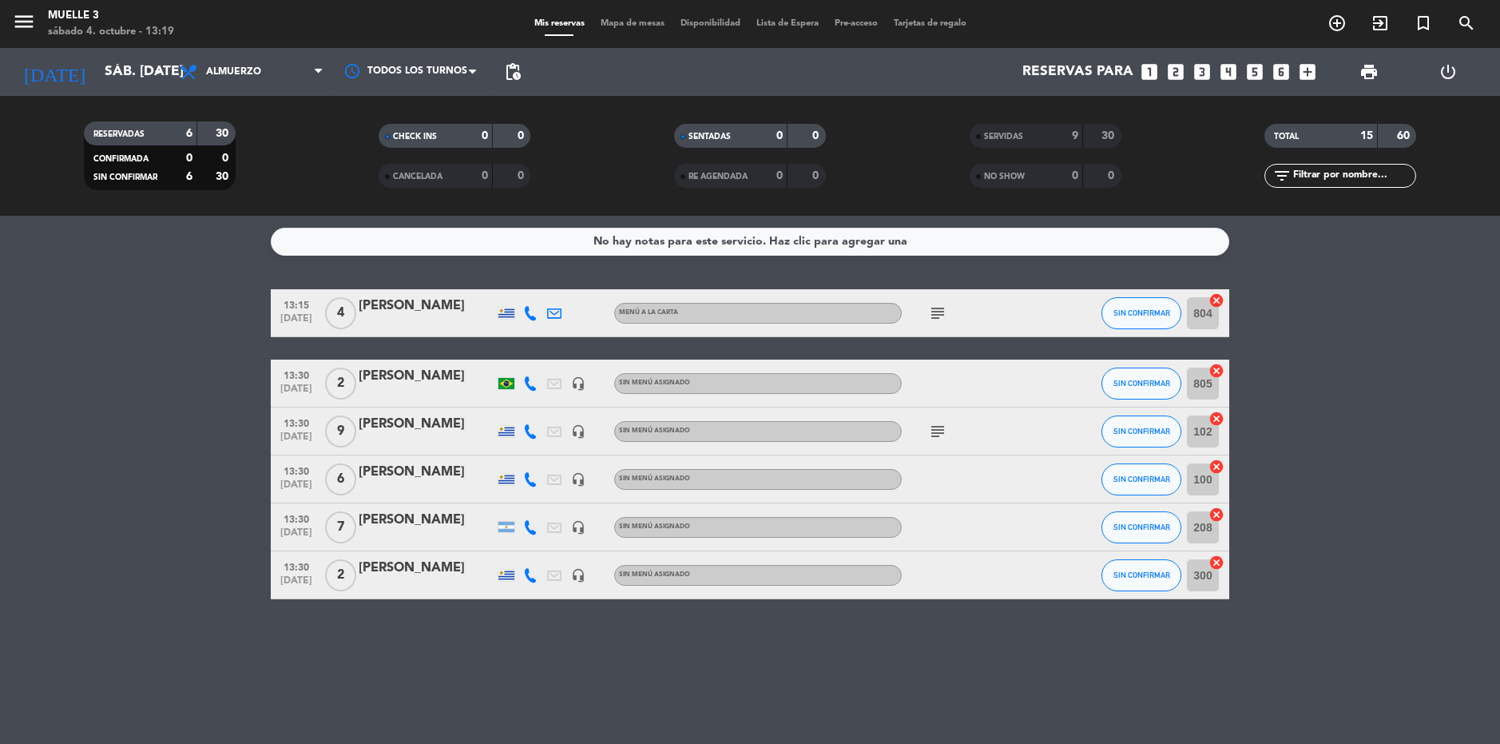
click at [1499, 395] on bookings-row "13:15 [DATE] 4 [PERSON_NAME] MENÚ A LA CARTA subject SIN CONFIRMAR 804 cancel 1…" at bounding box center [750, 444] width 1500 height 310
click at [411, 310] on div "[PERSON_NAME]" at bounding box center [427, 306] width 136 height 21
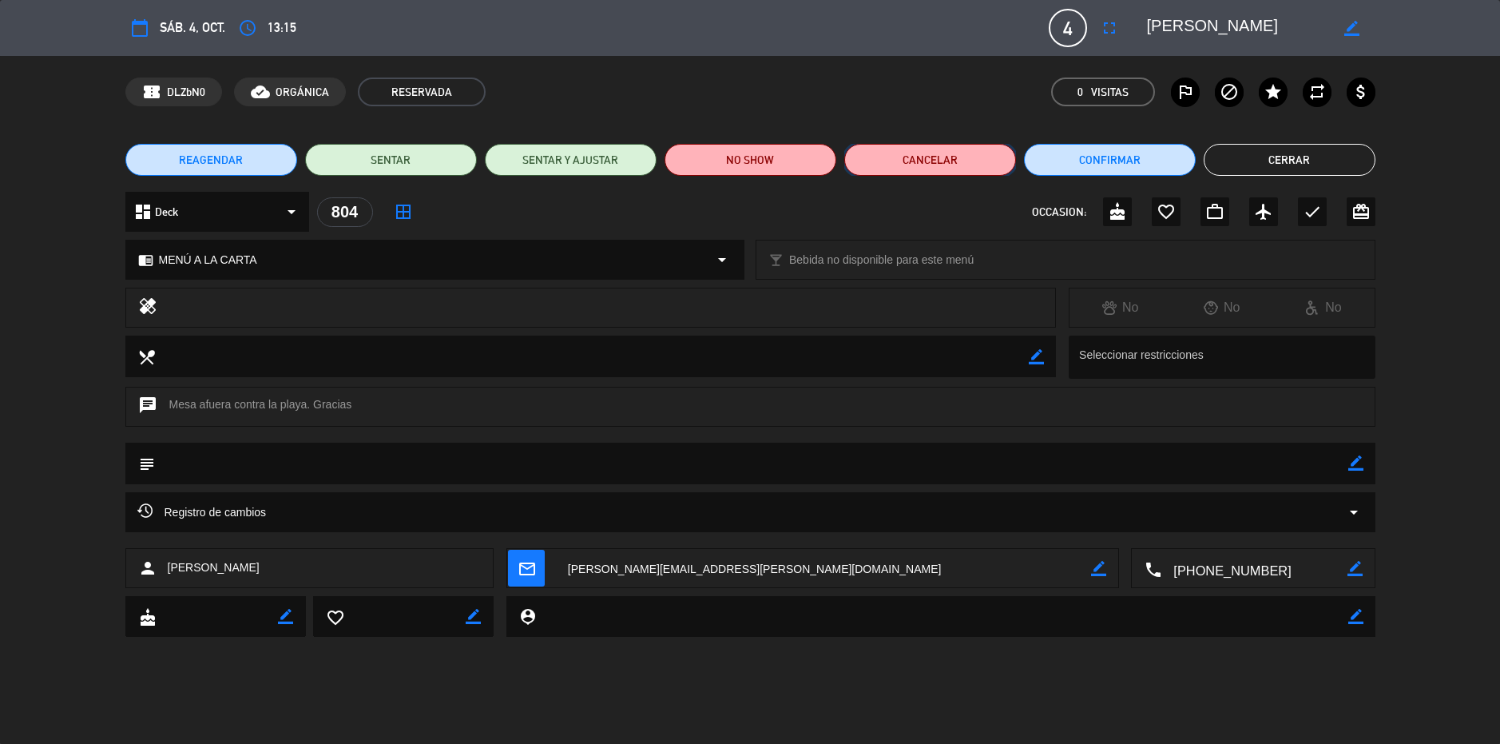
click at [924, 156] on button "Cancelar" at bounding box center [930, 160] width 172 height 32
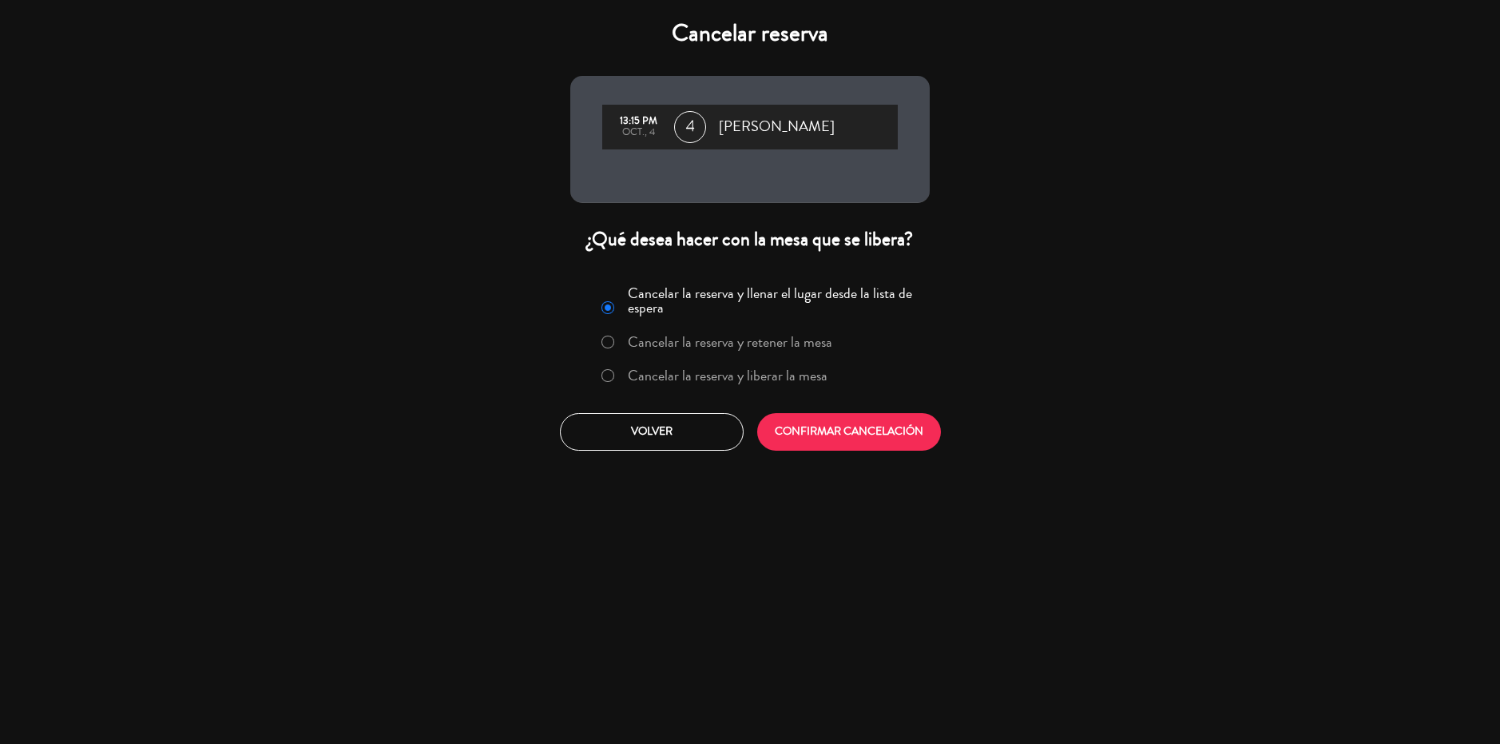
click at [806, 391] on div "Cancelar la reserva y llenar el lugar desde la lista de espera Cancelar la rese…" at bounding box center [750, 338] width 339 height 117
click at [812, 387] on label "Cancelar la reserva y liberar la mesa" at bounding box center [714, 376] width 243 height 29
click at [844, 413] on button "CONFIRMAR CANCELACIÓN" at bounding box center [849, 432] width 184 height 38
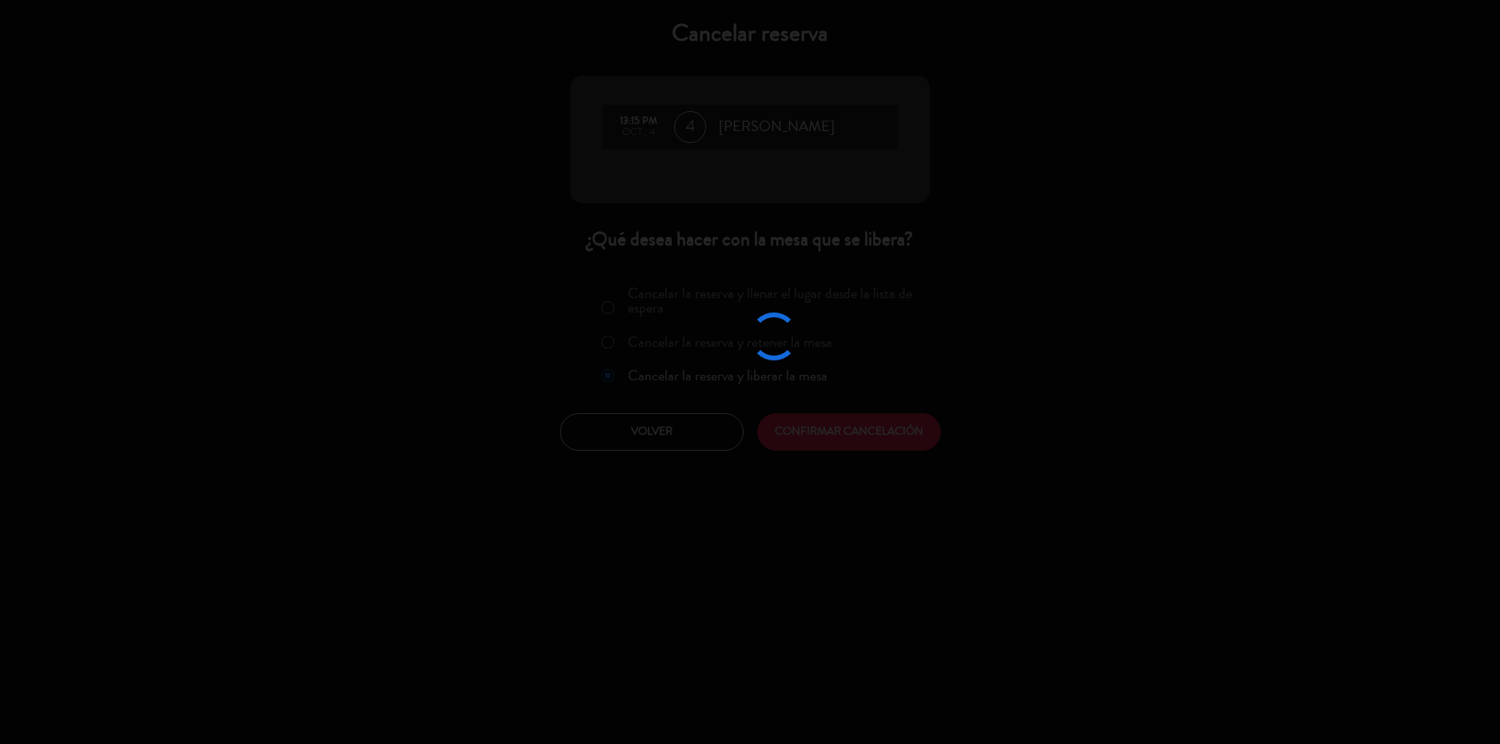
click at [844, 420] on div at bounding box center [750, 372] width 1500 height 744
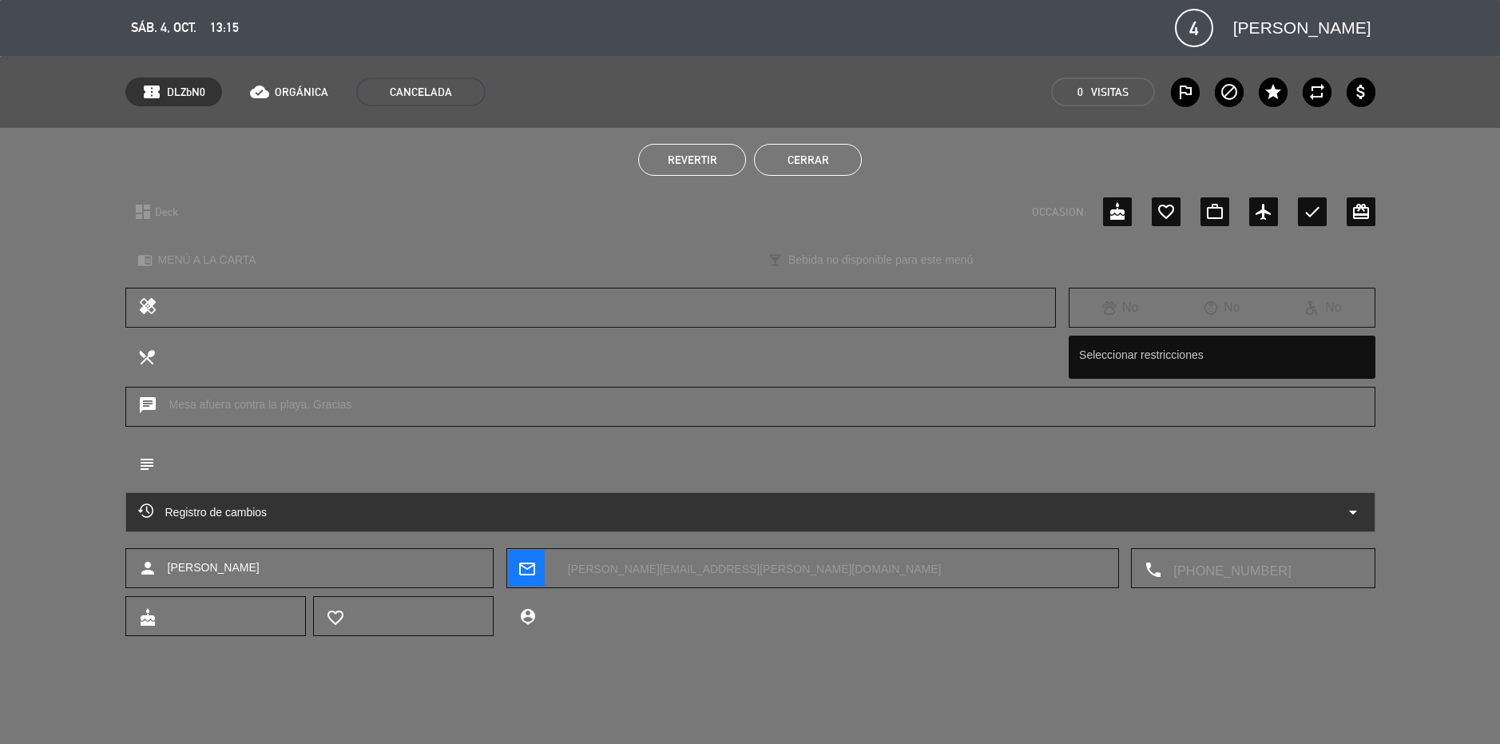
click at [793, 165] on button "Cerrar" at bounding box center [808, 160] width 108 height 32
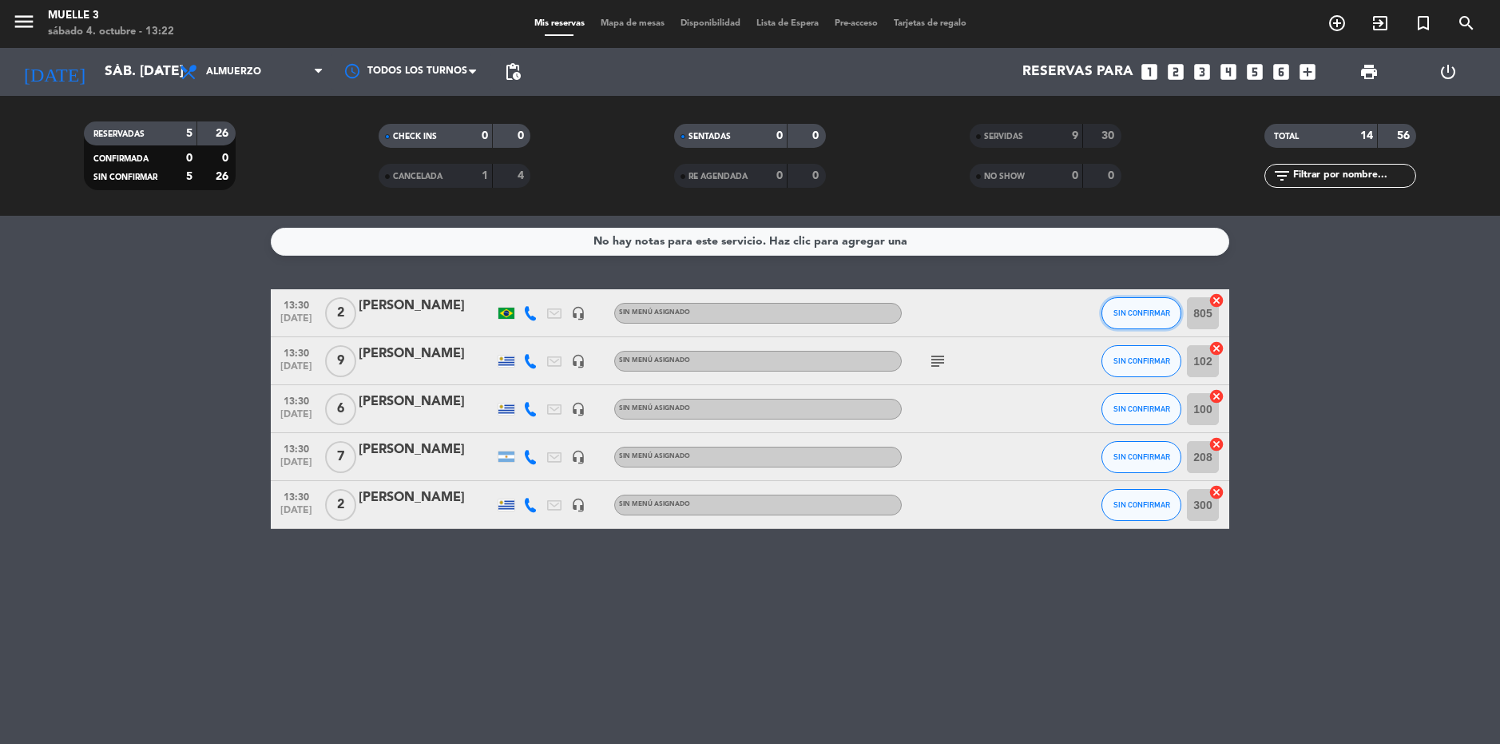
click at [1150, 309] on span "SIN CONFIRMAR" at bounding box center [1142, 312] width 57 height 9
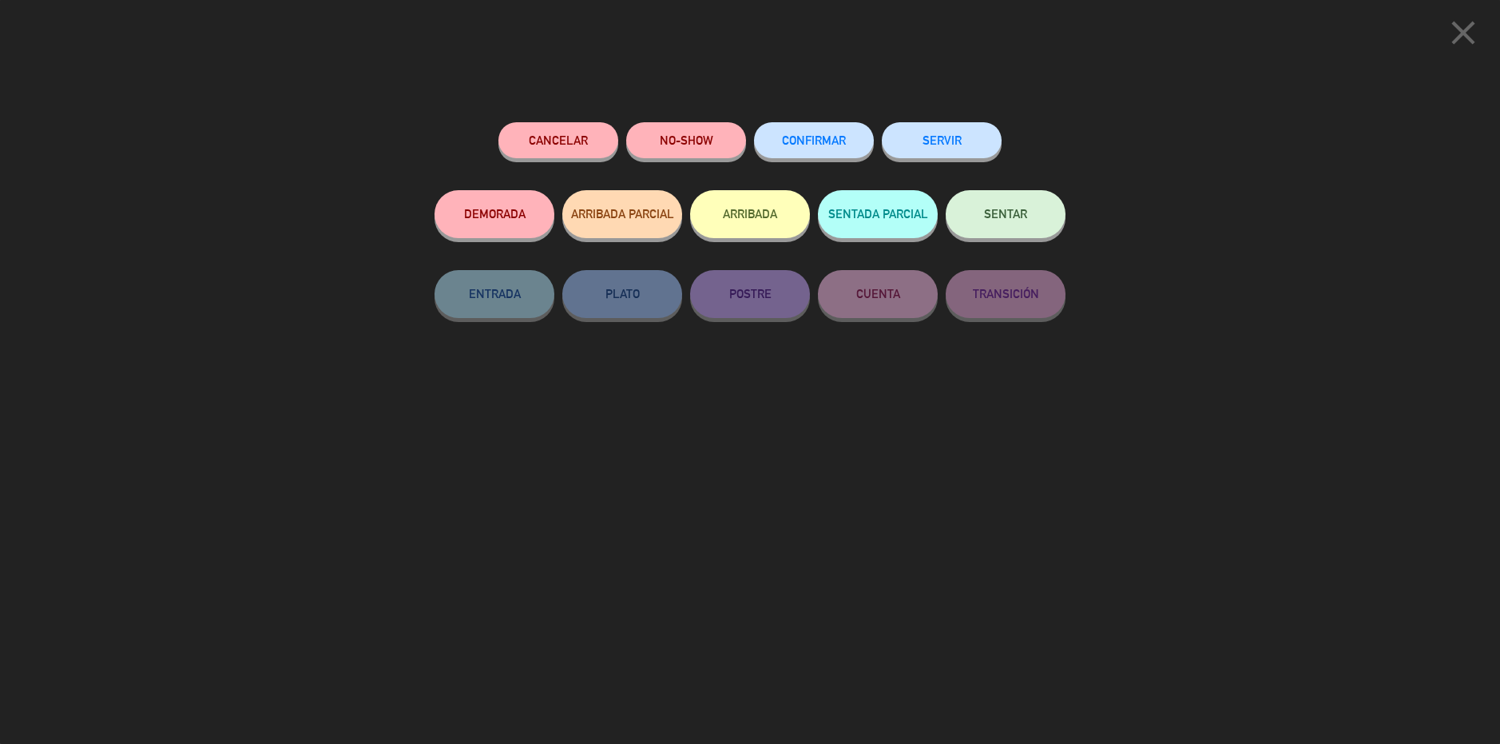
click at [942, 149] on button "SERVIR" at bounding box center [942, 140] width 120 height 36
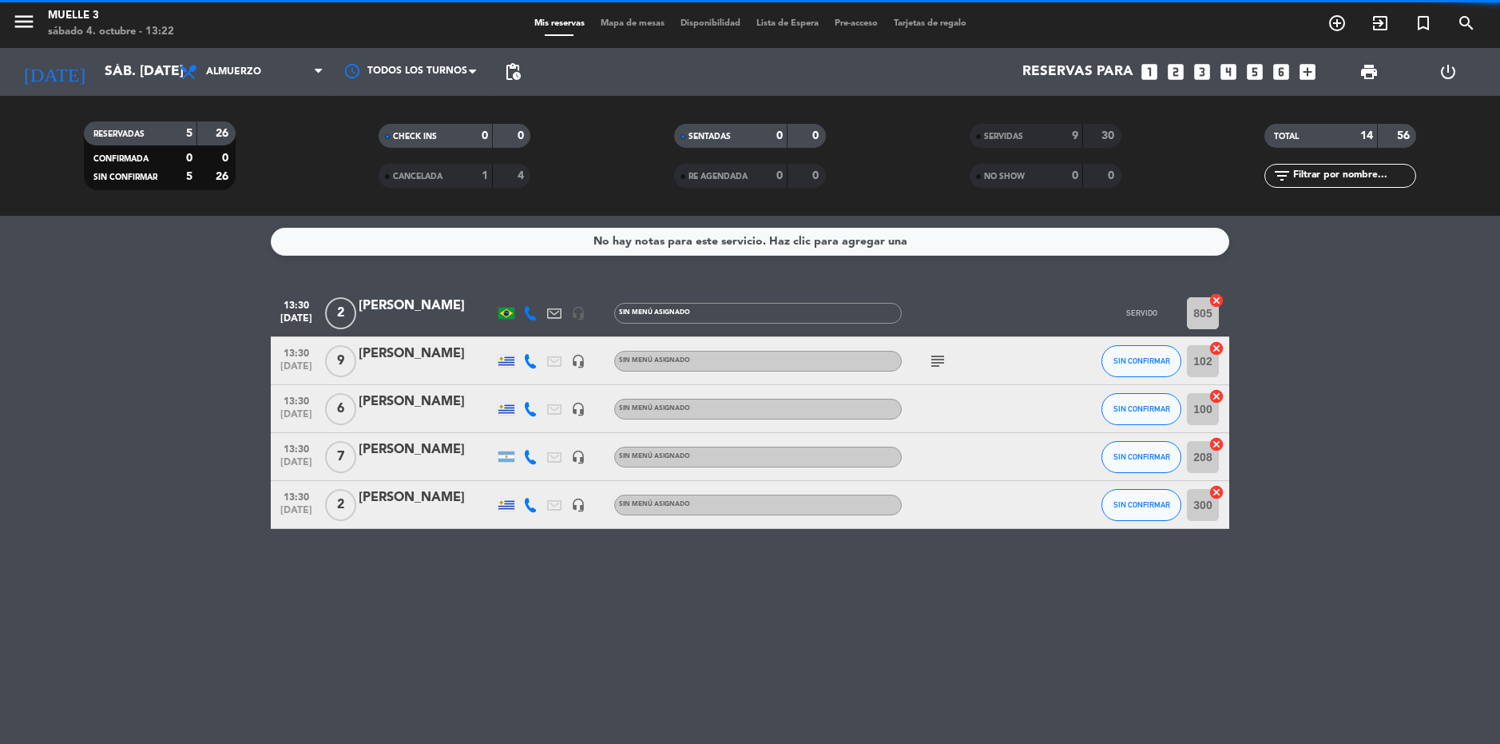
click at [1416, 431] on bookings-row "13:30 [DATE] 2 [PERSON_NAME] headset_mic Sin menú asignado SERVIDO 805 cancel 1…" at bounding box center [750, 409] width 1500 height 240
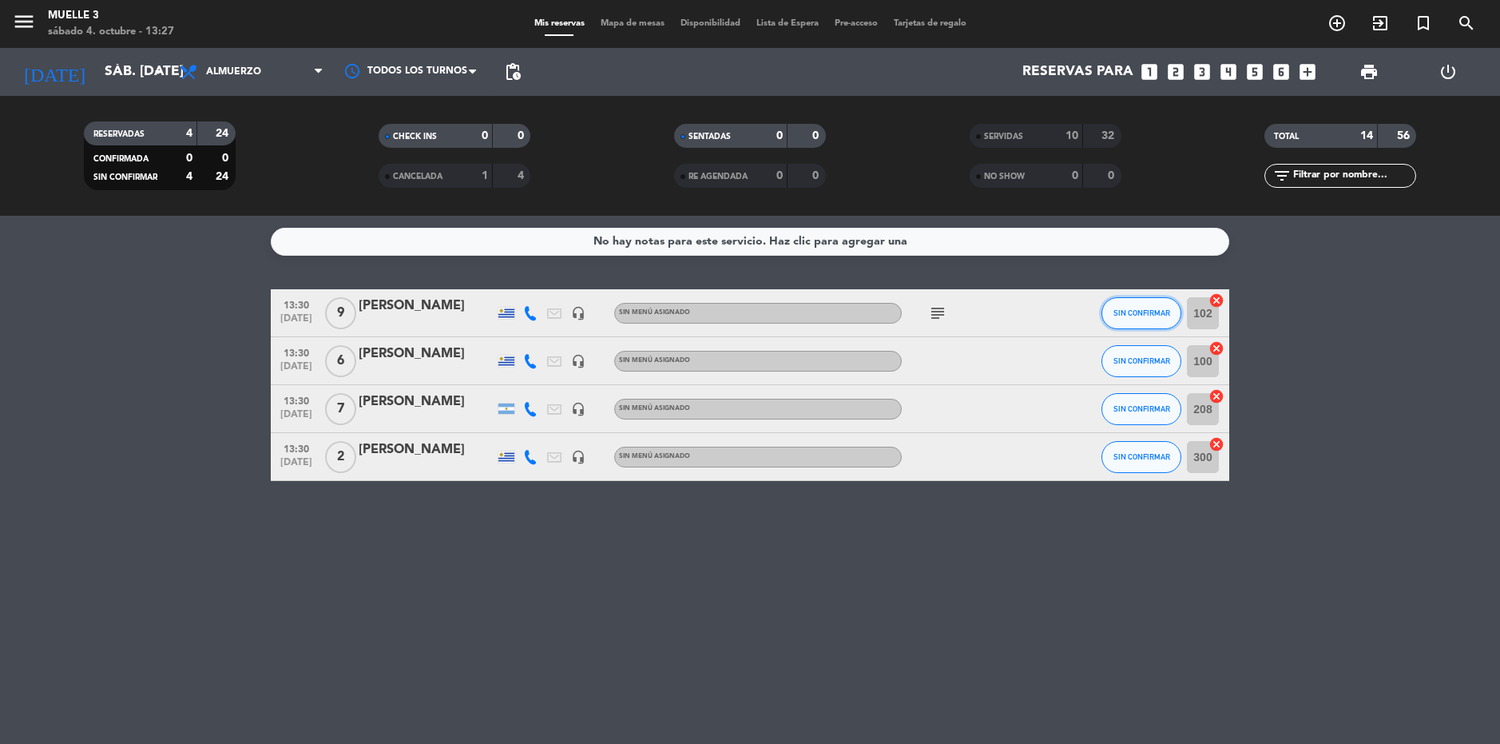
click at [1147, 324] on button "SIN CONFIRMAR" at bounding box center [1142, 313] width 80 height 32
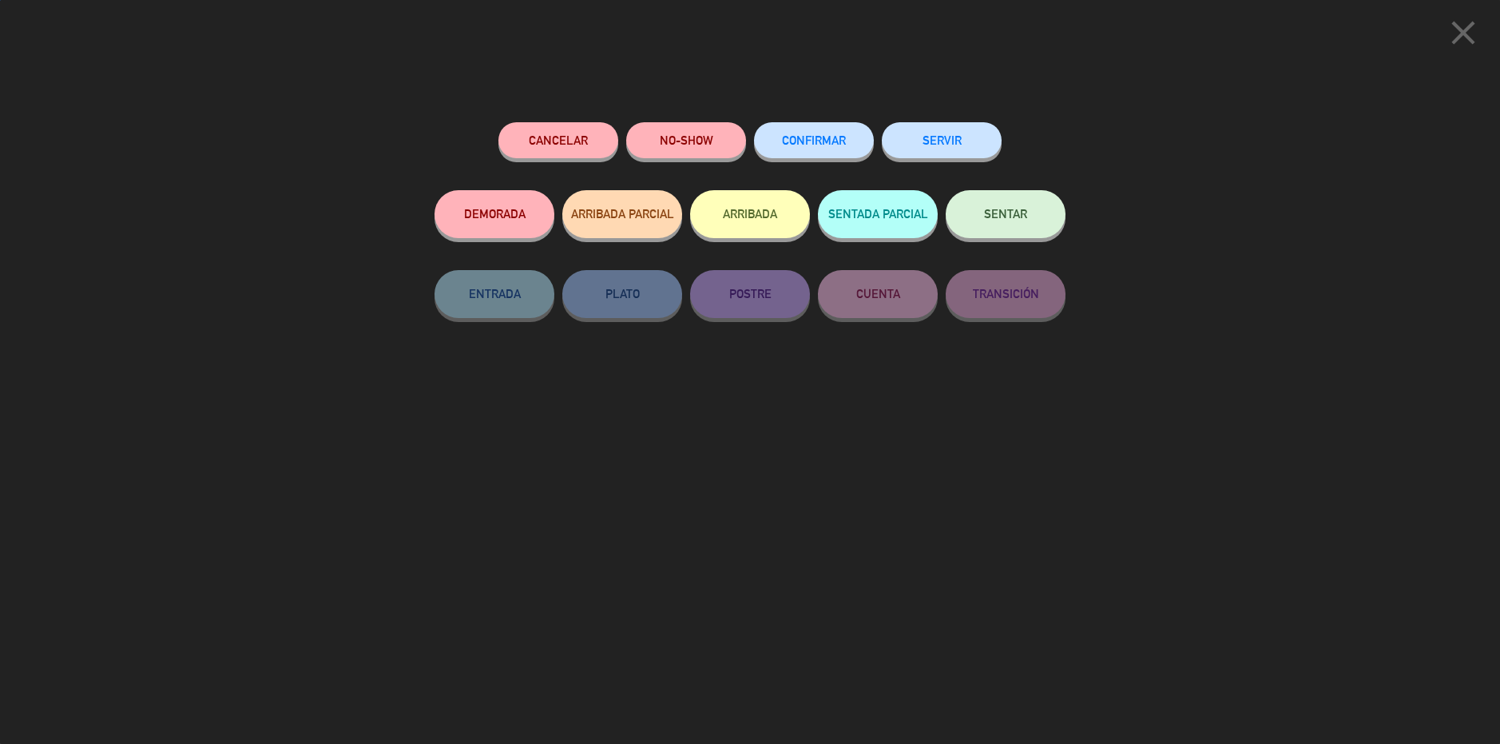
click at [961, 173] on div "SERVIR" at bounding box center [942, 156] width 120 height 68
click at [960, 149] on button "SERVIR" at bounding box center [942, 140] width 120 height 36
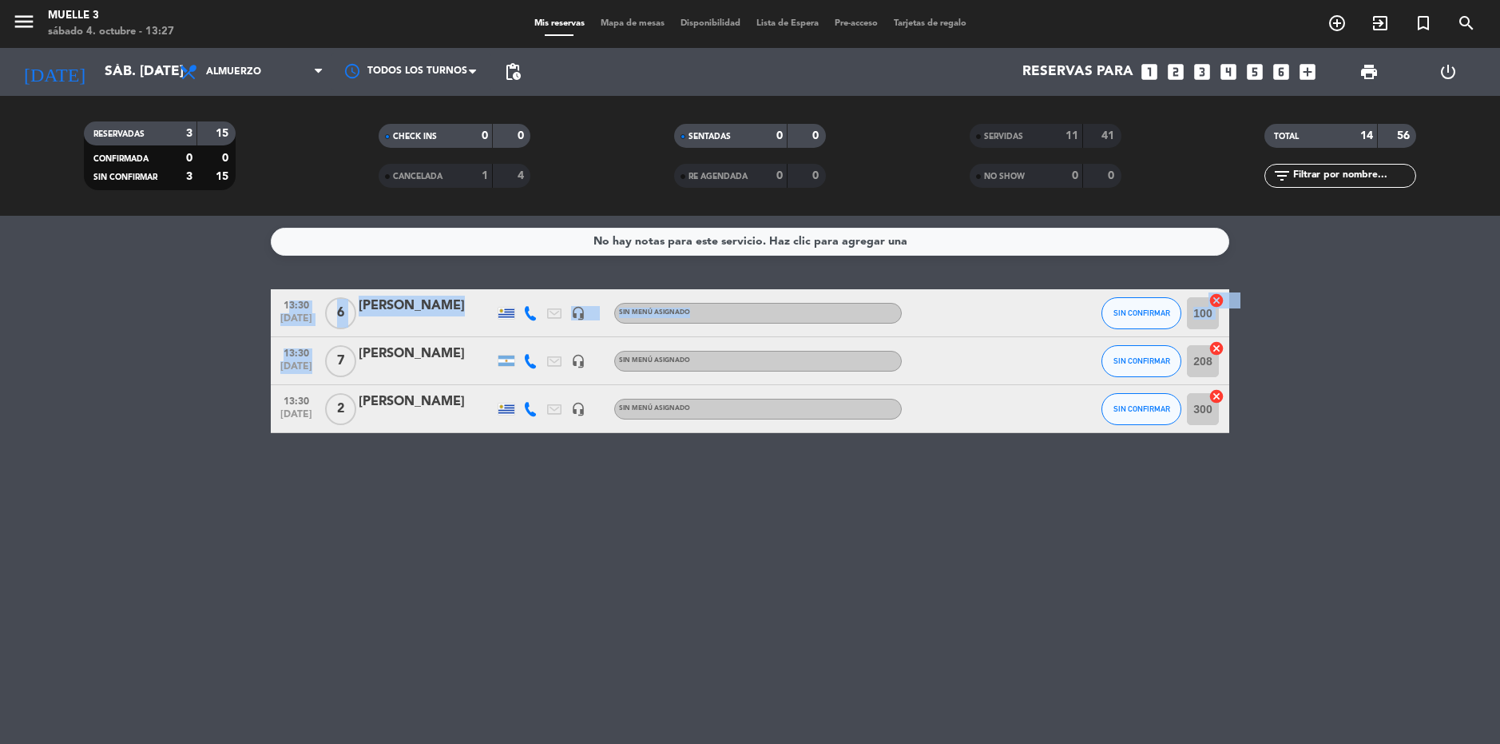
drag, startPoint x: 248, startPoint y: 360, endPoint x: 305, endPoint y: 361, distance: 56.7
click at [305, 361] on bookings-row "13:30 [DATE] 6 [PERSON_NAME] headset_mic Sin menú asignado SIN CONFIRMAR 100 ca…" at bounding box center [750, 361] width 1500 height 144
click at [505, 492] on div "No hay notas para este servicio. Haz clic para agregar una 13:30 [DATE] 6 [PERS…" at bounding box center [750, 480] width 1500 height 528
drag, startPoint x: 1366, startPoint y: 389, endPoint x: 1257, endPoint y: 407, distance: 110.1
click at [1222, 401] on bookings-row "13:30 [DATE] 6 [PERSON_NAME] headset_mic Sin menú asignado SIN CONFIRMAR 100 ca…" at bounding box center [750, 361] width 1500 height 144
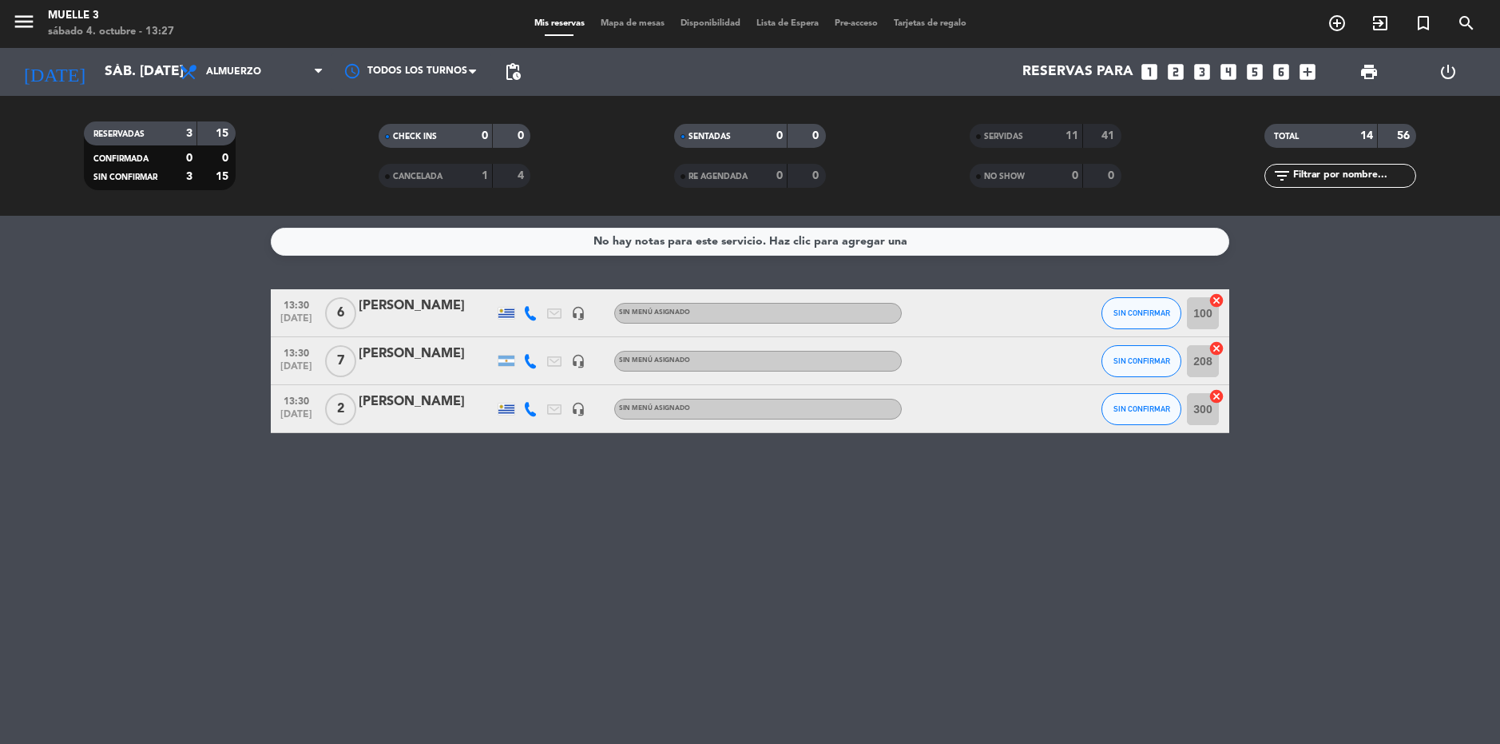
click at [1337, 439] on div "No hay notas para este servicio. Haz clic para agregar una 13:30 [DATE] 6 [PERS…" at bounding box center [750, 480] width 1500 height 528
click at [1234, 435] on div "No hay notas para este servicio. Haz clic para agregar una 13:30 [DATE] 6 [PERS…" at bounding box center [750, 480] width 1500 height 528
click at [1227, 296] on div "100 cancel" at bounding box center [1206, 312] width 48 height 47
click at [1157, 308] on span "SIN CONFIRMAR" at bounding box center [1142, 312] width 57 height 9
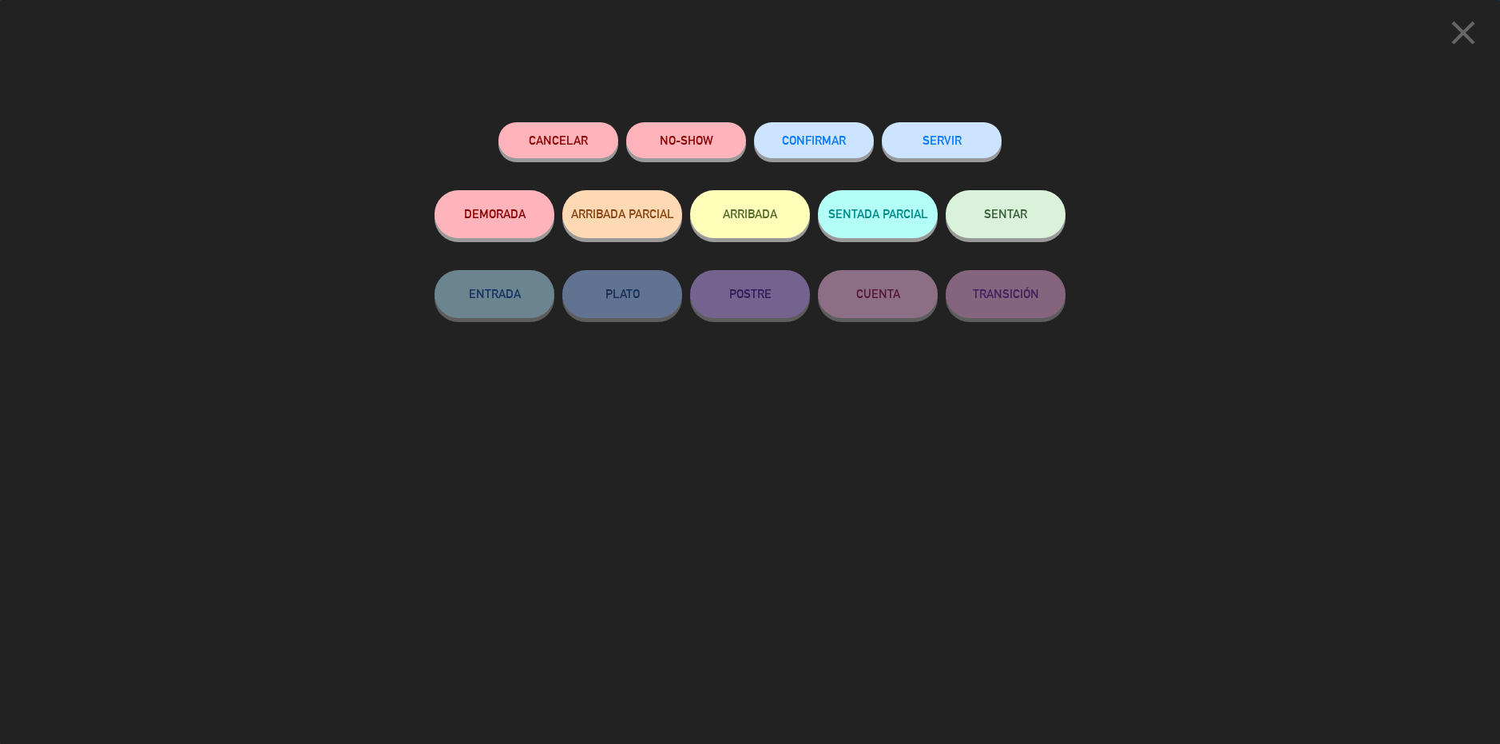
click at [930, 138] on button "SERVIR" at bounding box center [942, 140] width 120 height 36
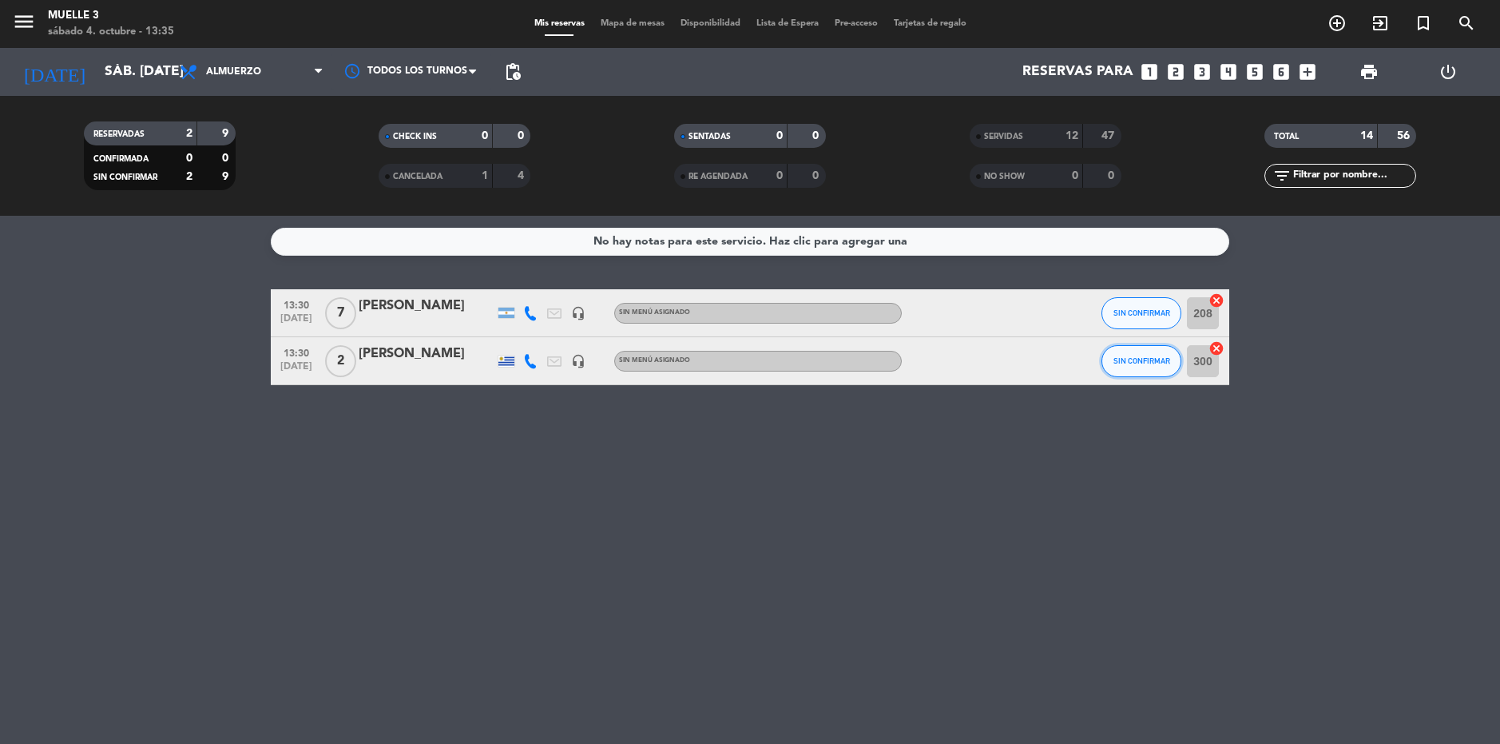
click at [1150, 367] on button "SIN CONFIRMAR" at bounding box center [1142, 361] width 80 height 32
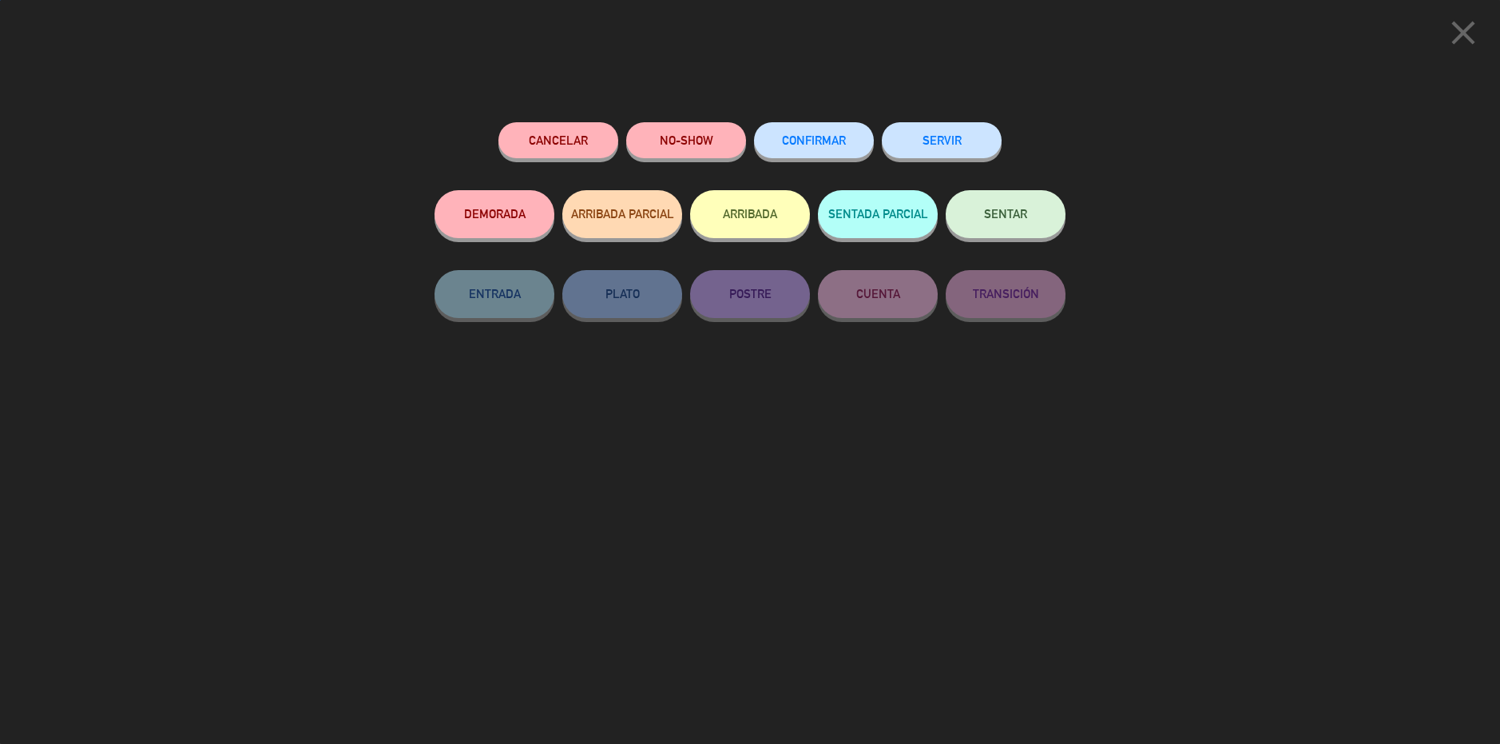
click at [942, 138] on button "SERVIR" at bounding box center [942, 140] width 120 height 36
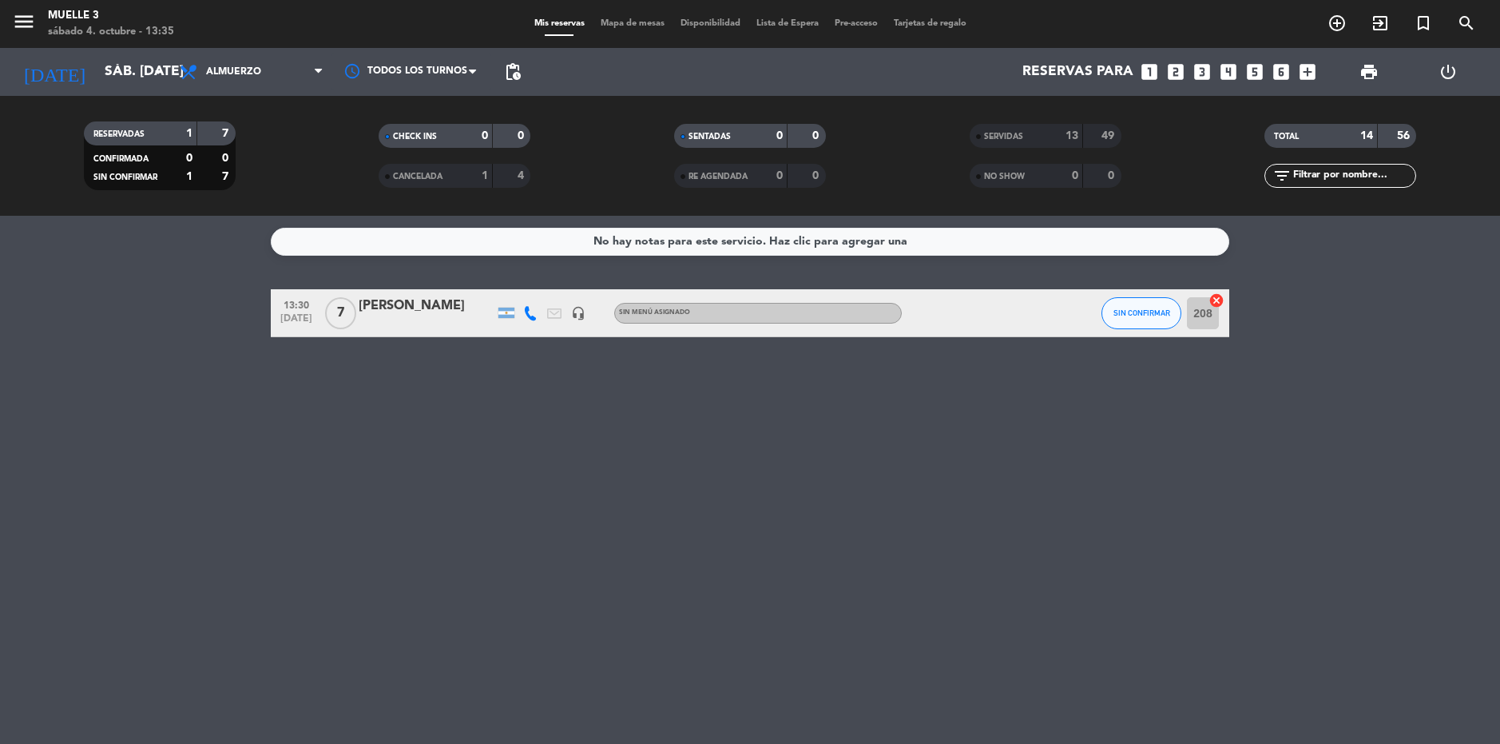
click at [644, 21] on span "Mapa de mesas" at bounding box center [633, 23] width 80 height 9
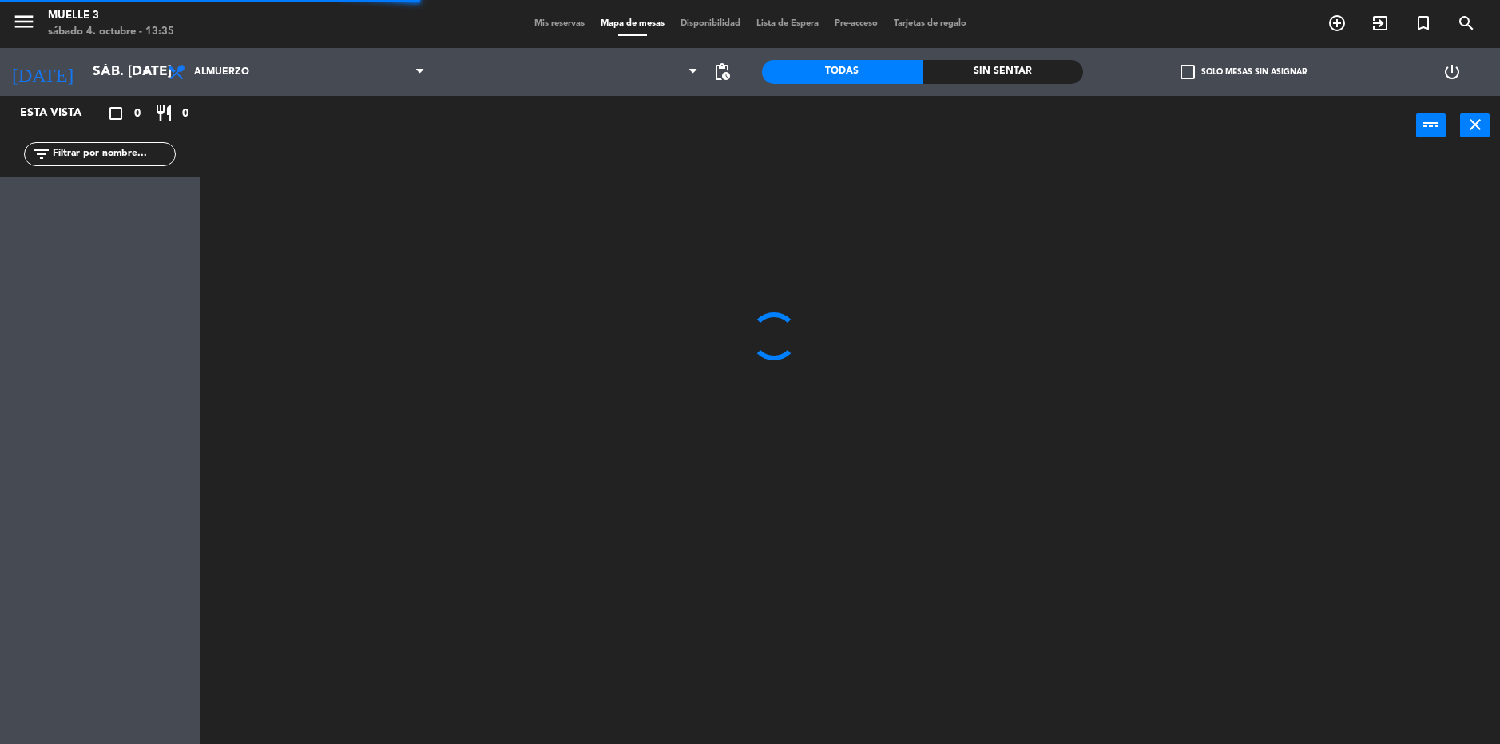
click at [562, 21] on span "Mis reservas" at bounding box center [559, 23] width 66 height 9
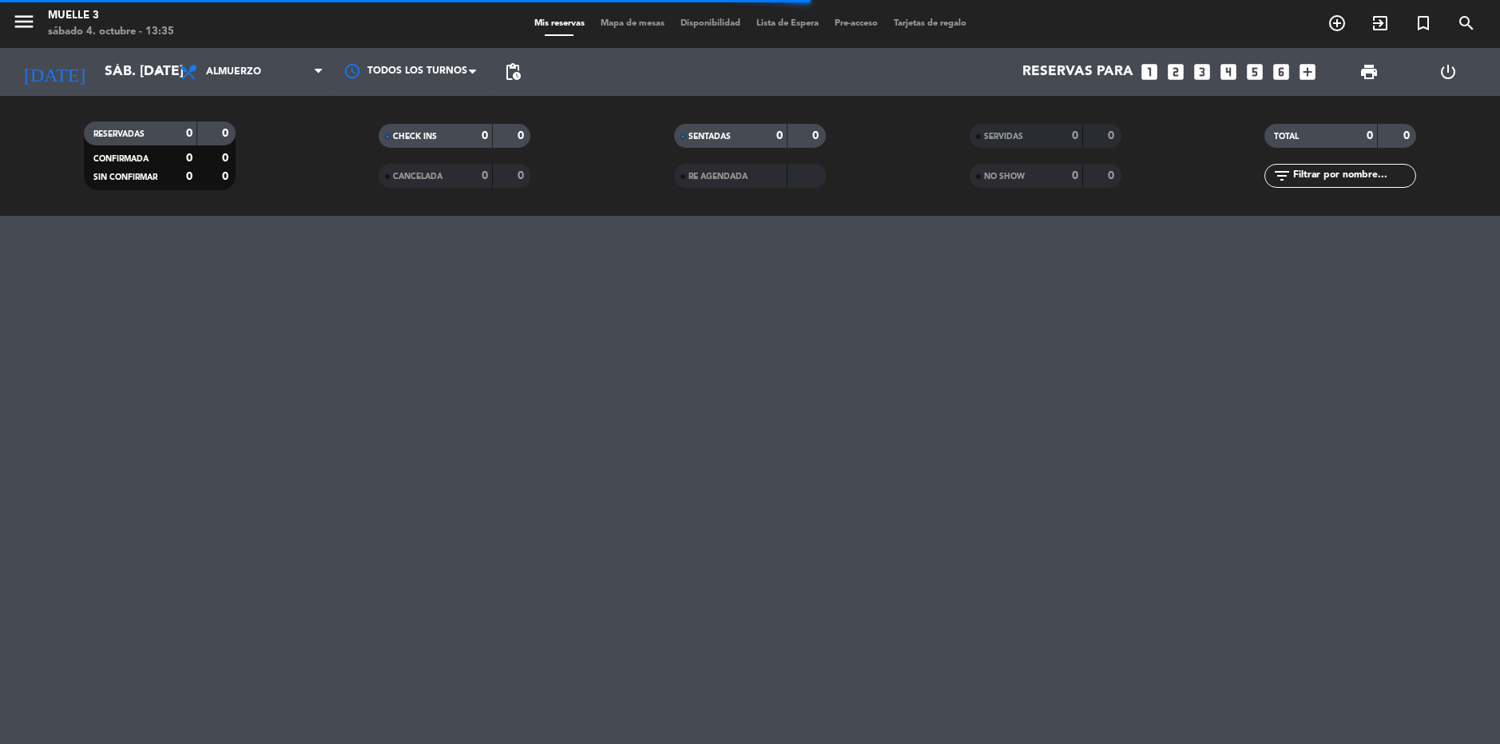
click at [1035, 134] on div "SERVIDAS" at bounding box center [1010, 136] width 73 height 18
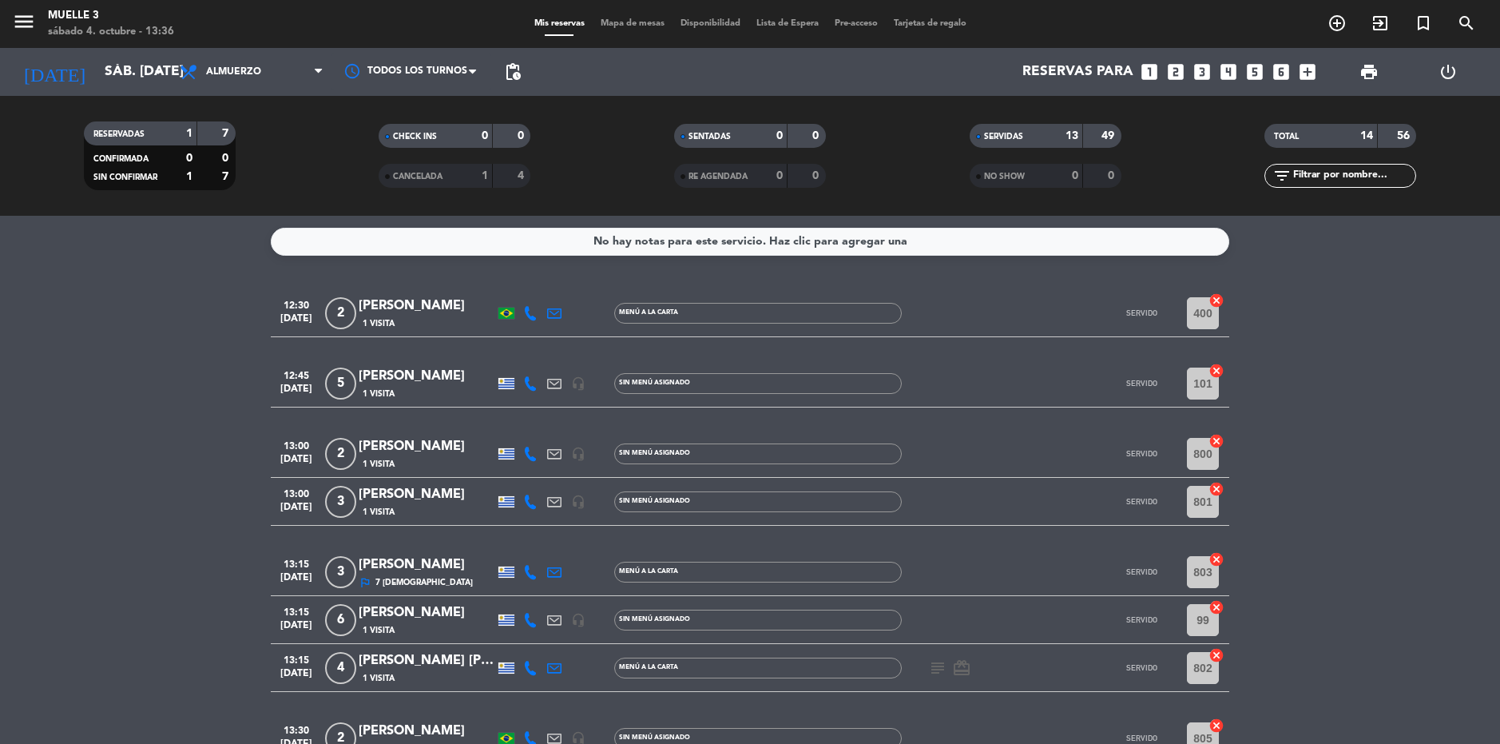
drag, startPoint x: 1008, startPoint y: 147, endPoint x: 1023, endPoint y: 141, distance: 16.5
click at [1011, 145] on div "SERVIDAS 13 49" at bounding box center [1046, 136] width 152 height 24
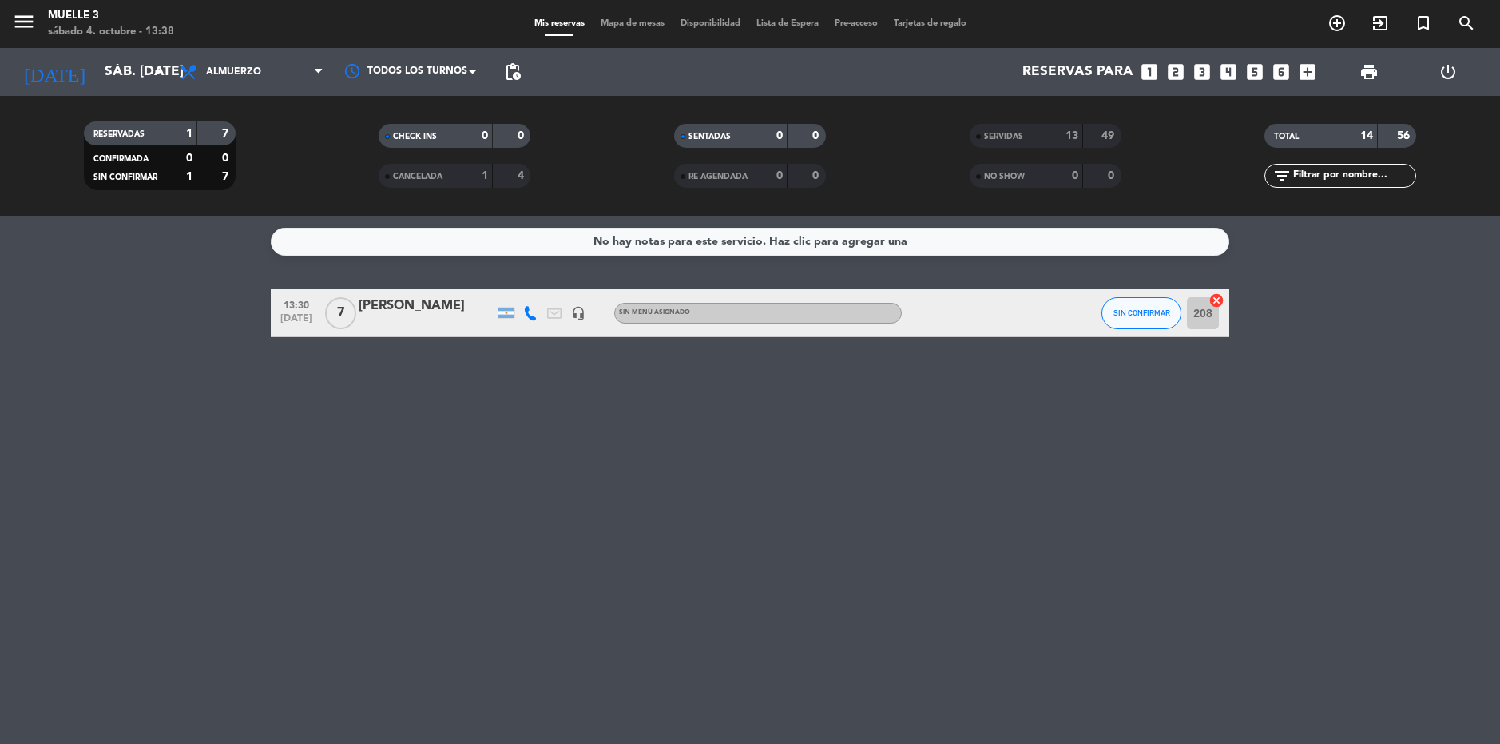
click at [1001, 129] on div "SERVIDAS" at bounding box center [1010, 136] width 73 height 18
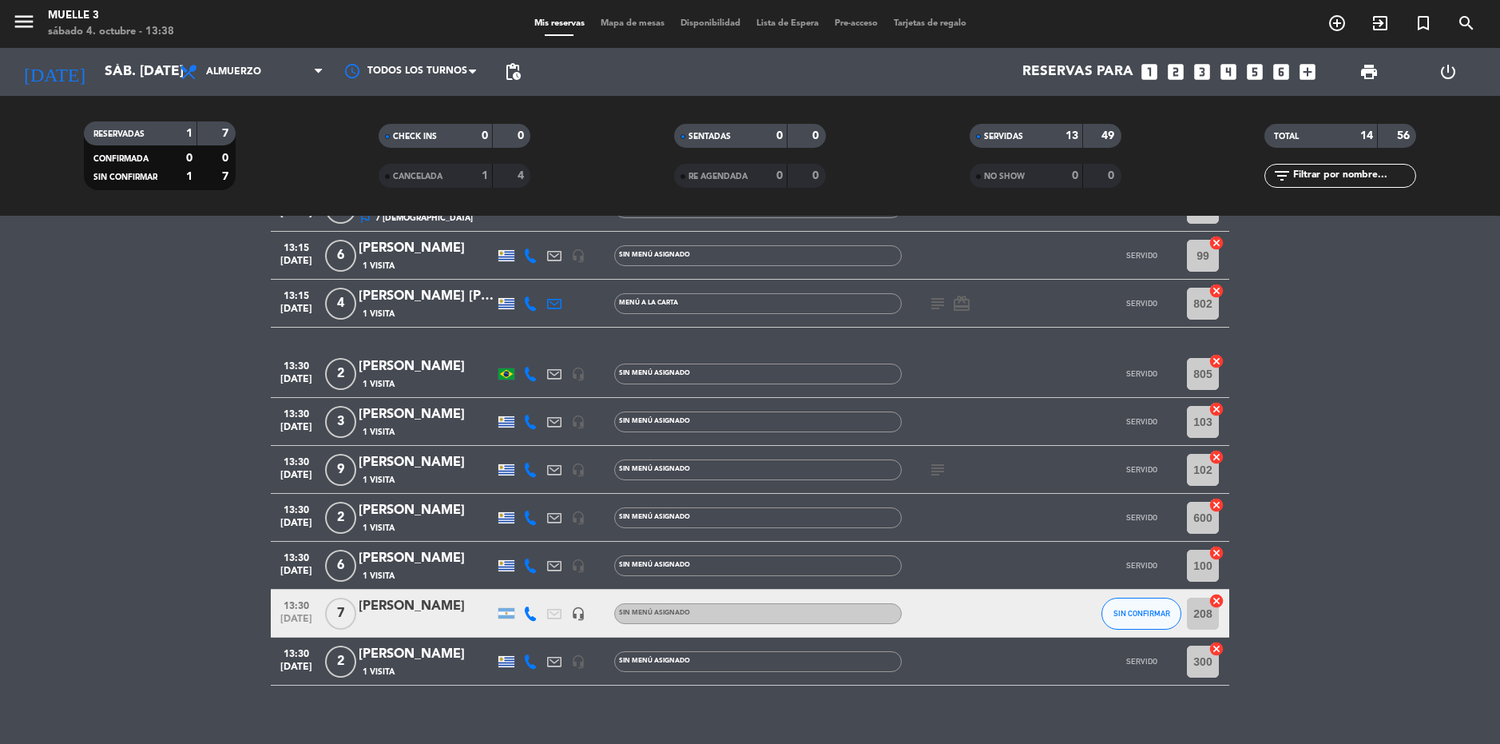
scroll to position [386, 0]
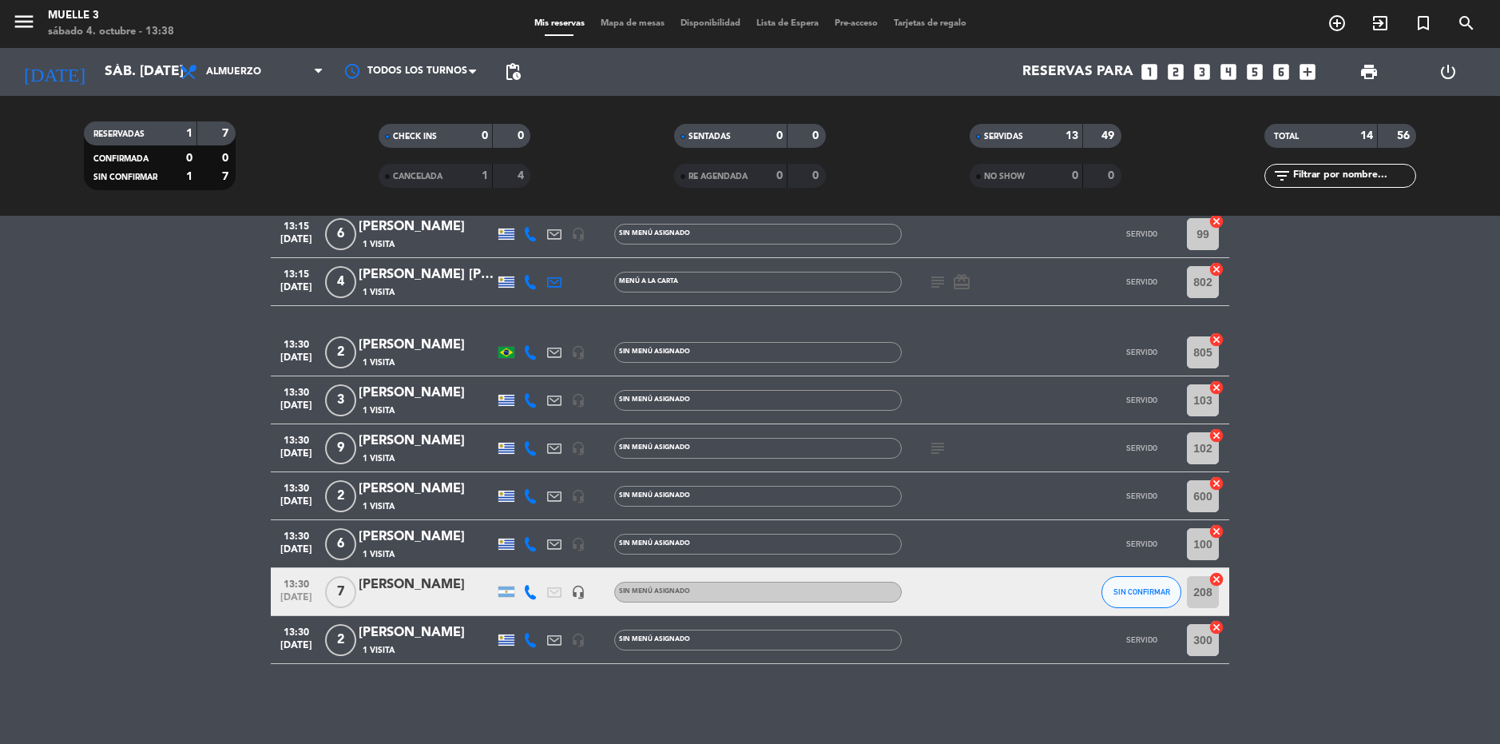
click at [1016, 130] on div "SERVIDAS" at bounding box center [1010, 136] width 73 height 18
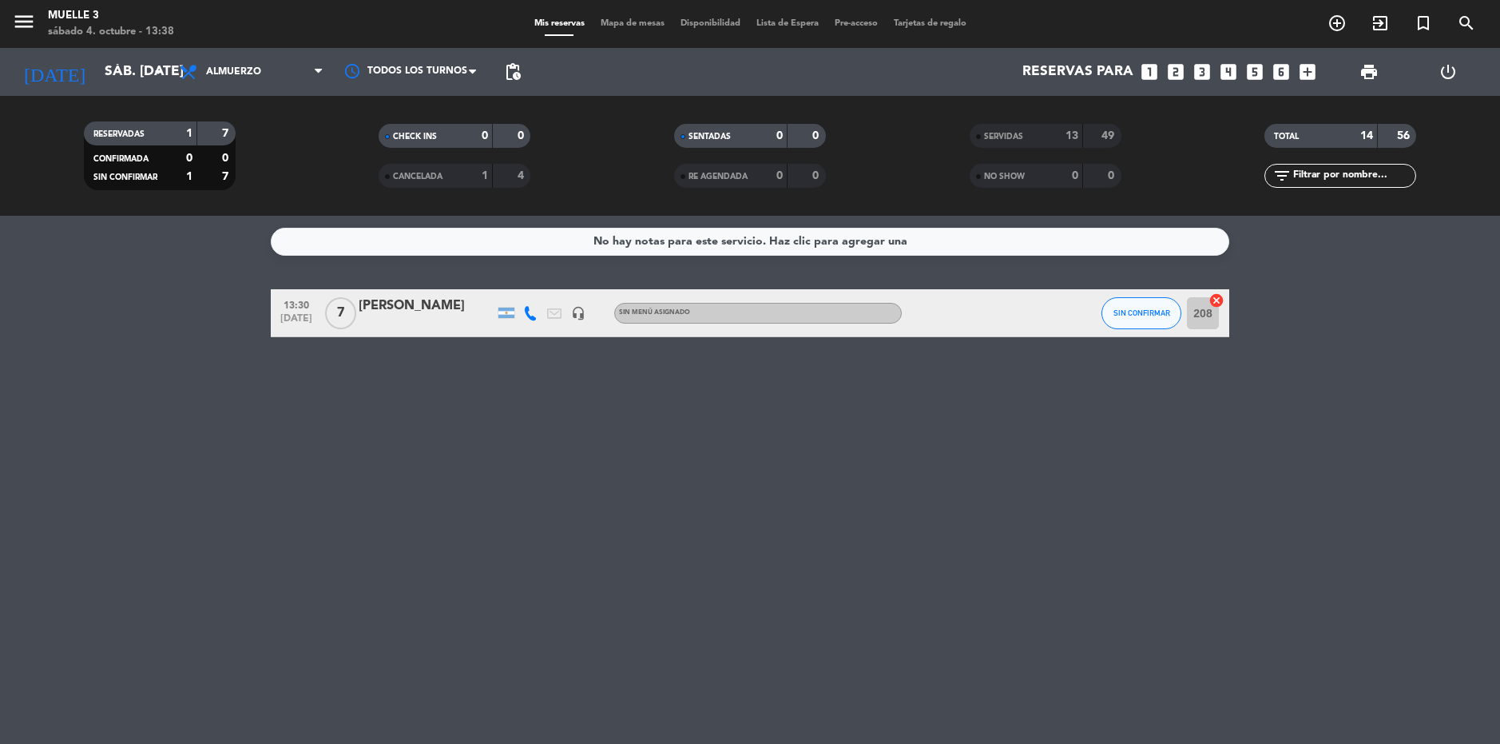
click at [381, 521] on div "No hay notas para este servicio. Haz clic para agregar una 13:30 [DATE] 7 [PERS…" at bounding box center [750, 480] width 1500 height 528
click at [1285, 540] on div "No hay notas para este servicio. Haz clic para agregar una 13:30 [DATE] 7 [PERS…" at bounding box center [750, 480] width 1500 height 528
click at [1161, 319] on button "SIN CONFIRMAR" at bounding box center [1142, 313] width 80 height 32
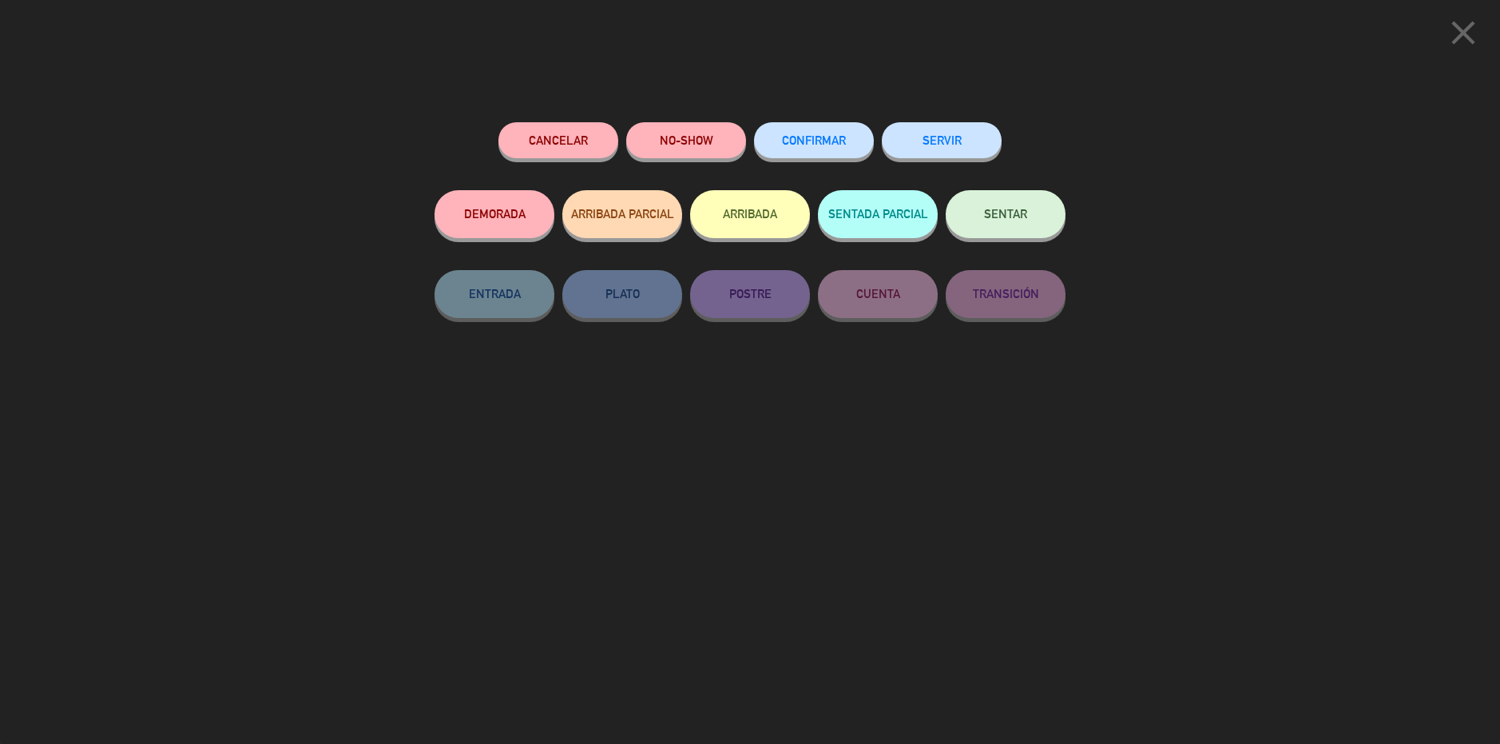
click at [921, 143] on button "SERVIR" at bounding box center [942, 140] width 120 height 36
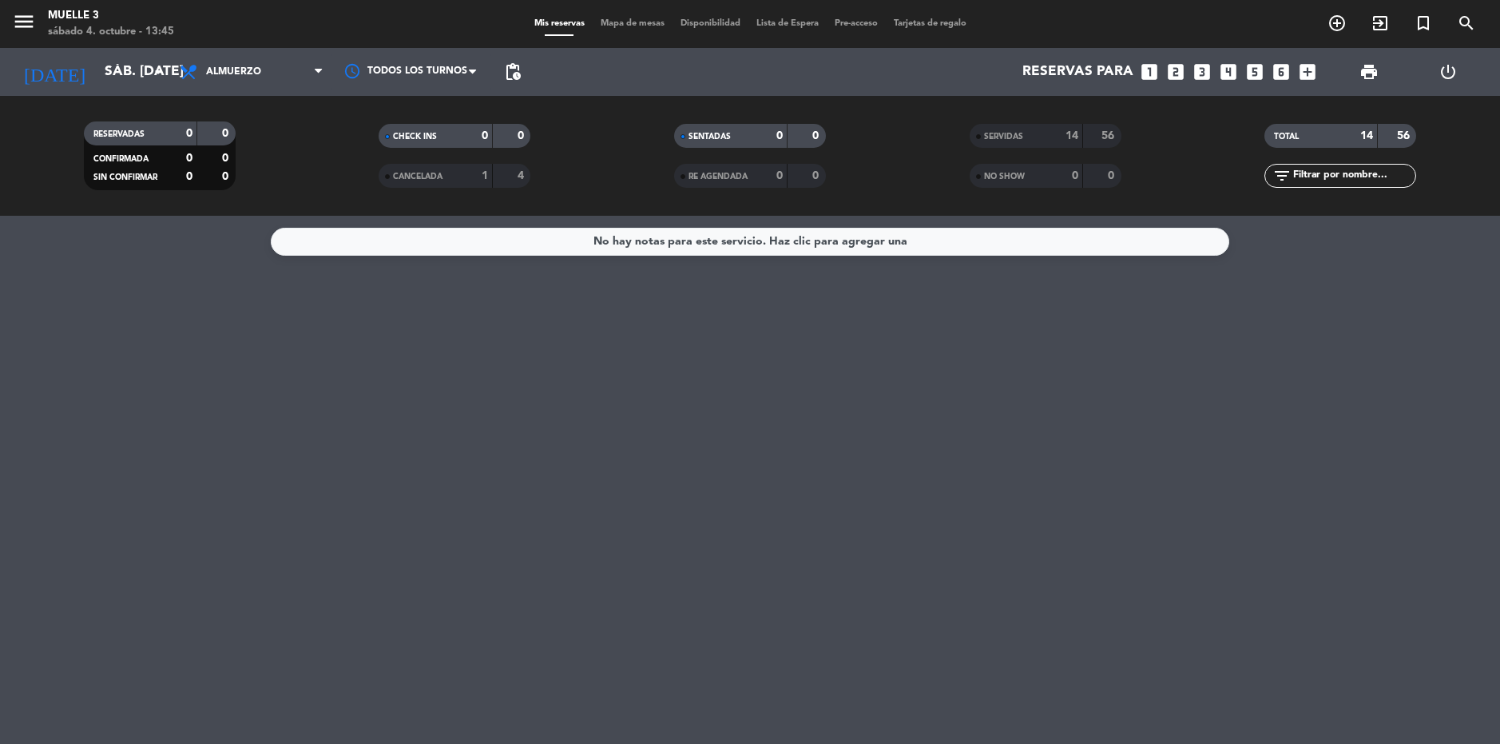
click at [1076, 451] on div "No hay notas para este servicio. Haz clic para agregar una" at bounding box center [750, 480] width 1500 height 528
click at [1324, 26] on span "add_circle_outline" at bounding box center [1337, 23] width 43 height 27
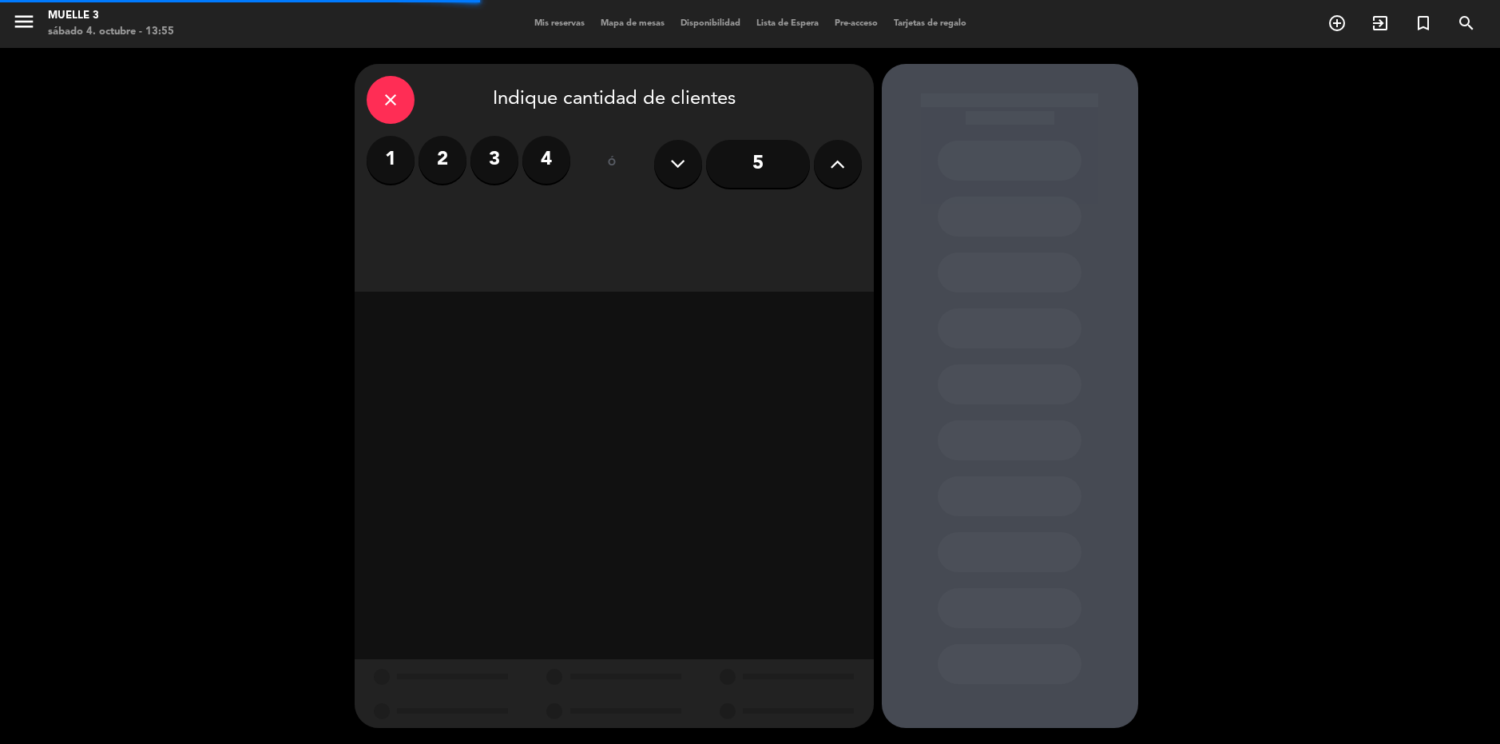
click at [456, 152] on label "2" at bounding box center [443, 160] width 48 height 48
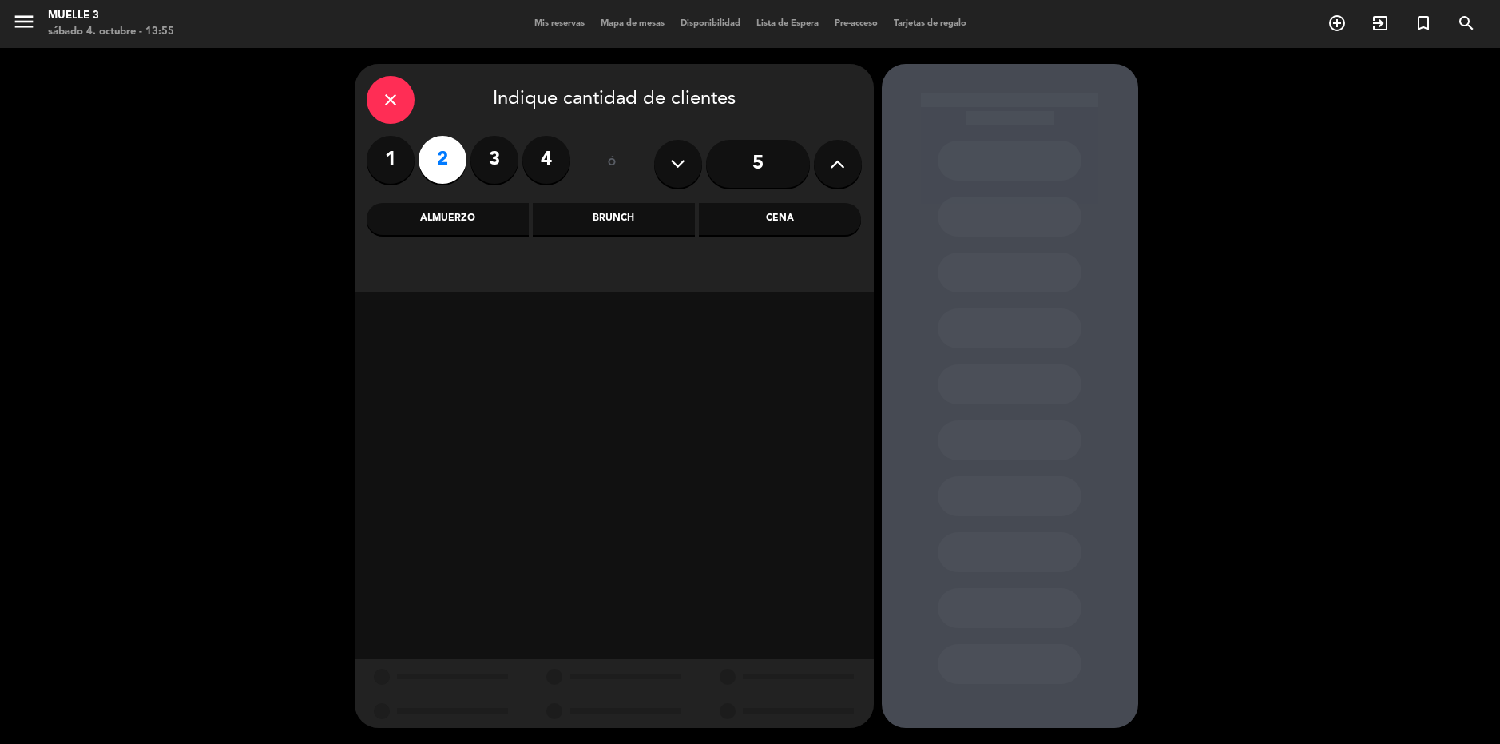
click at [781, 211] on div "Cena" at bounding box center [780, 219] width 162 height 32
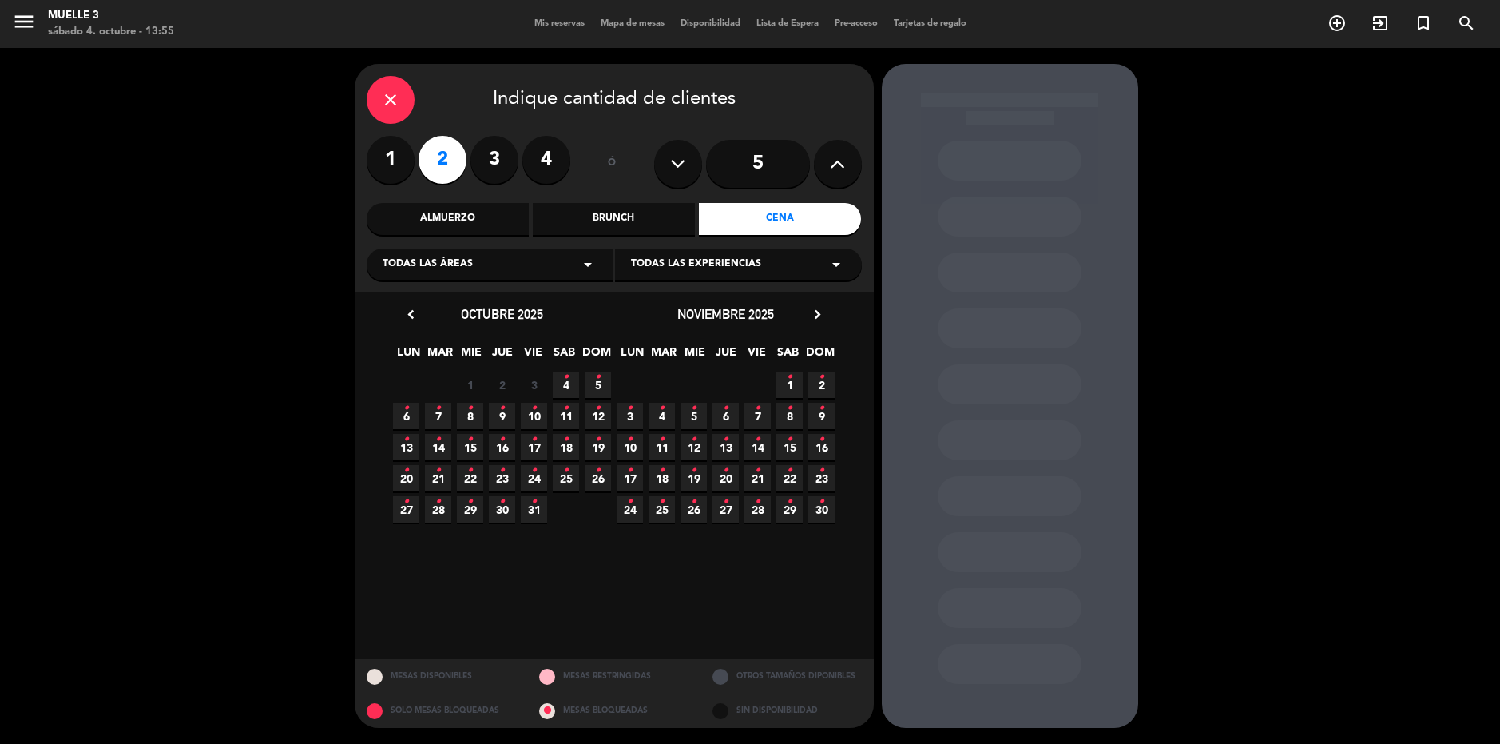
click at [574, 376] on span "4 •" at bounding box center [566, 384] width 26 height 26
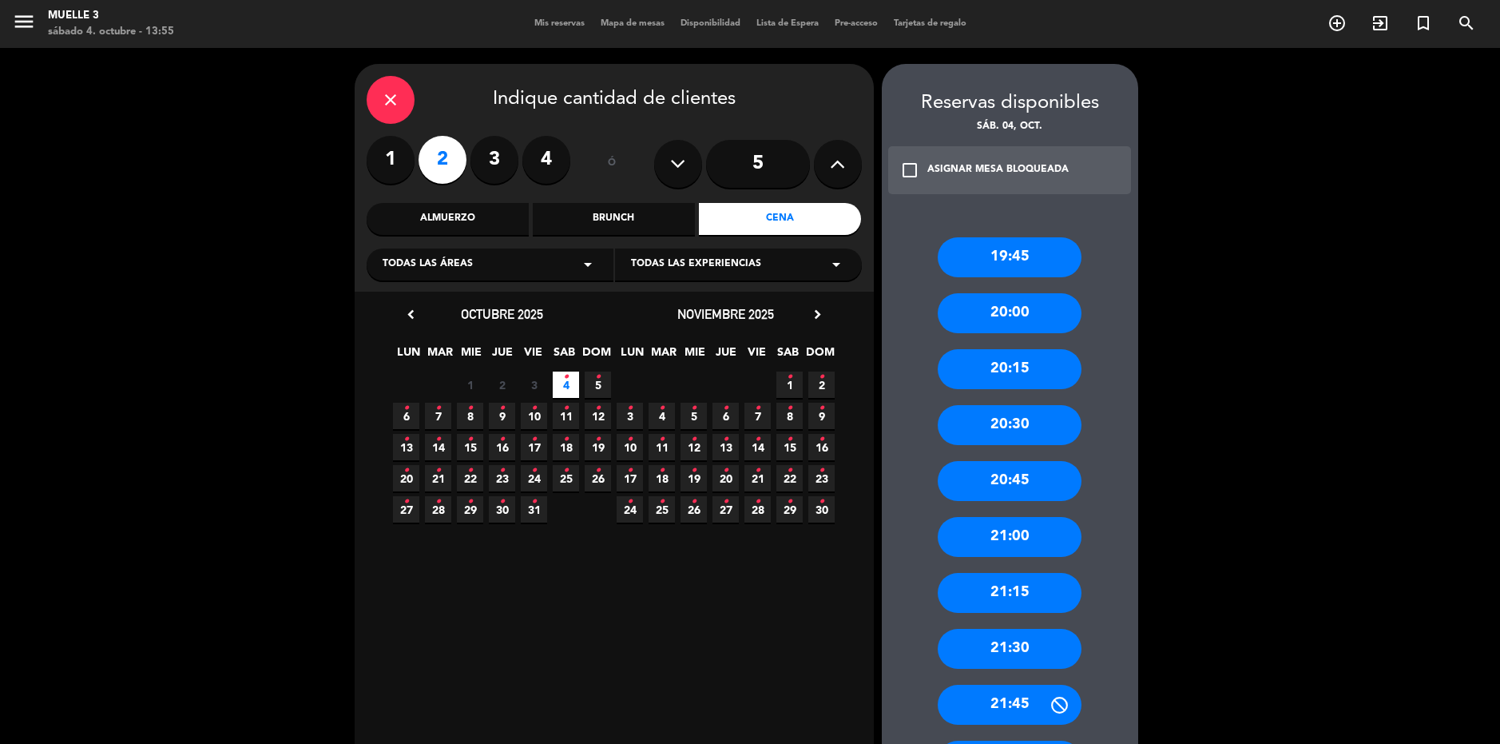
click at [1022, 533] on div "21:00" at bounding box center [1010, 537] width 144 height 40
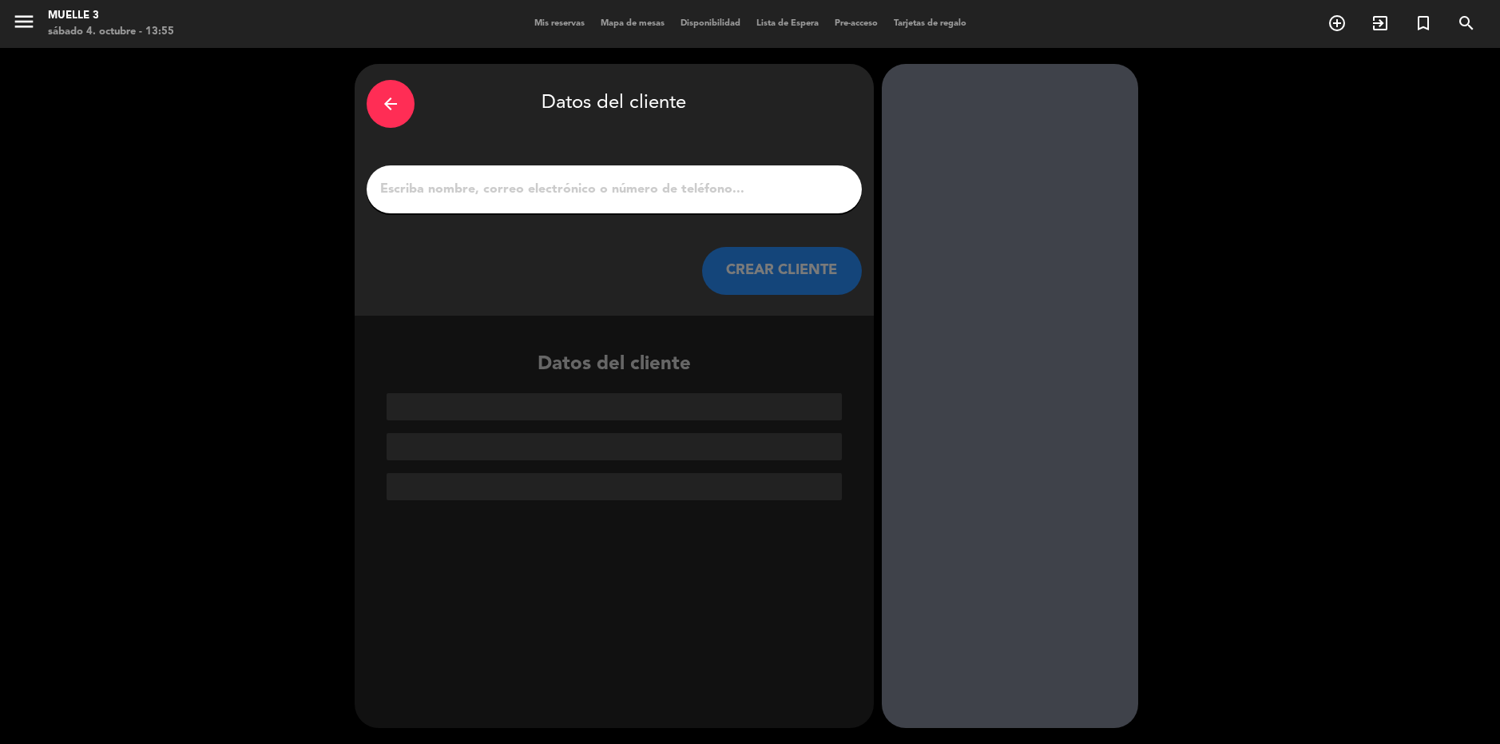
click at [717, 196] on input "1" at bounding box center [614, 189] width 471 height 22
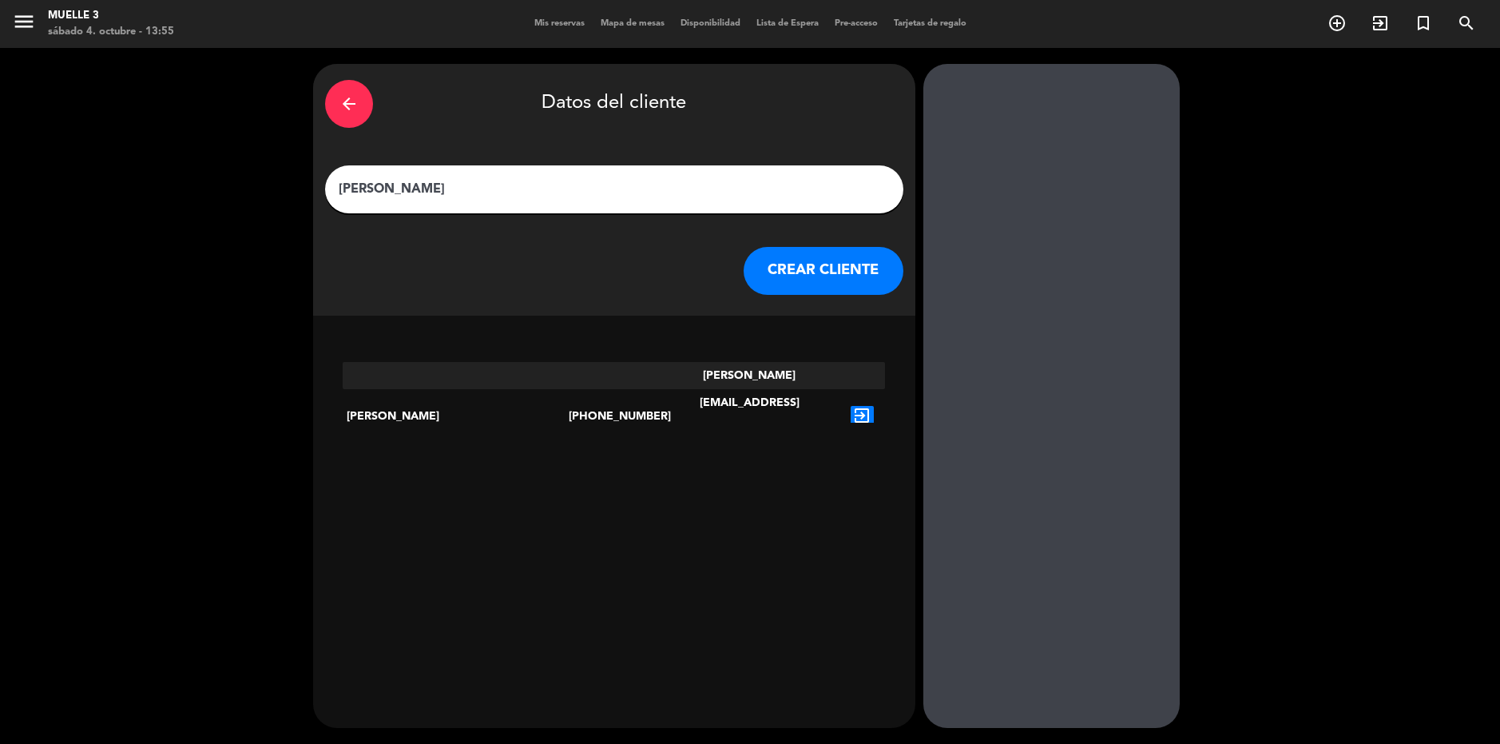
type input "[PERSON_NAME]"
click at [840, 378] on div "exit_to_app" at bounding box center [863, 416] width 46 height 109
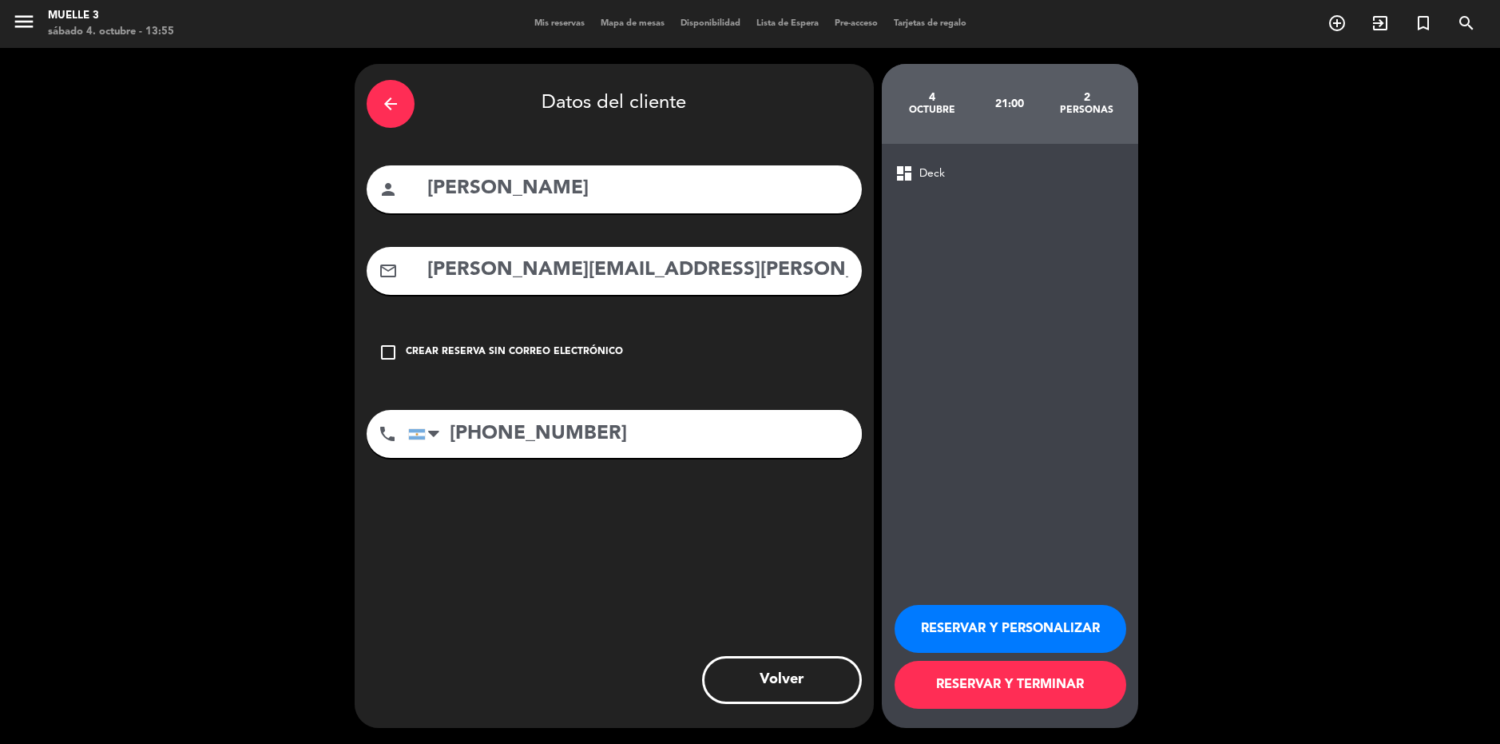
click at [581, 365] on div "check_box_outline_blank Crear reserva sin correo electrónico" at bounding box center [614, 352] width 495 height 48
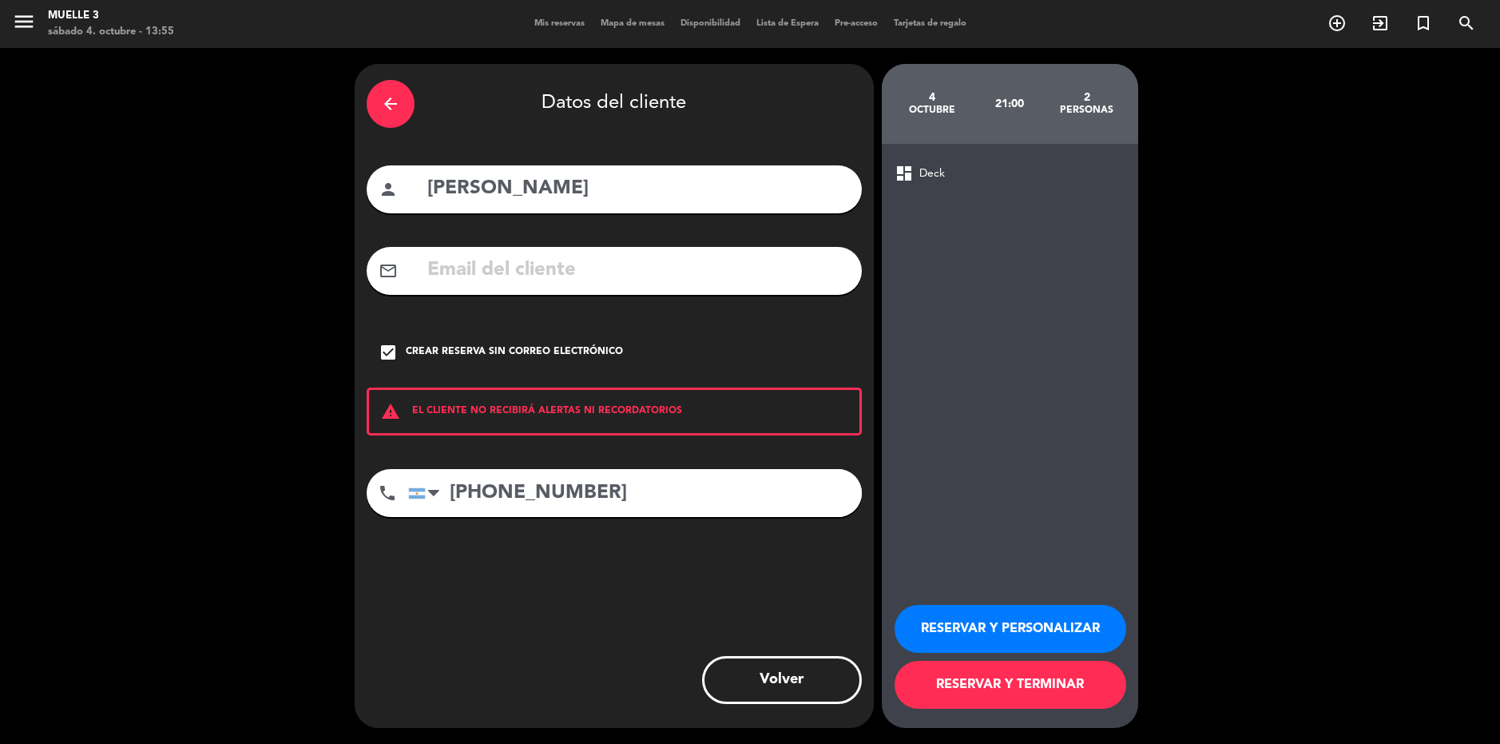
click at [1031, 685] on button "RESERVAR Y TERMINAR" at bounding box center [1011, 685] width 232 height 48
